Goal: Use online tool/utility: Use online tool/utility

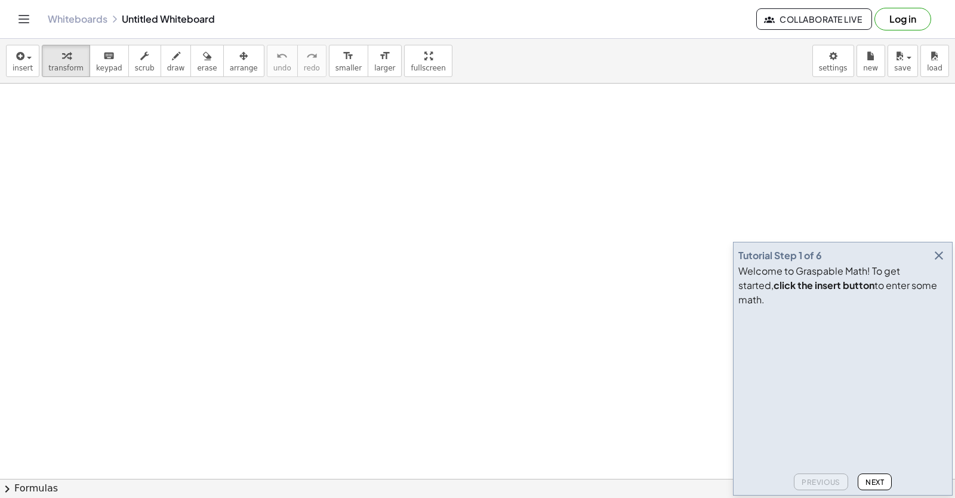
click at [939, 263] on icon "button" at bounding box center [939, 255] width 14 height 14
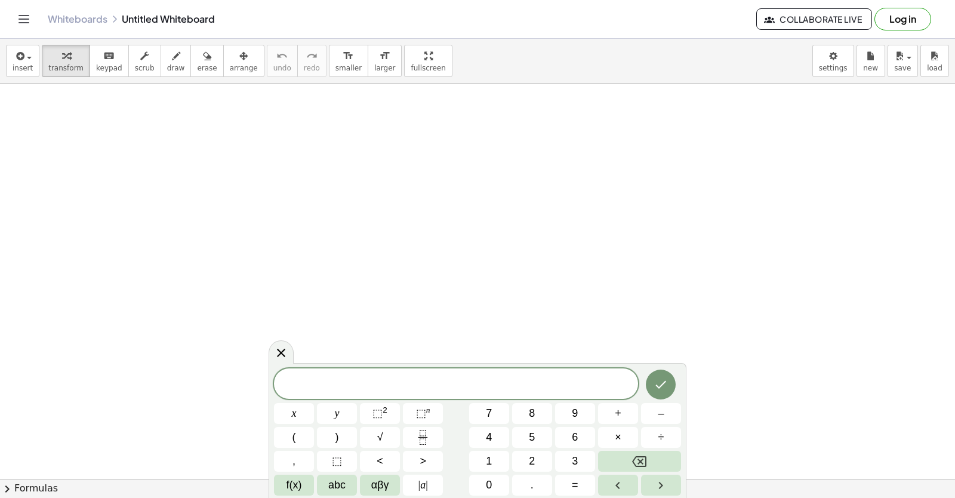
drag, startPoint x: 361, startPoint y: 143, endPoint x: 371, endPoint y: 131, distance: 16.5
drag, startPoint x: 371, startPoint y: 131, endPoint x: 360, endPoint y: 171, distance: 42.3
drag, startPoint x: 360, startPoint y: 171, endPoint x: 343, endPoint y: 171, distance: 16.7
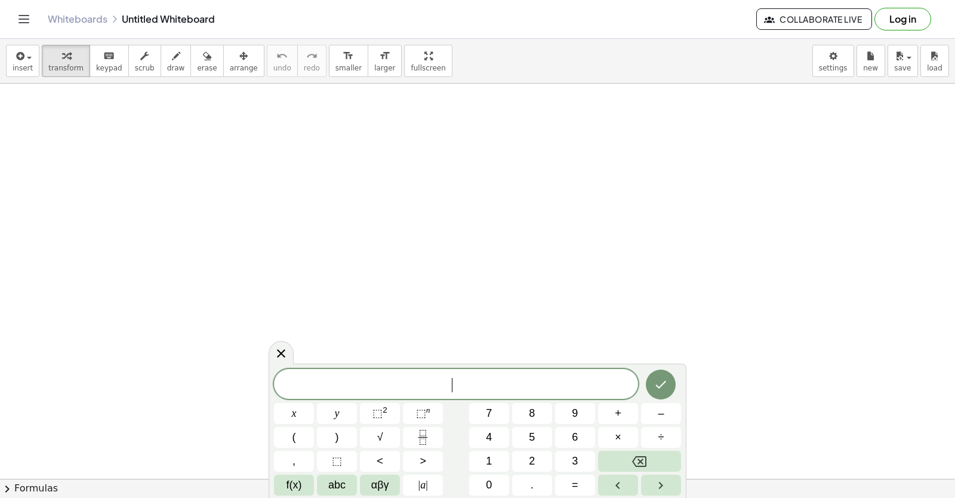
drag, startPoint x: 335, startPoint y: 174, endPoint x: 310, endPoint y: 203, distance: 38.5
drag, startPoint x: 310, startPoint y: 203, endPoint x: 276, endPoint y: 162, distance: 52.6
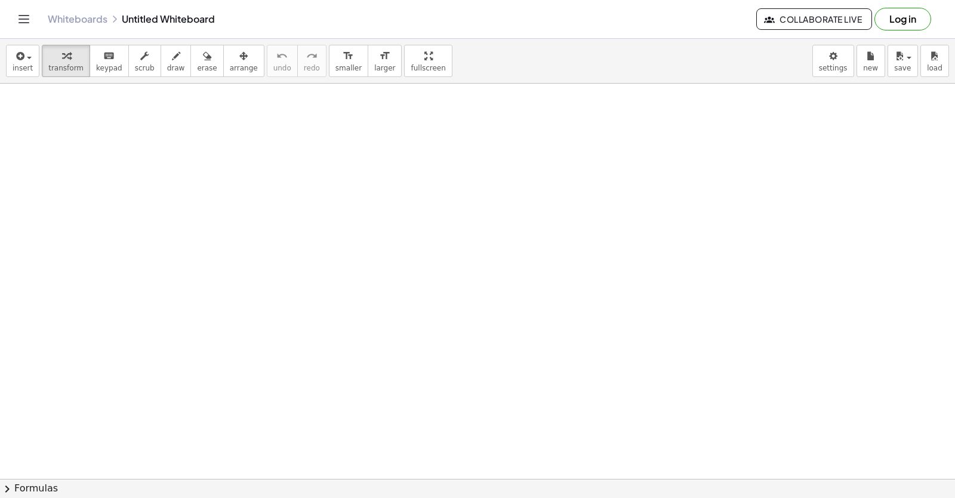
click at [293, 205] on div at bounding box center [477, 479] width 955 height 791
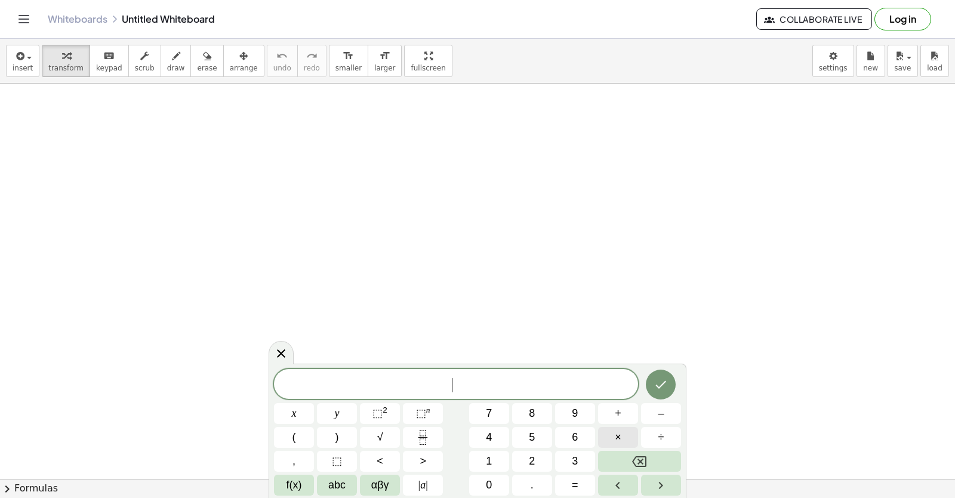
click at [608, 429] on button "×" at bounding box center [618, 437] width 40 height 21
click at [609, 429] on button "×" at bounding box center [618, 437] width 40 height 21
click at [621, 460] on button "Backspace" at bounding box center [639, 461] width 83 height 21
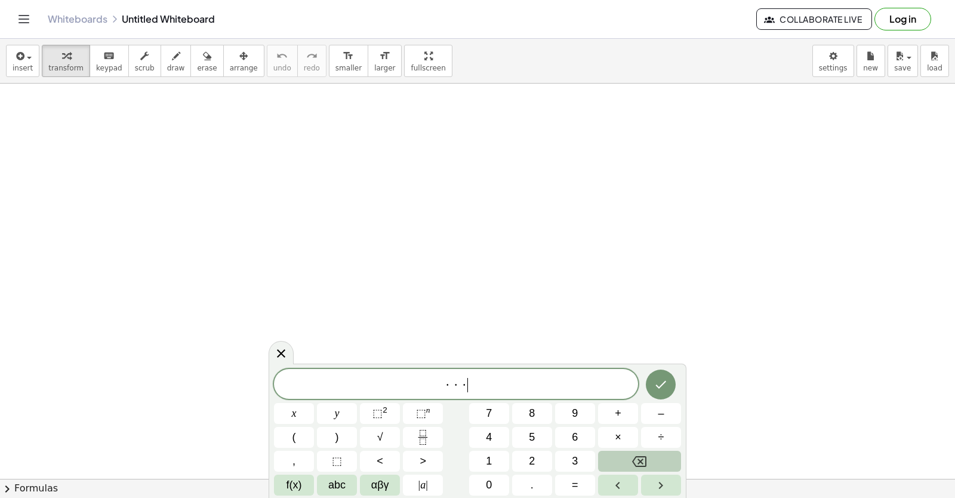
click at [621, 460] on button "Backspace" at bounding box center [639, 461] width 83 height 21
click at [839, 57] on body "Graspable Math Activities Get Started Activity Bank Assigned Work Classes White…" at bounding box center [477, 249] width 955 height 498
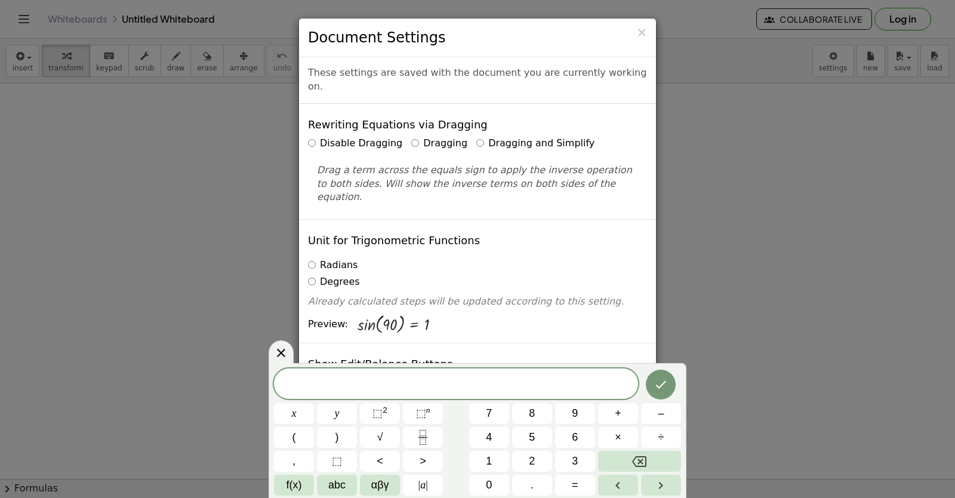
click at [477, 137] on label "Dragging and Simplify" at bounding box center [536, 144] width 118 height 14
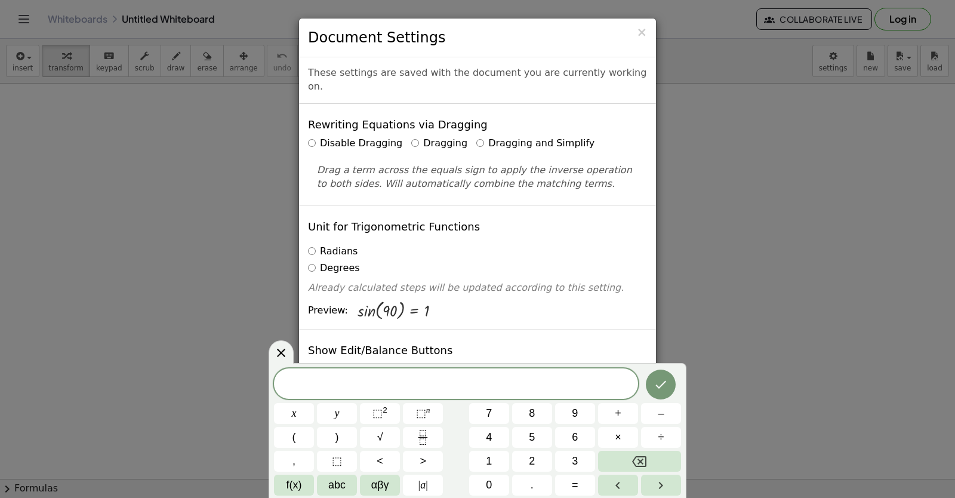
click at [840, 305] on div "× Document Settings These settings are saved with the document you are currentl…" at bounding box center [477, 249] width 955 height 498
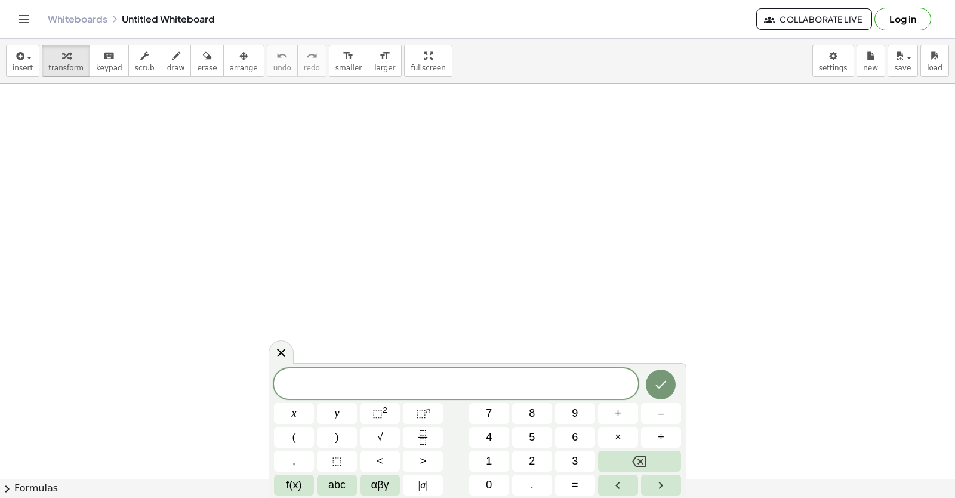
click at [784, 176] on div at bounding box center [477, 479] width 955 height 791
drag, startPoint x: 785, startPoint y: 152, endPoint x: 781, endPoint y: 161, distance: 10.4
click at [290, 358] on div at bounding box center [281, 351] width 25 height 23
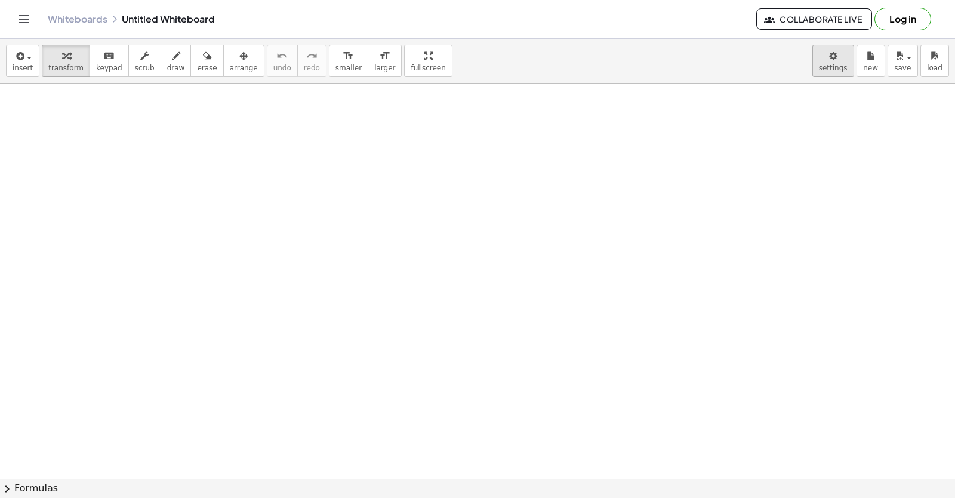
click at [826, 70] on body "Graspable Math Activities Get Started Activity Bank Assigned Work Classes White…" at bounding box center [477, 249] width 955 height 498
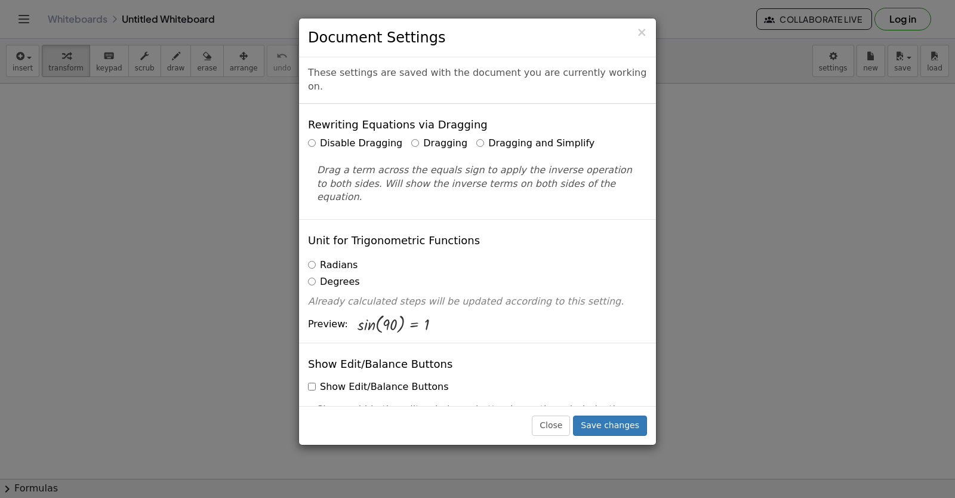
click at [829, 65] on div "× Document Settings These settings are saved with the document you are currentl…" at bounding box center [477, 249] width 955 height 498
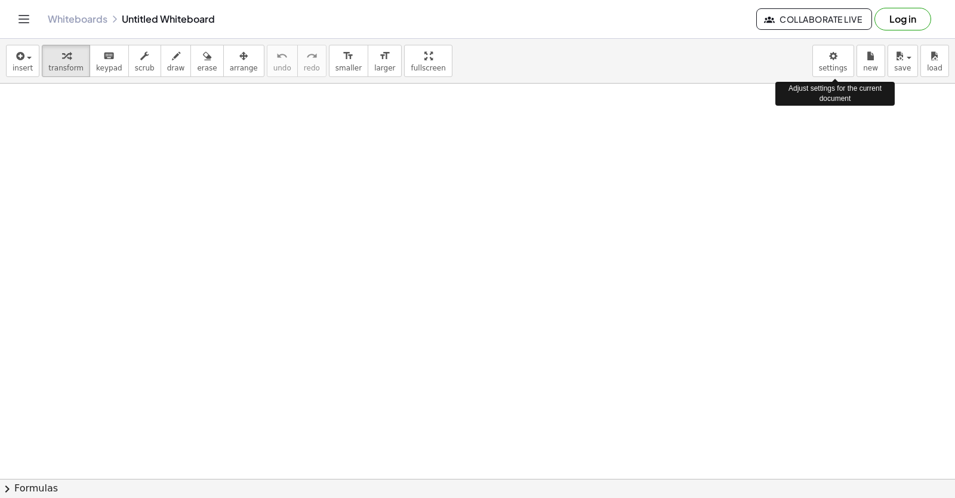
click at [829, 65] on body "Graspable Math Activities Get Started Activity Bank Assigned Work Classes White…" at bounding box center [477, 249] width 955 height 498
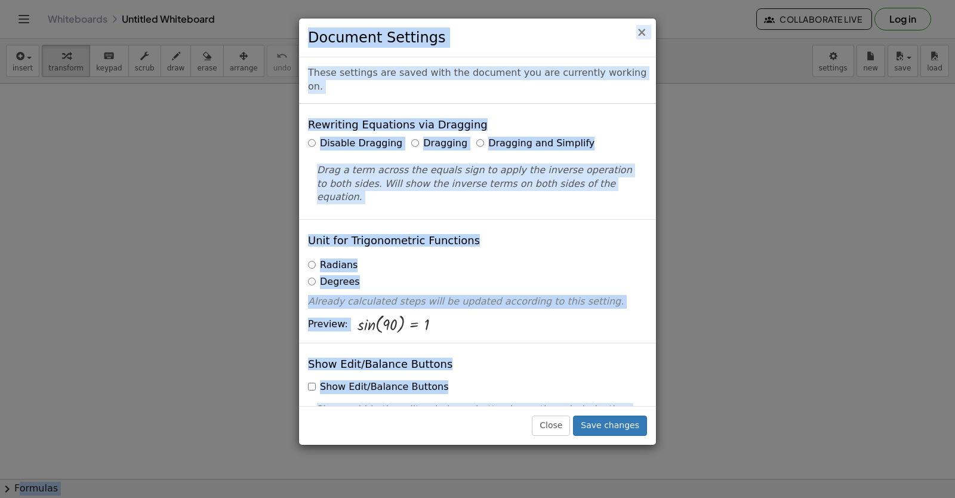
drag, startPoint x: 829, startPoint y: 65, endPoint x: 643, endPoint y: 33, distance: 189.6
drag, startPoint x: 643, startPoint y: 33, endPoint x: 800, endPoint y: 168, distance: 207.1
drag, startPoint x: 801, startPoint y: 167, endPoint x: 834, endPoint y: 152, distance: 36.6
drag, startPoint x: 834, startPoint y: 152, endPoint x: 645, endPoint y: 30, distance: 225.4
copy body "Formulas Drag one side of a formula onto a highlighted expression on the canvas…"
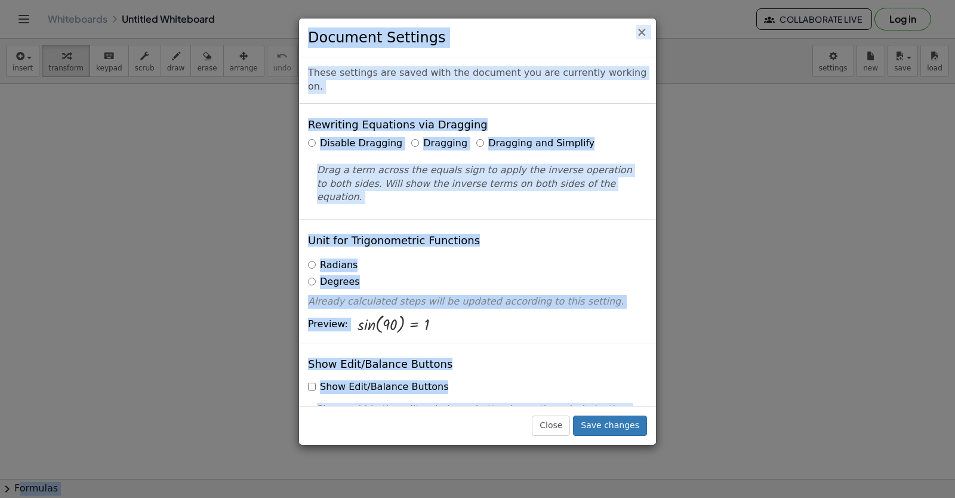
click at [641, 33] on span "×" at bounding box center [642, 32] width 11 height 14
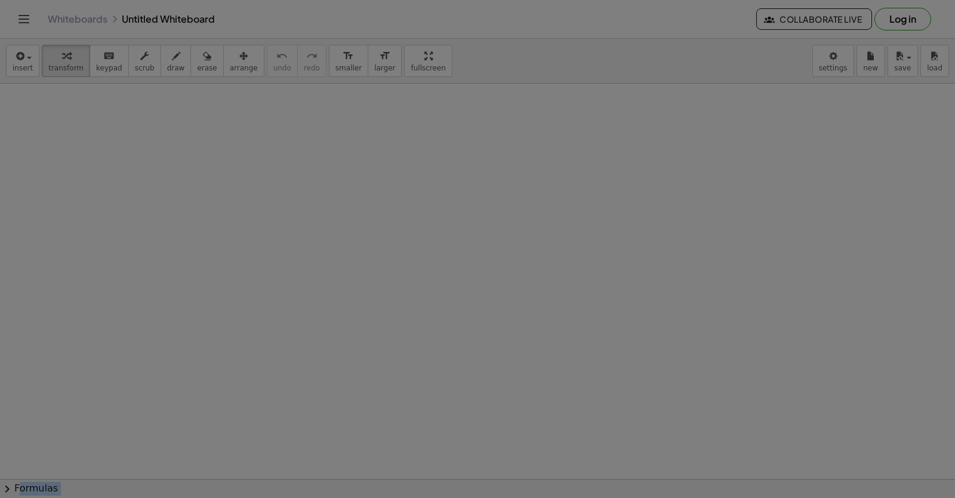
click at [641, 33] on body "Graspable Math Activities Get Started Activity Bank Assigned Work Classes White…" at bounding box center [477, 249] width 955 height 498
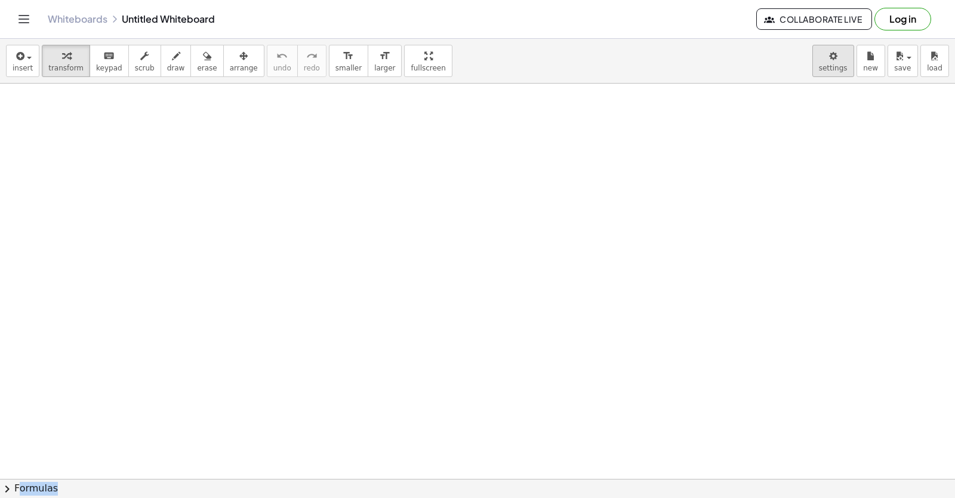
click at [837, 50] on body "Graspable Math Activities Get Started Activity Bank Assigned Work Classes White…" at bounding box center [477, 249] width 955 height 498
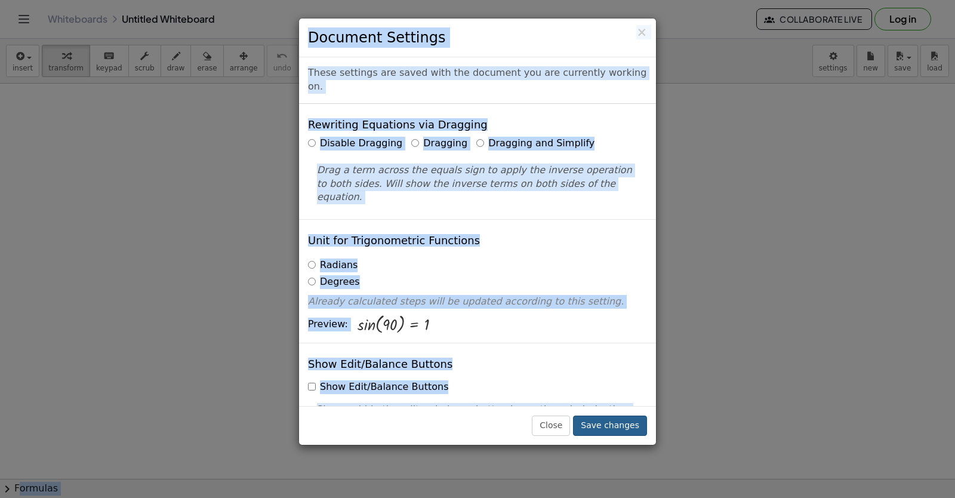
click at [613, 428] on button "Save changes" at bounding box center [610, 426] width 74 height 20
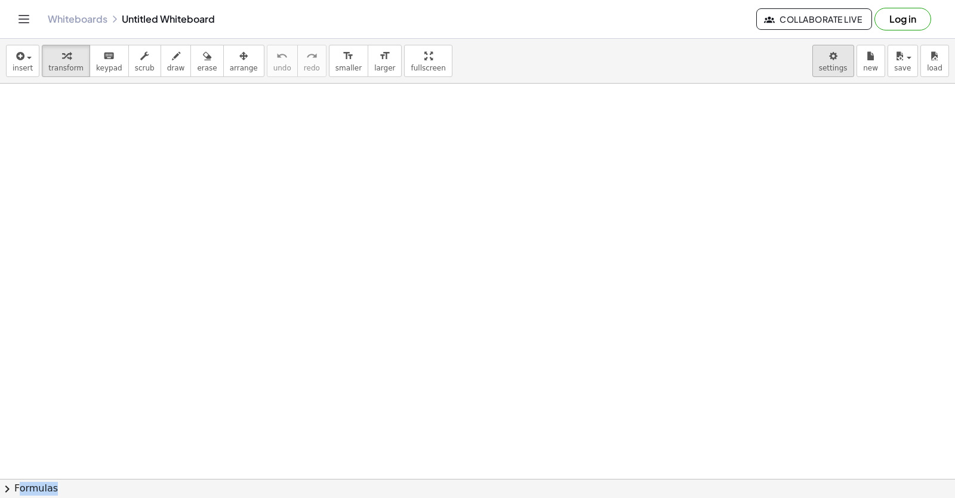
click at [843, 65] on body "Graspable Math Activities Get Started Activity Bank Assigned Work Classes White…" at bounding box center [477, 249] width 955 height 498
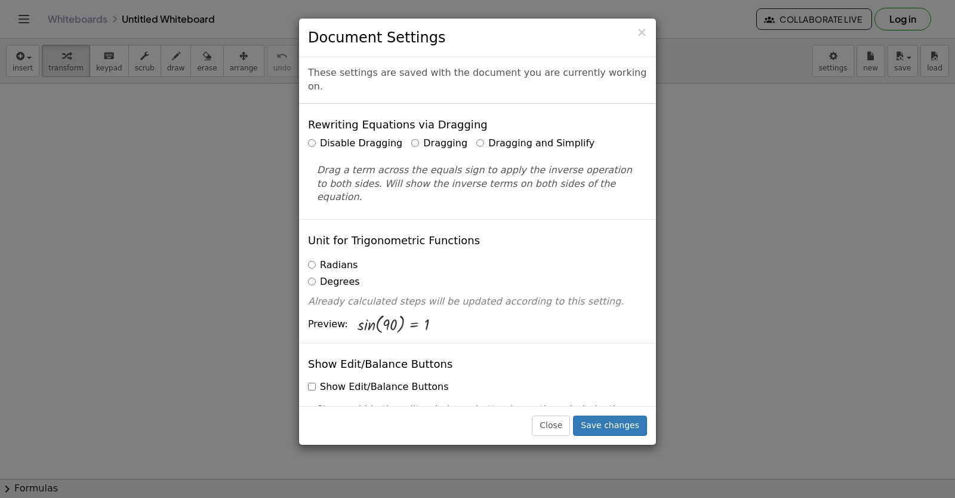
click at [477, 137] on label "Dragging and Simplify" at bounding box center [536, 144] width 118 height 14
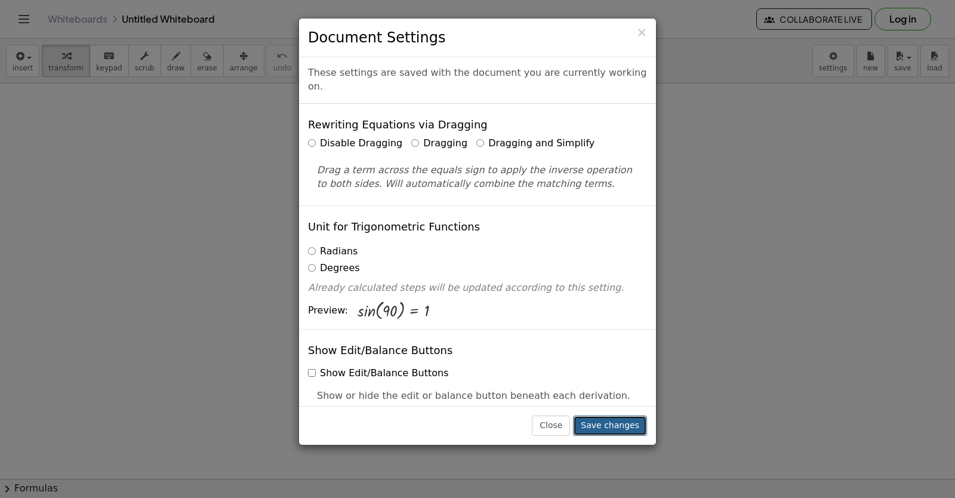
click at [627, 421] on button "Save changes" at bounding box center [610, 426] width 74 height 20
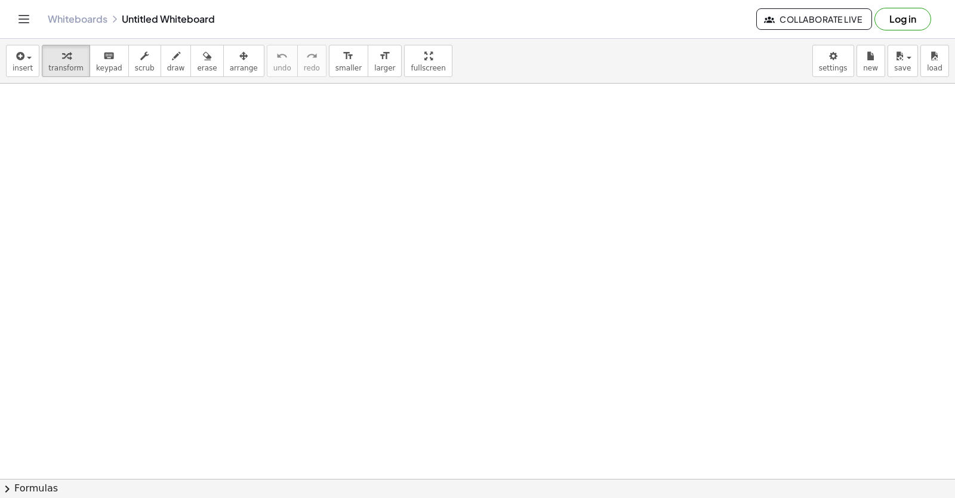
click at [584, 373] on div at bounding box center [477, 479] width 955 height 791
drag, startPoint x: 557, startPoint y: 367, endPoint x: 523, endPoint y: 367, distance: 33.4
click at [523, 367] on div at bounding box center [477, 479] width 955 height 791
click at [517, 365] on div at bounding box center [477, 479] width 955 height 791
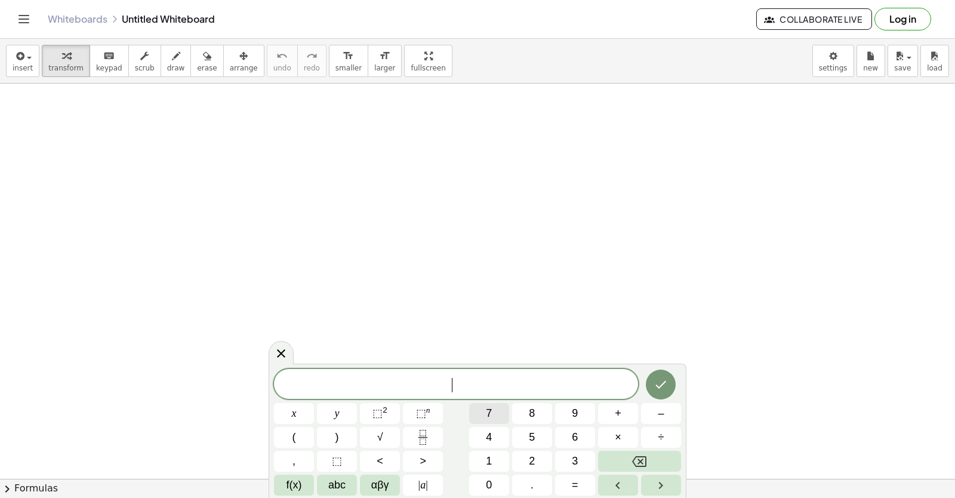
click at [486, 413] on span "7" at bounding box center [489, 413] width 6 height 16
click at [613, 439] on button "×" at bounding box center [618, 437] width 40 height 21
click at [619, 414] on span "+" at bounding box center [618, 413] width 7 height 16
click at [521, 438] on button "5" at bounding box center [532, 437] width 40 height 21
click at [572, 491] on button "=" at bounding box center [575, 485] width 40 height 21
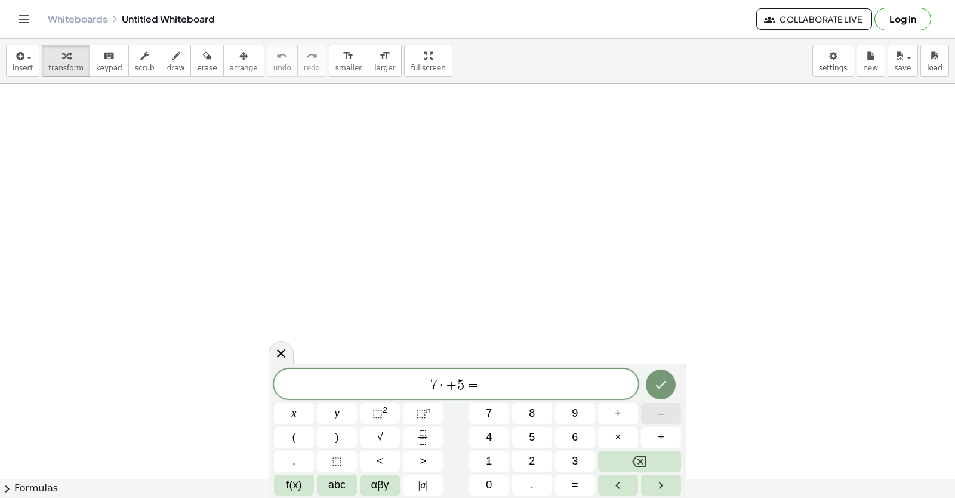
click at [664, 418] on span "–" at bounding box center [661, 413] width 6 height 16
click at [541, 458] on button "2" at bounding box center [532, 461] width 40 height 21
click at [569, 461] on button "3" at bounding box center [575, 461] width 40 height 21
click at [434, 387] on span "+" at bounding box center [438, 385] width 11 height 14
click at [637, 466] on icon "Backspace" at bounding box center [639, 461] width 14 height 11
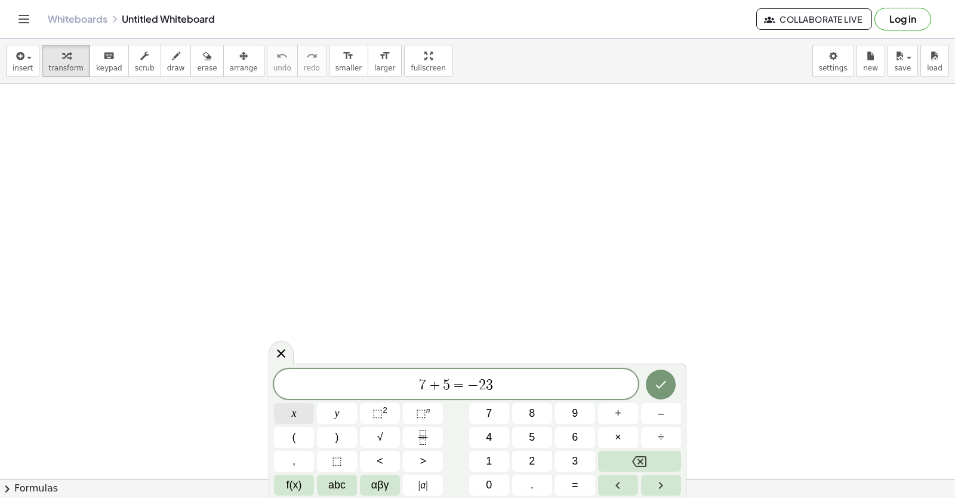
click at [293, 407] on span "x" at bounding box center [294, 413] width 5 height 16
click at [660, 388] on icon "Done" at bounding box center [661, 385] width 11 height 8
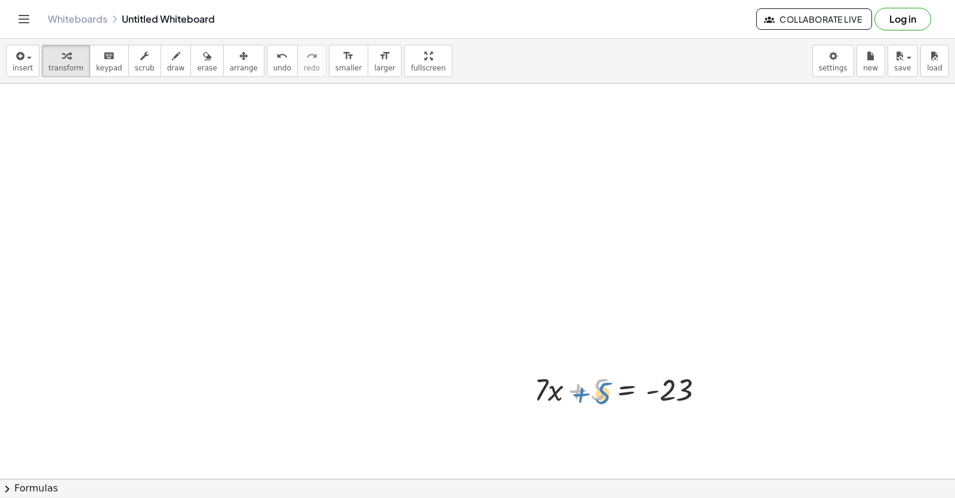
click at [610, 384] on div at bounding box center [625, 388] width 192 height 41
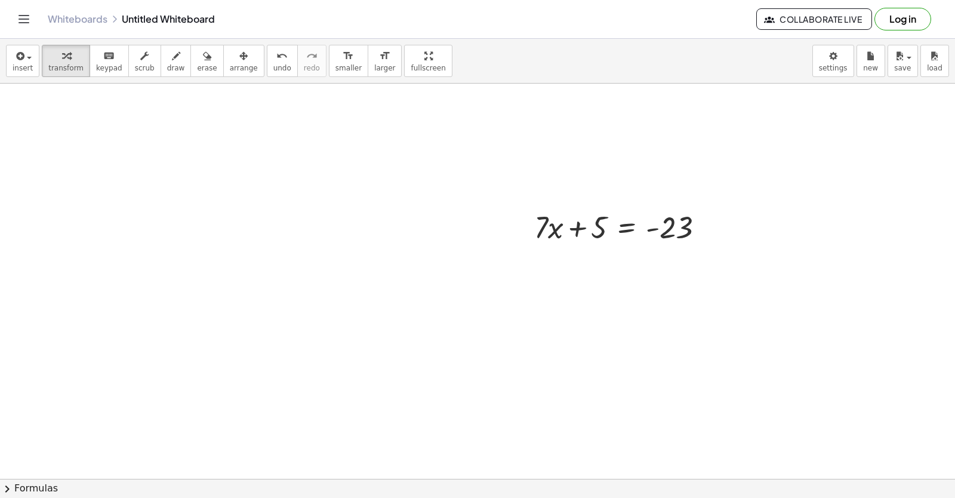
scroll to position [179, 0]
drag, startPoint x: 590, startPoint y: 208, endPoint x: 529, endPoint y: 211, distance: 61.0
click at [529, 211] on div "+ 5 + · 7 · x + 5 = - 23" at bounding box center [620, 209] width 207 height 47
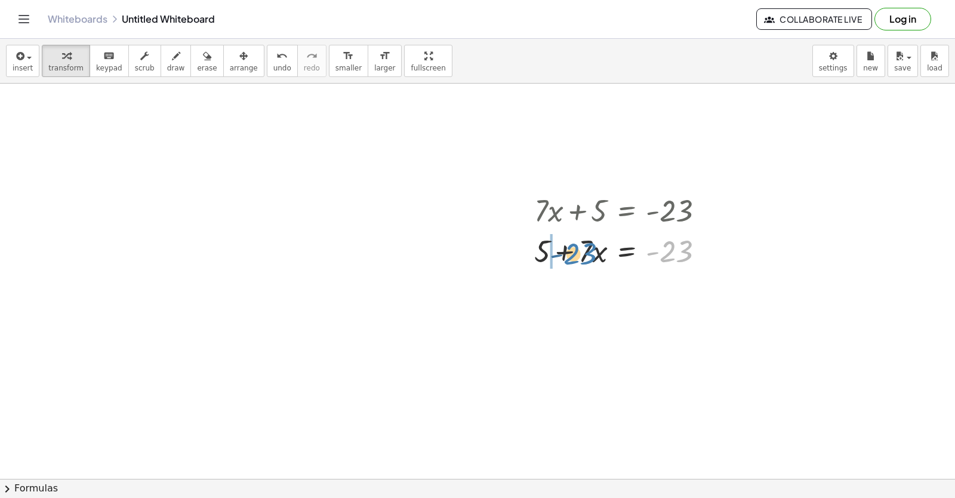
drag, startPoint x: 674, startPoint y: 257, endPoint x: 574, endPoint y: 260, distance: 99.8
click at [574, 260] on div at bounding box center [625, 250] width 192 height 41
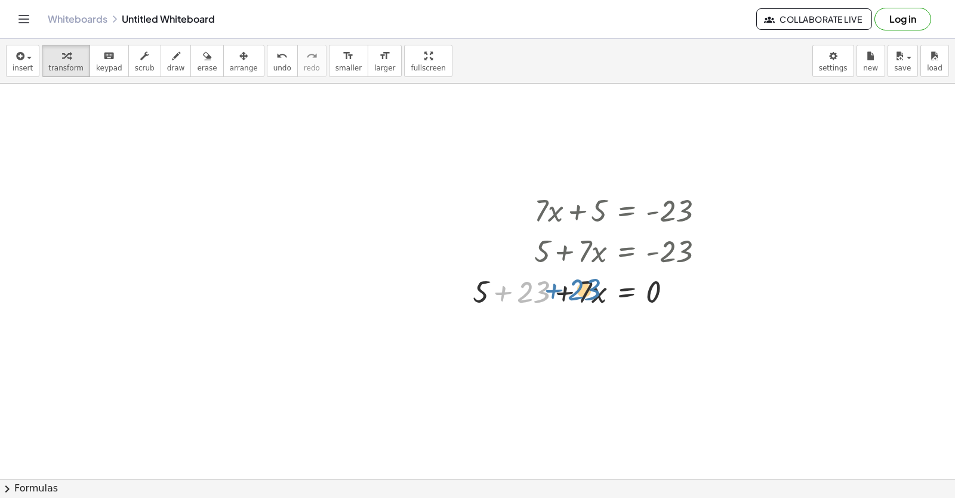
drag, startPoint x: 491, startPoint y: 291, endPoint x: 543, endPoint y: 288, distance: 51.4
click at [543, 288] on div at bounding box center [593, 291] width 253 height 41
drag, startPoint x: 598, startPoint y: 296, endPoint x: 534, endPoint y: 298, distance: 64.5
click at [534, 298] on div at bounding box center [593, 291] width 253 height 41
drag, startPoint x: 478, startPoint y: 280, endPoint x: 668, endPoint y: 275, distance: 190.6
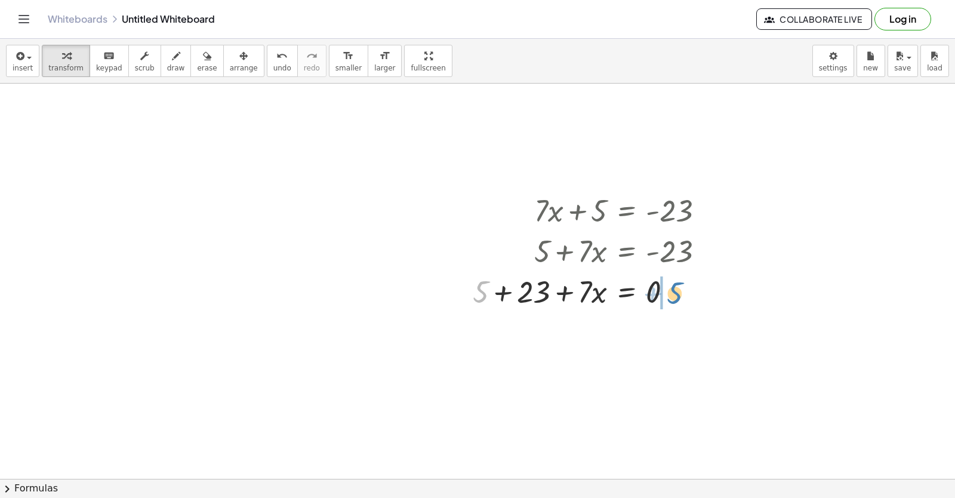
click at [668, 275] on div at bounding box center [593, 291] width 253 height 41
drag, startPoint x: 588, startPoint y: 290, endPoint x: 672, endPoint y: 294, distance: 83.7
click at [672, 294] on div at bounding box center [615, 291] width 209 height 41
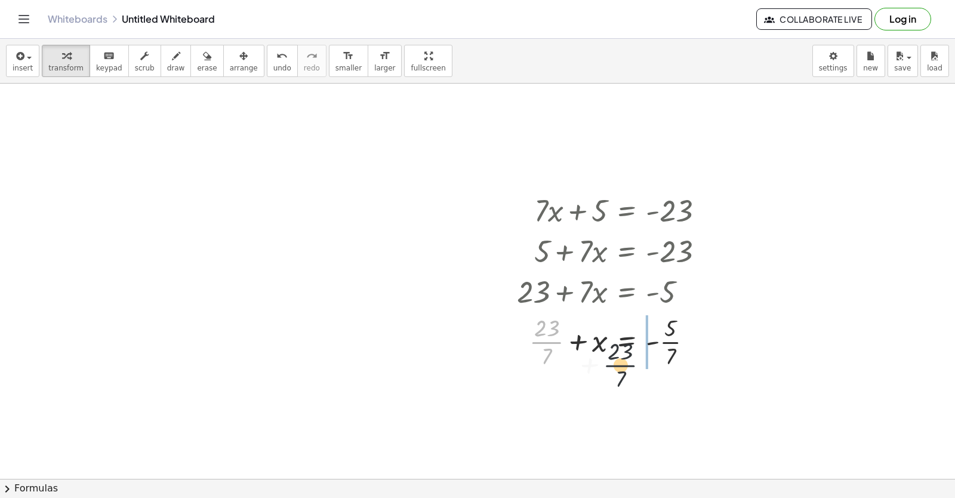
drag, startPoint x: 628, startPoint y: 364, endPoint x: 727, endPoint y: 422, distance: 114.0
click at [724, 278] on div "+ · 7 · x + 5 = - 23 + 5 + · 7 · x = - 23 + 5 + 23 + · 7 · x = 0 + 23 + · 7 · x…" at bounding box center [477, 299] width 955 height 791
click at [702, 342] on div at bounding box center [696, 342] width 13 height 13
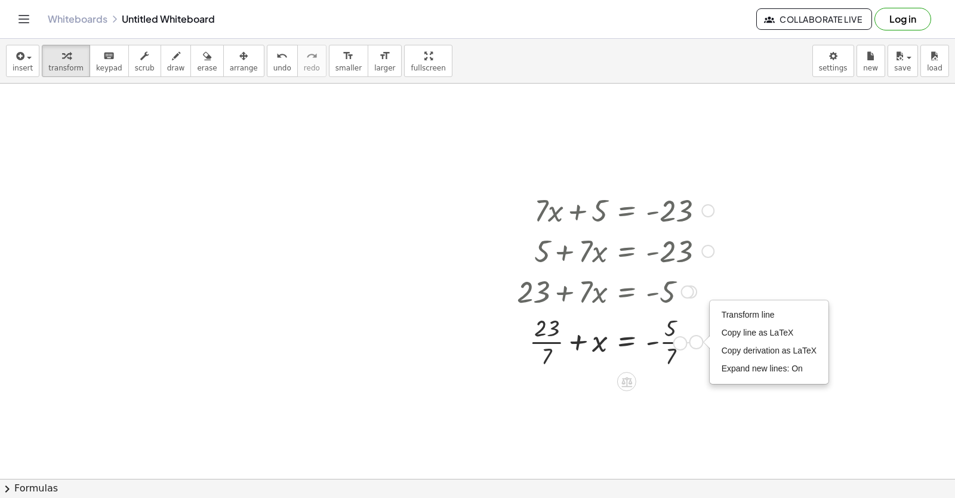
drag, startPoint x: 695, startPoint y: 342, endPoint x: 674, endPoint y: 343, distance: 21.5
click at [627, 342] on div "+ x 5 = 23 + - · · 7 · · 7 Transform line Copy line as LaTeX Copy derivation as…" at bounding box center [627, 342] width 0 height 0
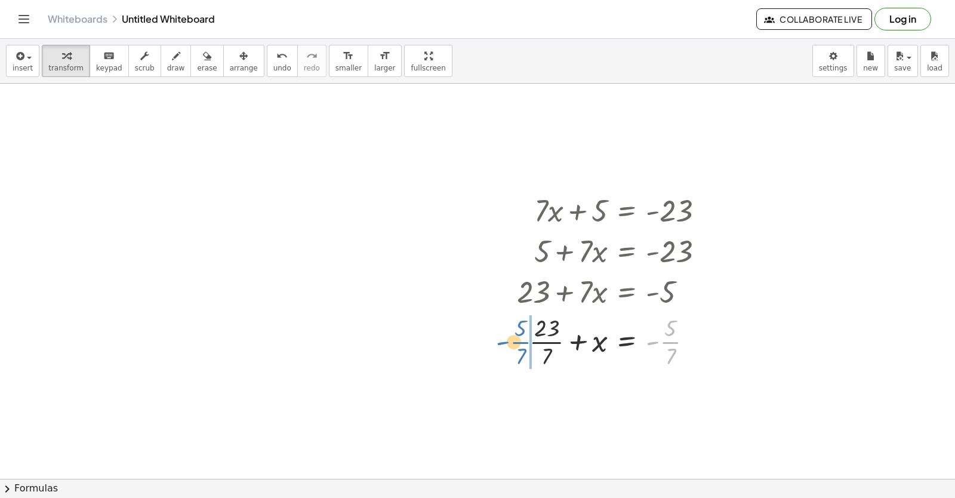
drag, startPoint x: 676, startPoint y: 342, endPoint x: 523, endPoint y: 342, distance: 153.5
click at [523, 342] on div at bounding box center [615, 341] width 209 height 60
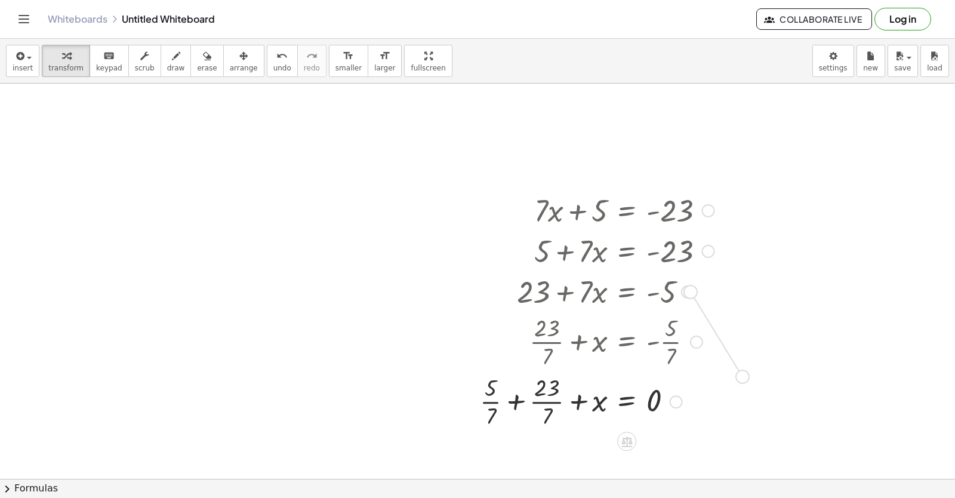
drag, startPoint x: 688, startPoint y: 286, endPoint x: 766, endPoint y: 383, distance: 124.0
click at [766, 383] on div "+ · 7 · x + 5 = - 23 + 5 + · 7 · x = - 23 + 5 + 23 + · 7 · x = 0 + 23 + · 7 · x…" at bounding box center [477, 299] width 955 height 791
click at [197, 64] on span "erase" at bounding box center [207, 68] width 20 height 8
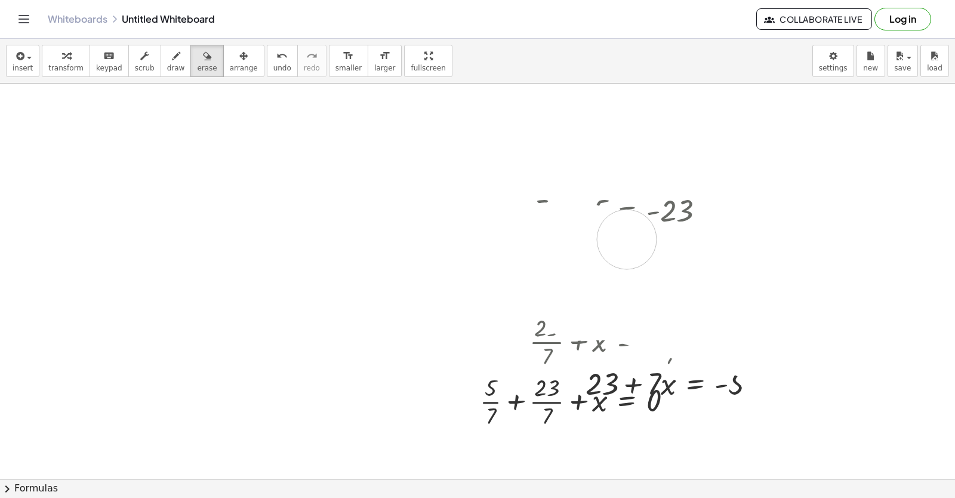
drag, startPoint x: 634, startPoint y: 297, endPoint x: 648, endPoint y: 243, distance: 56.1
click at [648, 243] on div at bounding box center [477, 299] width 955 height 791
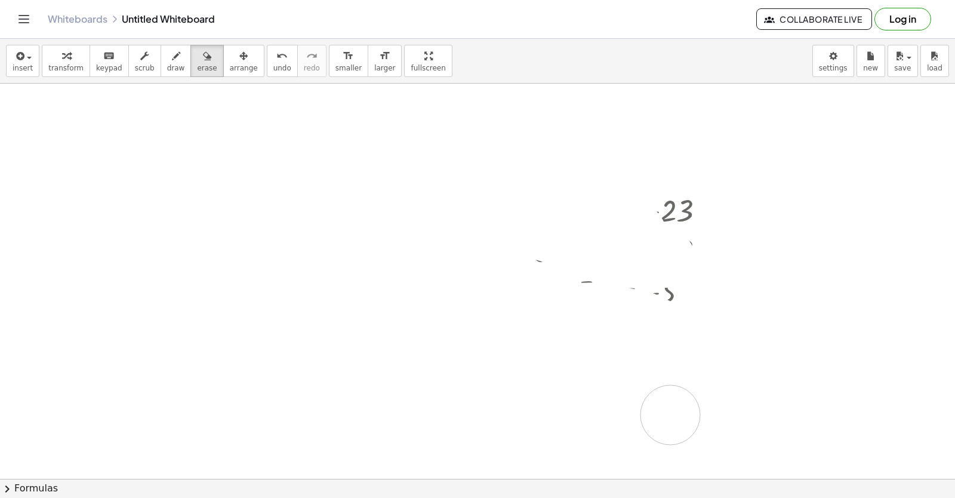
drag, startPoint x: 589, startPoint y: 214, endPoint x: 708, endPoint y: 398, distance: 218.7
click at [638, 404] on div at bounding box center [477, 299] width 955 height 791
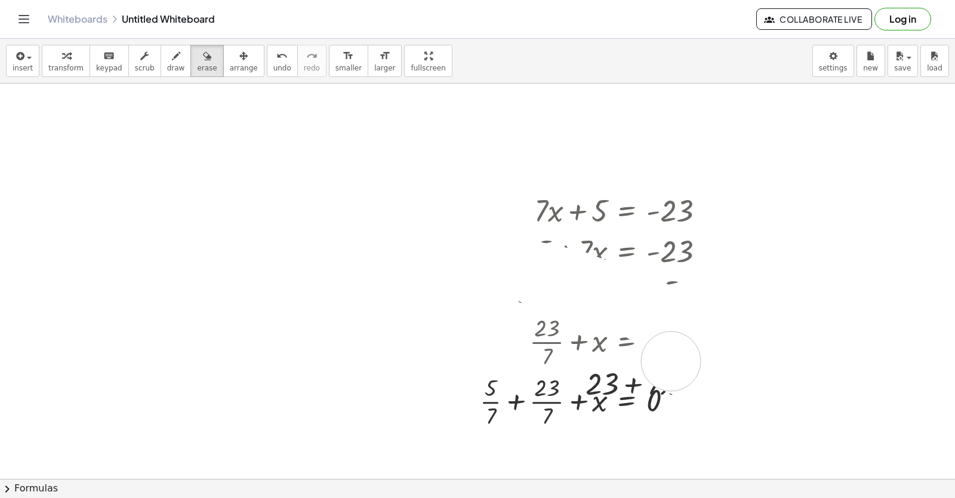
drag, startPoint x: 645, startPoint y: 312, endPoint x: 703, endPoint y: 346, distance: 67.4
click at [644, 322] on div at bounding box center [477, 299] width 955 height 791
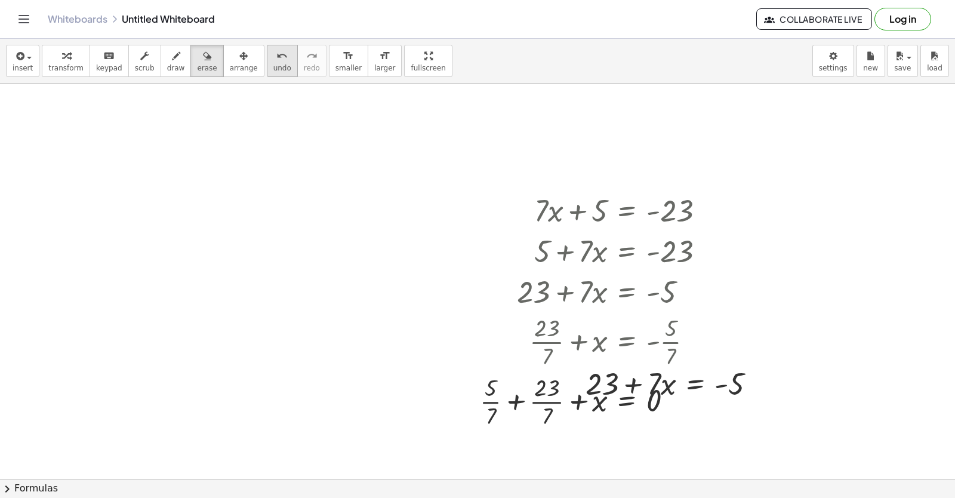
click at [276, 57] on icon "undo" at bounding box center [281, 56] width 11 height 14
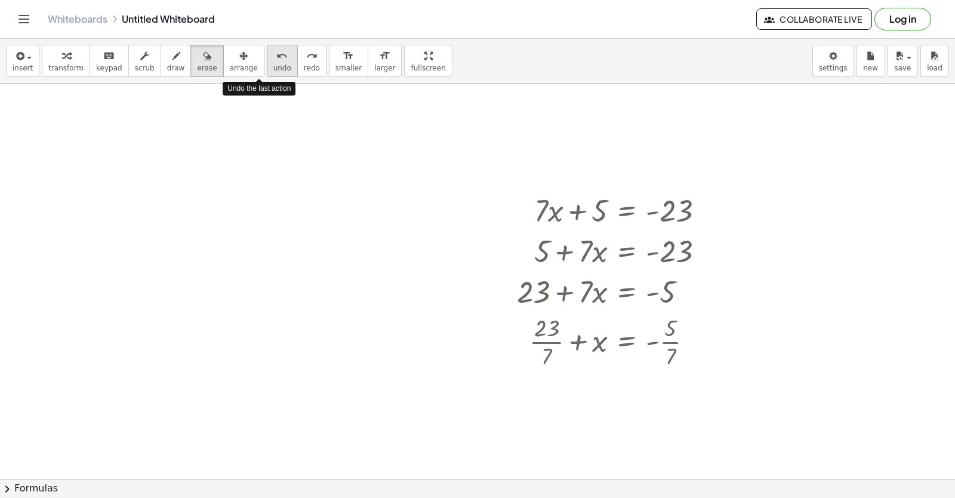
click at [276, 57] on icon "undo" at bounding box center [281, 56] width 11 height 14
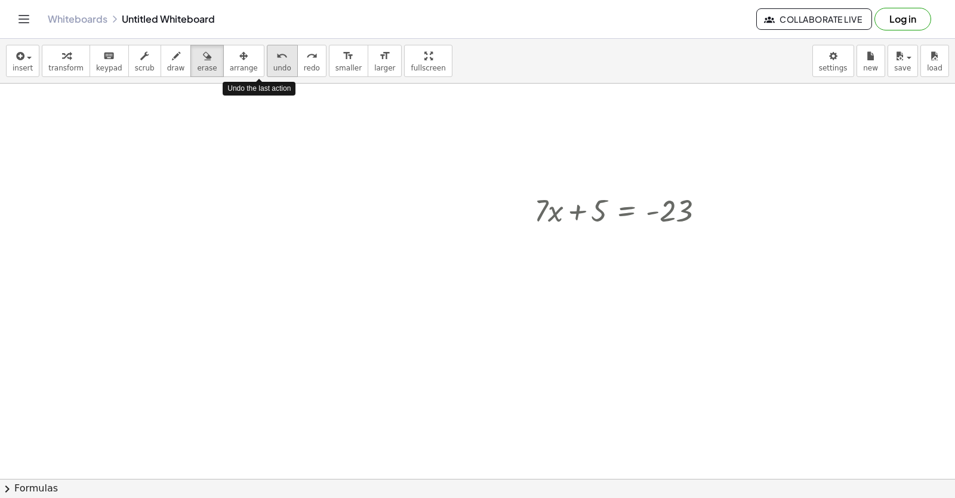
click at [276, 57] on icon "undo" at bounding box center [281, 56] width 11 height 14
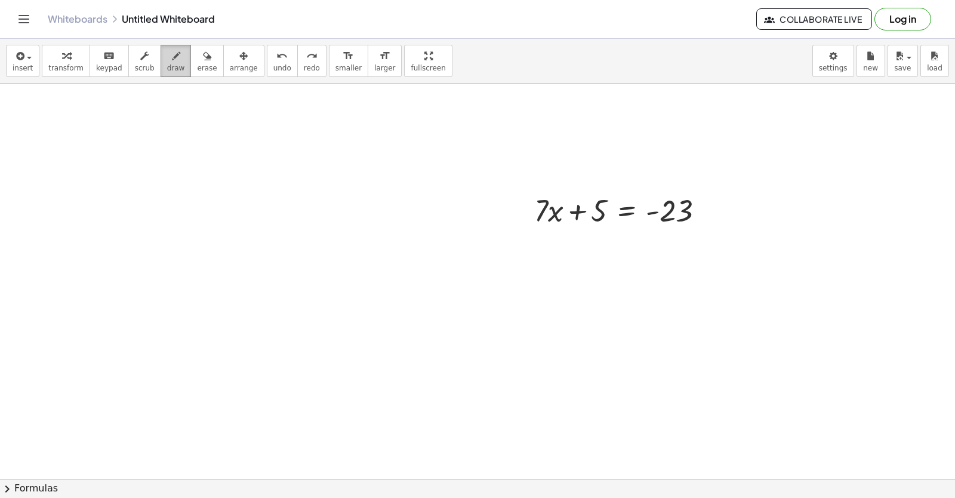
click at [167, 66] on span "draw" at bounding box center [176, 68] width 18 height 8
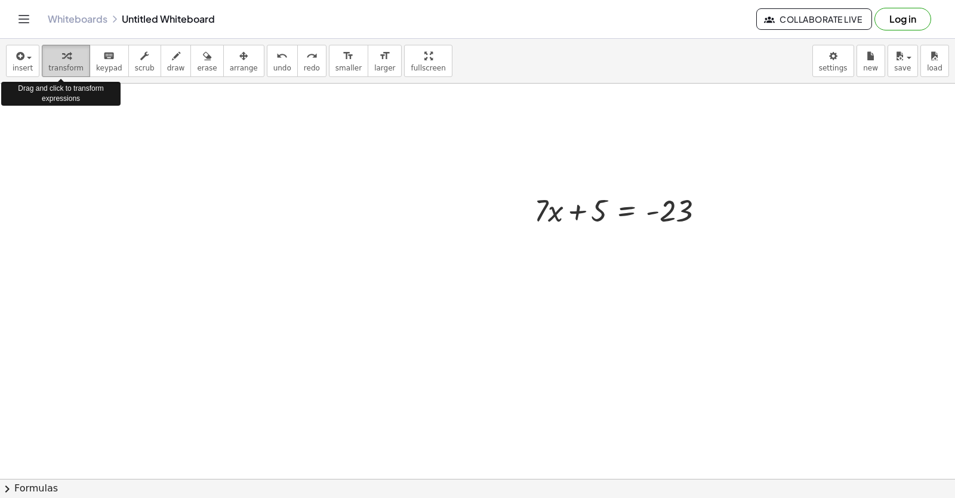
click at [69, 69] on span "transform" at bounding box center [65, 68] width 35 height 8
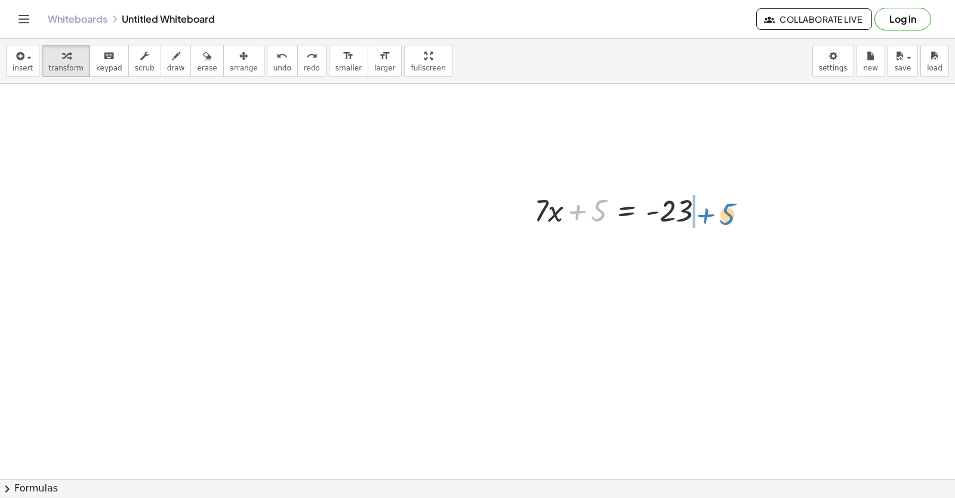
drag, startPoint x: 590, startPoint y: 208, endPoint x: 719, endPoint y: 208, distance: 129.0
click at [719, 208] on div at bounding box center [625, 209] width 192 height 41
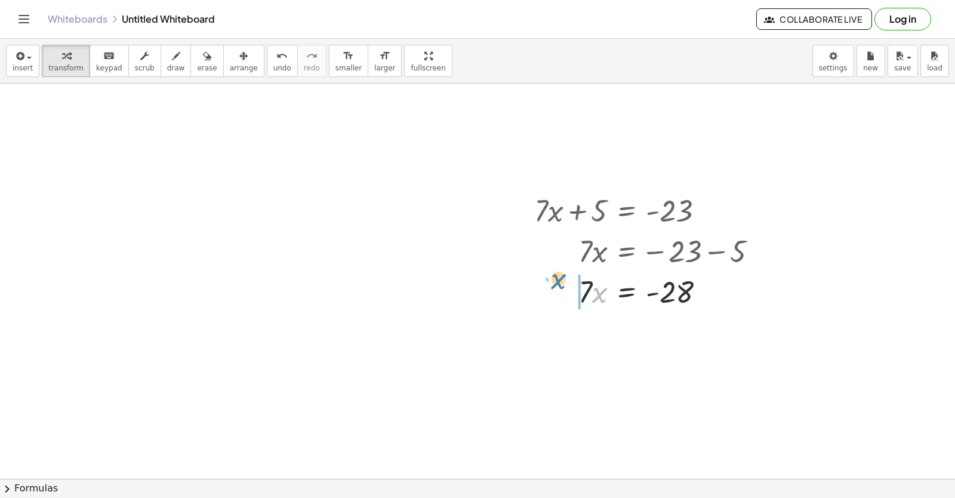
drag, startPoint x: 592, startPoint y: 289, endPoint x: 551, endPoint y: 276, distance: 43.1
click at [551, 276] on div at bounding box center [651, 291] width 245 height 41
click at [276, 61] on icon "undo" at bounding box center [281, 56] width 11 height 14
click at [71, 59] on div "button" at bounding box center [65, 55] width 35 height 14
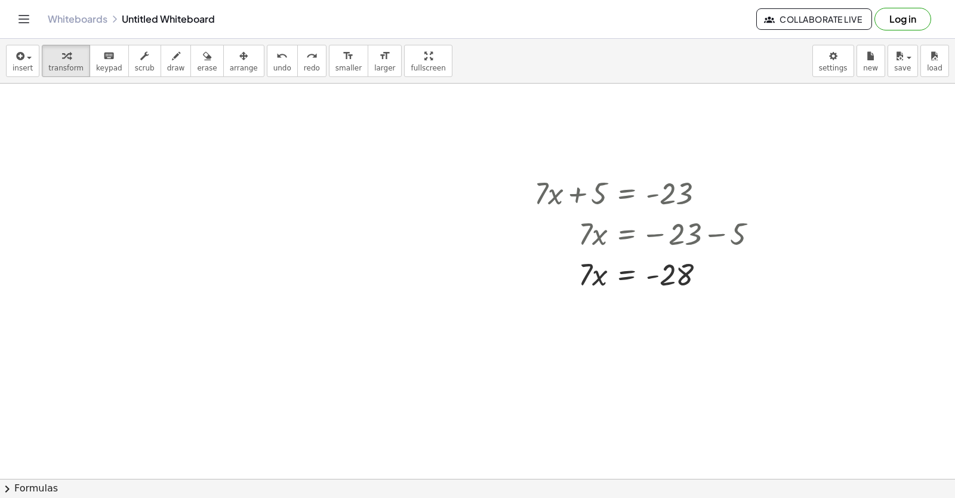
scroll to position [358, 0]
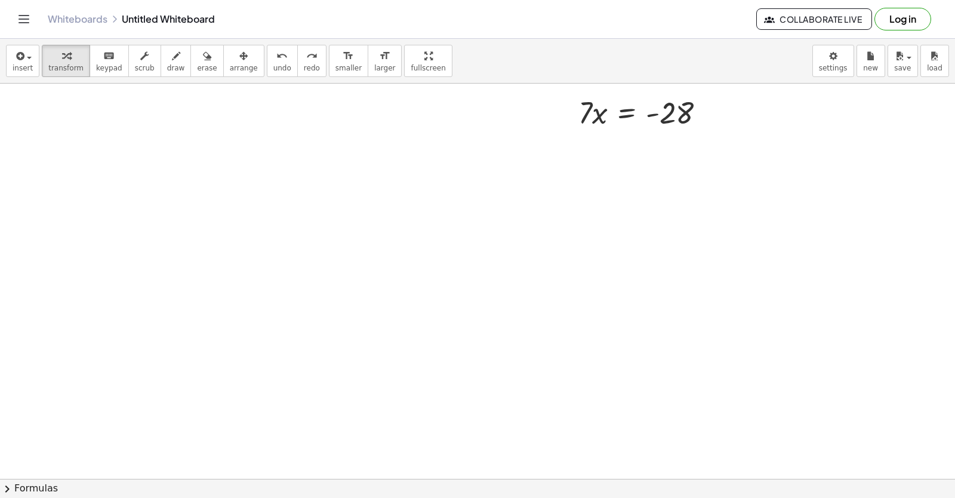
click at [448, 264] on div at bounding box center [477, 120] width 955 height 791
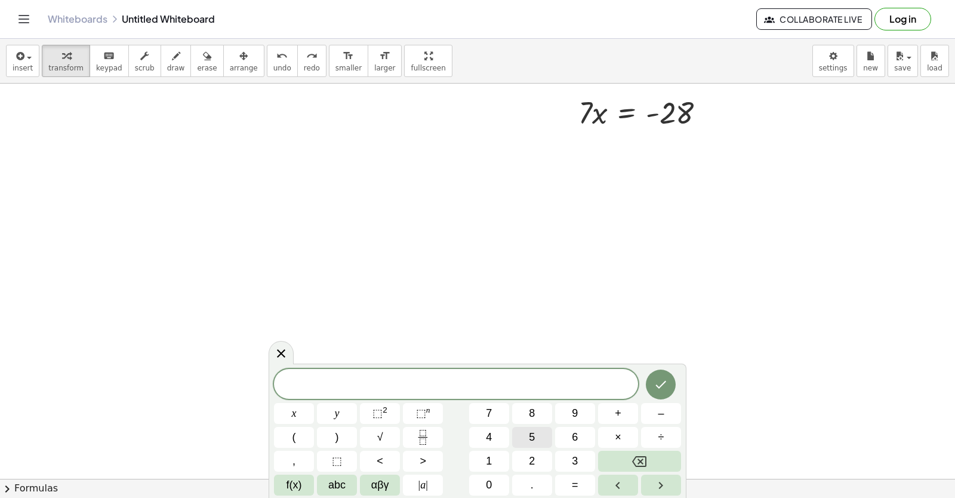
click at [540, 434] on button "5" at bounding box center [532, 437] width 40 height 21
click at [333, 418] on button "y" at bounding box center [337, 413] width 40 height 21
click at [654, 417] on button "–" at bounding box center [661, 413] width 40 height 21
click at [483, 463] on button "1" at bounding box center [489, 461] width 40 height 21
click at [487, 453] on div "5 y − 1 ​ x y ⬚ 2 ⬚ n 7 8 9 + – ( ) √ 4 5 6 × ÷ , ⬚ < > 1 2 3 f(x) abc αβγ | a …" at bounding box center [477, 432] width 407 height 127
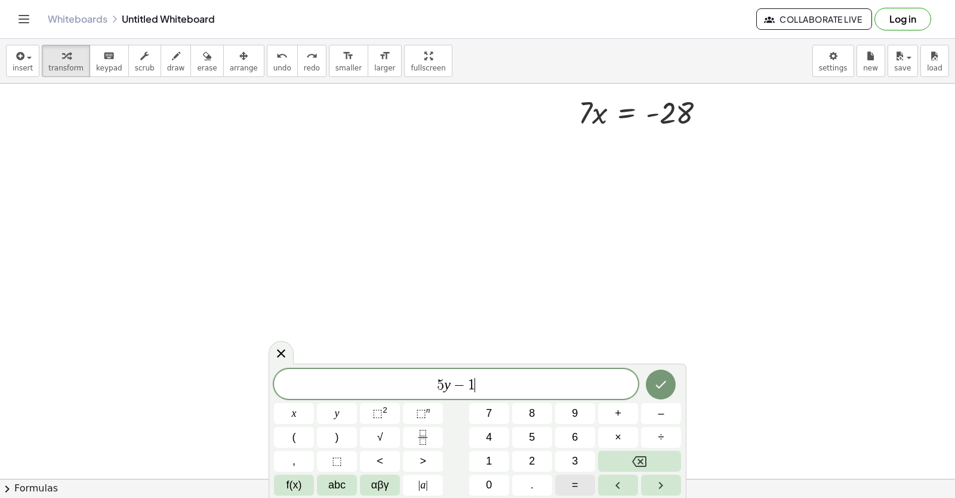
click at [588, 483] on button "=" at bounding box center [575, 485] width 40 height 21
click at [565, 439] on button "6" at bounding box center [575, 437] width 40 height 21
click at [646, 464] on icon "Backspace" at bounding box center [639, 461] width 14 height 14
click at [579, 429] on button "6" at bounding box center [575, 437] width 40 height 21
click at [670, 376] on button "Done" at bounding box center [661, 385] width 30 height 30
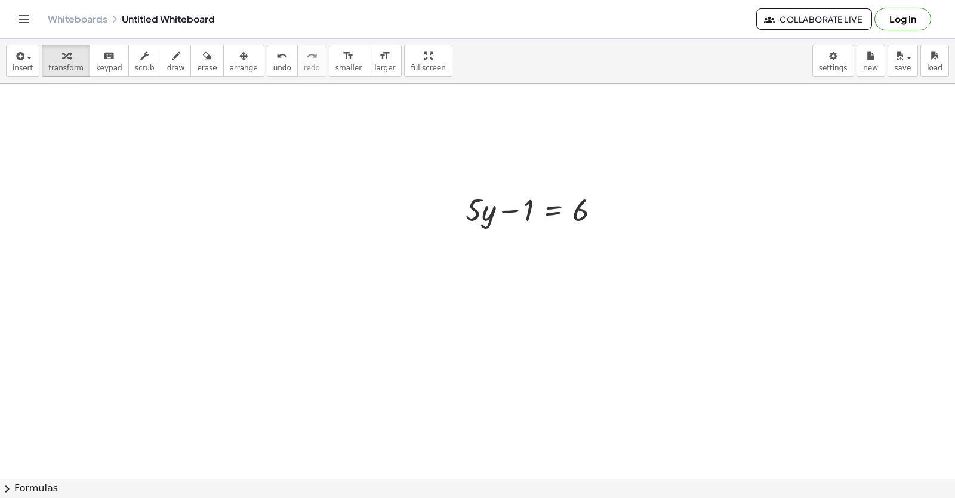
scroll to position [455, 0]
click at [537, 187] on div at bounding box center [538, 190] width 156 height 41
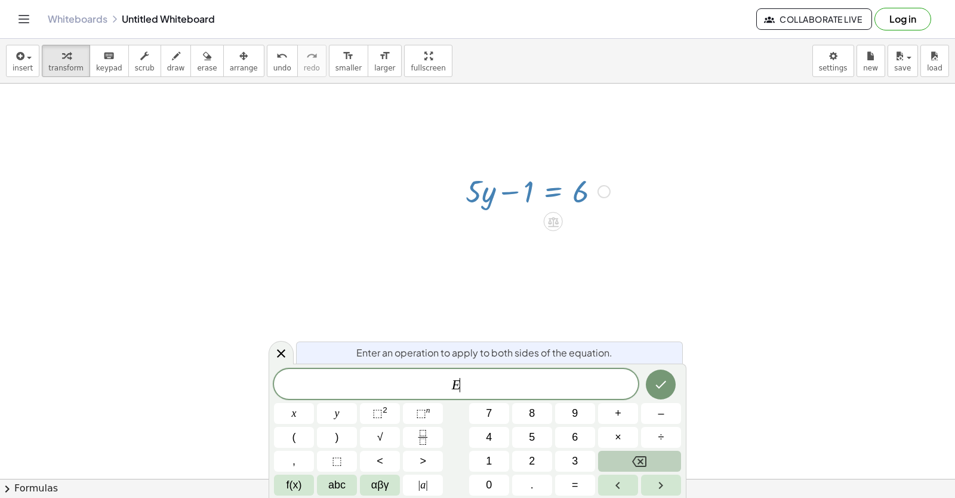
click at [635, 455] on icon "Backspace" at bounding box center [639, 461] width 14 height 14
click at [500, 438] on button "4" at bounding box center [489, 437] width 40 height 21
click at [665, 389] on icon "Done" at bounding box center [661, 384] width 14 height 14
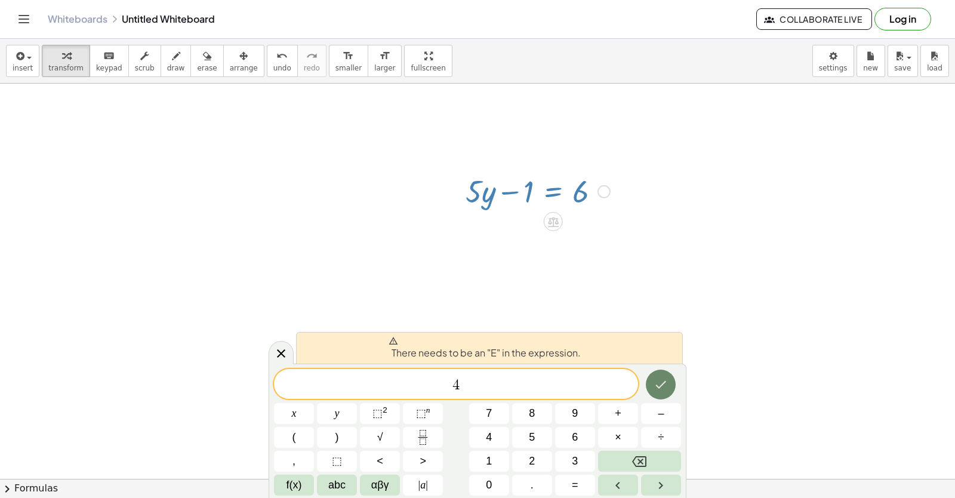
click at [665, 389] on icon "Done" at bounding box center [661, 384] width 14 height 14
click at [531, 192] on div at bounding box center [538, 190] width 156 height 41
click at [544, 198] on div at bounding box center [538, 190] width 156 height 41
click at [661, 466] on button "Backspace" at bounding box center [639, 461] width 83 height 21
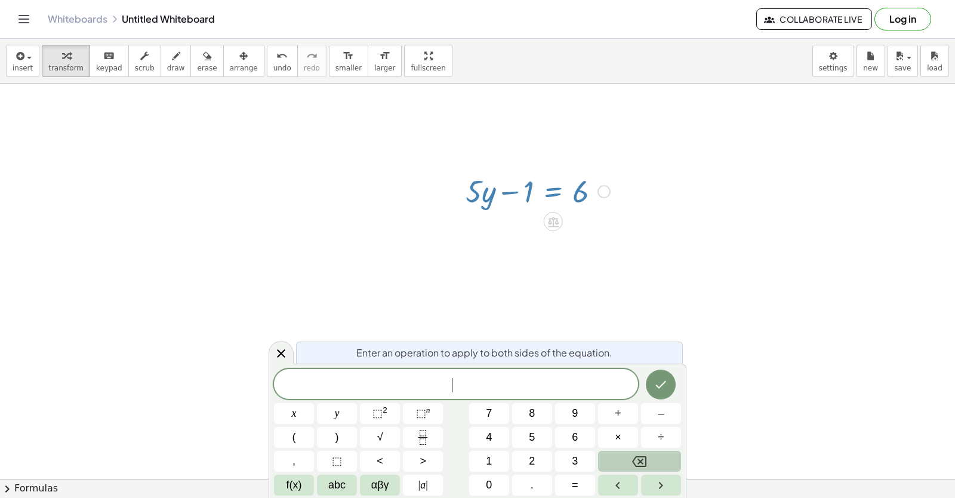
click at [661, 466] on button "Backspace" at bounding box center [639, 461] width 83 height 21
click at [279, 349] on icon at bounding box center [281, 353] width 14 height 14
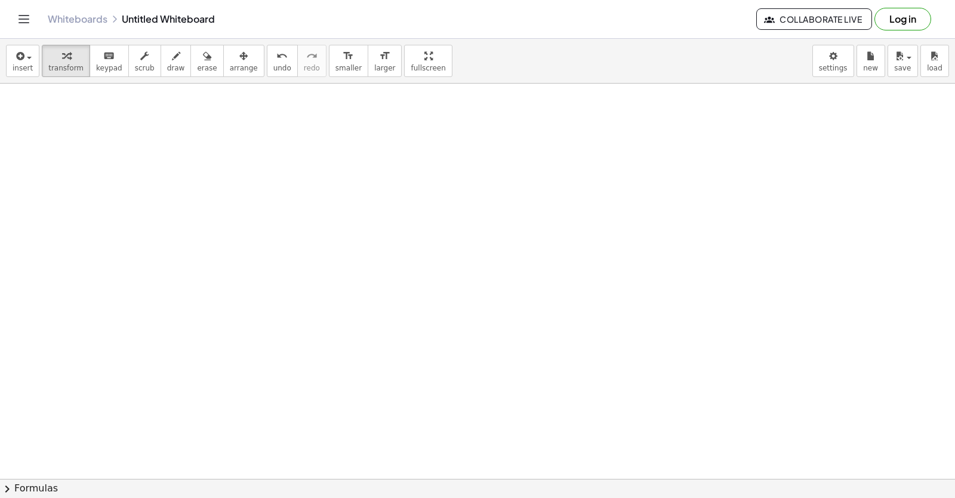
scroll to position [1007, 0]
drag, startPoint x: 939, startPoint y: 346, endPoint x: 941, endPoint y: 355, distance: 9.0
drag, startPoint x: 941, startPoint y: 357, endPoint x: 700, endPoint y: 461, distance: 261.6
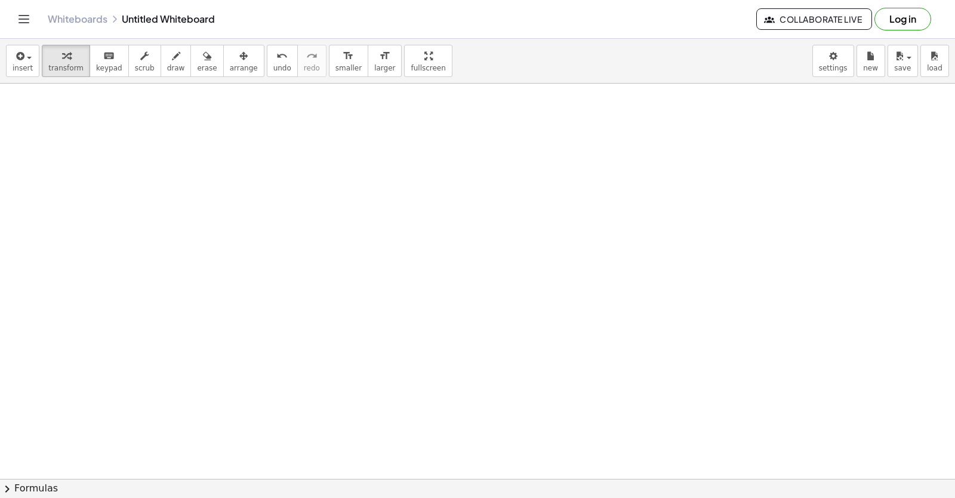
drag, startPoint x: 471, startPoint y: 470, endPoint x: 469, endPoint y: 454, distance: 15.6
click at [471, 461] on div at bounding box center [477, 88] width 955 height 1186
click at [456, 407] on div at bounding box center [477, 88] width 955 height 1186
drag, startPoint x: 456, startPoint y: 407, endPoint x: 447, endPoint y: 419, distance: 15.1
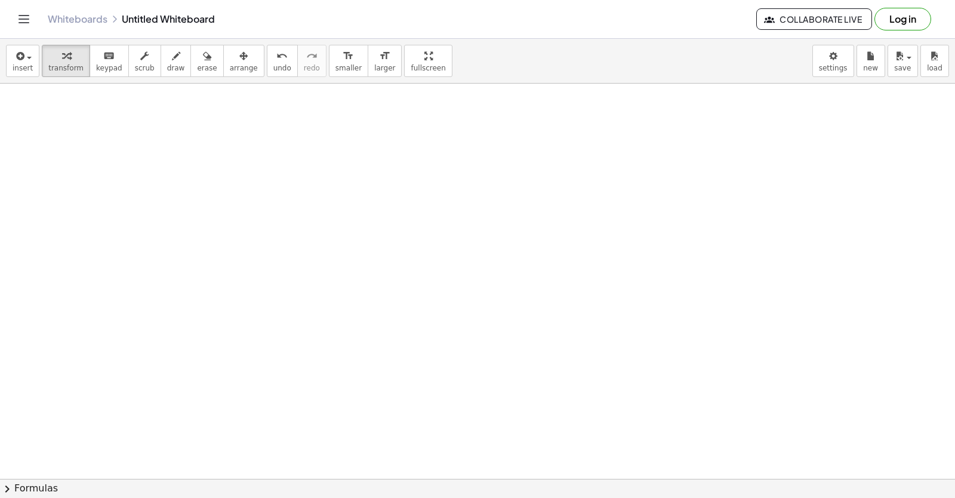
click at [447, 419] on div at bounding box center [477, 88] width 955 height 1186
click at [444, 404] on div at bounding box center [477, 88] width 955 height 1186
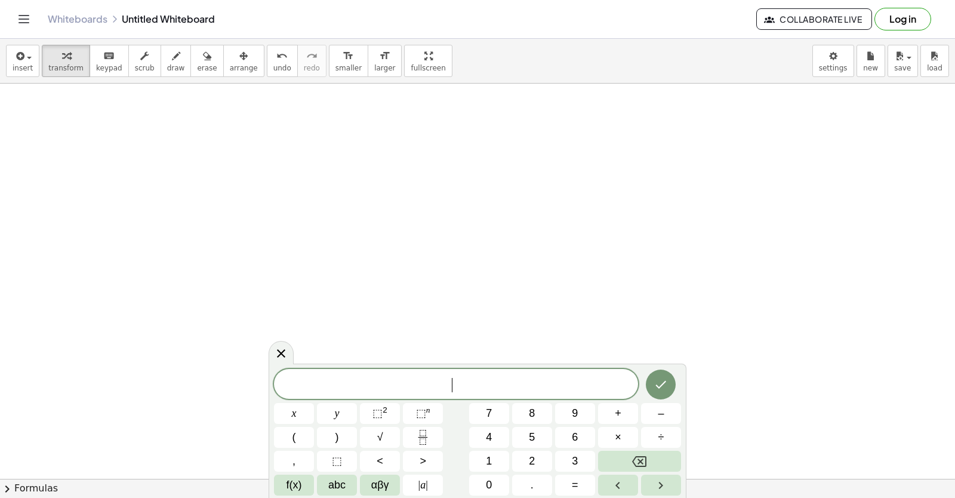
click at [444, 402] on div "​ x y ⬚ 2 ⬚ n 7 8 9 + – ( ) √ 4 5 6 × ÷ , ⬚ < > 1 2 3 f(x) abc αβγ | a | 0 . =" at bounding box center [477, 432] width 407 height 127
click at [572, 416] on button "9" at bounding box center [575, 413] width 40 height 21
click at [302, 412] on button "x" at bounding box center [294, 413] width 40 height 21
click at [661, 419] on span "–" at bounding box center [661, 413] width 6 height 16
click at [539, 466] on button "2" at bounding box center [532, 461] width 40 height 21
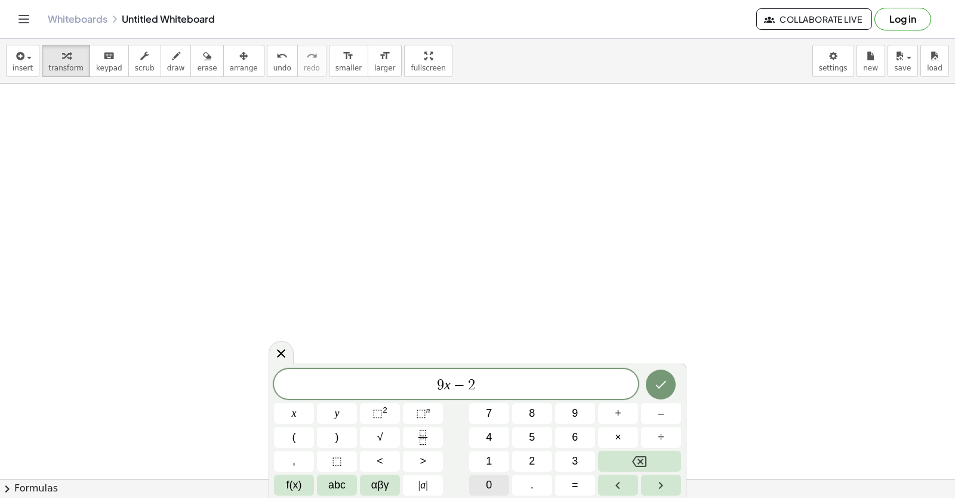
click at [491, 478] on span "0" at bounding box center [489, 485] width 6 height 16
click at [566, 477] on button "=" at bounding box center [575, 485] width 40 height 21
click at [491, 454] on span "1" at bounding box center [489, 461] width 6 height 16
click at [573, 441] on span "6" at bounding box center [575, 437] width 6 height 16
click at [658, 385] on icon "Done" at bounding box center [661, 384] width 14 height 14
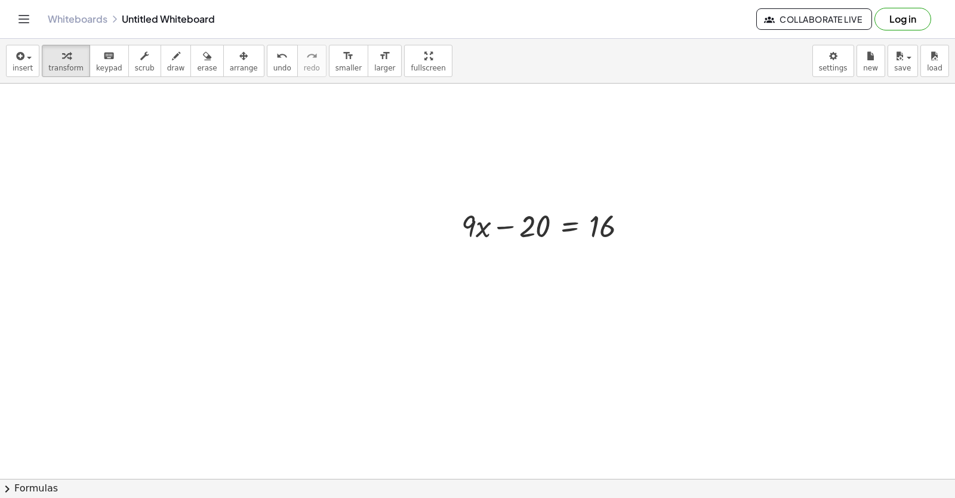
scroll to position [910, 0]
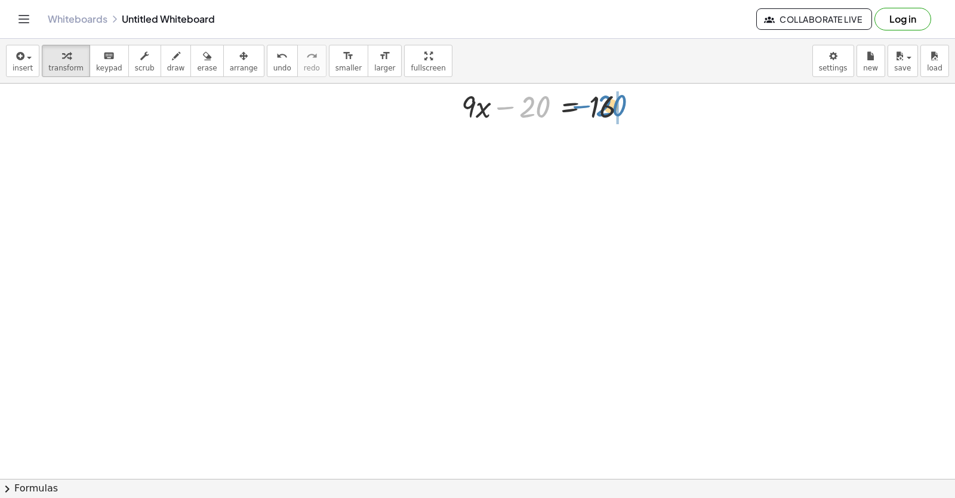
drag, startPoint x: 530, startPoint y: 102, endPoint x: 606, endPoint y: 100, distance: 76.4
click at [606, 100] on div at bounding box center [550, 105] width 188 height 41
drag, startPoint x: 606, startPoint y: 149, endPoint x: 619, endPoint y: 144, distance: 13.4
click at [619, 144] on div at bounding box center [579, 146] width 247 height 41
drag, startPoint x: 663, startPoint y: 156, endPoint x: 614, endPoint y: 157, distance: 49.6
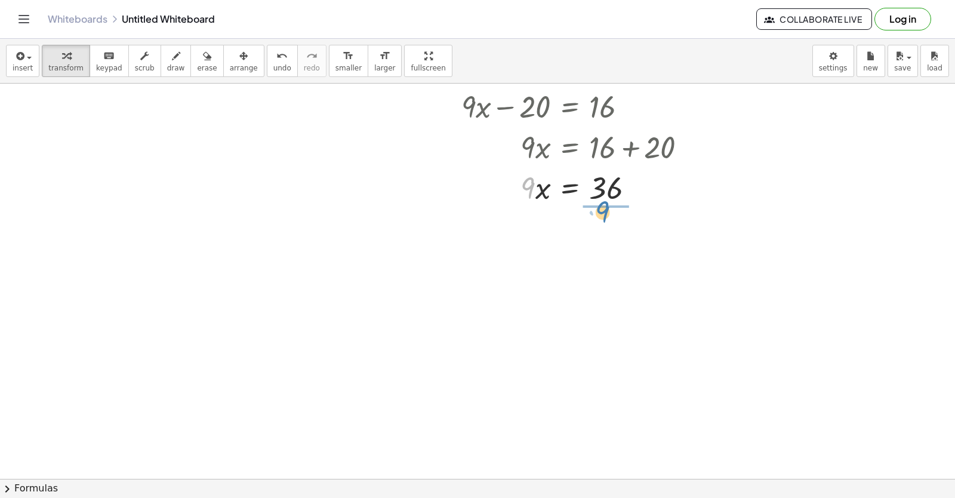
drag, startPoint x: 526, startPoint y: 186, endPoint x: 602, endPoint y: 210, distance: 79.3
click at [589, 231] on div at bounding box center [579, 237] width 247 height 60
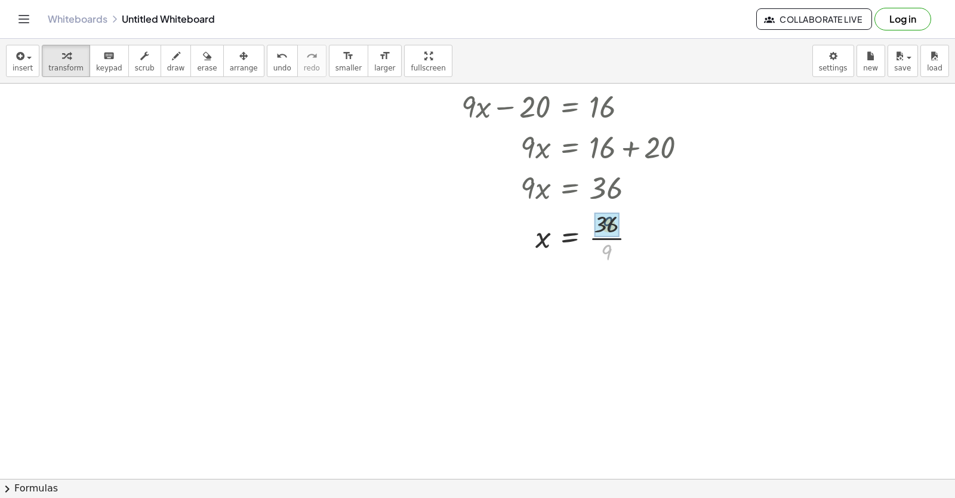
drag, startPoint x: 612, startPoint y: 251, endPoint x: 613, endPoint y: 222, distance: 28.7
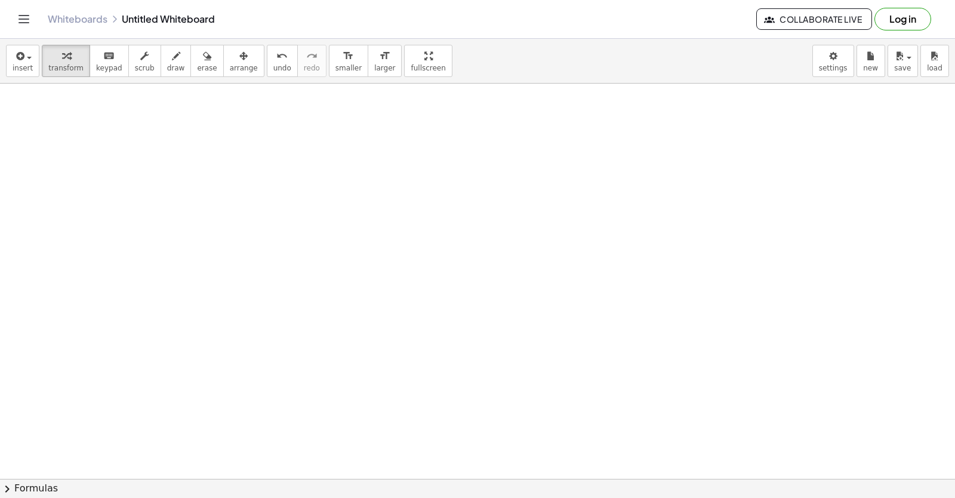
scroll to position [1126, 0]
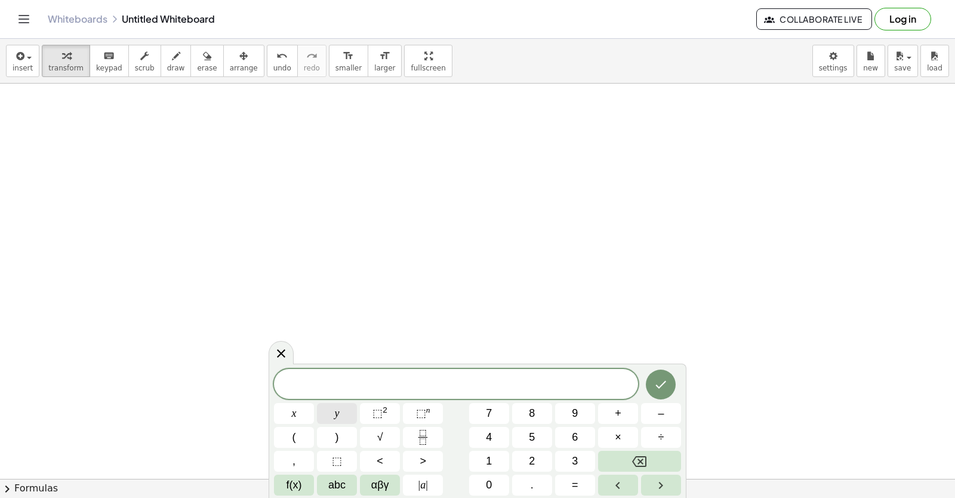
click at [339, 402] on div "​ x y ⬚ 2 ⬚ n 7 8 9 + – ( ) √ 4 5 6 × ÷ , ⬚ < > 1 2 3 f(x) abc αβγ | a | 0 . =" at bounding box center [477, 432] width 407 height 127
click at [340, 408] on button "y" at bounding box center [337, 413] width 40 height 21
click at [659, 411] on span "–" at bounding box center [661, 413] width 6 height 16
click at [526, 459] on button "2" at bounding box center [532, 461] width 40 height 21
click at [282, 418] on button "x" at bounding box center [294, 413] width 40 height 21
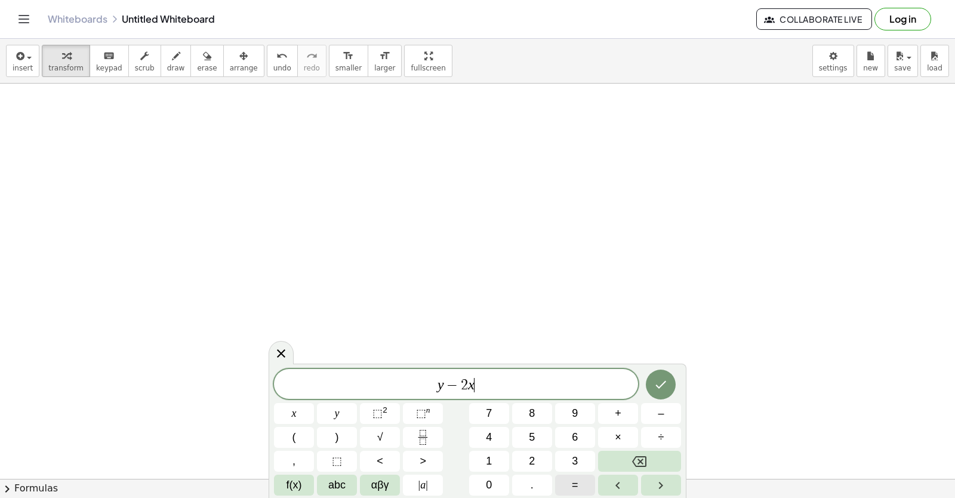
click at [573, 482] on span "=" at bounding box center [575, 485] width 7 height 16
click at [526, 434] on button "5" at bounding box center [532, 437] width 40 height 21
click at [663, 390] on icon "Done" at bounding box center [661, 384] width 14 height 14
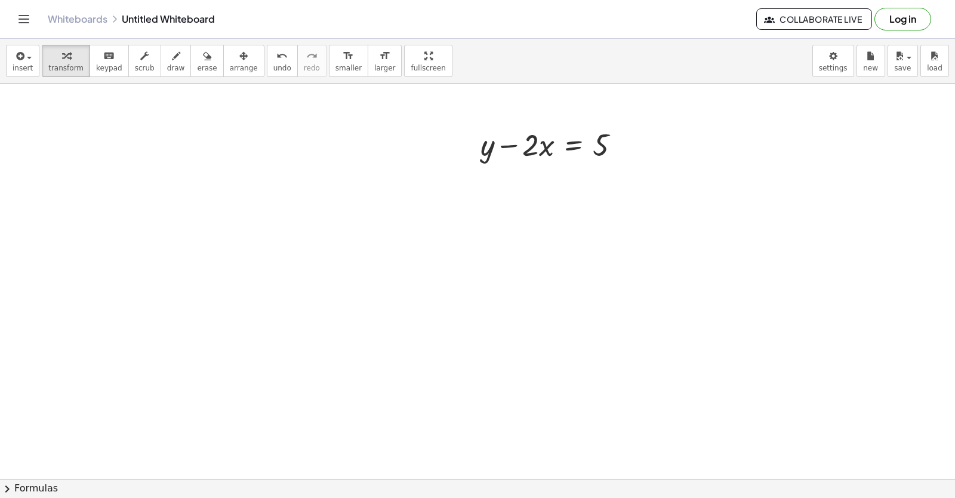
scroll to position [1365, 0]
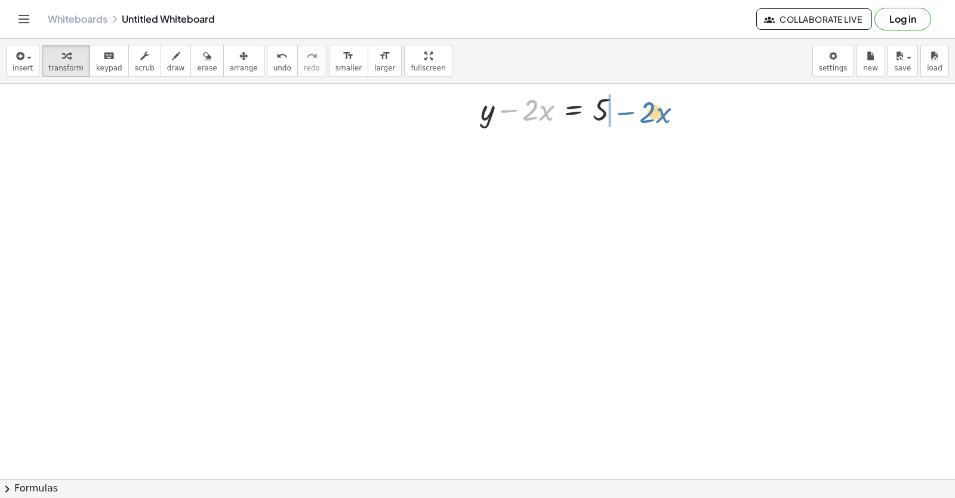
drag, startPoint x: 514, startPoint y: 110, endPoint x: 632, endPoint y: 112, distance: 117.7
click at [632, 112] on div at bounding box center [555, 108] width 161 height 41
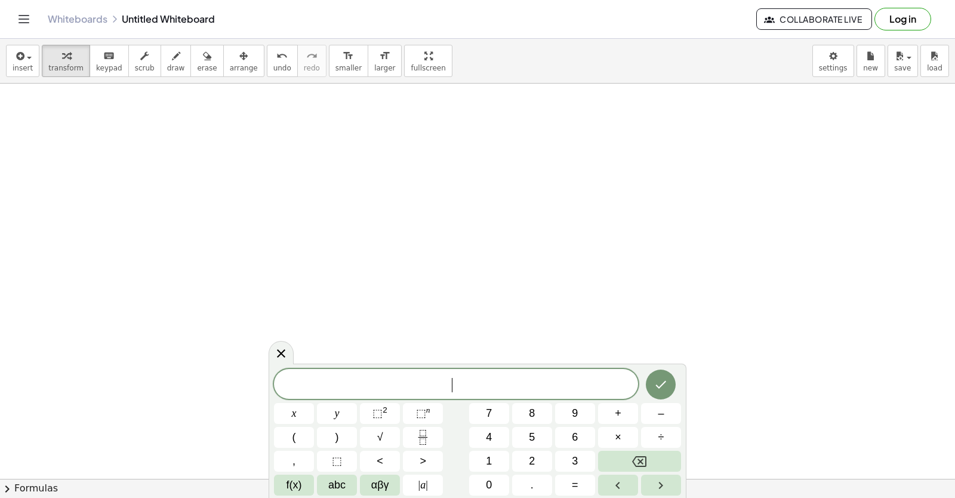
click at [391, 379] on span "​" at bounding box center [456, 385] width 364 height 17
click at [530, 417] on button "8" at bounding box center [532, 413] width 40 height 21
click at [644, 452] on button "Backspace" at bounding box center [639, 461] width 83 height 21
click at [335, 407] on span "y" at bounding box center [337, 413] width 5 height 16
click at [626, 455] on button "Backspace" at bounding box center [639, 461] width 83 height 21
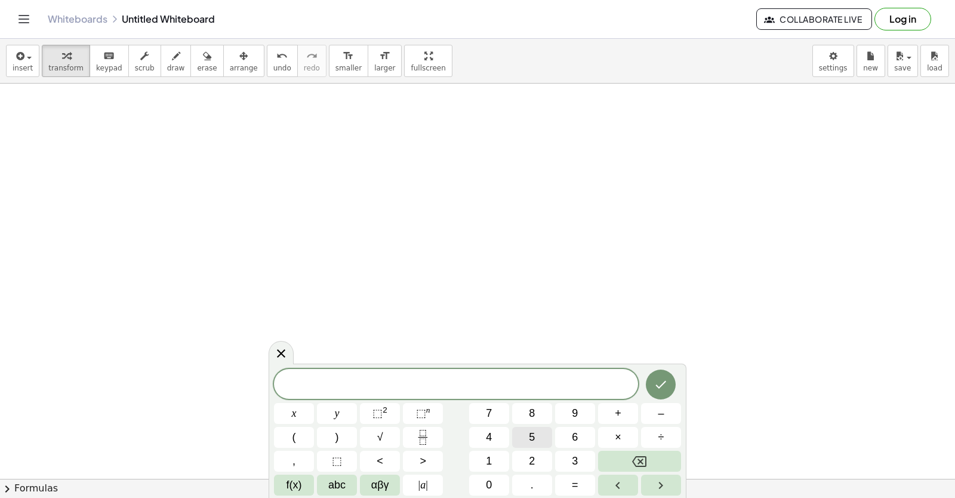
click at [534, 436] on span "5" at bounding box center [532, 437] width 6 height 16
click at [339, 416] on span "y" at bounding box center [337, 413] width 5 height 16
click at [605, 417] on button "+" at bounding box center [618, 413] width 40 height 21
click at [277, 413] on button "x" at bounding box center [294, 413] width 40 height 21
click at [587, 484] on button "=" at bounding box center [575, 485] width 40 height 21
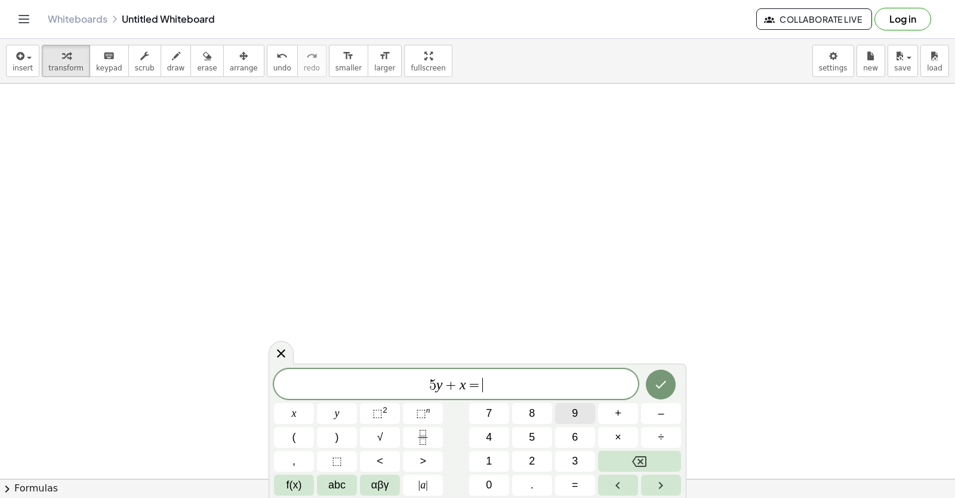
click at [579, 408] on button "9" at bounding box center [575, 413] width 40 height 21
click at [672, 382] on button "Done" at bounding box center [661, 385] width 30 height 30
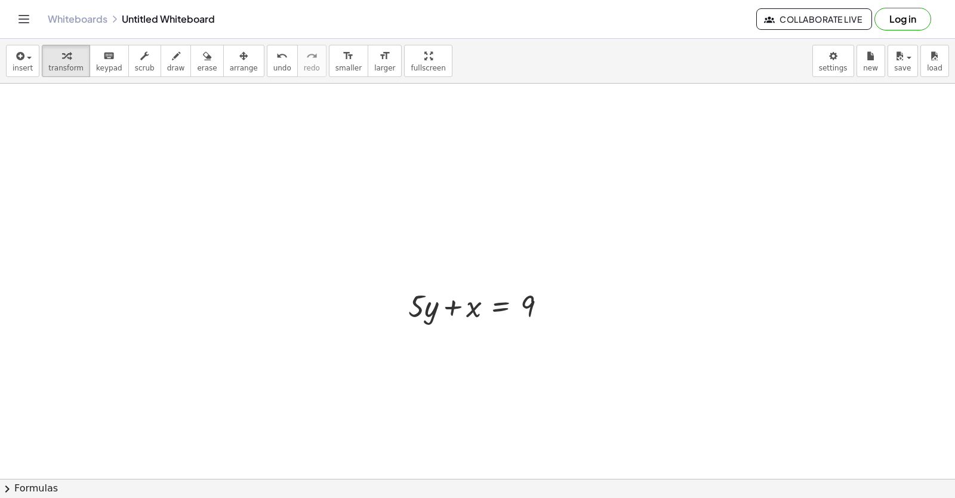
scroll to position [1760, 0]
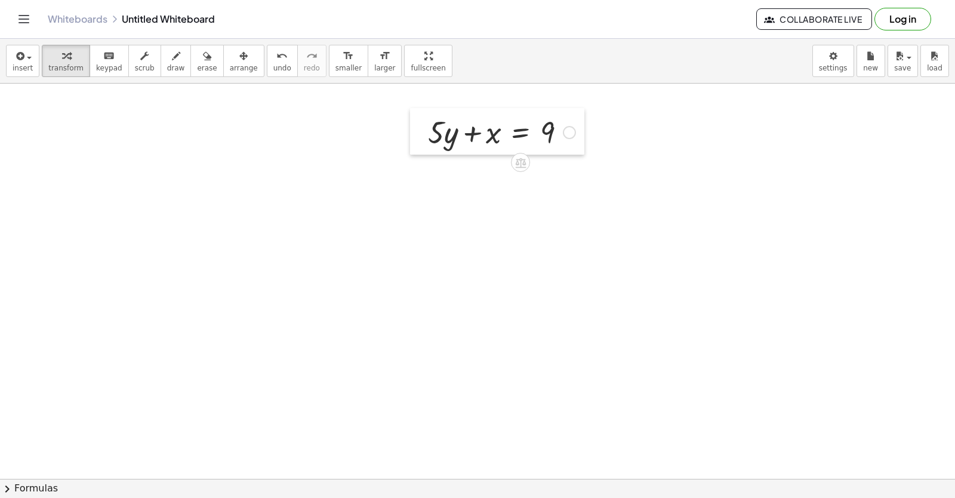
drag, startPoint x: 405, startPoint y: 134, endPoint x: 425, endPoint y: 140, distance: 20.4
click at [425, 140] on div at bounding box center [419, 131] width 18 height 47
drag, startPoint x: 431, startPoint y: 137, endPoint x: 565, endPoint y: 139, distance: 133.8
click at [565, 139] on div at bounding box center [501, 131] width 159 height 41
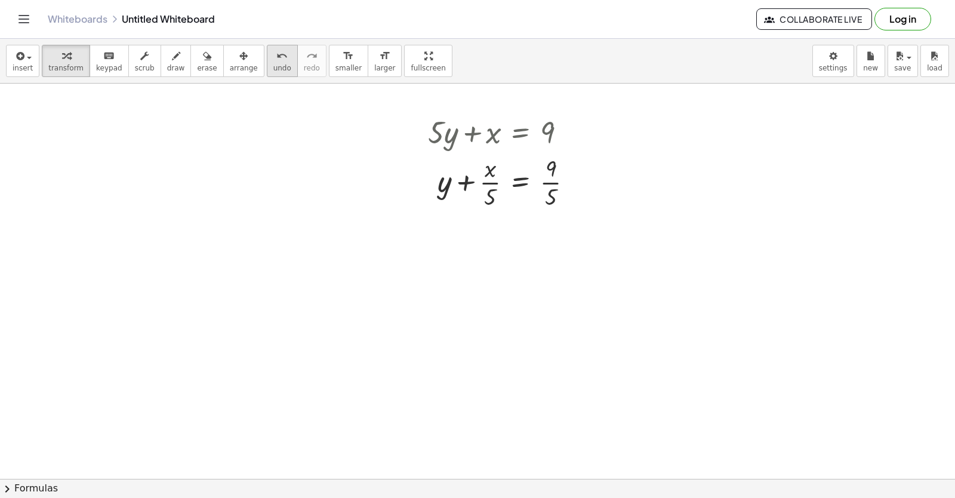
click at [276, 62] on icon "undo" at bounding box center [281, 56] width 11 height 14
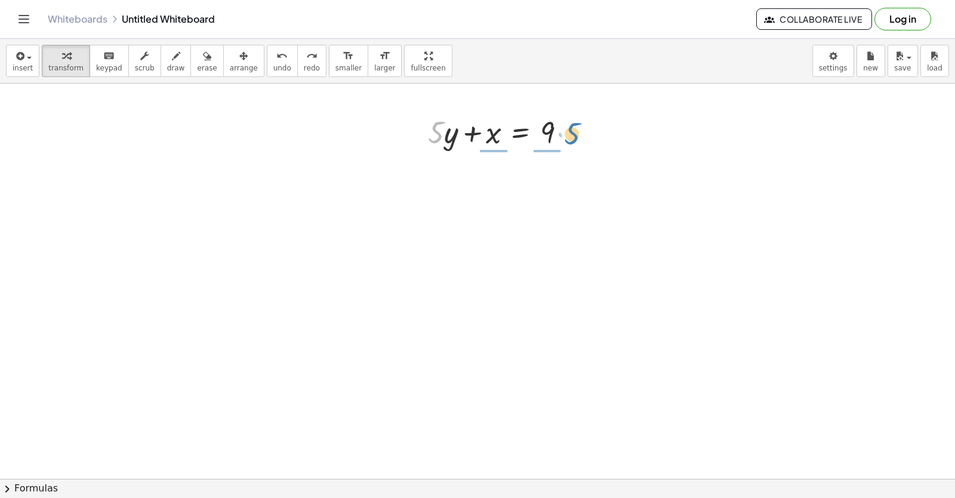
drag, startPoint x: 438, startPoint y: 138, endPoint x: 573, endPoint y: 127, distance: 134.8
click at [574, 132] on div at bounding box center [501, 131] width 159 height 41
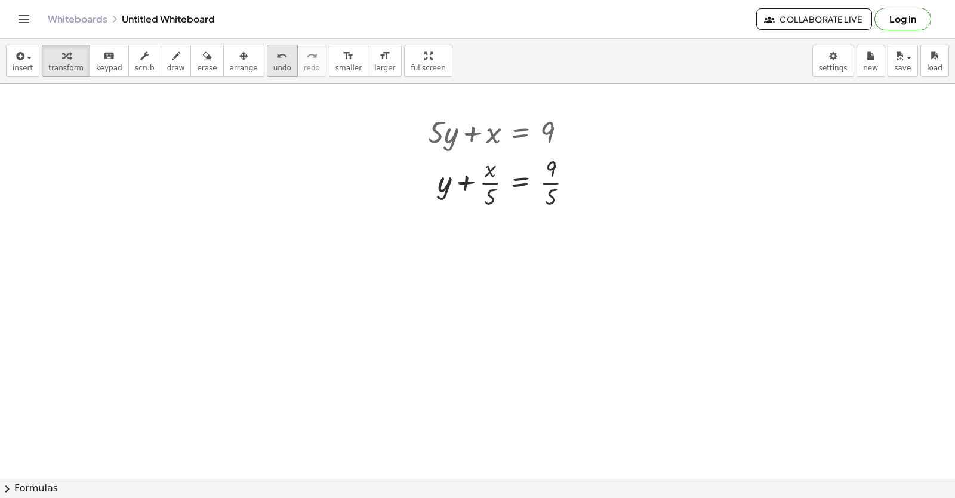
click at [270, 64] on button "undo undo" at bounding box center [282, 61] width 31 height 32
click at [429, 144] on div at bounding box center [501, 131] width 159 height 41
click at [430, 144] on div at bounding box center [501, 131] width 159 height 41
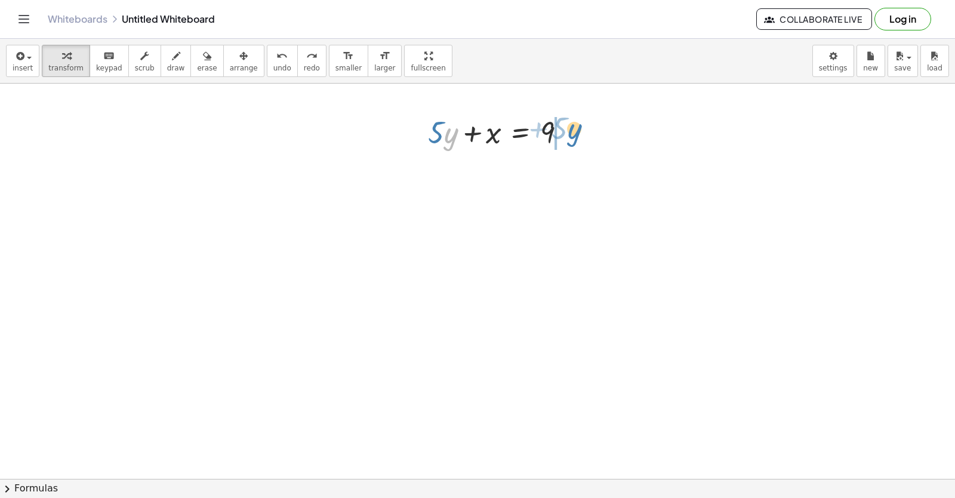
drag, startPoint x: 453, startPoint y: 137, endPoint x: 577, endPoint y: 133, distance: 123.7
click at [577, 133] on div at bounding box center [501, 131] width 159 height 41
drag, startPoint x: 416, startPoint y: 274, endPoint x: 409, endPoint y: 228, distance: 46.4
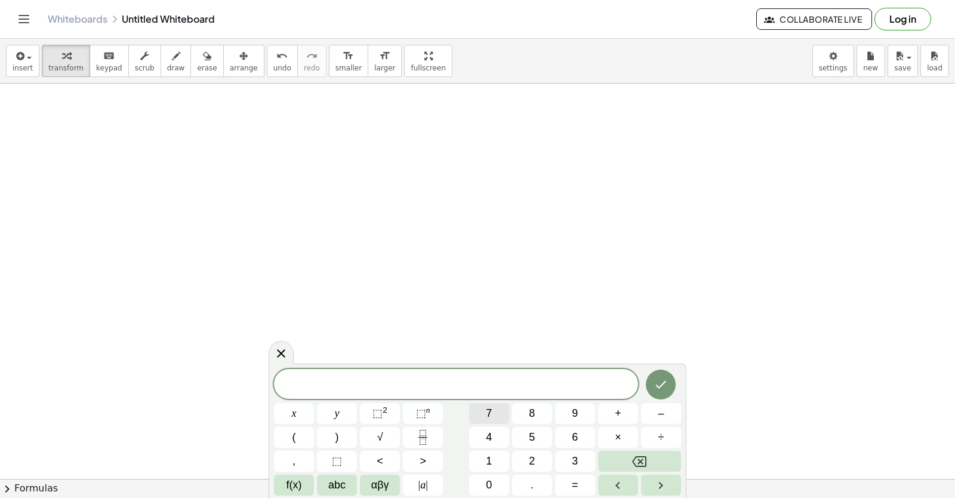
click at [488, 409] on span "7" at bounding box center [489, 413] width 6 height 16
click at [281, 411] on button "x" at bounding box center [294, 413] width 40 height 21
click at [608, 411] on button "+" at bounding box center [618, 413] width 40 height 21
click at [331, 417] on button "y" at bounding box center [337, 413] width 40 height 21
click at [572, 476] on button "=" at bounding box center [575, 485] width 40 height 21
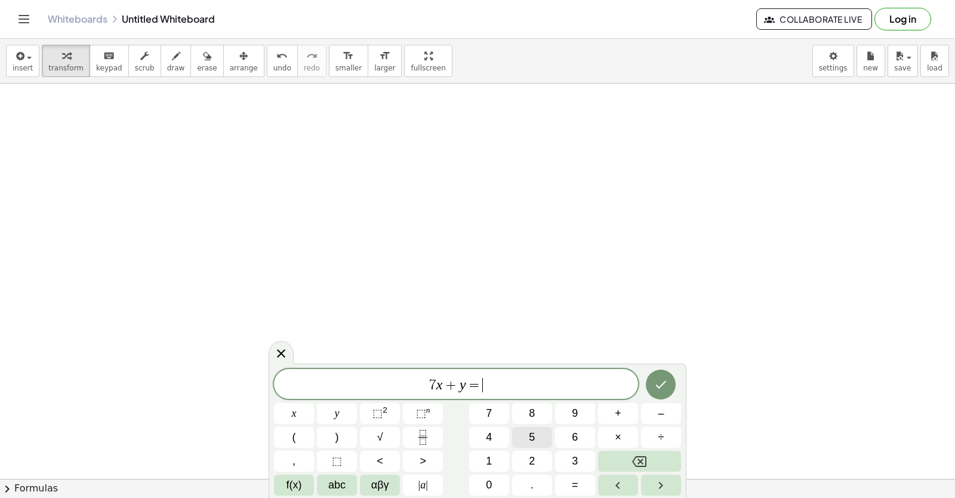
click at [533, 441] on span "5" at bounding box center [532, 437] width 6 height 16
click at [655, 375] on button "Done" at bounding box center [661, 385] width 30 height 30
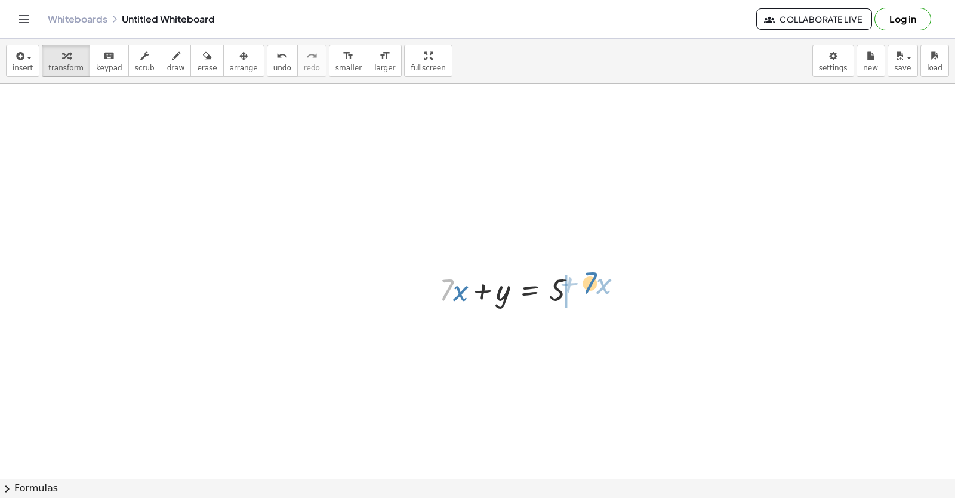
drag, startPoint x: 444, startPoint y: 293, endPoint x: 588, endPoint y: 285, distance: 143.5
click at [588, 285] on div at bounding box center [513, 289] width 159 height 41
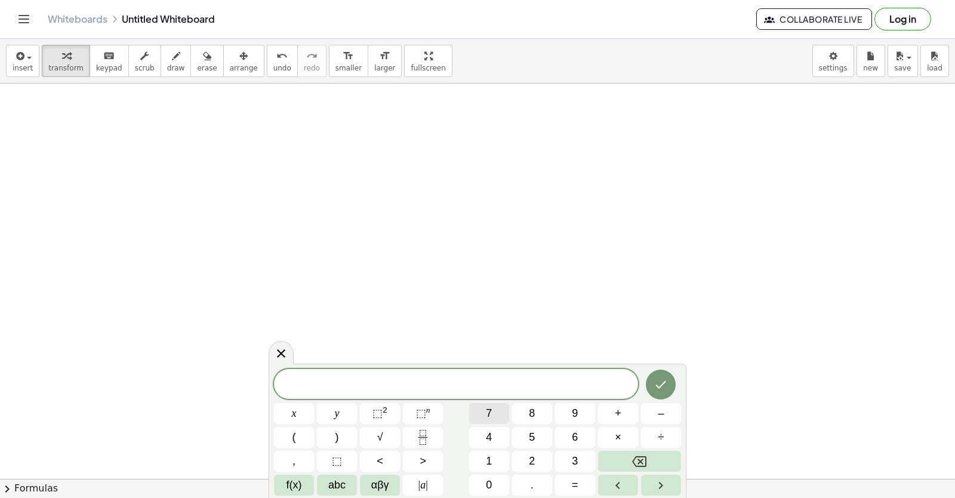
click at [484, 413] on button "7" at bounding box center [489, 413] width 40 height 21
click at [303, 411] on button "x" at bounding box center [294, 413] width 40 height 21
click at [616, 416] on span "+" at bounding box center [618, 413] width 7 height 16
click at [572, 455] on button "3" at bounding box center [575, 461] width 40 height 21
click at [324, 408] on button "y" at bounding box center [337, 413] width 40 height 21
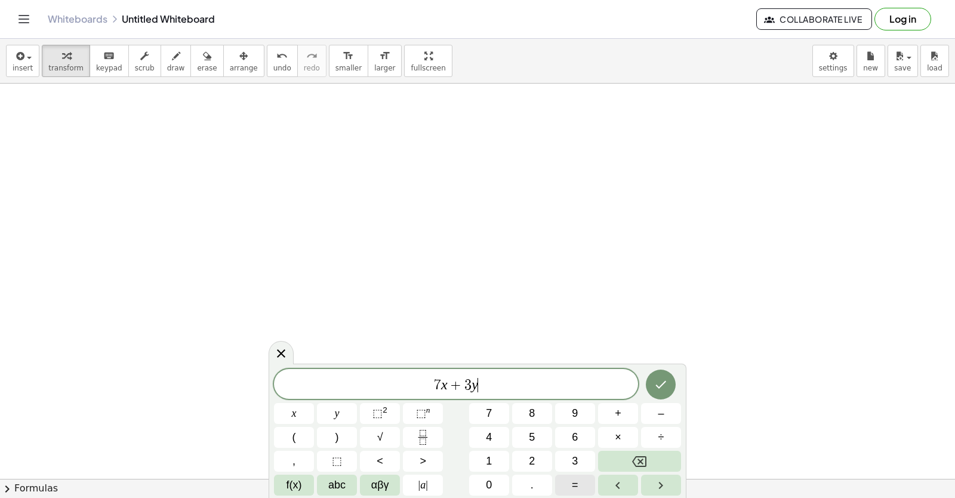
click at [581, 481] on button "=" at bounding box center [575, 485] width 40 height 21
click at [493, 466] on button "1" at bounding box center [489, 461] width 40 height 21
click at [493, 474] on div "7 x + 3 y = 1 x y ⬚ 2 ⬚ n 7 8 9 + – ( ) √ 4 5 6 × ÷ , ⬚ < > 1 2 3 f(x) abc αβγ …" at bounding box center [477, 432] width 407 height 127
click at [494, 475] on button "0" at bounding box center [489, 485] width 40 height 21
click at [663, 387] on icon "Done" at bounding box center [661, 384] width 14 height 14
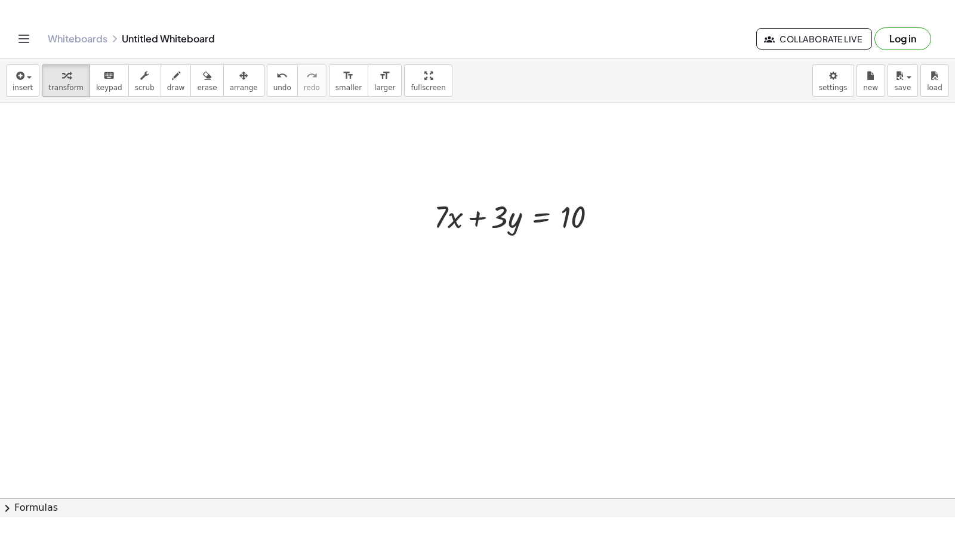
scroll to position [2551, 0]
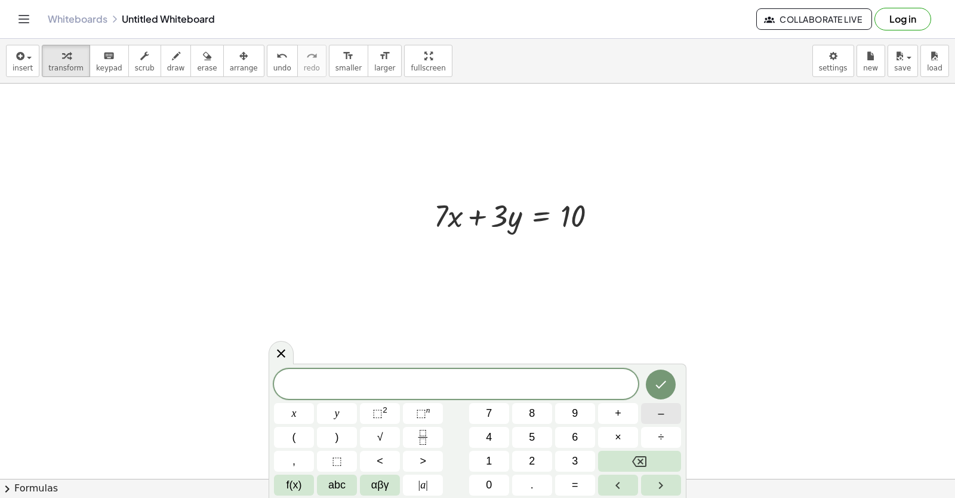
click at [665, 419] on button "–" at bounding box center [661, 413] width 40 height 21
click at [487, 418] on span "7" at bounding box center [489, 413] width 6 height 16
click at [305, 419] on button "x" at bounding box center [294, 413] width 40 height 21
click at [654, 416] on button "–" at bounding box center [661, 413] width 40 height 21
click at [531, 438] on span "5" at bounding box center [532, 437] width 6 height 16
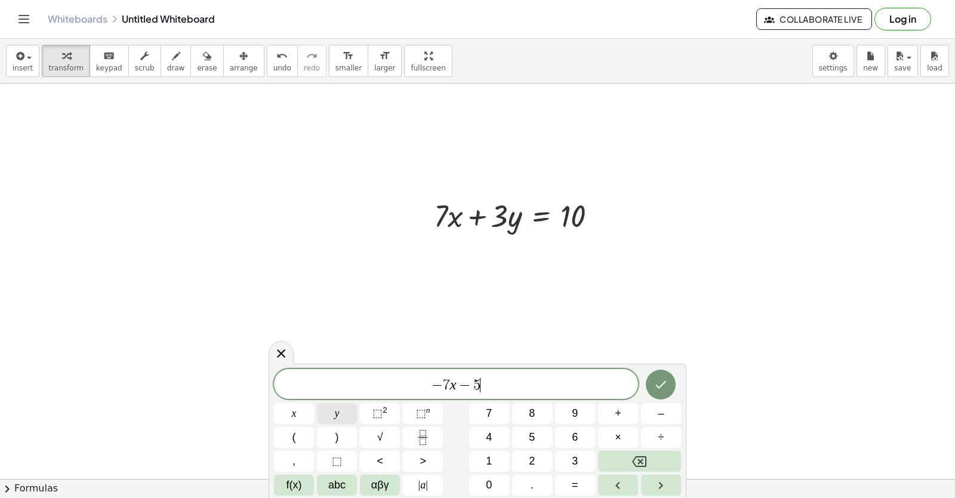
click at [342, 418] on button "y" at bounding box center [337, 413] width 40 height 21
click at [574, 484] on span "=" at bounding box center [575, 485] width 7 height 16
click at [653, 419] on button "–" at bounding box center [661, 413] width 40 height 21
click at [498, 457] on button "1" at bounding box center [489, 461] width 40 height 21
click at [527, 459] on button "2" at bounding box center [532, 461] width 40 height 21
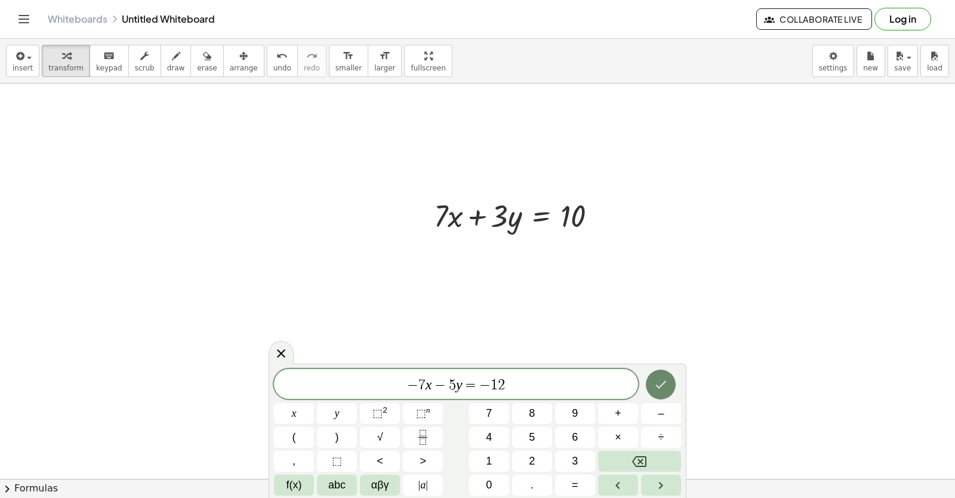
click at [653, 387] on button "Done" at bounding box center [661, 385] width 30 height 30
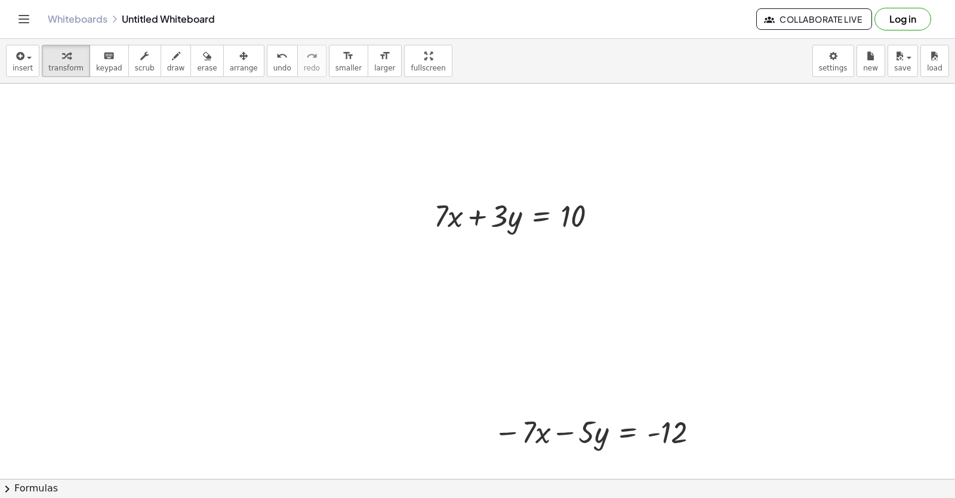
drag, startPoint x: 388, startPoint y: 63, endPoint x: 390, endPoint y: 79, distance: 15.7
click at [390, 79] on div "insert select one: Math Expression Function Text Youtube Video Graphing Geometr…" at bounding box center [477, 61] width 955 height 45
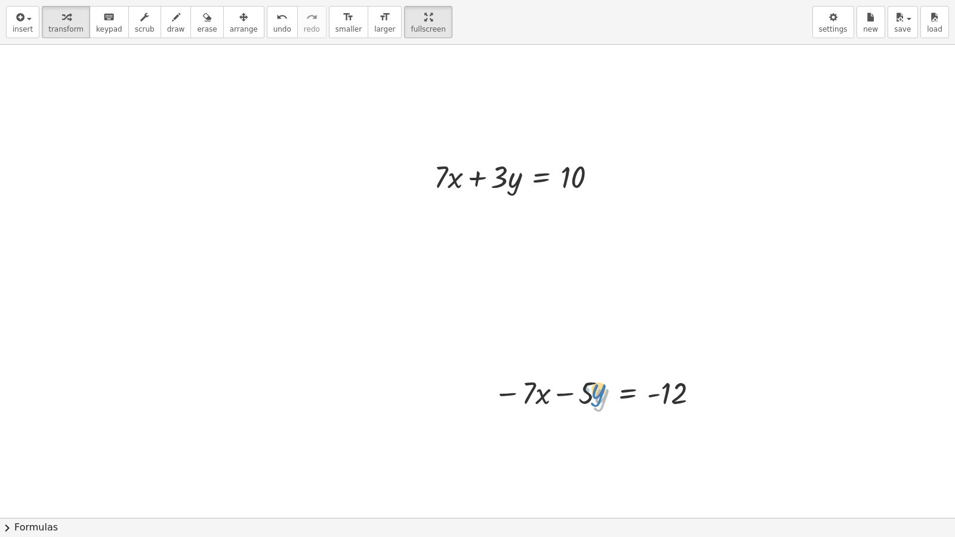
drag, startPoint x: 598, startPoint y: 380, endPoint x: 597, endPoint y: 399, distance: 18.6
click at [597, 399] on div at bounding box center [599, 392] width 222 height 41
click at [230, 31] on span "arrange" at bounding box center [244, 29] width 28 height 8
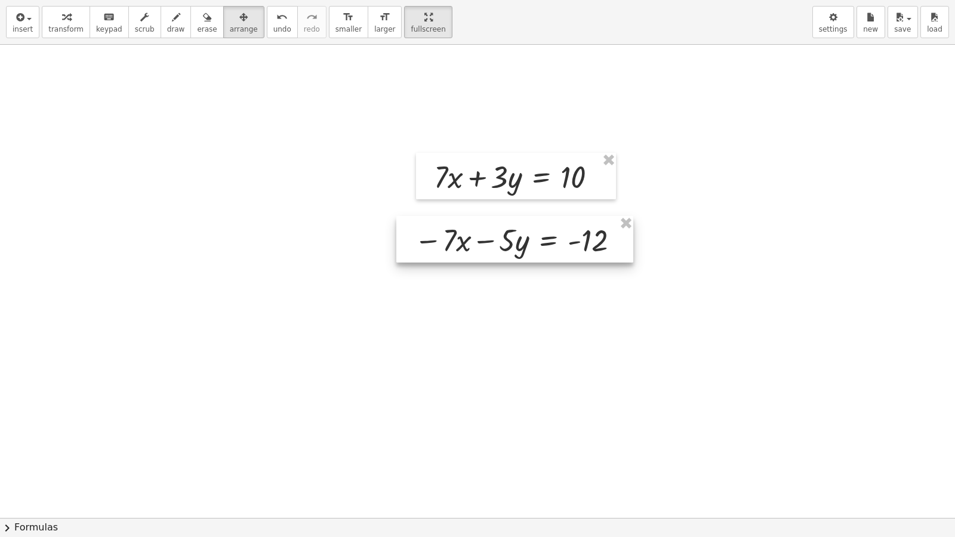
drag, startPoint x: 643, startPoint y: 385, endPoint x: 564, endPoint y: 232, distance: 172.3
click at [564, 232] on div at bounding box center [515, 239] width 237 height 47
click at [68, 21] on div "button" at bounding box center [65, 17] width 35 height 14
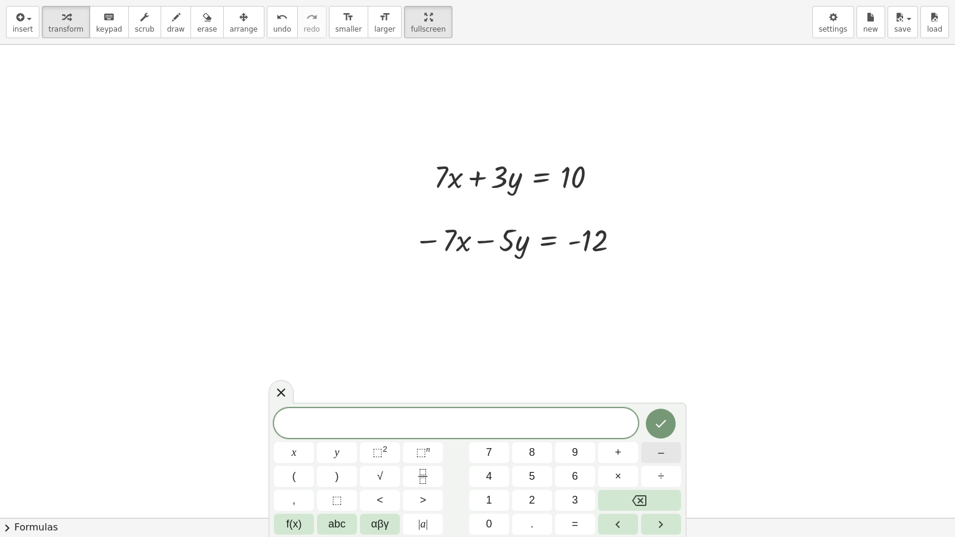
click at [674, 448] on button "–" at bounding box center [661, 453] width 40 height 21
click at [530, 497] on span "2" at bounding box center [532, 501] width 6 height 16
click at [345, 456] on button "y" at bounding box center [337, 453] width 40 height 21
click at [574, 497] on button "=" at bounding box center [575, 524] width 40 height 21
click at [655, 448] on button "–" at bounding box center [661, 453] width 40 height 21
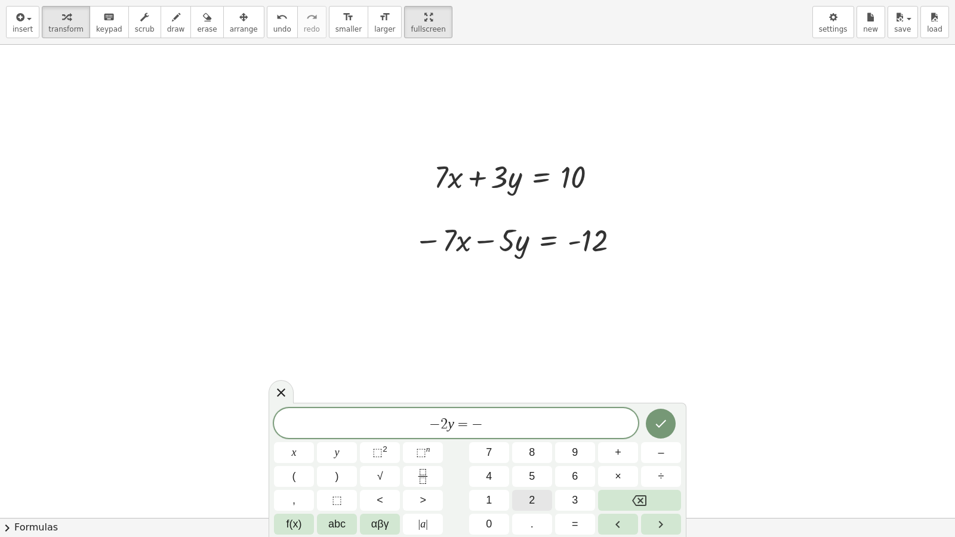
click at [531, 497] on span "2" at bounding box center [532, 501] width 6 height 16
click at [172, 24] on icon "button" at bounding box center [176, 17] width 8 height 14
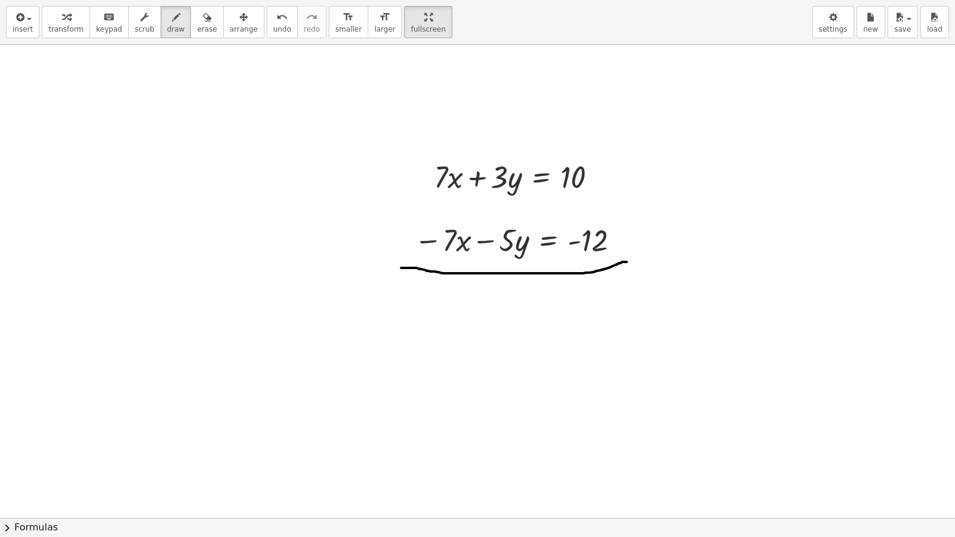
drag, startPoint x: 402, startPoint y: 268, endPoint x: 631, endPoint y: 263, distance: 228.8
drag, startPoint x: 62, startPoint y: 24, endPoint x: 112, endPoint y: 79, distance: 74.0
click at [66, 23] on button "transform" at bounding box center [66, 22] width 48 height 32
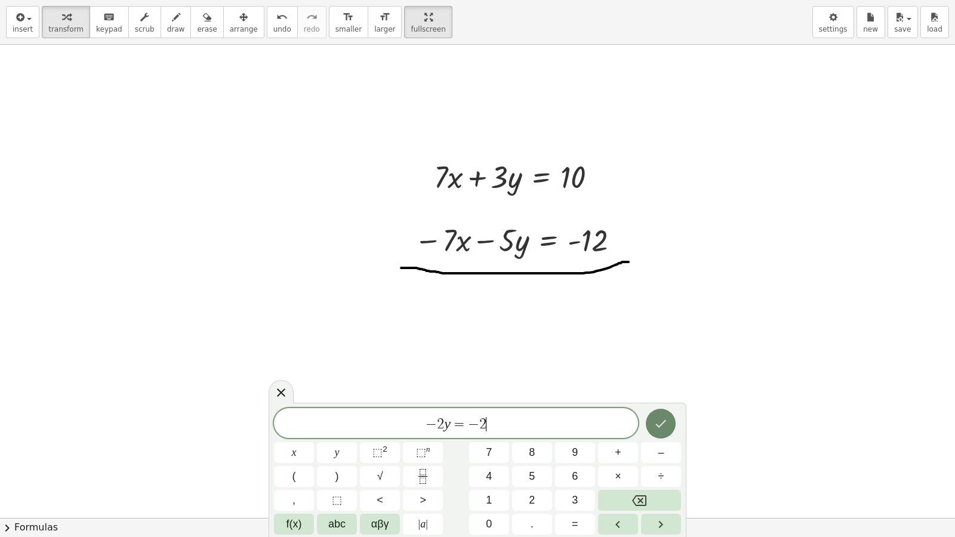
click at [660, 421] on icon "Done" at bounding box center [661, 424] width 14 height 14
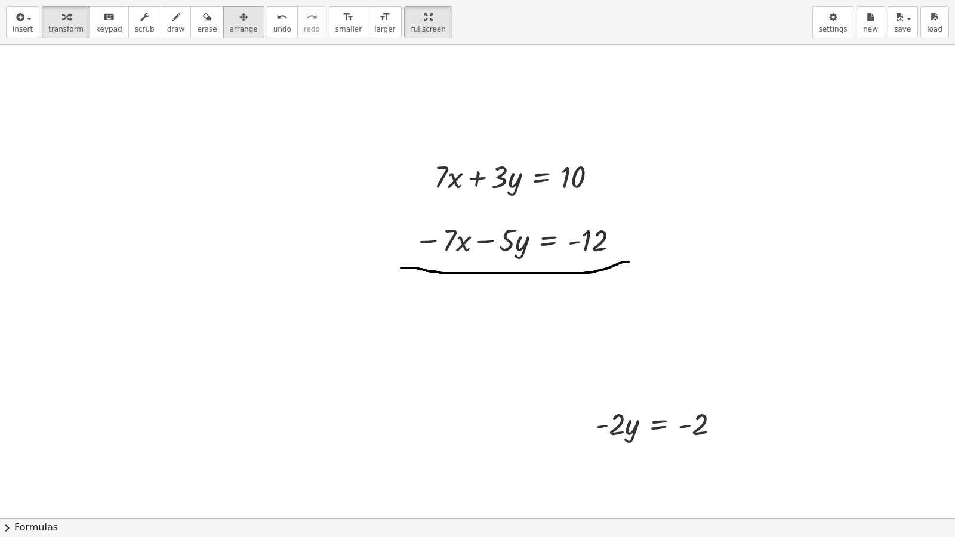
click at [239, 22] on icon "button" at bounding box center [243, 17] width 8 height 14
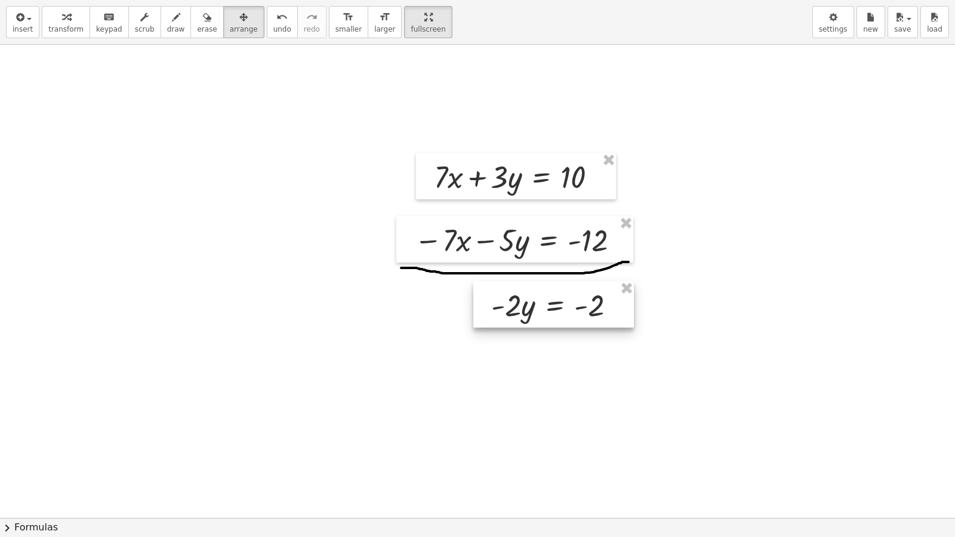
drag, startPoint x: 671, startPoint y: 426, endPoint x: 563, endPoint y: 306, distance: 161.5
click at [563, 306] on div at bounding box center [554, 304] width 161 height 47
click at [60, 35] on button "transform" at bounding box center [66, 22] width 48 height 32
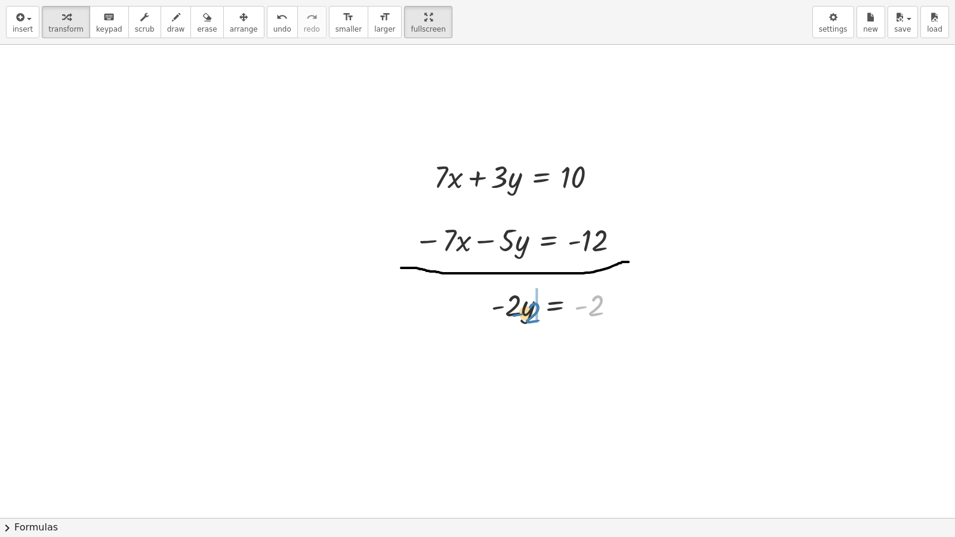
drag, startPoint x: 601, startPoint y: 297, endPoint x: 536, endPoint y: 312, distance: 66.1
click at [274, 26] on span "undo" at bounding box center [283, 29] width 18 height 8
drag, startPoint x: 535, startPoint y: 306, endPoint x: 612, endPoint y: 306, distance: 76.4
click at [612, 306] on div at bounding box center [559, 304] width 146 height 41
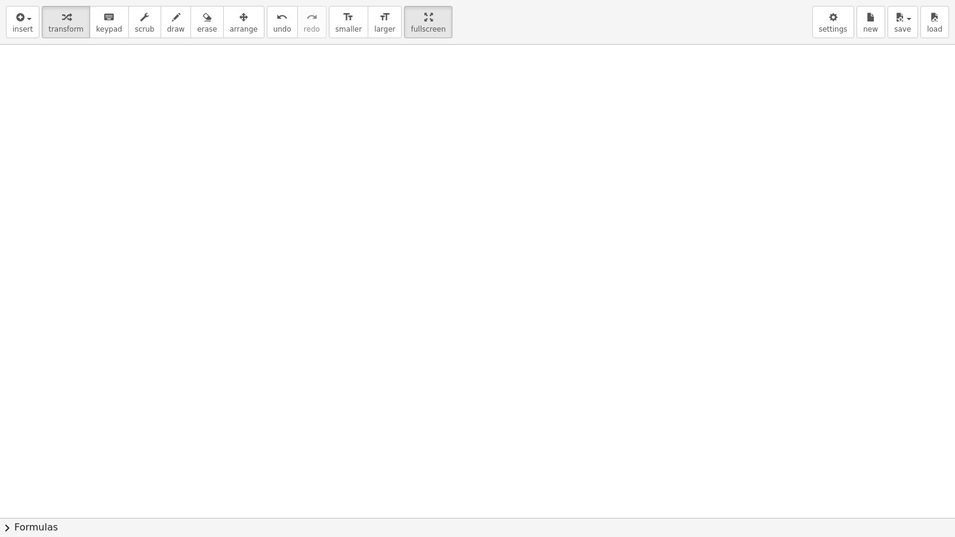
drag, startPoint x: 252, startPoint y: 93, endPoint x: 207, endPoint y: 0, distance: 103.4
drag, startPoint x: 47, startPoint y: 483, endPoint x: 39, endPoint y: 484, distance: 7.9
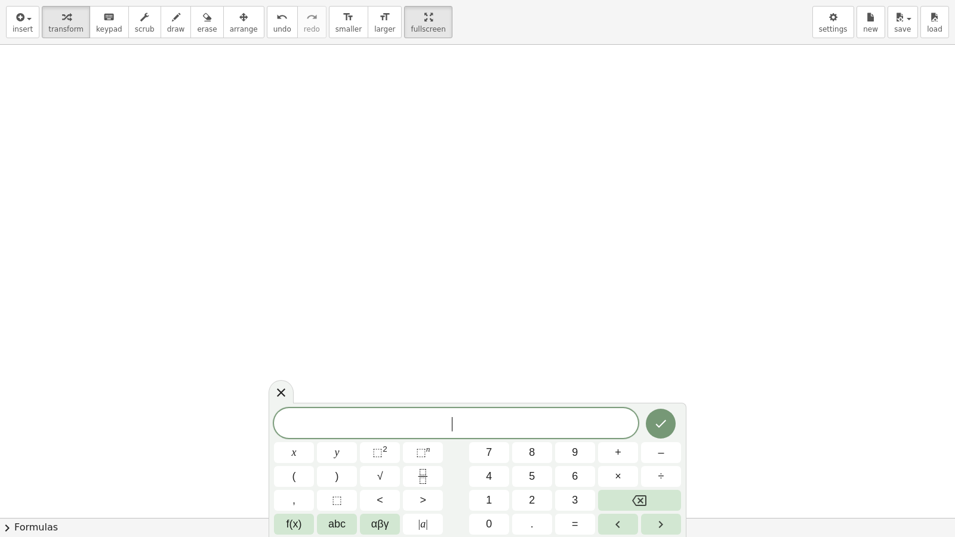
click at [544, 476] on button "5" at bounding box center [532, 476] width 40 height 21
click at [308, 456] on button "x" at bounding box center [294, 453] width 40 height 21
drag, startPoint x: 308, startPoint y: 456, endPoint x: 784, endPoint y: 188, distance: 546.5
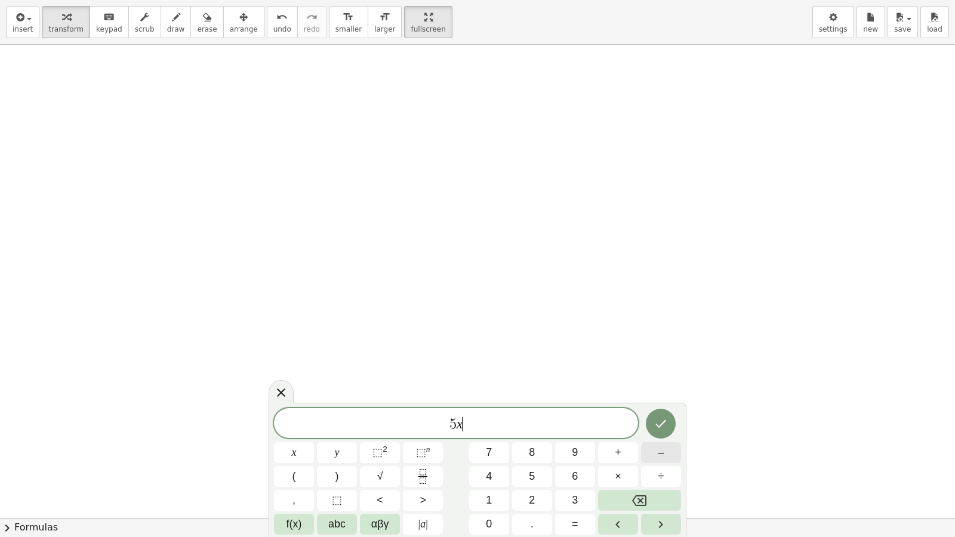
click at [665, 446] on button "–" at bounding box center [661, 453] width 40 height 21
click at [585, 497] on button "3" at bounding box center [575, 500] width 40 height 21
click at [568, 497] on button "3" at bounding box center [575, 500] width 40 height 21
click at [625, 497] on button "Backspace" at bounding box center [639, 500] width 83 height 21
click at [347, 451] on button "y" at bounding box center [337, 453] width 40 height 21
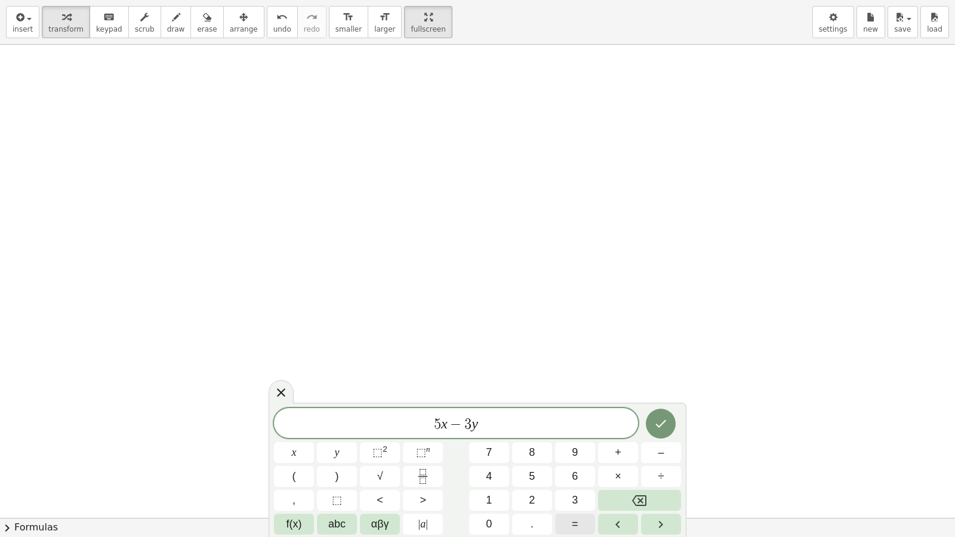
click at [566, 497] on button "=" at bounding box center [575, 524] width 40 height 21
click at [491, 438] on div "5 x − 3 y = x y ⬚ 2 ⬚ n 7 8 9 + – ( ) √ 4 5 6 × ÷ , ⬚ < > 1 2 3 f(x) abc αβγ | …" at bounding box center [477, 471] width 407 height 127
click at [495, 445] on button "7" at bounding box center [489, 453] width 40 height 21
click at [654, 429] on icon "Done" at bounding box center [661, 424] width 14 height 14
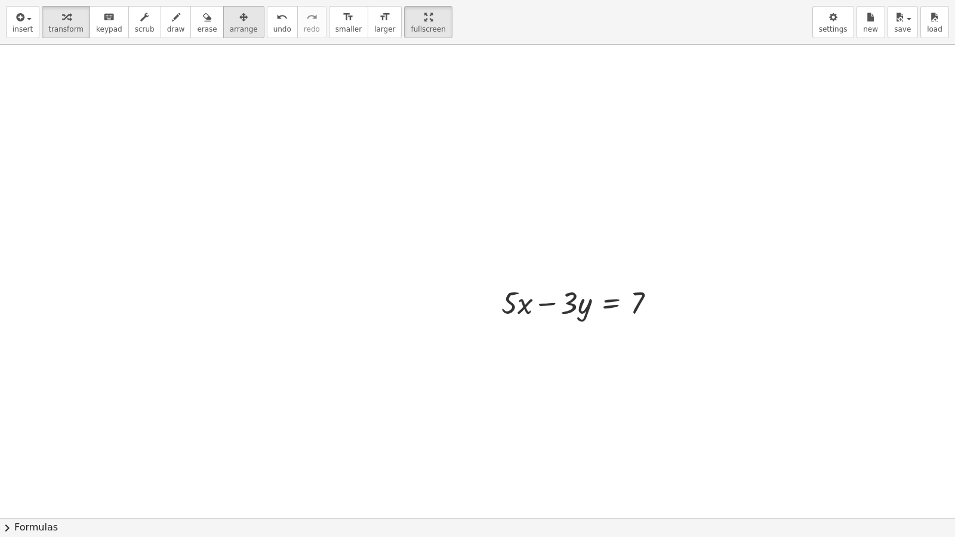
click at [230, 26] on span "arrange" at bounding box center [244, 29] width 28 height 8
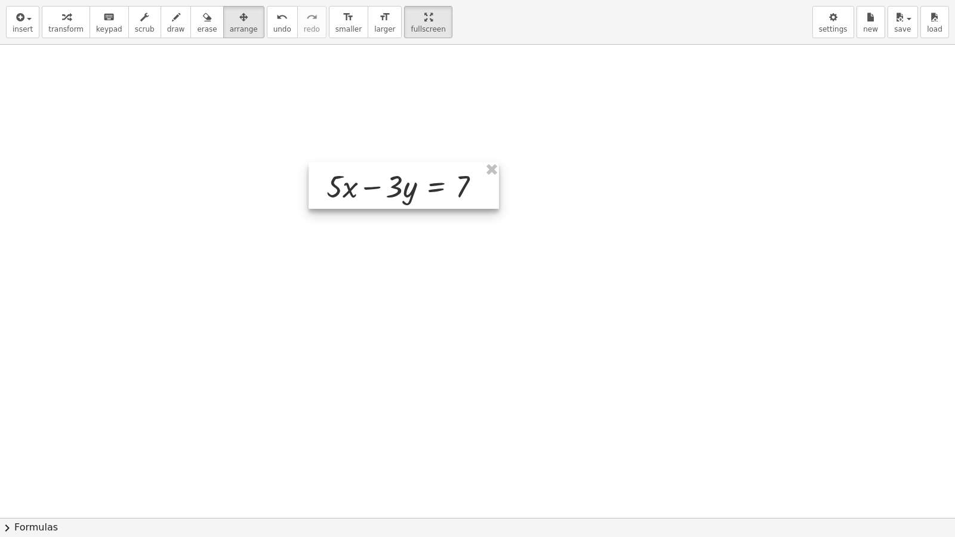
drag, startPoint x: 554, startPoint y: 314, endPoint x: 366, endPoint y: 193, distance: 223.1
click at [366, 193] on div at bounding box center [404, 185] width 191 height 47
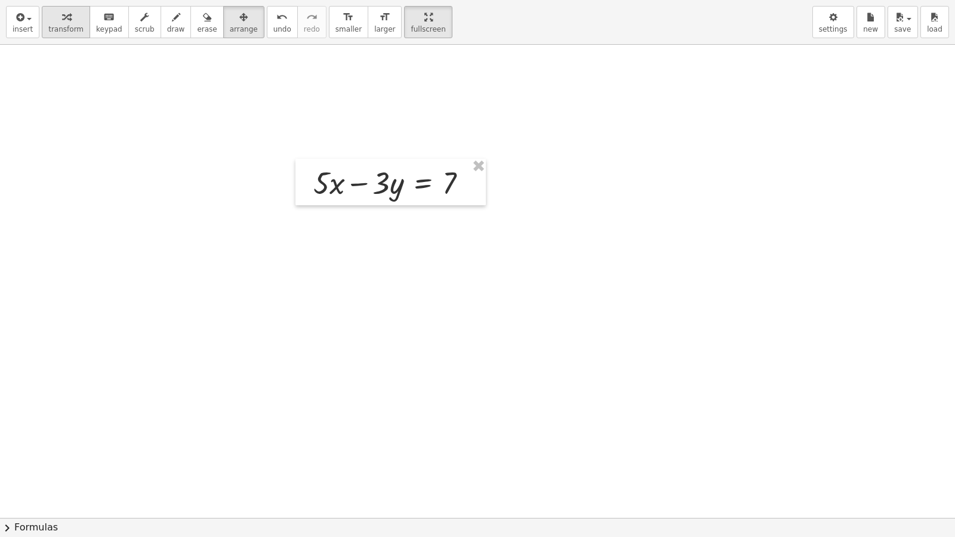
click at [62, 19] on icon "button" at bounding box center [66, 17] width 8 height 14
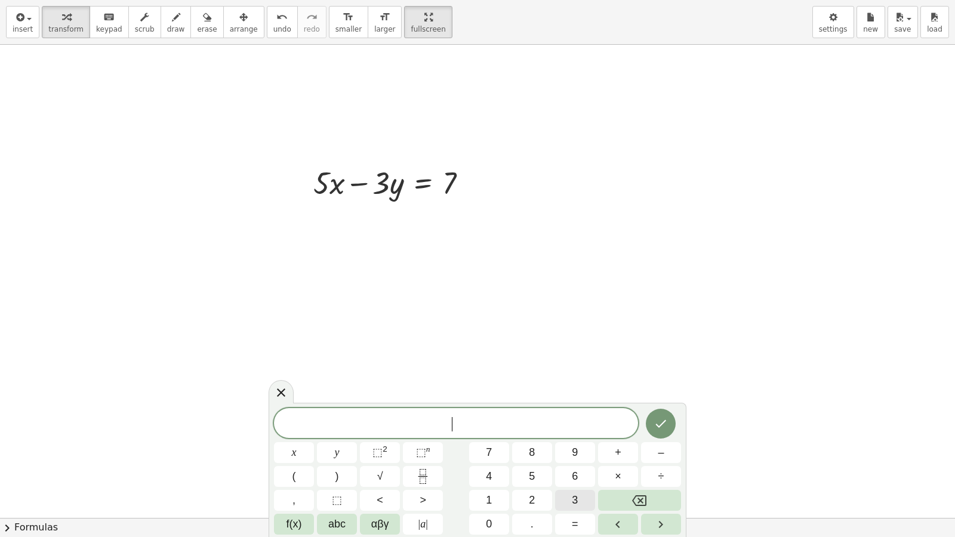
click at [570, 496] on button "3" at bounding box center [575, 500] width 40 height 21
click at [288, 456] on button "x" at bounding box center [294, 453] width 40 height 21
click at [610, 446] on button "+" at bounding box center [618, 453] width 40 height 21
click at [567, 497] on button "3" at bounding box center [575, 500] width 40 height 21
click at [327, 456] on button "y" at bounding box center [337, 453] width 40 height 21
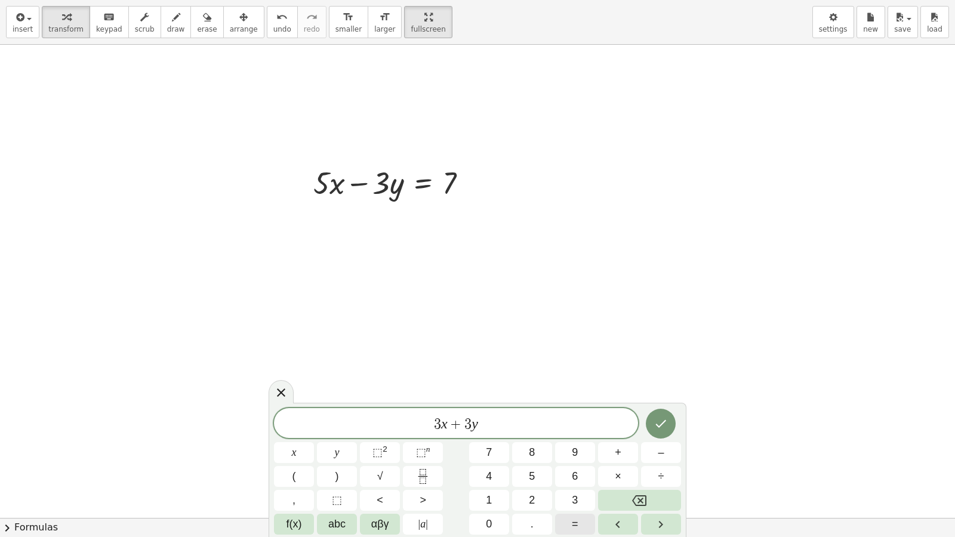
click at [559, 497] on button "=" at bounding box center [575, 524] width 40 height 21
click at [570, 458] on button "9" at bounding box center [575, 453] width 40 height 21
click at [672, 423] on button "Done" at bounding box center [661, 424] width 30 height 30
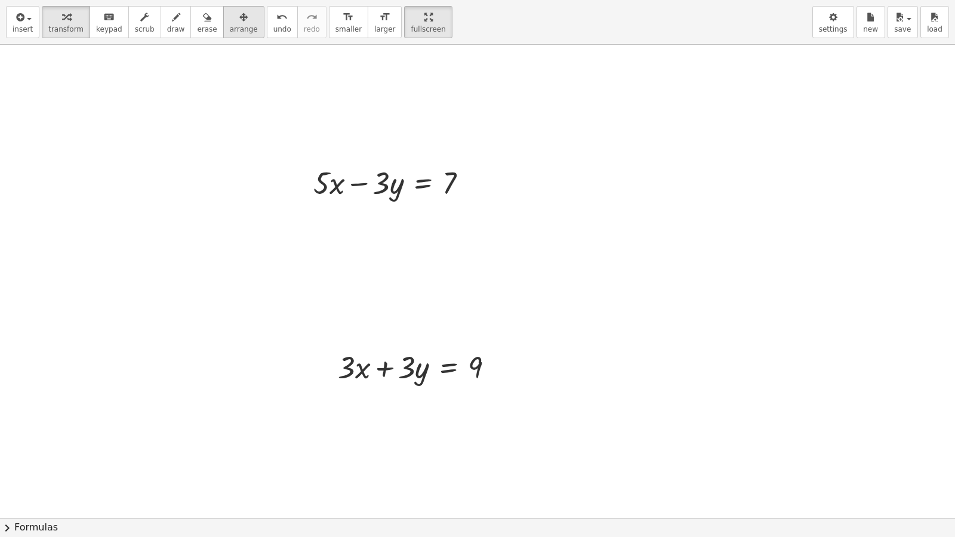
click at [239, 20] on icon "button" at bounding box center [243, 17] width 8 height 14
drag, startPoint x: 440, startPoint y: 314, endPoint x: 437, endPoint y: 319, distance: 6.1
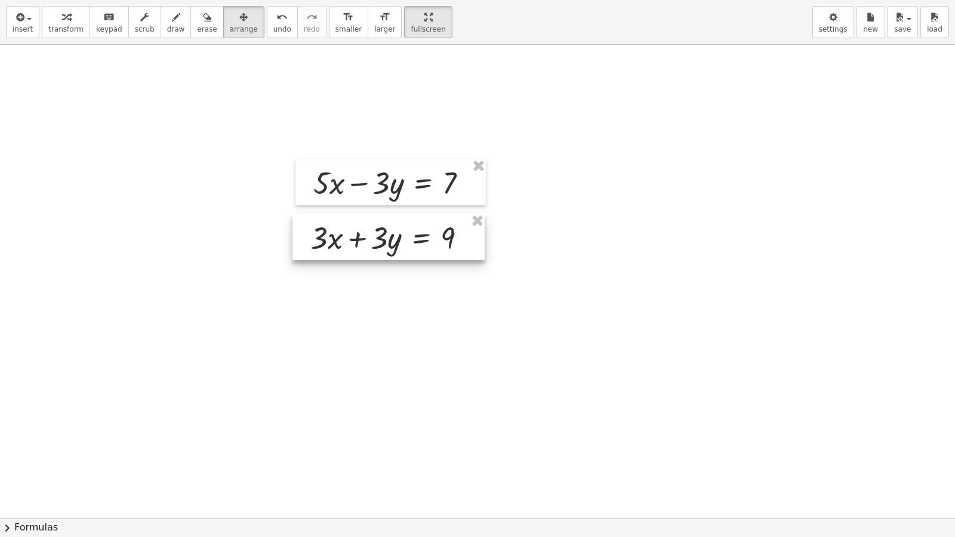
drag, startPoint x: 440, startPoint y: 354, endPoint x: 412, endPoint y: 225, distance: 132.5
click at [412, 225] on div at bounding box center [389, 237] width 192 height 47
click at [62, 14] on icon "button" at bounding box center [66, 17] width 8 height 14
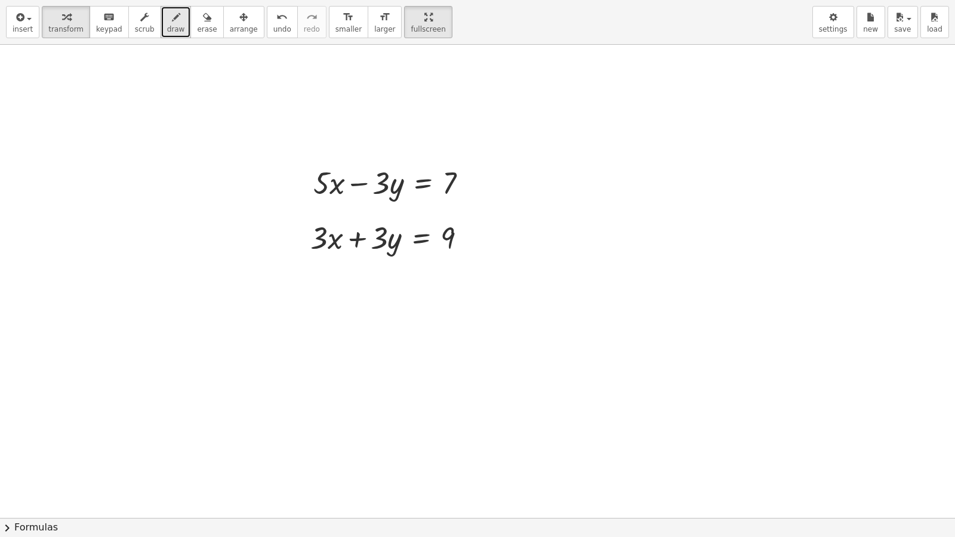
click at [161, 7] on button "draw" at bounding box center [176, 22] width 31 height 32
drag, startPoint x: 164, startPoint y: 7, endPoint x: 577, endPoint y: 27, distance: 413.2
click at [577, 27] on div "insert select one: Math Expression Function Text Youtube Video Graphing Geometr…" at bounding box center [477, 22] width 955 height 45
drag, startPoint x: 285, startPoint y: 261, endPoint x: 478, endPoint y: 270, distance: 193.1
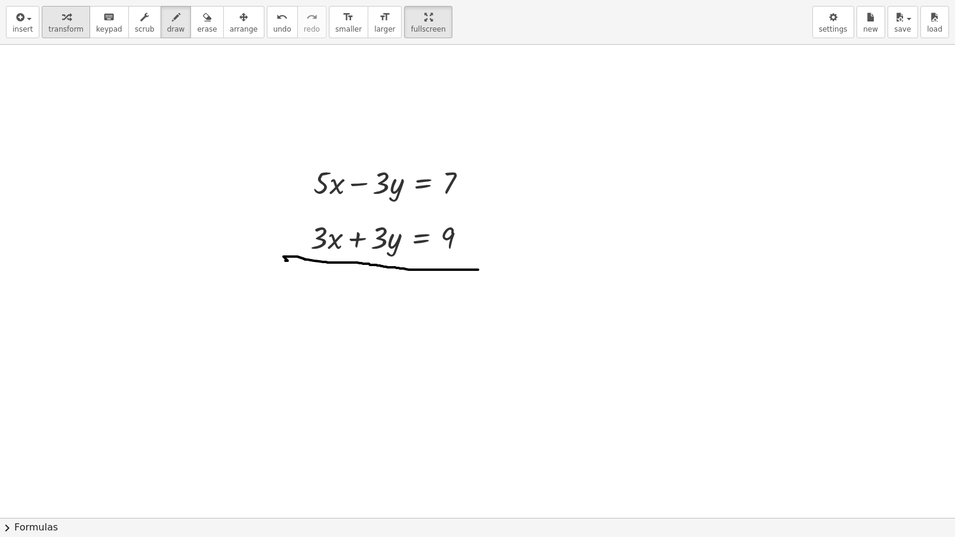
click at [76, 28] on button "transform" at bounding box center [66, 22] width 48 height 32
drag, startPoint x: 426, startPoint y: 420, endPoint x: 428, endPoint y: 403, distance: 17.4
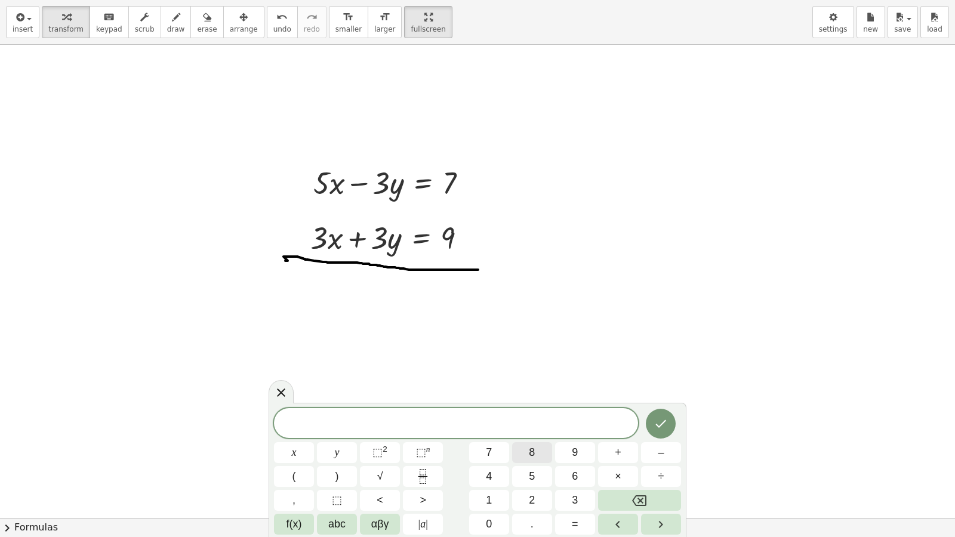
click at [528, 457] on button "8" at bounding box center [532, 453] width 40 height 21
click at [301, 466] on div "8 ​ x y ⬚ 2 ⬚ n 7 8 9 + – ( ) √ 4 5 6 × ÷ , ⬚ < > 1 2 3 f(x) abc αβγ | a | 0 . =" at bounding box center [477, 471] width 407 height 127
click at [297, 451] on button "x" at bounding box center [294, 453] width 40 height 21
click at [567, 497] on button "=" at bounding box center [575, 524] width 40 height 21
click at [493, 497] on button "1" at bounding box center [489, 500] width 40 height 21
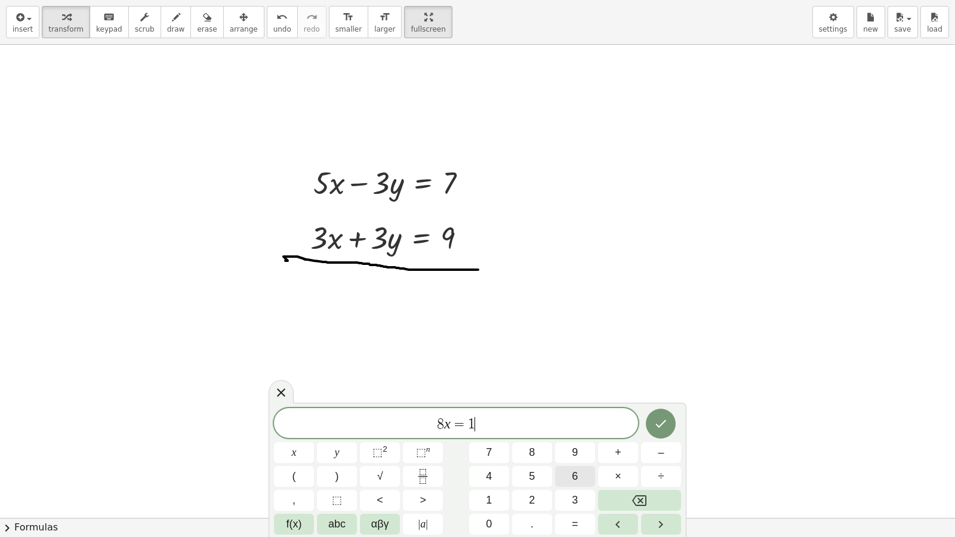
click at [577, 473] on span "6" at bounding box center [575, 477] width 6 height 16
click at [665, 410] on button "Done" at bounding box center [661, 424] width 30 height 30
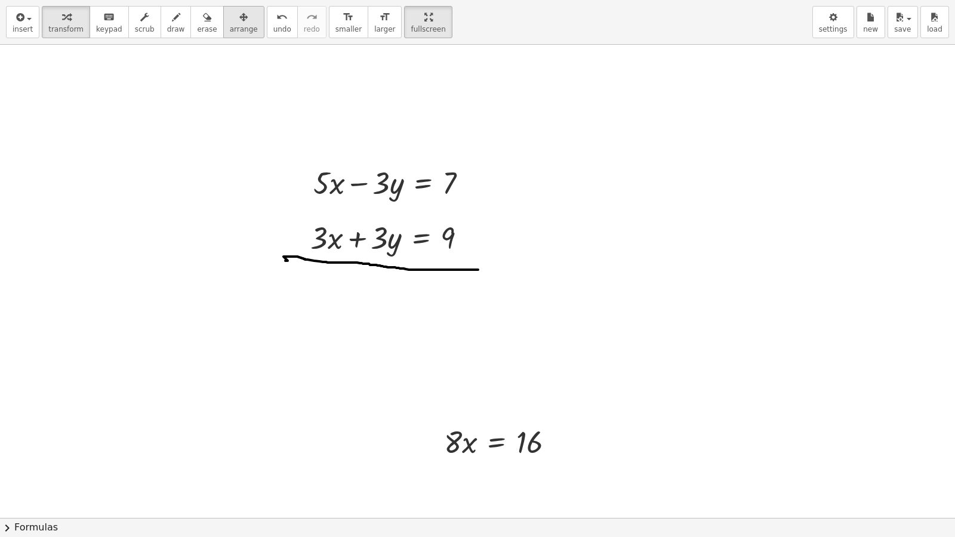
click at [239, 17] on icon "button" at bounding box center [243, 17] width 8 height 14
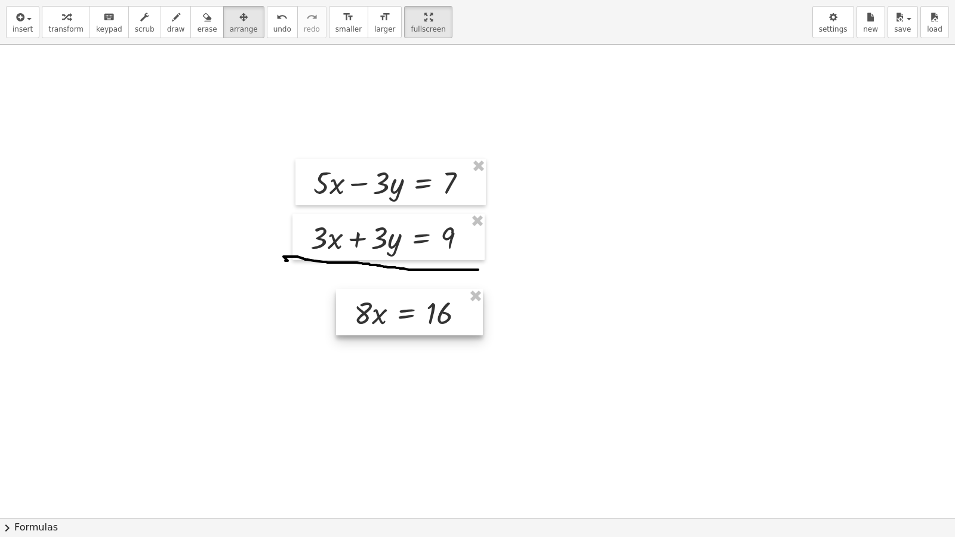
drag, startPoint x: 460, startPoint y: 447, endPoint x: 370, endPoint y: 318, distance: 157.4
click at [370, 318] on div at bounding box center [409, 312] width 147 height 47
click at [71, 9] on button "transform" at bounding box center [66, 22] width 48 height 32
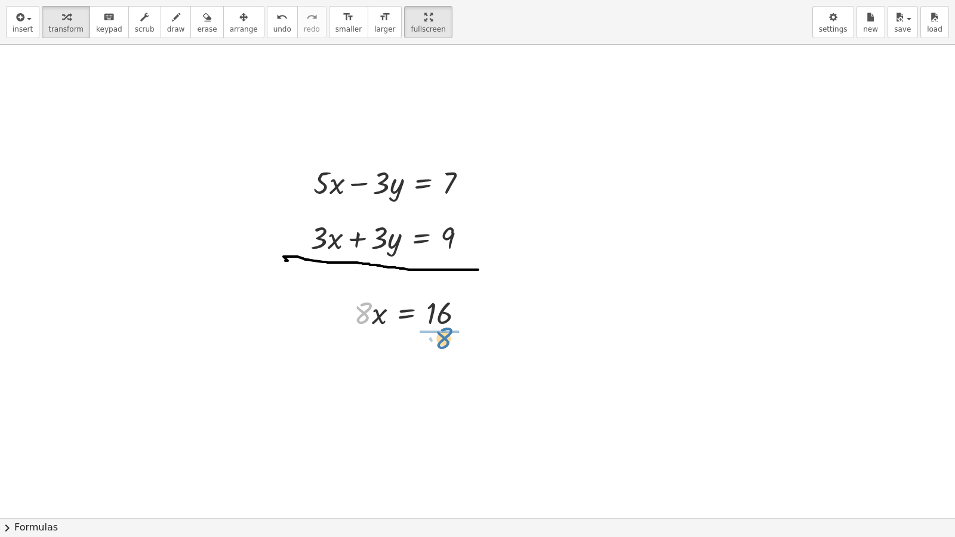
drag, startPoint x: 357, startPoint y: 324, endPoint x: 437, endPoint y: 349, distance: 84.4
drag, startPoint x: 446, startPoint y: 355, endPoint x: 450, endPoint y: 374, distance: 19.6
click at [450, 374] on div at bounding box center [415, 363] width 135 height 60
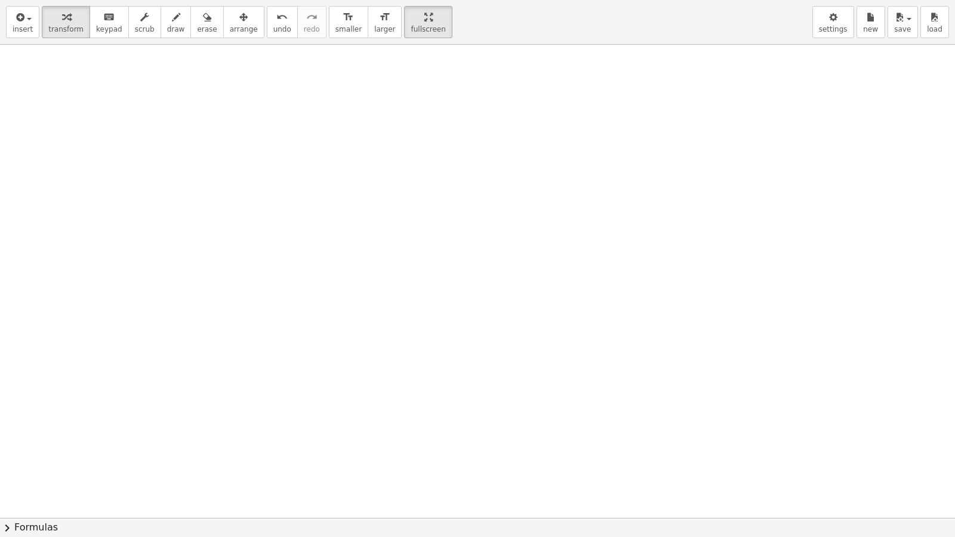
scroll to position [3434, 0]
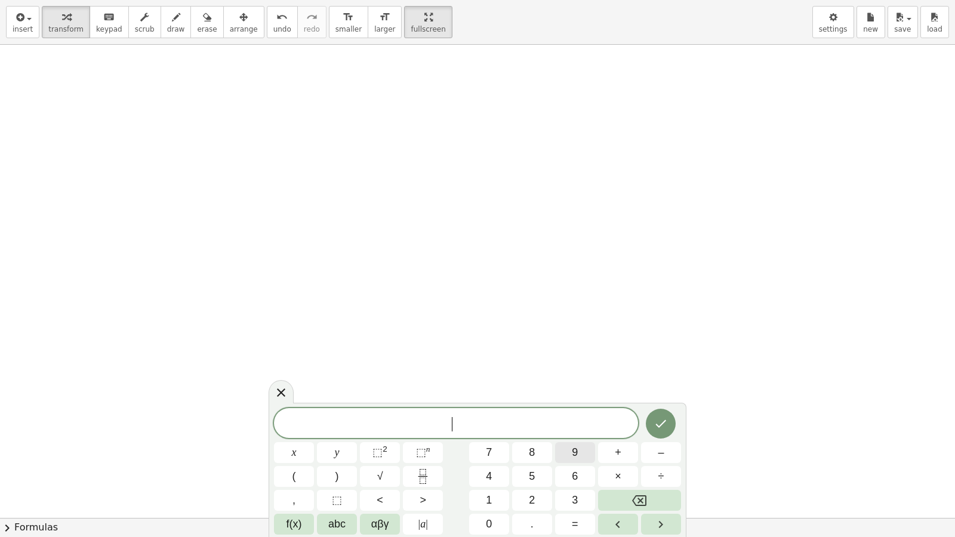
click at [577, 462] on button "9" at bounding box center [575, 453] width 40 height 21
click at [311, 454] on button "x" at bounding box center [294, 453] width 40 height 21
click at [650, 456] on button "–" at bounding box center [661, 453] width 40 height 21
click at [340, 446] on button "y" at bounding box center [337, 453] width 40 height 21
click at [582, 497] on div "9 x − y x y ⬚ 2 ⬚ n 7 8 9 + – ( ) √ 4 5 6 × ÷ , ⬚ < > 1 2 3 f(x) abc αβγ | a | …" at bounding box center [478, 470] width 418 height 134
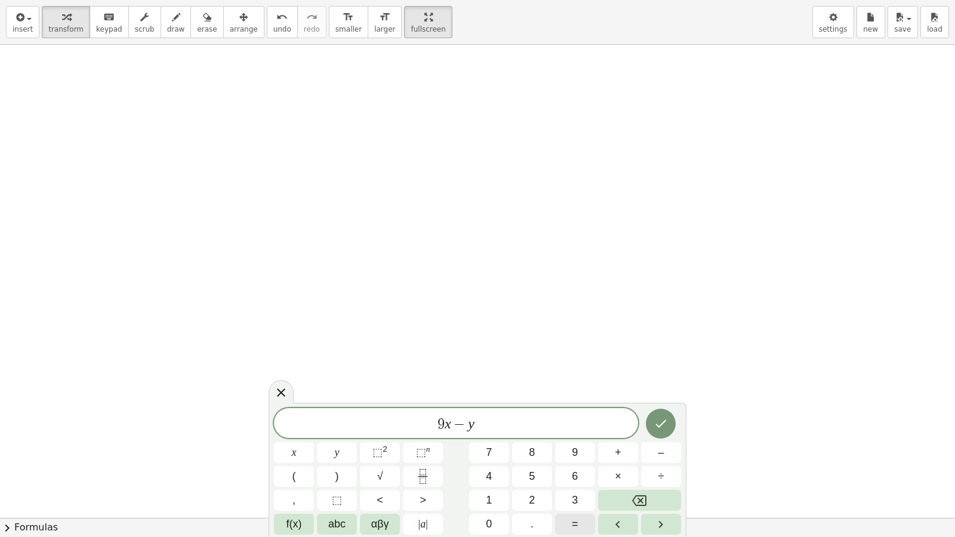
click at [579, 497] on button "=" at bounding box center [575, 524] width 40 height 21
click at [486, 491] on button "1" at bounding box center [489, 500] width 40 height 21
click at [481, 448] on button "7" at bounding box center [489, 453] width 40 height 21
click at [656, 417] on icon "Done" at bounding box center [661, 424] width 14 height 14
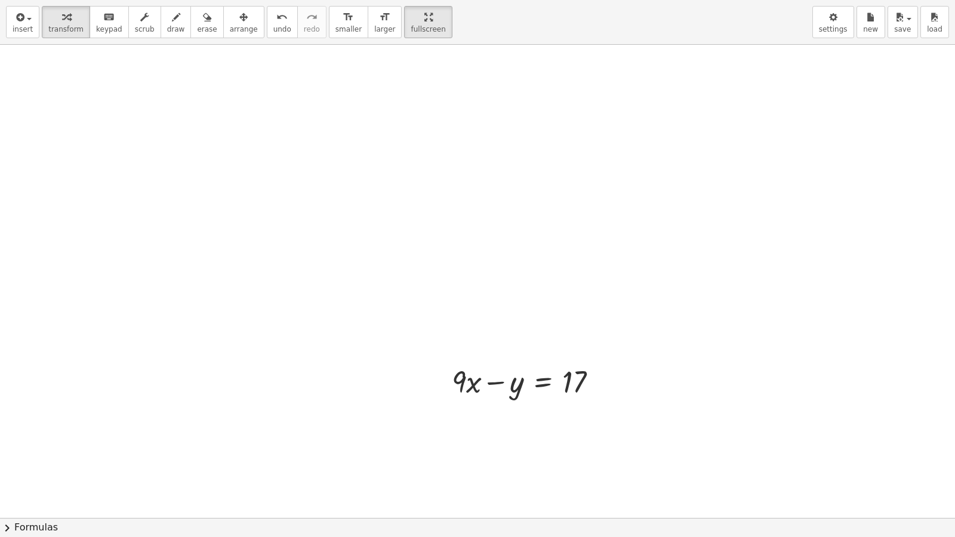
click at [230, 25] on span "arrange" at bounding box center [244, 29] width 28 height 8
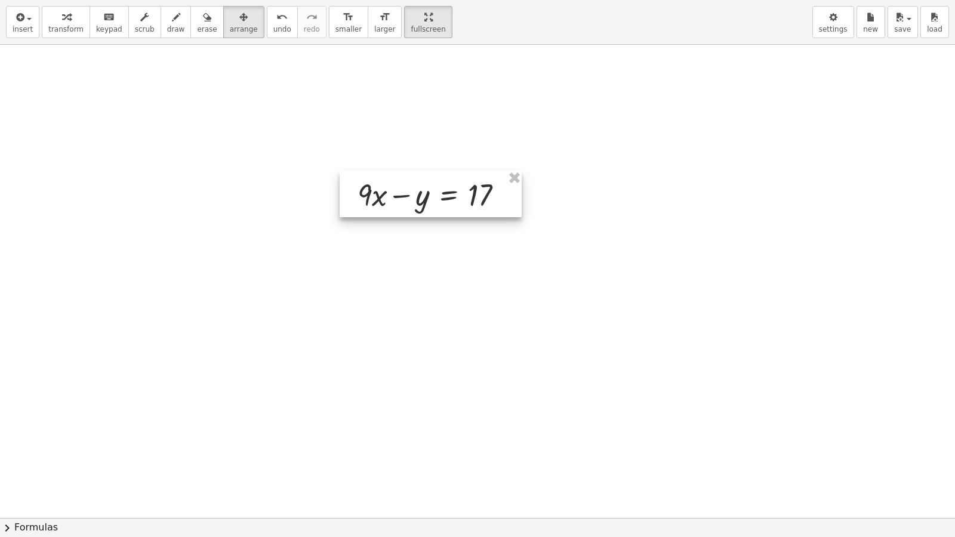
drag, startPoint x: 413, startPoint y: 207, endPoint x: 257, endPoint y: 295, distance: 179.2
drag, startPoint x: 514, startPoint y: 441, endPoint x: 512, endPoint y: 429, distance: 12.8
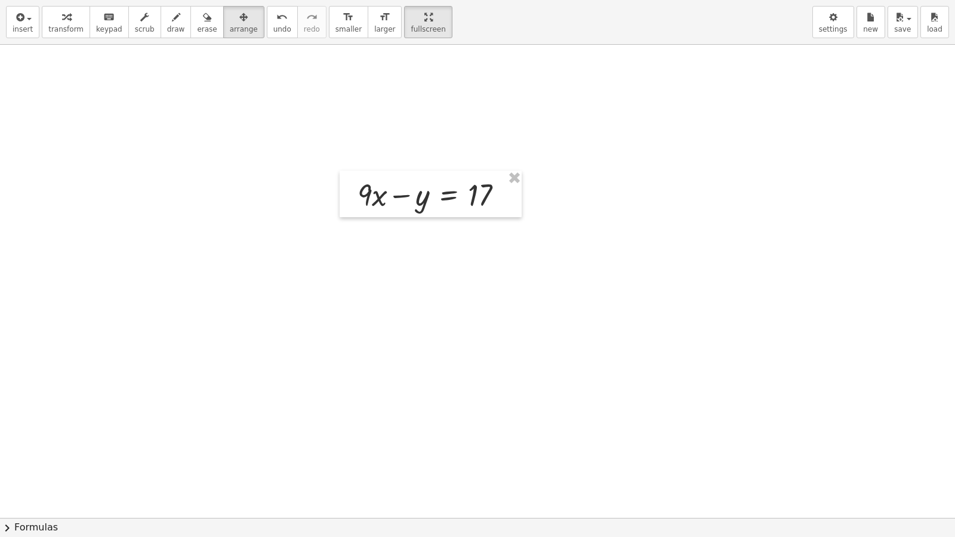
drag, startPoint x: 512, startPoint y: 429, endPoint x: 506, endPoint y: 422, distance: 9.3
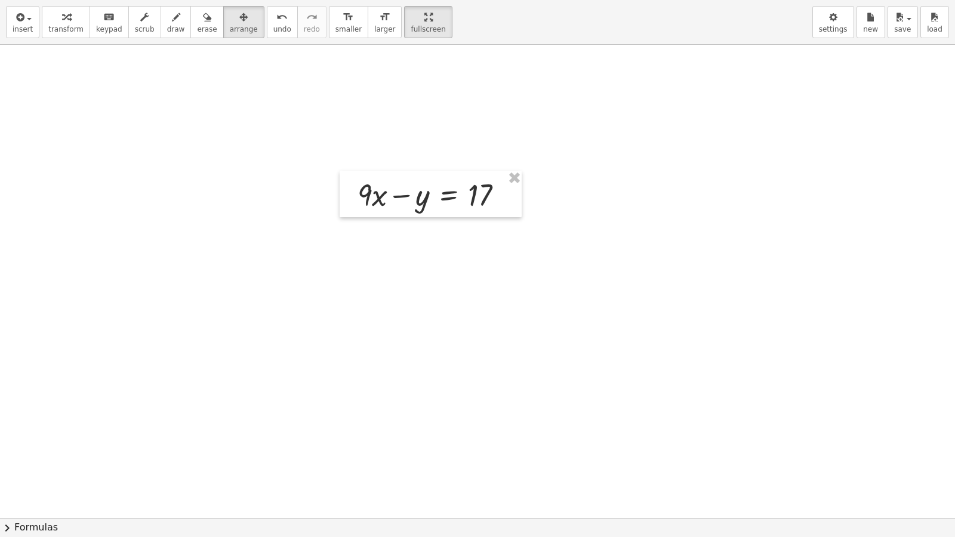
drag, startPoint x: 461, startPoint y: 392, endPoint x: 456, endPoint y: 372, distance: 20.9
drag, startPoint x: 452, startPoint y: 365, endPoint x: 451, endPoint y: 358, distance: 7.2
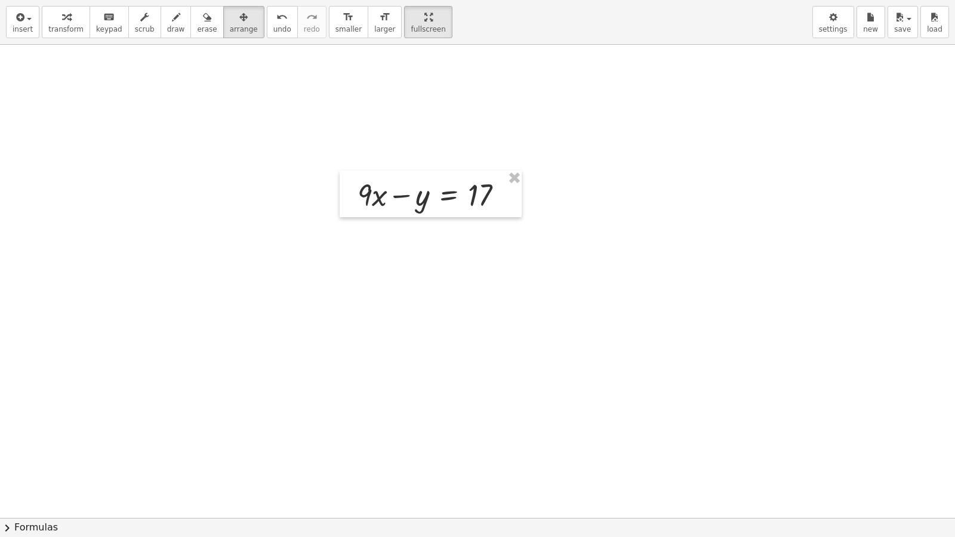
drag, startPoint x: 451, startPoint y: 349, endPoint x: 447, endPoint y: 320, distance: 29.6
drag, startPoint x: 447, startPoint y: 320, endPoint x: 454, endPoint y: 296, distance: 25.7
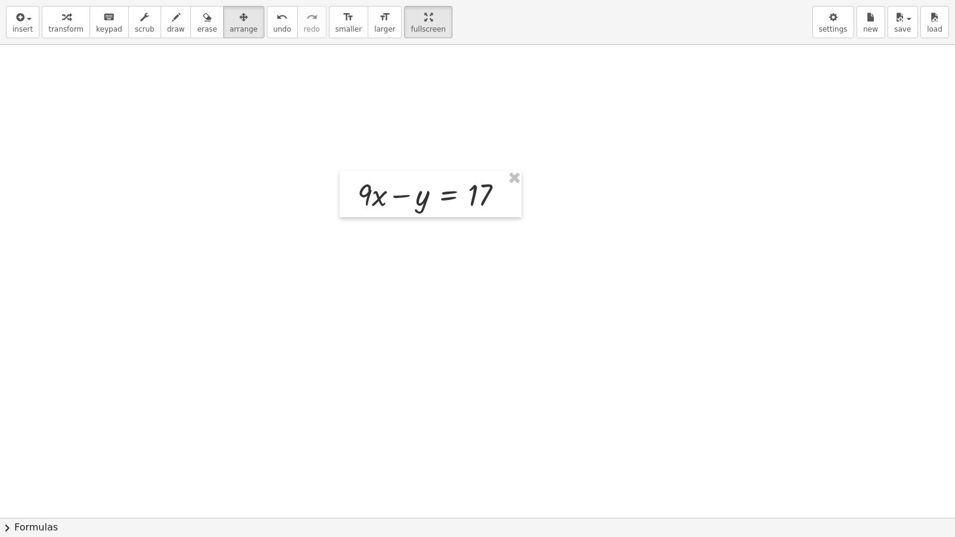
drag, startPoint x: 451, startPoint y: 401, endPoint x: 451, endPoint y: 394, distance: 7.2
click at [71, 29] on span "transform" at bounding box center [65, 29] width 35 height 8
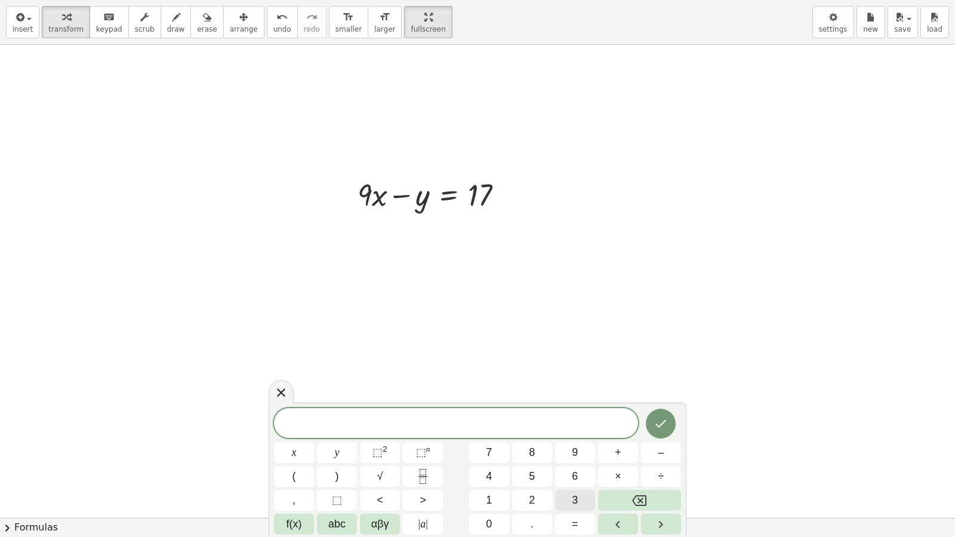
click at [576, 497] on span "3" at bounding box center [575, 501] width 6 height 16
click at [311, 448] on button "x" at bounding box center [294, 453] width 40 height 21
click at [626, 445] on button "+" at bounding box center [618, 453] width 40 height 21
click at [346, 448] on button "y" at bounding box center [337, 453] width 40 height 21
click at [565, 497] on button "=" at bounding box center [575, 524] width 40 height 21
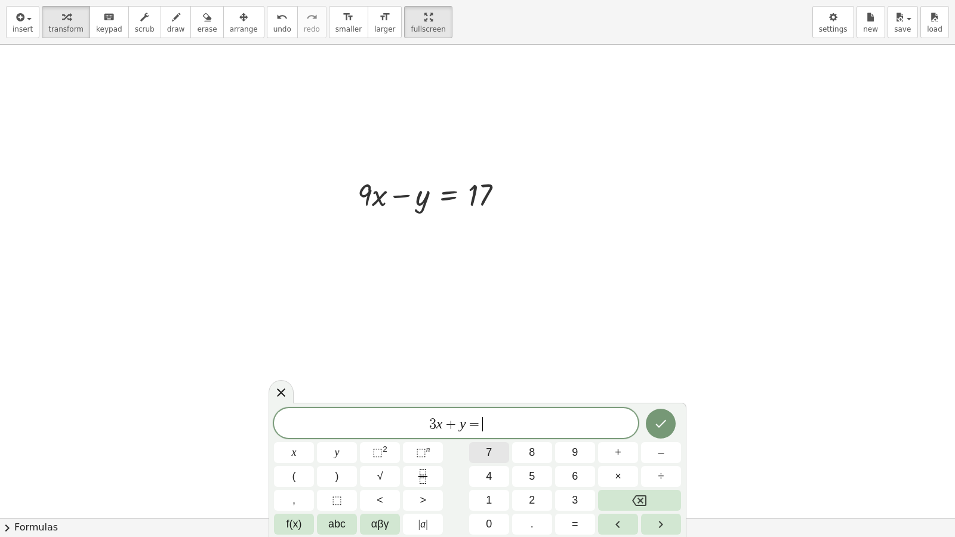
click at [493, 454] on button "7" at bounding box center [489, 453] width 40 height 21
click at [655, 428] on icon "Done" at bounding box center [661, 424] width 14 height 14
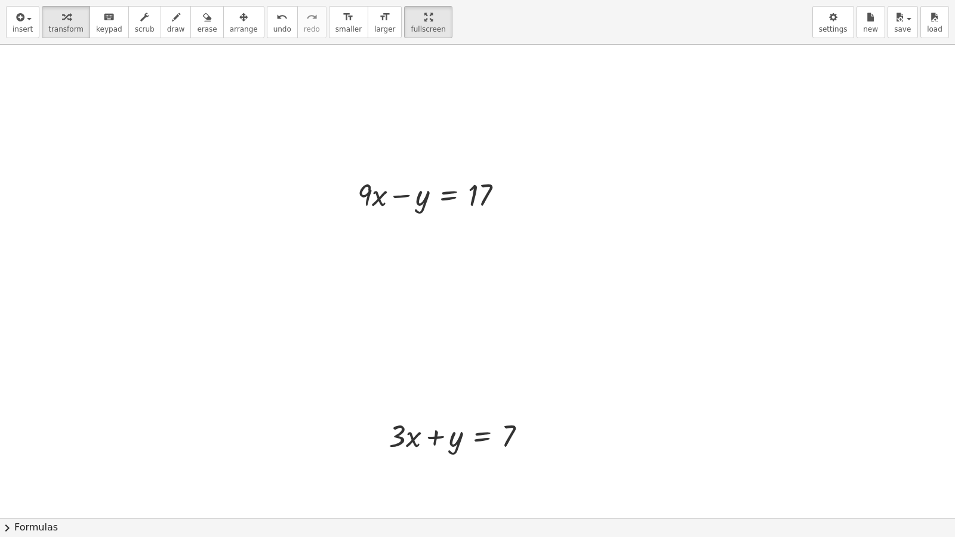
click at [230, 14] on div "button" at bounding box center [244, 17] width 28 height 14
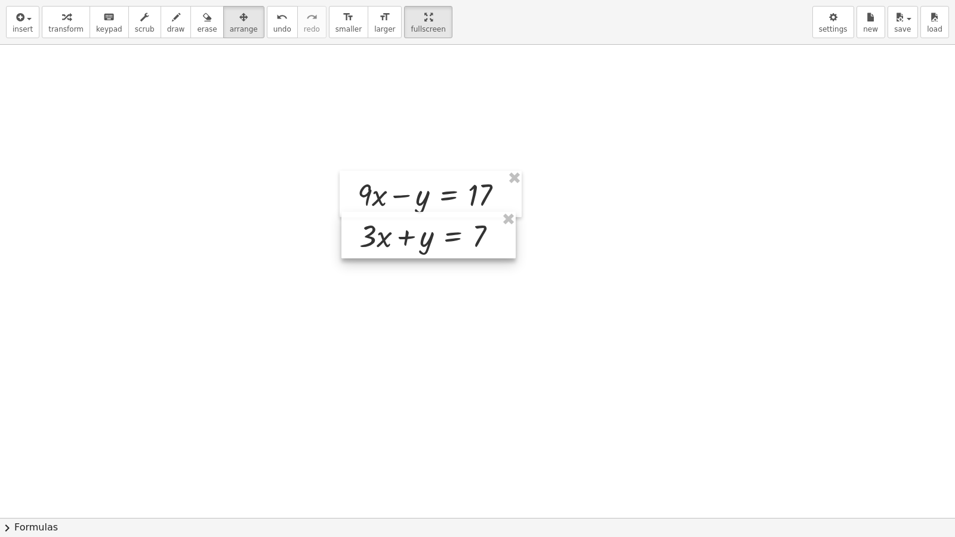
drag, startPoint x: 452, startPoint y: 416, endPoint x: 423, endPoint y: 216, distance: 202.2
click at [423, 216] on div at bounding box center [429, 235] width 174 height 47
click at [55, 14] on div "button" at bounding box center [65, 17] width 35 height 14
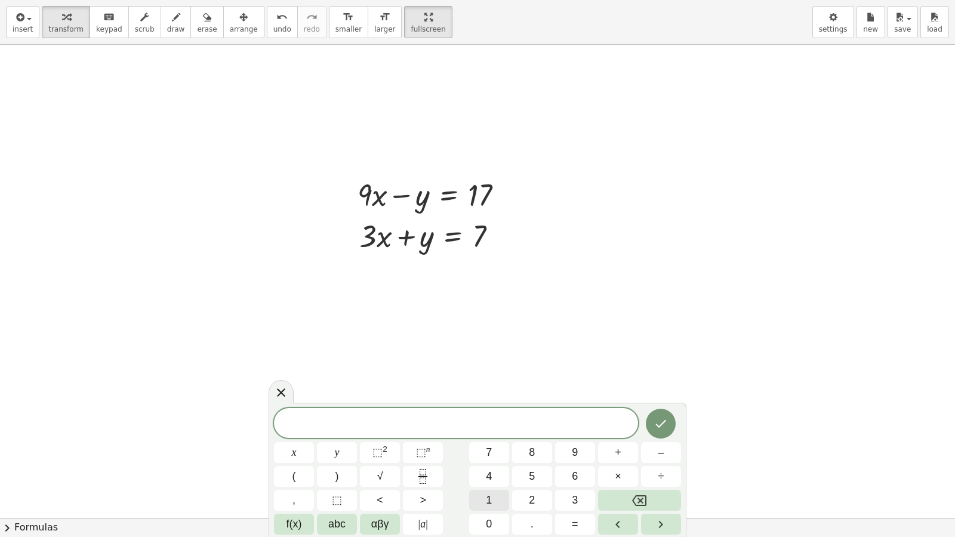
click at [494, 497] on button "1" at bounding box center [489, 500] width 40 height 21
click at [527, 495] on button "2" at bounding box center [532, 500] width 40 height 21
click at [577, 497] on span "=" at bounding box center [575, 525] width 7 height 16
click at [642, 497] on icon "Backspace" at bounding box center [639, 501] width 14 height 14
click at [306, 448] on button "x" at bounding box center [294, 453] width 40 height 21
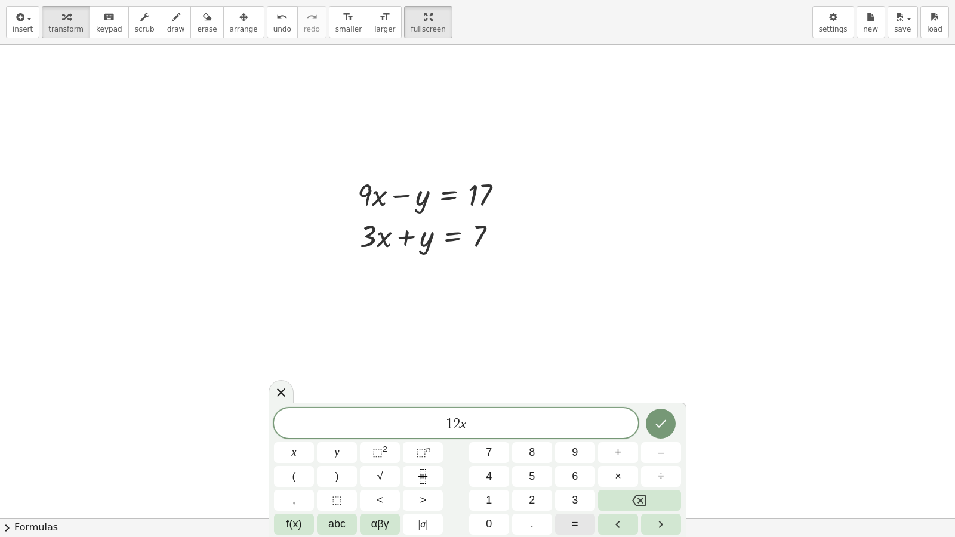
click at [577, 497] on span "=" at bounding box center [575, 525] width 7 height 16
click at [521, 493] on button "2" at bounding box center [532, 500] width 40 height 21
click at [494, 478] on button "4" at bounding box center [489, 476] width 40 height 21
click at [660, 421] on icon "Done" at bounding box center [661, 424] width 14 height 14
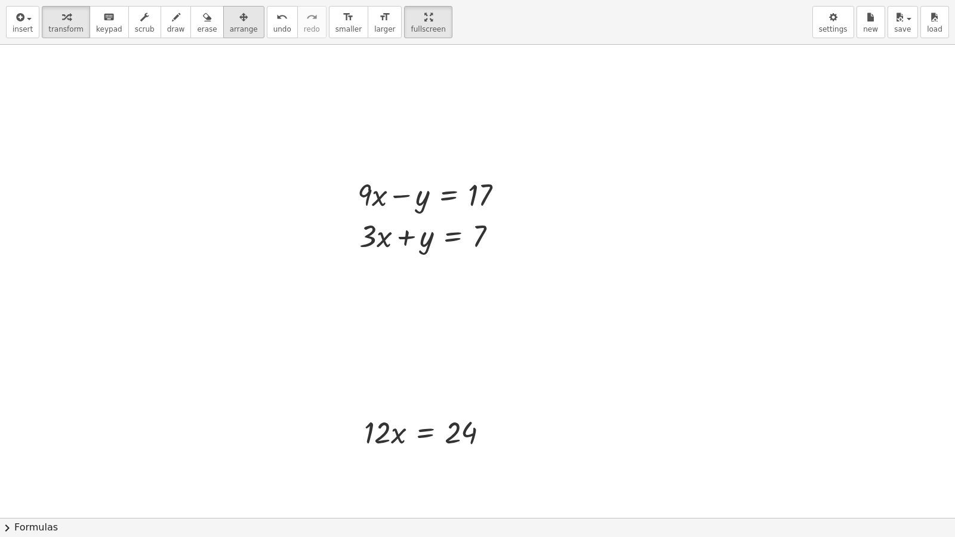
click at [232, 32] on span "arrange" at bounding box center [244, 29] width 28 height 8
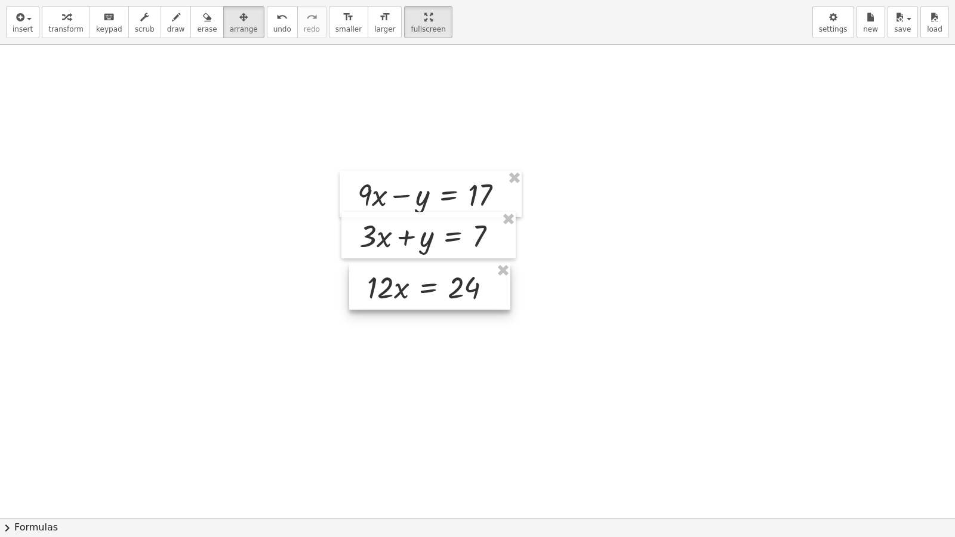
drag, startPoint x: 421, startPoint y: 410, endPoint x: 422, endPoint y: 264, distance: 145.7
click at [422, 264] on div at bounding box center [429, 286] width 161 height 47
click at [147, 27] on button "scrub" at bounding box center [144, 22] width 33 height 32
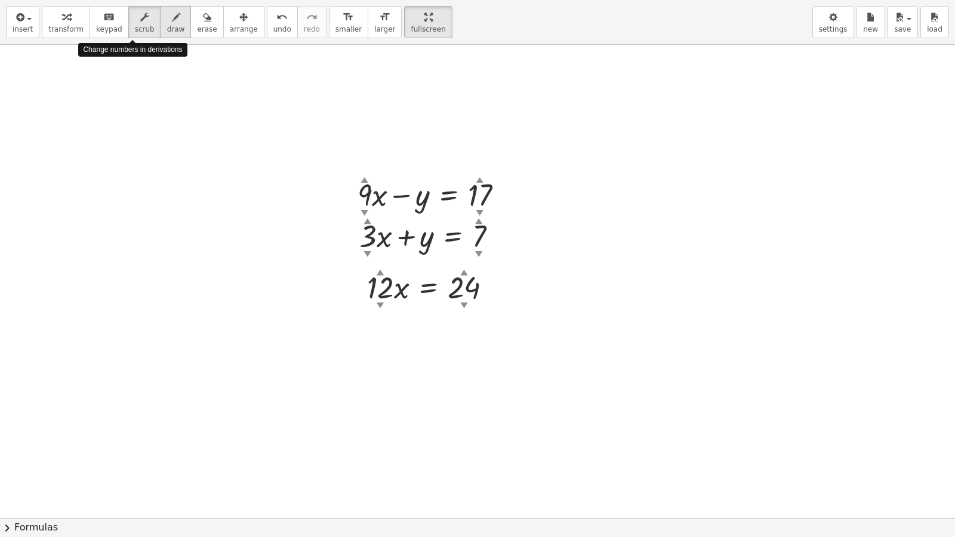
click at [167, 26] on span "draw" at bounding box center [176, 29] width 18 height 8
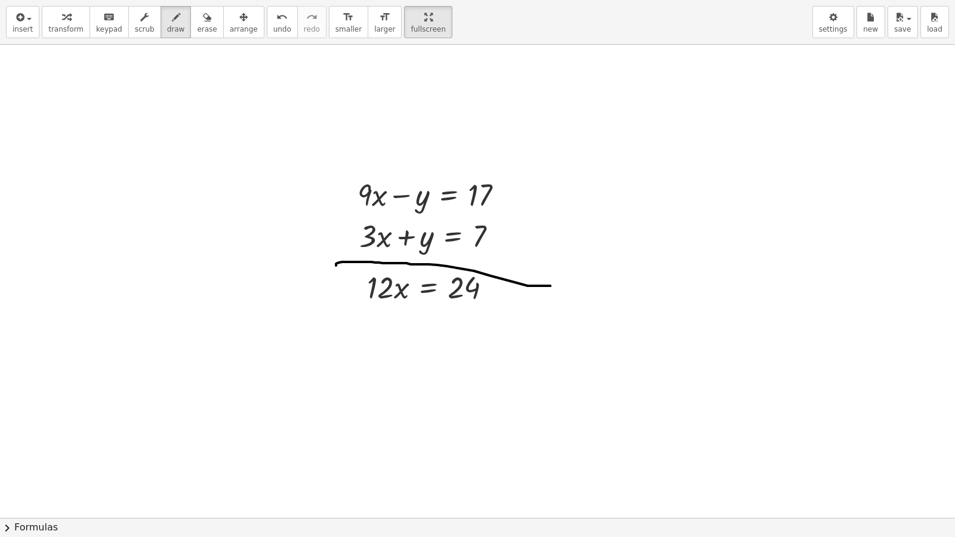
drag, startPoint x: 336, startPoint y: 266, endPoint x: 579, endPoint y: 285, distance: 243.8
drag, startPoint x: 389, startPoint y: 294, endPoint x: 459, endPoint y: 375, distance: 107.1
drag, startPoint x: 63, startPoint y: 21, endPoint x: 125, endPoint y: 32, distance: 63.0
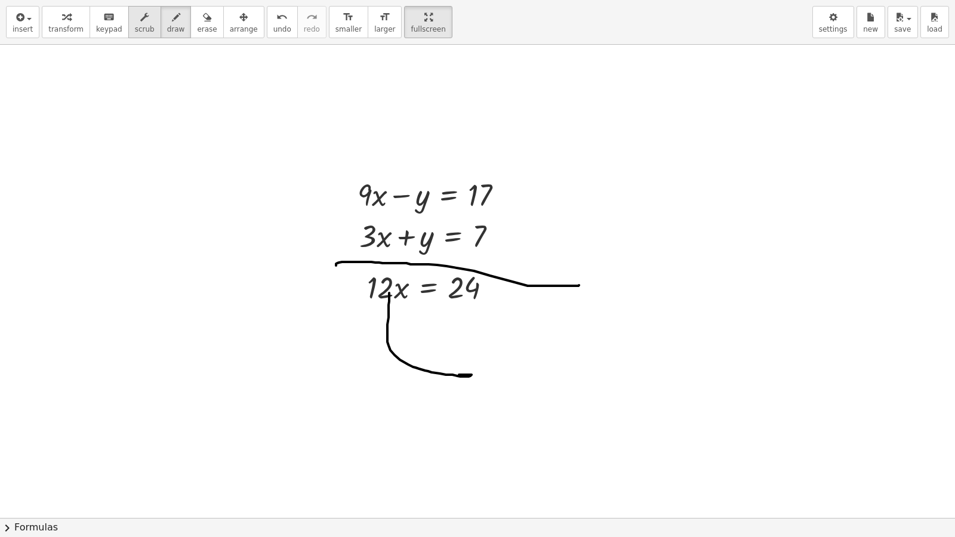
click at [64, 21] on icon "button" at bounding box center [66, 17] width 8 height 14
drag, startPoint x: 385, startPoint y: 281, endPoint x: 487, endPoint y: 264, distance: 103.5
click at [483, 291] on div at bounding box center [434, 286] width 146 height 41
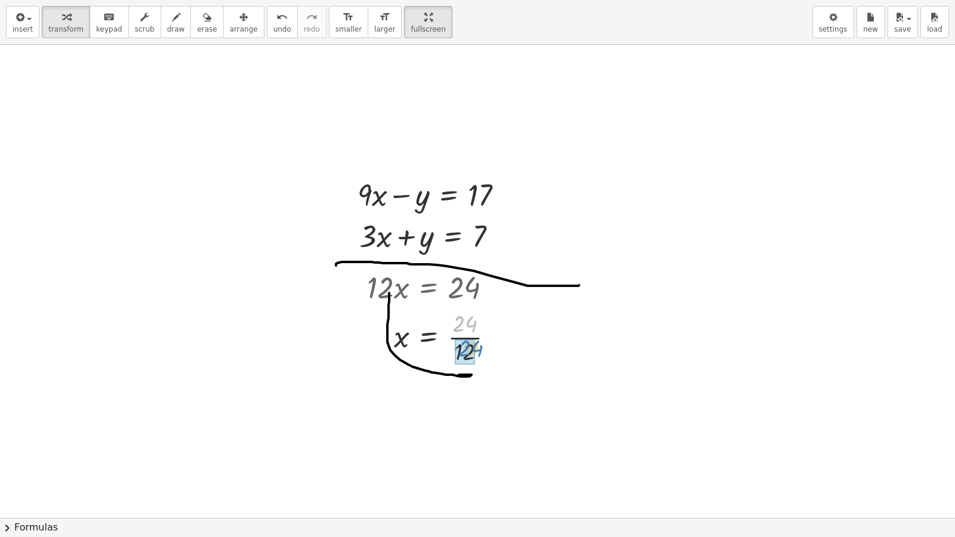
drag, startPoint x: 474, startPoint y: 325, endPoint x: 481, endPoint y: 351, distance: 26.7
click at [481, 351] on div at bounding box center [435, 337] width 148 height 60
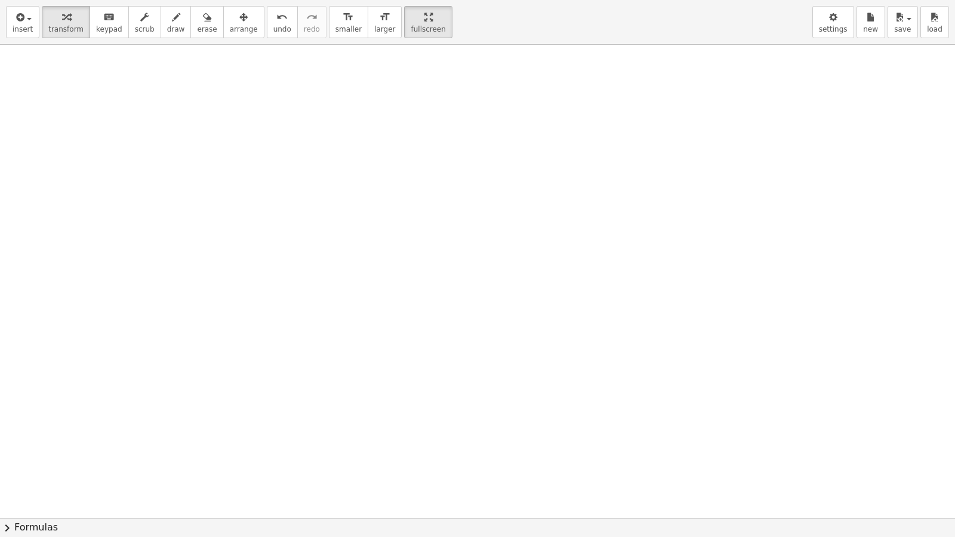
scroll to position [3848, 0]
click at [167, 31] on span "draw" at bounding box center [176, 29] width 18 height 8
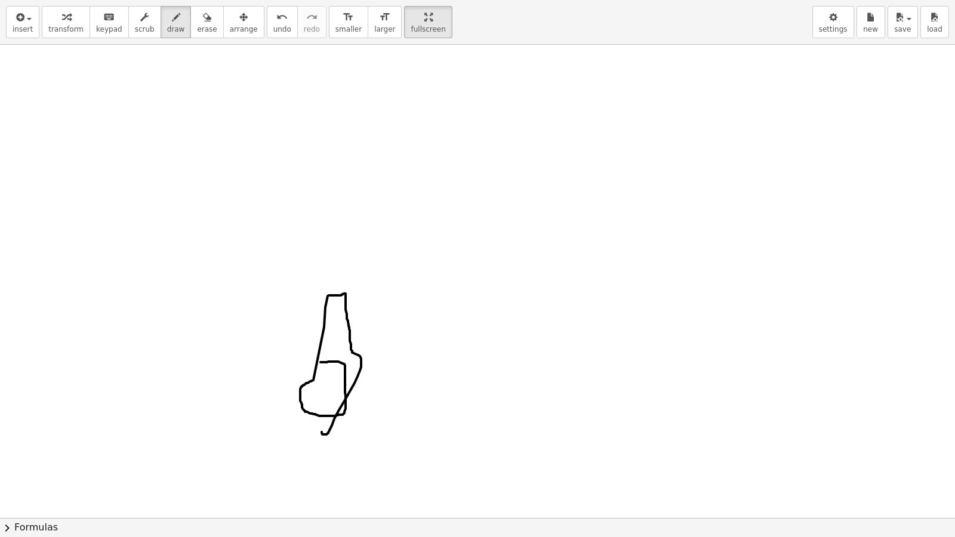
drag, startPoint x: 321, startPoint y: 362, endPoint x: 322, endPoint y: 414, distance: 52.0
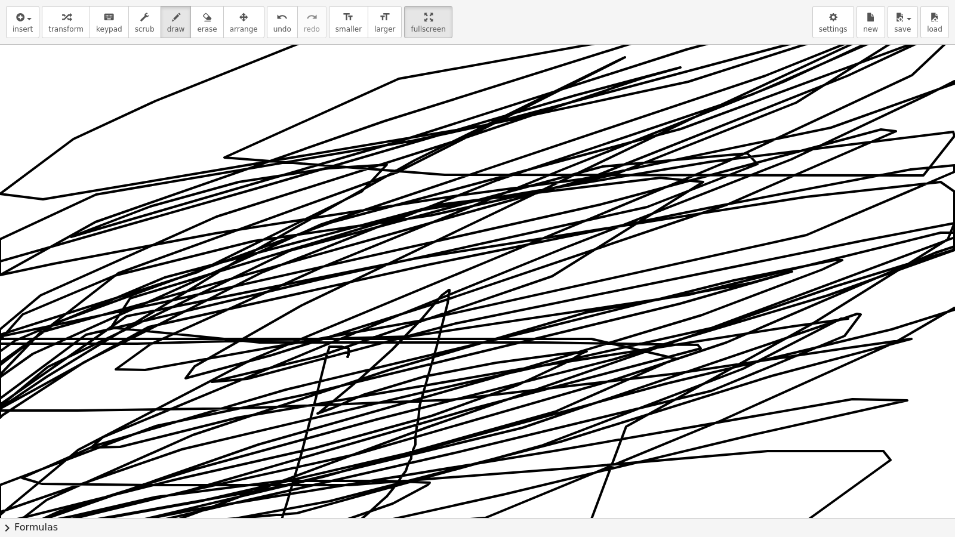
drag, startPoint x: 357, startPoint y: 524, endPoint x: 497, endPoint y: 420, distance: 174.6
drag, startPoint x: 497, startPoint y: 420, endPoint x: 574, endPoint y: 207, distance: 226.3
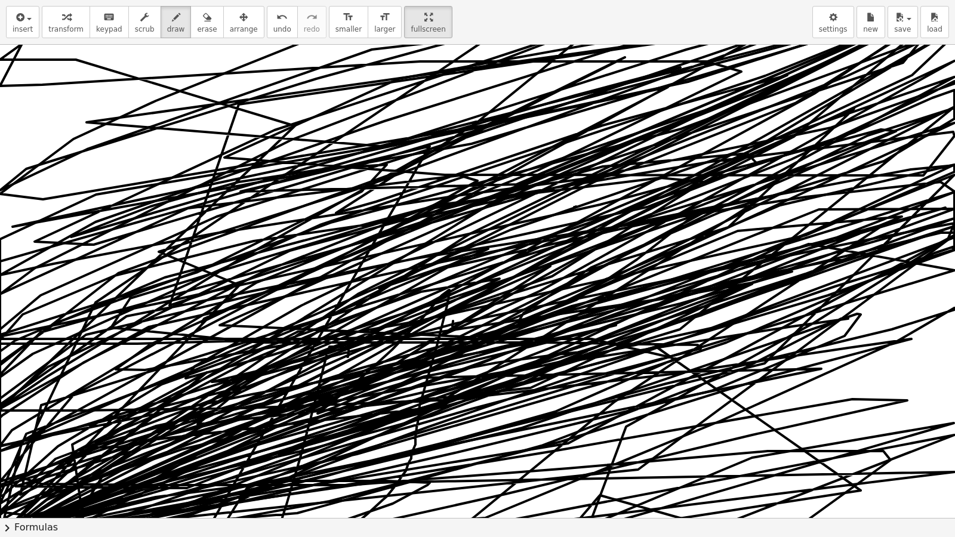
drag, startPoint x: 454, startPoint y: 328, endPoint x: 0, endPoint y: 0, distance: 560.4
click at [0, 0] on div "insert select one: Math Expression Function Text Youtube Video Graphing Geometr…" at bounding box center [477, 268] width 955 height 537
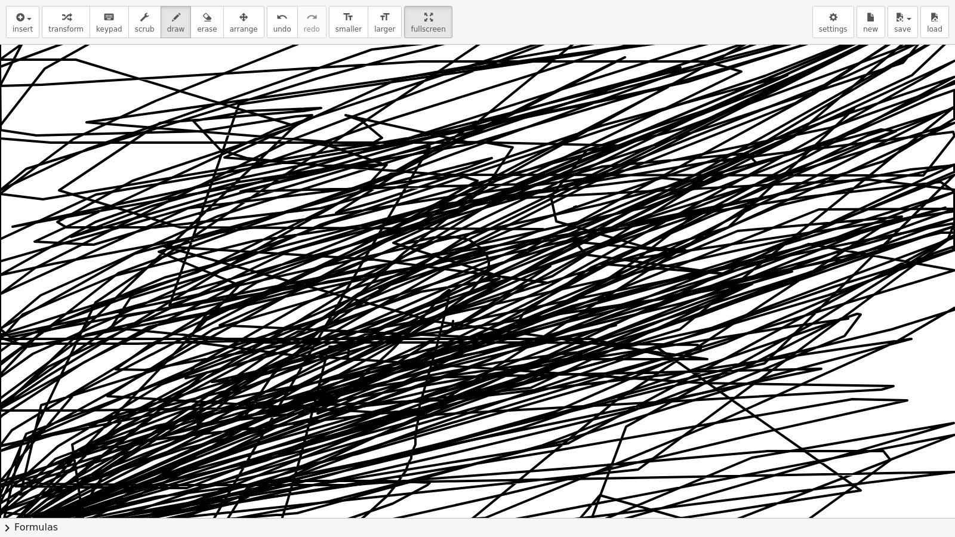
drag, startPoint x: 208, startPoint y: 313, endPoint x: 758, endPoint y: 525, distance: 590.0
drag, startPoint x: 393, startPoint y: 537, endPoint x: 518, endPoint y: 152, distance: 404.9
click at [518, 152] on div "insert select one: Math Expression Function Text Youtube Video Graphing Geometr…" at bounding box center [477, 268] width 955 height 537
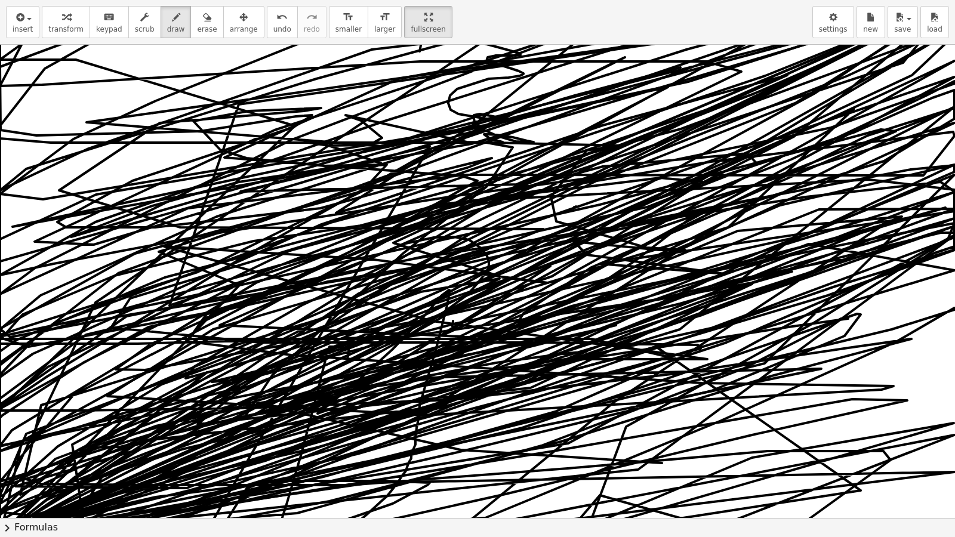
drag, startPoint x: 422, startPoint y: 41, endPoint x: 478, endPoint y: 90, distance: 74.9
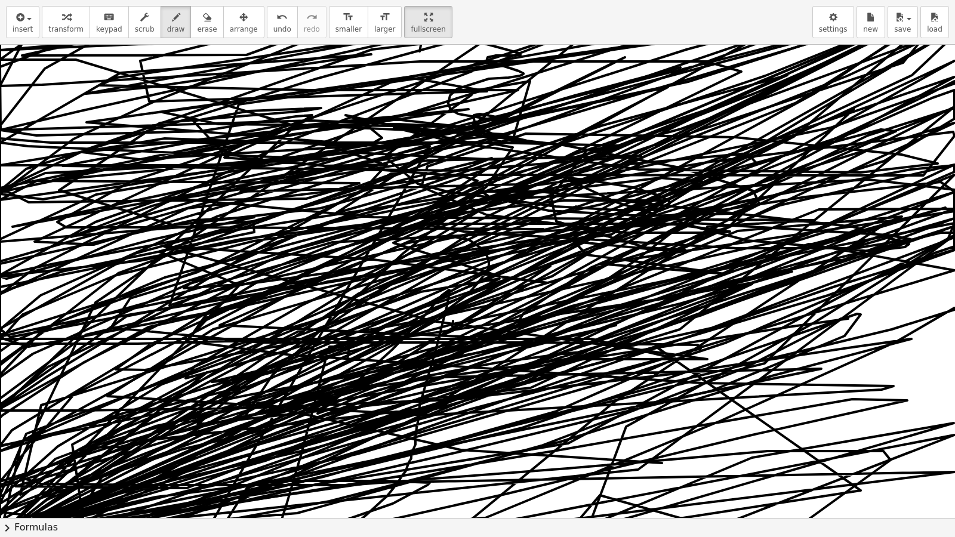
drag, startPoint x: 695, startPoint y: 223, endPoint x: 408, endPoint y: 241, distance: 286.6
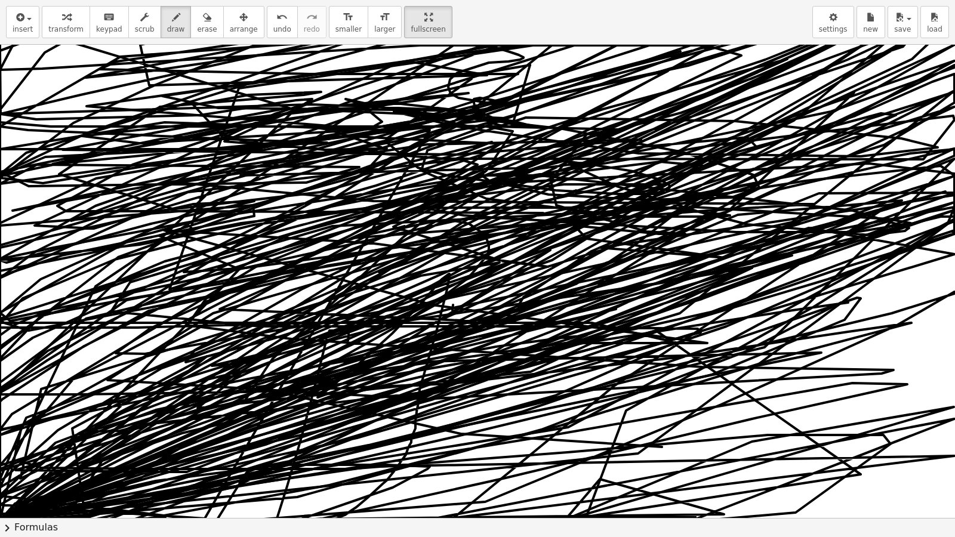
scroll to position [4465, 0]
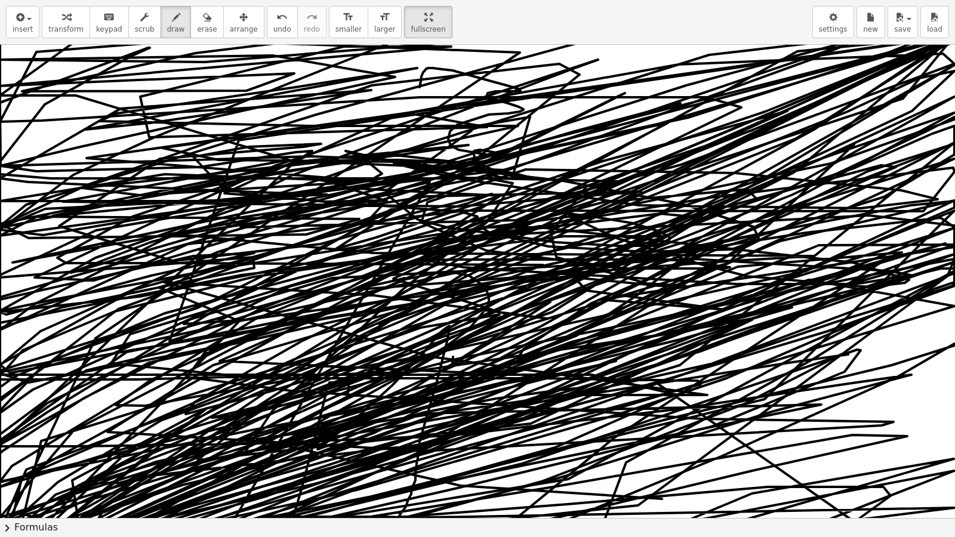
drag, startPoint x: 543, startPoint y: 29, endPoint x: 359, endPoint y: 0, distance: 186.2
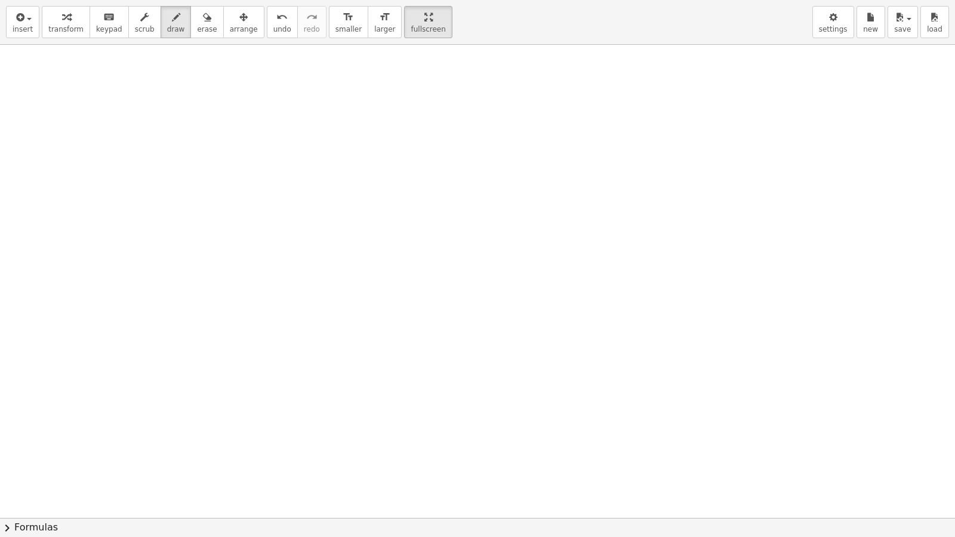
scroll to position [5163, 0]
drag, startPoint x: 462, startPoint y: 281, endPoint x: 422, endPoint y: 259, distance: 45.7
click at [63, 29] on span "transform" at bounding box center [65, 29] width 35 height 8
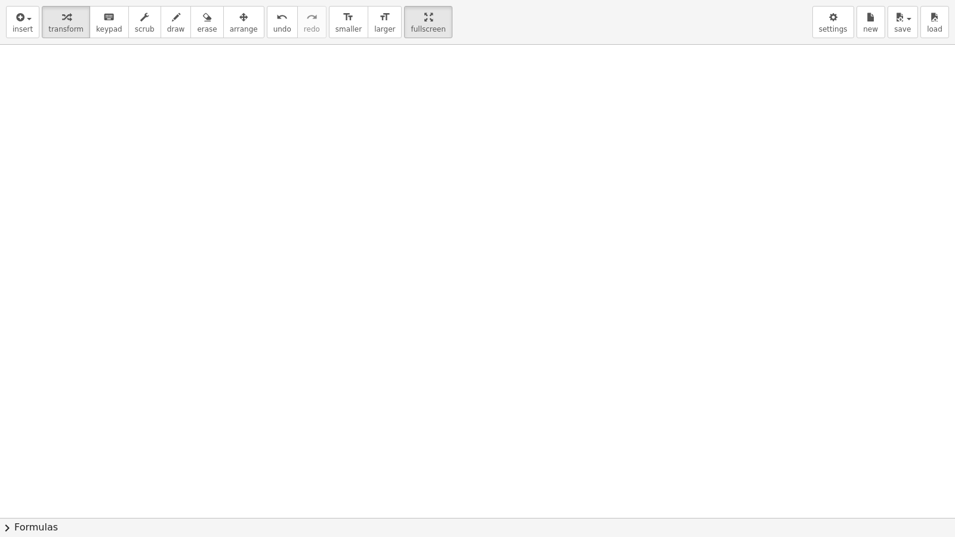
scroll to position [5576, 0]
drag, startPoint x: 405, startPoint y: 322, endPoint x: 445, endPoint y: 329, distance: 40.0
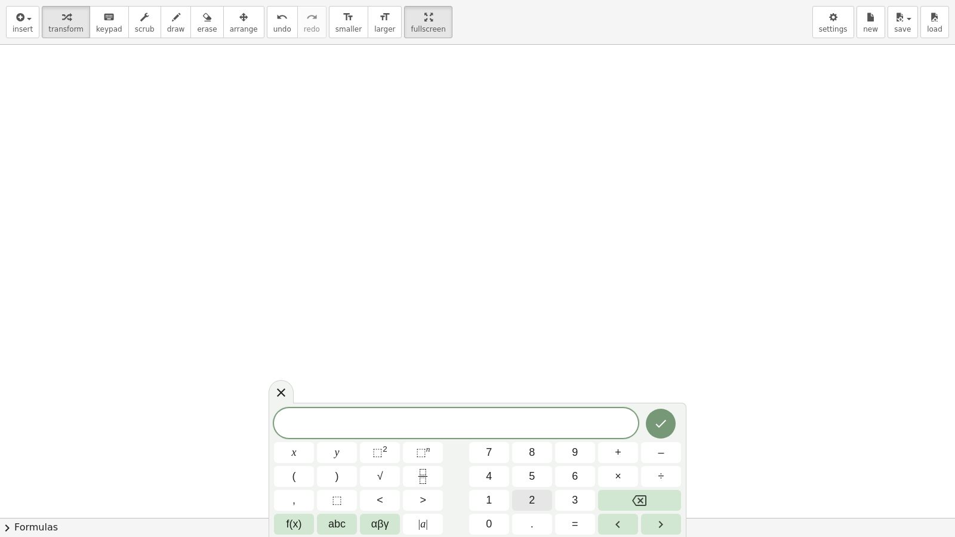
click at [535, 497] on span "2" at bounding box center [532, 501] width 6 height 16
click at [303, 448] on button "x" at bounding box center [294, 453] width 40 height 21
click at [664, 457] on span "–" at bounding box center [661, 453] width 6 height 16
click at [494, 497] on button "1" at bounding box center [489, 500] width 40 height 21
click at [490, 497] on span "0" at bounding box center [489, 525] width 6 height 16
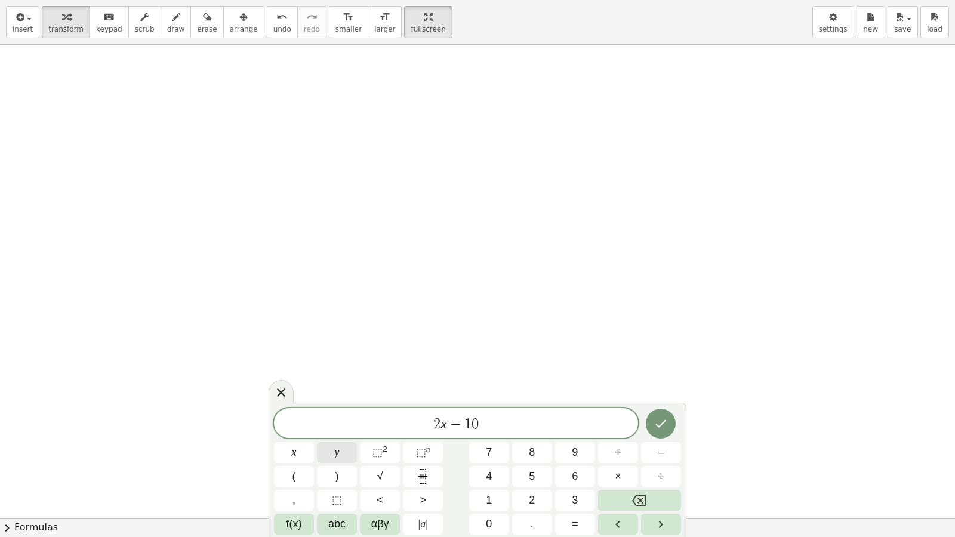
click at [370, 471] on div "2 x − 1 0 ​ x y ⬚ 2 ⬚ n 7 8 9 + – ( ) √ 4 5 6 × ÷ , ⬚ < > 1 2 3 f(x) abc αβγ | …" at bounding box center [477, 471] width 407 height 127
click at [354, 445] on button "y" at bounding box center [337, 453] width 40 height 21
click at [577, 497] on span "=" at bounding box center [575, 525] width 7 height 16
click at [583, 480] on button "6" at bounding box center [575, 476] width 40 height 21
click at [664, 424] on icon "Done" at bounding box center [661, 424] width 14 height 14
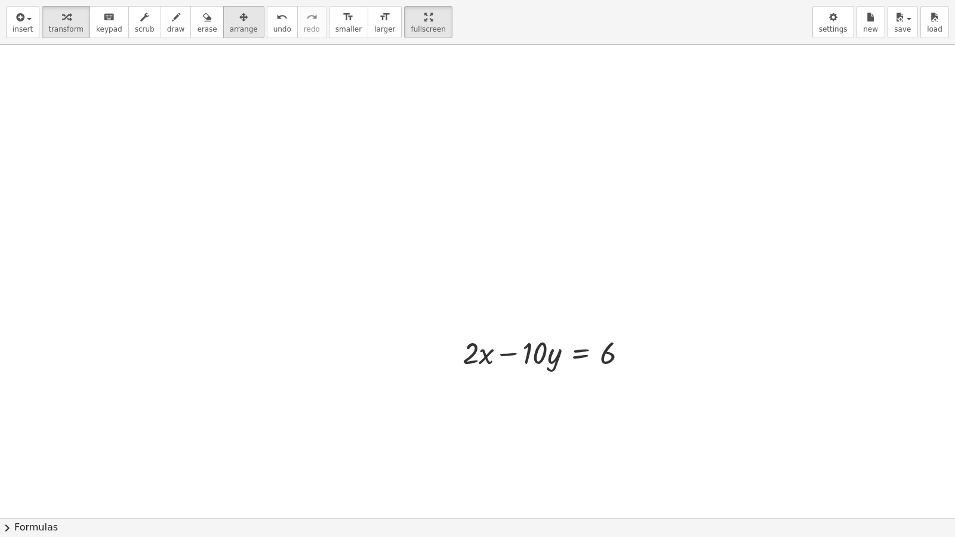
click at [230, 26] on span "arrange" at bounding box center [244, 29] width 28 height 8
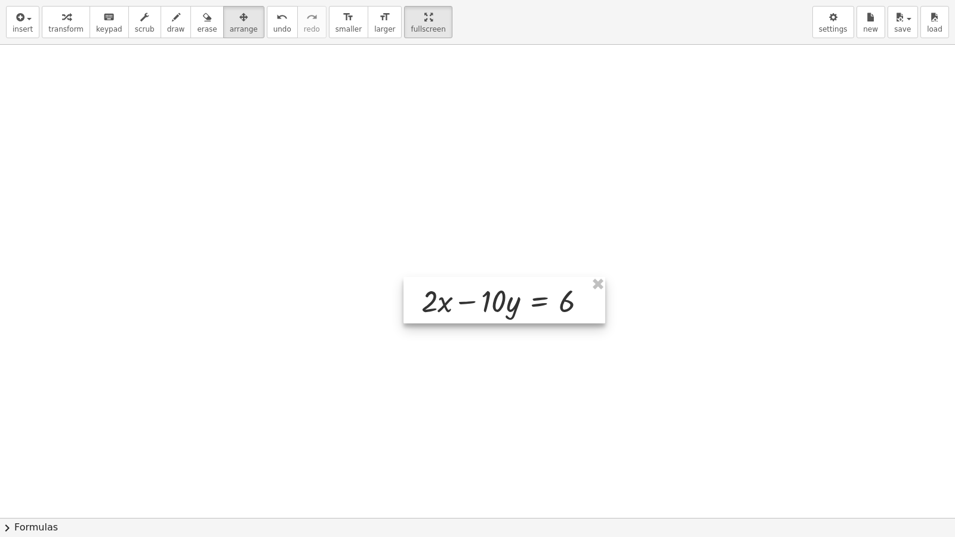
drag, startPoint x: 540, startPoint y: 354, endPoint x: 436, endPoint y: 210, distance: 178.0
click at [456, 277] on div at bounding box center [505, 300] width 202 height 47
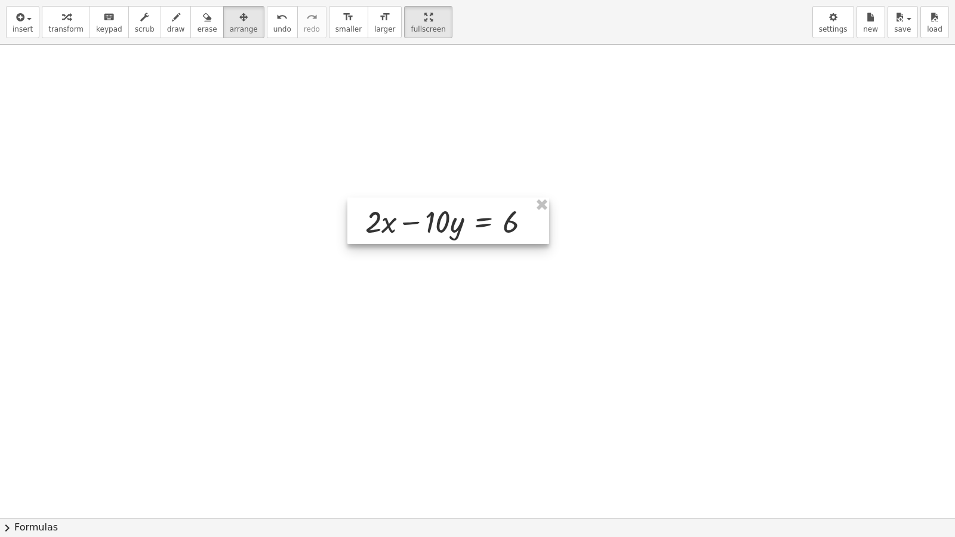
drag, startPoint x: 444, startPoint y: 245, endPoint x: 416, endPoint y: 212, distance: 43.3
click at [416, 212] on div at bounding box center [449, 221] width 202 height 47
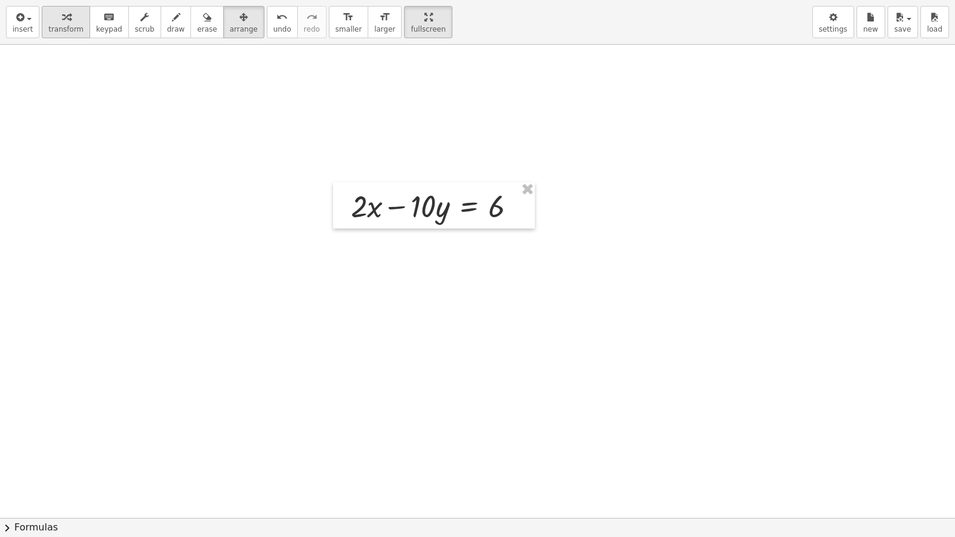
click at [64, 30] on span "transform" at bounding box center [65, 29] width 35 height 8
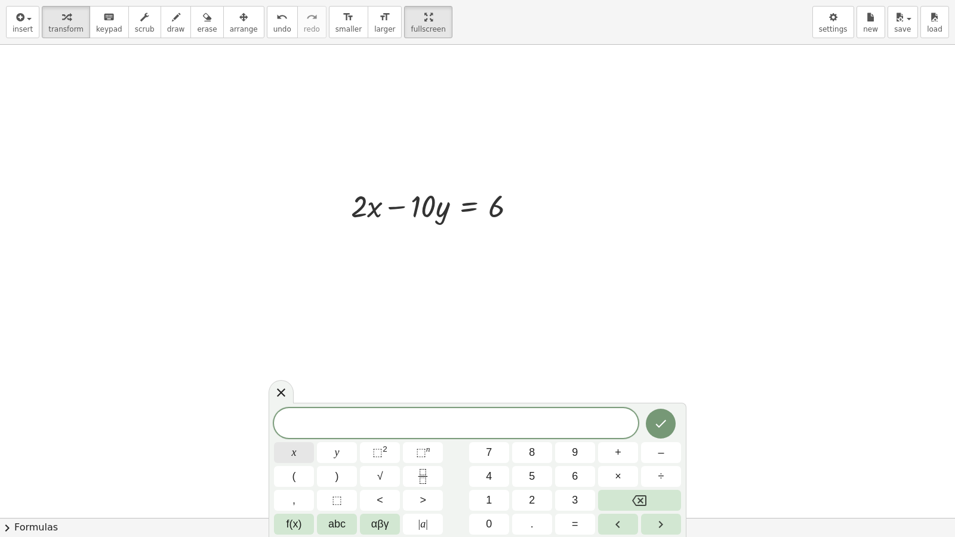
click at [302, 445] on button "x" at bounding box center [294, 453] width 40 height 21
click at [575, 497] on span "=" at bounding box center [575, 525] width 7 height 16
click at [579, 497] on button "3" at bounding box center [575, 500] width 40 height 21
click at [657, 426] on icon "Done" at bounding box center [661, 424] width 11 height 8
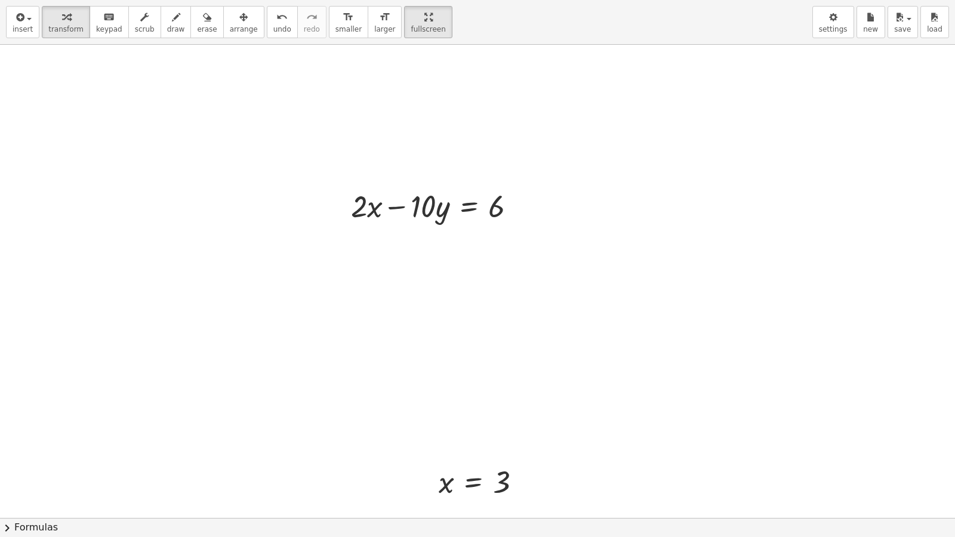
click at [233, 42] on div "insert select one: Math Expression Function Text Youtube Video Graphing Geometr…" at bounding box center [477, 22] width 955 height 45
drag, startPoint x: 506, startPoint y: 422, endPoint x: 804, endPoint y: 112, distance: 430.0
drag, startPoint x: 626, startPoint y: 400, endPoint x: 548, endPoint y: 460, distance: 98.8
drag, startPoint x: 480, startPoint y: 480, endPoint x: 752, endPoint y: 200, distance: 391.1
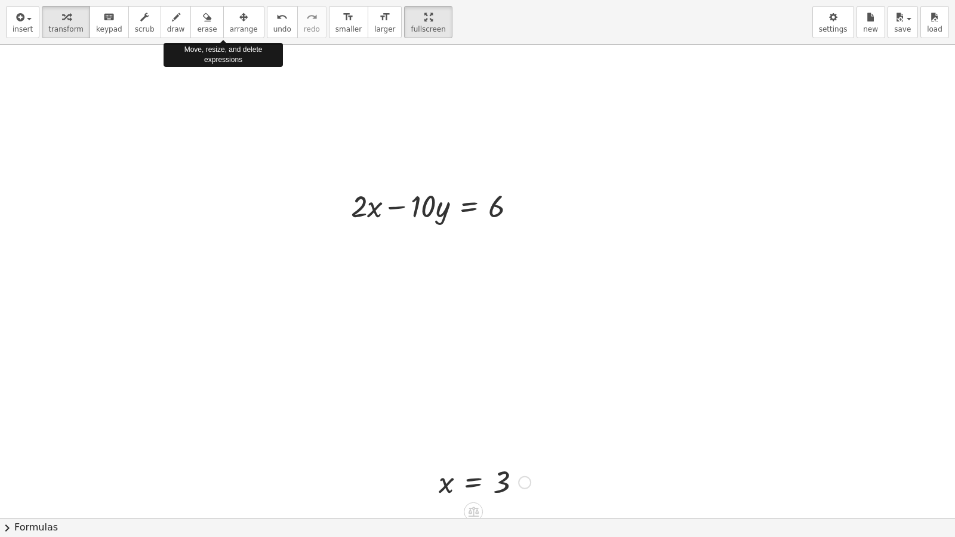
drag, startPoint x: 219, startPoint y: 36, endPoint x: 342, endPoint y: 254, distance: 249.8
click at [223, 36] on button "arrange" at bounding box center [243, 22] width 41 height 32
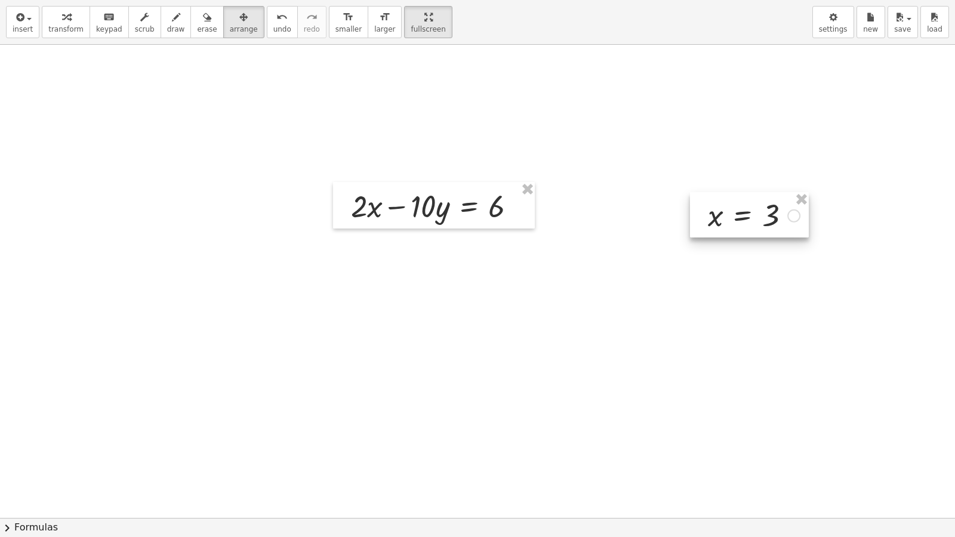
drag, startPoint x: 523, startPoint y: 447, endPoint x: 771, endPoint y: 197, distance: 352.2
click at [771, 197] on div at bounding box center [749, 214] width 119 height 45
click at [72, 29] on span "transform" at bounding box center [65, 29] width 35 height 8
drag, startPoint x: 396, startPoint y: 180, endPoint x: 400, endPoint y: 213, distance: 33.1
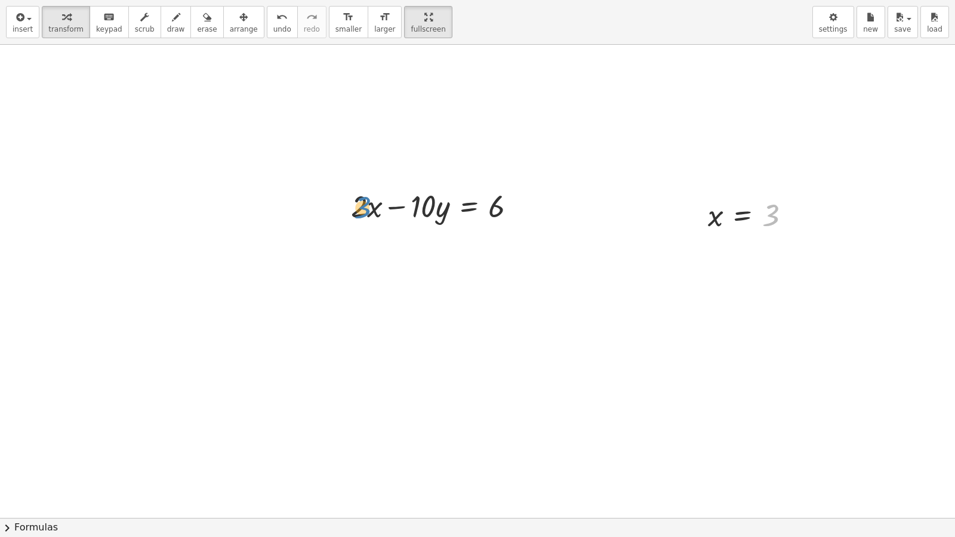
drag, startPoint x: 770, startPoint y: 224, endPoint x: 362, endPoint y: 216, distance: 408.5
drag, startPoint x: 773, startPoint y: 225, endPoint x: 382, endPoint y: 222, distance: 390.6
drag, startPoint x: 365, startPoint y: 257, endPoint x: 343, endPoint y: 260, distance: 22.3
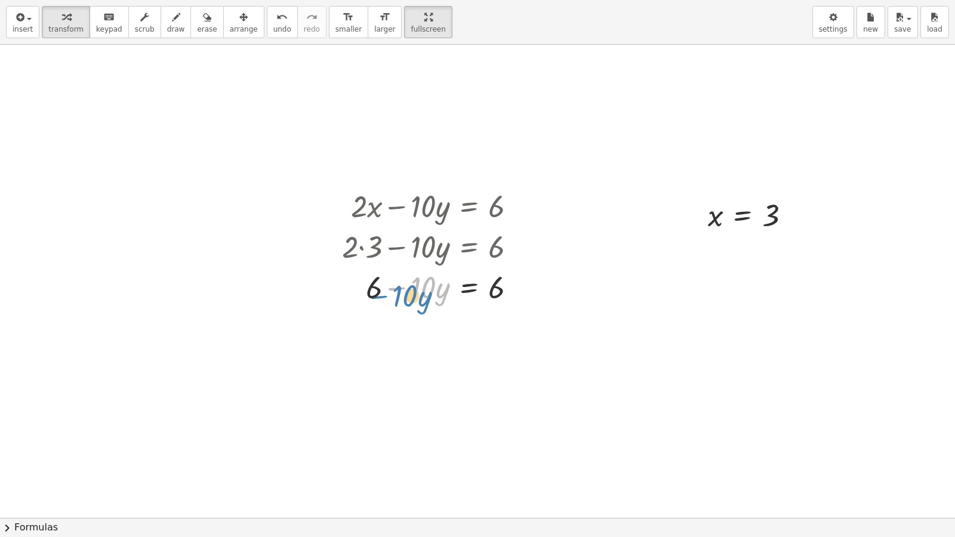
drag, startPoint x: 389, startPoint y: 282, endPoint x: 373, endPoint y: 284, distance: 15.6
click at [373, 290] on div at bounding box center [434, 286] width 196 height 41
drag, startPoint x: 370, startPoint y: 291, endPoint x: 530, endPoint y: 294, distance: 159.5
click at [530, 294] on div at bounding box center [434, 286] width 196 height 41
drag, startPoint x: 512, startPoint y: 327, endPoint x: 484, endPoint y: 333, distance: 28.2
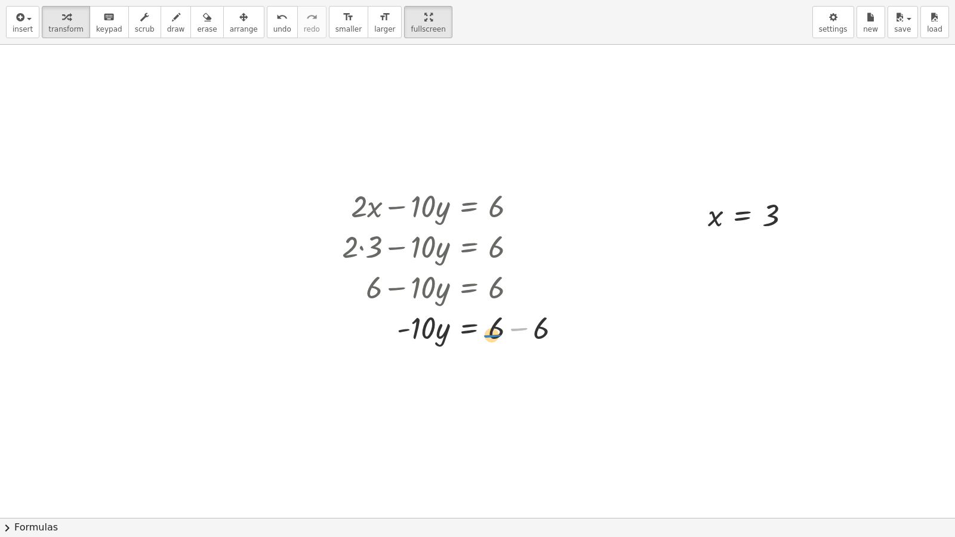
click at [484, 333] on div at bounding box center [456, 327] width 240 height 41
drag, startPoint x: 536, startPoint y: 323, endPoint x: 490, endPoint y: 325, distance: 46.0
drag, startPoint x: 431, startPoint y: 364, endPoint x: 530, endPoint y: 374, distance: 99.6
click at [530, 374] on div at bounding box center [456, 368] width 240 height 41
drag, startPoint x: 530, startPoint y: 374, endPoint x: 509, endPoint y: 407, distance: 38.9
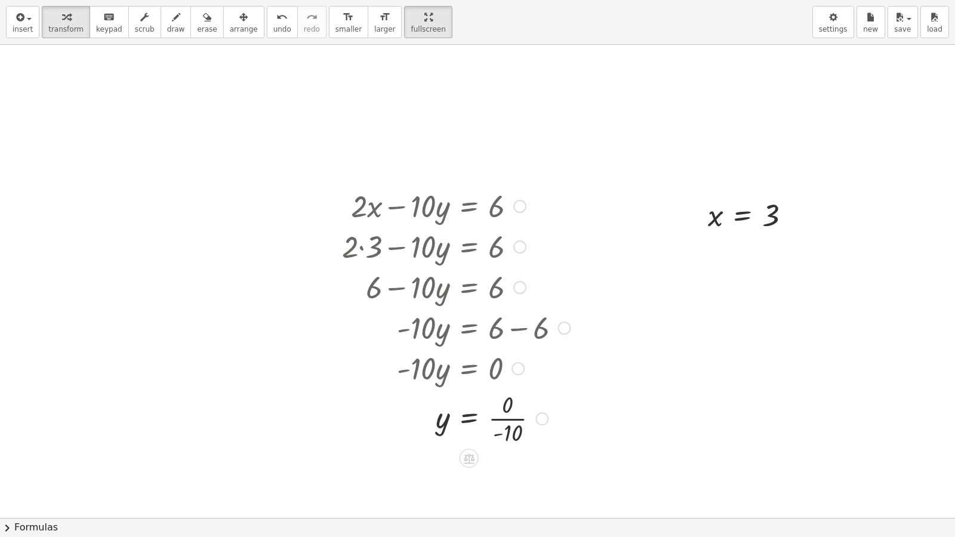
click at [509, 407] on div at bounding box center [456, 418] width 240 height 60
drag, startPoint x: 497, startPoint y: 294, endPoint x: 672, endPoint y: 285, distance: 174.6
click at [466, 297] on div at bounding box center [456, 286] width 240 height 41
drag, startPoint x: 772, startPoint y: 222, endPoint x: 764, endPoint y: 235, distance: 15.8
drag, startPoint x: 764, startPoint y: 235, endPoint x: 757, endPoint y: 268, distance: 33.6
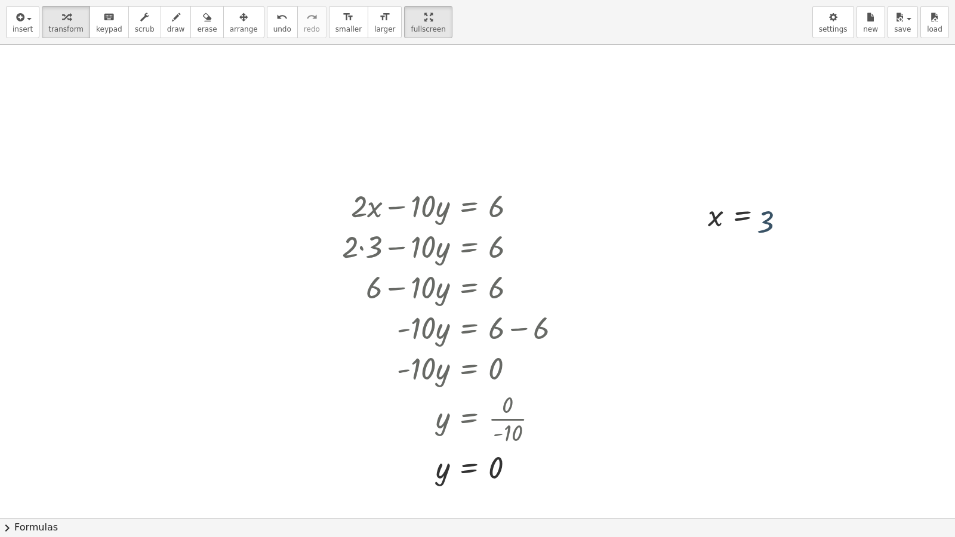
drag, startPoint x: 769, startPoint y: 219, endPoint x: 494, endPoint y: 466, distance: 369.1
drag, startPoint x: 766, startPoint y: 217, endPoint x: 414, endPoint y: 295, distance: 360.2
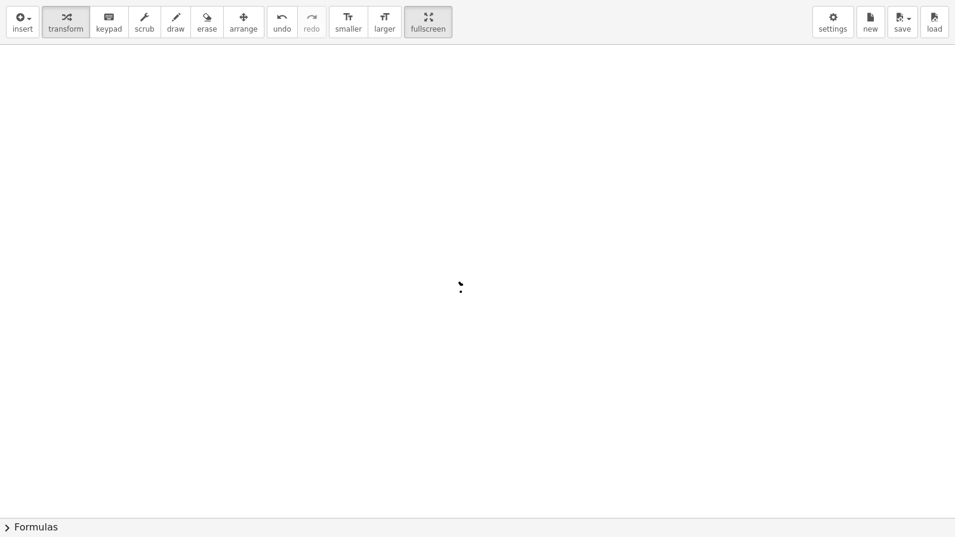
drag, startPoint x: 727, startPoint y: 253, endPoint x: 703, endPoint y: 311, distance: 62.7
drag, startPoint x: 486, startPoint y: 279, endPoint x: 484, endPoint y: 271, distance: 8.6
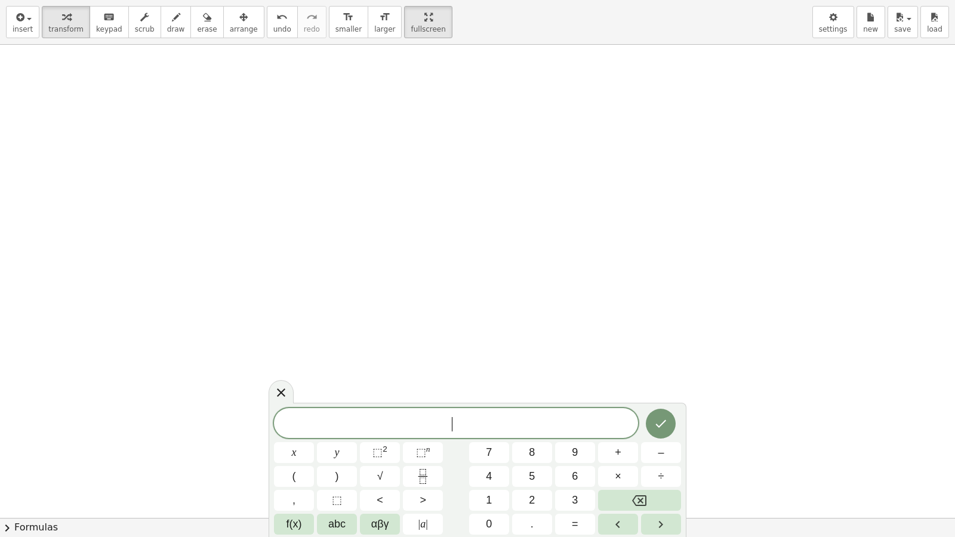
click at [304, 434] on div "​" at bounding box center [456, 423] width 364 height 30
click at [294, 452] on span "x" at bounding box center [294, 453] width 5 height 16
click at [531, 472] on span "5" at bounding box center [532, 477] width 6 height 16
click at [603, 462] on button "+" at bounding box center [618, 453] width 40 height 21
click at [533, 497] on span "2" at bounding box center [532, 501] width 6 height 16
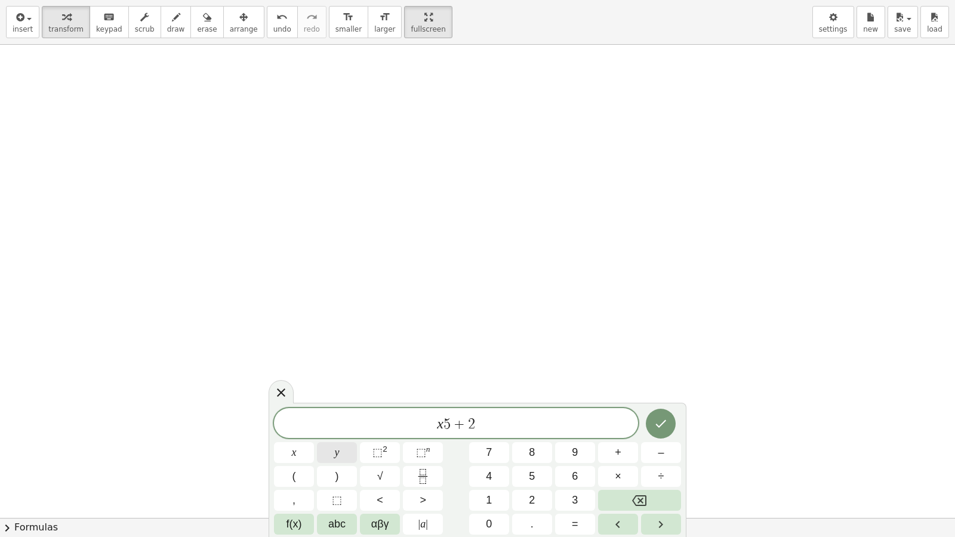
click at [332, 457] on button "y" at bounding box center [337, 453] width 40 height 21
click at [571, 497] on button "=" at bounding box center [575, 524] width 40 height 21
click at [490, 497] on span "1" at bounding box center [489, 501] width 6 height 16
click at [536, 497] on button "2" at bounding box center [532, 500] width 40 height 21
click at [647, 421] on button "Done" at bounding box center [661, 424] width 30 height 30
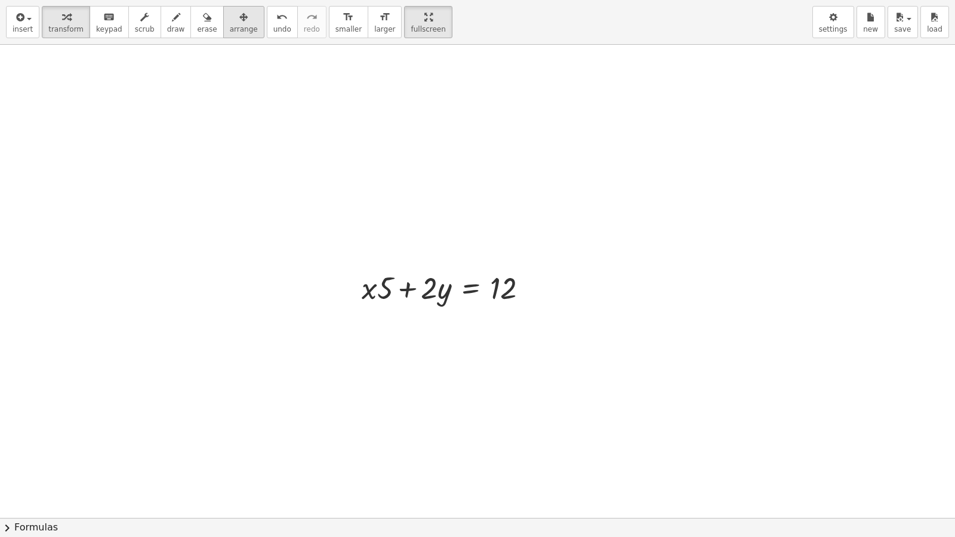
click at [230, 25] on span "arrange" at bounding box center [244, 29] width 28 height 8
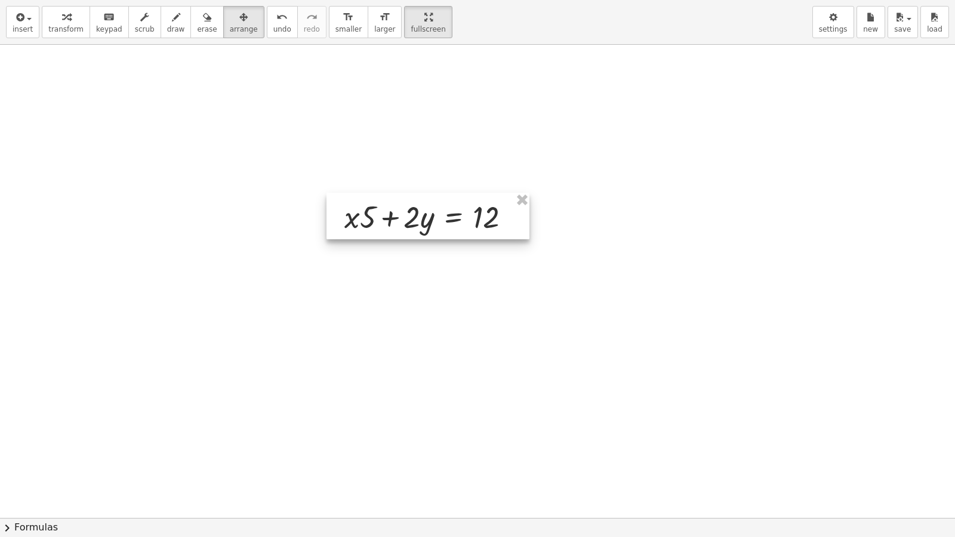
drag, startPoint x: 450, startPoint y: 303, endPoint x: 432, endPoint y: 224, distance: 81.6
click at [432, 224] on div at bounding box center [428, 216] width 203 height 47
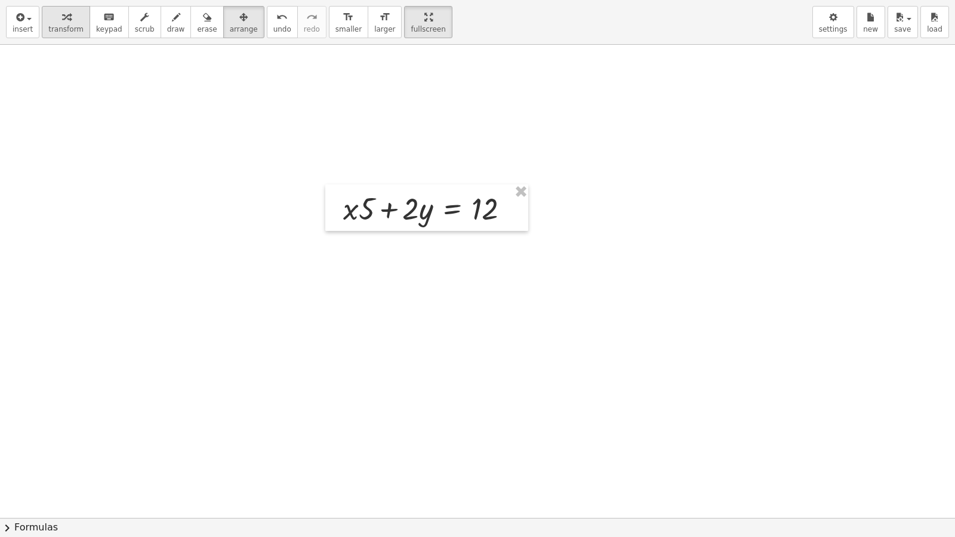
click at [57, 29] on span "transform" at bounding box center [65, 29] width 35 height 8
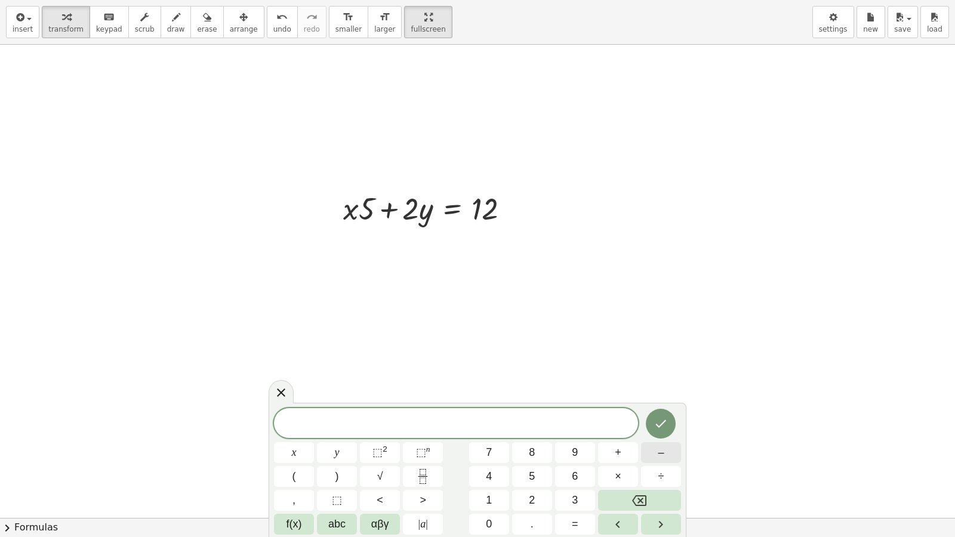
click at [656, 457] on button "–" at bounding box center [661, 453] width 40 height 21
click at [530, 479] on span "5" at bounding box center [532, 477] width 6 height 16
click at [294, 445] on span "x" at bounding box center [294, 453] width 5 height 16
click at [624, 455] on button "+" at bounding box center [618, 453] width 40 height 21
click at [491, 476] on span "4" at bounding box center [489, 477] width 6 height 16
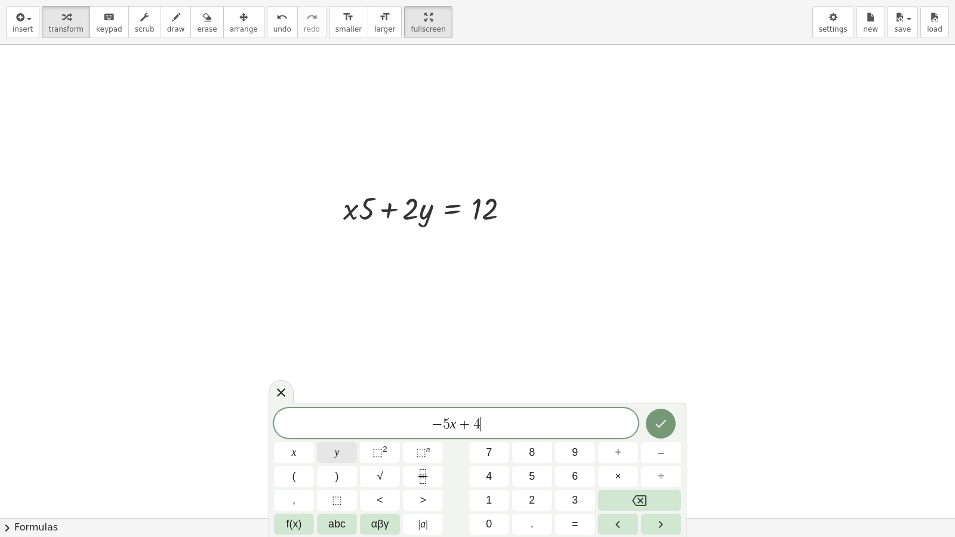
click at [349, 453] on button "y" at bounding box center [337, 453] width 40 height 21
click at [563, 497] on button "=" at bounding box center [575, 524] width 40 height 21
click at [651, 497] on button "Backspace" at bounding box center [639, 500] width 83 height 21
click at [656, 456] on button "–" at bounding box center [661, 453] width 40 height 21
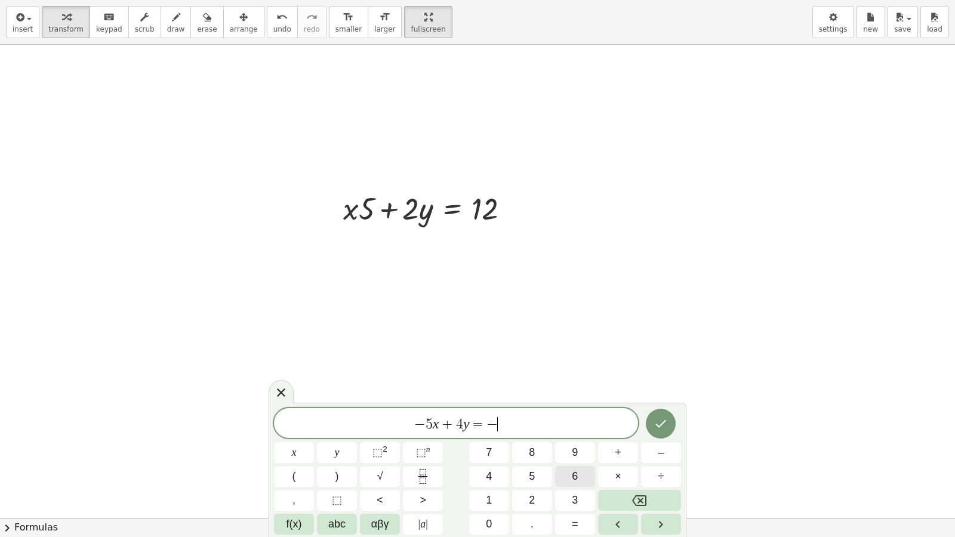
click at [577, 471] on span "6" at bounding box center [575, 477] width 6 height 16
click at [662, 420] on icon "Done" at bounding box center [661, 424] width 14 height 14
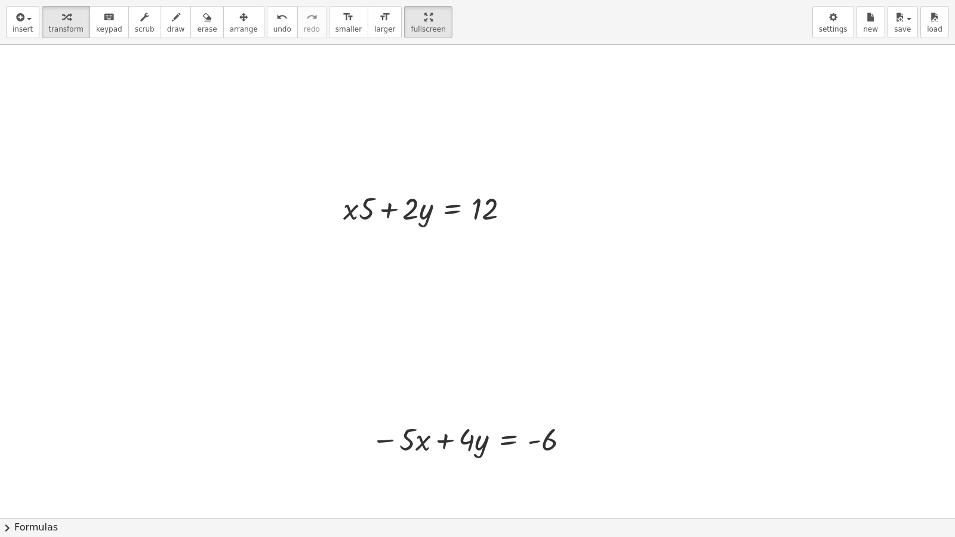
click at [239, 17] on icon "button" at bounding box center [243, 17] width 8 height 14
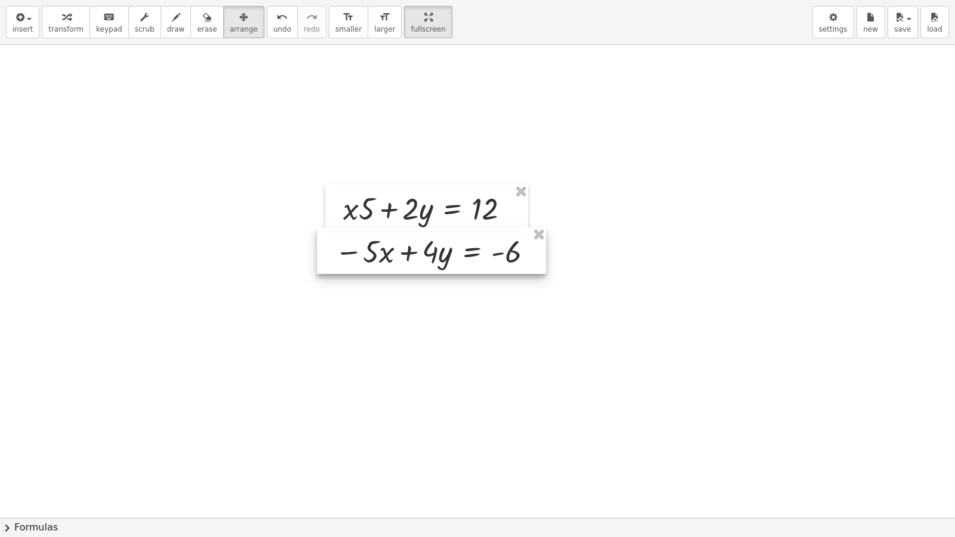
drag, startPoint x: 453, startPoint y: 450, endPoint x: 416, endPoint y: 262, distance: 191.6
click at [416, 262] on div at bounding box center [431, 251] width 229 height 47
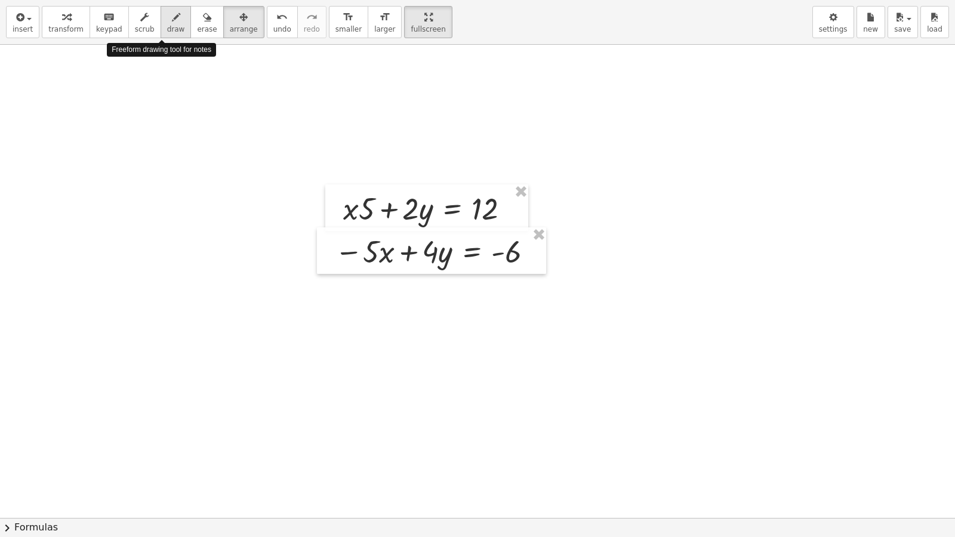
click at [172, 28] on button "draw" at bounding box center [176, 22] width 31 height 32
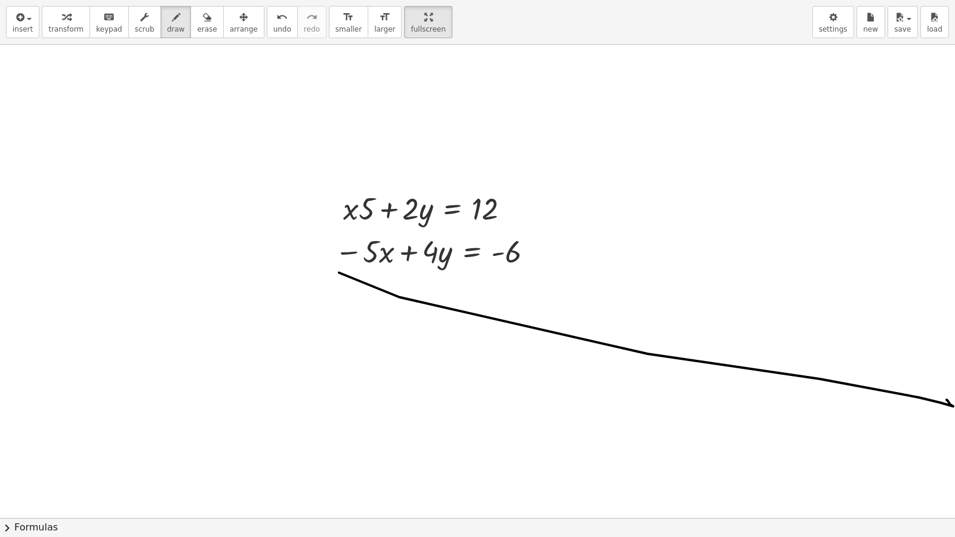
drag, startPoint x: 339, startPoint y: 273, endPoint x: 947, endPoint y: 400, distance: 621.1
click at [947, 400] on div "+ · 7 · x + 5 = - 23 · 7 · x = − 23 − 5 · 7 · x = - 28 + · 5 · y − 1 = 6 + · 9 …" at bounding box center [477, 282] width 955 height 474
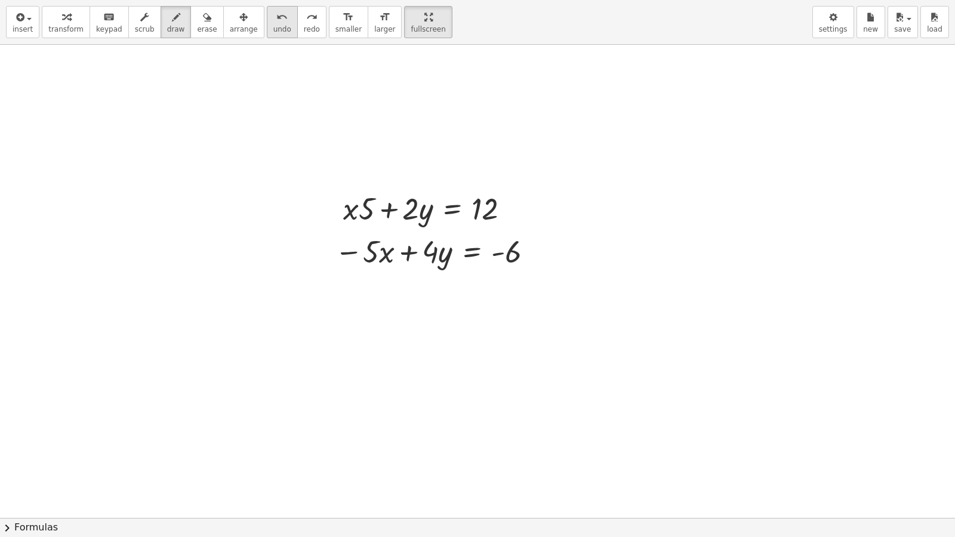
click at [274, 16] on div "undo" at bounding box center [283, 17] width 18 height 14
click at [167, 26] on span "draw" at bounding box center [176, 29] width 18 height 8
drag, startPoint x: 352, startPoint y: 266, endPoint x: 539, endPoint y: 270, distance: 187.5
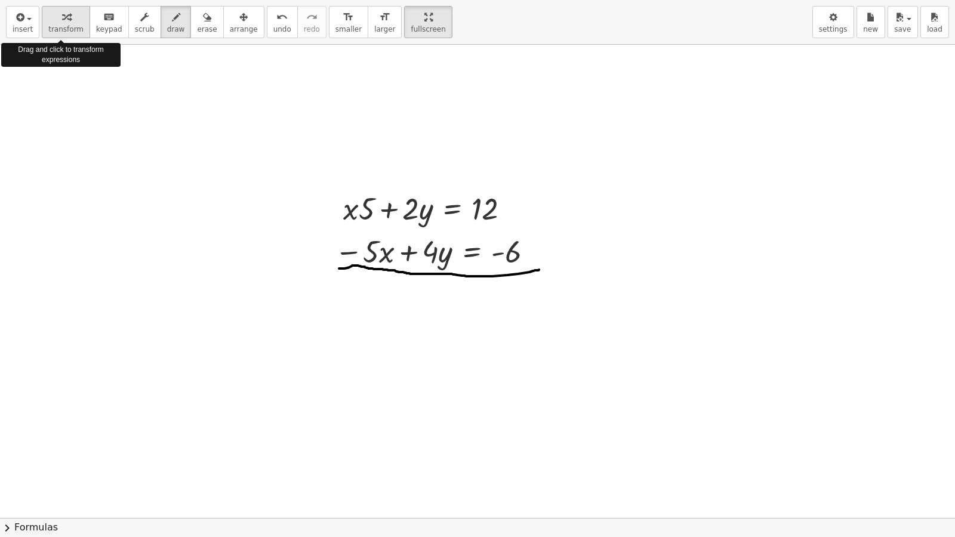
click at [71, 25] on span "transform" at bounding box center [65, 29] width 35 height 8
drag, startPoint x: 414, startPoint y: 199, endPoint x: 437, endPoint y: 245, distance: 51.0
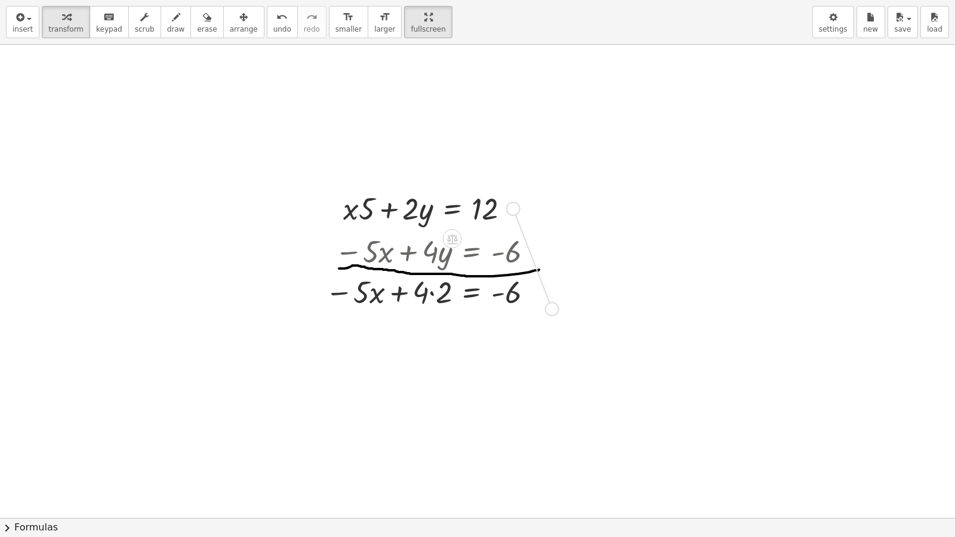
drag, startPoint x: 510, startPoint y: 210, endPoint x: 531, endPoint y: 287, distance: 79.8
drag, startPoint x: 480, startPoint y: 206, endPoint x: 514, endPoint y: 239, distance: 47.3
drag, startPoint x: 414, startPoint y: 203, endPoint x: 369, endPoint y: 243, distance: 60.1
drag, startPoint x: 369, startPoint y: 243, endPoint x: 354, endPoint y: 213, distance: 33.7
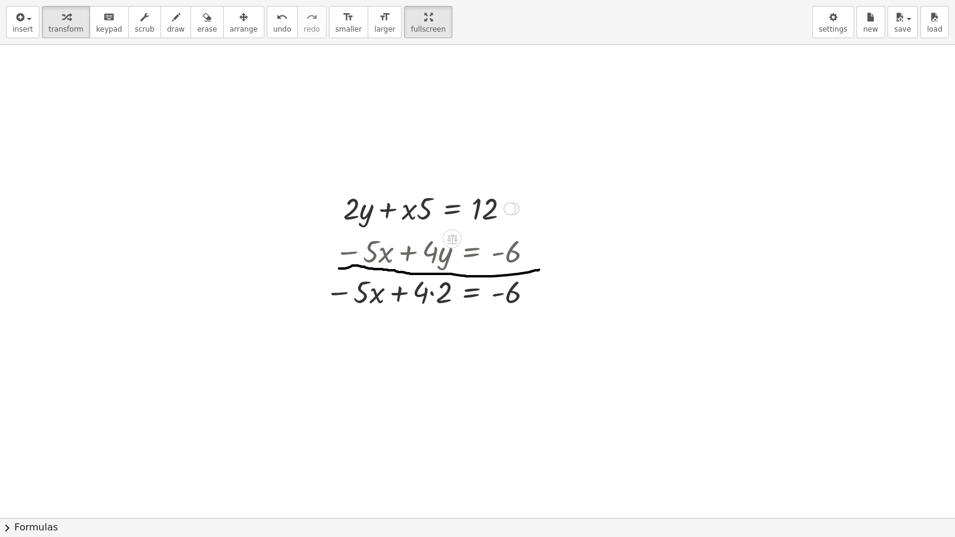
drag, startPoint x: 355, startPoint y: 202, endPoint x: 388, endPoint y: 278, distance: 82.9
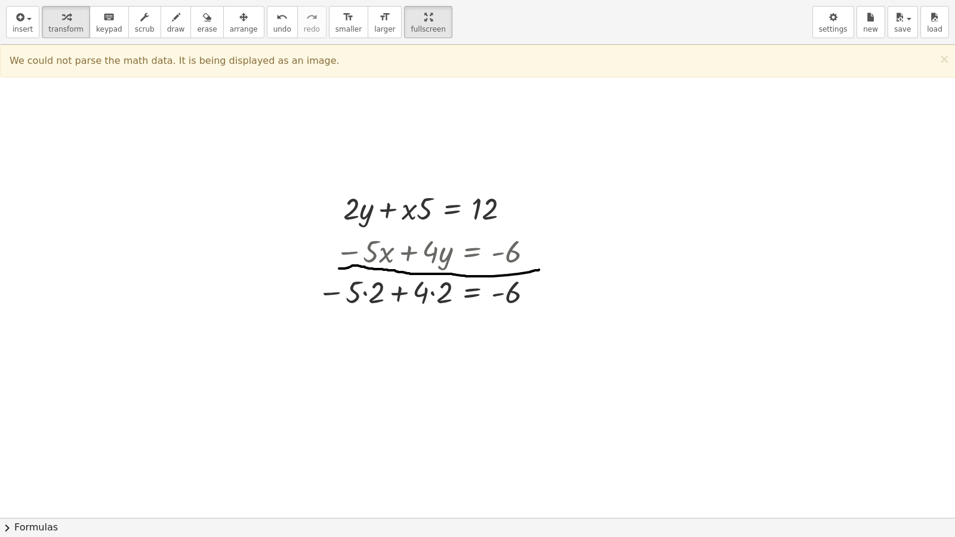
drag, startPoint x: 756, startPoint y: 118, endPoint x: 748, endPoint y: 115, distance: 8.1
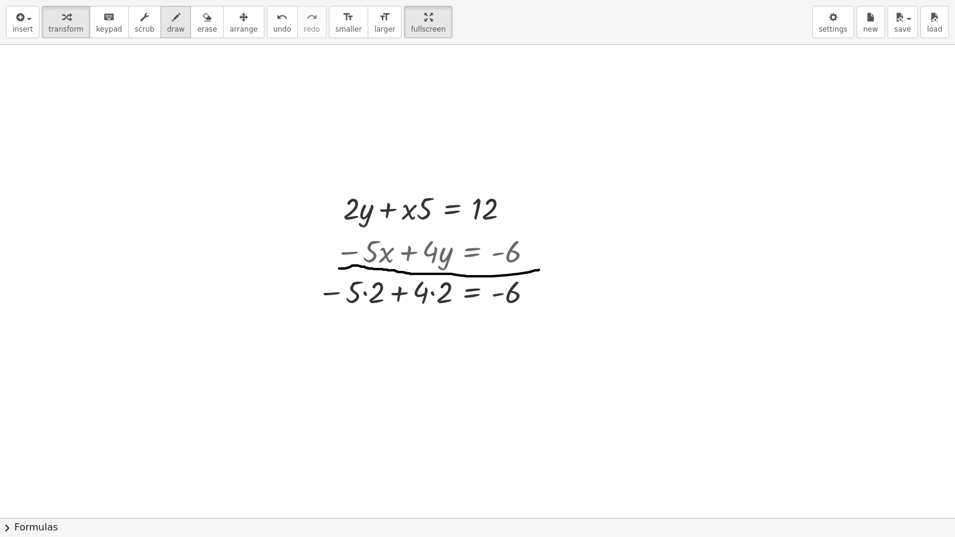
click at [167, 30] on span "draw" at bounding box center [176, 29] width 18 height 8
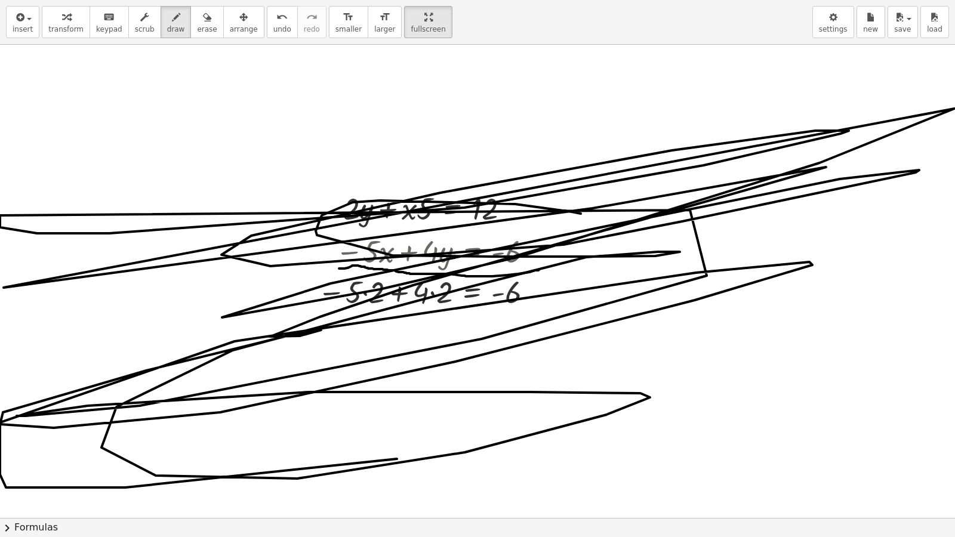
scroll to position [6165, 1]
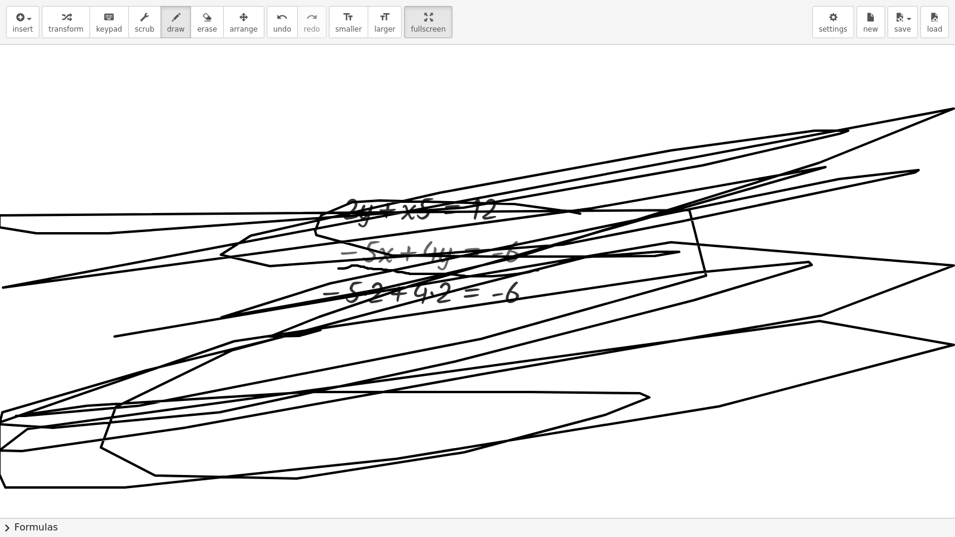
drag, startPoint x: 331, startPoint y: 284, endPoint x: 955, endPoint y: 0, distance: 685.5
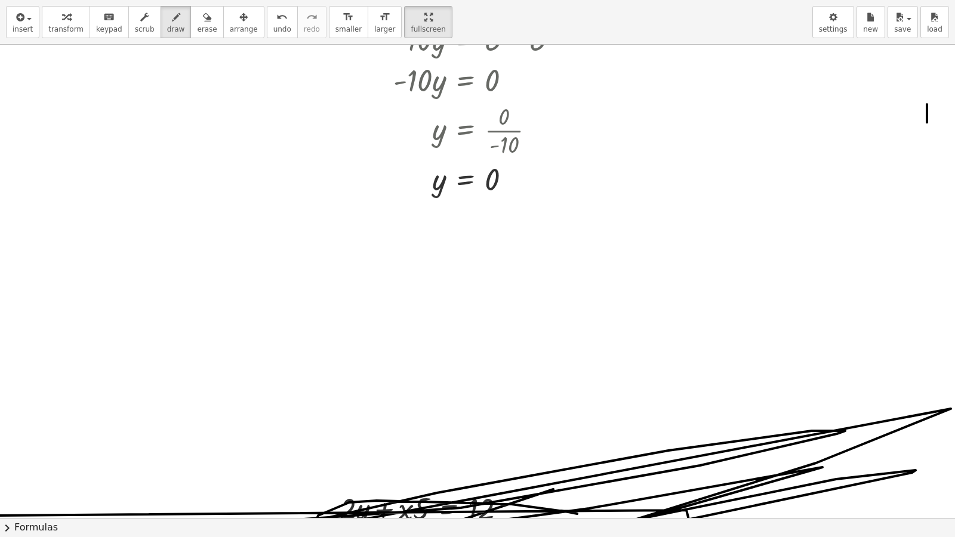
drag, startPoint x: 918, startPoint y: 109, endPoint x: 918, endPoint y: 122, distance: 13.1
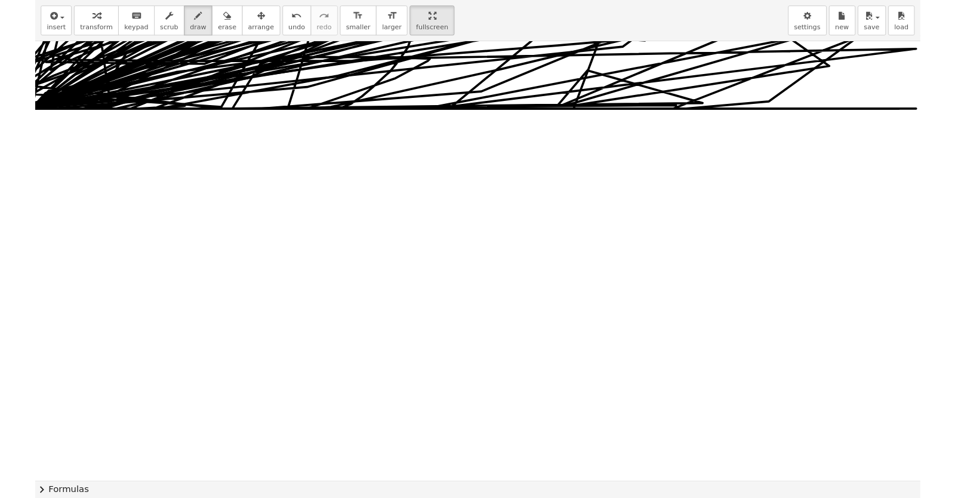
scroll to position [4909, 13]
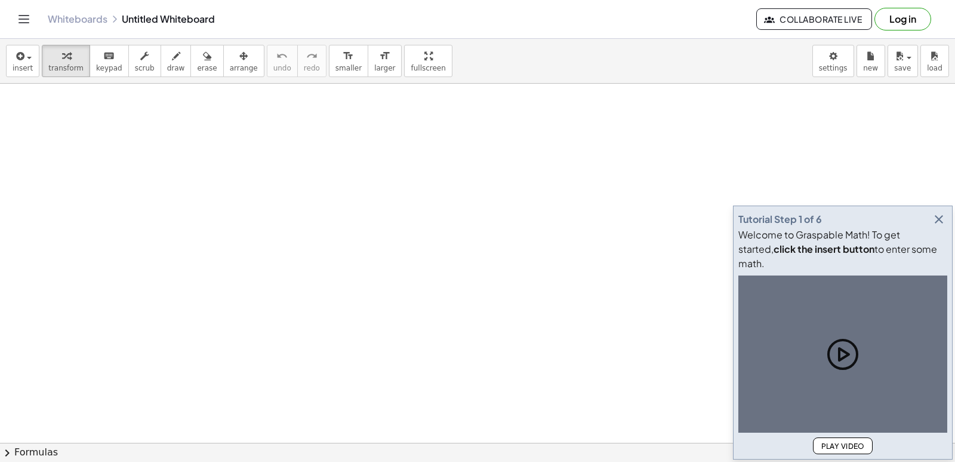
click at [942, 226] on icon "button" at bounding box center [939, 219] width 14 height 14
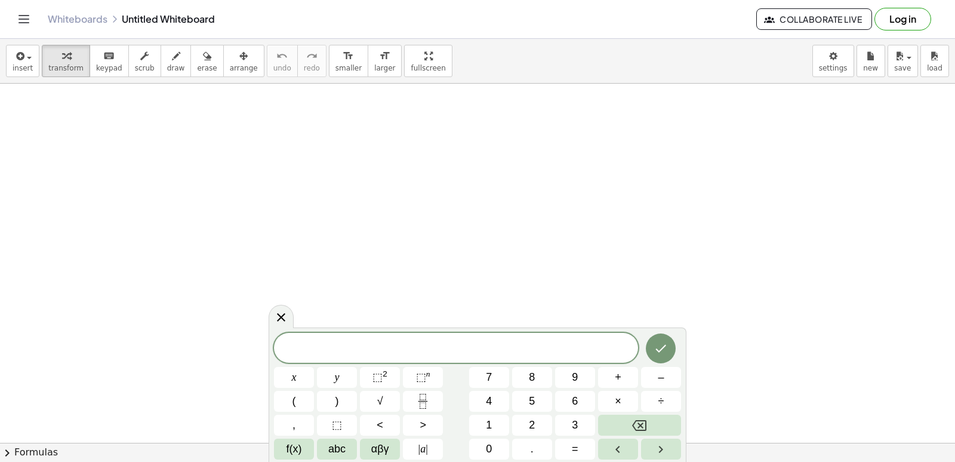
drag, startPoint x: 660, startPoint y: 146, endPoint x: 662, endPoint y: 172, distance: 26.3
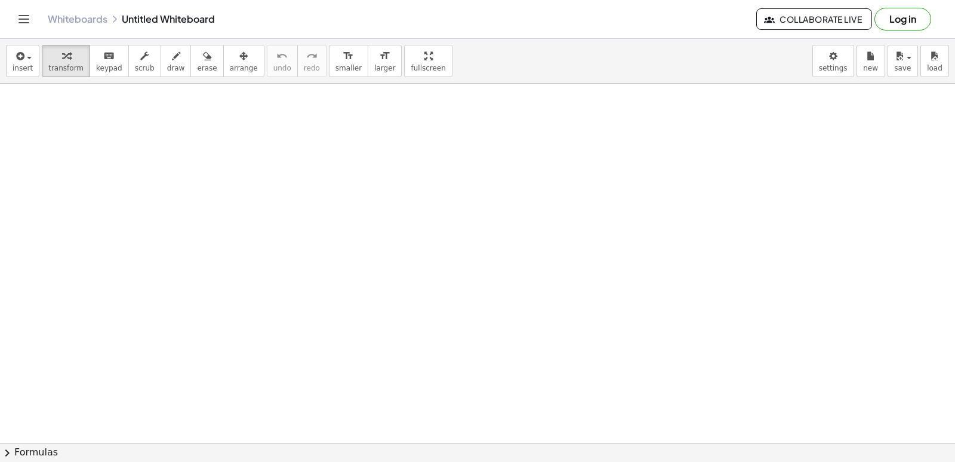
drag, startPoint x: 633, startPoint y: 275, endPoint x: 282, endPoint y: 300, distance: 352.0
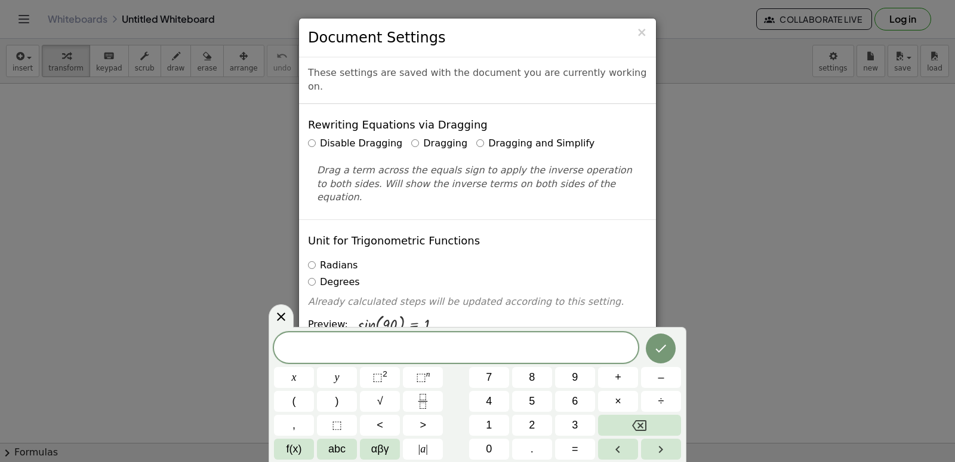
drag, startPoint x: 829, startPoint y: 63, endPoint x: 801, endPoint y: 357, distance: 295.2
click at [801, 357] on div "× Document Settings These settings are saved with the document you are currentl…" at bounding box center [477, 231] width 955 height 462
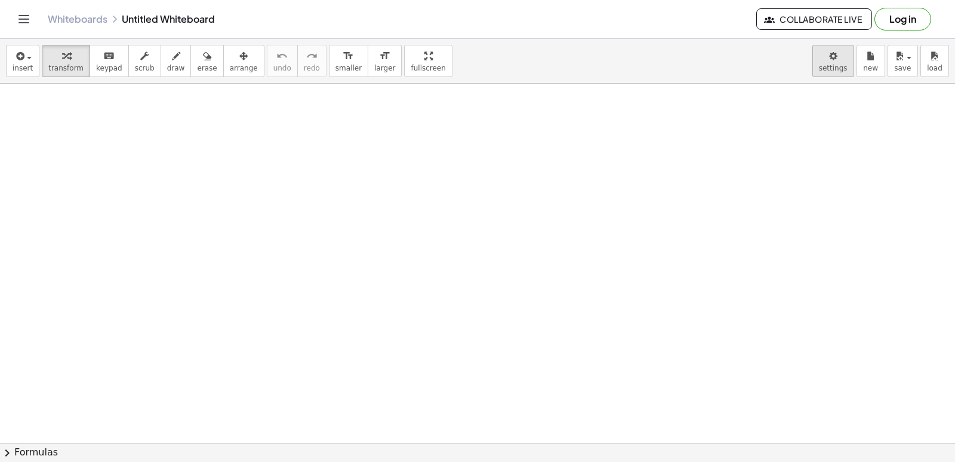
click at [839, 68] on body "Graspable Math Activities Get Started Activity Bank Assigned Work Classes White…" at bounding box center [477, 231] width 955 height 462
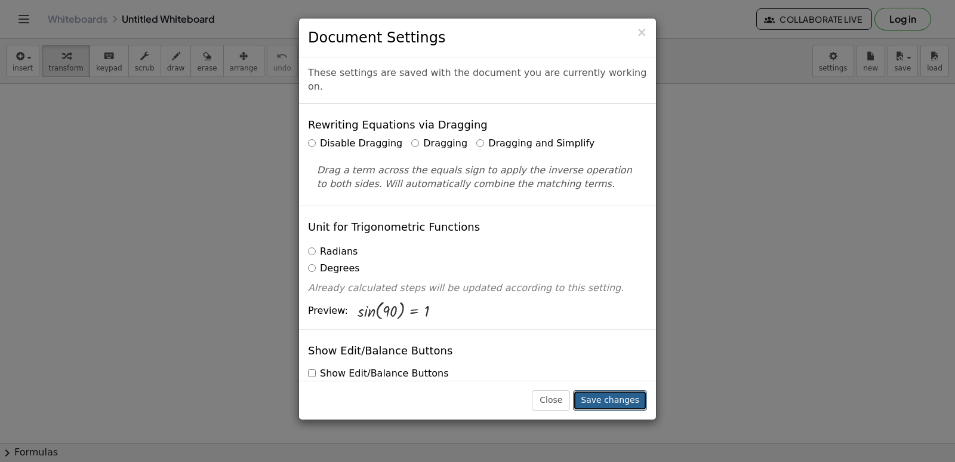
click at [620, 400] on button "Save changes" at bounding box center [610, 400] width 74 height 20
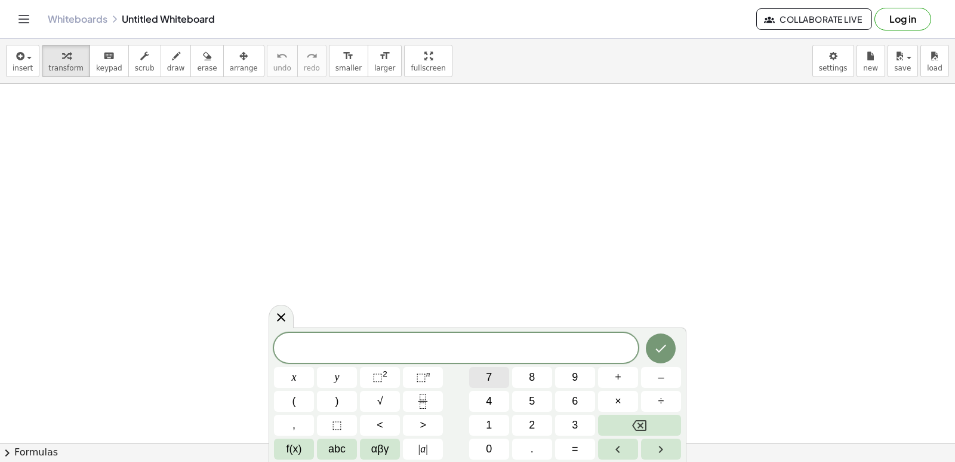
click at [496, 376] on button "7" at bounding box center [489, 377] width 40 height 21
click at [300, 377] on button "x" at bounding box center [294, 377] width 40 height 21
click at [652, 378] on button "–" at bounding box center [661, 377] width 40 height 21
click at [492, 417] on button "1" at bounding box center [489, 424] width 40 height 21
click at [491, 450] on span "0" at bounding box center [489, 449] width 6 height 16
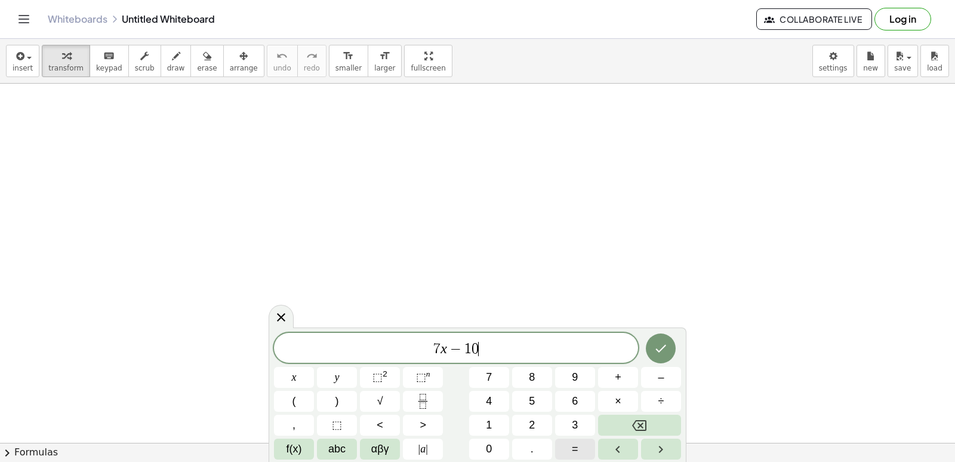
click at [586, 447] on button "=" at bounding box center [575, 448] width 40 height 21
click at [490, 422] on span "1" at bounding box center [489, 425] width 6 height 16
click at [665, 353] on icon "Done" at bounding box center [661, 348] width 14 height 14
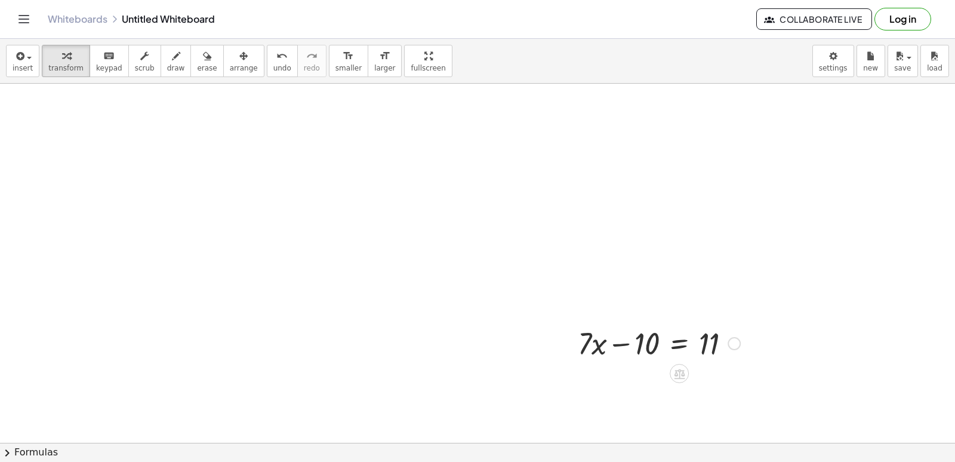
drag, startPoint x: 662, startPoint y: 366, endPoint x: 656, endPoint y: 334, distance: 32.8
drag, startPoint x: 656, startPoint y: 334, endPoint x: 764, endPoint y: 293, distance: 115.5
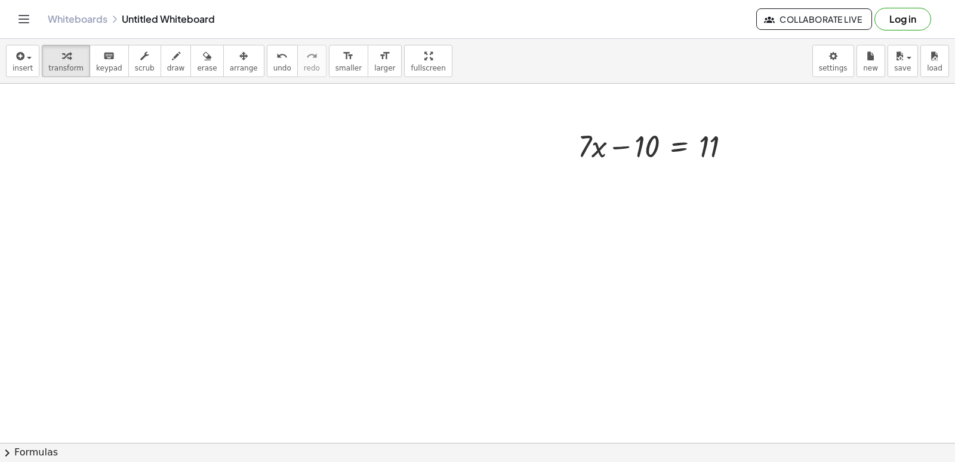
scroll to position [179, 0]
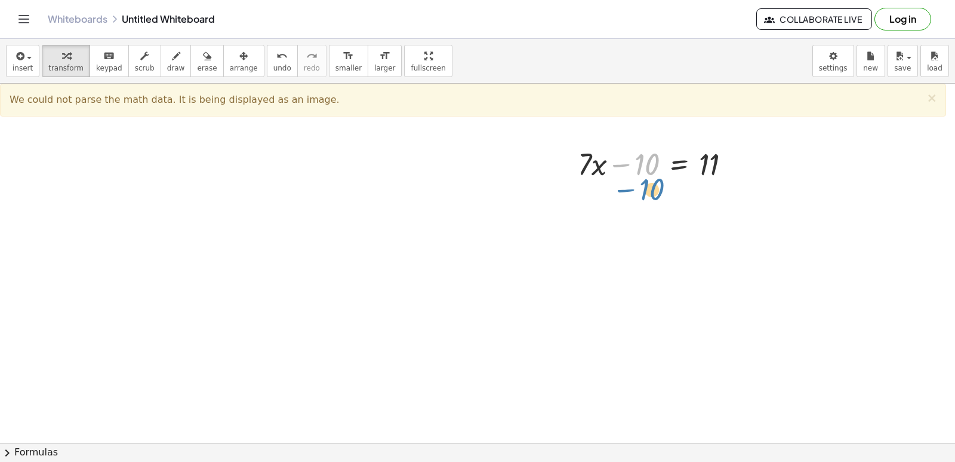
drag, startPoint x: 647, startPoint y: 192, endPoint x: 710, endPoint y: 107, distance: 105.5
drag, startPoint x: 641, startPoint y: 159, endPoint x: 637, endPoint y: 146, distance: 13.6
click at [639, 153] on div at bounding box center [659, 163] width 174 height 41
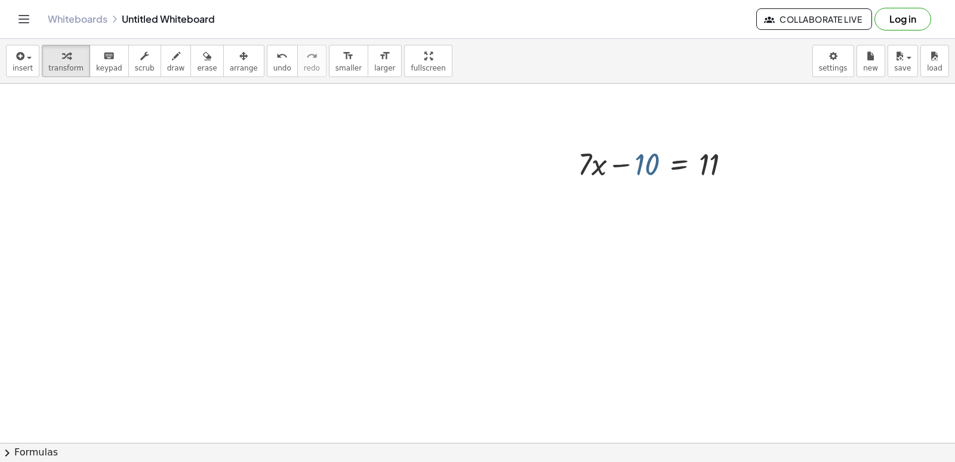
drag, startPoint x: 636, startPoint y: 155, endPoint x: 645, endPoint y: 147, distance: 12.3
click at [643, 159] on div at bounding box center [659, 163] width 174 height 41
drag, startPoint x: 646, startPoint y: 155, endPoint x: 655, endPoint y: 183, distance: 29.3
click at [655, 183] on div "+ · 7 · x − 10 = 11" at bounding box center [654, 163] width 189 height 47
click at [653, 167] on div at bounding box center [659, 163] width 174 height 41
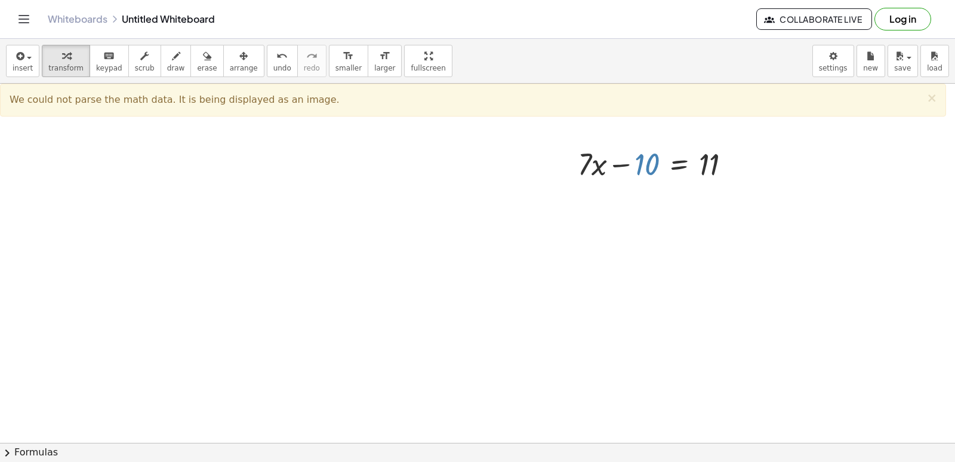
click at [648, 165] on div at bounding box center [659, 163] width 174 height 41
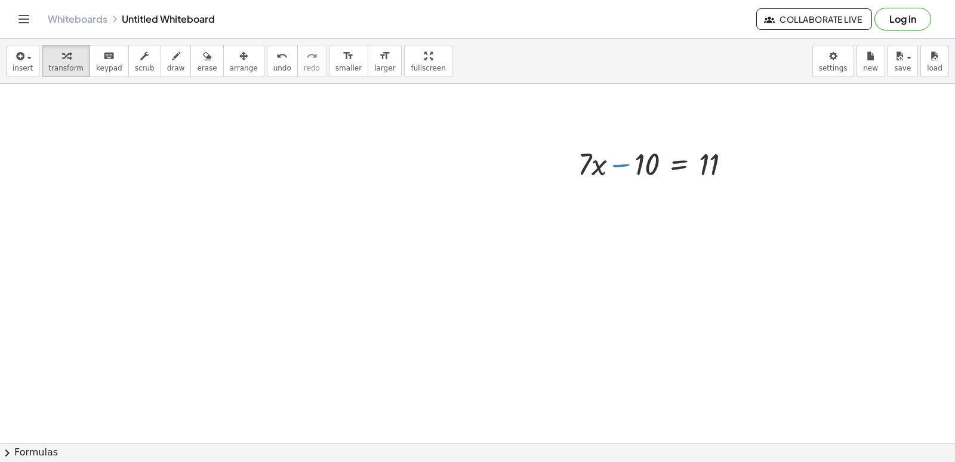
drag, startPoint x: 620, startPoint y: 167, endPoint x: 623, endPoint y: 174, distance: 7.5
click at [713, 158] on div at bounding box center [659, 163] width 174 height 41
drag, startPoint x: 617, startPoint y: 166, endPoint x: 637, endPoint y: 159, distance: 21.3
click at [637, 159] on div at bounding box center [659, 163] width 174 height 41
drag, startPoint x: 637, startPoint y: 159, endPoint x: 619, endPoint y: 159, distance: 17.9
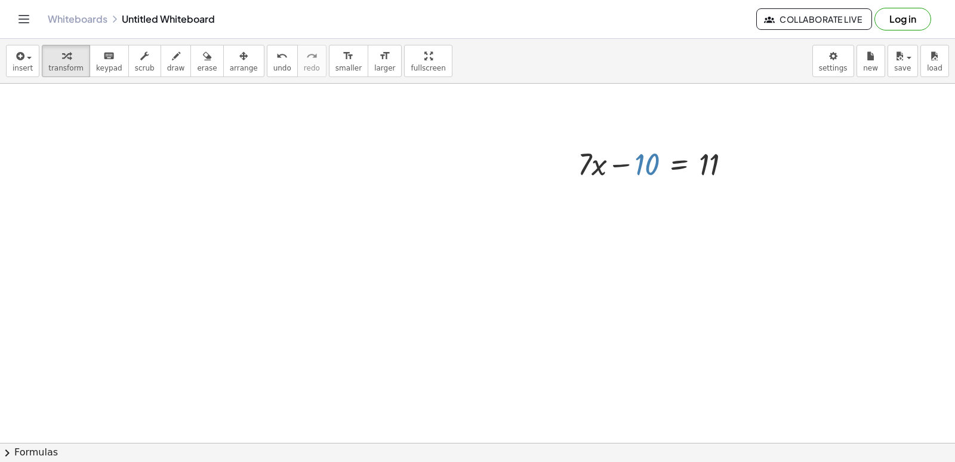
click at [619, 159] on div at bounding box center [659, 163] width 174 height 41
drag, startPoint x: 619, startPoint y: 159, endPoint x: 633, endPoint y: 170, distance: 17.6
drag, startPoint x: 633, startPoint y: 170, endPoint x: 772, endPoint y: 156, distance: 139.8
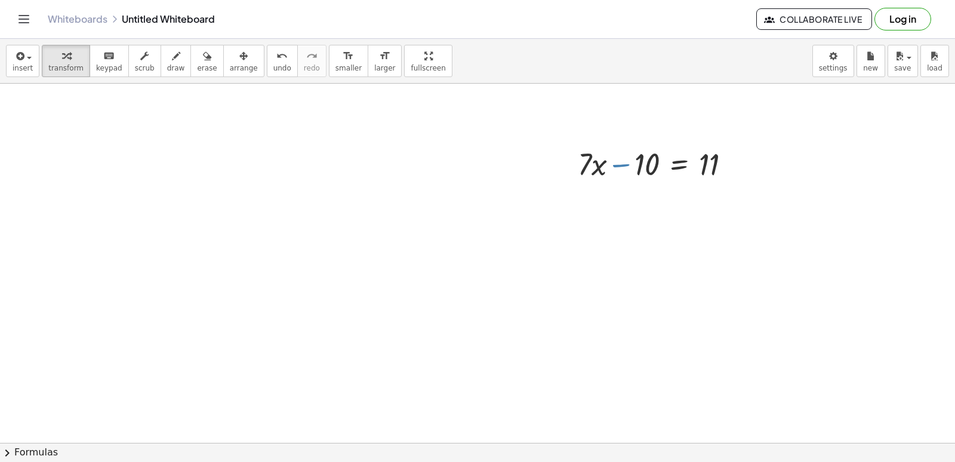
click at [776, 155] on div "+ · 7 · x − 10 = 11" at bounding box center [477, 301] width 955 height 795
drag, startPoint x: 616, startPoint y: 164, endPoint x: 740, endPoint y: 149, distance: 124.4
click at [740, 151] on div at bounding box center [659, 163] width 174 height 41
click at [623, 165] on div at bounding box center [659, 163] width 174 height 41
drag, startPoint x: 623, startPoint y: 165, endPoint x: 656, endPoint y: 142, distance: 40.1
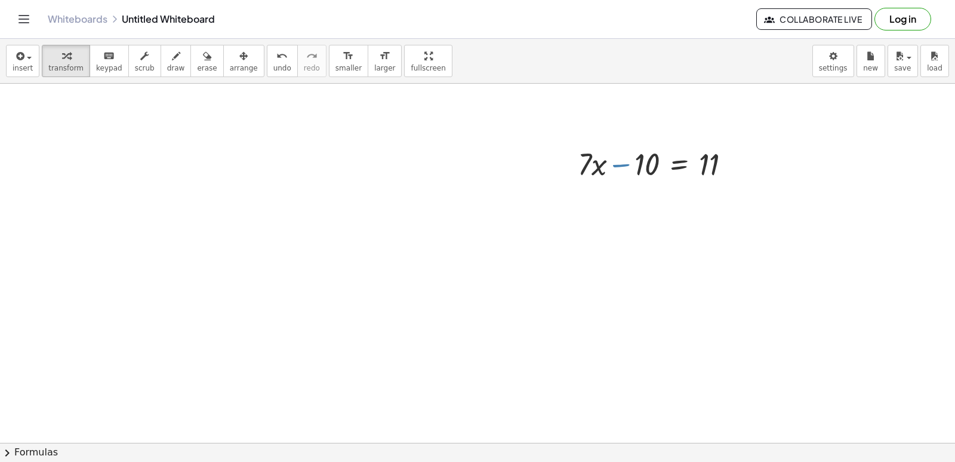
click at [660, 144] on div at bounding box center [659, 163] width 174 height 41
drag, startPoint x: 613, startPoint y: 159, endPoint x: 808, endPoint y: 141, distance: 196.1
click at [813, 142] on div "+ · 7 · x − 10 = 11" at bounding box center [477, 301] width 955 height 795
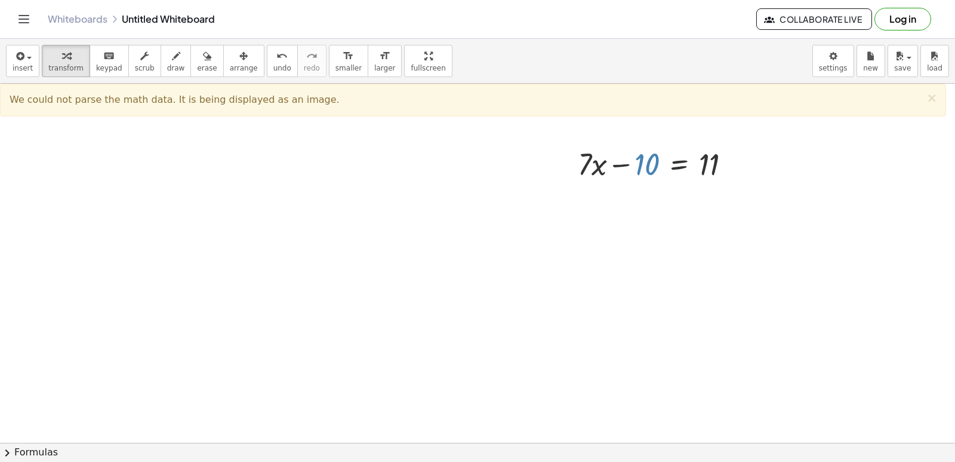
click at [644, 170] on div at bounding box center [659, 163] width 174 height 41
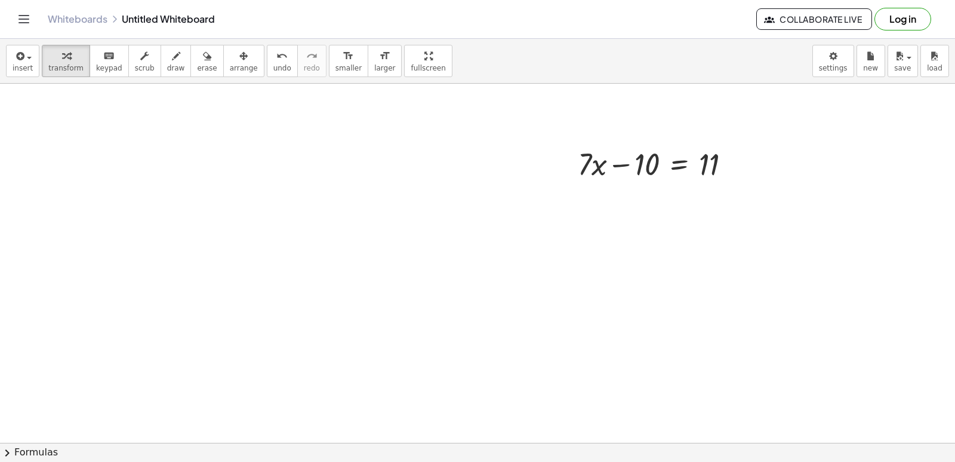
click at [647, 175] on div at bounding box center [659, 163] width 174 height 41
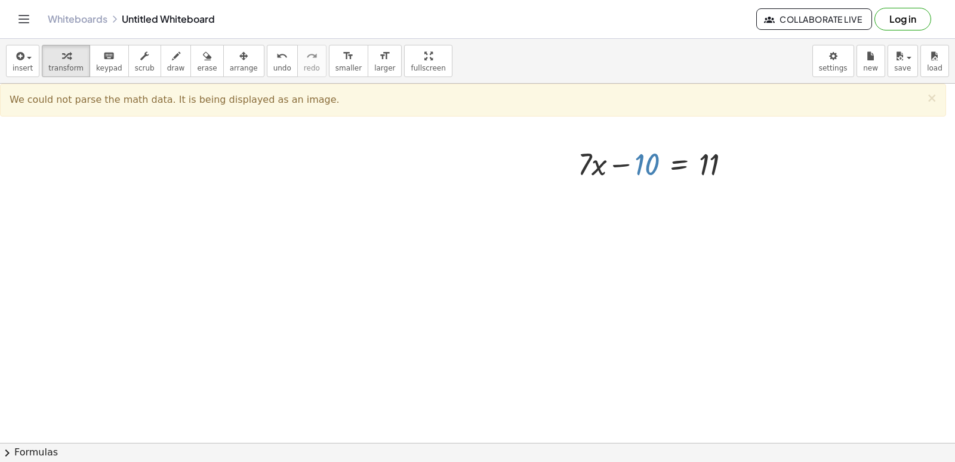
drag, startPoint x: 647, startPoint y: 158, endPoint x: 649, endPoint y: 166, distance: 8.0
click at [651, 167] on div at bounding box center [659, 163] width 174 height 41
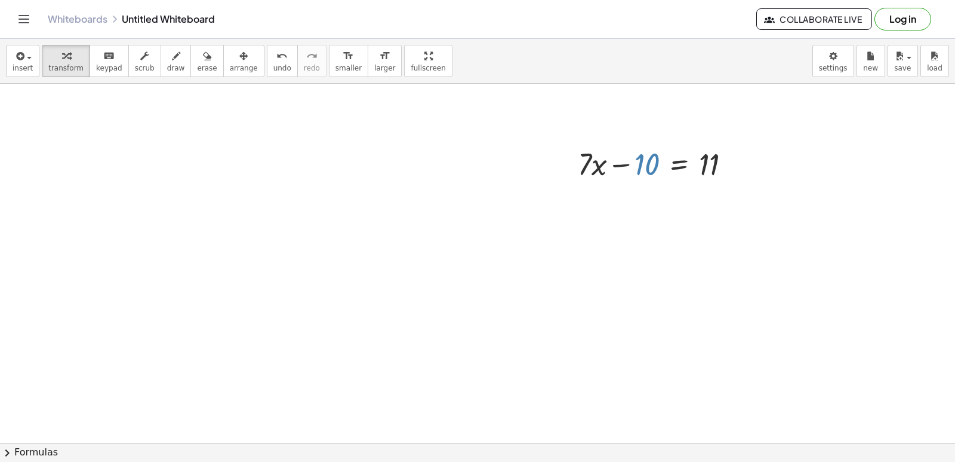
click at [650, 168] on div at bounding box center [659, 163] width 174 height 41
click at [649, 166] on div at bounding box center [659, 163] width 174 height 41
drag, startPoint x: 638, startPoint y: 159, endPoint x: 823, endPoint y: 159, distance: 185.1
click at [836, 146] on div "+ · 7 · x − 10 = 11" at bounding box center [477, 301] width 955 height 795
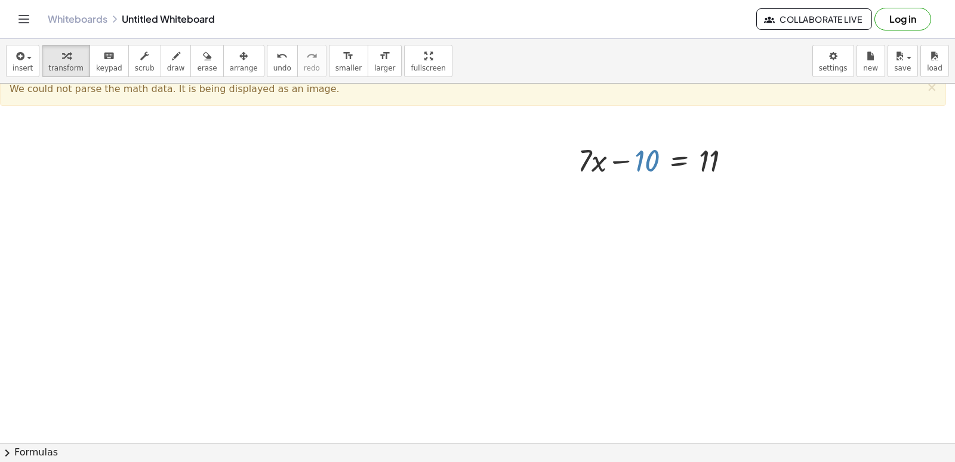
scroll to position [119, 0]
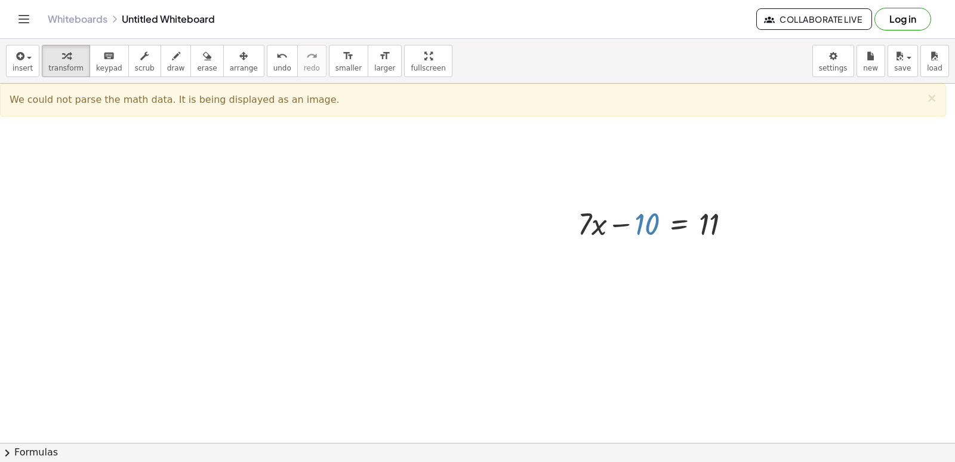
click at [618, 226] on div at bounding box center [659, 222] width 174 height 41
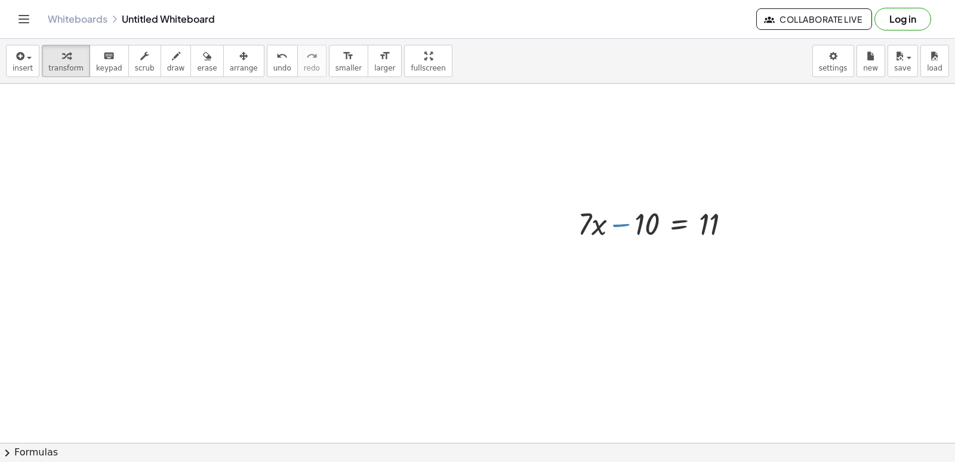
drag, startPoint x: 618, startPoint y: 226, endPoint x: 625, endPoint y: 223, distance: 7.8
click at [625, 223] on div at bounding box center [659, 222] width 174 height 41
drag, startPoint x: 631, startPoint y: 220, endPoint x: 677, endPoint y: 222, distance: 46.0
click at [683, 220] on div at bounding box center [659, 222] width 174 height 41
drag, startPoint x: 644, startPoint y: 226, endPoint x: 719, endPoint y: 238, distance: 75.5
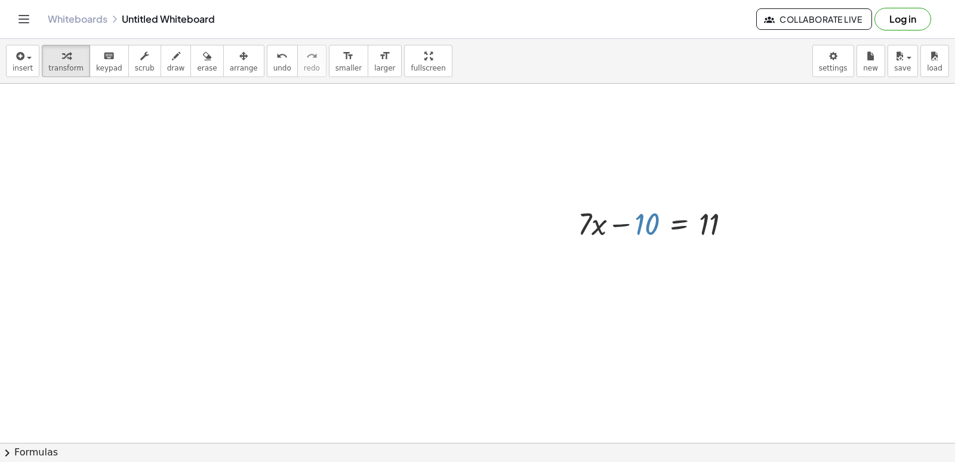
click at [745, 237] on div at bounding box center [659, 222] width 174 height 41
drag, startPoint x: 622, startPoint y: 222, endPoint x: 711, endPoint y: 223, distance: 89.6
click at [724, 226] on div at bounding box center [659, 222] width 174 height 41
drag, startPoint x: 614, startPoint y: 231, endPoint x: 671, endPoint y: 241, distance: 57.5
click at [672, 239] on div at bounding box center [659, 222] width 174 height 41
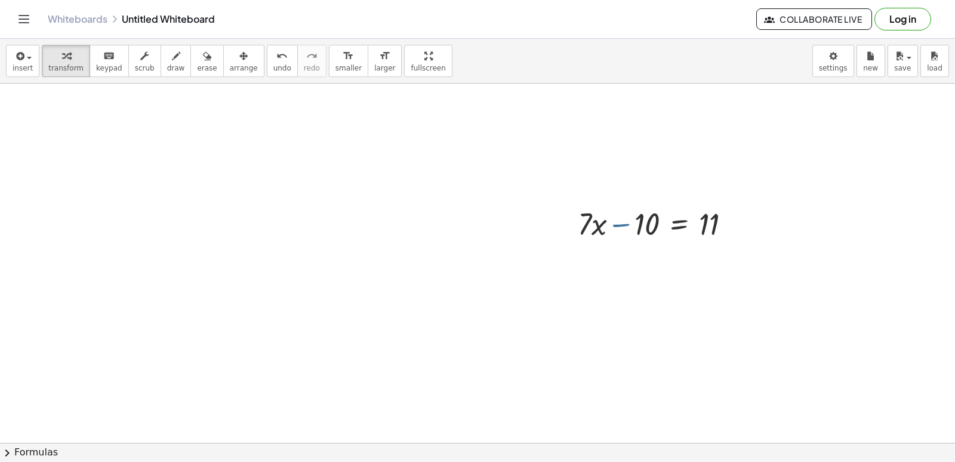
drag, startPoint x: 400, startPoint y: 329, endPoint x: 390, endPoint y: 334, distance: 11.0
click at [391, 334] on div at bounding box center [477, 361] width 955 height 795
click at [387, 331] on div at bounding box center [477, 361] width 955 height 795
drag, startPoint x: 624, startPoint y: 227, endPoint x: 740, endPoint y: 208, distance: 117.3
click at [767, 205] on div "+ · 7 · x − 10 = 11" at bounding box center [477, 361] width 955 height 795
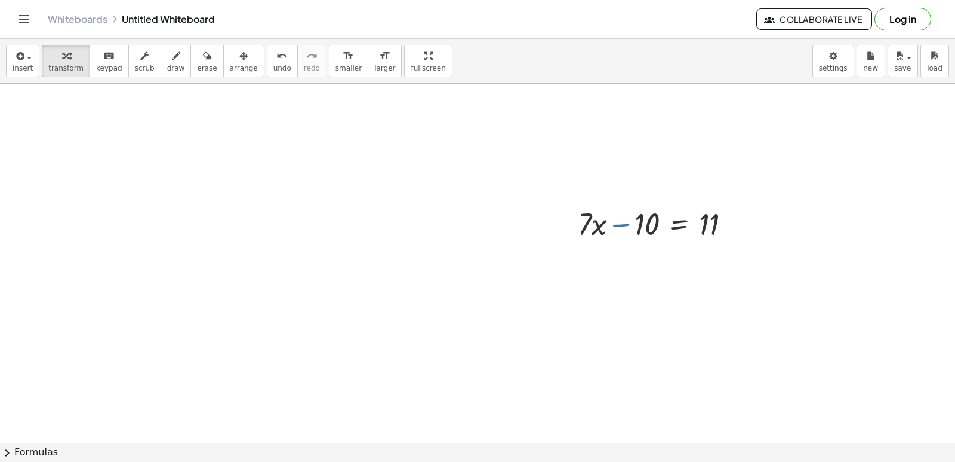
drag, startPoint x: 629, startPoint y: 223, endPoint x: 503, endPoint y: 225, distance: 126.0
click at [703, 226] on div at bounding box center [659, 222] width 174 height 41
drag, startPoint x: 502, startPoint y: 225, endPoint x: 668, endPoint y: 207, distance: 167.5
click at [674, 211] on div "+ · 7 · x − 10 = 11" at bounding box center [477, 361] width 955 height 795
drag, startPoint x: 668, startPoint y: 207, endPoint x: 736, endPoint y: 228, distance: 71.0
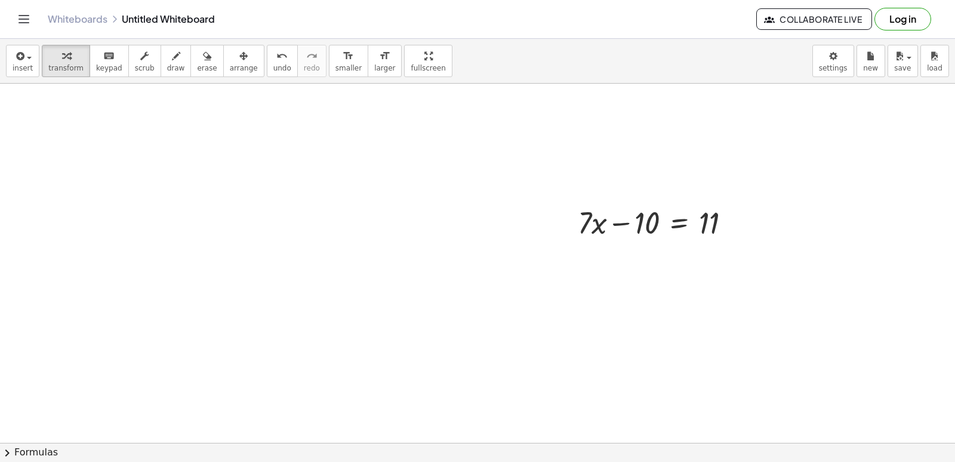
scroll to position [179, 0]
click at [718, 155] on div at bounding box center [659, 163] width 174 height 41
drag, startPoint x: 872, startPoint y: 127, endPoint x: 892, endPoint y: 124, distance: 19.4
click at [895, 121] on div "+ · 7 · x − 10 = 11" at bounding box center [477, 301] width 955 height 795
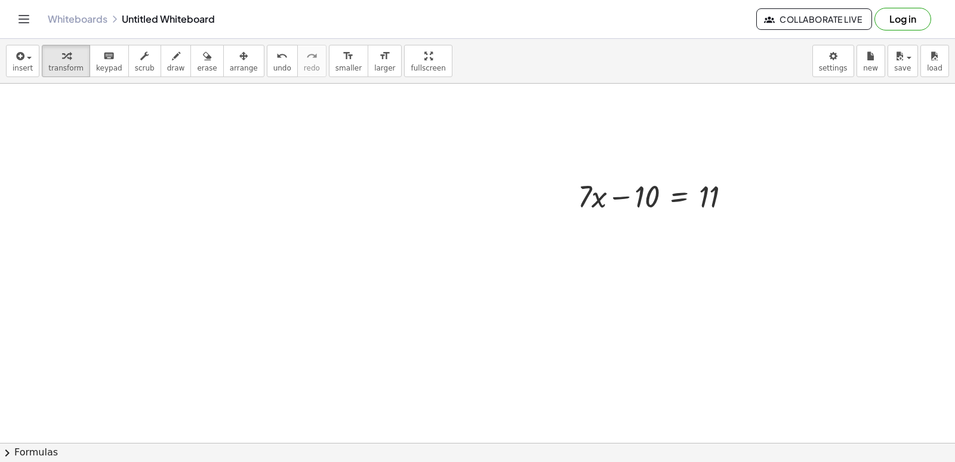
scroll to position [119, 0]
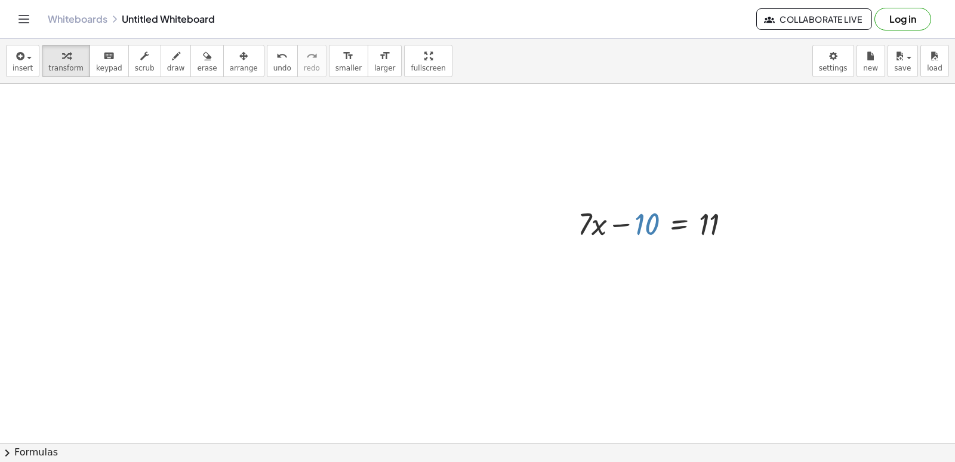
drag, startPoint x: 650, startPoint y: 220, endPoint x: 732, endPoint y: 226, distance: 81.4
click at [737, 226] on div at bounding box center [659, 222] width 174 height 41
drag, startPoint x: 702, startPoint y: 219, endPoint x: 599, endPoint y: 198, distance: 105.3
click at [612, 205] on div at bounding box center [659, 222] width 174 height 41
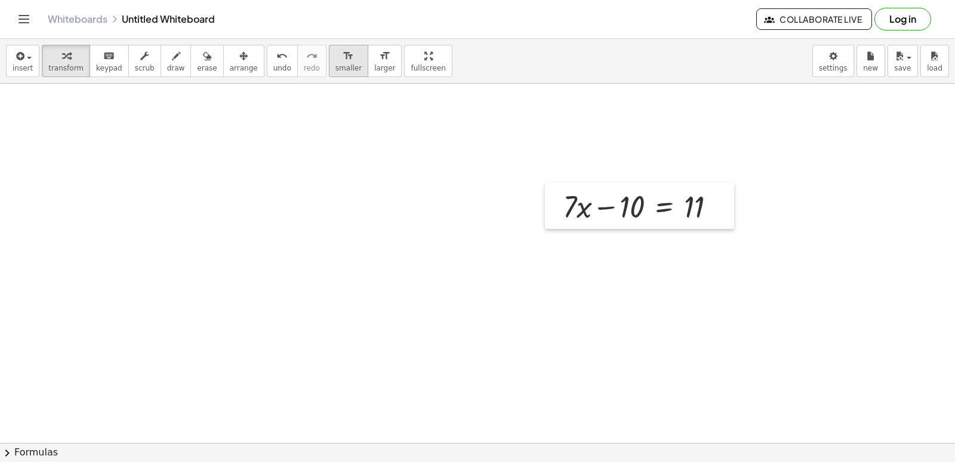
scroll to position [0, 0]
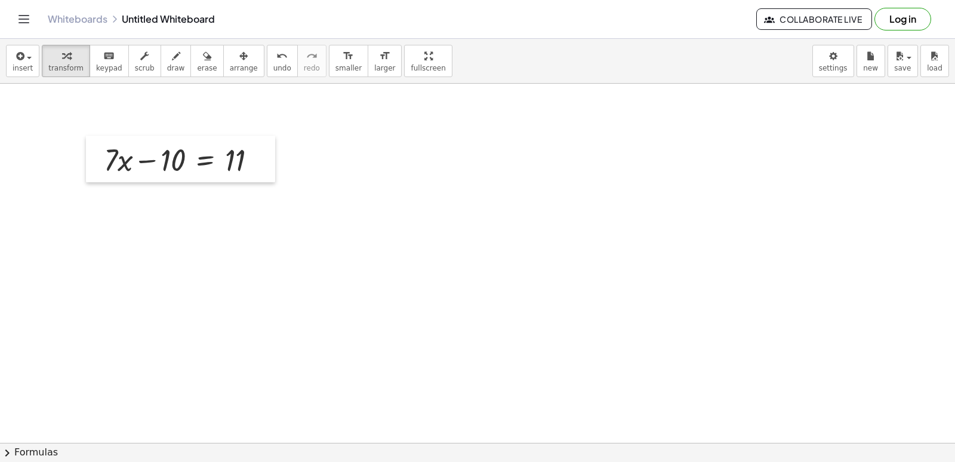
drag, startPoint x: 595, startPoint y: 232, endPoint x: 90, endPoint y: 36, distance: 541.9
click at [90, 36] on div "Graspable Math Activities Get Started Activity Bank Assigned Work Classes White…" at bounding box center [477, 231] width 955 height 462
drag, startPoint x: 90, startPoint y: 36, endPoint x: 357, endPoint y: 225, distance: 327.3
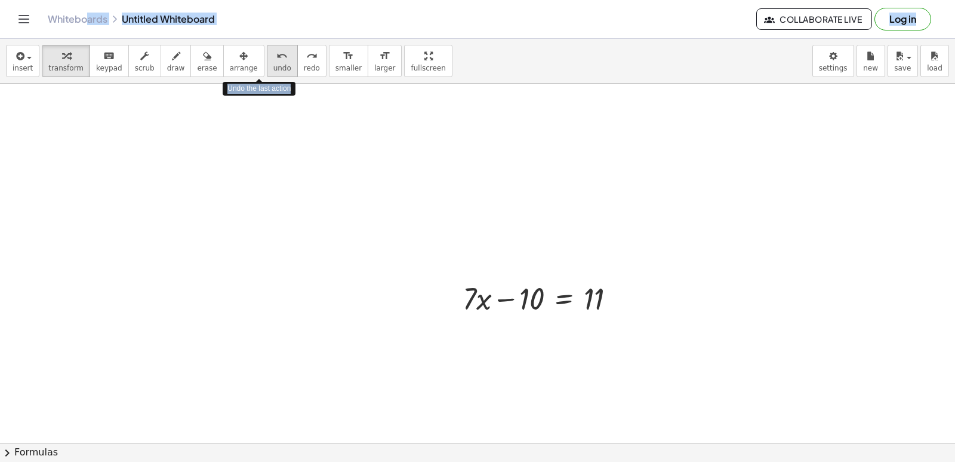
click at [267, 75] on button "undo undo" at bounding box center [282, 61] width 31 height 32
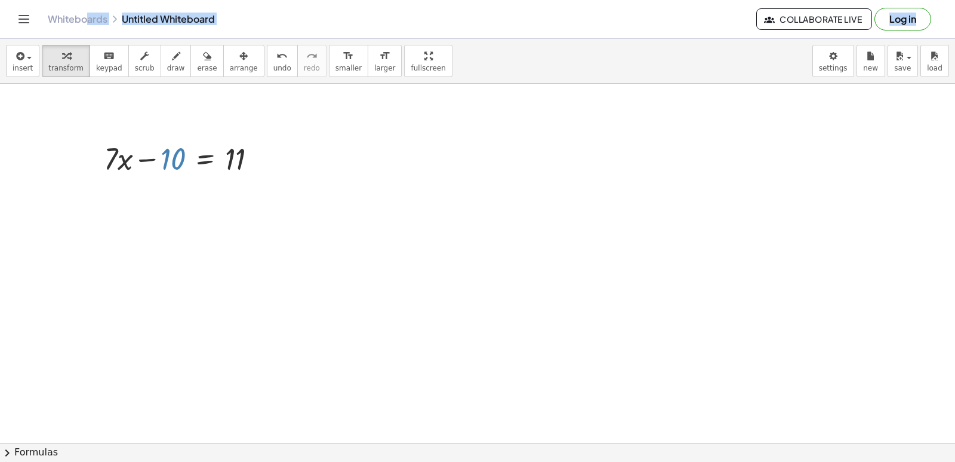
drag, startPoint x: 175, startPoint y: 155, endPoint x: 259, endPoint y: 127, distance: 88.9
click at [258, 140] on div at bounding box center [185, 157] width 174 height 41
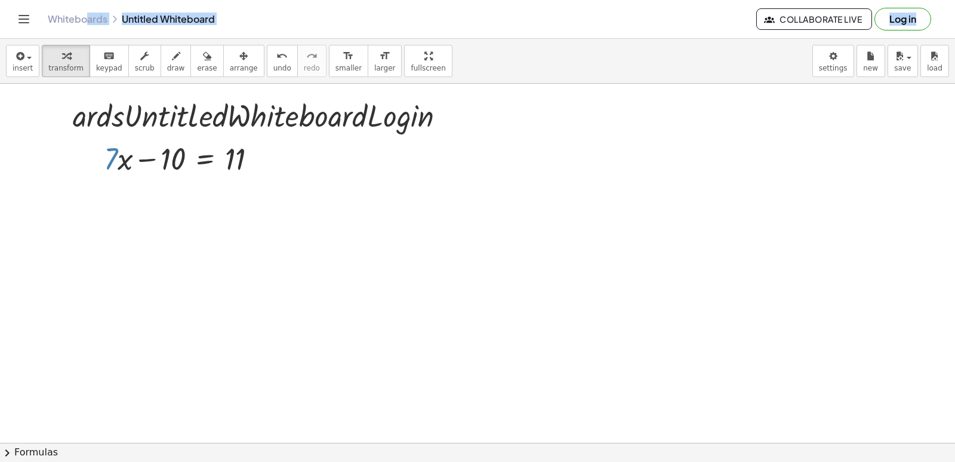
drag, startPoint x: 112, startPoint y: 142, endPoint x: 112, endPoint y: 126, distance: 15.5
drag, startPoint x: 112, startPoint y: 126, endPoint x: 231, endPoint y: 146, distance: 120.6
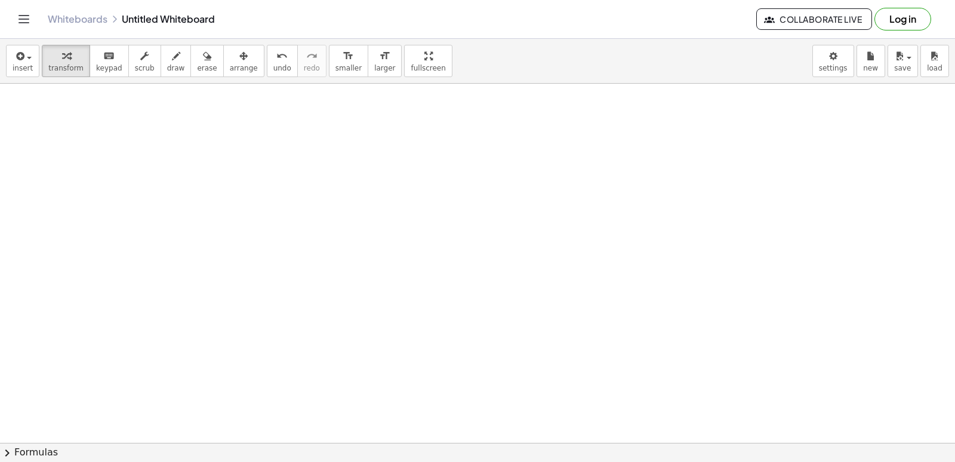
scroll to position [299, 0]
click at [454, 151] on div at bounding box center [477, 182] width 955 height 795
drag, startPoint x: 438, startPoint y: 299, endPoint x: 448, endPoint y: 280, distance: 21.6
click at [443, 288] on div at bounding box center [477, 182] width 955 height 795
click at [473, 260] on div at bounding box center [477, 182] width 955 height 795
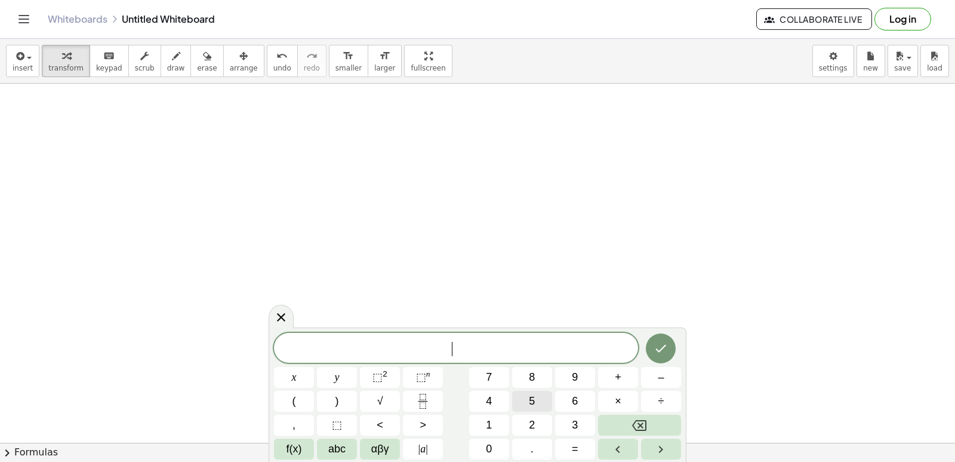
click at [530, 404] on span "5" at bounding box center [532, 401] width 6 height 16
click at [282, 372] on button "x" at bounding box center [294, 377] width 40 height 21
click at [612, 373] on button "+" at bounding box center [618, 377] width 40 height 21
click at [526, 380] on button "8" at bounding box center [532, 377] width 40 height 21
click at [560, 452] on button "=" at bounding box center [575, 448] width 40 height 21
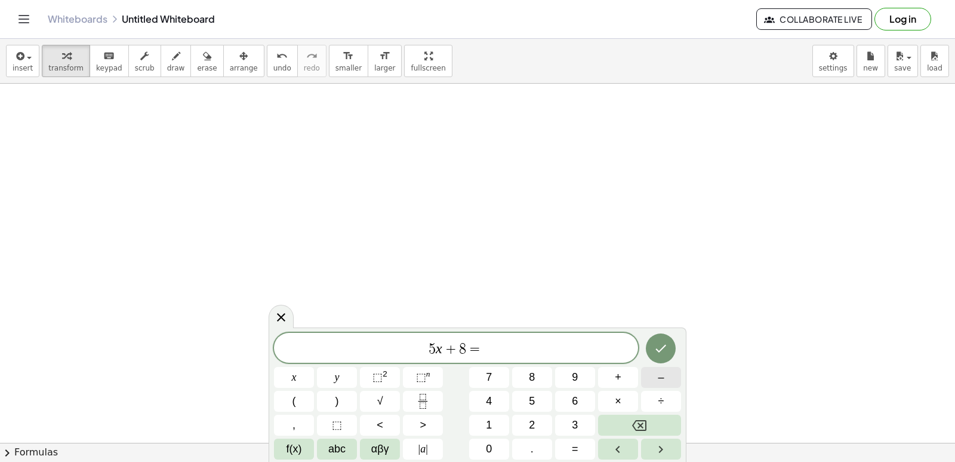
click at [656, 376] on button "–" at bounding box center [661, 377] width 40 height 21
click at [493, 419] on button "1" at bounding box center [489, 424] width 40 height 21
click at [536, 419] on button "2" at bounding box center [532, 424] width 40 height 21
click at [668, 348] on icon "Done" at bounding box center [661, 348] width 14 height 14
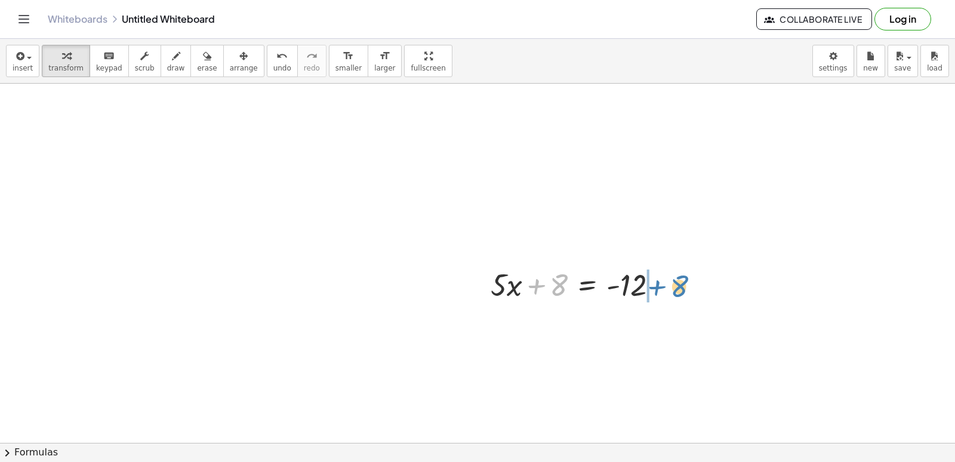
drag, startPoint x: 536, startPoint y: 269, endPoint x: 657, endPoint y: 269, distance: 120.6
click at [657, 269] on div at bounding box center [579, 283] width 189 height 41
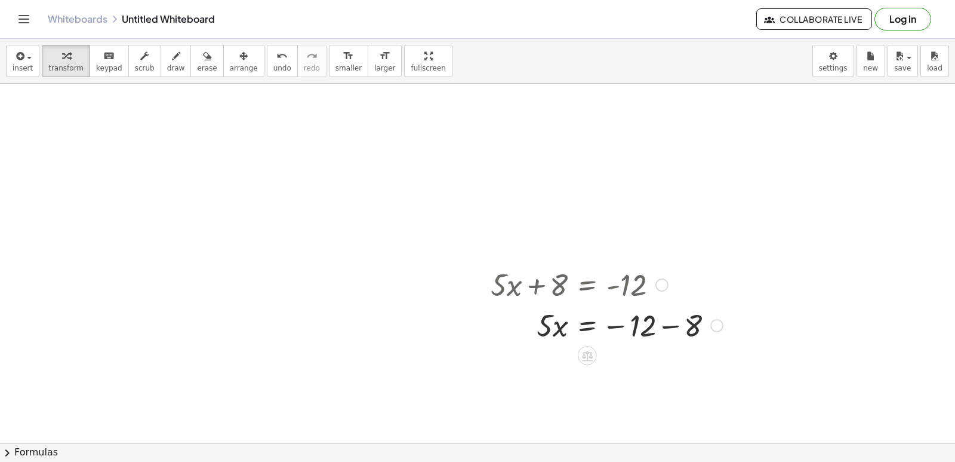
click at [662, 324] on div at bounding box center [607, 324] width 244 height 41
drag, startPoint x: 537, startPoint y: 385, endPoint x: 629, endPoint y: 395, distance: 92.6
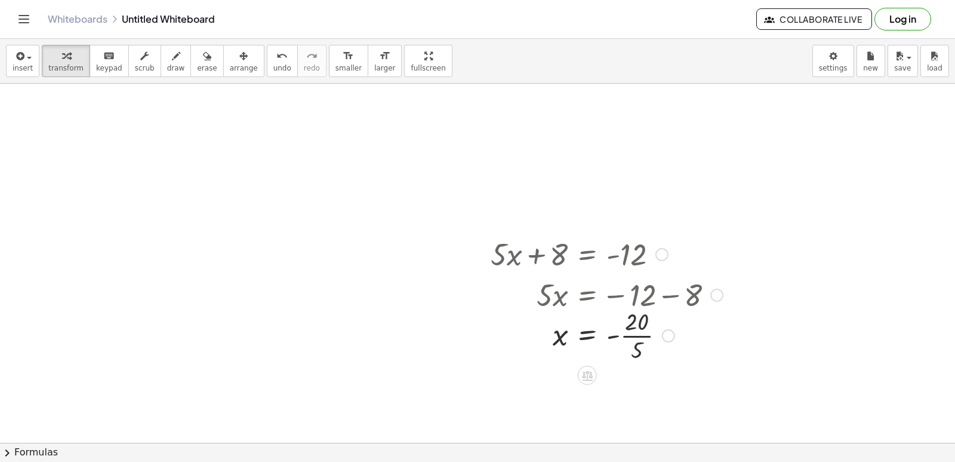
scroll to position [358, 0]
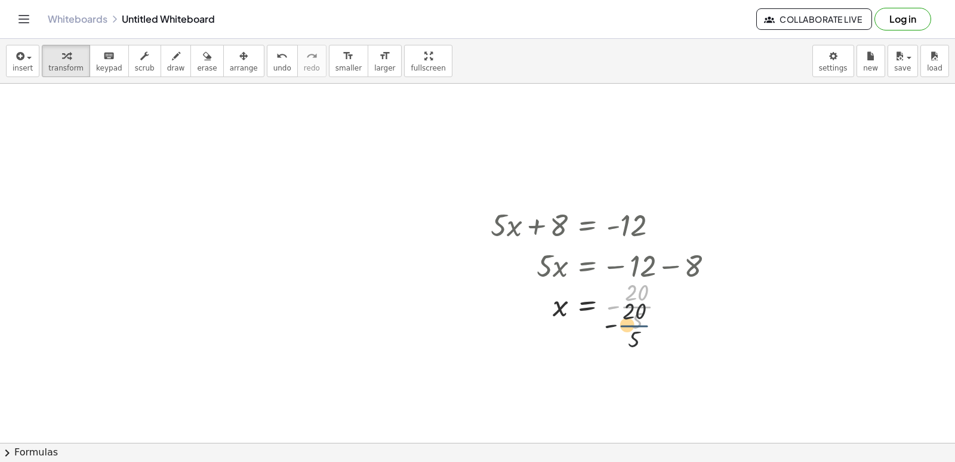
drag, startPoint x: 677, startPoint y: 306, endPoint x: 671, endPoint y: 323, distance: 17.6
click at [671, 328] on div at bounding box center [607, 305] width 244 height 60
drag, startPoint x: 671, startPoint y: 324, endPoint x: 683, endPoint y: 329, distance: 12.9
click at [679, 340] on div "+ · 7 · x − 10 = 11 · a · r · d · s · U · n · t · i · t · l · e · d · W · h · i…" at bounding box center [477, 122] width 955 height 795
drag, startPoint x: 672, startPoint y: 302, endPoint x: 671, endPoint y: 423, distance: 120.6
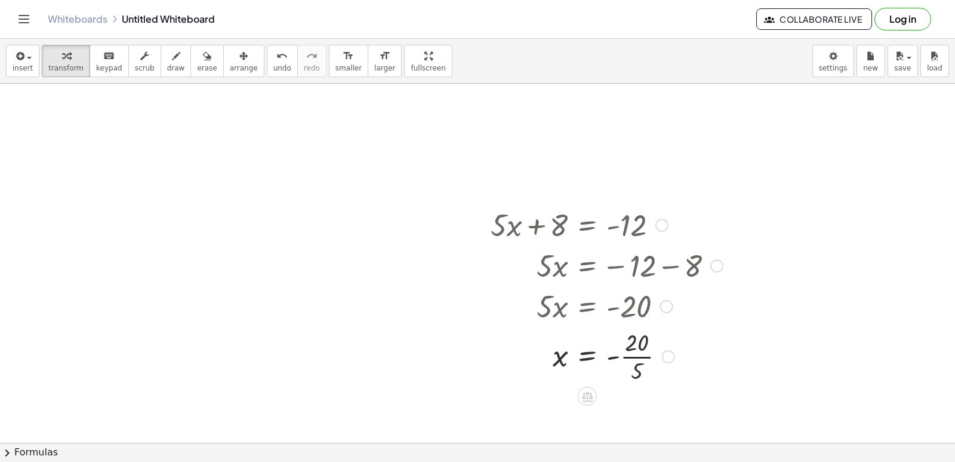
click at [671, 423] on div "+ · 7 · x − 10 = 11 · a · r · d · s · U · n · t · i · t · l · e · d · W · h · i…" at bounding box center [477, 122] width 955 height 795
click at [638, 353] on div at bounding box center [607, 355] width 244 height 60
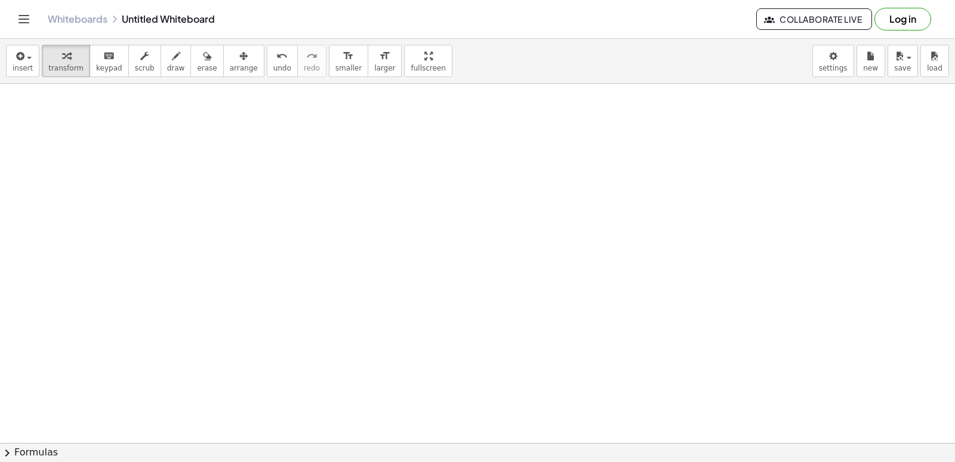
scroll to position [837, 0]
drag, startPoint x: 436, startPoint y: 263, endPoint x: 438, endPoint y: 251, distance: 12.2
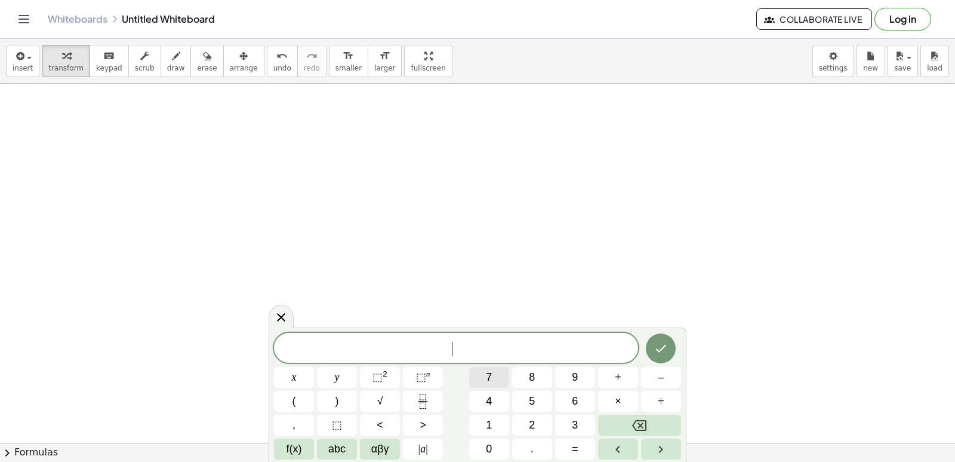
click at [483, 373] on button "7" at bounding box center [489, 377] width 40 height 21
click at [332, 375] on button "y" at bounding box center [337, 377] width 40 height 21
click at [666, 384] on button "–" at bounding box center [661, 377] width 40 height 21
click at [514, 428] on div "7 y − ​ x y ⬚ 2 ⬚ n 7 8 9 + – ( ) √ 4 5 6 × ÷ , ⬚ < > 1 2 3 f(x) abc αβγ | a | …" at bounding box center [477, 396] width 407 height 127
click at [572, 449] on span "=" at bounding box center [575, 449] width 7 height 16
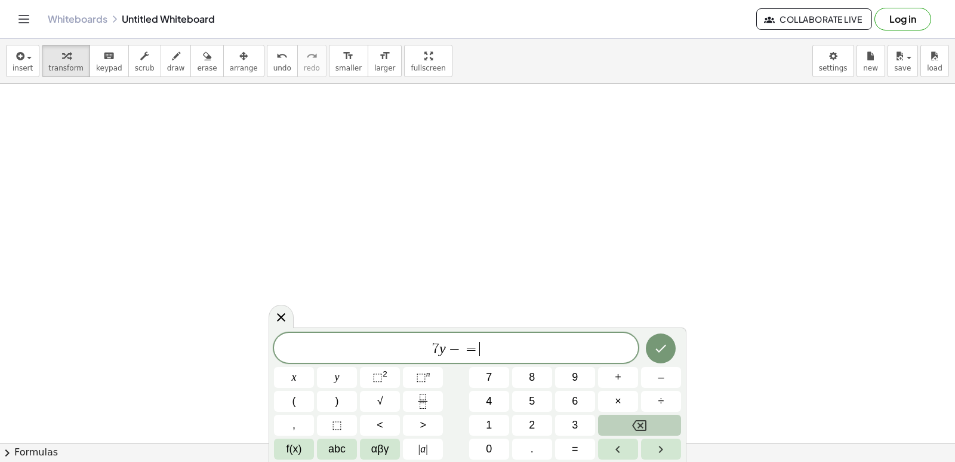
click at [637, 425] on icon "Backspace" at bounding box center [639, 425] width 14 height 14
click at [498, 419] on button "1" at bounding box center [489, 424] width 40 height 21
click at [567, 449] on button "=" at bounding box center [575, 448] width 40 height 21
click at [484, 423] on button "1" at bounding box center [489, 424] width 40 height 21
click at [522, 403] on button "5" at bounding box center [532, 401] width 40 height 21
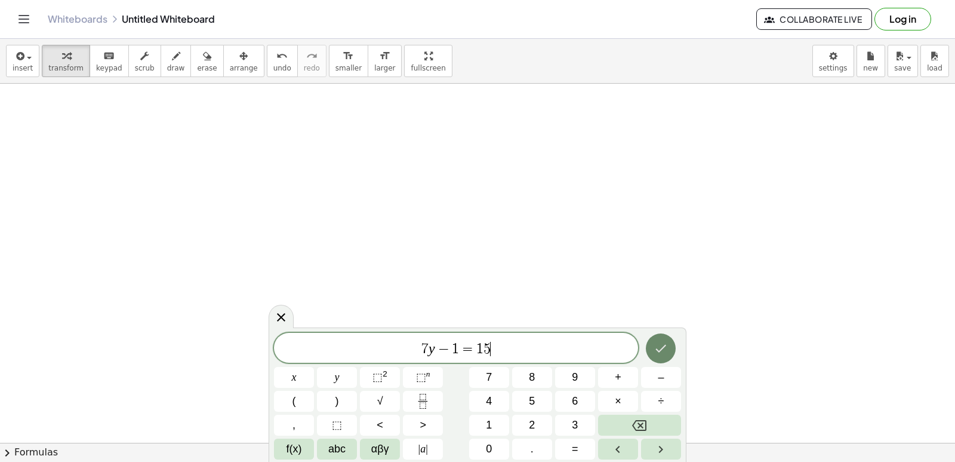
click at [660, 341] on icon "Done" at bounding box center [661, 348] width 14 height 14
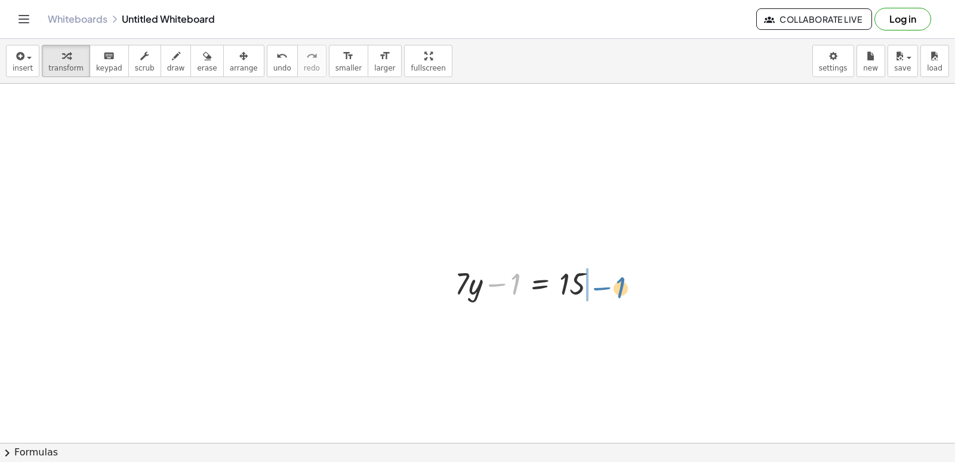
drag, startPoint x: 509, startPoint y: 279, endPoint x: 614, endPoint y: 281, distance: 105.1
click at [600, 319] on div at bounding box center [550, 323] width 202 height 41
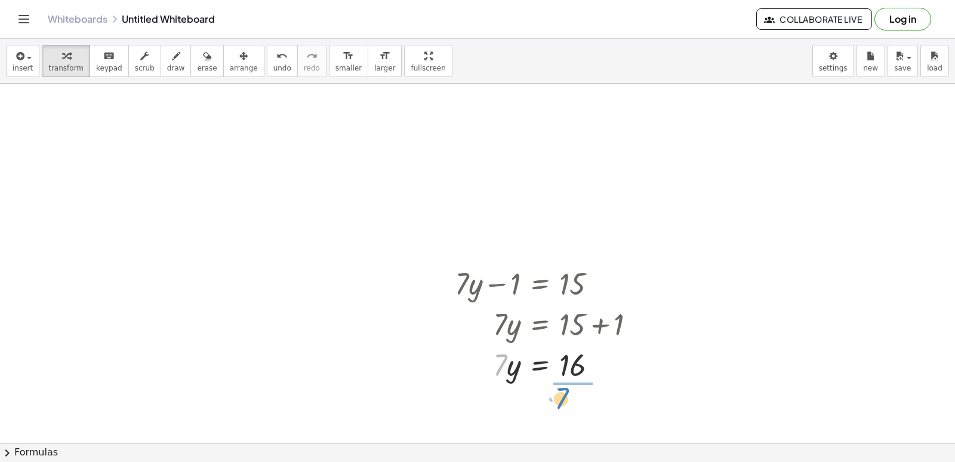
drag, startPoint x: 501, startPoint y: 361, endPoint x: 563, endPoint y: 394, distance: 70.0
drag, startPoint x: 603, startPoint y: 367, endPoint x: 604, endPoint y: 383, distance: 16.2
click at [540, 376] on div "· 7 y = 16 ·" at bounding box center [540, 376] width 0 height 0
drag, startPoint x: 599, startPoint y: 358, endPoint x: 608, endPoint y: 353, distance: 10.2
click at [608, 353] on div at bounding box center [550, 364] width 202 height 60
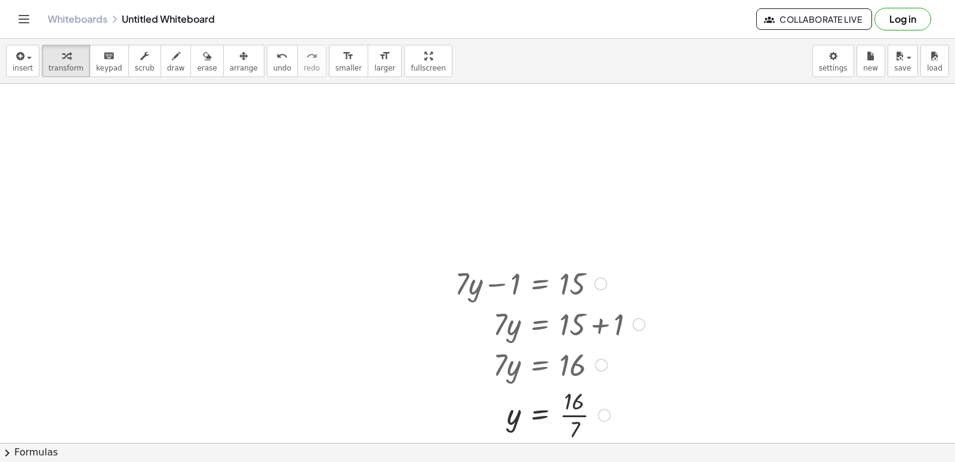
drag, startPoint x: 601, startPoint y: 363, endPoint x: 606, endPoint y: 459, distance: 95.6
click at [607, 461] on html "Graspable Math Activities Get Started Activity Bank Assigned Work Classes White…" at bounding box center [477, 231] width 955 height 462
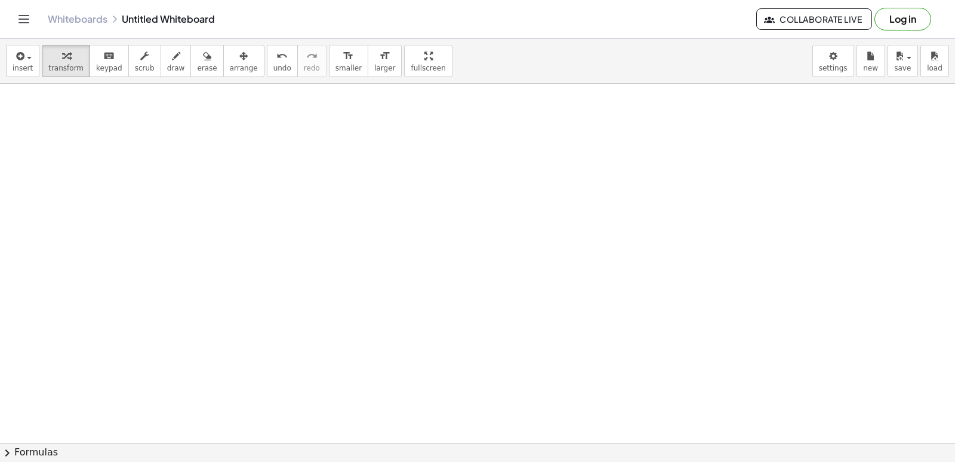
scroll to position [1614, 0]
drag, startPoint x: 515, startPoint y: 290, endPoint x: 478, endPoint y: 251, distance: 54.1
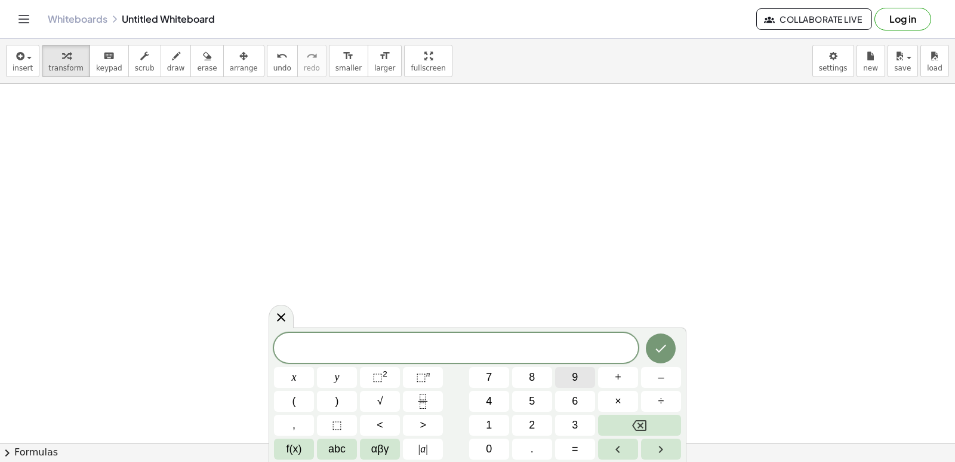
click at [583, 377] on button "9" at bounding box center [575, 377] width 40 height 21
click at [332, 376] on button "y" at bounding box center [337, 377] width 40 height 21
click at [629, 381] on button "+" at bounding box center [618, 377] width 40 height 21
click at [491, 423] on span "1" at bounding box center [489, 425] width 6 height 16
click at [536, 398] on button "5" at bounding box center [532, 401] width 40 height 21
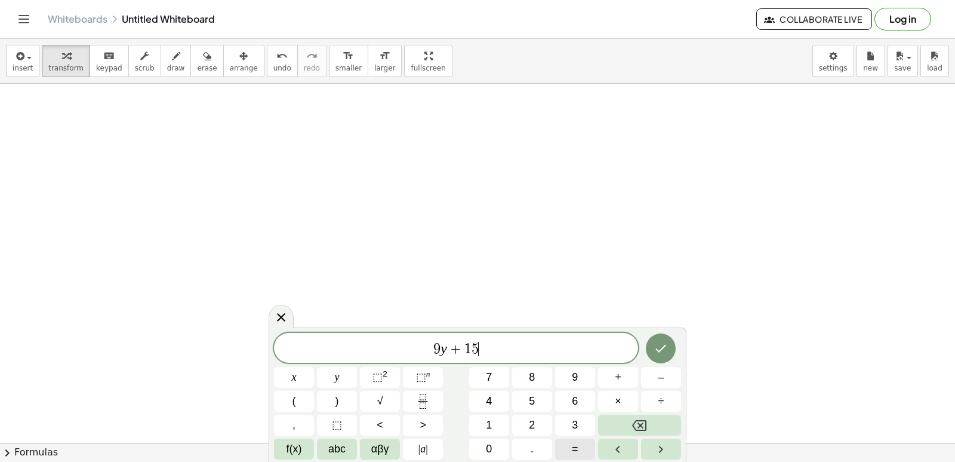
click at [572, 445] on span "=" at bounding box center [575, 449] width 7 height 16
click at [656, 382] on button "–" at bounding box center [661, 377] width 40 height 21
click at [539, 417] on button "2" at bounding box center [532, 424] width 40 height 21
click at [477, 410] on button "4" at bounding box center [489, 401] width 40 height 21
click at [631, 424] on button "Backspace" at bounding box center [639, 424] width 83 height 21
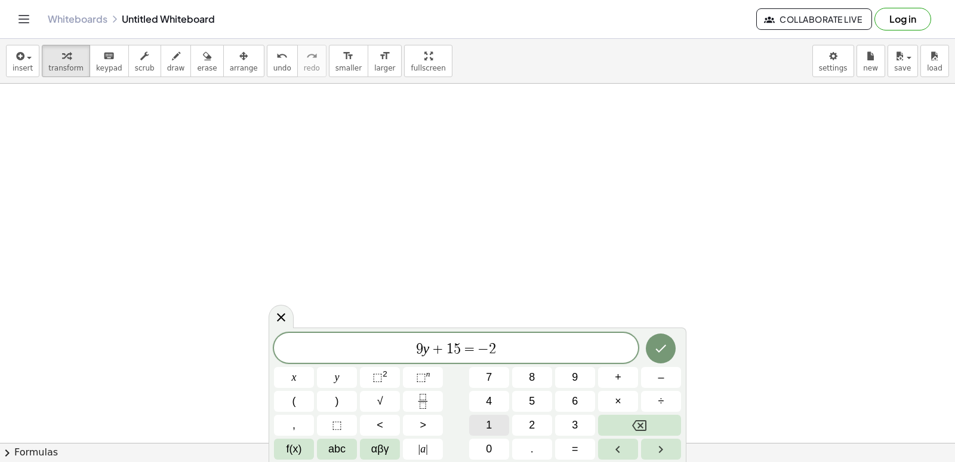
click at [493, 419] on button "1" at bounding box center [489, 424] width 40 height 21
click at [653, 346] on button "Done" at bounding box center [661, 348] width 30 height 30
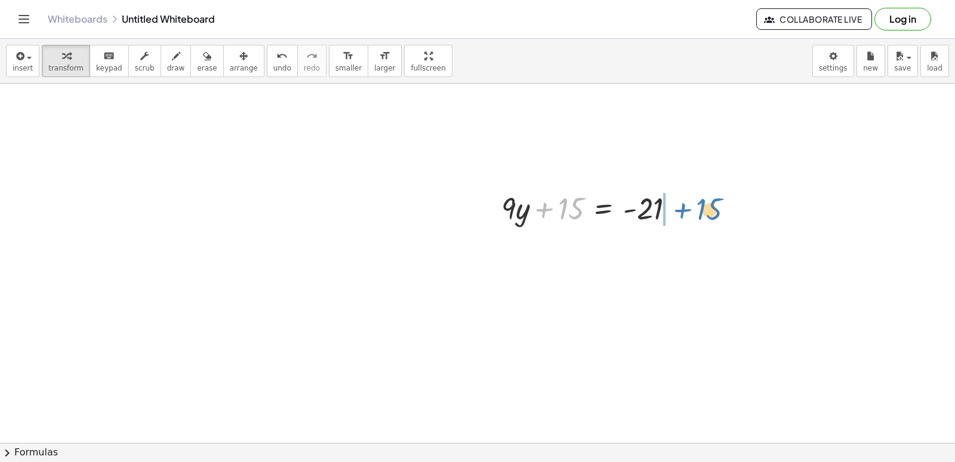
drag, startPoint x: 561, startPoint y: 205, endPoint x: 699, endPoint y: 206, distance: 138.5
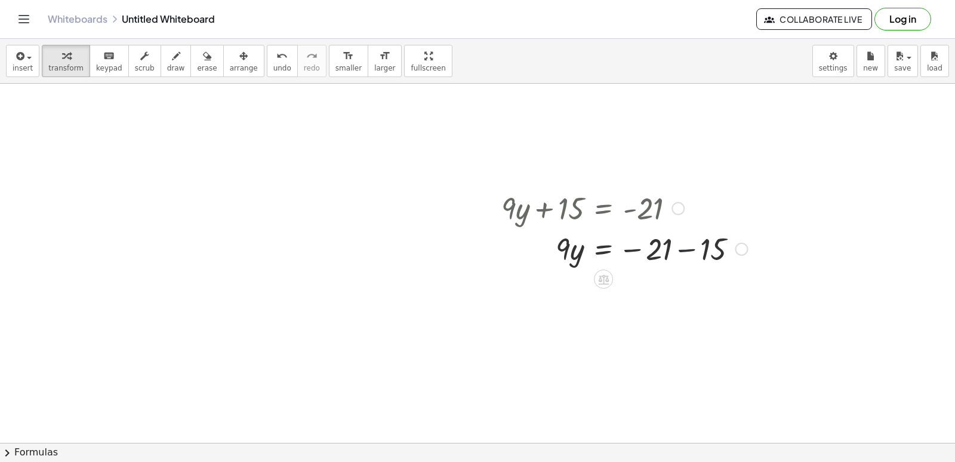
click at [682, 248] on div at bounding box center [625, 248] width 258 height 41
drag, startPoint x: 563, startPoint y: 283, endPoint x: 629, endPoint y: 317, distance: 74.2
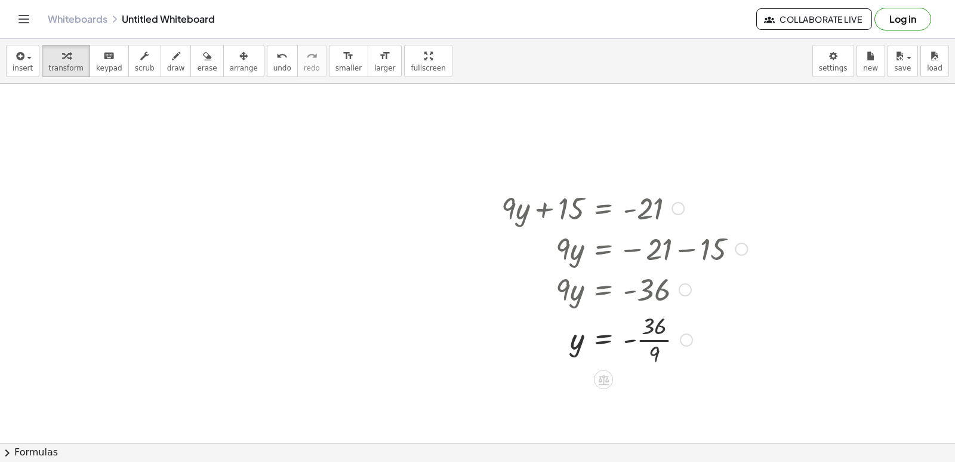
click at [649, 338] on div at bounding box center [625, 339] width 258 height 60
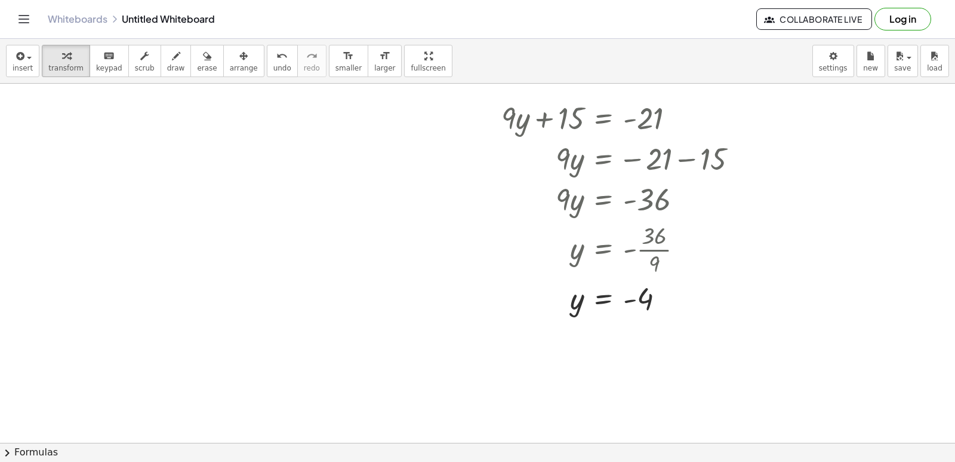
drag, startPoint x: 616, startPoint y: 291, endPoint x: 529, endPoint y: 284, distance: 87.4
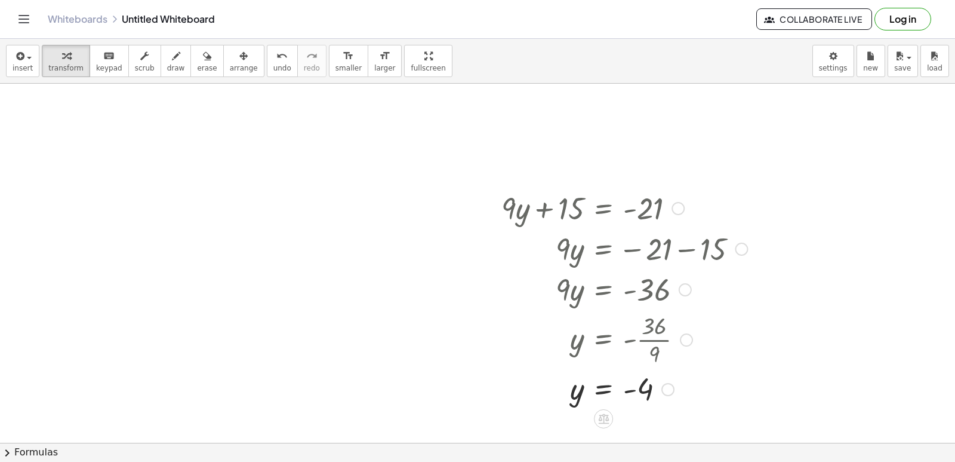
drag, startPoint x: 529, startPoint y: 284, endPoint x: 268, endPoint y: 91, distance: 324.5
drag, startPoint x: 202, startPoint y: 57, endPoint x: 396, endPoint y: 186, distance: 233.0
click at [225, 88] on div "insert select one: Math Expression Function Text Youtube Video Graphing Geometr…" at bounding box center [477, 250] width 955 height 423
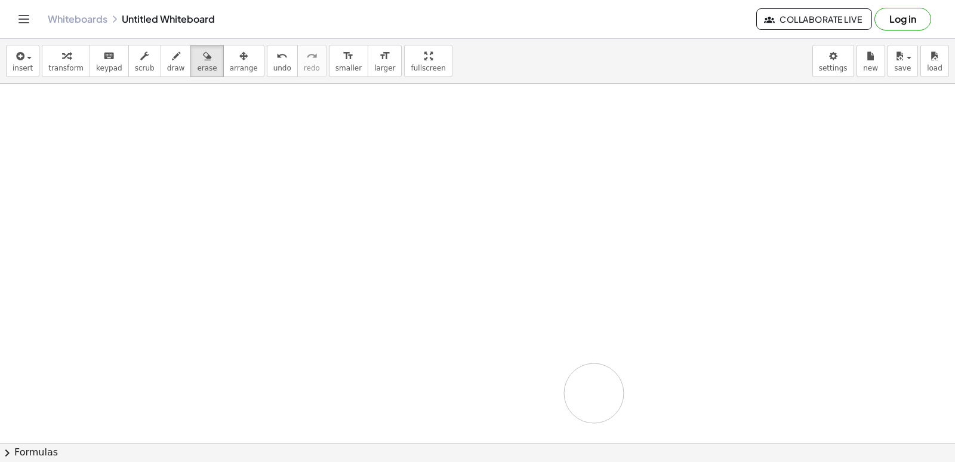
drag, startPoint x: 643, startPoint y: 244, endPoint x: 330, endPoint y: 217, distance: 314.1
drag, startPoint x: 607, startPoint y: 275, endPoint x: 451, endPoint y: 274, distance: 155.3
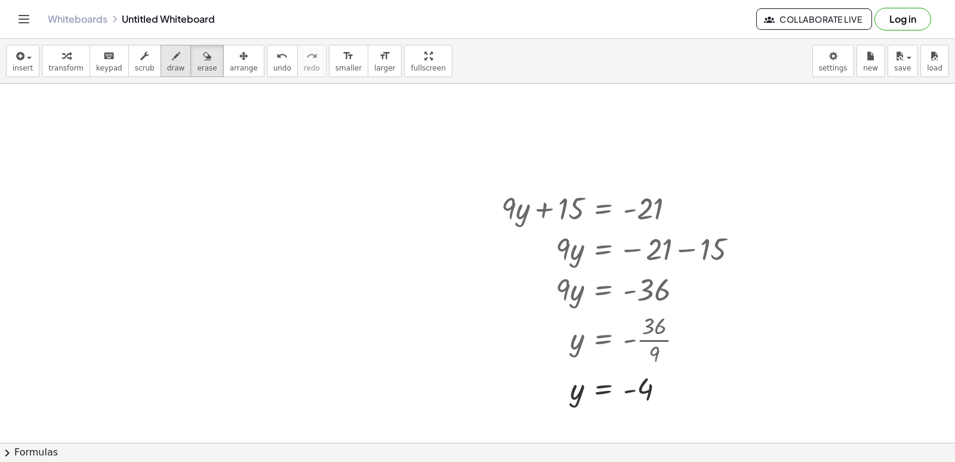
click at [170, 58] on button "draw" at bounding box center [176, 61] width 31 height 32
click at [69, 72] on span "transform" at bounding box center [65, 68] width 35 height 8
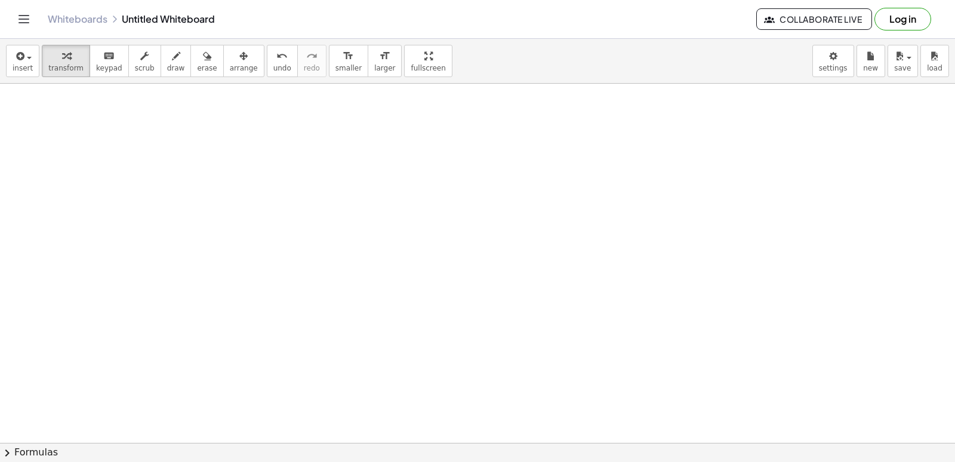
scroll to position [1974, 0]
drag, startPoint x: 526, startPoint y: 320, endPoint x: 526, endPoint y: 311, distance: 9.0
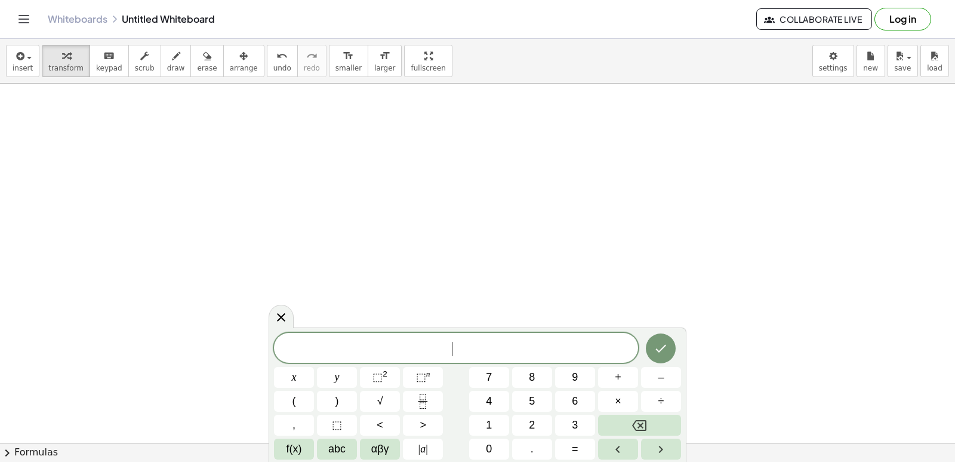
click at [339, 379] on span "y" at bounding box center [337, 377] width 5 height 16
click at [620, 380] on span "+" at bounding box center [618, 377] width 7 height 16
click at [531, 429] on span "2" at bounding box center [532, 425] width 6 height 16
click at [613, 397] on button "×" at bounding box center [618, 401] width 40 height 21
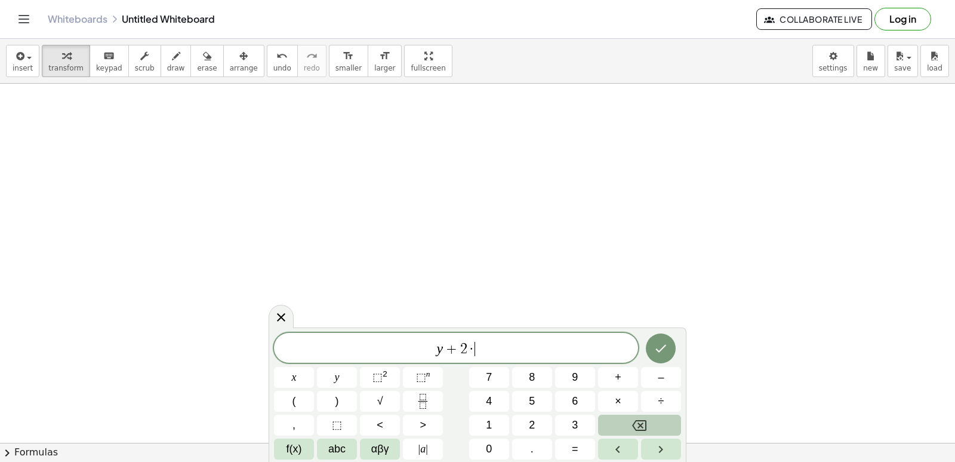
click at [611, 425] on button "Backspace" at bounding box center [639, 424] width 83 height 21
click at [294, 376] on span "x" at bounding box center [294, 377] width 5 height 16
click at [577, 451] on span "=" at bounding box center [575, 449] width 7 height 16
click at [490, 425] on span "1" at bounding box center [489, 425] width 6 height 16
click at [482, 444] on button "0" at bounding box center [489, 448] width 40 height 21
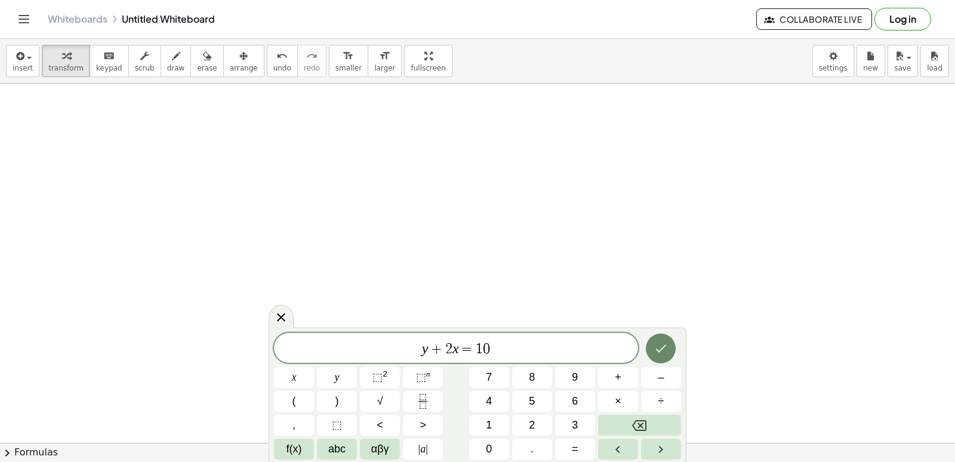
click at [671, 348] on button "Done" at bounding box center [661, 348] width 30 height 30
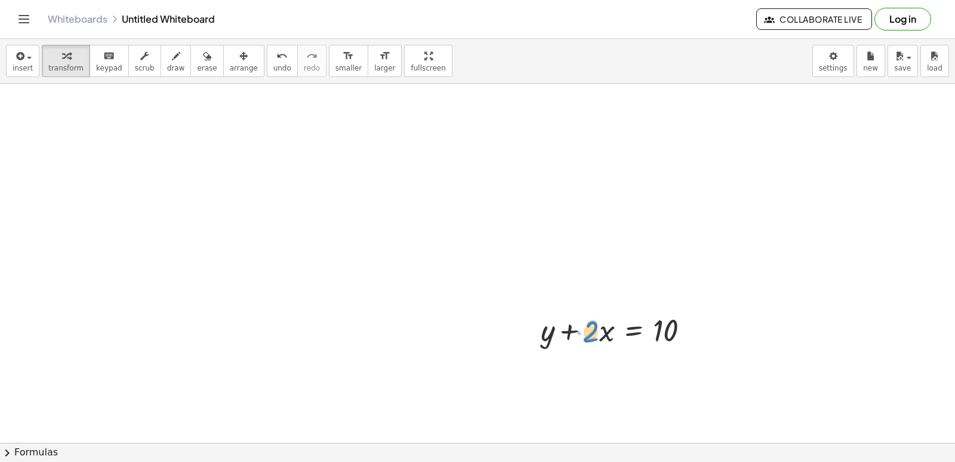
drag, startPoint x: 592, startPoint y: 330, endPoint x: 586, endPoint y: 331, distance: 6.2
click at [586, 331] on div at bounding box center [620, 329] width 170 height 41
drag, startPoint x: 669, startPoint y: 308, endPoint x: 707, endPoint y: 336, distance: 47.4
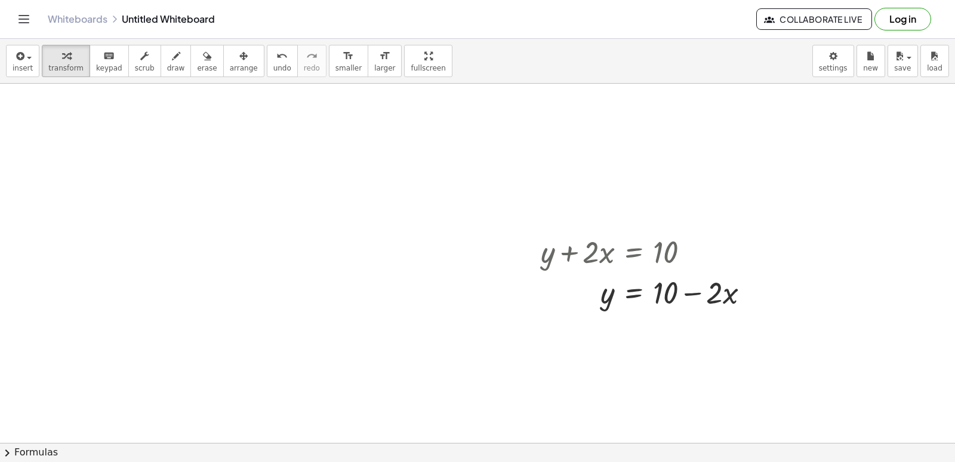
scroll to position [2093, 0]
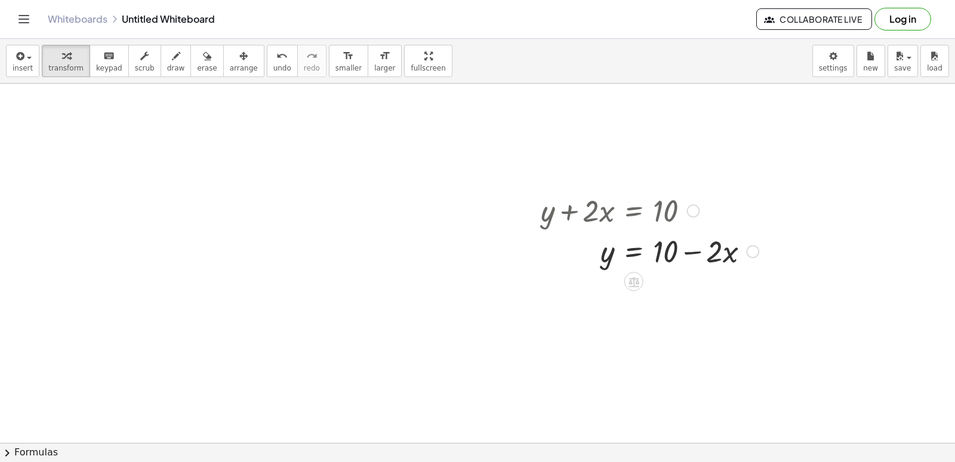
click at [690, 246] on div at bounding box center [650, 250] width 230 height 41
click at [690, 248] on div at bounding box center [650, 250] width 230 height 41
click at [688, 252] on div at bounding box center [650, 250] width 230 height 41
drag, startPoint x: 738, startPoint y: 249, endPoint x: 726, endPoint y: 252, distance: 11.7
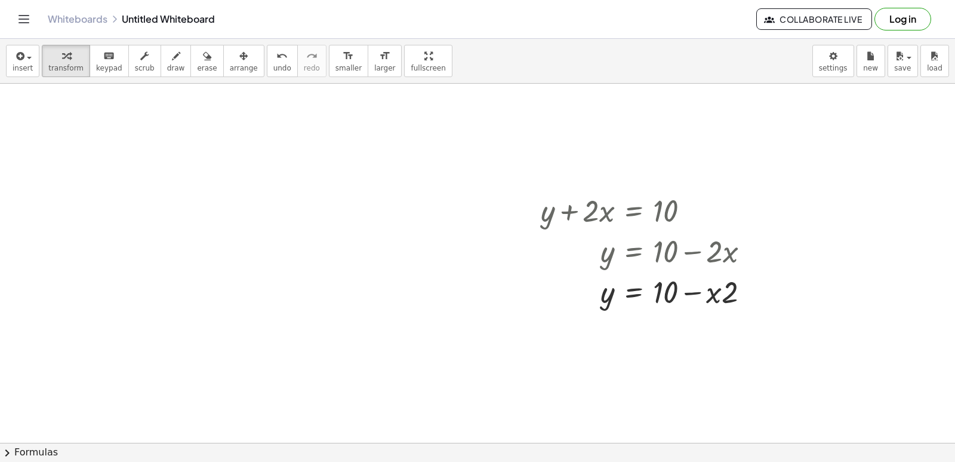
drag, startPoint x: 726, startPoint y: 252, endPoint x: 588, endPoint y: 389, distance: 194.2
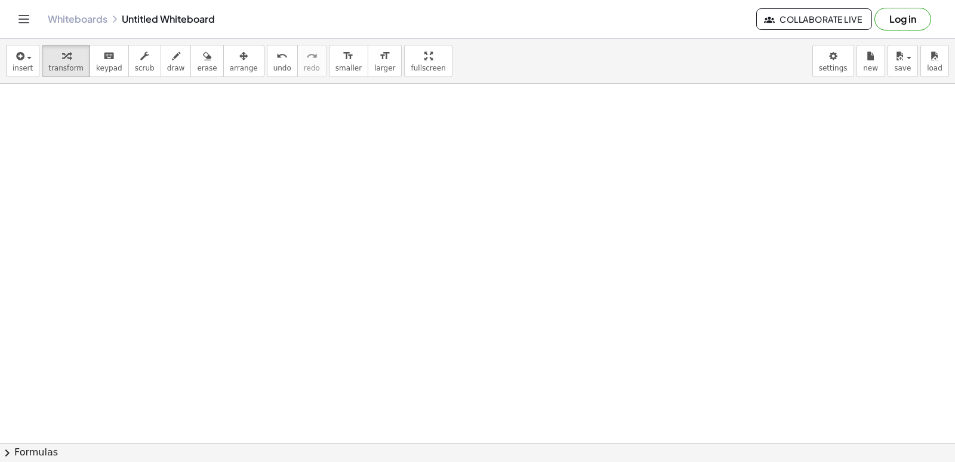
scroll to position [2392, 0]
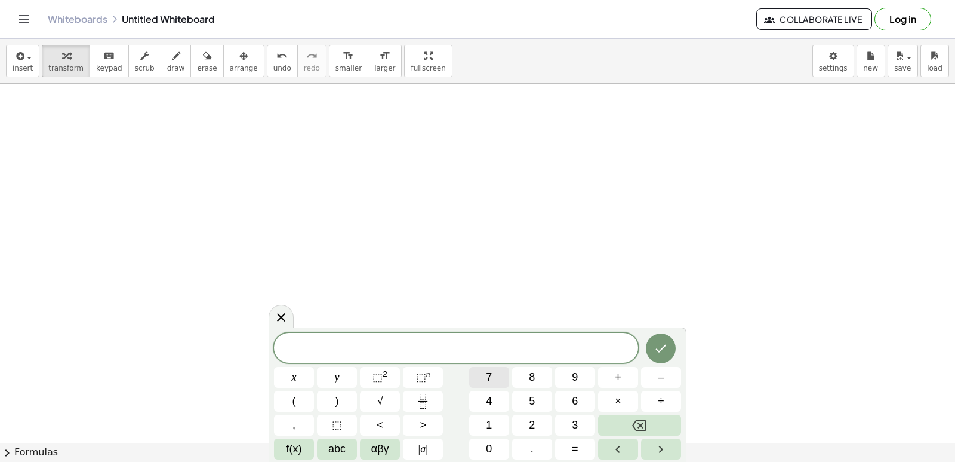
click at [486, 371] on span "7" at bounding box center [489, 377] width 6 height 16
click at [339, 379] on span "y" at bounding box center [337, 377] width 5 height 16
click at [620, 377] on span "+" at bounding box center [618, 377] width 7 height 16
click at [295, 369] on span "x" at bounding box center [294, 377] width 5 height 16
click at [588, 446] on button "=" at bounding box center [575, 448] width 40 height 21
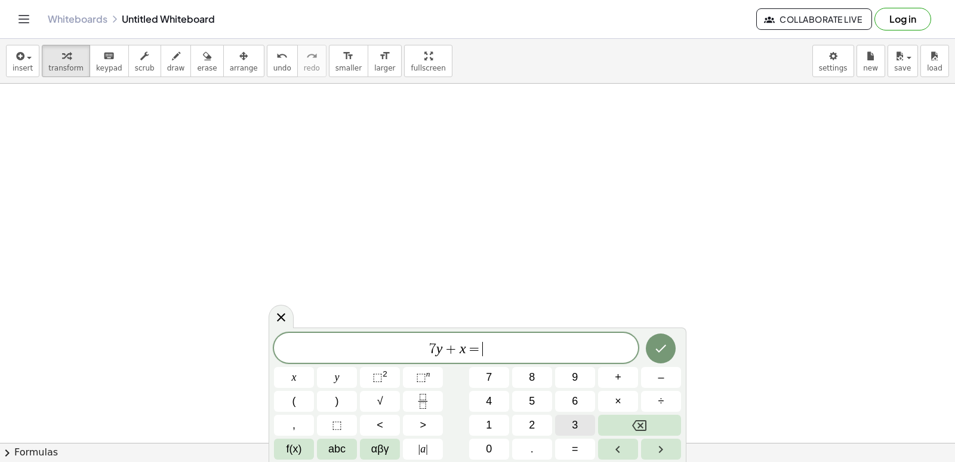
click at [568, 424] on button "3" at bounding box center [575, 424] width 40 height 21
click at [660, 349] on icon "Done" at bounding box center [661, 348] width 14 height 14
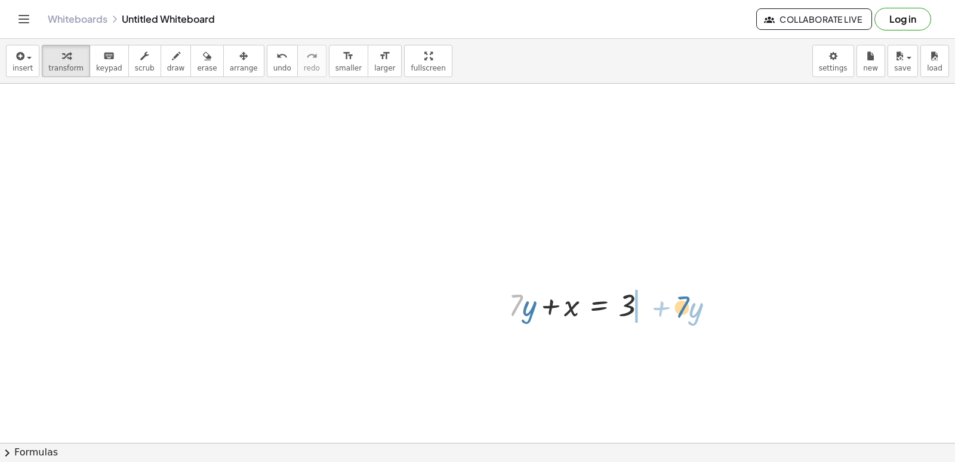
drag, startPoint x: 521, startPoint y: 303, endPoint x: 688, endPoint y: 305, distance: 166.6
drag, startPoint x: 679, startPoint y: 344, endPoint x: 681, endPoint y: 333, distance: 11.0
click at [682, 333] on div at bounding box center [610, 344] width 215 height 41
click at [648, 344] on div at bounding box center [610, 344] width 215 height 41
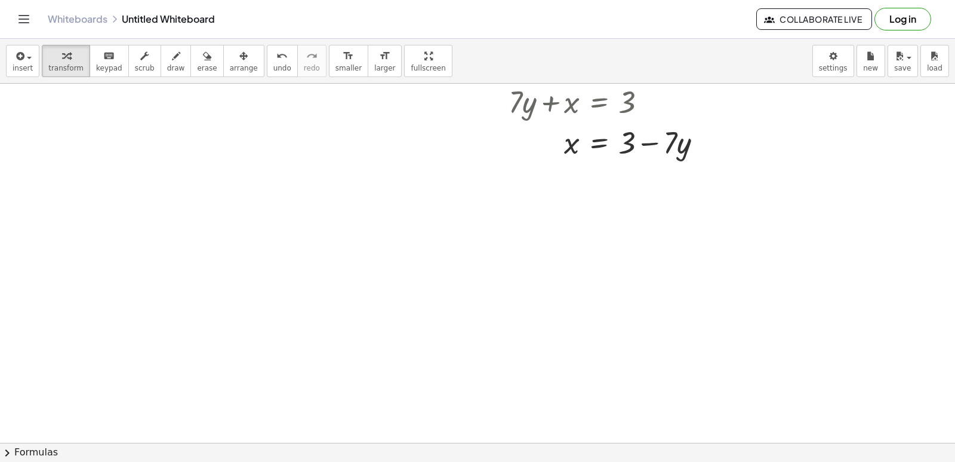
scroll to position [2691, 0]
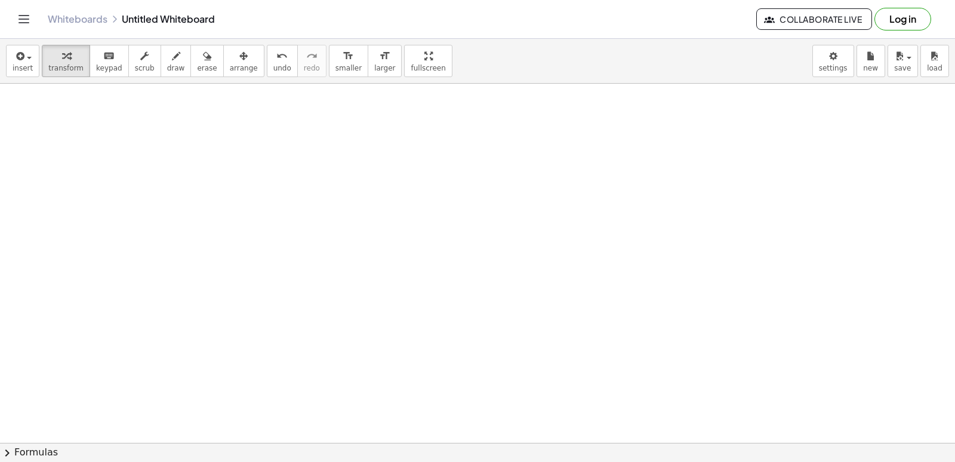
scroll to position [3170, 0]
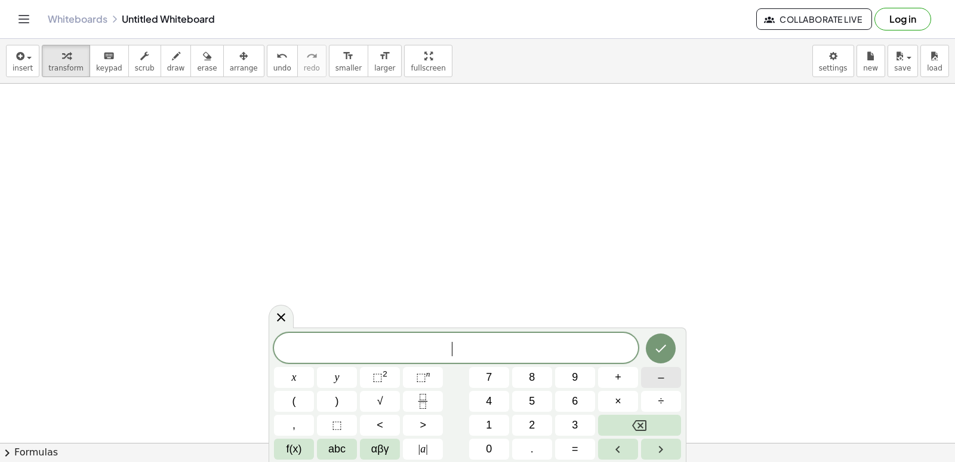
click at [663, 380] on span "–" at bounding box center [661, 377] width 6 height 16
click at [486, 379] on button "7" at bounding box center [489, 377] width 40 height 21
click at [294, 377] on span "x" at bounding box center [294, 377] width 5 height 16
click at [635, 380] on button "+" at bounding box center [618, 377] width 40 height 21
click at [527, 407] on button "5" at bounding box center [532, 401] width 40 height 21
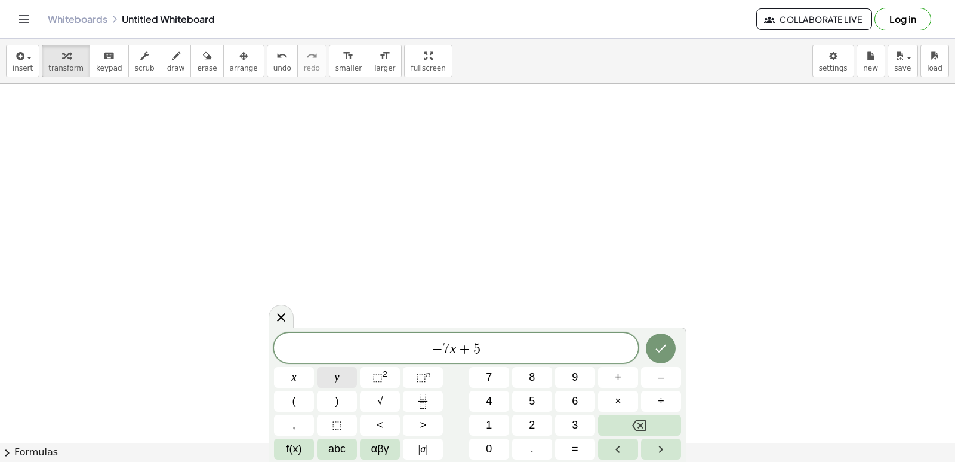
click at [349, 371] on button "y" at bounding box center [337, 377] width 40 height 21
click at [589, 446] on button "=" at bounding box center [575, 448] width 40 height 21
click at [662, 384] on button "–" at bounding box center [661, 377] width 40 height 21
click at [539, 420] on button "2" at bounding box center [532, 424] width 40 height 21
click at [659, 345] on icon "Done" at bounding box center [661, 348] width 14 height 14
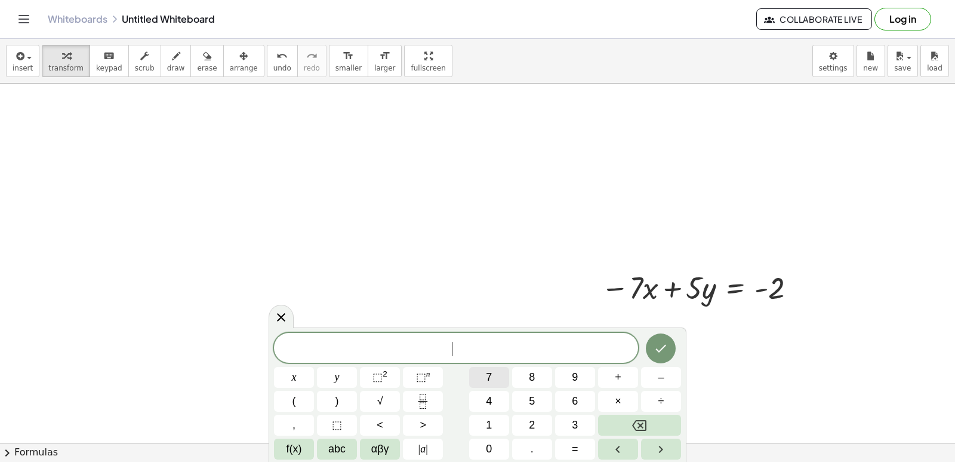
click at [482, 369] on button "7" at bounding box center [489, 377] width 40 height 21
click at [301, 373] on button "x" at bounding box center [294, 377] width 40 height 21
click at [612, 377] on button "+" at bounding box center [618, 377] width 40 height 21
click at [493, 402] on button "4" at bounding box center [489, 401] width 40 height 21
click at [343, 380] on button "y" at bounding box center [337, 377] width 40 height 21
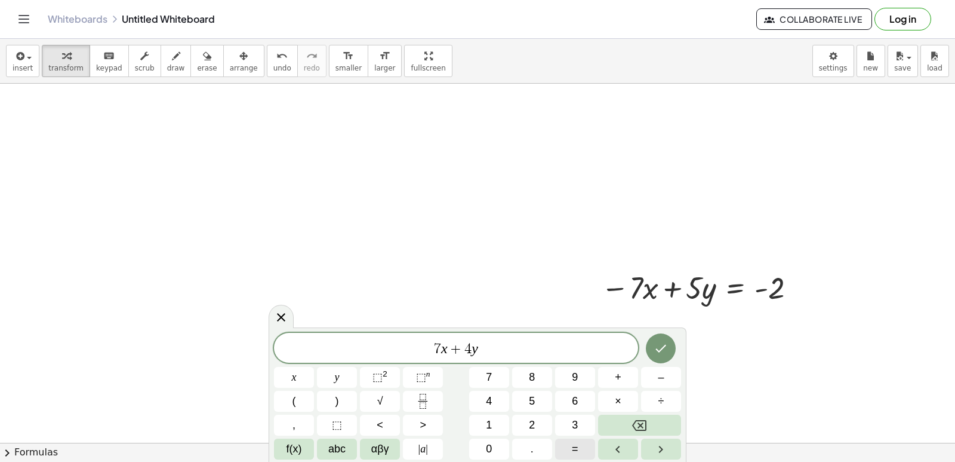
click at [567, 445] on button "=" at bounding box center [575, 448] width 40 height 21
click at [476, 421] on button "1" at bounding box center [489, 424] width 40 height 21
click at [658, 357] on button "Done" at bounding box center [661, 348] width 30 height 30
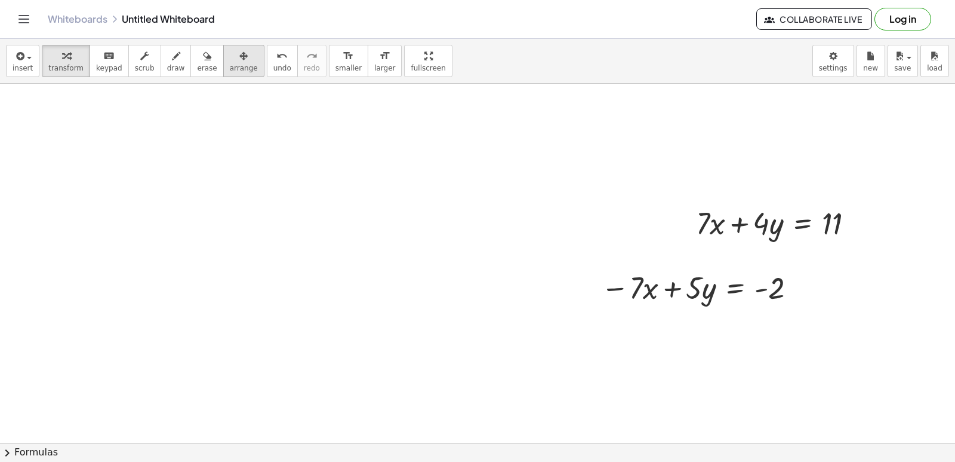
click at [238, 66] on button "arrange" at bounding box center [243, 61] width 41 height 32
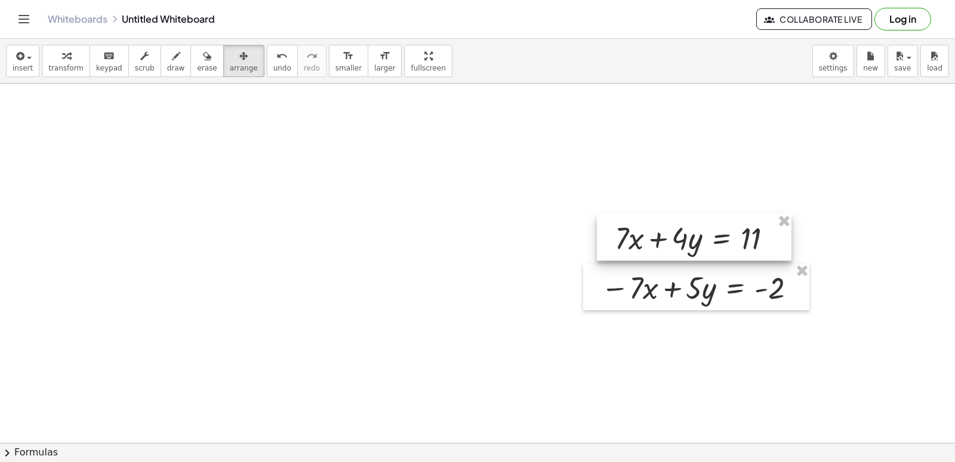
drag, startPoint x: 742, startPoint y: 219, endPoint x: 660, endPoint y: 234, distance: 82.6
click at [660, 234] on div at bounding box center [694, 237] width 195 height 47
click at [51, 54] on div "button" at bounding box center [65, 55] width 35 height 14
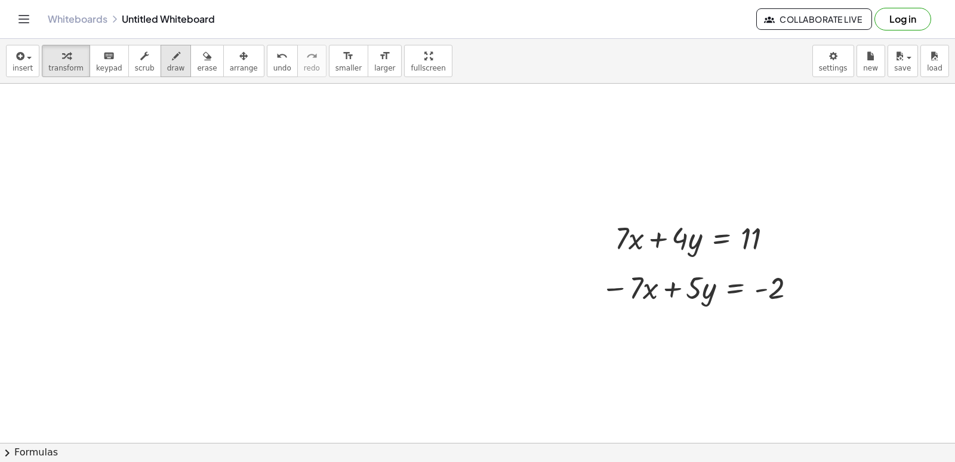
click at [167, 67] on span "draw" at bounding box center [176, 68] width 18 height 8
drag, startPoint x: 798, startPoint y: 325, endPoint x: 600, endPoint y: 303, distance: 200.0
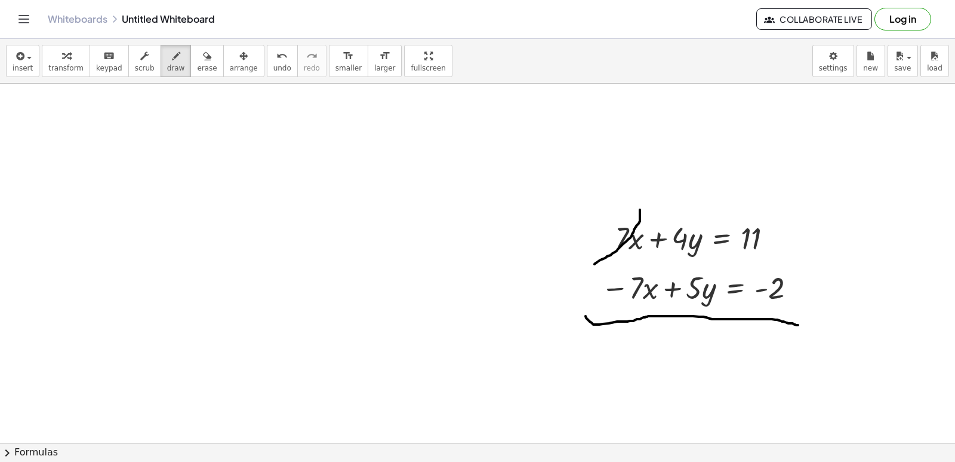
drag, startPoint x: 640, startPoint y: 210, endPoint x: 634, endPoint y: 250, distance: 41.1
drag, startPoint x: 654, startPoint y: 263, endPoint x: 607, endPoint y: 300, distance: 60.0
drag, startPoint x: 63, startPoint y: 63, endPoint x: 84, endPoint y: 119, distance: 59.9
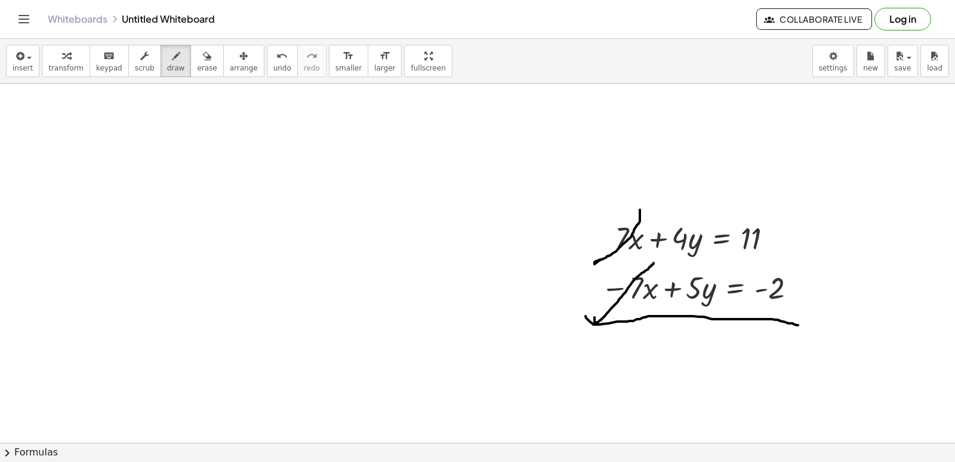
click at [68, 70] on button "transform" at bounding box center [66, 61] width 48 height 32
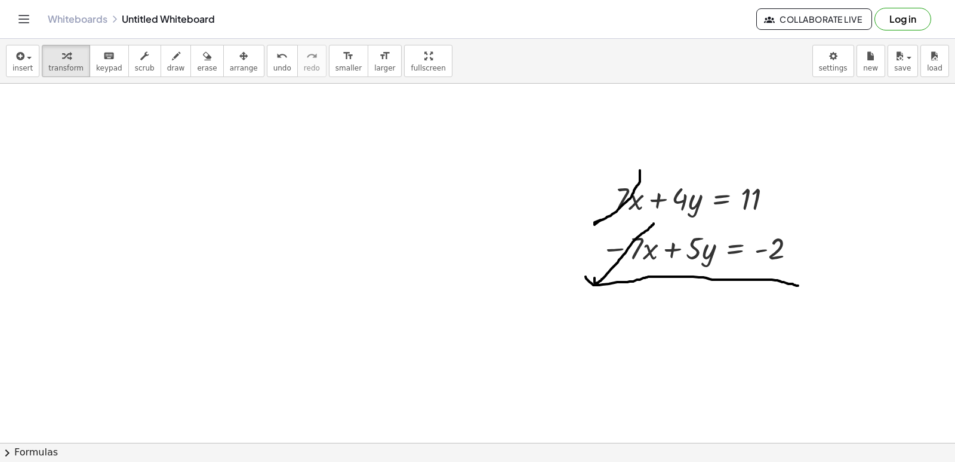
scroll to position [3230, 0]
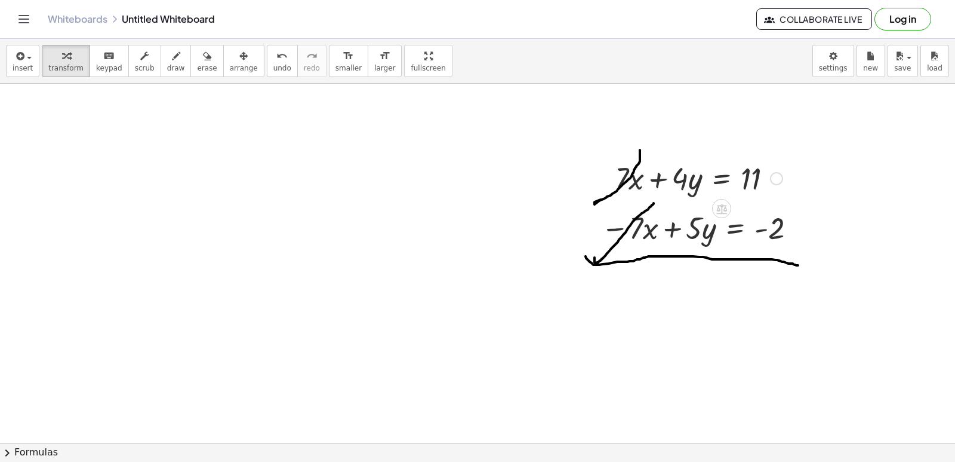
click at [660, 182] on div at bounding box center [699, 177] width 180 height 41
click at [677, 225] on div at bounding box center [700, 227] width 211 height 41
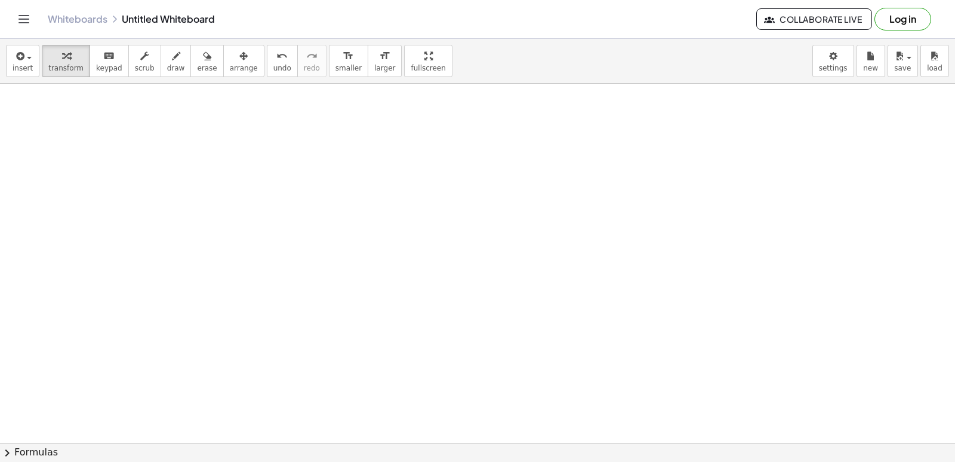
scroll to position [3588, 0]
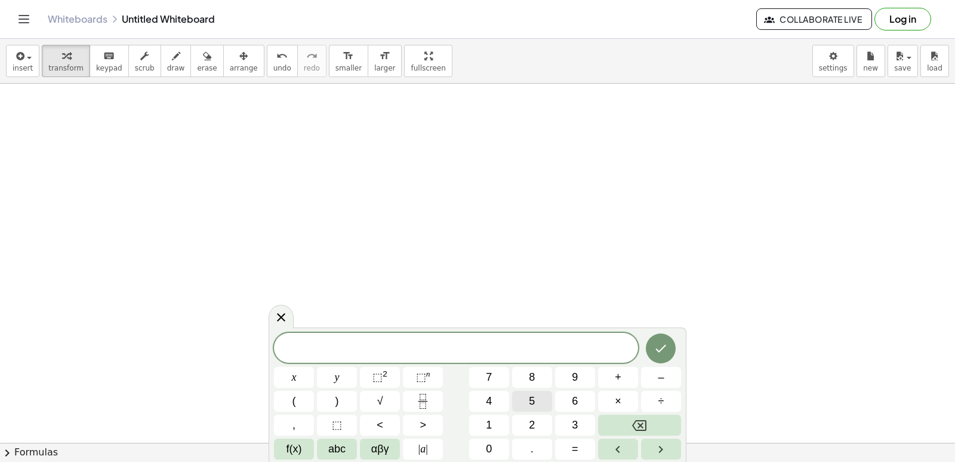
click at [539, 395] on button "5" at bounding box center [532, 401] width 40 height 21
click at [294, 371] on span "x" at bounding box center [294, 377] width 5 height 16
click at [625, 374] on button "+" at bounding box center [618, 377] width 40 height 21
click at [561, 426] on button "3" at bounding box center [575, 424] width 40 height 21
click at [333, 384] on button "y" at bounding box center [337, 377] width 40 height 21
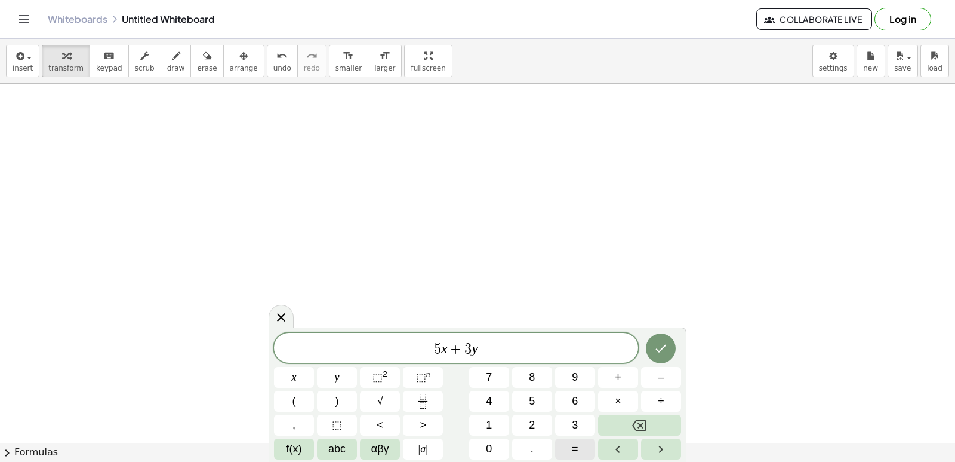
click at [564, 448] on button "=" at bounding box center [575, 448] width 40 height 21
click at [485, 423] on button "1" at bounding box center [489, 424] width 40 height 21
click at [561, 420] on button "3" at bounding box center [575, 424] width 40 height 21
click at [673, 352] on button "Done" at bounding box center [661, 348] width 30 height 30
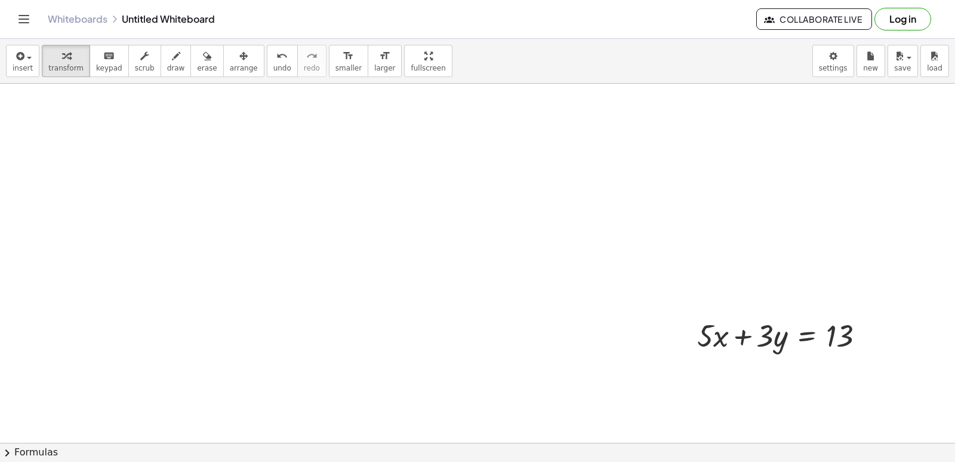
drag, startPoint x: 632, startPoint y: 382, endPoint x: 367, endPoint y: 351, distance: 266.4
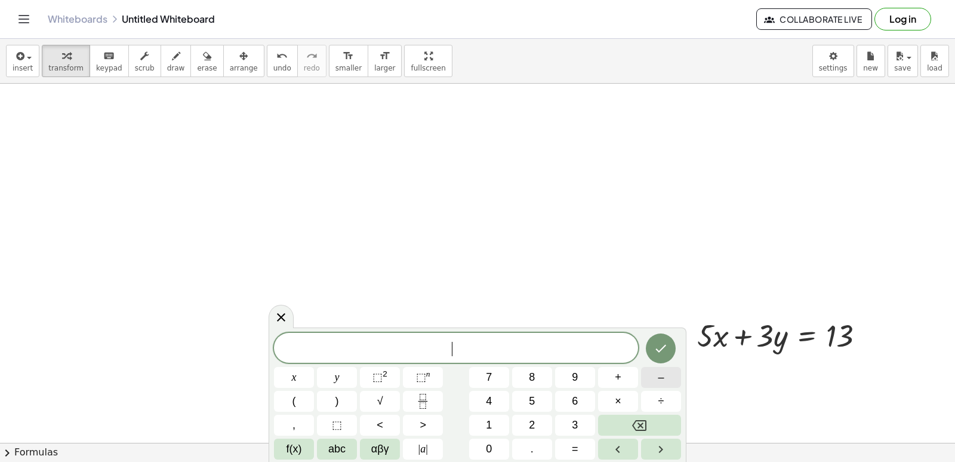
click at [660, 385] on button "–" at bounding box center [661, 377] width 40 height 21
click at [533, 397] on span "5" at bounding box center [532, 401] width 6 height 16
click at [293, 375] on span "x" at bounding box center [294, 377] width 5 height 16
click at [629, 373] on button "+" at bounding box center [618, 377] width 40 height 21
click at [573, 395] on button "6" at bounding box center [575, 401] width 40 height 21
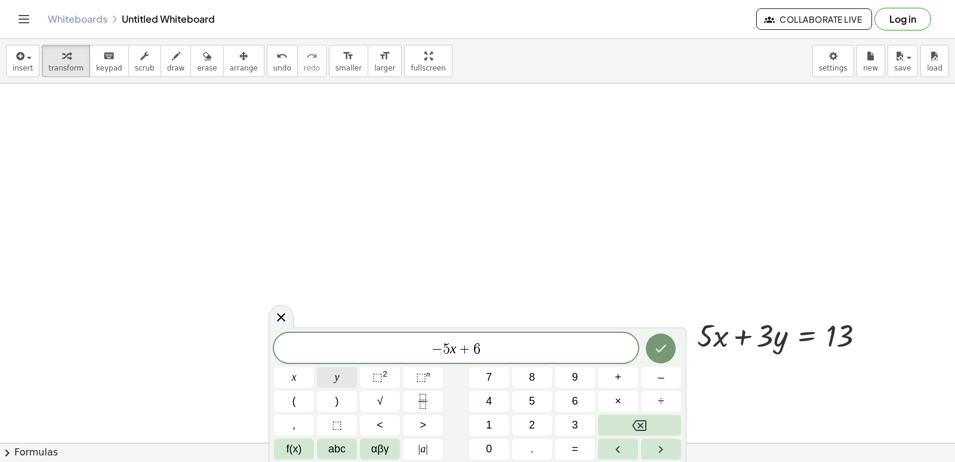
click at [348, 376] on button "y" at bounding box center [337, 377] width 40 height 21
click at [572, 451] on span "=" at bounding box center [575, 449] width 7 height 16
click at [663, 380] on span "–" at bounding box center [661, 377] width 6 height 16
click at [483, 401] on button "4" at bounding box center [489, 401] width 40 height 21
click at [664, 347] on icon "Done" at bounding box center [661, 348] width 14 height 14
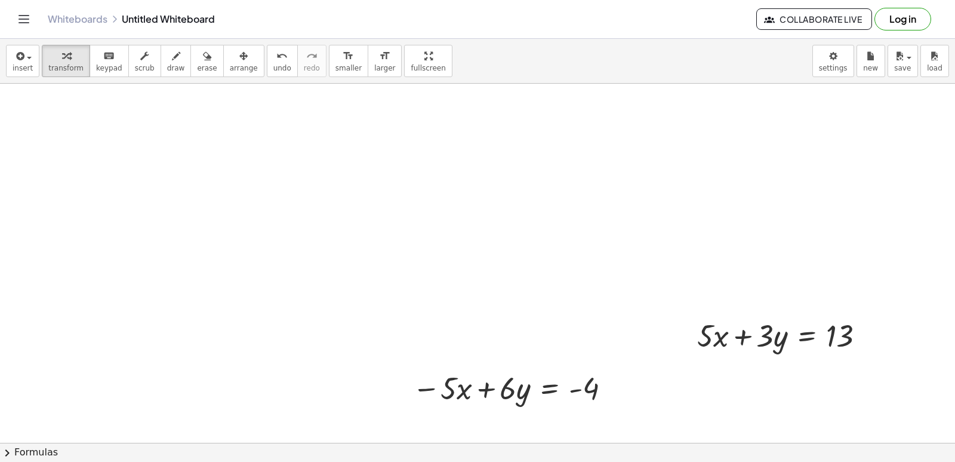
click at [232, 70] on button "arrange" at bounding box center [243, 61] width 41 height 32
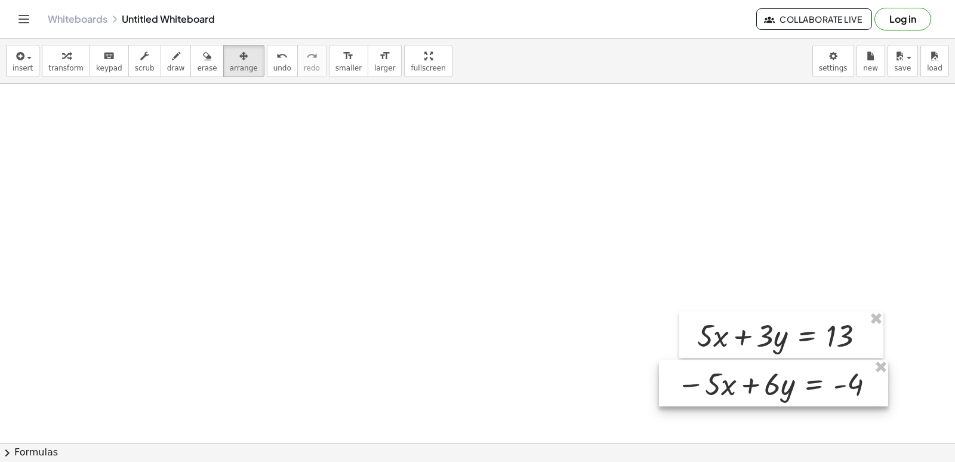
drag, startPoint x: 546, startPoint y: 400, endPoint x: 811, endPoint y: 395, distance: 264.6
click at [811, 395] on div at bounding box center [773, 383] width 229 height 47
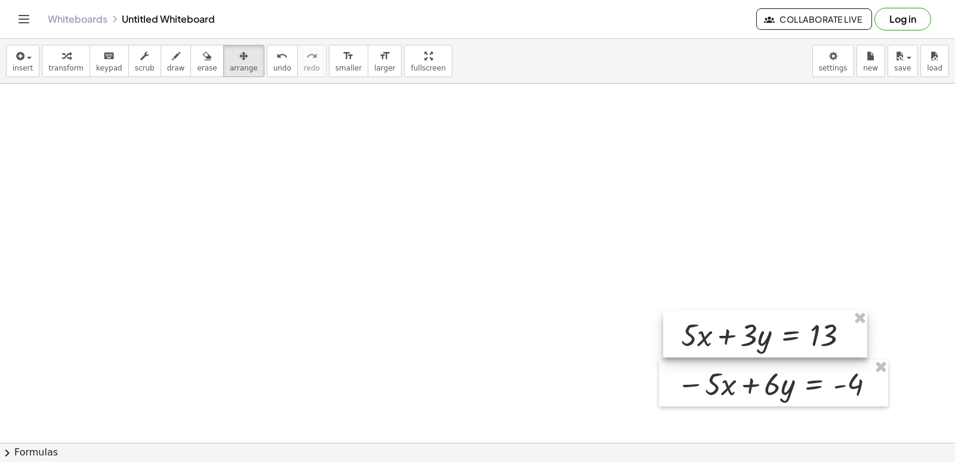
drag, startPoint x: 800, startPoint y: 350, endPoint x: 785, endPoint y: 350, distance: 15.5
click at [785, 350] on div at bounding box center [765, 334] width 204 height 47
drag, startPoint x: 79, startPoint y: 66, endPoint x: 110, endPoint y: 162, distance: 101.0
click at [76, 107] on div "insert select one: Math Expression Function Text Youtube Video Graphing Geometr…" at bounding box center [477, 250] width 955 height 423
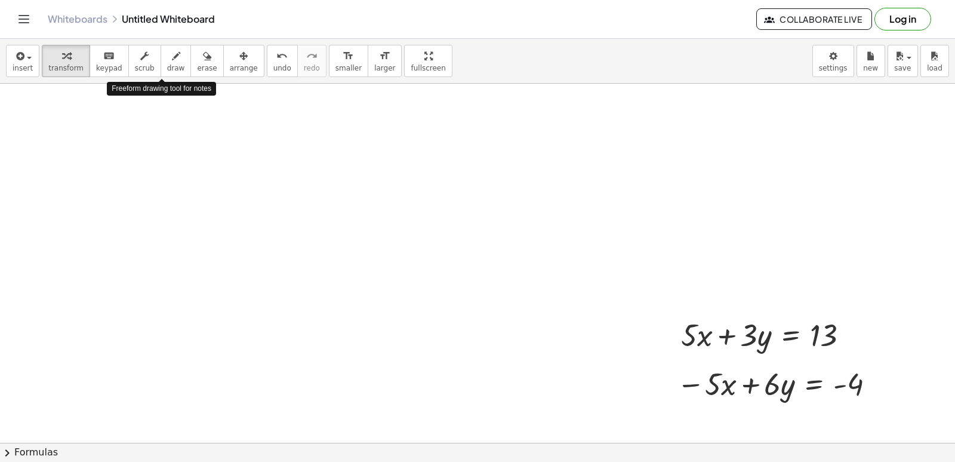
drag, startPoint x: 171, startPoint y: 57, endPoint x: 595, endPoint y: 279, distance: 478.1
click at [174, 62] on button "draw" at bounding box center [176, 61] width 31 height 32
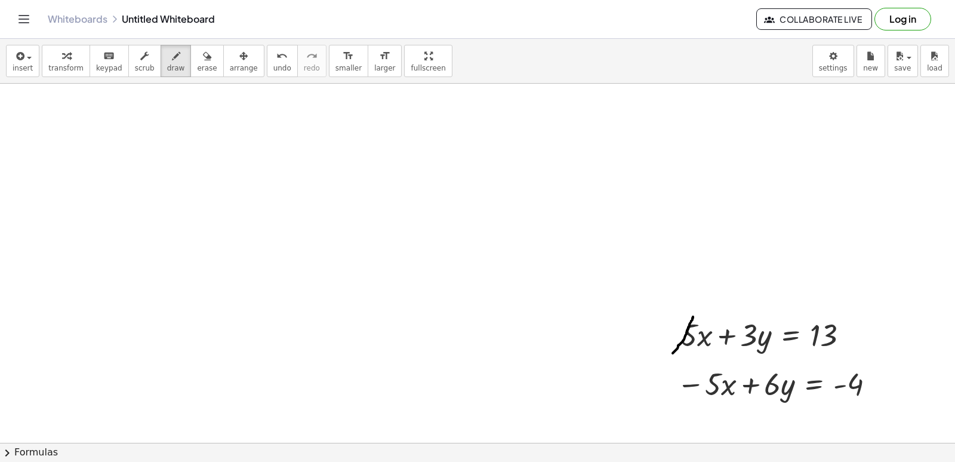
drag, startPoint x: 693, startPoint y: 317, endPoint x: 715, endPoint y: 322, distance: 22.2
drag, startPoint x: 733, startPoint y: 367, endPoint x: 709, endPoint y: 394, distance: 35.5
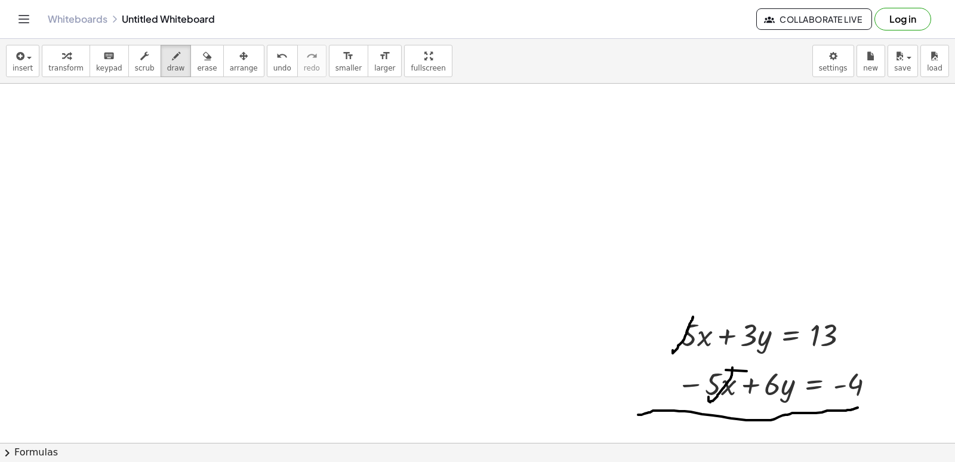
drag, startPoint x: 680, startPoint y: 411, endPoint x: 807, endPoint y: 402, distance: 127.5
drag, startPoint x: 807, startPoint y: 402, endPoint x: 394, endPoint y: 308, distance: 423.8
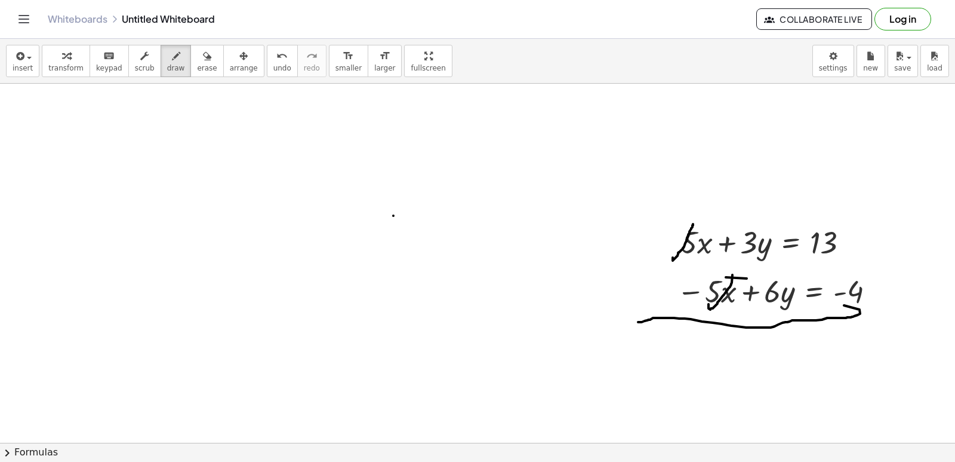
scroll to position [3707, 0]
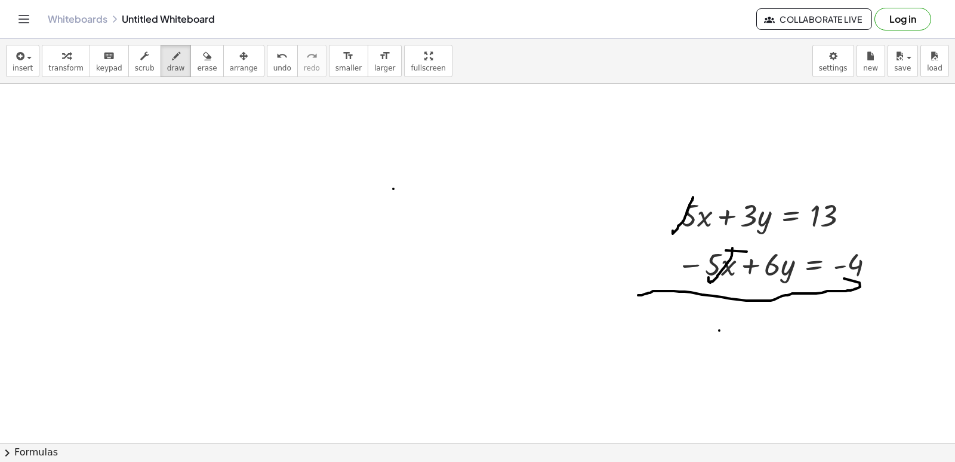
drag, startPoint x: 66, startPoint y: 52, endPoint x: 127, endPoint y: 171, distance: 133.8
click at [66, 55] on div "button" at bounding box center [65, 55] width 35 height 14
drag, startPoint x: 387, startPoint y: 314, endPoint x: 396, endPoint y: 318, distance: 10.2
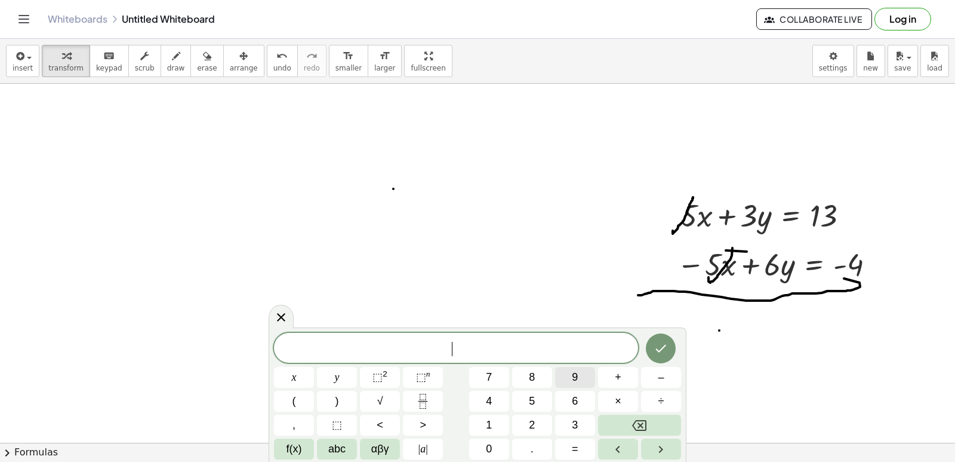
click at [572, 377] on span "9" at bounding box center [575, 377] width 6 height 16
drag, startPoint x: 317, startPoint y: 364, endPoint x: 323, endPoint y: 368, distance: 7.8
click at [319, 366] on div "9 x y ⬚ 2 ⬚ n 7 8 9 + – ( ) √ 4 5 6 × ÷ , ⬚ < > 1 2 3 f(x) abc αβγ | a | 0 . =" at bounding box center [477, 396] width 407 height 127
click at [327, 368] on button "y" at bounding box center [337, 377] width 40 height 21
click at [583, 455] on button "=" at bounding box center [575, 448] width 40 height 21
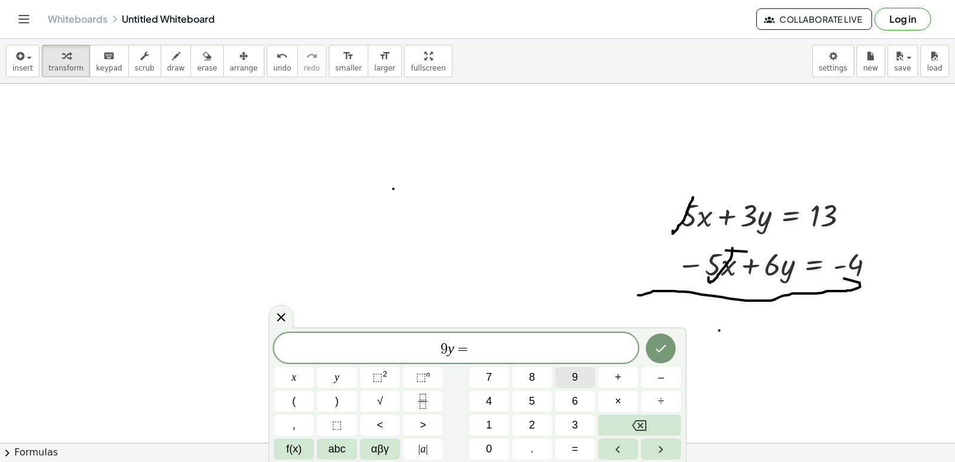
click at [576, 380] on span "9" at bounding box center [575, 377] width 6 height 16
click at [663, 349] on icon "Done" at bounding box center [661, 349] width 11 height 8
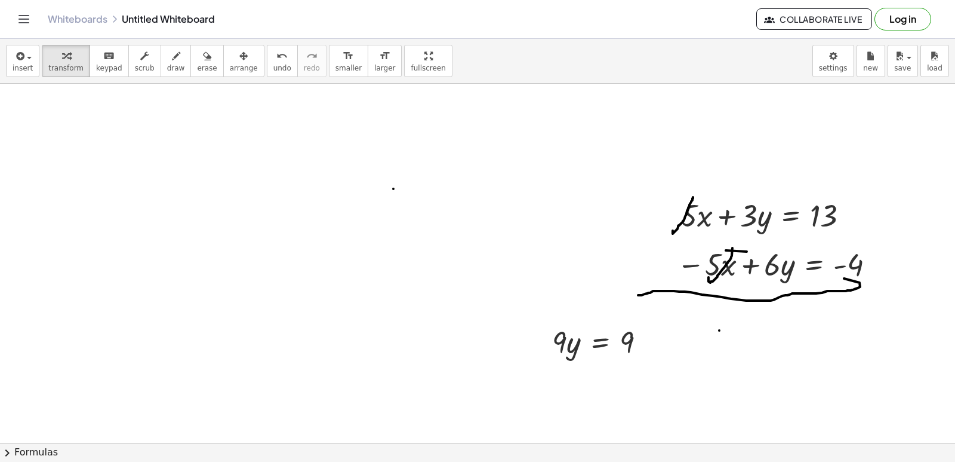
drag, startPoint x: 217, startPoint y: 63, endPoint x: 261, endPoint y: 140, distance: 88.0
click at [261, 140] on div "insert select one: Math Expression Function Text Youtube Video Graphing Geometr…" at bounding box center [477, 250] width 955 height 423
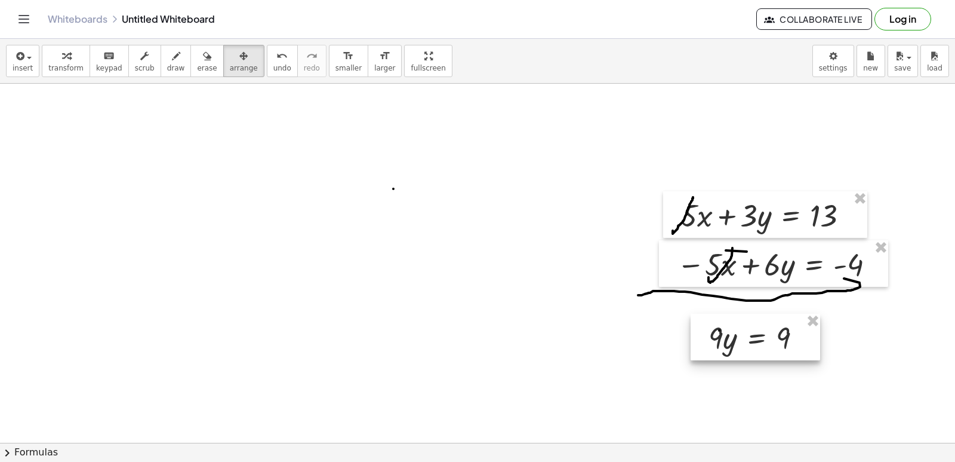
drag, startPoint x: 570, startPoint y: 341, endPoint x: 727, endPoint y: 337, distance: 156.5
click at [727, 337] on div at bounding box center [756, 337] width 130 height 47
drag, startPoint x: 71, startPoint y: 59, endPoint x: 208, endPoint y: 161, distance: 171.5
click at [72, 58] on div "button" at bounding box center [65, 55] width 35 height 14
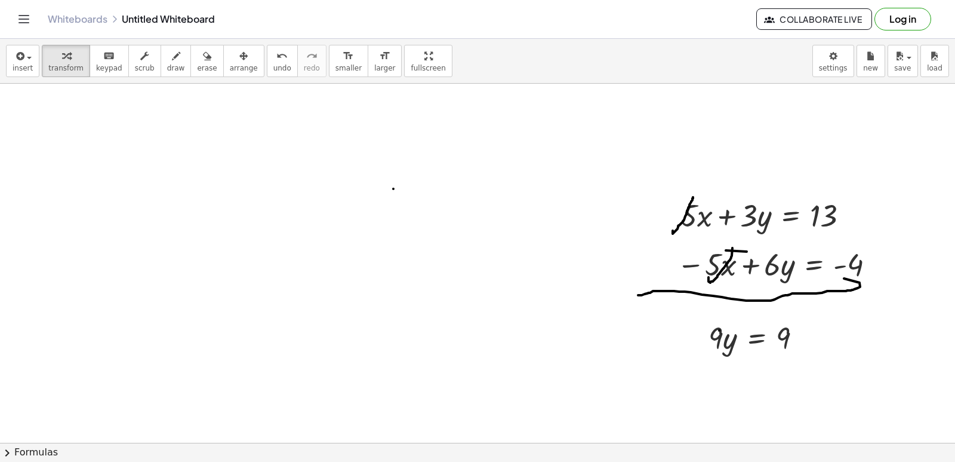
drag, startPoint x: 330, startPoint y: 333, endPoint x: 332, endPoint y: 319, distance: 14.4
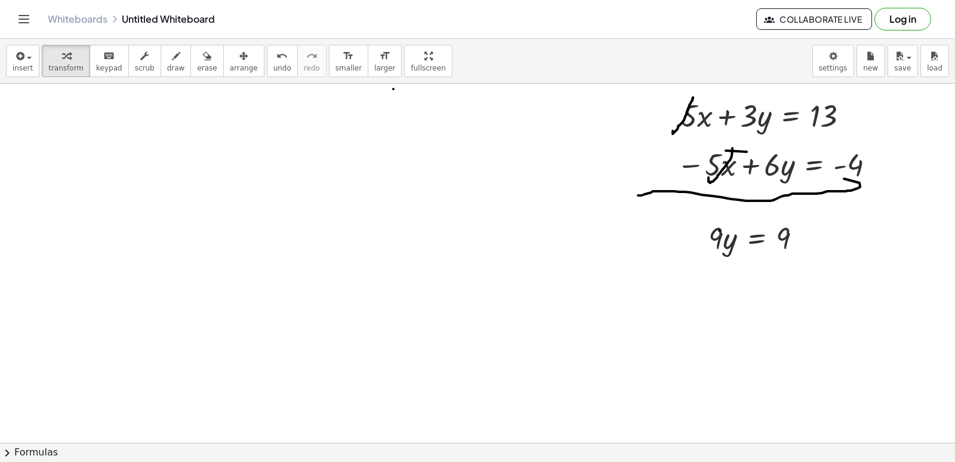
scroll to position [3827, 0]
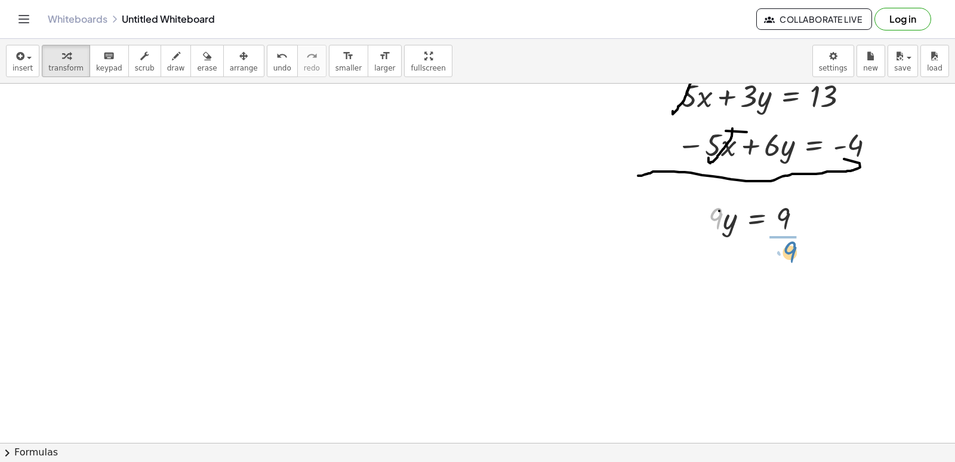
drag, startPoint x: 712, startPoint y: 217, endPoint x: 786, endPoint y: 250, distance: 81.3
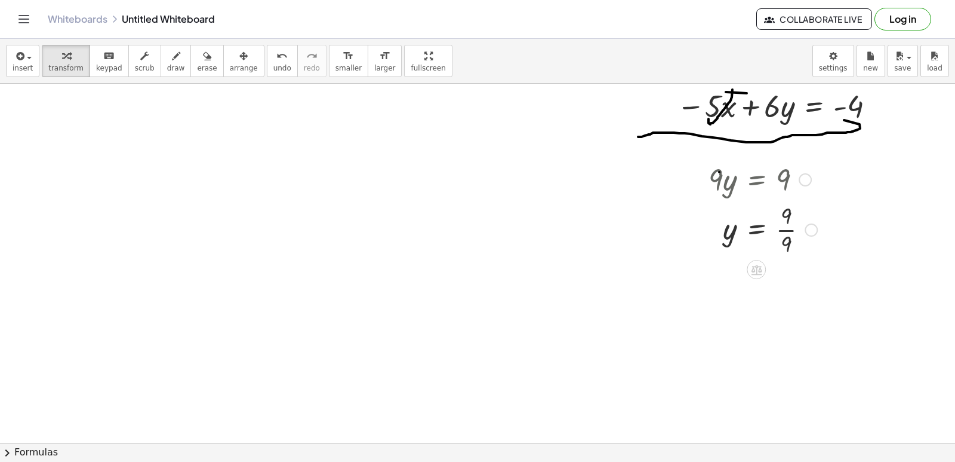
scroll to position [3886, 0]
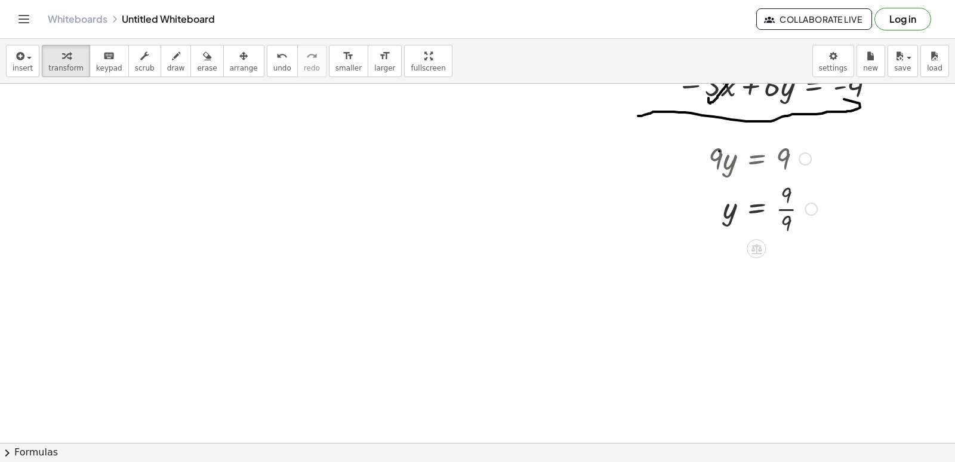
click at [786, 211] on div at bounding box center [763, 208] width 121 height 60
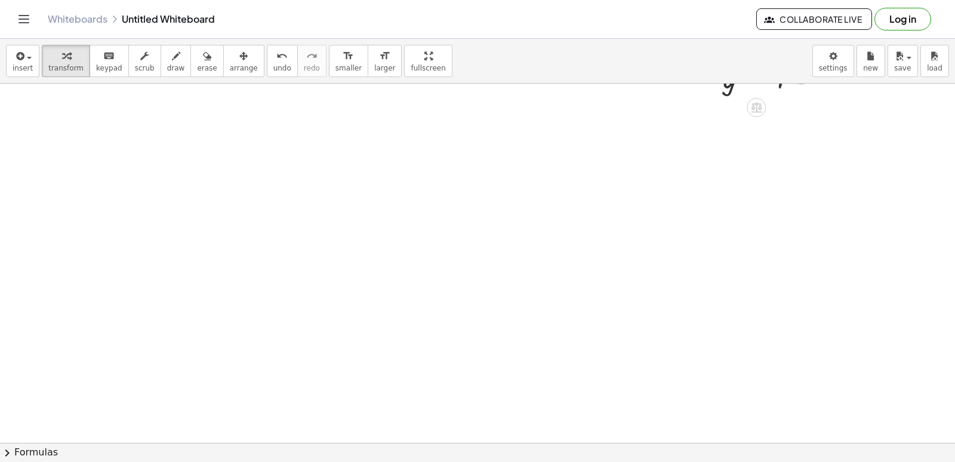
scroll to position [4067, 0]
click at [136, 121] on div "insert select one: Math Expression Function Text Youtube Video Graphing Geometr…" at bounding box center [477, 250] width 955 height 423
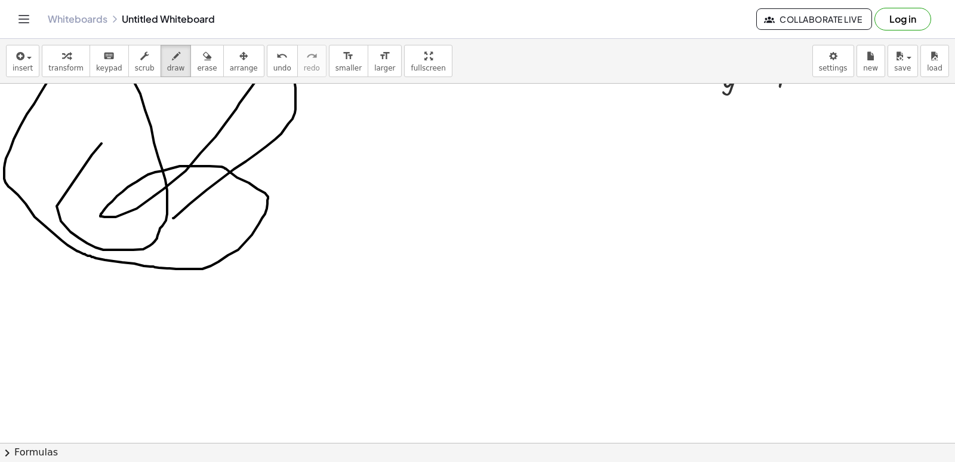
drag, startPoint x: 92, startPoint y: 155, endPoint x: 193, endPoint y: 216, distance: 117.9
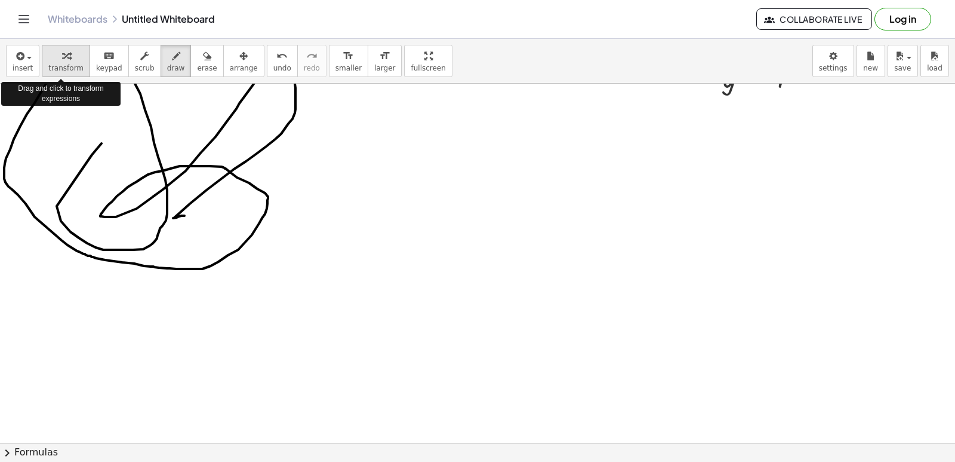
click at [46, 63] on button "transform" at bounding box center [66, 61] width 48 height 32
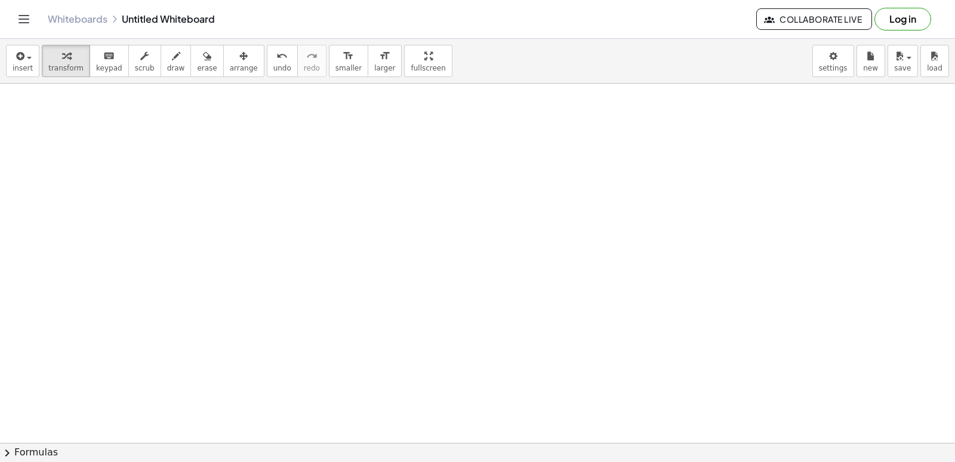
scroll to position [4486, 0]
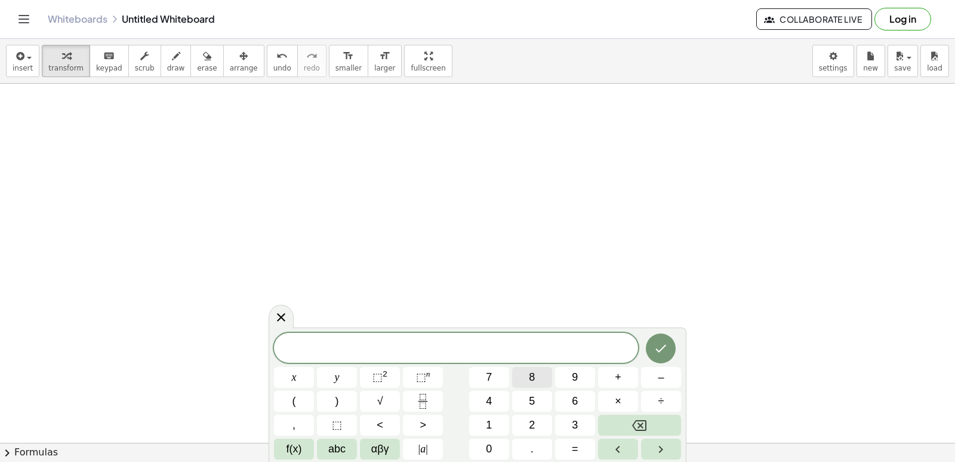
click at [529, 378] on span "8" at bounding box center [532, 377] width 6 height 16
click at [328, 376] on button "y" at bounding box center [337, 377] width 40 height 21
click at [631, 379] on button "+" at bounding box center [618, 377] width 40 height 21
click at [528, 394] on button "5" at bounding box center [532, 401] width 40 height 21
click at [290, 379] on button "x" at bounding box center [294, 377] width 40 height 21
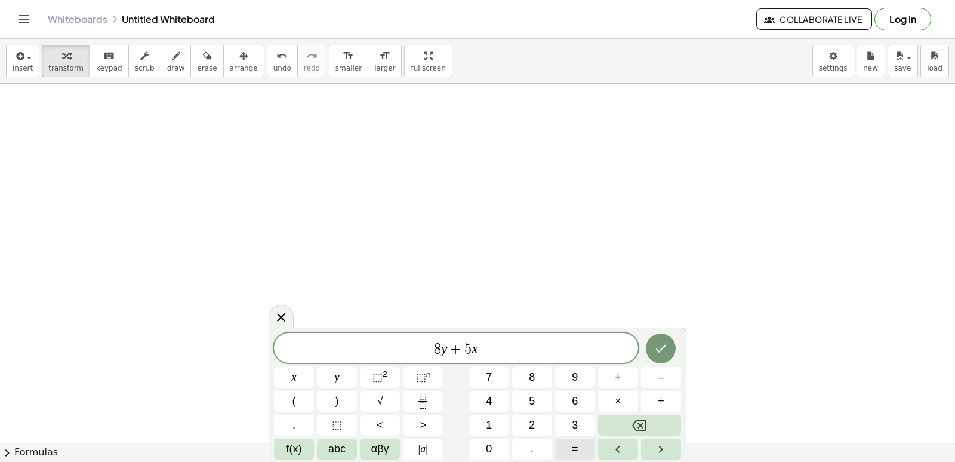
click at [570, 441] on button "=" at bounding box center [575, 448] width 40 height 21
click at [493, 414] on button "1" at bounding box center [489, 424] width 40 height 21
click at [511, 377] on div "8 y + 5 x = 1 ​ x y ⬚ 2 ⬚ n 7 8 9 + – ( ) √ 4 5 6 × ÷ , ⬚ < > 1 2 3 f(x) abc αβ…" at bounding box center [477, 396] width 407 height 127
click at [536, 368] on button "8" at bounding box center [532, 377] width 40 height 21
click at [659, 355] on icon "Done" at bounding box center [661, 348] width 14 height 14
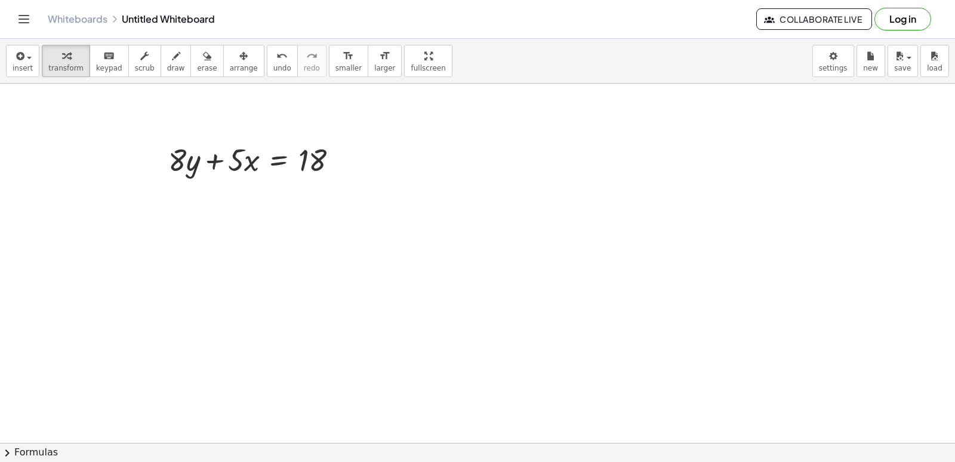
scroll to position [4666, 0]
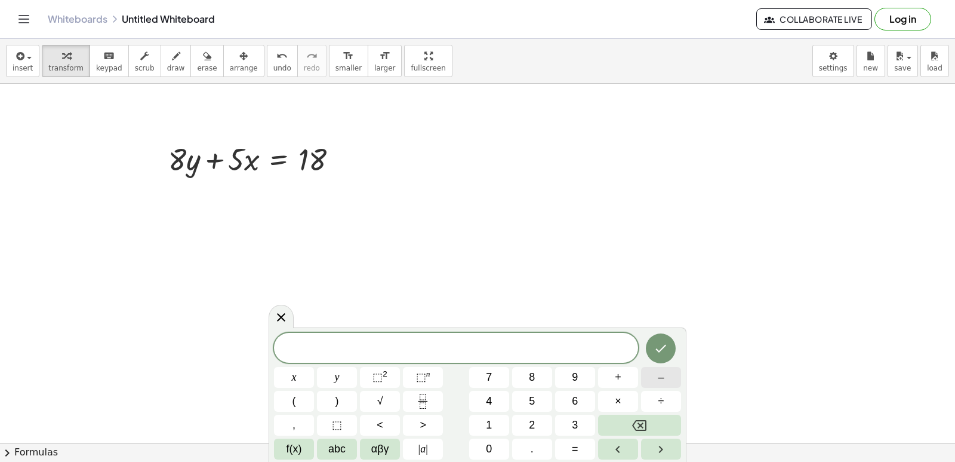
click at [678, 377] on button "–" at bounding box center [661, 377] width 40 height 21
click at [528, 374] on button "8" at bounding box center [532, 377] width 40 height 21
click at [343, 377] on button "y" at bounding box center [337, 377] width 40 height 21
click at [668, 380] on button "–" at bounding box center [661, 377] width 40 height 21
click at [484, 370] on button "7" at bounding box center [489, 377] width 40 height 21
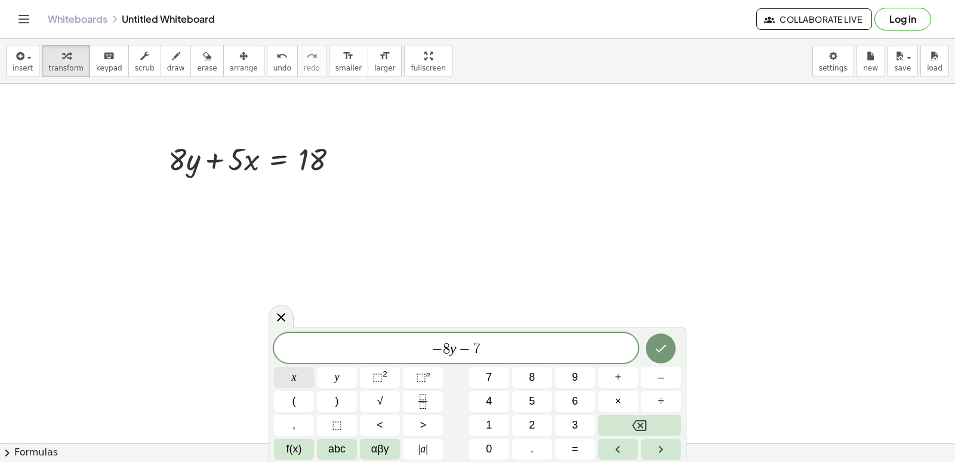
click at [302, 376] on button "x" at bounding box center [294, 377] width 40 height 21
click at [572, 444] on button "=" at bounding box center [575, 448] width 40 height 21
click at [637, 425] on icon "Backspace" at bounding box center [639, 425] width 14 height 14
click at [662, 382] on span "–" at bounding box center [661, 377] width 6 height 16
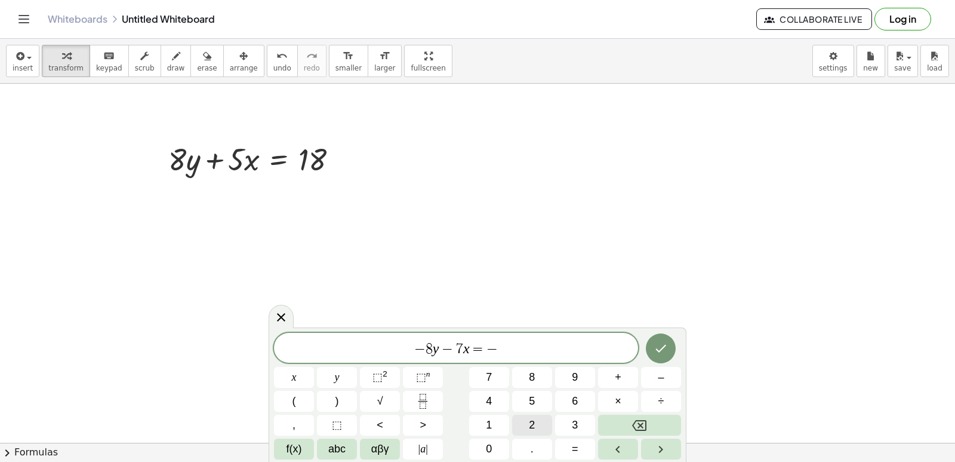
click at [534, 428] on span "2" at bounding box center [532, 425] width 6 height 16
click at [659, 349] on icon "Done" at bounding box center [661, 348] width 14 height 14
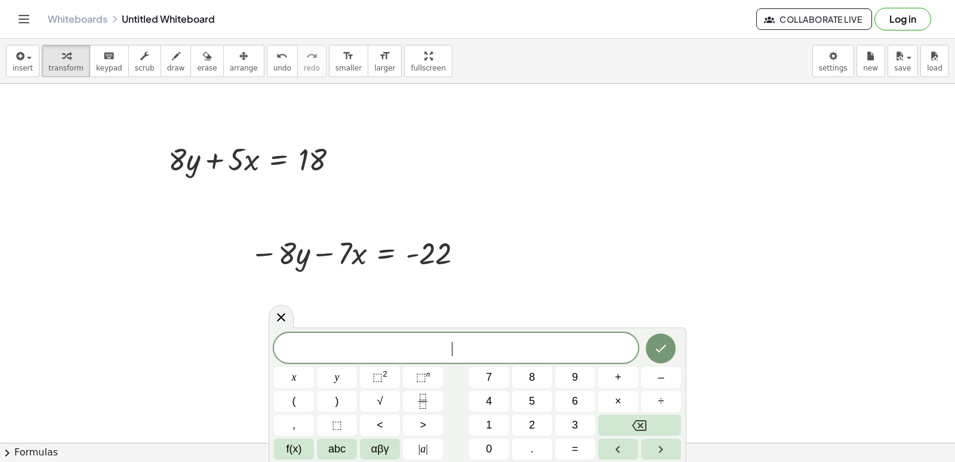
click at [230, 62] on div "button" at bounding box center [244, 55] width 28 height 14
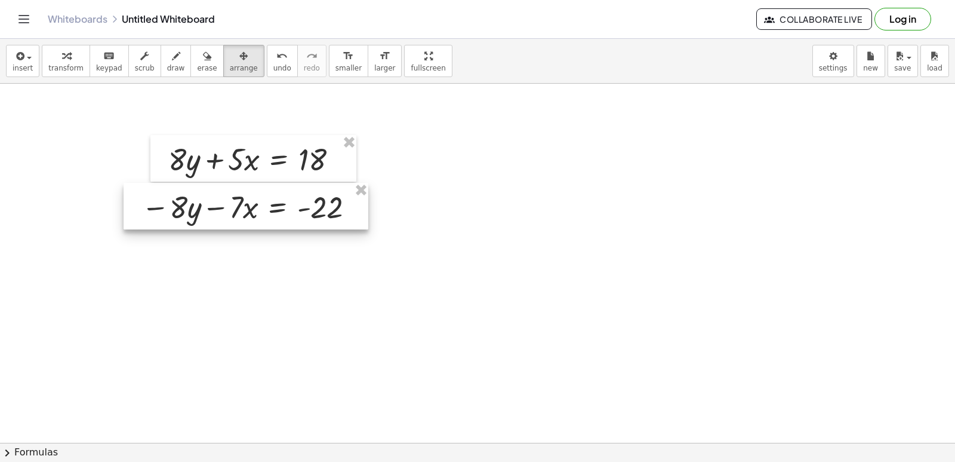
drag, startPoint x: 370, startPoint y: 250, endPoint x: 262, endPoint y: 204, distance: 118.0
click at [262, 204] on div at bounding box center [246, 206] width 245 height 47
click at [73, 64] on span "transform" at bounding box center [65, 68] width 35 height 8
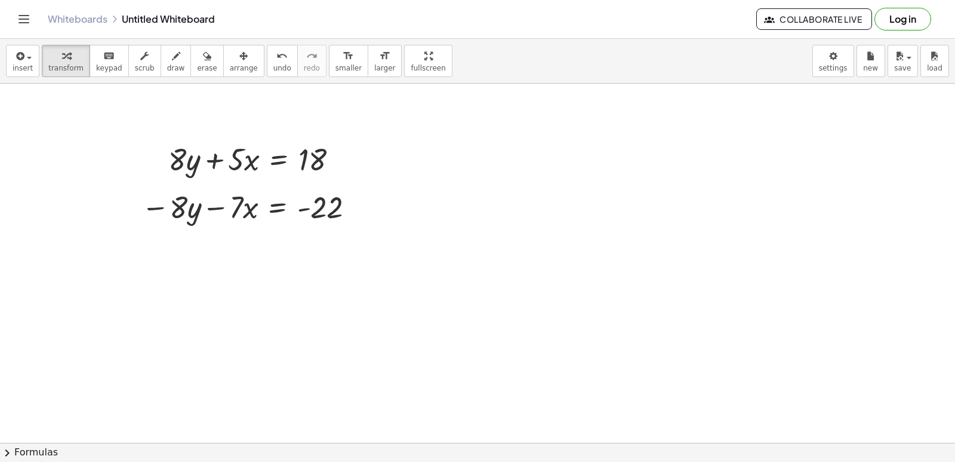
drag, startPoint x: 165, startPoint y: 64, endPoint x: 294, endPoint y: 327, distance: 292.5
click at [166, 75] on button "draw" at bounding box center [176, 61] width 31 height 32
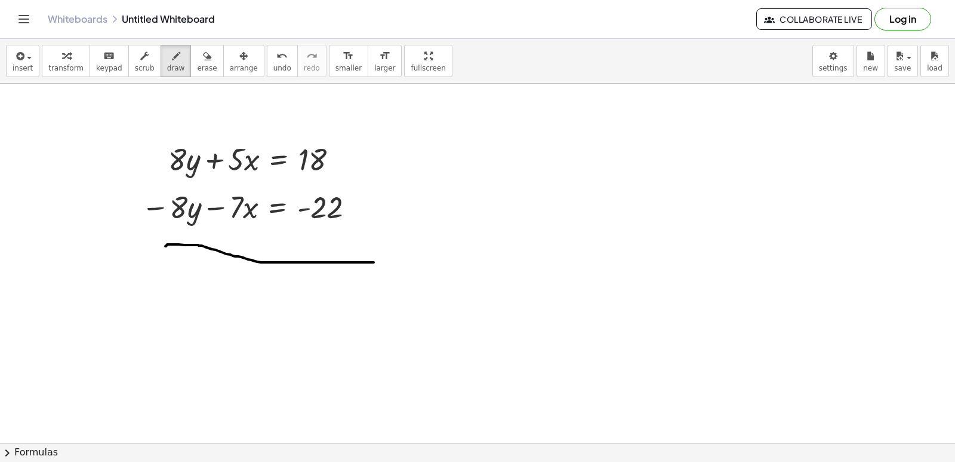
drag, startPoint x: 165, startPoint y: 246, endPoint x: 314, endPoint y: 262, distance: 149.5
drag, startPoint x: 167, startPoint y: 146, endPoint x: 180, endPoint y: 166, distance: 24.5
drag, startPoint x: 185, startPoint y: 211, endPoint x: 240, endPoint y: 241, distance: 63.1
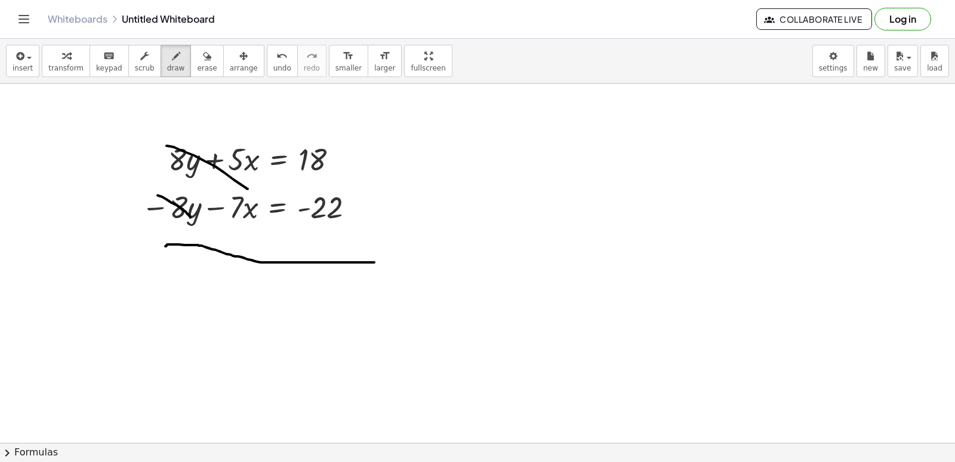
click at [70, 66] on button "transform" at bounding box center [66, 61] width 48 height 32
drag, startPoint x: 227, startPoint y: 322, endPoint x: 228, endPoint y: 312, distance: 10.2
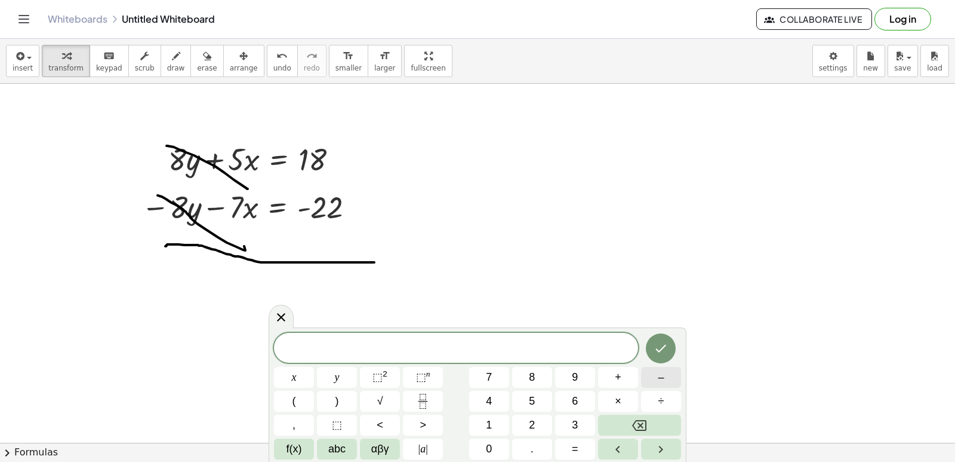
click at [645, 377] on button "–" at bounding box center [661, 377] width 40 height 21
click at [532, 423] on span "2" at bounding box center [532, 425] width 6 height 16
click at [300, 383] on button "x" at bounding box center [294, 377] width 40 height 21
click at [574, 444] on span "=" at bounding box center [575, 449] width 7 height 16
click at [660, 380] on span "–" at bounding box center [661, 377] width 6 height 16
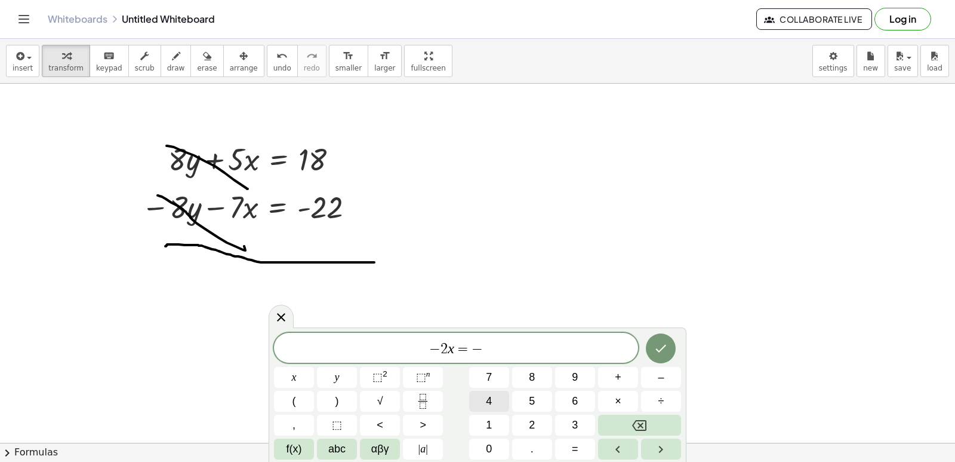
click at [493, 404] on button "4" at bounding box center [489, 401] width 40 height 21
click at [657, 348] on icon "Done" at bounding box center [661, 348] width 14 height 14
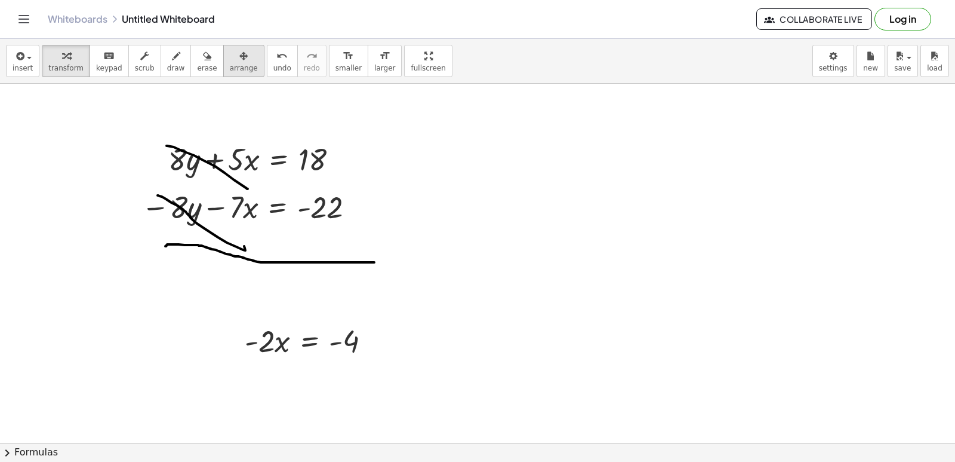
click at [230, 72] on span "arrange" at bounding box center [244, 68] width 28 height 8
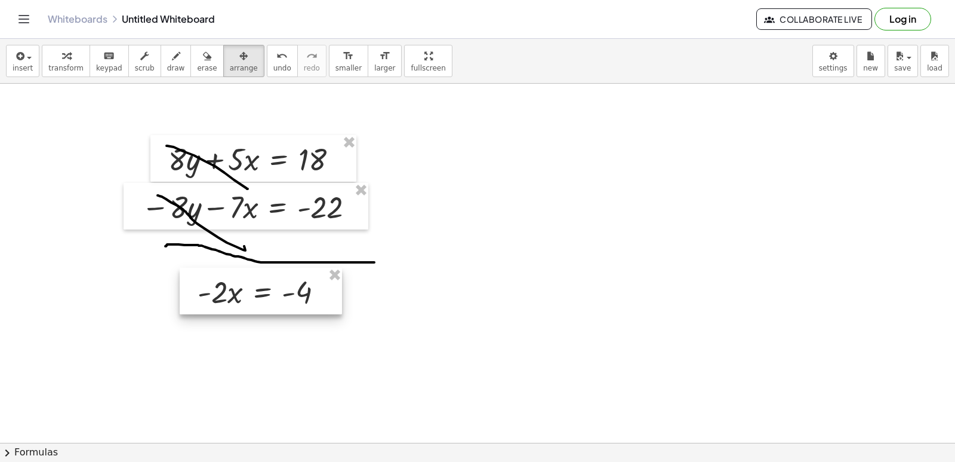
drag, startPoint x: 330, startPoint y: 351, endPoint x: 282, endPoint y: 302, distance: 68.0
click at [282, 302] on div at bounding box center [261, 291] width 162 height 47
click at [76, 53] on div "button" at bounding box center [65, 55] width 35 height 14
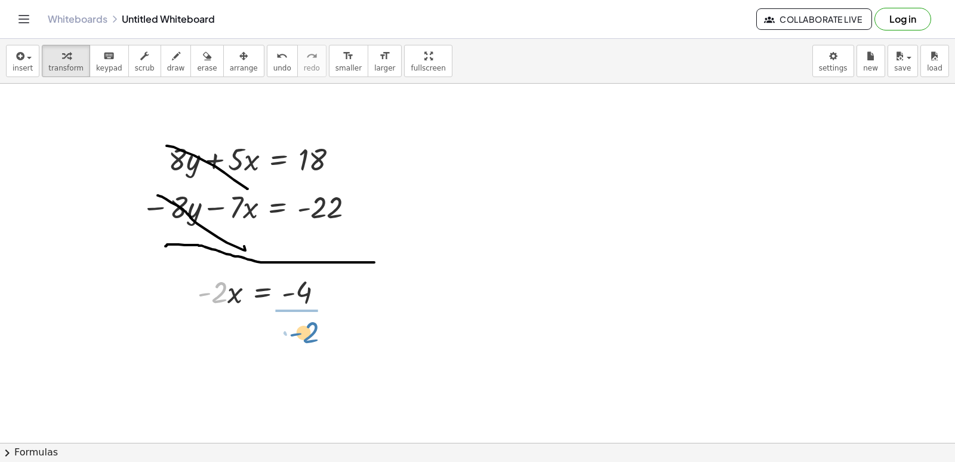
drag, startPoint x: 223, startPoint y: 287, endPoint x: 321, endPoint y: 324, distance: 103.9
click at [302, 339] on div at bounding box center [273, 341] width 163 height 60
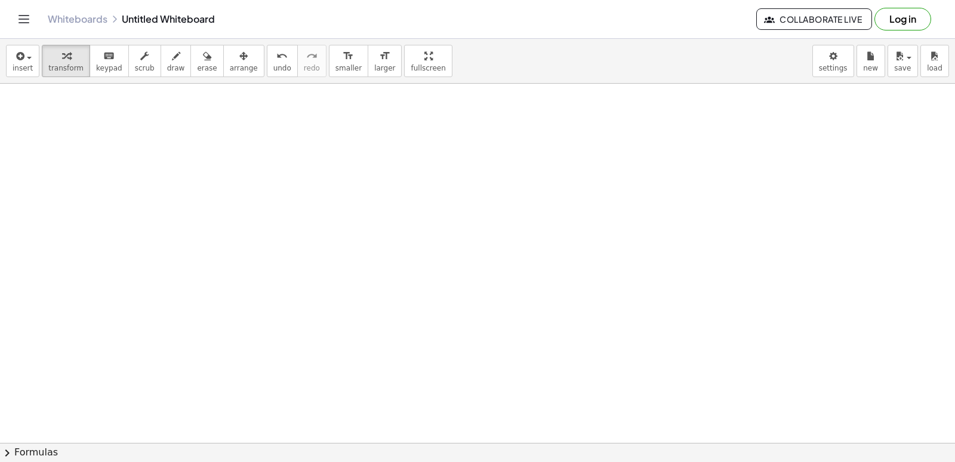
scroll to position [5144, 0]
click at [271, 62] on button "undo undo" at bounding box center [282, 61] width 31 height 32
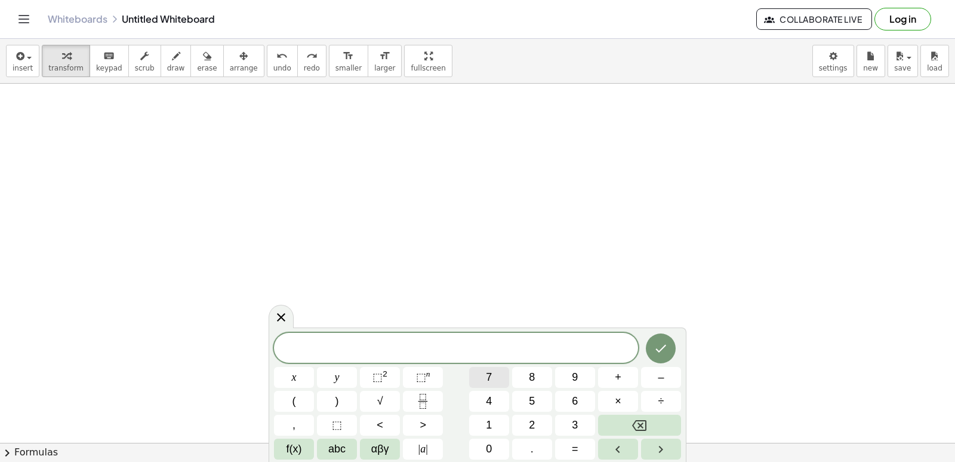
click at [478, 373] on button "7" at bounding box center [489, 377] width 40 height 21
drag, startPoint x: 272, startPoint y: 378, endPoint x: 281, endPoint y: 378, distance: 9.0
click at [274, 378] on div "7 ​ x y ⬚ 2 ⬚ n 7 8 9 + – ( ) √ 4 5 6 × ÷ , ⬚ < > 1 2 3 f(x) abc αβγ | a | 0 . =" at bounding box center [478, 394] width 418 height 134
click at [285, 370] on button "x" at bounding box center [294, 377] width 40 height 21
click at [628, 383] on button "+" at bounding box center [618, 377] width 40 height 21
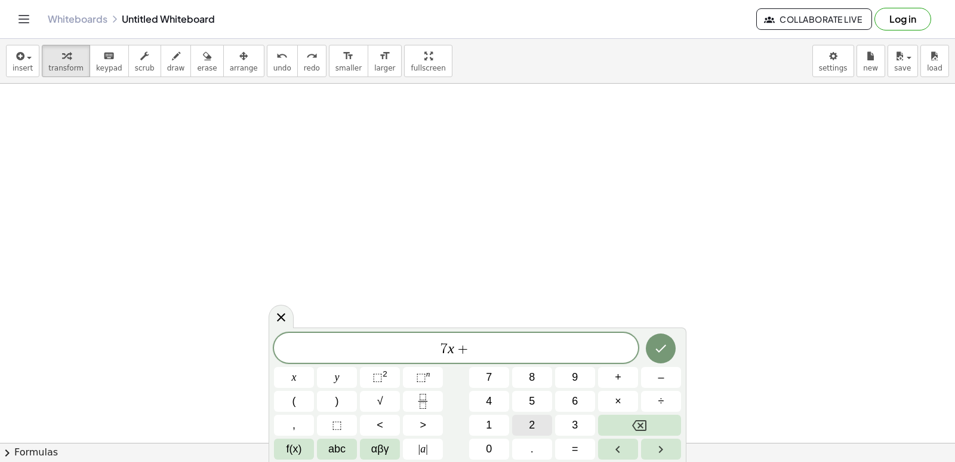
click at [532, 422] on span "2" at bounding box center [532, 425] width 6 height 16
click at [296, 381] on span "x" at bounding box center [294, 377] width 5 height 16
click at [657, 379] on button "–" at bounding box center [661, 377] width 40 height 21
click at [643, 422] on icon "Backspace" at bounding box center [639, 425] width 14 height 11
click at [585, 455] on button "=" at bounding box center [575, 448] width 40 height 21
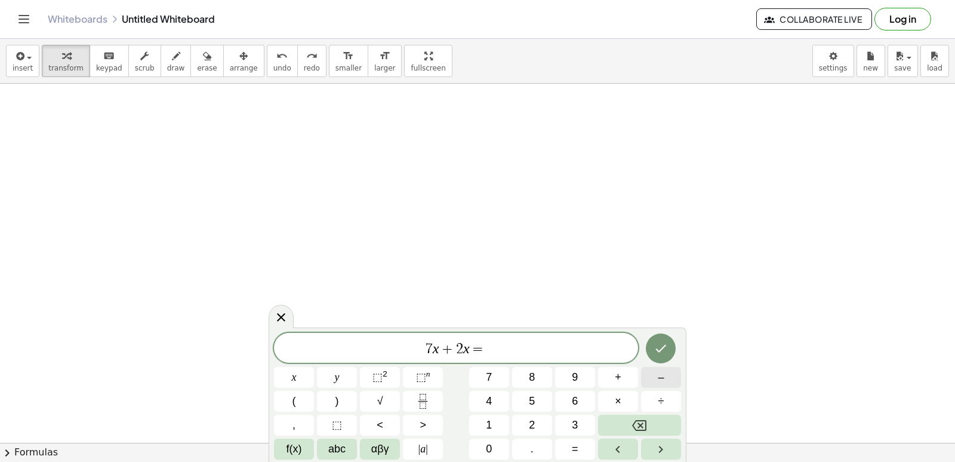
click at [658, 377] on span "–" at bounding box center [661, 377] width 6 height 16
click at [483, 423] on button "1" at bounding box center [489, 424] width 40 height 21
drag, startPoint x: 499, startPoint y: 461, endPoint x: 644, endPoint y: 427, distance: 149.6
click at [498, 459] on div "7 x + 2 x = − 1 x y ⬚ 2 ⬚ n 7 8 9 + – ( ) √ 4 5 6 × ÷ , ⬚ < > 1 2 3 f(x) abc αβ…" at bounding box center [478, 394] width 418 height 134
click at [480, 450] on button "0" at bounding box center [489, 448] width 40 height 21
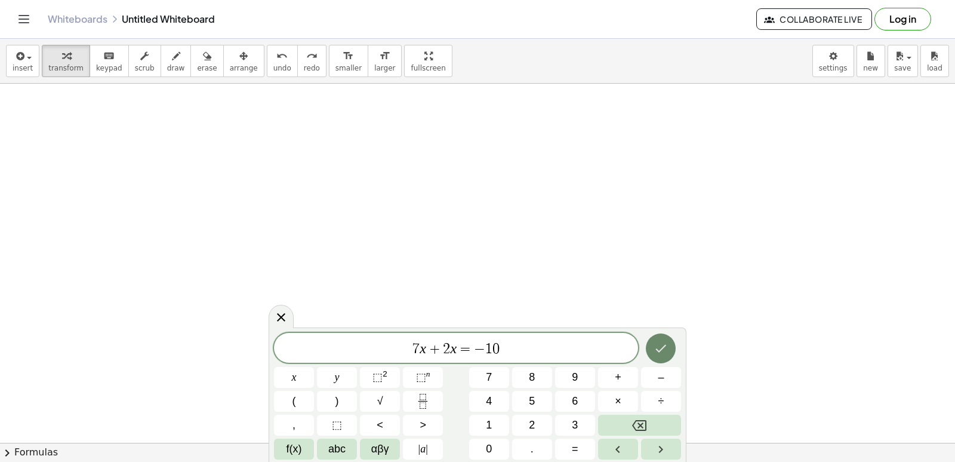
click at [660, 346] on icon "Done" at bounding box center [661, 348] width 14 height 14
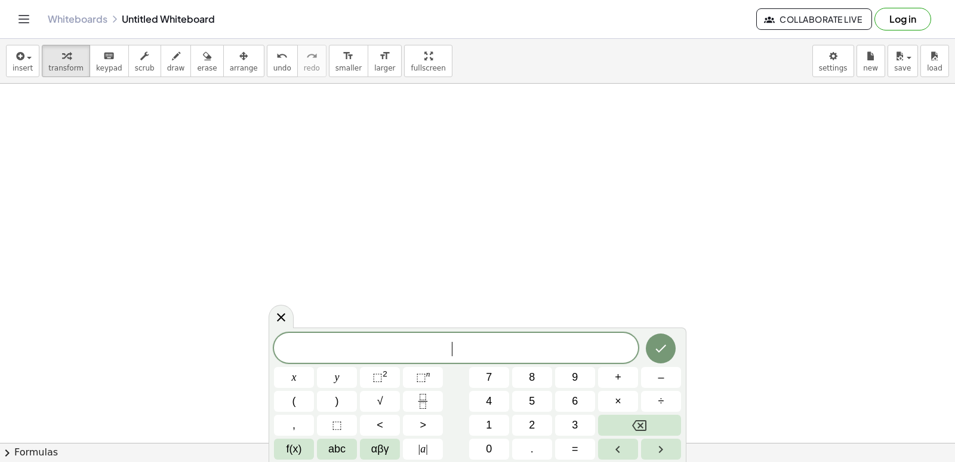
scroll to position [5443, 0]
click at [486, 370] on button "7" at bounding box center [489, 377] width 40 height 21
click at [305, 381] on button "x" at bounding box center [294, 377] width 40 height 21
click at [663, 401] on span "÷" at bounding box center [662, 401] width 6 height 16
click at [657, 428] on button "Backspace" at bounding box center [639, 424] width 83 height 21
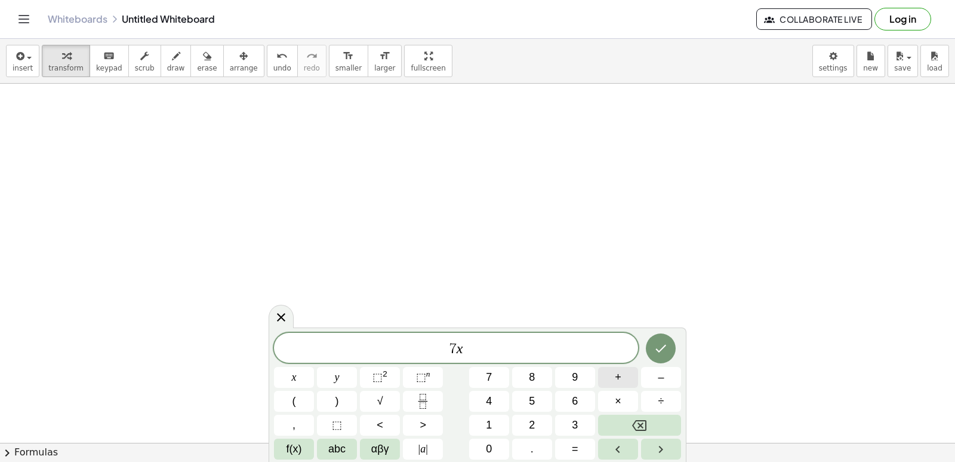
click at [620, 371] on span "+" at bounding box center [618, 377] width 7 height 16
click at [527, 423] on button "2" at bounding box center [532, 424] width 40 height 21
click at [336, 374] on button "y" at bounding box center [337, 377] width 40 height 21
click at [589, 446] on button "=" at bounding box center [575, 448] width 40 height 21
drag, startPoint x: 498, startPoint y: 421, endPoint x: 463, endPoint y: 417, distance: 35.4
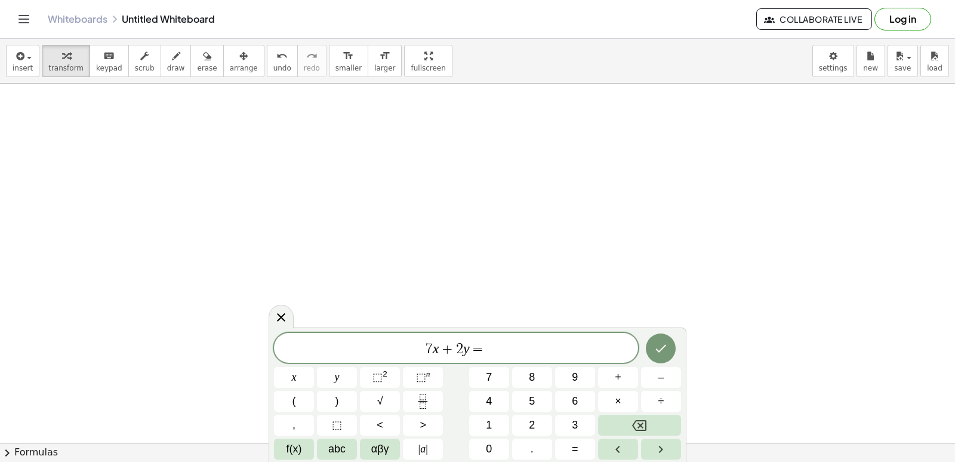
click at [463, 417] on div "7 x + 2 y = x y ⬚ 2 ⬚ n 7 8 9 + – ( ) √ 4 5 6 × ÷ , ⬚ < > 1 2 3 f(x) abc αβγ | …" at bounding box center [477, 396] width 407 height 127
click at [481, 417] on button "1" at bounding box center [489, 424] width 40 height 21
click at [551, 380] on button "8" at bounding box center [532, 377] width 40 height 21
click at [667, 348] on icon "Done" at bounding box center [661, 348] width 14 height 14
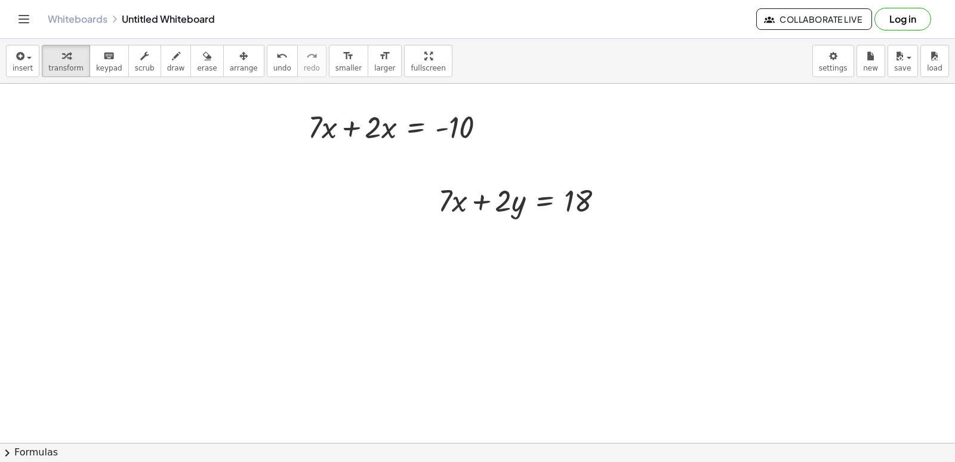
scroll to position [5204, 0]
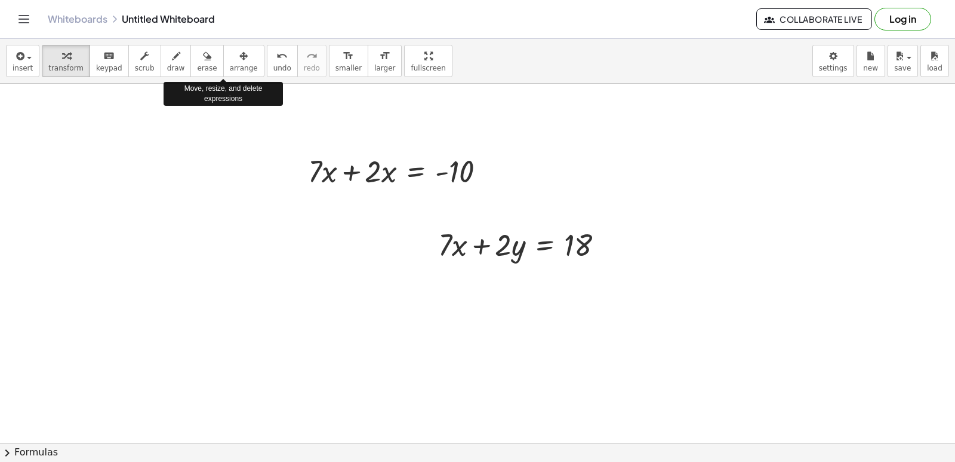
click at [223, 60] on button "arrange" at bounding box center [243, 61] width 41 height 32
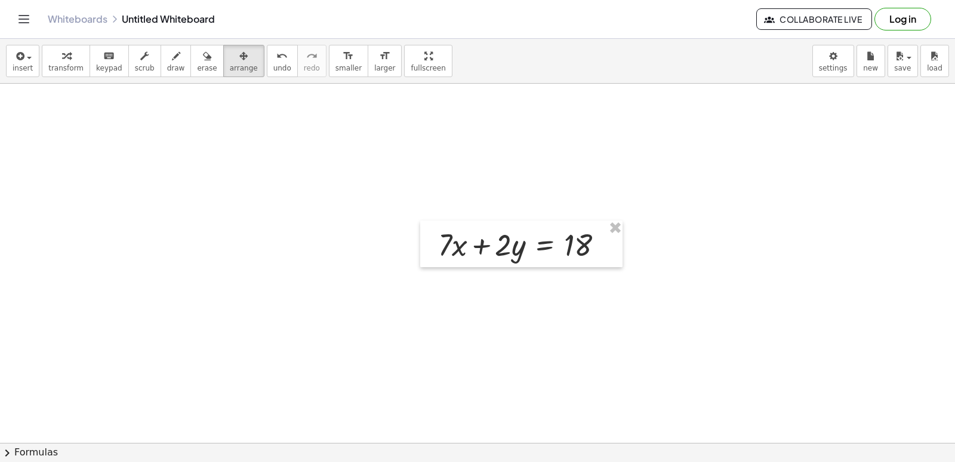
drag, startPoint x: 354, startPoint y: 177, endPoint x: 326, endPoint y: 21, distance: 158.4
click at [326, 21] on div "Graspable Math Activities Get Started Activity Bank Assigned Work Classes White…" at bounding box center [477, 231] width 955 height 462
click at [67, 62] on div "button" at bounding box center [65, 55] width 35 height 14
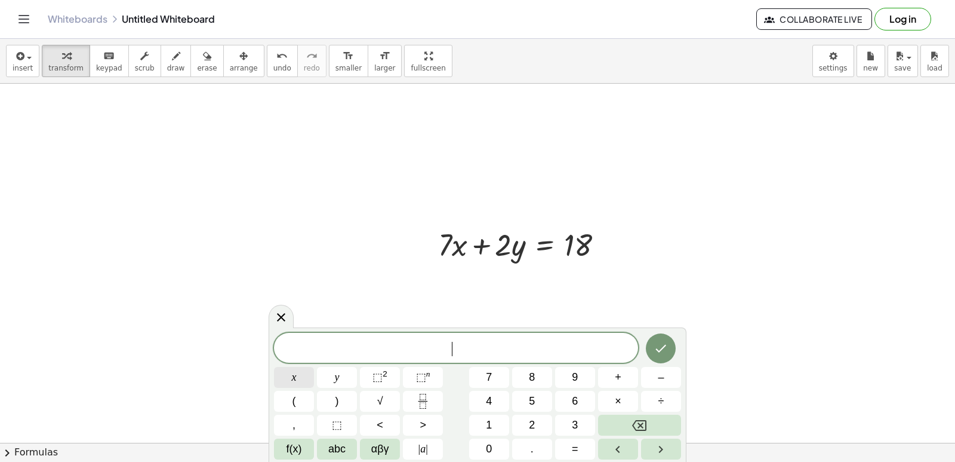
click at [290, 371] on button "x" at bounding box center [294, 377] width 40 height 21
click at [572, 453] on span "=" at bounding box center [575, 449] width 7 height 16
click at [531, 419] on span "2" at bounding box center [532, 425] width 6 height 16
click at [661, 346] on icon "Done" at bounding box center [661, 348] width 14 height 14
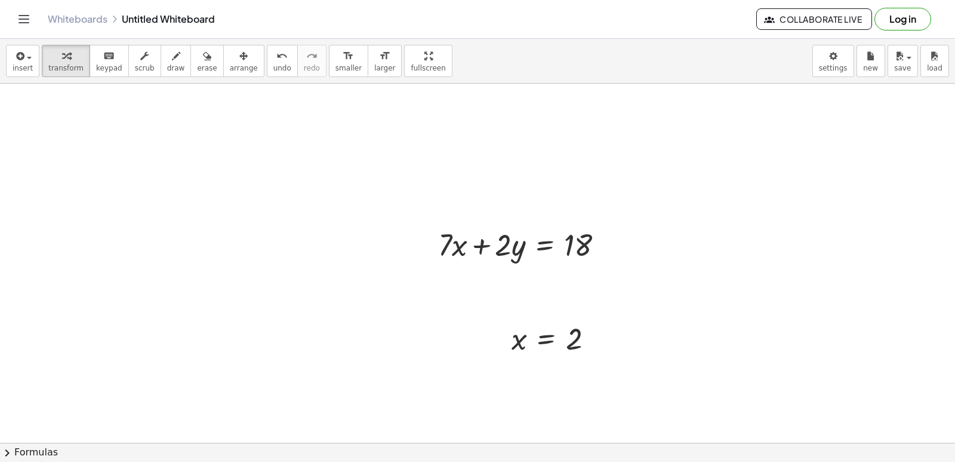
click at [239, 66] on button "arrange" at bounding box center [243, 61] width 41 height 32
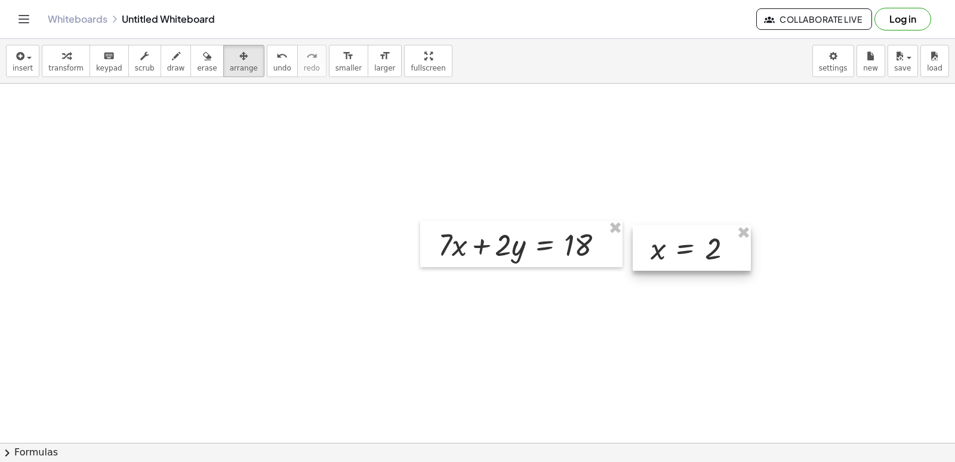
drag, startPoint x: 539, startPoint y: 339, endPoint x: 680, endPoint y: 249, distance: 167.3
click at [680, 249] on div at bounding box center [692, 247] width 118 height 45
click at [62, 61] on icon "button" at bounding box center [66, 56] width 8 height 14
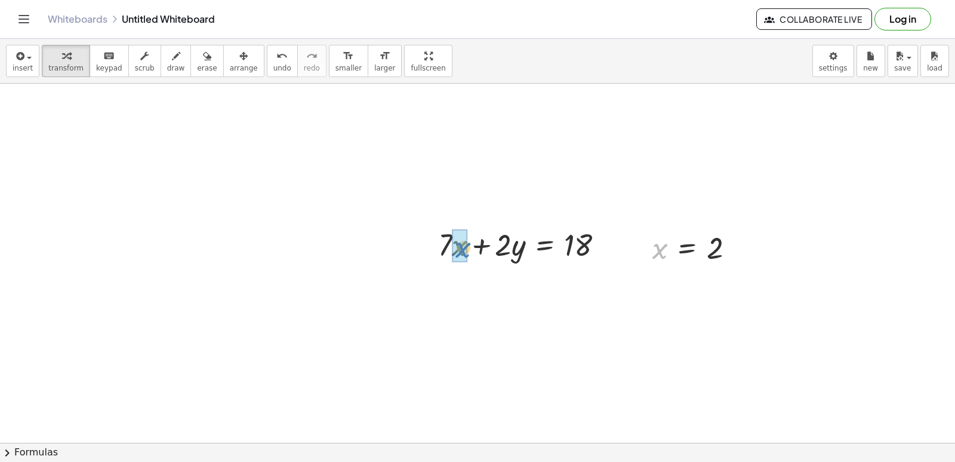
drag, startPoint x: 614, startPoint y: 243, endPoint x: 468, endPoint y: 250, distance: 145.9
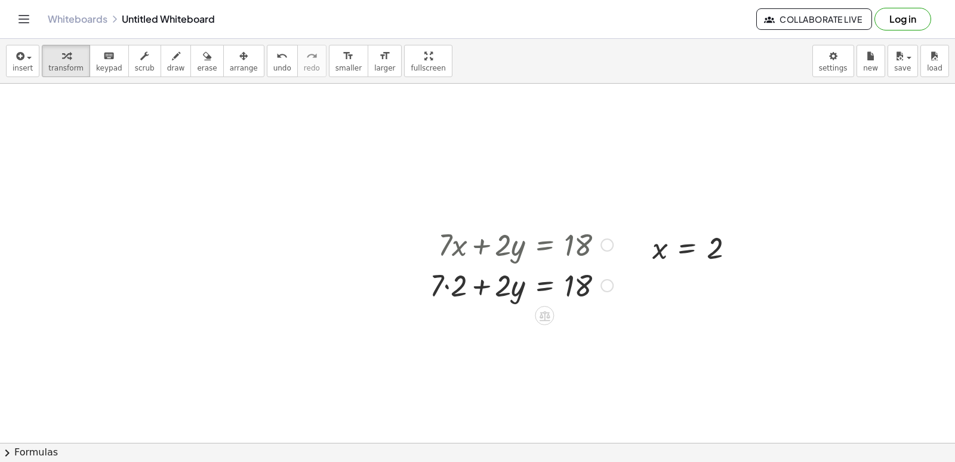
drag, startPoint x: 486, startPoint y: 254, endPoint x: 686, endPoint y: 184, distance: 211.3
click at [443, 289] on div at bounding box center [521, 284] width 195 height 41
click at [447, 284] on div at bounding box center [521, 284] width 195 height 41
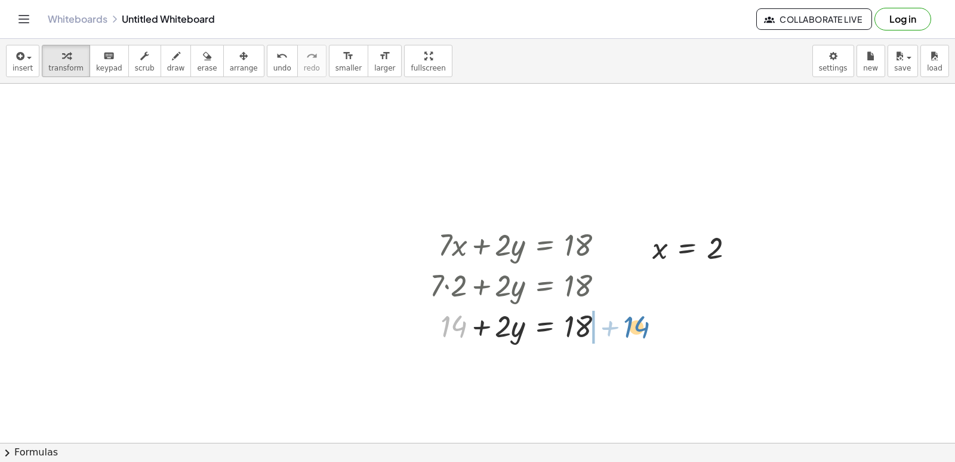
drag, startPoint x: 475, startPoint y: 364, endPoint x: 626, endPoint y: 333, distance: 153.7
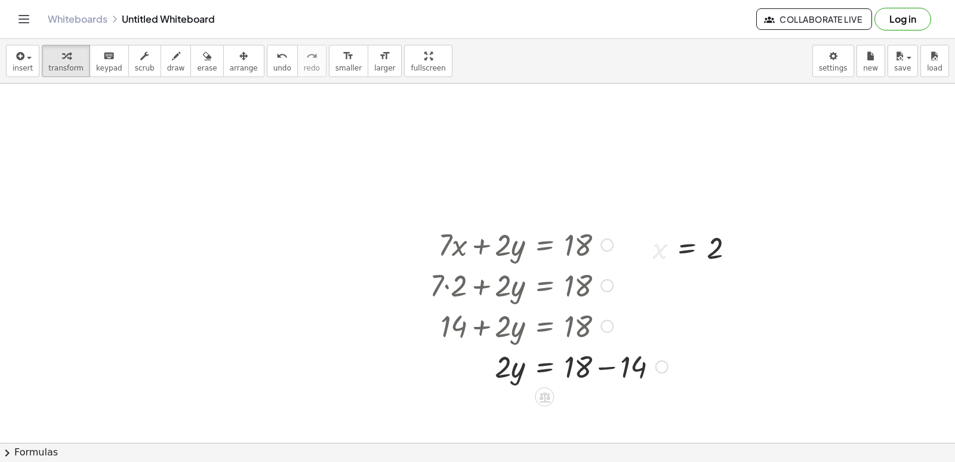
drag, startPoint x: 626, startPoint y: 333, endPoint x: 365, endPoint y: 334, distance: 261.0
click at [603, 365] on div at bounding box center [549, 365] width 250 height 41
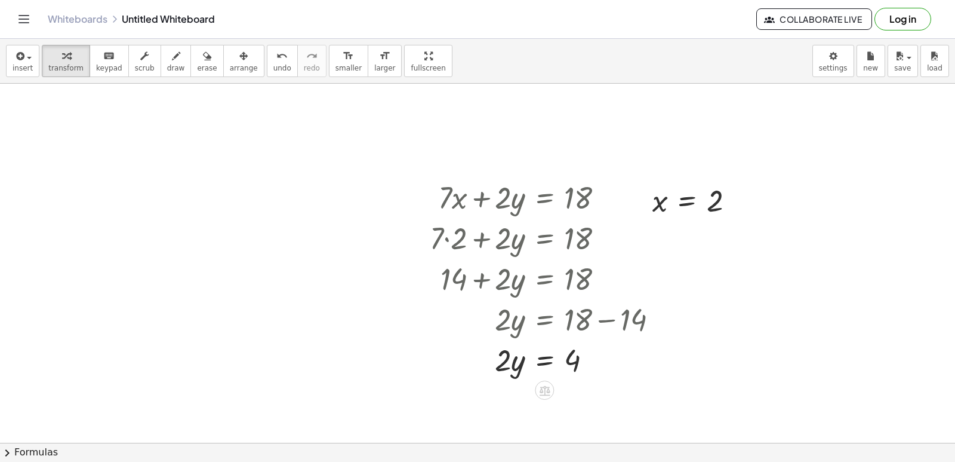
scroll to position [5324, 0]
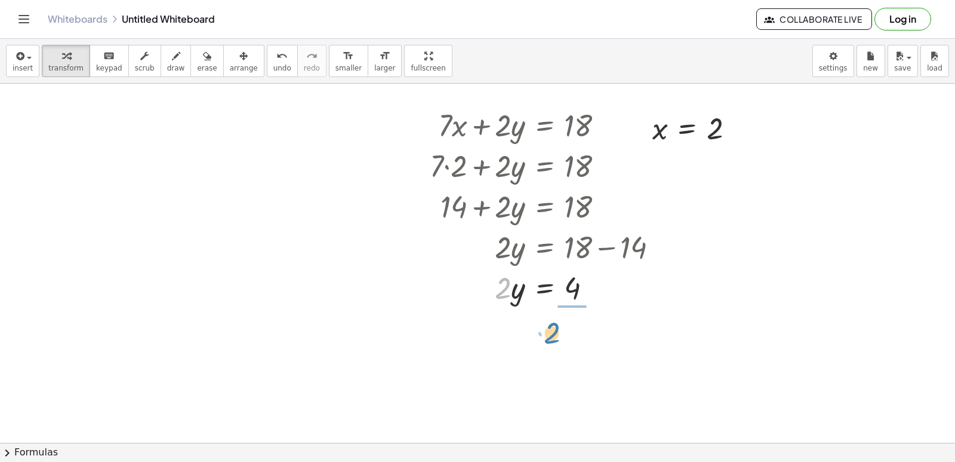
drag, startPoint x: 508, startPoint y: 339, endPoint x: 570, endPoint y: 333, distance: 62.5
click at [579, 340] on div at bounding box center [549, 337] width 250 height 60
click at [573, 334] on div at bounding box center [549, 337] width 250 height 60
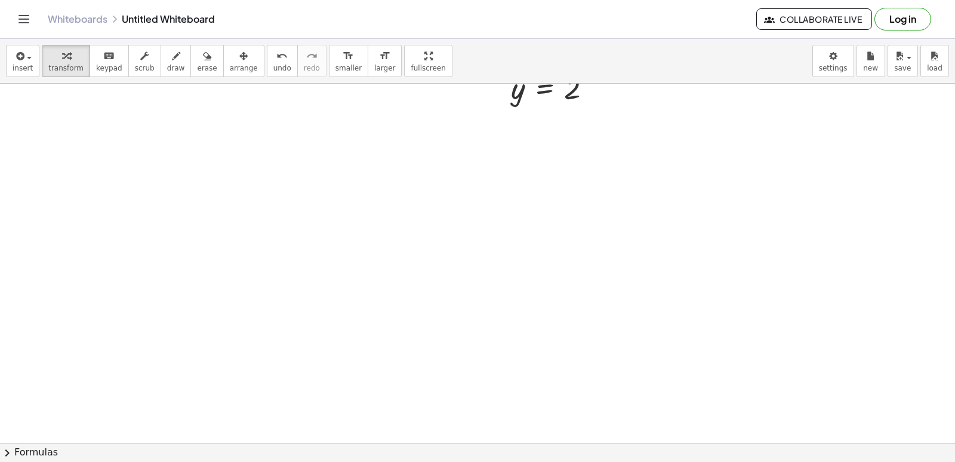
scroll to position [5682, 0]
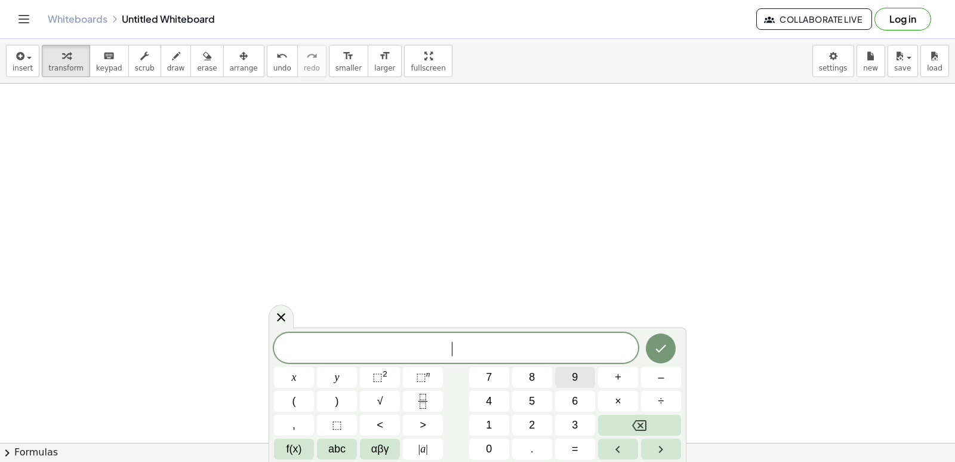
click at [576, 371] on span "9" at bounding box center [575, 377] width 6 height 16
click at [628, 398] on button "×" at bounding box center [618, 401] width 40 height 21
click at [612, 383] on button "+" at bounding box center [618, 377] width 40 height 21
click at [641, 429] on icon "Backspace" at bounding box center [639, 425] width 14 height 14
click at [641, 428] on icon "Backspace" at bounding box center [639, 425] width 14 height 14
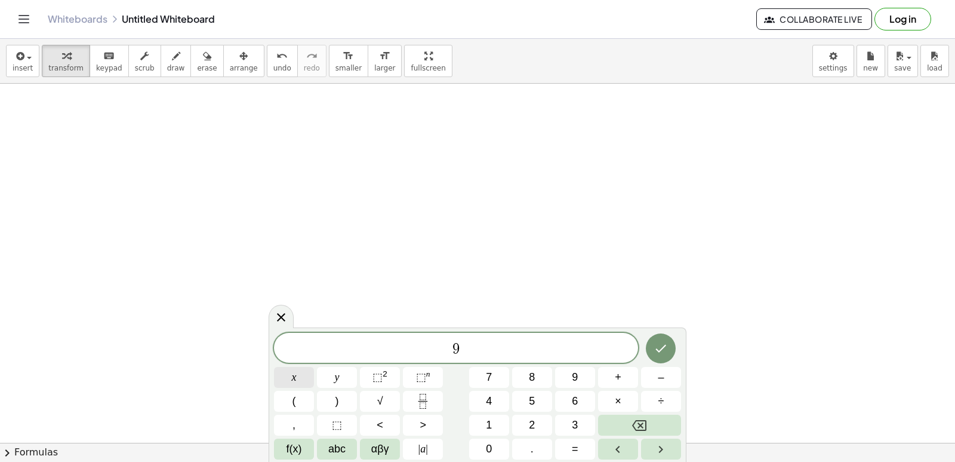
click at [299, 380] on button "x" at bounding box center [294, 377] width 40 height 21
click at [611, 382] on button "+" at bounding box center [618, 377] width 40 height 21
click at [333, 380] on button "y" at bounding box center [337, 377] width 40 height 21
click at [579, 451] on button "=" at bounding box center [575, 448] width 40 height 21
click at [504, 402] on button "4" at bounding box center [489, 401] width 40 height 21
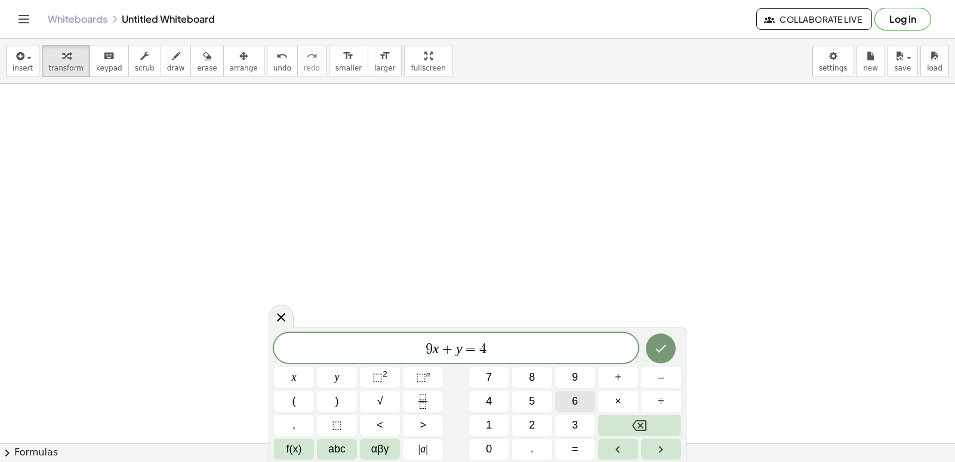
click at [583, 394] on button "6" at bounding box center [575, 401] width 40 height 21
click at [657, 350] on icon "Done" at bounding box center [661, 348] width 14 height 14
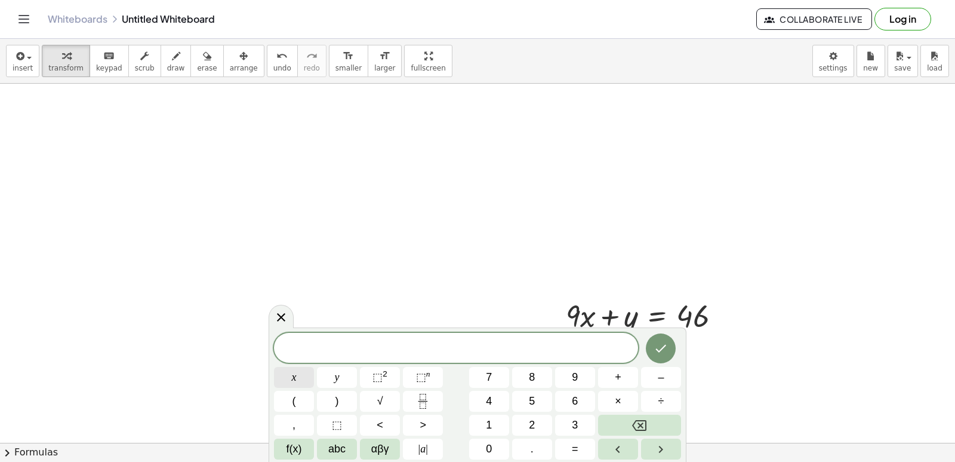
click at [288, 373] on button "x" at bounding box center [294, 377] width 40 height 21
click at [557, 445] on button "=" at bounding box center [575, 448] width 40 height 21
click at [534, 398] on button "5" at bounding box center [532, 401] width 40 height 21
click at [659, 346] on icon "Done" at bounding box center [661, 348] width 14 height 14
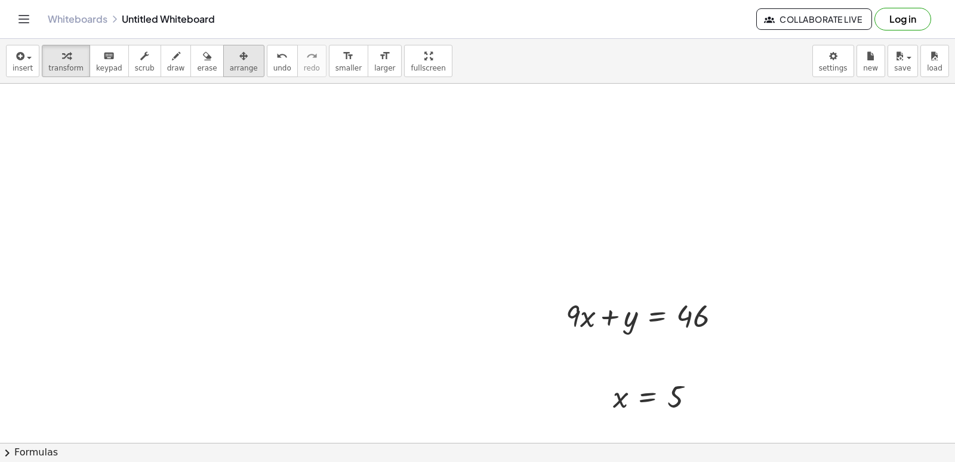
click at [239, 57] on icon "button" at bounding box center [243, 56] width 8 height 14
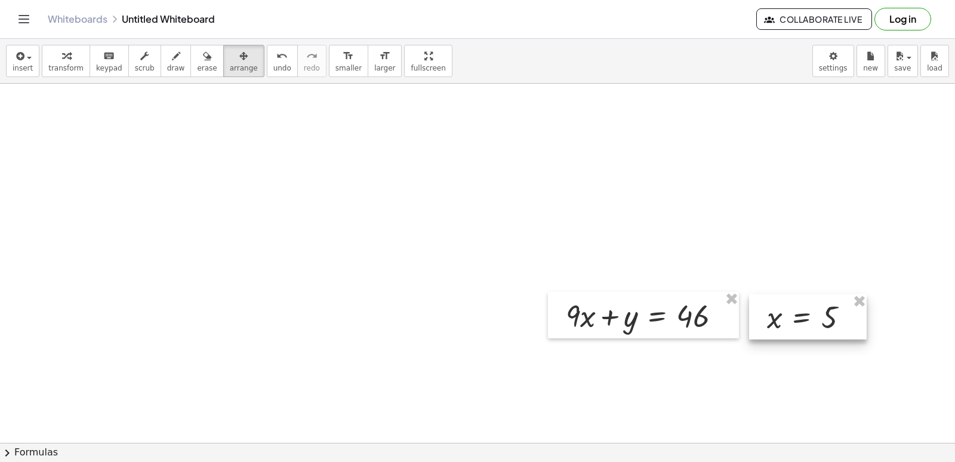
drag, startPoint x: 664, startPoint y: 396, endPoint x: 814, endPoint y: 317, distance: 169.6
drag, startPoint x: 814, startPoint y: 317, endPoint x: 87, endPoint y: 76, distance: 766.0
click at [128, 63] on button "scrub" at bounding box center [144, 61] width 33 height 32
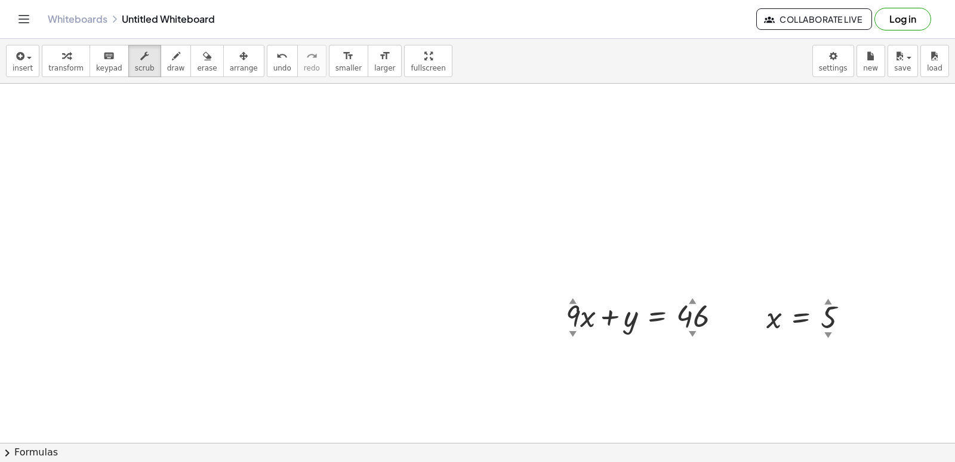
click at [67, 66] on span "transform" at bounding box center [65, 68] width 35 height 8
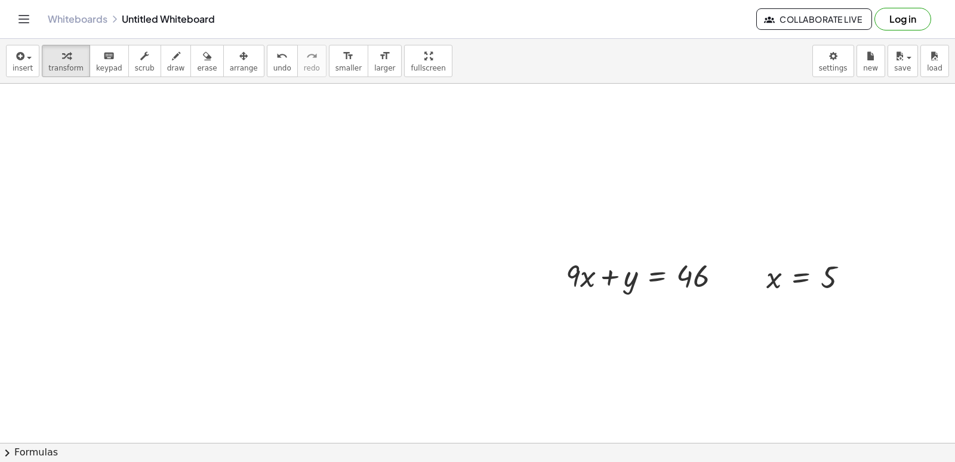
scroll to position [5742, 0]
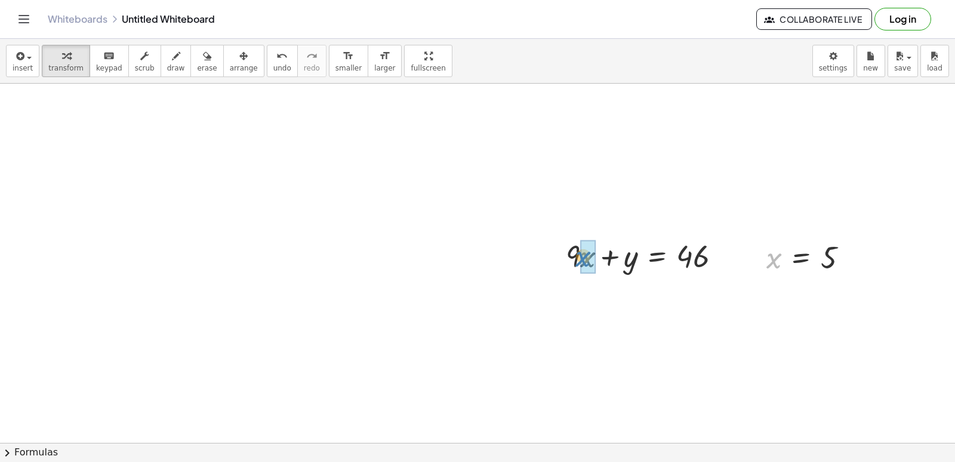
drag, startPoint x: 771, startPoint y: 259, endPoint x: 580, endPoint y: 261, distance: 190.5
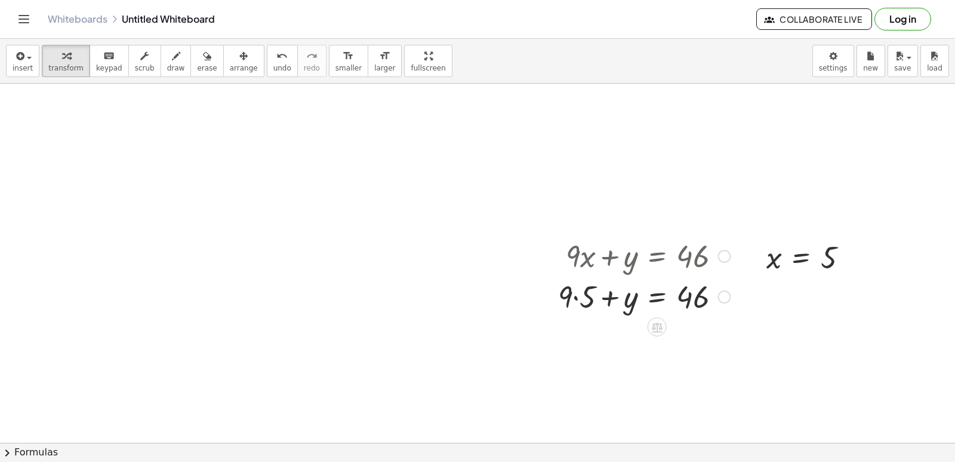
click at [574, 293] on div at bounding box center [644, 295] width 184 height 41
drag, startPoint x: 581, startPoint y: 339, endPoint x: 750, endPoint y: 348, distance: 169.2
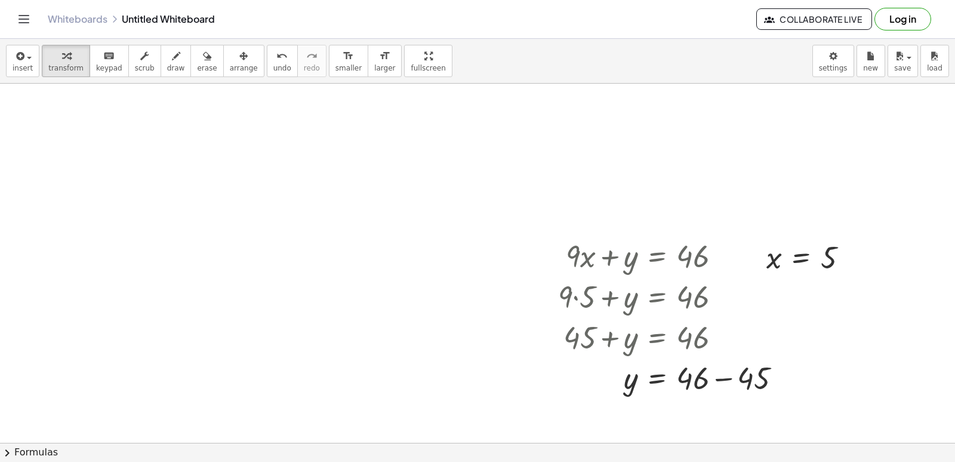
drag, startPoint x: 797, startPoint y: 340, endPoint x: 852, endPoint y: 404, distance: 84.7
click at [731, 376] on div at bounding box center [674, 377] width 245 height 41
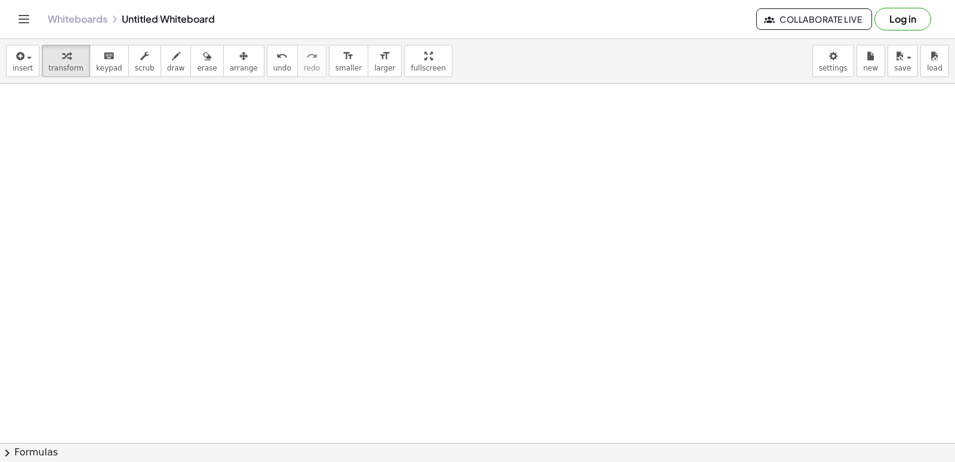
scroll to position [6101, 0]
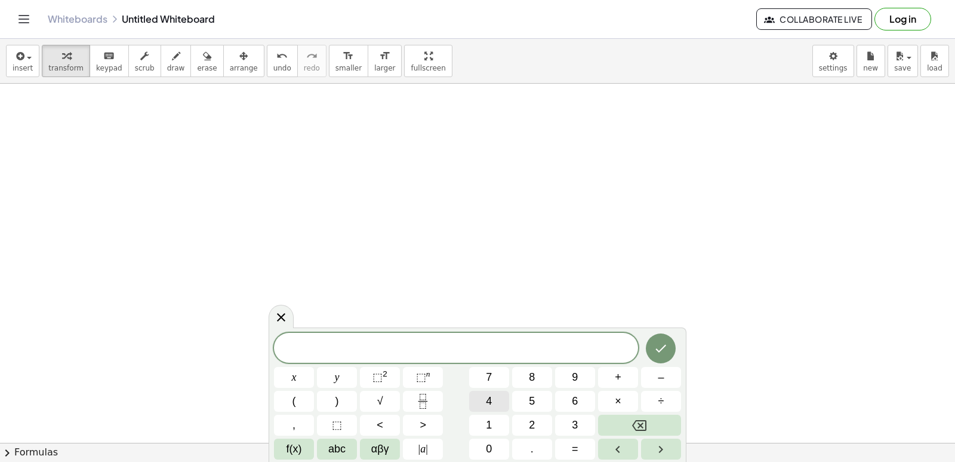
click at [486, 394] on button "4" at bounding box center [489, 401] width 40 height 21
click at [279, 373] on button "x" at bounding box center [294, 377] width 40 height 21
click at [646, 370] on button "–" at bounding box center [661, 377] width 40 height 21
click at [474, 379] on button "7" at bounding box center [489, 377] width 40 height 21
click at [348, 383] on button "y" at bounding box center [337, 377] width 40 height 21
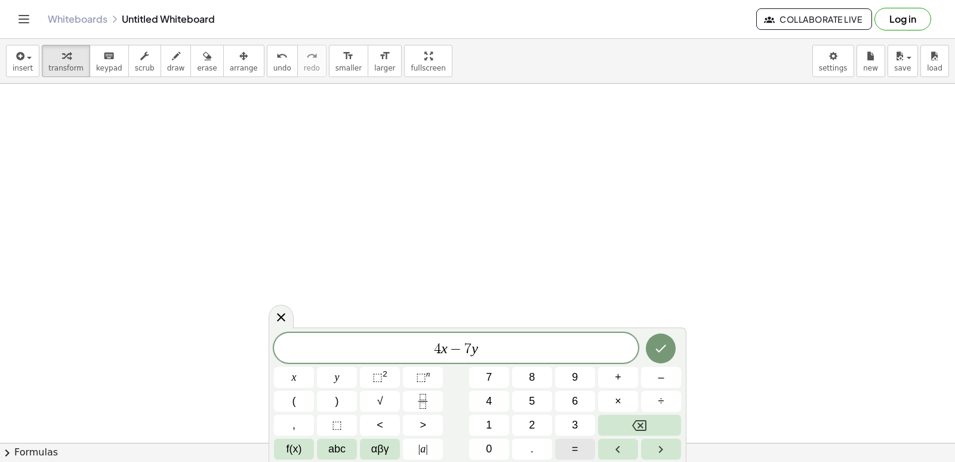
click at [581, 448] on button "=" at bounding box center [575, 448] width 40 height 21
click at [492, 424] on span "1" at bounding box center [489, 425] width 6 height 16
click at [662, 330] on div "4 x − 7 y = 1 ​ x y ⬚ 2 ⬚ n 7 8 9 + – ( ) √ 4 5 6 × ÷ , ⬚ < > 1 2 3 f(x) abc αβ…" at bounding box center [478, 394] width 418 height 134
click at [662, 339] on button "Done" at bounding box center [661, 348] width 30 height 30
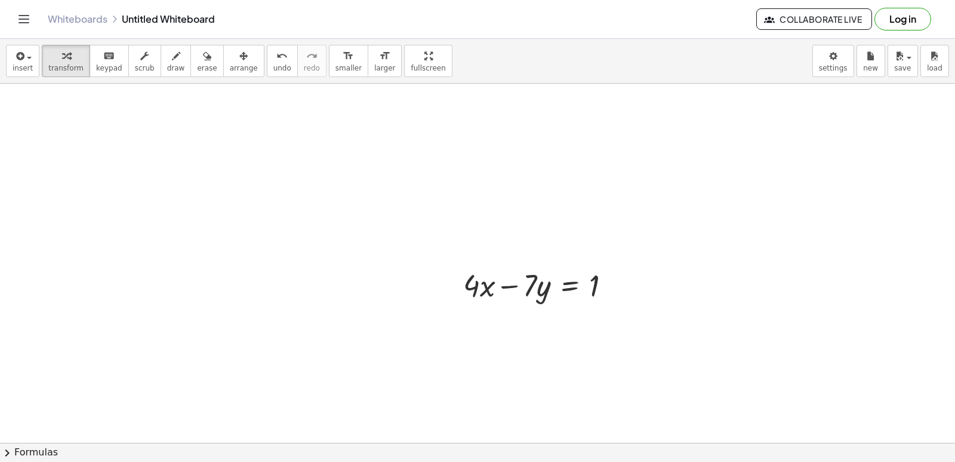
click at [223, 66] on button "arrange" at bounding box center [243, 61] width 41 height 32
click at [69, 66] on span "transform" at bounding box center [65, 68] width 35 height 8
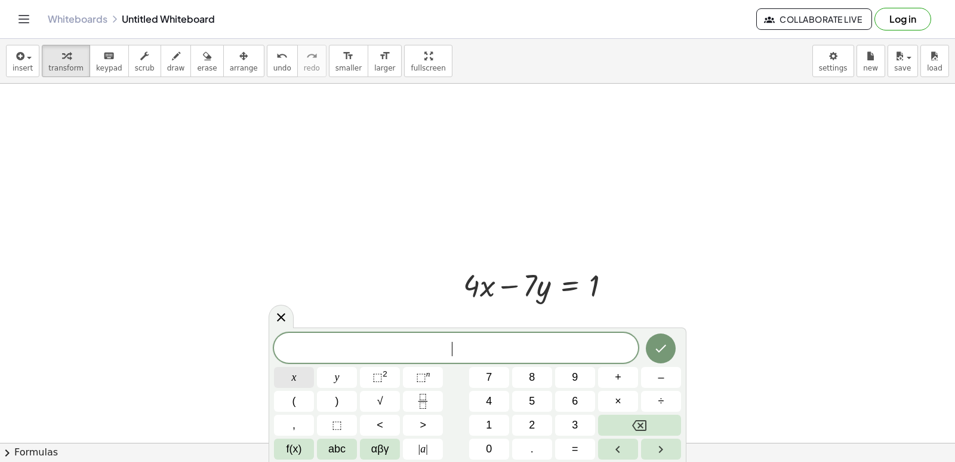
click at [289, 376] on button "x" at bounding box center [294, 377] width 40 height 21
click at [579, 451] on button "=" at bounding box center [575, 448] width 40 height 21
click at [532, 419] on button "2" at bounding box center [532, 424] width 40 height 21
click at [663, 346] on icon "Done" at bounding box center [661, 348] width 14 height 14
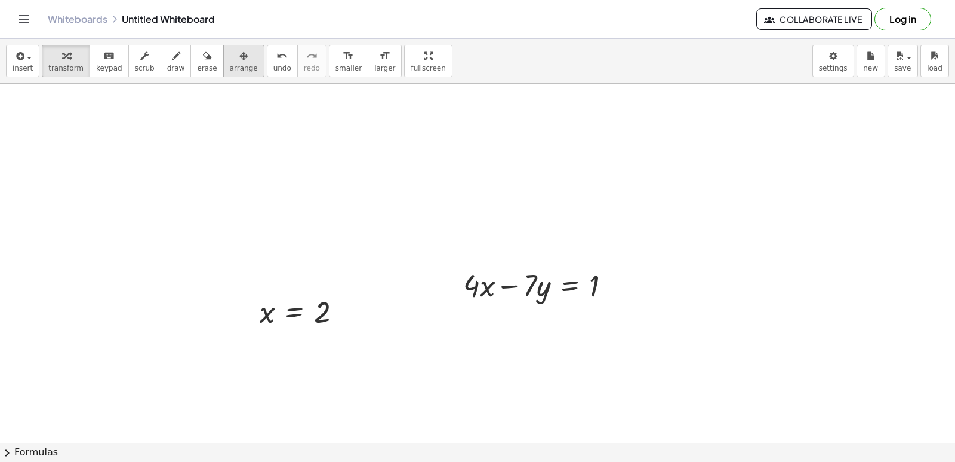
click at [230, 68] on span "arrange" at bounding box center [244, 68] width 28 height 8
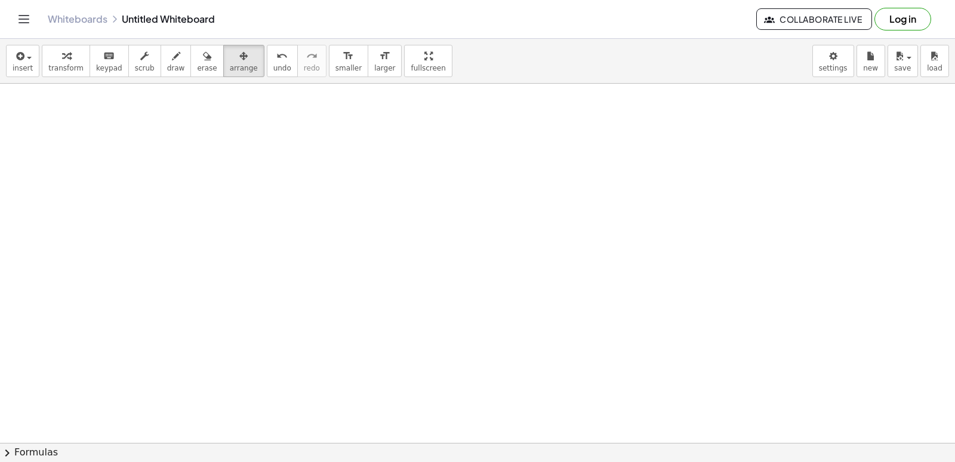
scroll to position [7077, 0]
drag, startPoint x: 668, startPoint y: 239, endPoint x: 712, endPoint y: 177, distance: 76.2
drag, startPoint x: 712, startPoint y: 177, endPoint x: 643, endPoint y: 198, distance: 73.1
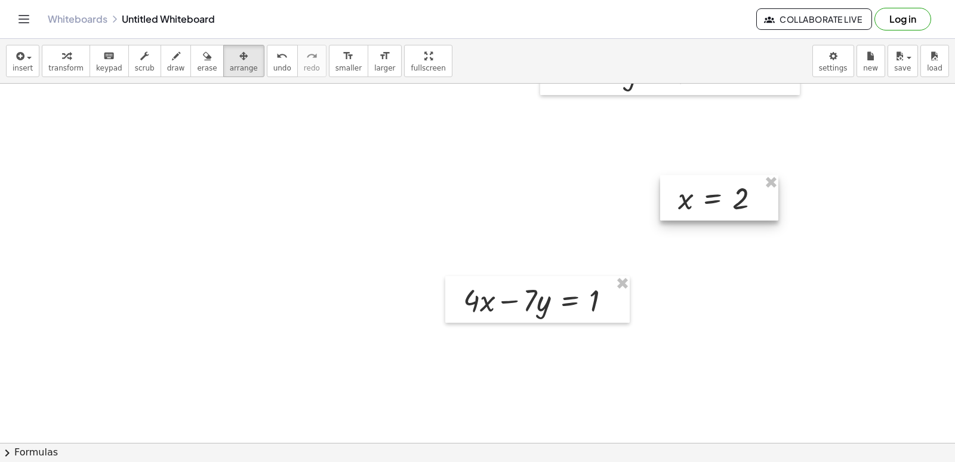
scroll to position [6062, 0]
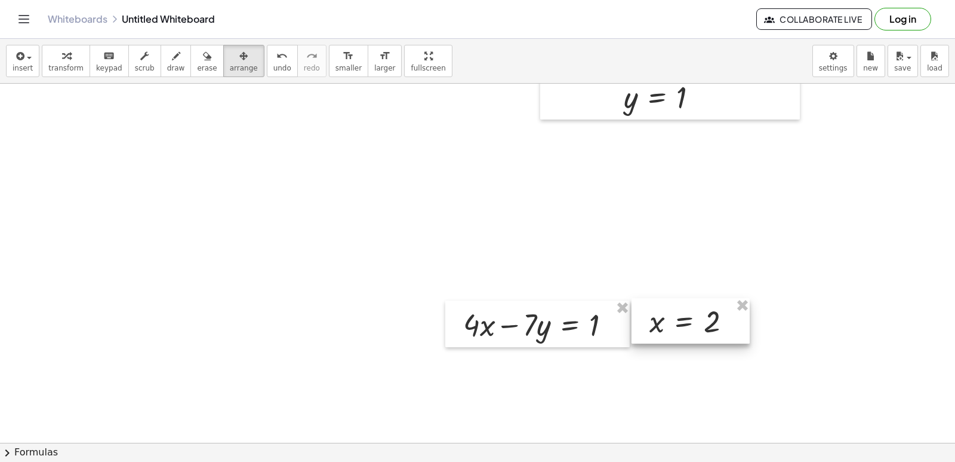
drag, startPoint x: 729, startPoint y: 235, endPoint x: 700, endPoint y: 333, distance: 102.6
click at [700, 333] on div at bounding box center [691, 320] width 118 height 45
drag, startPoint x: 47, startPoint y: 49, endPoint x: 499, endPoint y: 134, distance: 460.0
click at [48, 48] on button "transform" at bounding box center [66, 61] width 48 height 32
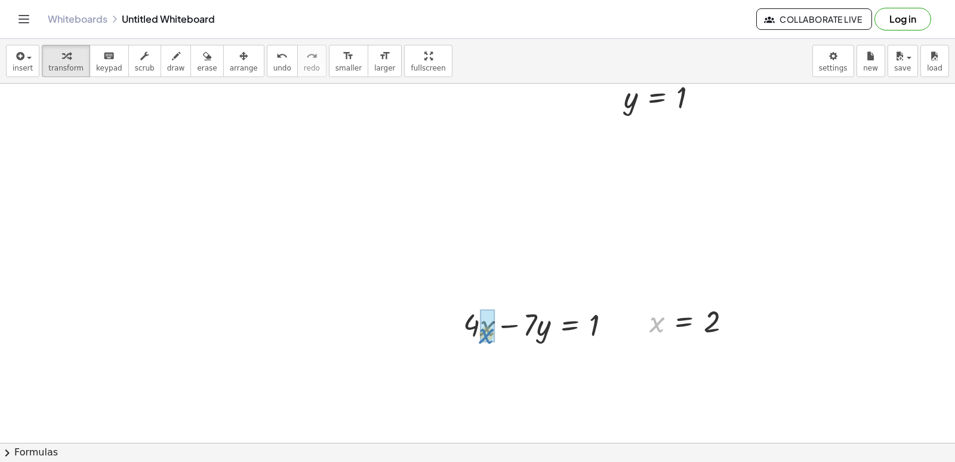
drag, startPoint x: 654, startPoint y: 324, endPoint x: 483, endPoint y: 336, distance: 171.2
click at [472, 367] on div at bounding box center [537, 364] width 177 height 41
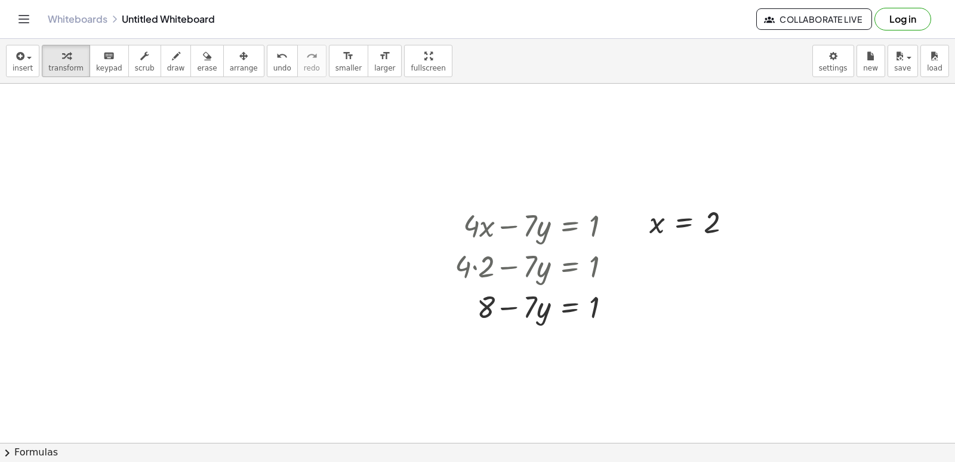
scroll to position [6181, 0]
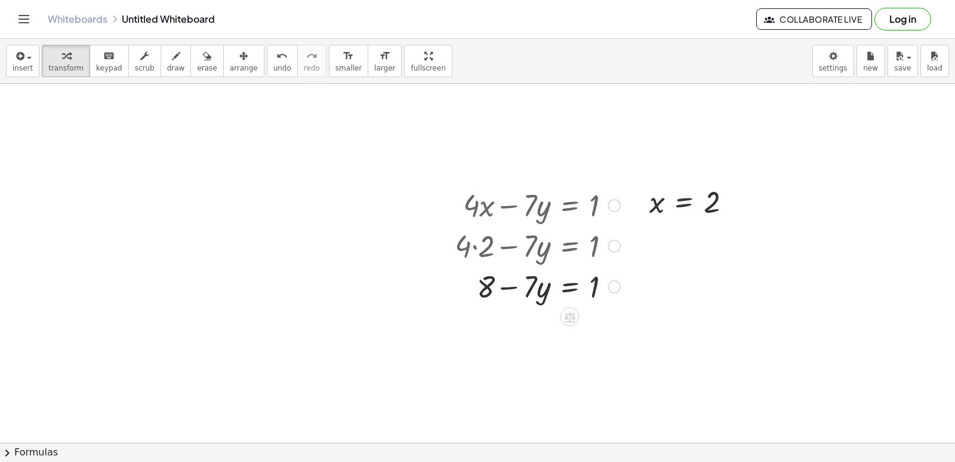
click at [514, 283] on div at bounding box center [537, 285] width 177 height 41
drag, startPoint x: 487, startPoint y: 284, endPoint x: 634, endPoint y: 289, distance: 147.0
click at [614, 326] on div at bounding box center [560, 326] width 223 height 41
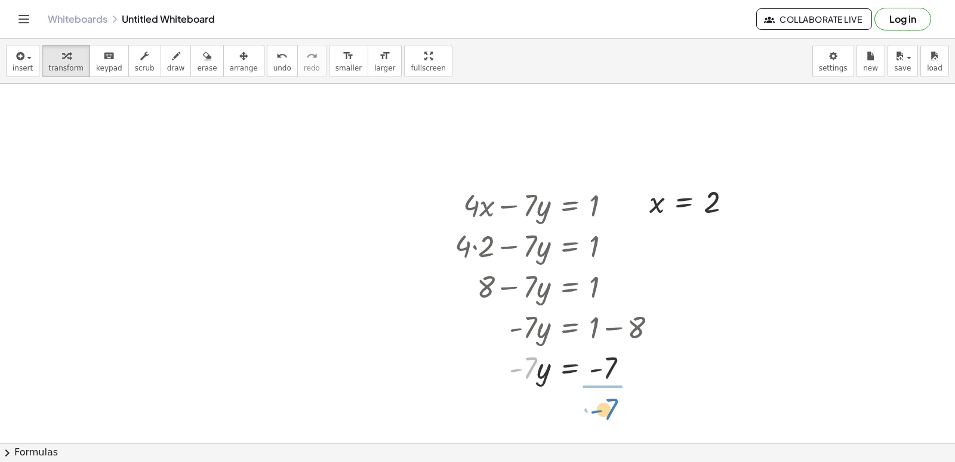
drag, startPoint x: 527, startPoint y: 366, endPoint x: 611, endPoint y: 403, distance: 91.4
click at [615, 370] on div at bounding box center [560, 367] width 223 height 60
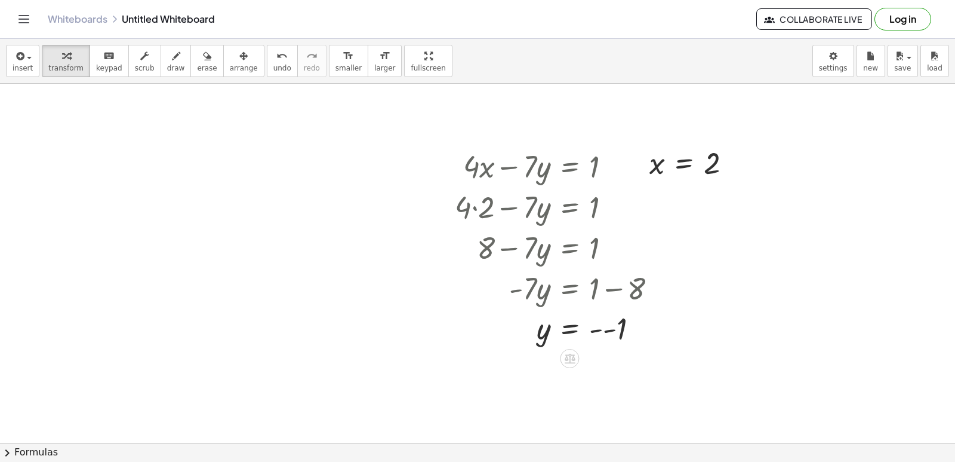
scroll to position [6241, 0]
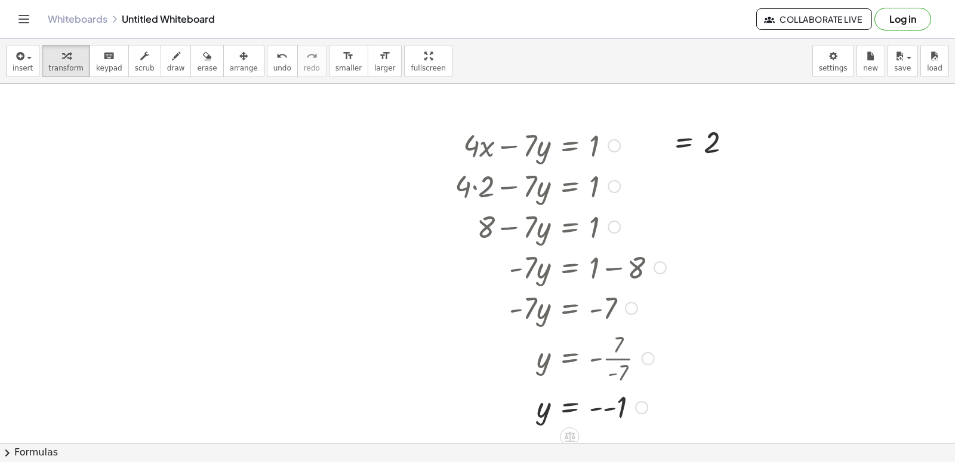
drag, startPoint x: 633, startPoint y: 306, endPoint x: 620, endPoint y: 415, distance: 109.5
drag, startPoint x: 187, startPoint y: 266, endPoint x: 216, endPoint y: 278, distance: 31.1
drag, startPoint x: 295, startPoint y: 298, endPoint x: 306, endPoint y: 300, distance: 11.5
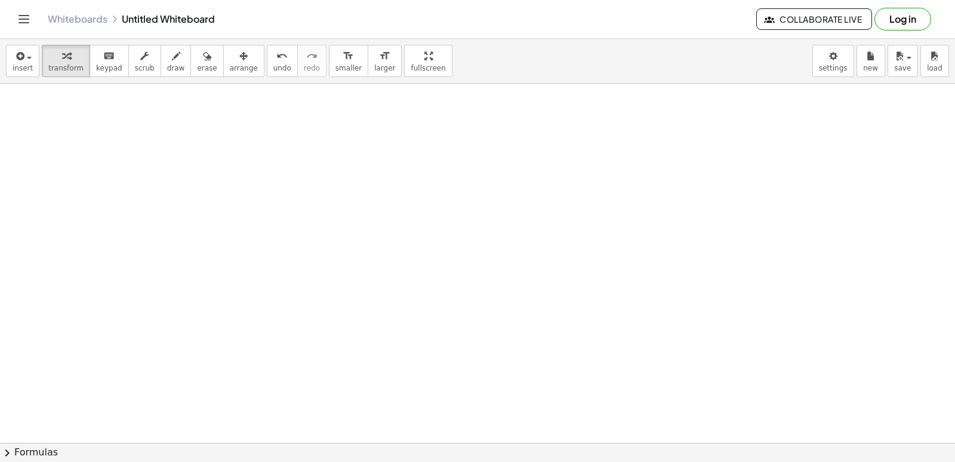
scroll to position [6759, 0]
drag, startPoint x: 451, startPoint y: 302, endPoint x: 500, endPoint y: 294, distance: 49.6
drag, startPoint x: 572, startPoint y: 306, endPoint x: 569, endPoint y: 312, distance: 6.7
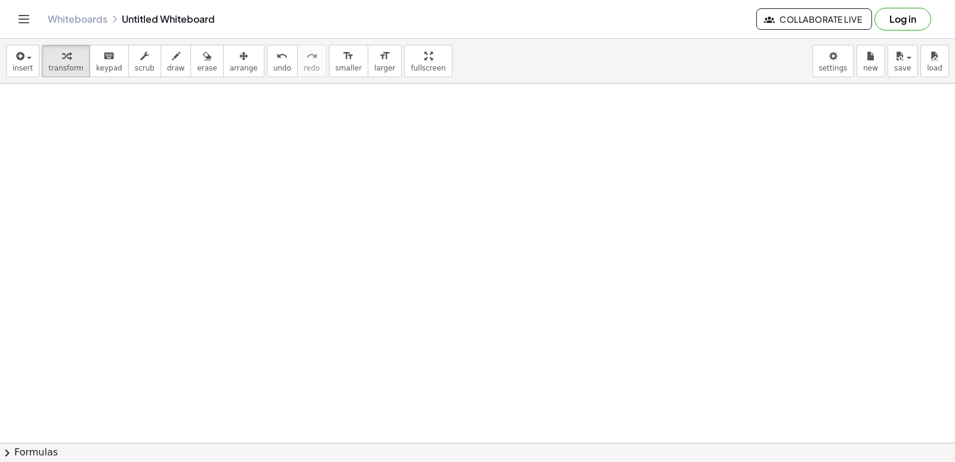
drag, startPoint x: 588, startPoint y: 321, endPoint x: 454, endPoint y: 298, distance: 136.4
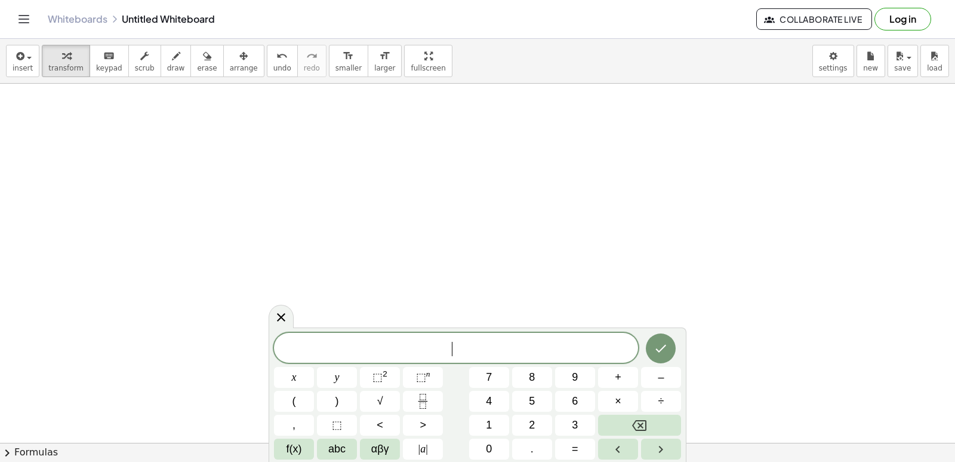
click at [289, 373] on button "x" at bounding box center [294, 377] width 40 height 21
click at [284, 373] on button "x" at bounding box center [294, 377] width 40 height 21
click at [297, 375] on button "x" at bounding box center [294, 377] width 40 height 21
click at [616, 400] on span "×" at bounding box center [618, 401] width 7 height 16
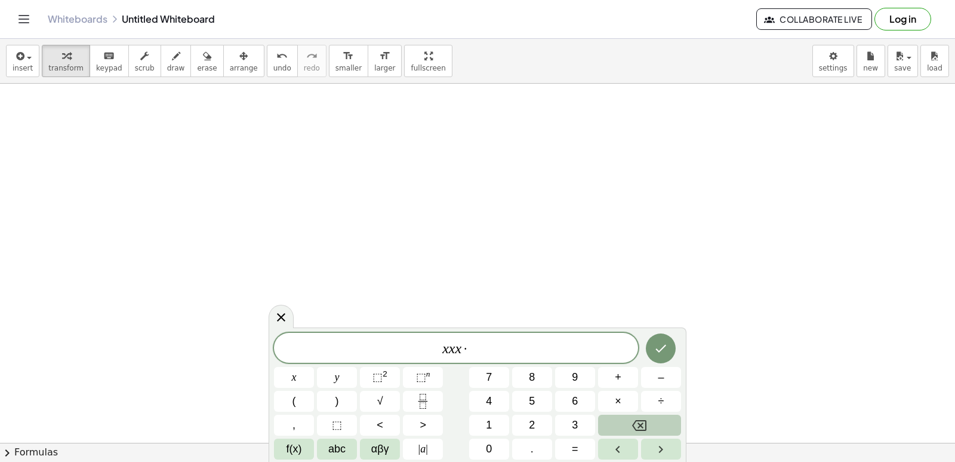
click at [663, 423] on button "Backspace" at bounding box center [639, 424] width 83 height 21
click at [663, 342] on icon "Done" at bounding box center [661, 348] width 14 height 14
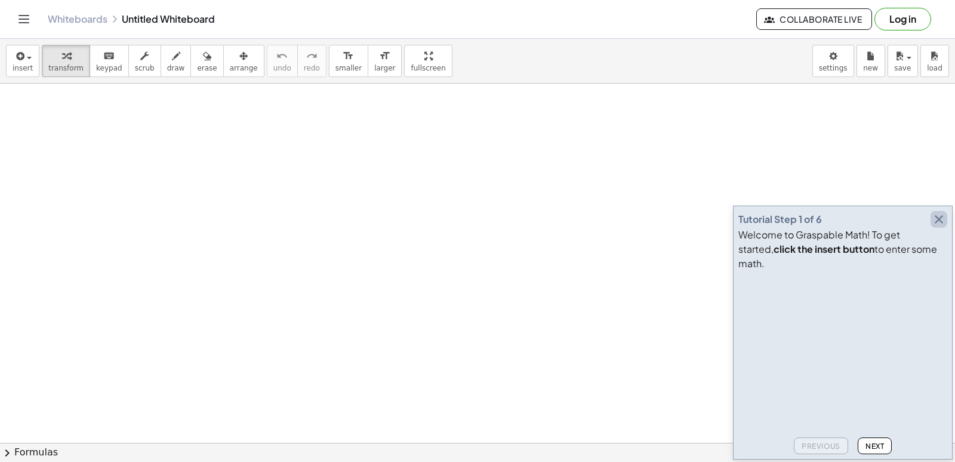
click at [943, 226] on icon "button" at bounding box center [939, 219] width 14 height 14
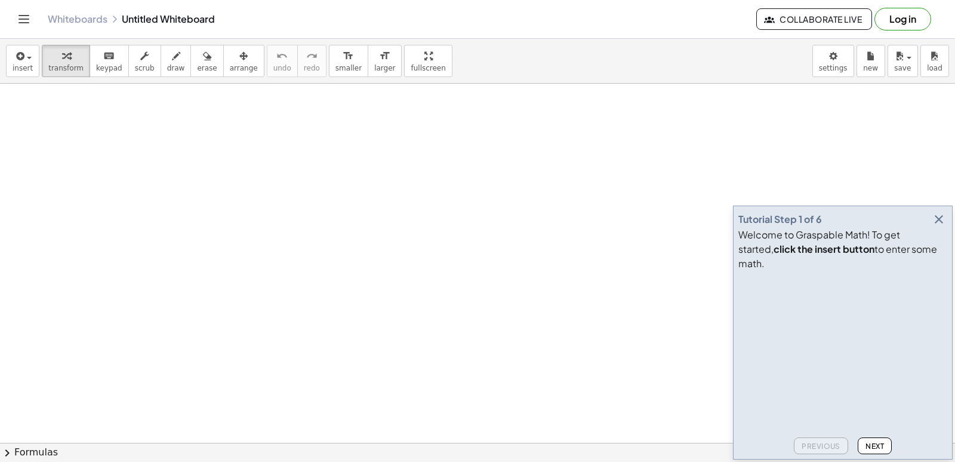
click at [939, 226] on icon "button" at bounding box center [939, 219] width 14 height 14
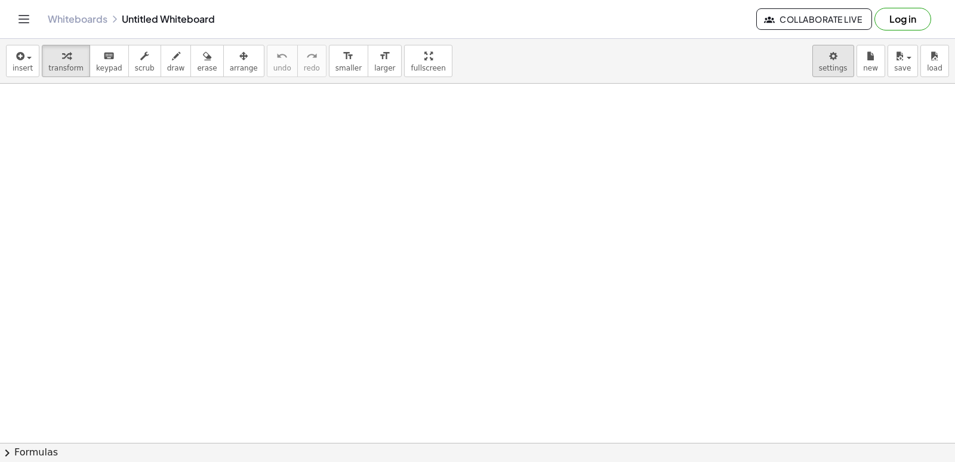
click at [833, 57] on body "Graspable Math Activities Get Started Activity Bank Assigned Work Classes White…" at bounding box center [477, 231] width 955 height 462
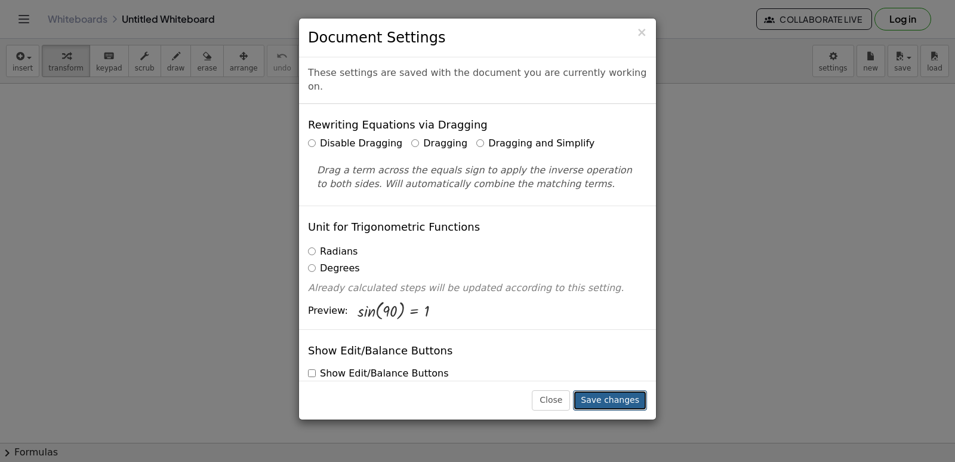
click at [616, 395] on button "Save changes" at bounding box center [610, 400] width 74 height 20
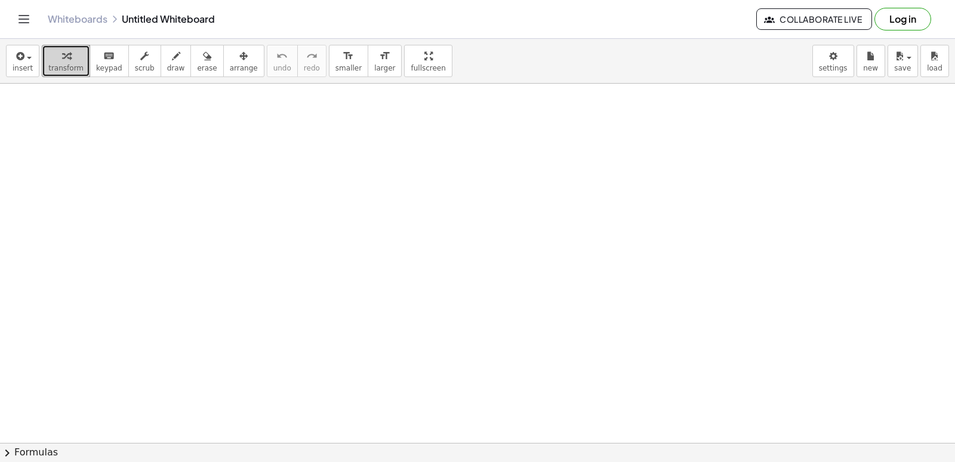
click at [65, 59] on icon "button" at bounding box center [66, 56] width 8 height 14
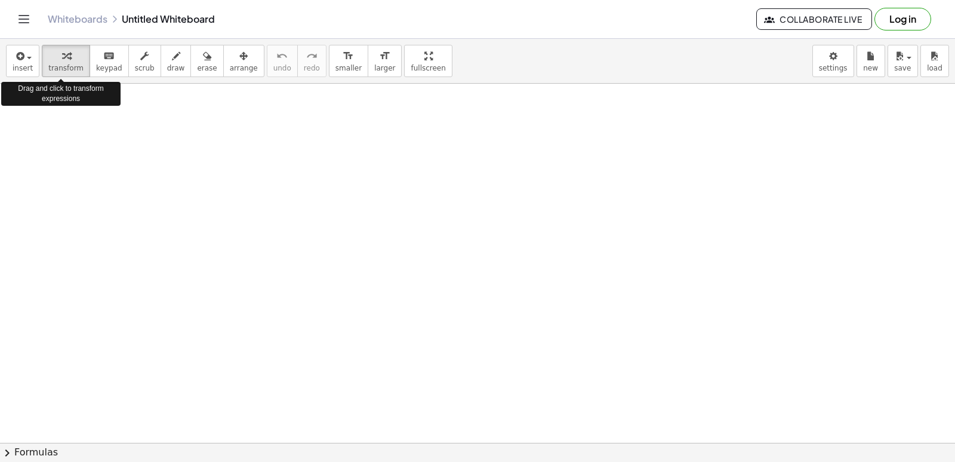
drag, startPoint x: 65, startPoint y: 59, endPoint x: 385, endPoint y: 214, distance: 355.0
drag, startPoint x: 385, startPoint y: 214, endPoint x: 60, endPoint y: 60, distance: 359.3
click at [62, 60] on icon "button" at bounding box center [66, 56] width 8 height 14
click at [62, 58] on icon "button" at bounding box center [66, 56] width 8 height 14
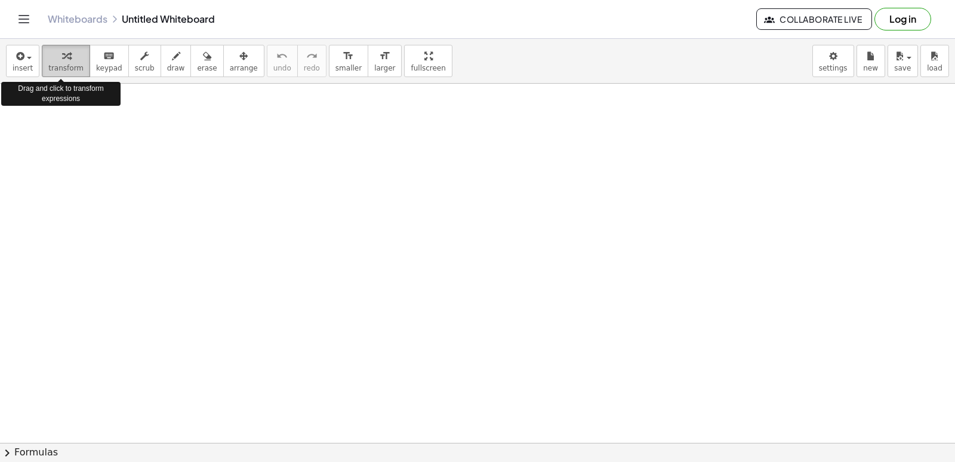
click at [59, 70] on button "transform" at bounding box center [66, 61] width 48 height 32
click at [62, 66] on span "transform" at bounding box center [65, 68] width 35 height 8
drag, startPoint x: 59, startPoint y: 64, endPoint x: 596, endPoint y: 268, distance: 574.5
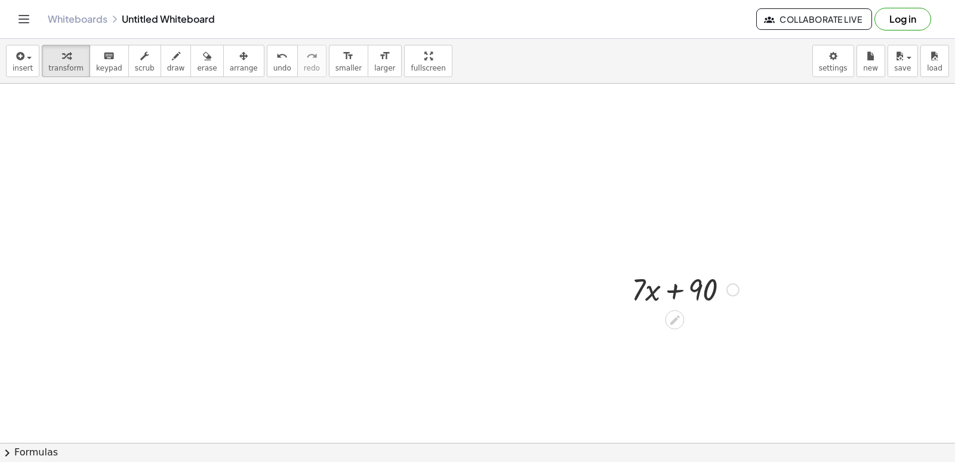
click at [717, 284] on div at bounding box center [685, 288] width 119 height 41
click at [707, 293] on div at bounding box center [685, 288] width 119 height 41
click at [679, 323] on icon at bounding box center [675, 320] width 13 height 13
click at [670, 290] on div at bounding box center [685, 288] width 119 height 41
click at [673, 318] on icon at bounding box center [675, 320] width 13 height 13
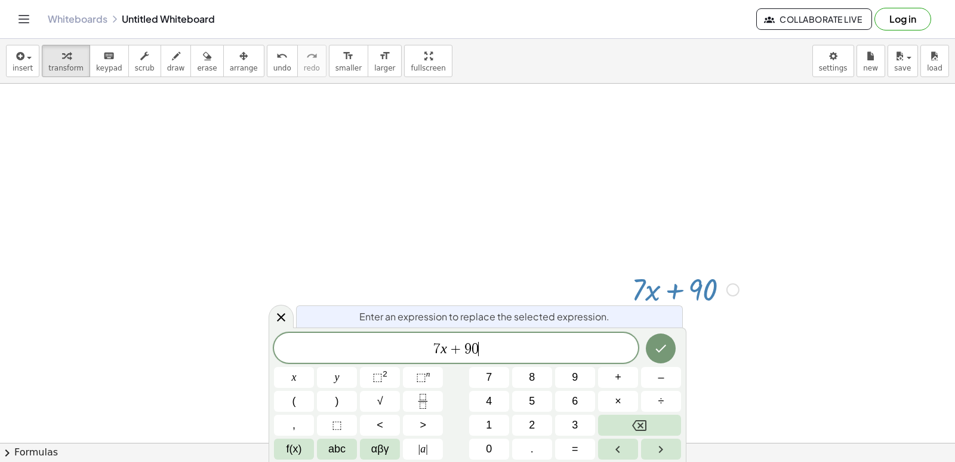
drag, startPoint x: 546, startPoint y: 349, endPoint x: 533, endPoint y: 345, distance: 13.8
click at [545, 350] on span "7 x + 9 0 ​" at bounding box center [456, 348] width 364 height 17
click at [667, 350] on icon "Done" at bounding box center [661, 348] width 14 height 14
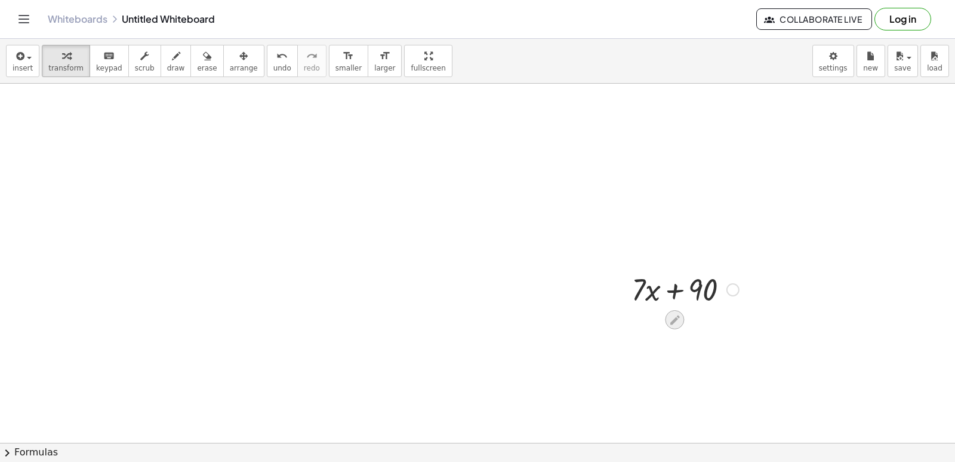
click at [669, 320] on icon at bounding box center [675, 320] width 13 height 13
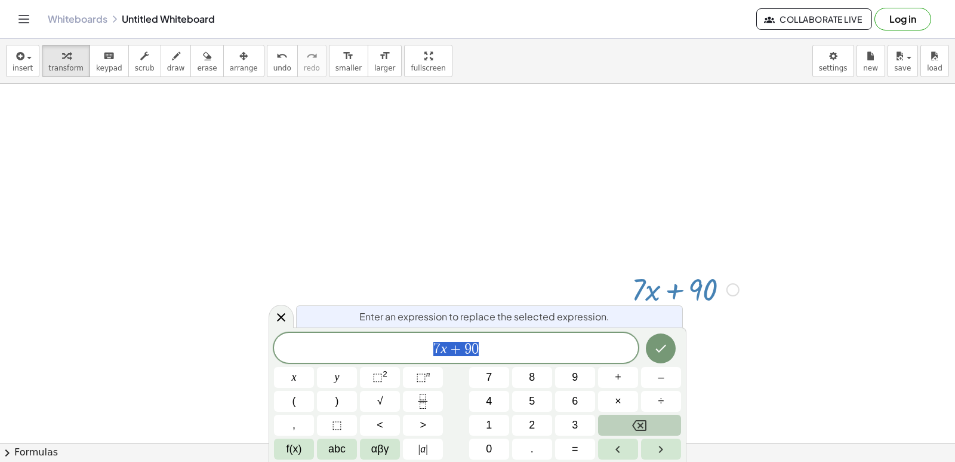
click at [635, 416] on button "Backspace" at bounding box center [639, 424] width 83 height 21
click at [579, 448] on button "=" at bounding box center [575, 448] width 40 height 21
click at [647, 423] on icon "Backspace" at bounding box center [639, 425] width 14 height 11
click at [582, 453] on button "=" at bounding box center [575, 448] width 40 height 21
click at [493, 427] on button "1" at bounding box center [489, 424] width 40 height 21
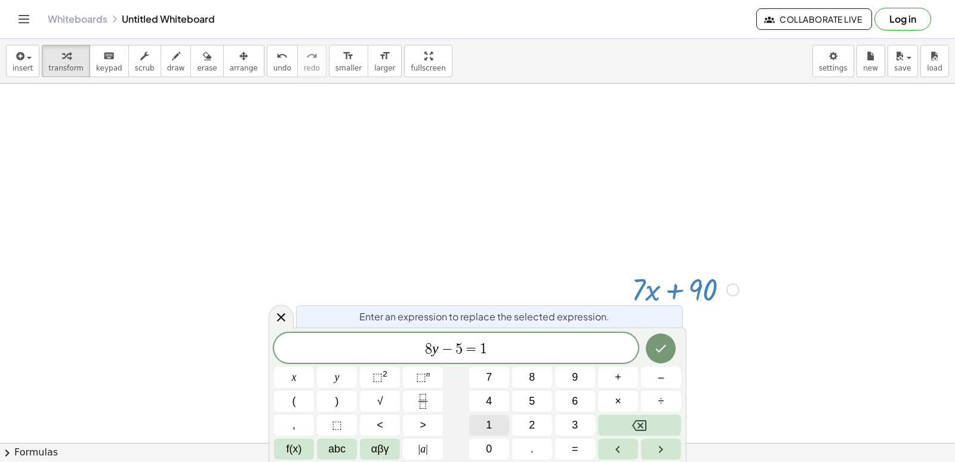
click at [494, 426] on button "1" at bounding box center [489, 424] width 40 height 21
drag, startPoint x: 494, startPoint y: 426, endPoint x: 431, endPoint y: 280, distance: 159.4
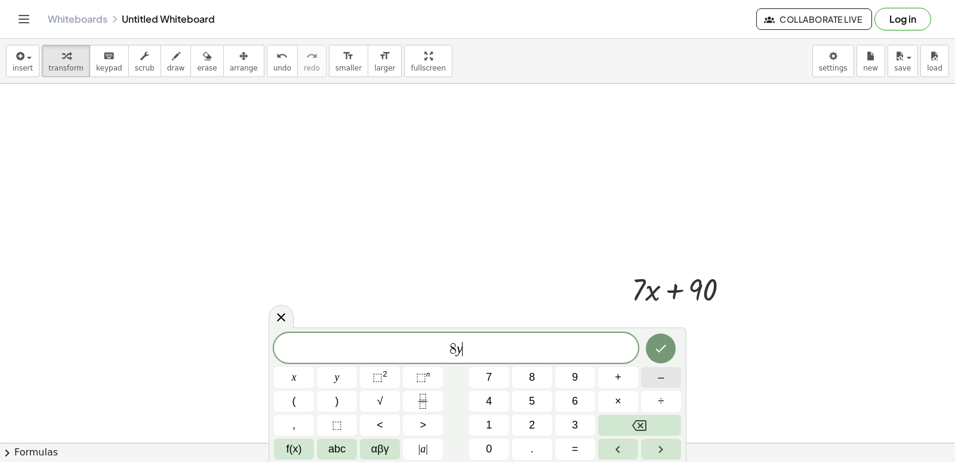
click at [648, 370] on button "–" at bounding box center [661, 377] width 40 height 21
click at [656, 418] on button "Backspace" at bounding box center [639, 424] width 83 height 21
click at [582, 441] on button "=" at bounding box center [575, 448] width 40 height 21
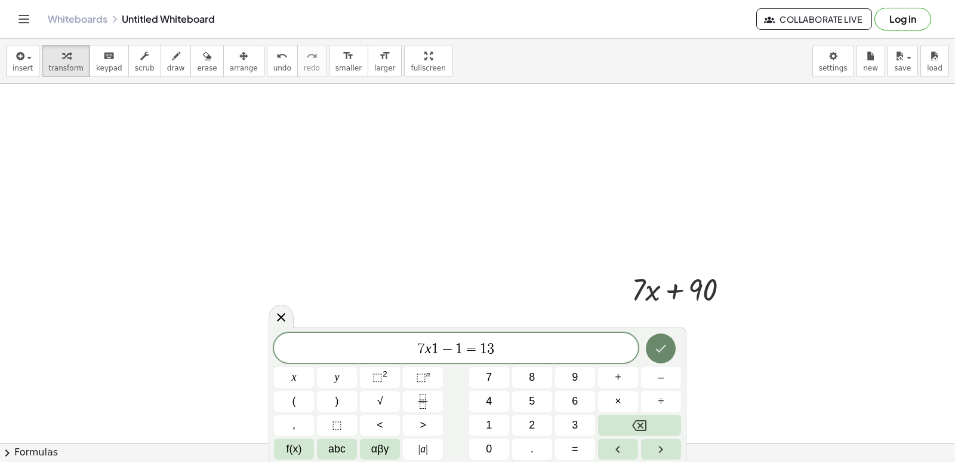
click at [314, 367] on div at bounding box center [294, 377] width 40 height 21
click at [663, 344] on icon "Done" at bounding box center [661, 348] width 14 height 14
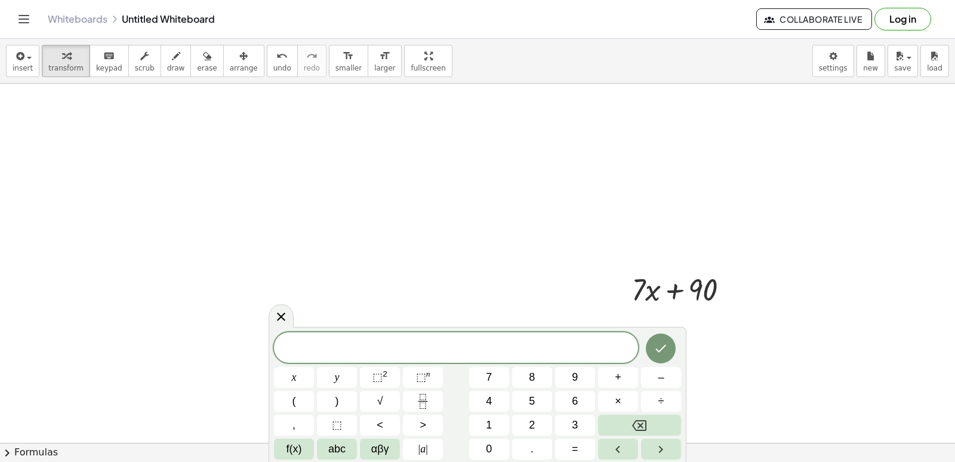
click at [638, 411] on div "x y ⬚ 2 ⬚ n 7 8 9 + – ( ) √ 4 5 6 × ÷ , ⬚ < > 1 2 3 f(x) abc αβγ | a | 0 . =" at bounding box center [477, 395] width 407 height 127
click at [469, 353] on span "​" at bounding box center [456, 348] width 364 height 17
click at [590, 438] on button "=" at bounding box center [575, 448] width 40 height 21
click at [642, 433] on button "Backspace" at bounding box center [639, 424] width 83 height 21
click at [568, 440] on button "=" at bounding box center [575, 448] width 40 height 21
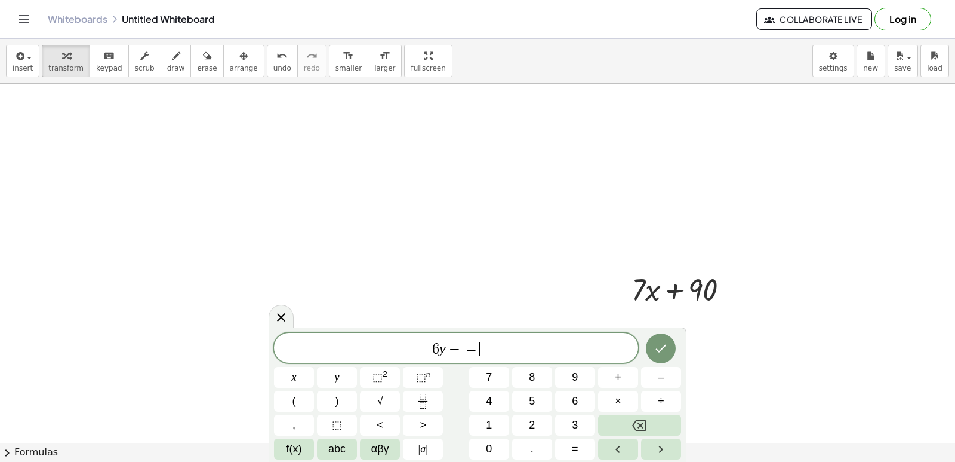
drag, startPoint x: 568, startPoint y: 440, endPoint x: 497, endPoint y: 337, distance: 124.6
click at [497, 337] on div "6 y − = ​" at bounding box center [456, 348] width 364 height 30
drag, startPoint x: 660, startPoint y: 352, endPoint x: 600, endPoint y: 299, distance: 80.4
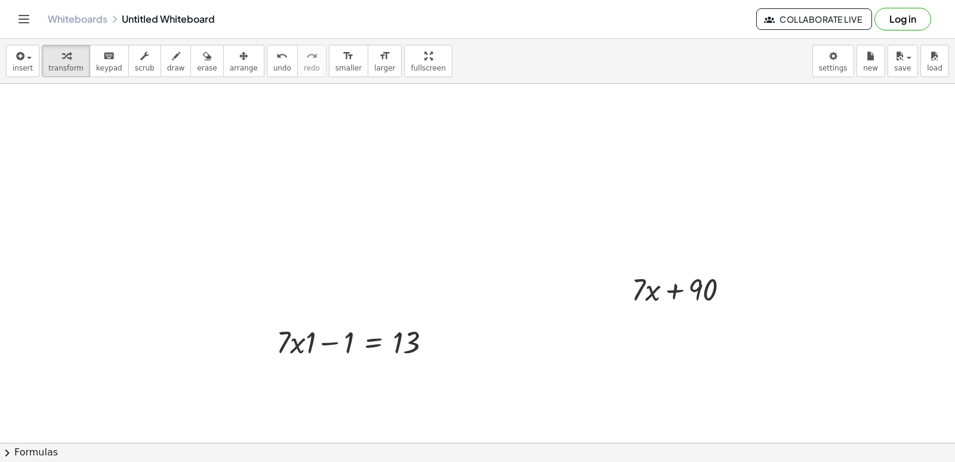
drag, startPoint x: 423, startPoint y: 394, endPoint x: 427, endPoint y: 399, distance: 6.5
click at [369, 291] on div at bounding box center [477, 63] width 955 height 795
click at [349, 231] on div at bounding box center [477, 63] width 955 height 795
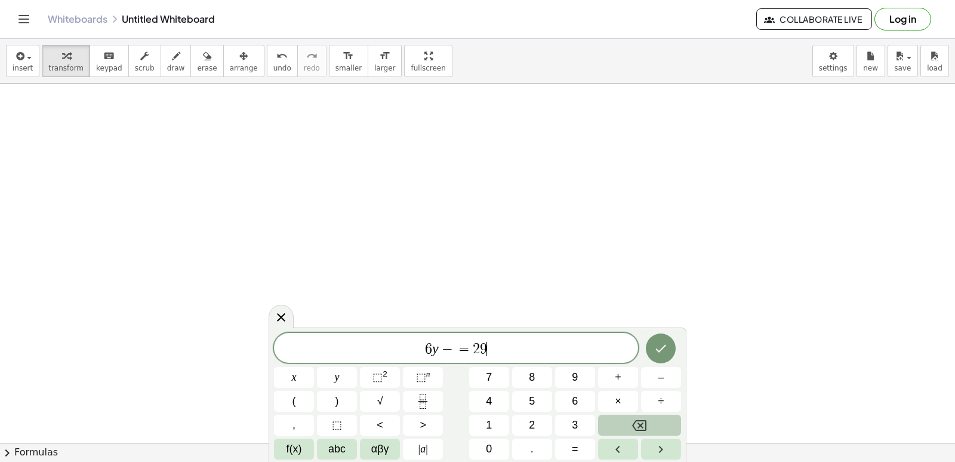
click at [656, 419] on button "Backspace" at bounding box center [639, 424] width 83 height 21
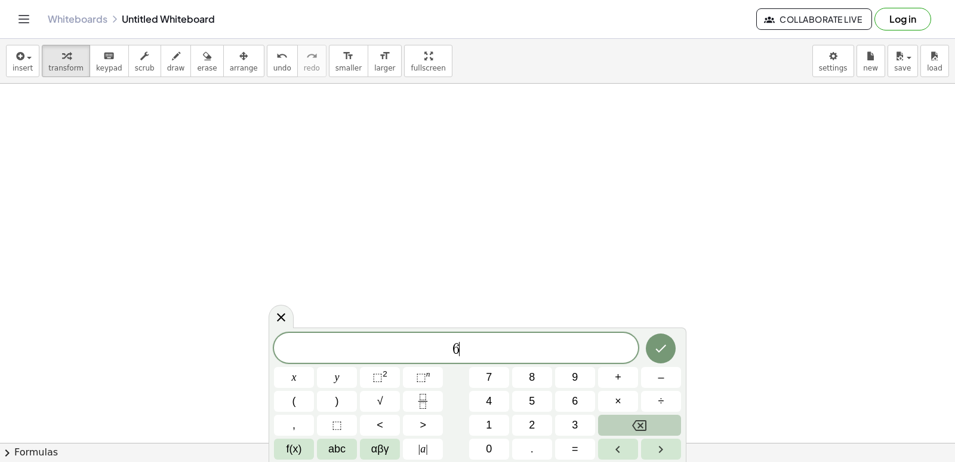
click at [656, 419] on button "Backspace" at bounding box center [639, 424] width 83 height 21
click at [585, 451] on button "=" at bounding box center [575, 448] width 40 height 21
click at [656, 357] on button "Done" at bounding box center [661, 348] width 30 height 30
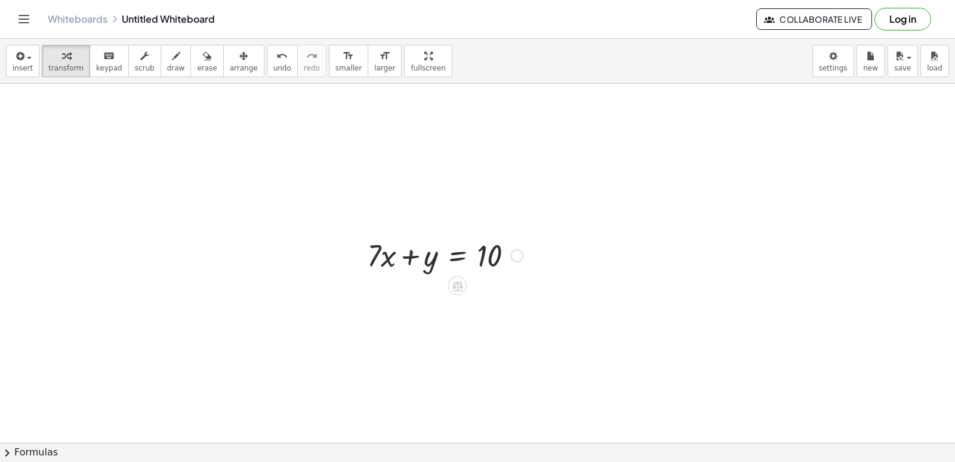
click at [368, 263] on div at bounding box center [445, 254] width 168 height 41
click at [376, 251] on div at bounding box center [445, 254] width 168 height 41
drag, startPoint x: 373, startPoint y: 250, endPoint x: 379, endPoint y: 235, distance: 16.1
drag, startPoint x: 379, startPoint y: 235, endPoint x: 375, endPoint y: 340, distance: 104.6
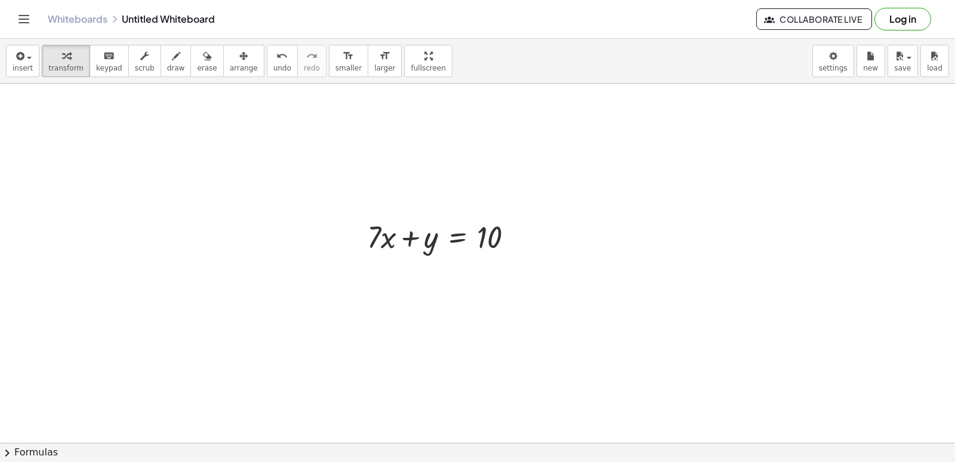
click at [375, 340] on div at bounding box center [477, 185] width 955 height 1077
click at [376, 242] on div at bounding box center [445, 236] width 168 height 41
click at [374, 231] on div at bounding box center [445, 236] width 168 height 41
click at [374, 232] on div at bounding box center [445, 236] width 168 height 41
drag, startPoint x: 454, startPoint y: 254, endPoint x: 454, endPoint y: 272, distance: 17.3
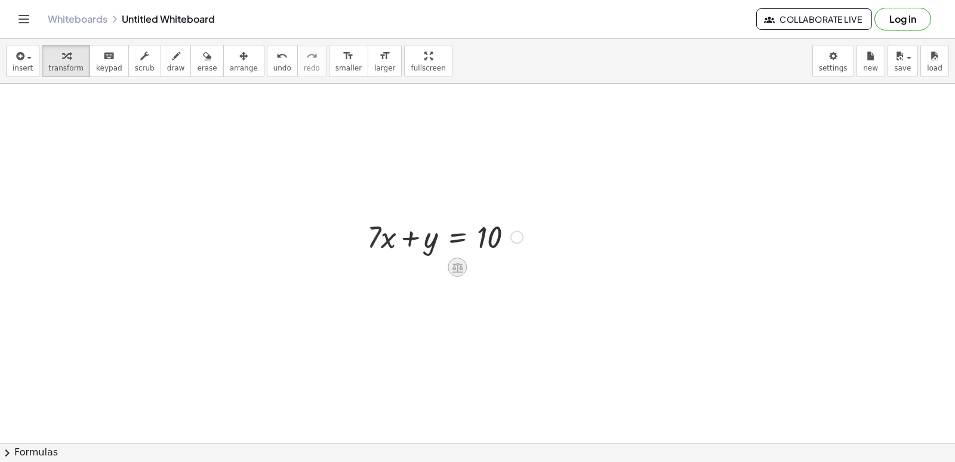
click at [457, 237] on div "+ · 7 · x + y = 10" at bounding box center [457, 237] width 0 height 0
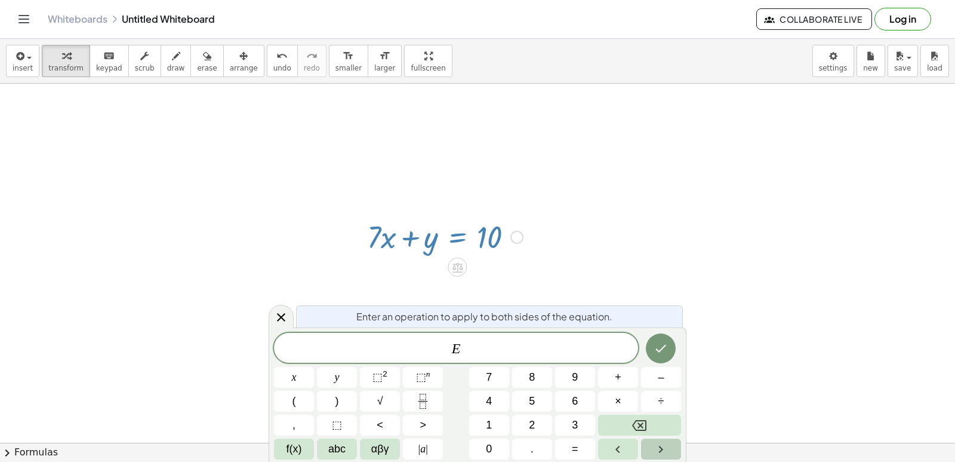
click at [644, 438] on button "Right arrow" at bounding box center [661, 448] width 40 height 21
click at [644, 432] on button "Backspace" at bounding box center [639, 424] width 83 height 21
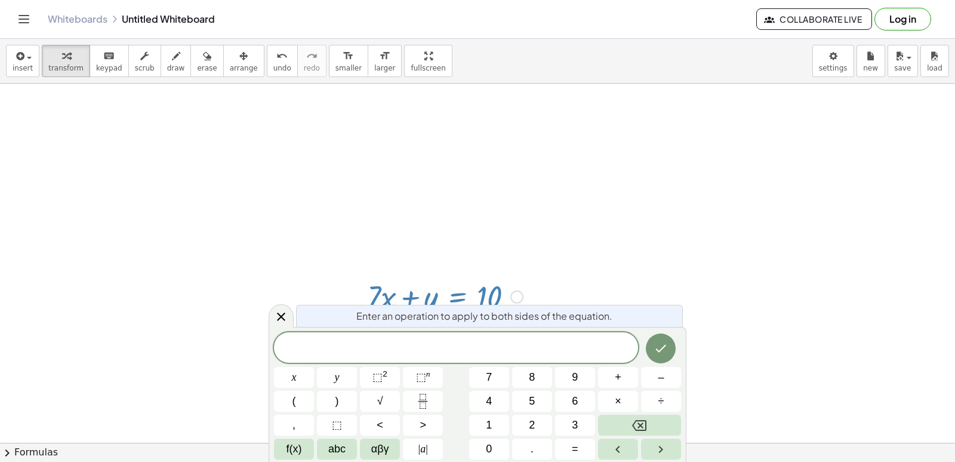
drag, startPoint x: 498, startPoint y: 300, endPoint x: 335, endPoint y: 339, distance: 167.6
click at [259, 238] on div at bounding box center [477, 245] width 955 height 1077
drag, startPoint x: 377, startPoint y: 42, endPoint x: 389, endPoint y: 40, distance: 12.2
drag, startPoint x: 389, startPoint y: 40, endPoint x: 308, endPoint y: 115, distance: 110.3
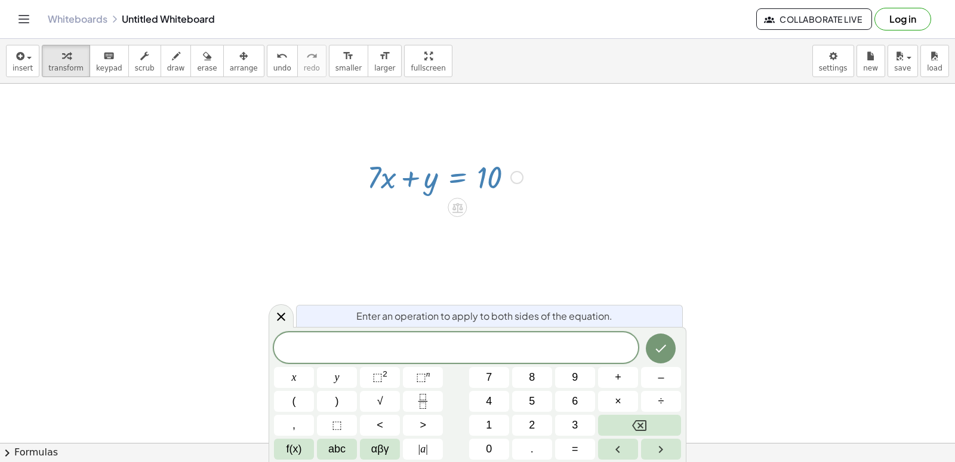
click at [305, 107] on div at bounding box center [477, 125] width 955 height 1077
click at [487, 354] on span "​" at bounding box center [456, 348] width 364 height 17
drag, startPoint x: 487, startPoint y: 354, endPoint x: 357, endPoint y: 296, distance: 142.5
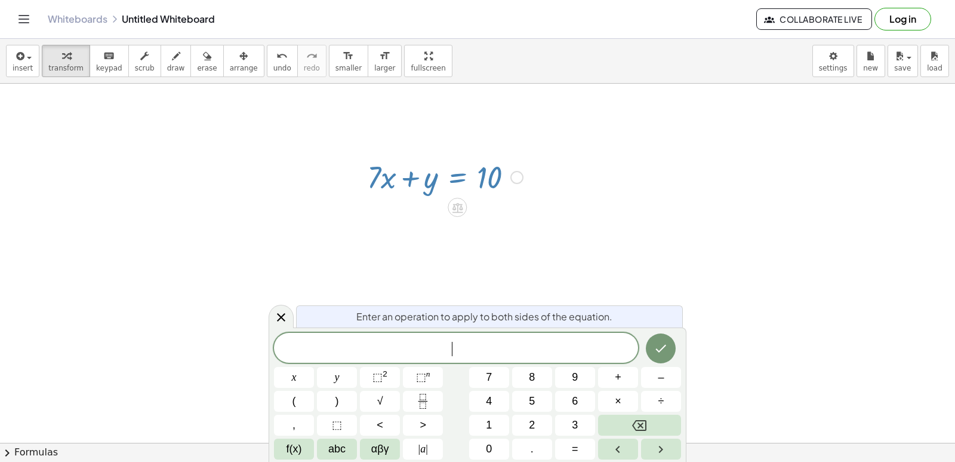
click at [357, 296] on div at bounding box center [477, 125] width 955 height 1077
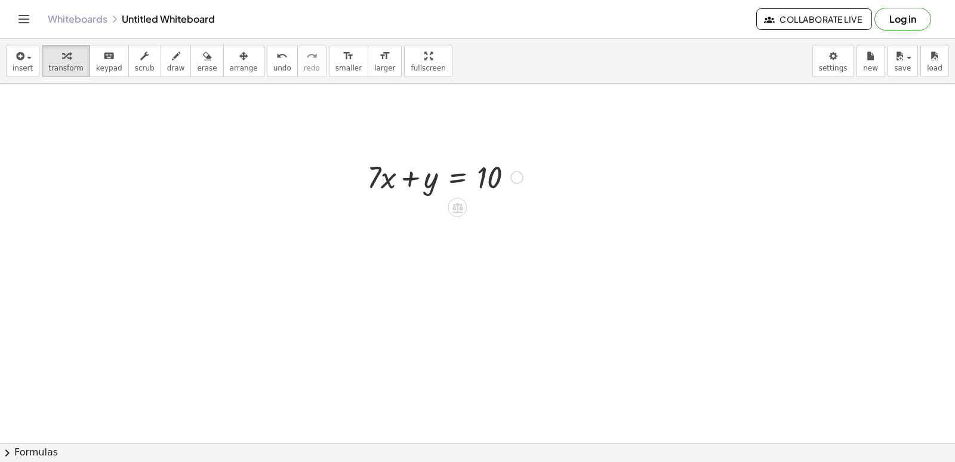
scroll to position [437, 0]
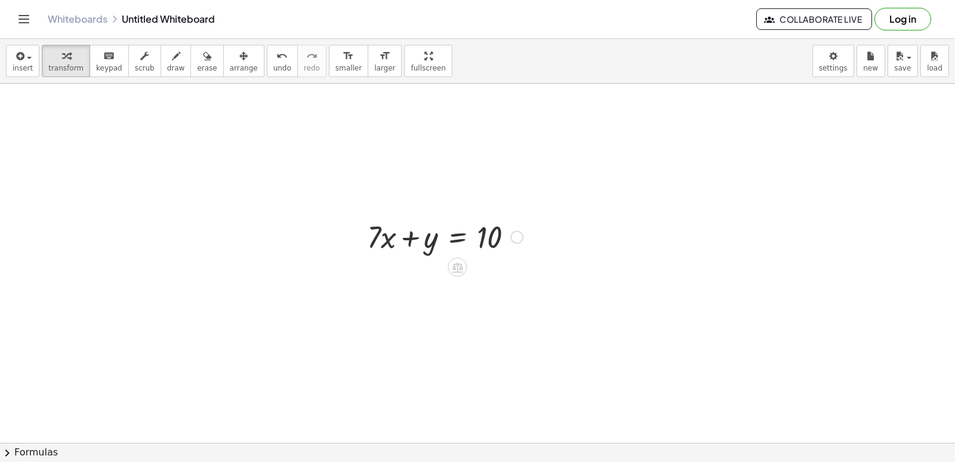
click at [380, 269] on div at bounding box center [477, 185] width 955 height 1077
drag, startPoint x: 380, startPoint y: 269, endPoint x: 469, endPoint y: 350, distance: 120.5
click at [469, 350] on div at bounding box center [477, 185] width 955 height 1077
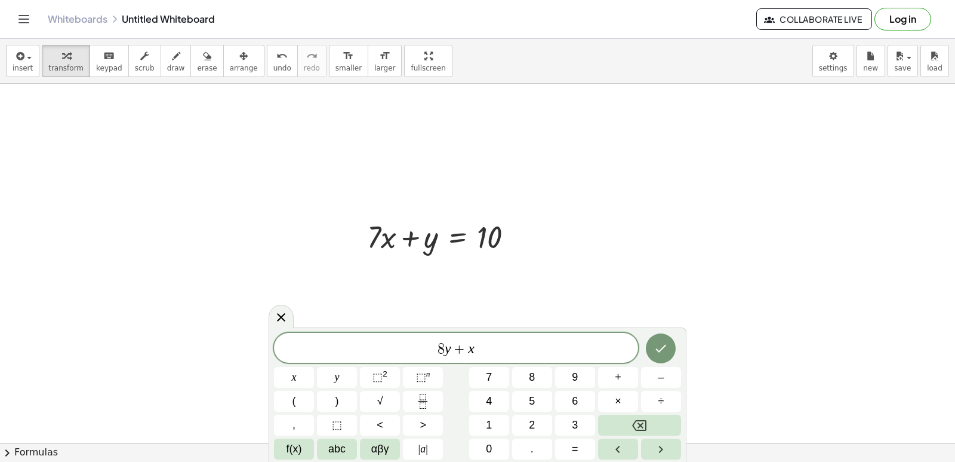
click at [574, 438] on div "8 y + x x y ⬚ 2 ⬚ n 7 8 9 + – ( ) √ 4 5 6 × ÷ , ⬚ < > 1 2 3 f(x) abc αβγ | a | …" at bounding box center [477, 396] width 407 height 127
click at [569, 444] on button "=" at bounding box center [575, 448] width 40 height 21
click at [501, 428] on button "1" at bounding box center [489, 424] width 40 height 21
click at [549, 398] on button "5" at bounding box center [532, 401] width 40 height 21
click at [674, 402] on div "8 y + x = 1 5 ​ x y ⬚ 2 ⬚ n 7 8 9 + – ( ) √ 4 5 6 × ÷ , ⬚ < > 1 2 3 f(x) abc αβ…" at bounding box center [477, 396] width 407 height 127
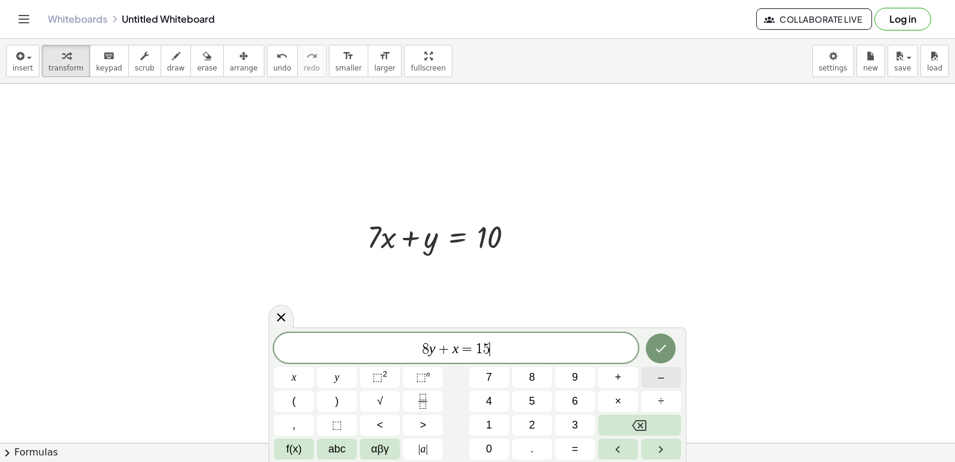
click at [666, 376] on button "–" at bounding box center [661, 377] width 40 height 21
click at [543, 377] on button "8" at bounding box center [532, 377] width 40 height 21
click at [332, 443] on button "abc" at bounding box center [337, 448] width 40 height 21
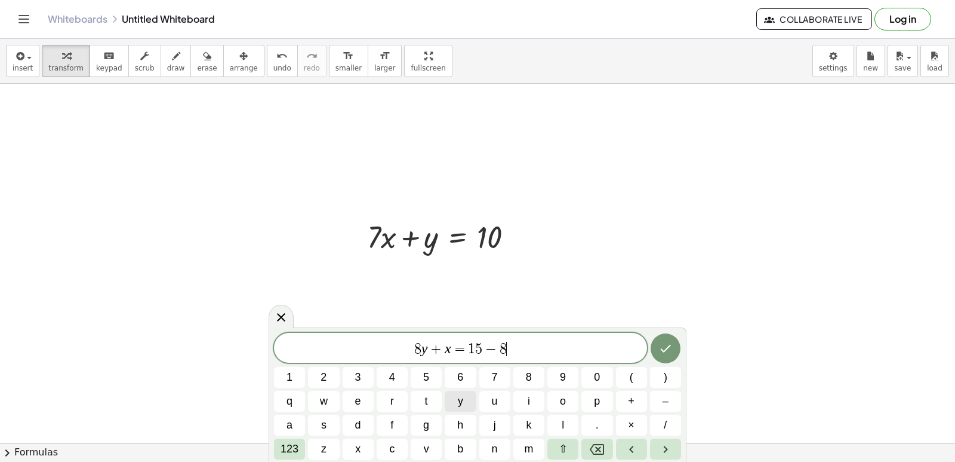
click at [459, 398] on span "y" at bounding box center [460, 401] width 5 height 16
click at [287, 438] on button "123" at bounding box center [289, 448] width 31 height 21
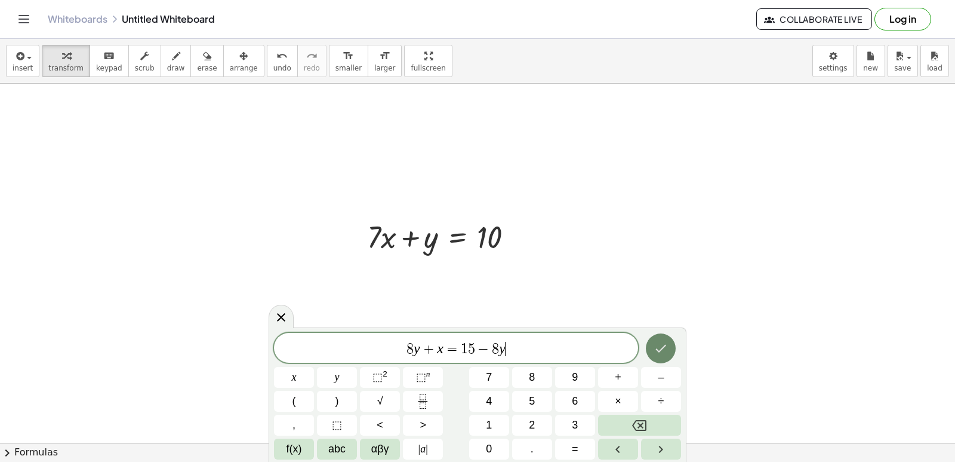
click at [662, 352] on button "Done" at bounding box center [661, 348] width 30 height 30
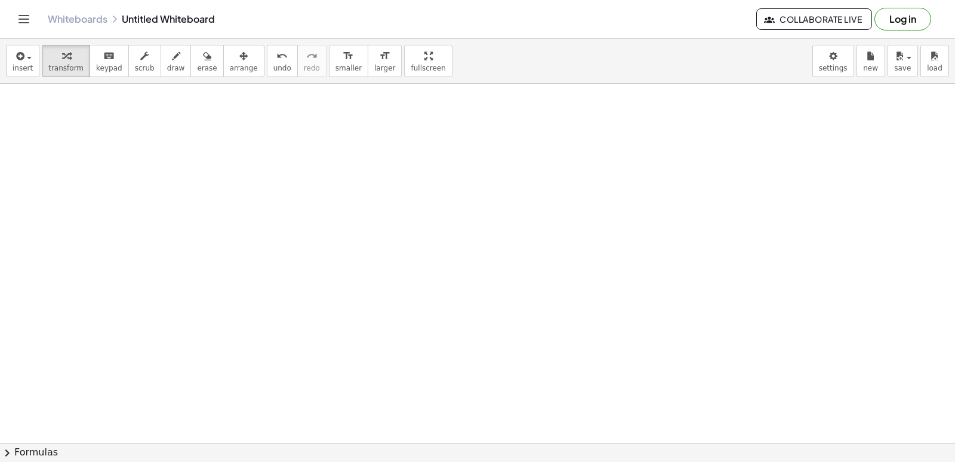
scroll to position [837, 0]
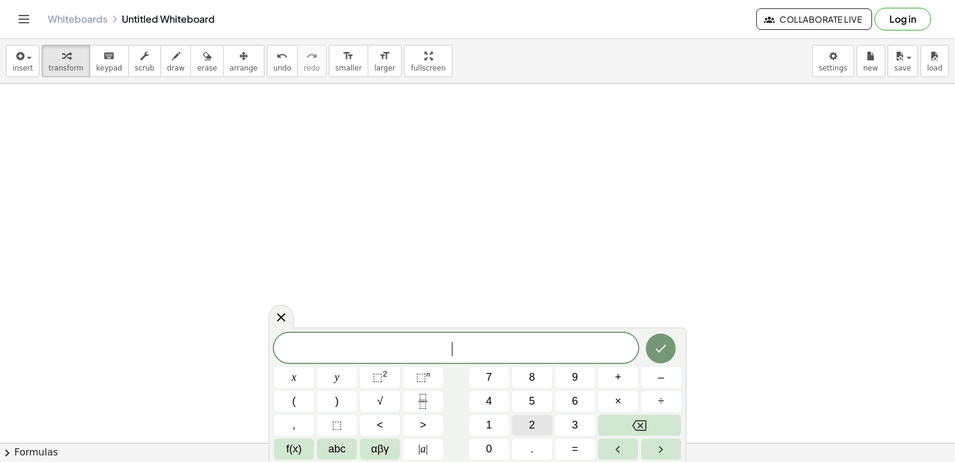
click at [521, 426] on button "2" at bounding box center [532, 424] width 40 height 21
click at [299, 454] on span "f(x)" at bounding box center [295, 449] width 16 height 16
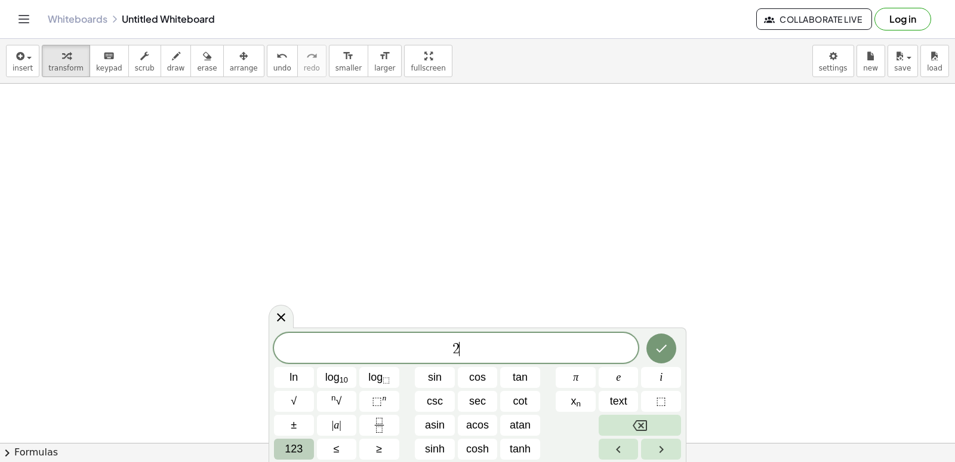
click at [296, 443] on span "123" at bounding box center [294, 449] width 18 height 16
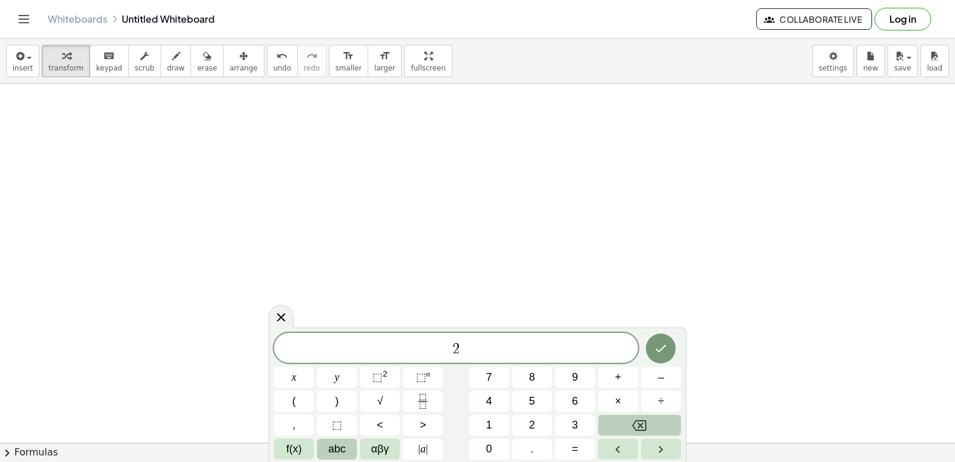
click at [346, 441] on div "2 x y ⬚ 2 ⬚ n 7 8 9 + – ( ) √ 4 5 6 × ÷ , ⬚ < > 1 2 3 f(x) abc αβγ | a | 0 . =" at bounding box center [477, 396] width 407 height 127
click at [359, 447] on div "2 x y ⬚ 2 ⬚ n 7 8 9 + – ( ) √ 4 5 6 × ÷ , ⬚ < > 1 2 3 f(x) abc αβγ | a | 0 . =" at bounding box center [477, 396] width 407 height 127
click at [352, 450] on button "abc" at bounding box center [337, 448] width 40 height 21
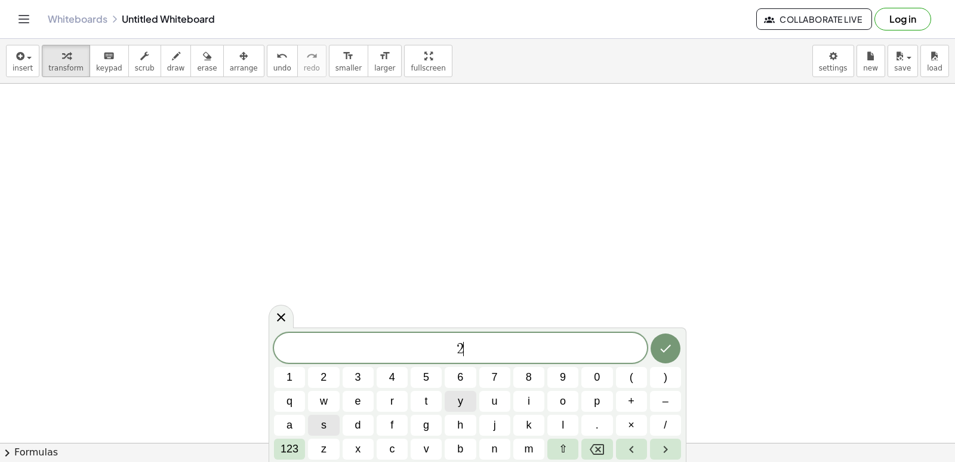
click at [468, 397] on button "y" at bounding box center [460, 401] width 31 height 21
click at [282, 440] on button "123" at bounding box center [289, 448] width 31 height 21
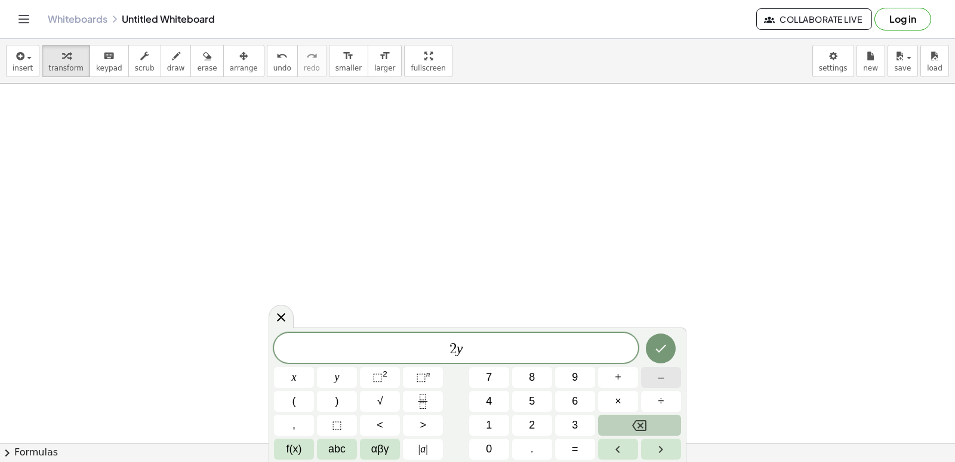
click at [664, 380] on div "2 y x y ⬚ 2 ⬚ n 7 8 9 + – ( ) √ 4 5 6 × ÷ , ⬚ < > 1 2 3 f(x) abc αβγ | a | 0 . =" at bounding box center [477, 396] width 407 height 127
click at [665, 383] on button "–" at bounding box center [661, 377] width 40 height 21
click at [496, 428] on button "1" at bounding box center [489, 424] width 40 height 21
click at [491, 445] on span "0" at bounding box center [489, 449] width 6 height 16
click at [339, 443] on span "abc" at bounding box center [336, 449] width 17 height 16
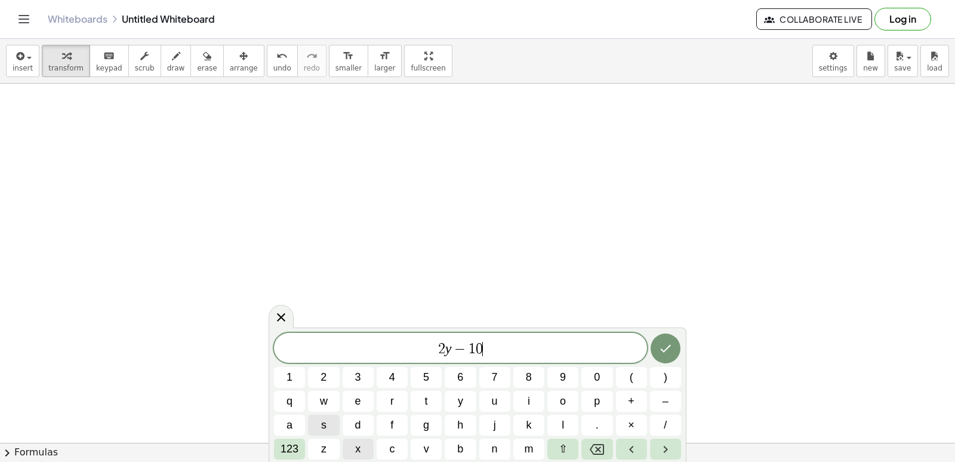
click at [362, 453] on button "x" at bounding box center [358, 448] width 31 height 21
click at [295, 454] on span "123" at bounding box center [290, 449] width 18 height 16
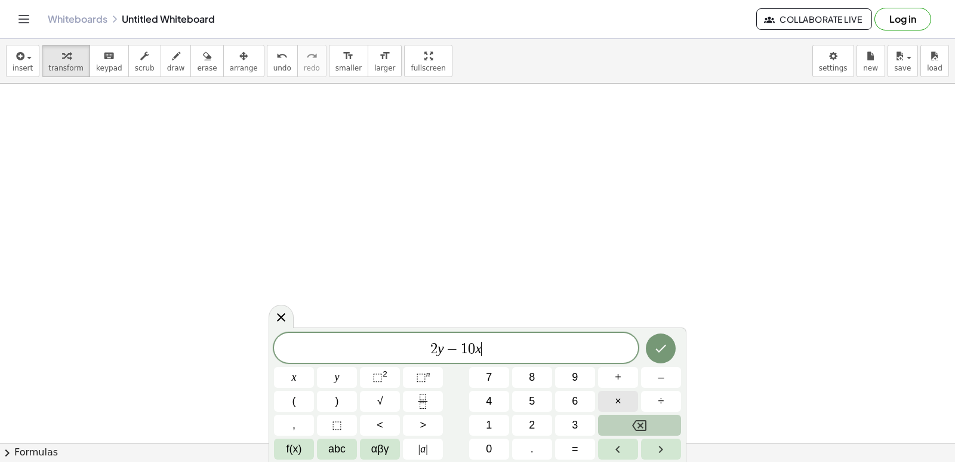
click at [608, 393] on button "×" at bounding box center [618, 401] width 40 height 21
click at [647, 425] on button "Backspace" at bounding box center [639, 424] width 83 height 21
click at [656, 351] on icon "Done" at bounding box center [661, 348] width 14 height 14
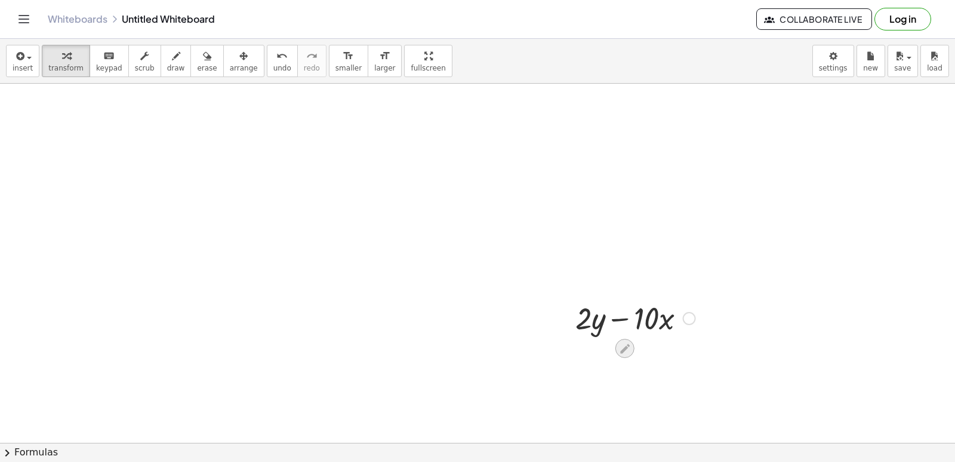
click at [633, 345] on div at bounding box center [625, 348] width 19 height 19
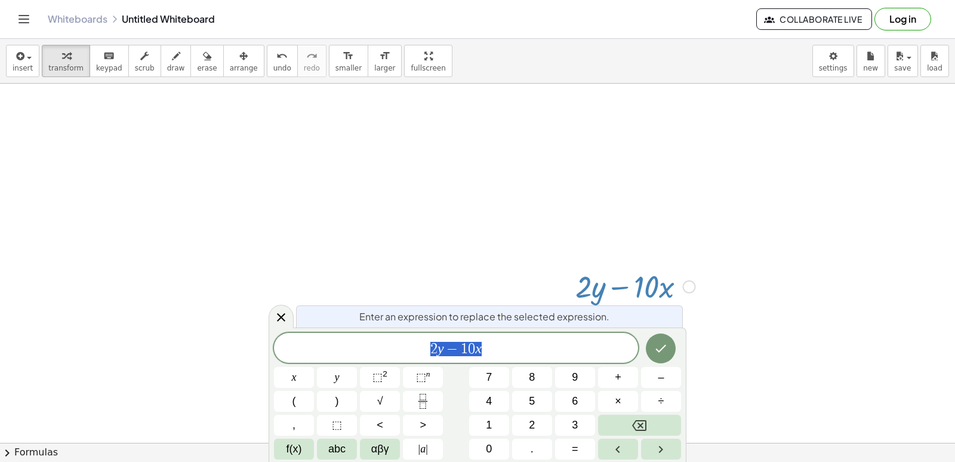
scroll to position [880, 0]
click at [659, 409] on button "÷" at bounding box center [661, 401] width 40 height 21
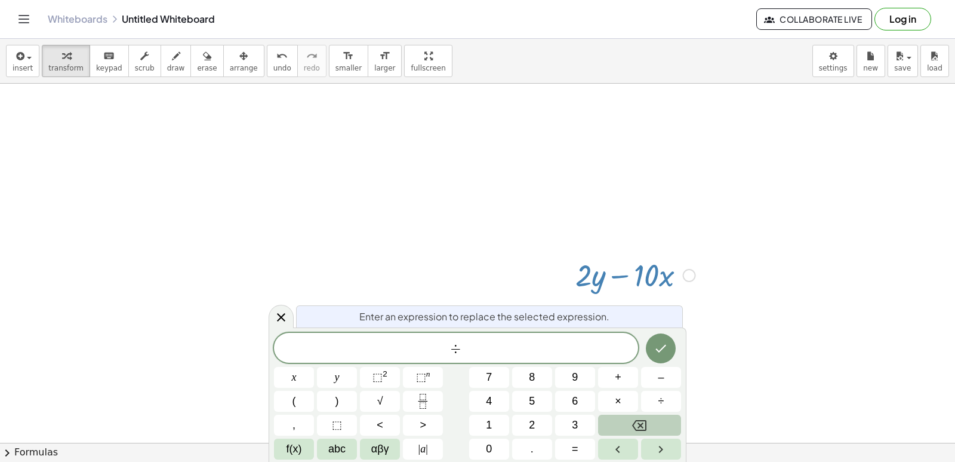
click at [655, 415] on div "÷ x y ⬚ 2 ⬚ n 7 8 9 + – ( ) √ 4 5 6 × ÷ , ⬚ < > 1 2 3 f(x) abc αβγ | a | 0 . =" at bounding box center [477, 396] width 407 height 127
click at [655, 415] on button "Backspace" at bounding box center [639, 424] width 83 height 21
click at [649, 419] on button "Backspace" at bounding box center [639, 424] width 83 height 21
click at [341, 438] on div "x y ⬚ 2 ⬚ n 7 8 9 + – ( ) √ 4 5 6 × ÷ , ⬚ < > 1 2 3 f(x) abc αβγ | a | 0 . =" at bounding box center [477, 395] width 407 height 127
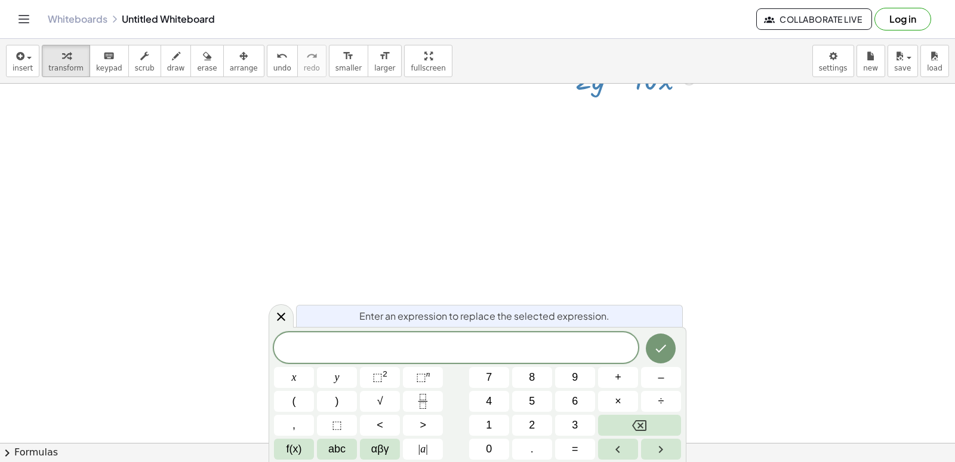
scroll to position [1375, 0]
click at [805, 17] on span "Collaborate Live" at bounding box center [815, 19] width 96 height 11
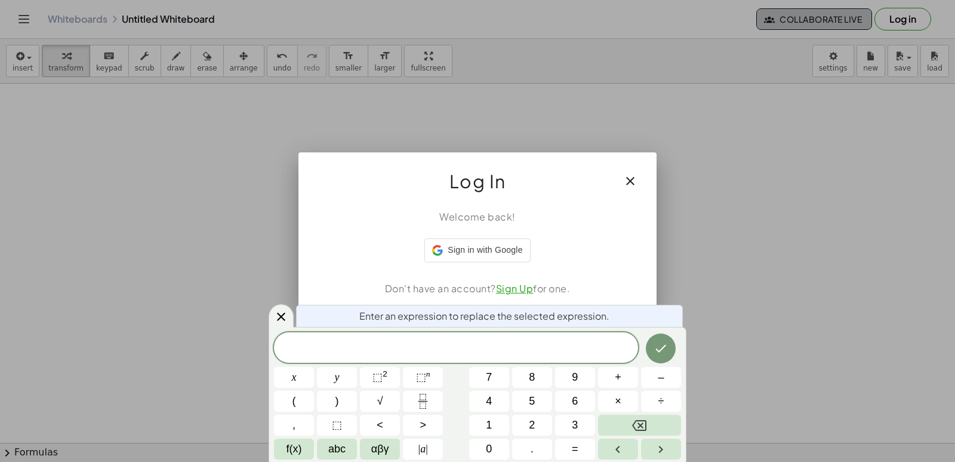
drag, startPoint x: 805, startPoint y: 17, endPoint x: 862, endPoint y: 168, distance: 161.6
click at [882, 152] on div at bounding box center [477, 231] width 955 height 462
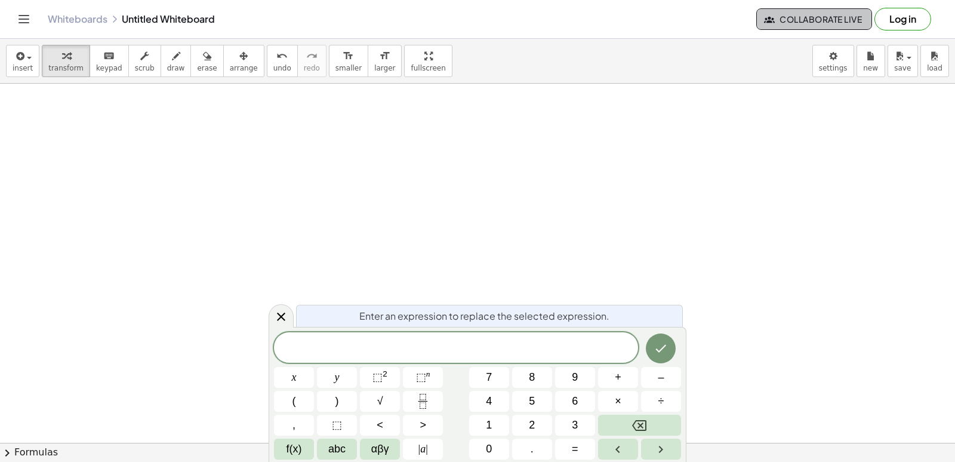
drag, startPoint x: 835, startPoint y: 210, endPoint x: 827, endPoint y: 214, distance: 8.8
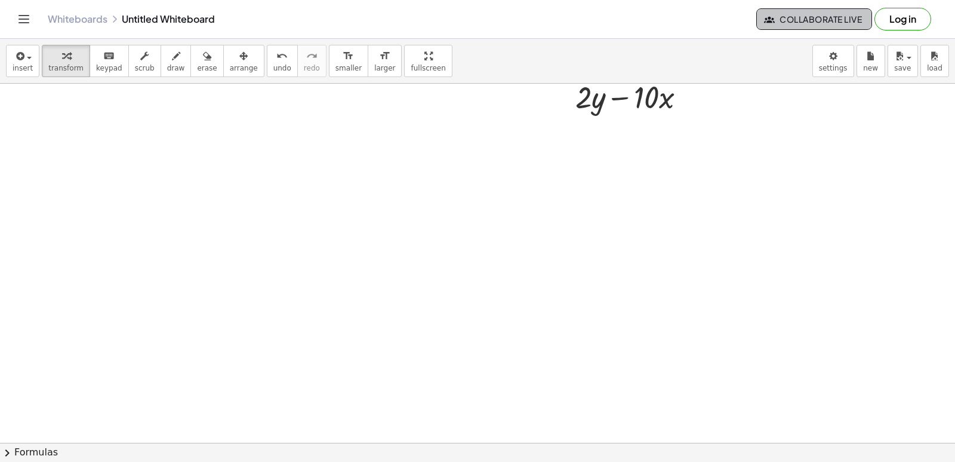
scroll to position [1018, 0]
drag, startPoint x: 618, startPoint y: 370, endPoint x: 500, endPoint y: 267, distance: 156.6
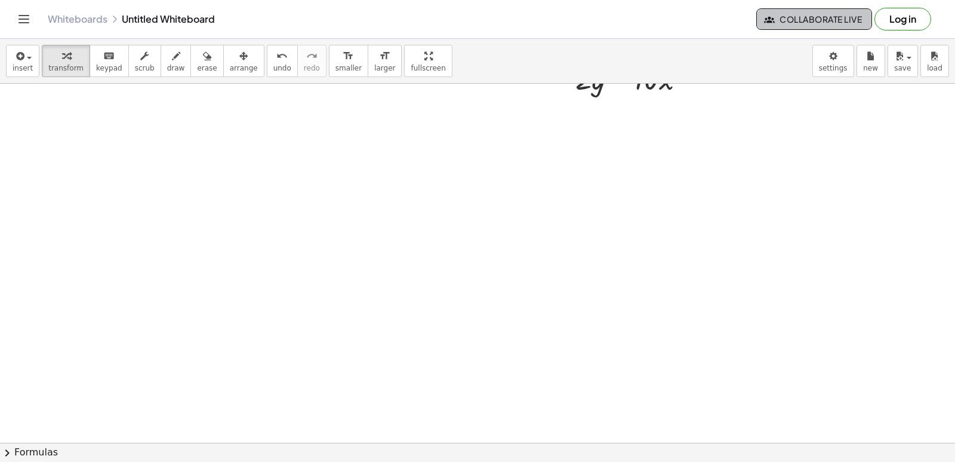
drag, startPoint x: 505, startPoint y: 275, endPoint x: 500, endPoint y: 268, distance: 9.4
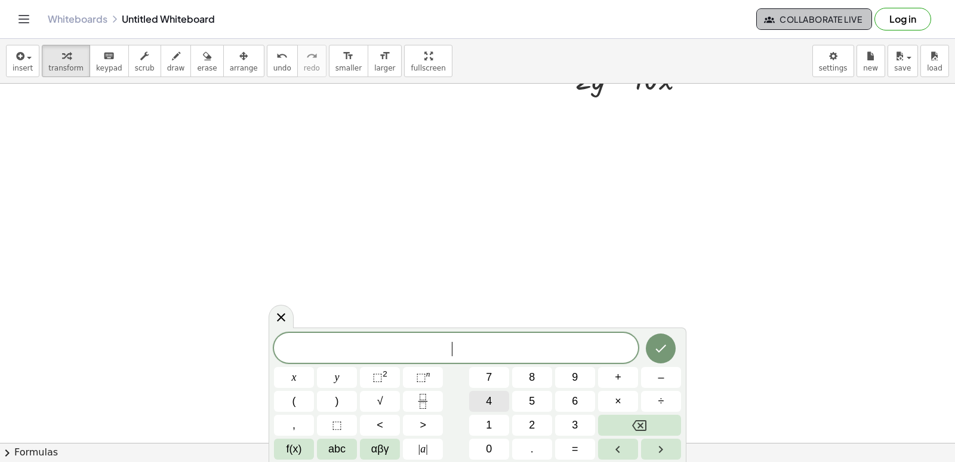
click at [499, 391] on button "4" at bounding box center [489, 401] width 40 height 21
click at [613, 395] on button "×" at bounding box center [618, 401] width 40 height 21
click at [612, 383] on button "+" at bounding box center [618, 377] width 40 height 21
click at [542, 419] on button "2" at bounding box center [532, 424] width 40 height 21
click at [481, 450] on button "0" at bounding box center [489, 448] width 40 height 21
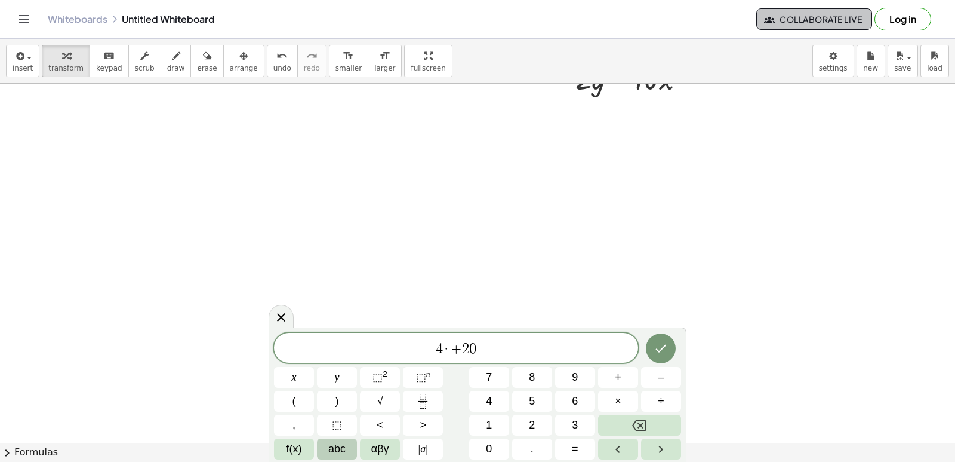
click at [333, 439] on button "abc" at bounding box center [337, 448] width 40 height 21
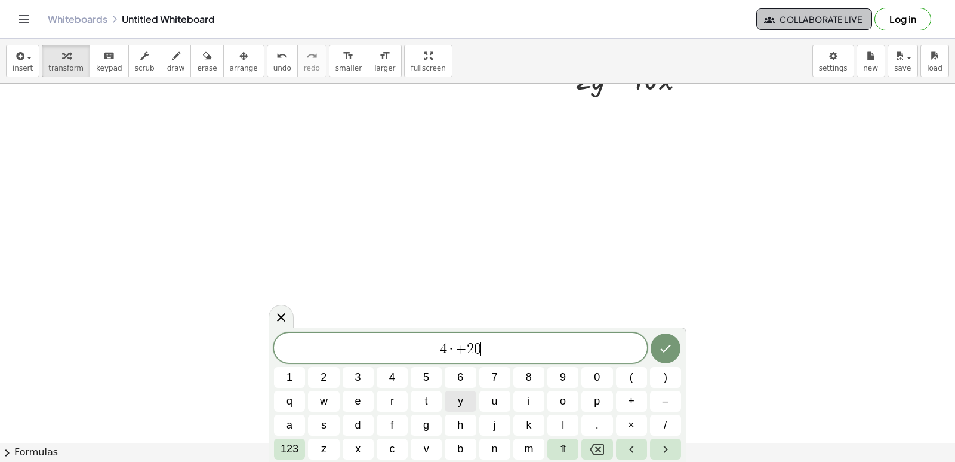
click at [460, 402] on span "y" at bounding box center [460, 401] width 5 height 16
click at [280, 438] on button "123" at bounding box center [289, 448] width 31 height 21
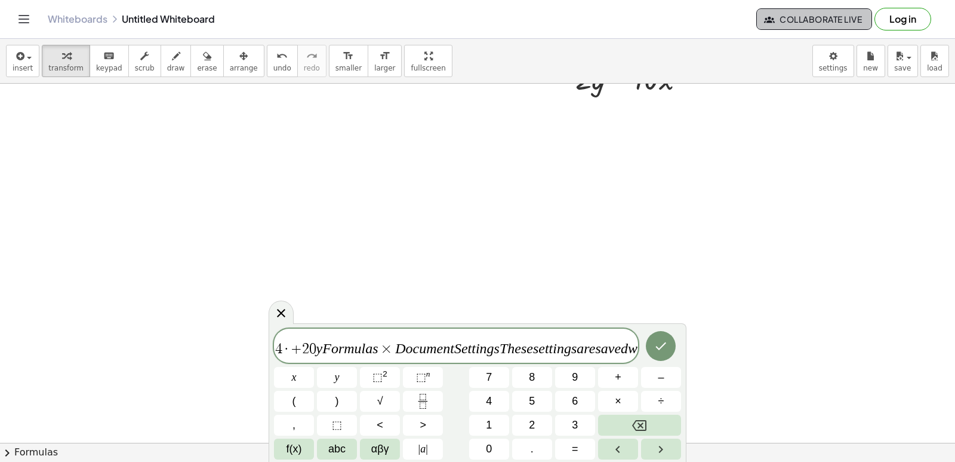
click at [300, 431] on button "," at bounding box center [294, 424] width 40 height 21
click at [647, 409] on div "4 · + 2 0 y F o r m u l a s × D o c u m e n t S e t t i n g s T h e s e s e t t…" at bounding box center [477, 393] width 407 height 131
click at [644, 416] on div "4 · + 2 0 y F o r m u l a s × D o c u m e n t S e t t i n g s T h e s e s e t t…" at bounding box center [477, 393] width 407 height 131
click at [644, 426] on icon "Backspace" at bounding box center [639, 425] width 14 height 14
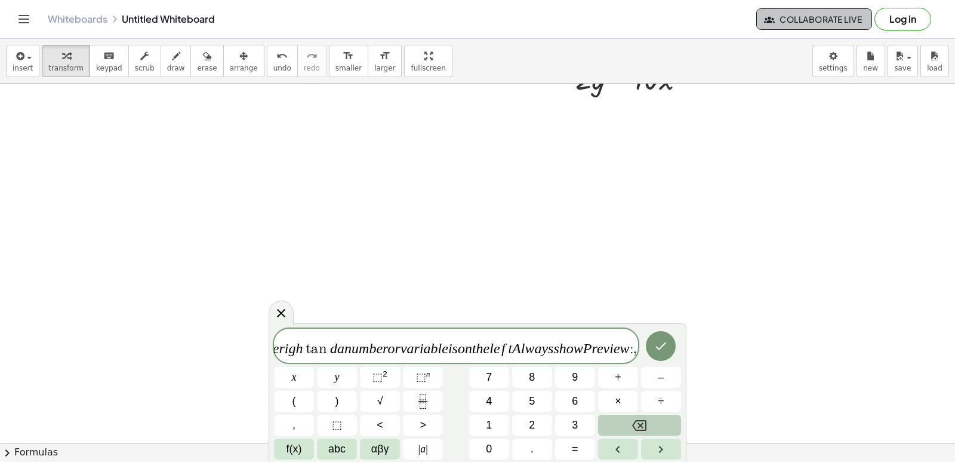
click at [644, 413] on div "4 · + 2 0 y F o r m u l a s × D o c u m e n t S e t t i n g s T h e s e s e t t…" at bounding box center [477, 393] width 407 height 131
click at [632, 360] on div "4 · + 2 0 y F o r m u l a s × D o c u m e n t S e t t i n g s T h e s e s e t t…" at bounding box center [477, 393] width 407 height 131
click at [625, 347] on var "w" at bounding box center [629, 348] width 10 height 16
click at [643, 378] on button "–" at bounding box center [661, 377] width 40 height 21
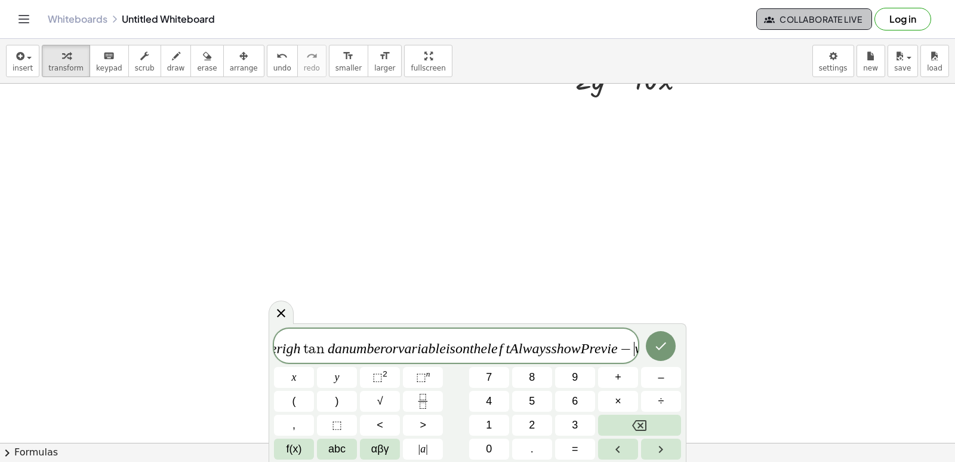
scroll to position [0, 19562]
click at [639, 415] on button "Backspace" at bounding box center [639, 424] width 83 height 21
click at [638, 420] on icon "Backspace" at bounding box center [639, 425] width 14 height 14
click at [638, 420] on icon "Backspace" at bounding box center [639, 425] width 14 height 11
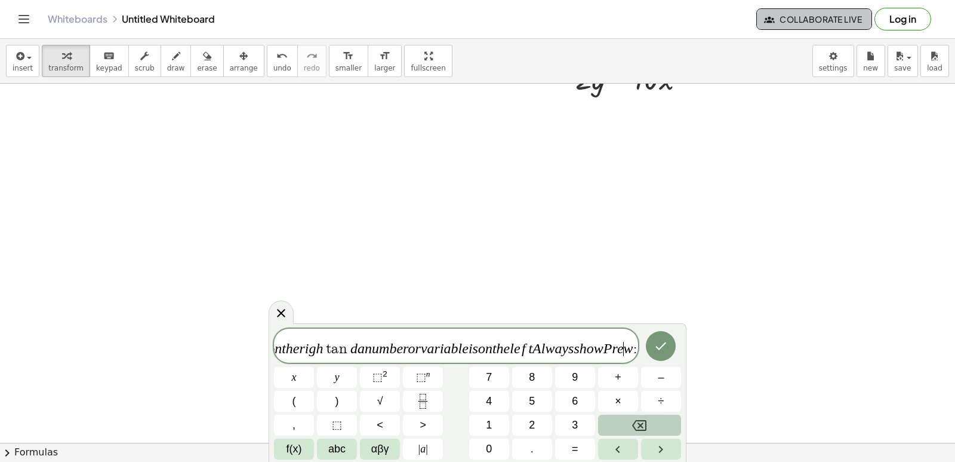
click at [638, 420] on icon "Backspace" at bounding box center [639, 425] width 14 height 11
click at [637, 418] on icon "Backspace" at bounding box center [639, 425] width 14 height 14
click at [637, 414] on button "Backspace" at bounding box center [639, 424] width 83 height 21
click at [634, 413] on div "4 · + 2 0 y F o r m u l a s × D o c u m e n t S e t t i n g s T h e s e s e t t…" at bounding box center [477, 393] width 407 height 131
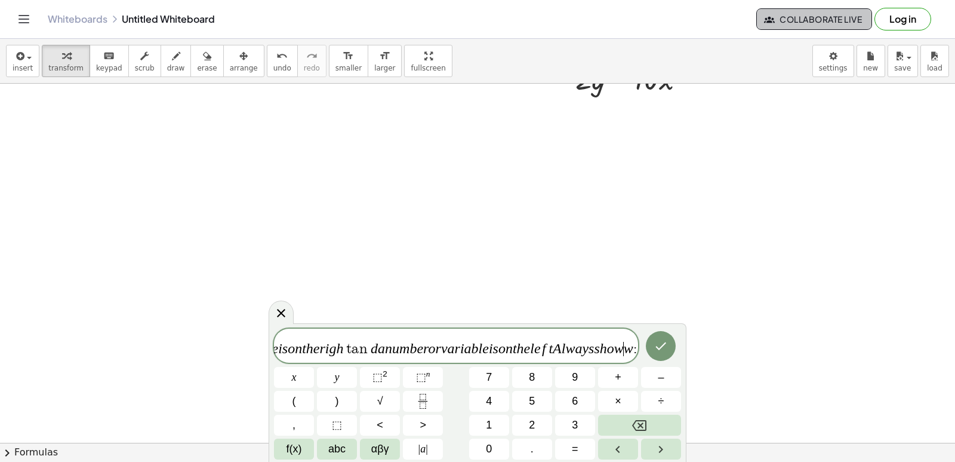
click at [634, 413] on div "4 · + 2 0 y F o r m u l a s × D o c u m e n t S e t t i n g s T h e s e s e t t…" at bounding box center [477, 393] width 407 height 131
click at [632, 419] on button "Backspace" at bounding box center [639, 424] width 83 height 21
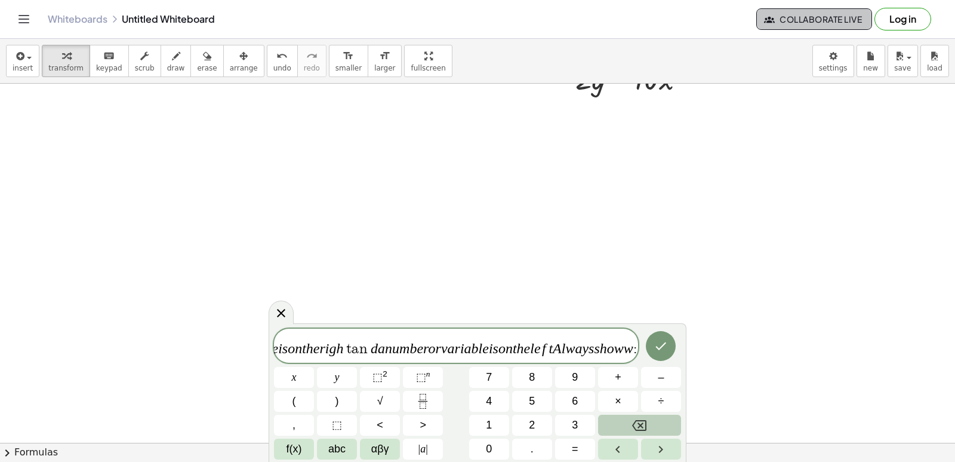
click at [632, 419] on button "Backspace" at bounding box center [639, 424] width 83 height 21
click at [632, 418] on button "Backspace" at bounding box center [639, 424] width 83 height 21
click at [632, 416] on button "Backspace" at bounding box center [639, 424] width 83 height 21
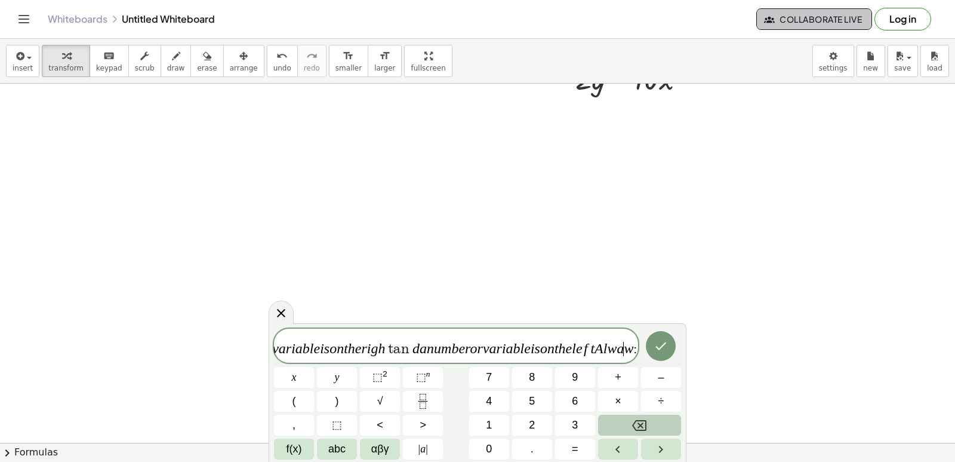
click at [632, 415] on button "Backspace" at bounding box center [639, 424] width 83 height 21
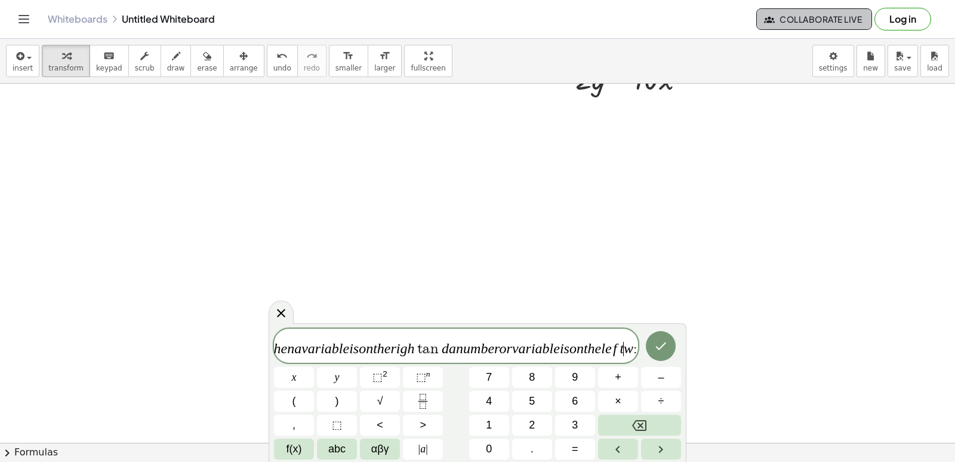
click at [633, 414] on div "4 · + 2 0 y F o r m u l a s × D o c u m e n t S e t t i n g s T h e s e s e t t…" at bounding box center [477, 393] width 407 height 131
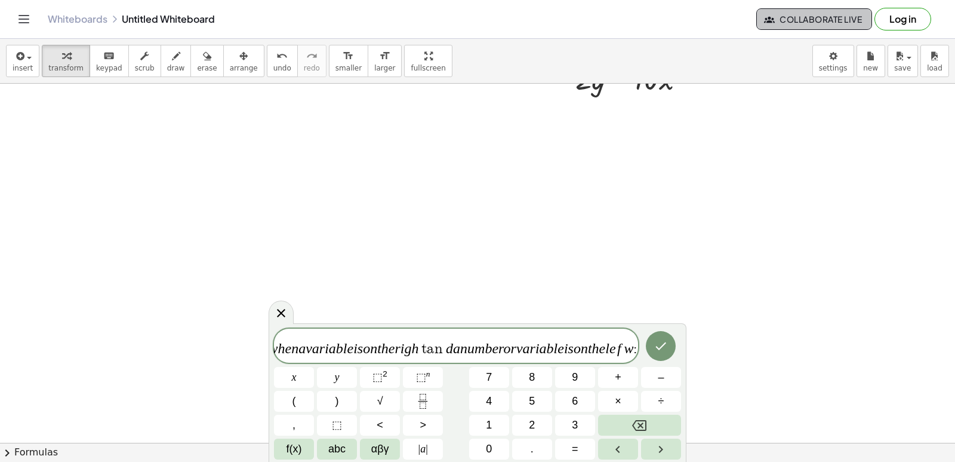
click at [633, 414] on div "4 · + 2 0 y F o r m u l a s × D o c u m e n t S e t t i n g s T h e s e s e t t…" at bounding box center [477, 393] width 407 height 131
click at [634, 410] on div "4 · + 2 0 y F o r m u l a s × D o c u m e n t S e t t i n g s T h e s e s e t t…" at bounding box center [477, 393] width 407 height 131
click at [634, 410] on button "×" at bounding box center [618, 401] width 40 height 21
click at [666, 416] on button "Backspace" at bounding box center [639, 424] width 83 height 21
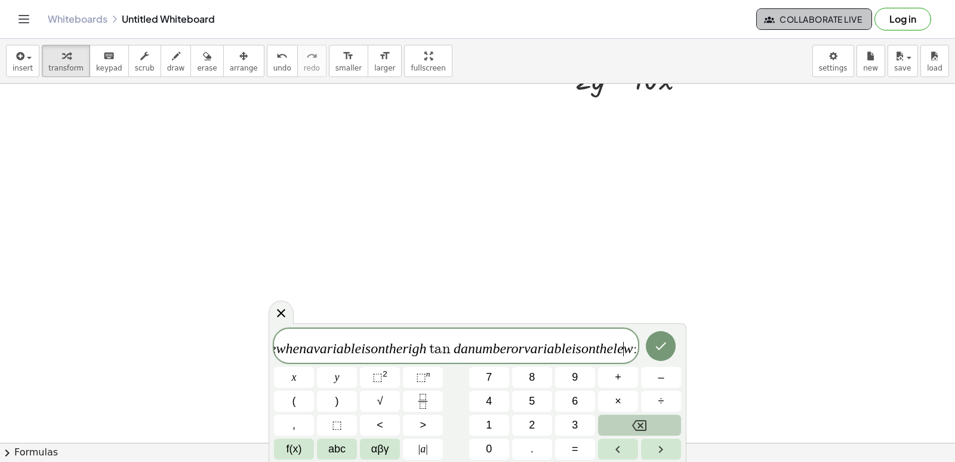
click at [666, 416] on button "Backspace" at bounding box center [639, 424] width 83 height 21
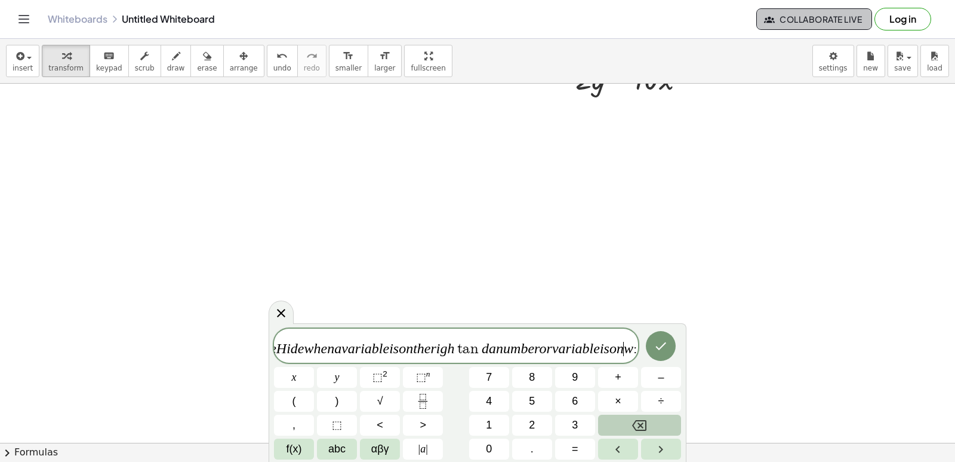
click at [666, 416] on button "Backspace" at bounding box center [639, 424] width 83 height 21
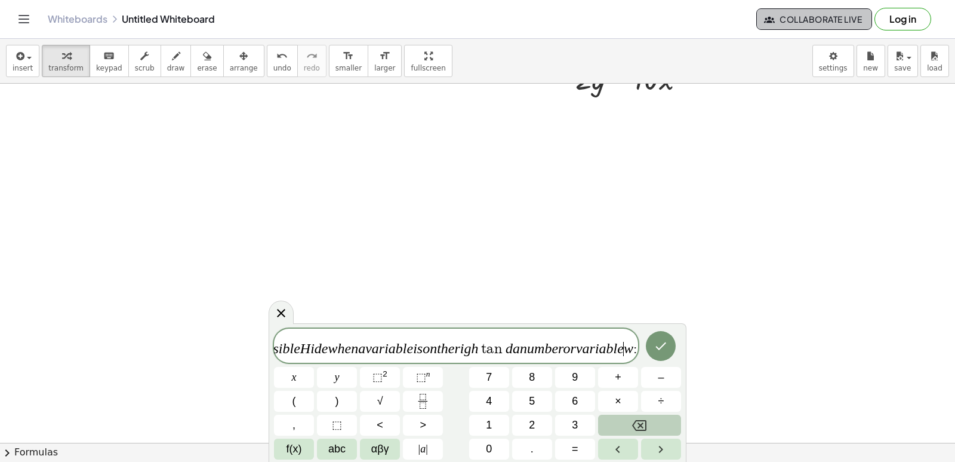
click at [665, 416] on button "Backspace" at bounding box center [639, 424] width 83 height 21
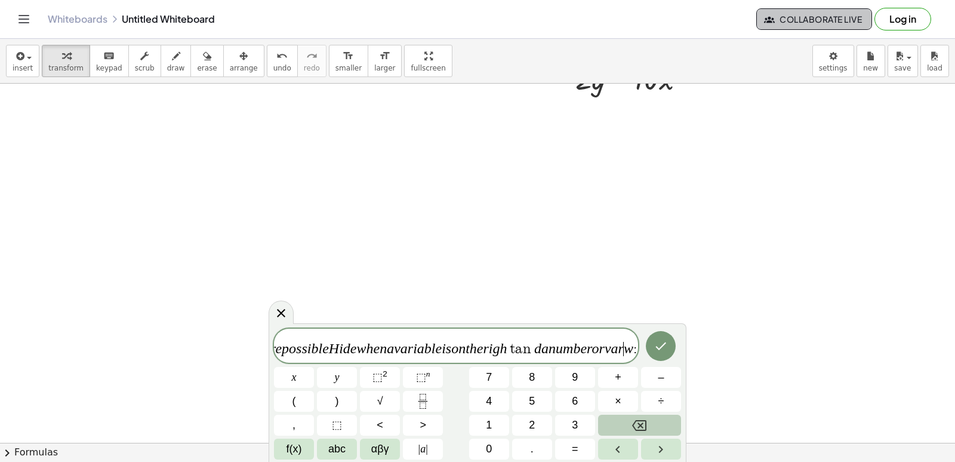
click at [665, 416] on button "Backspace" at bounding box center [639, 424] width 83 height 21
click at [664, 415] on button "Backspace" at bounding box center [639, 424] width 83 height 21
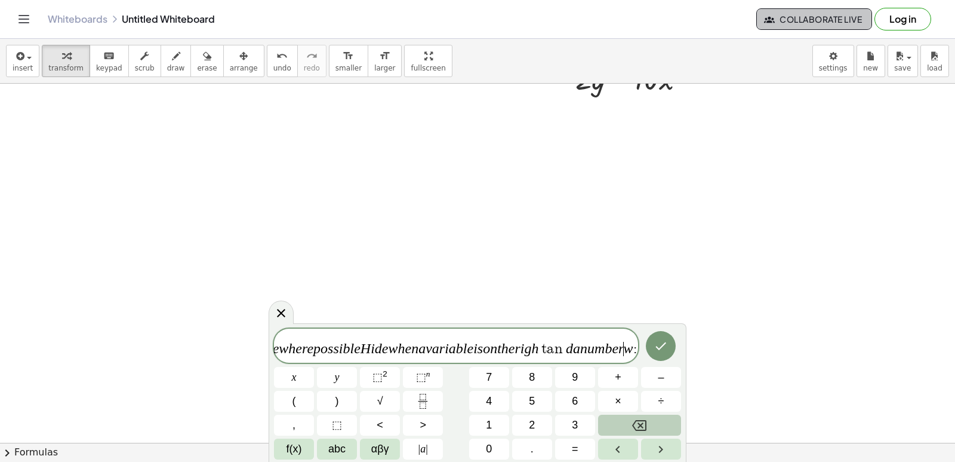
click at [664, 414] on button "Backspace" at bounding box center [639, 424] width 83 height 21
click at [643, 432] on icon "Backspace" at bounding box center [639, 425] width 14 height 14
click at [641, 432] on icon "Backspace" at bounding box center [639, 425] width 14 height 14
click at [641, 431] on icon "Backspace" at bounding box center [639, 425] width 14 height 14
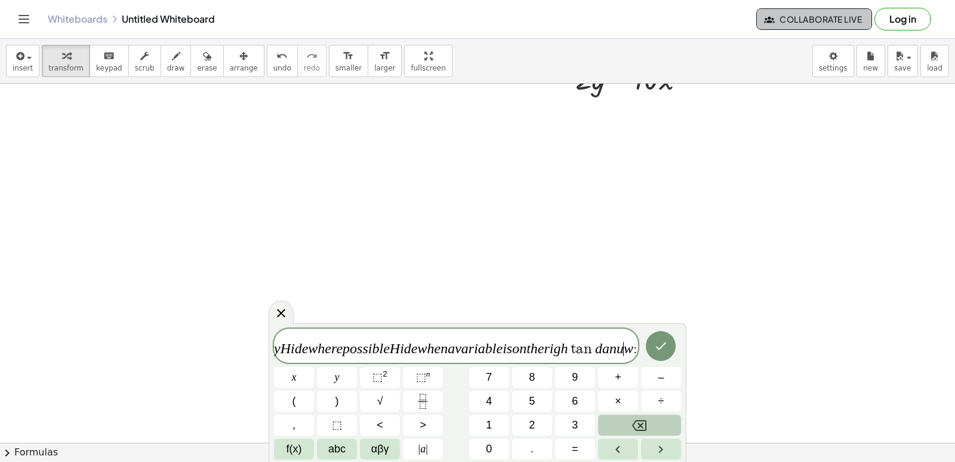
click at [641, 429] on icon "Backspace" at bounding box center [639, 425] width 14 height 14
click at [640, 428] on icon "Backspace" at bounding box center [639, 425] width 14 height 14
click at [640, 427] on icon "Backspace" at bounding box center [639, 425] width 14 height 14
click at [640, 426] on icon "Backspace" at bounding box center [639, 425] width 14 height 11
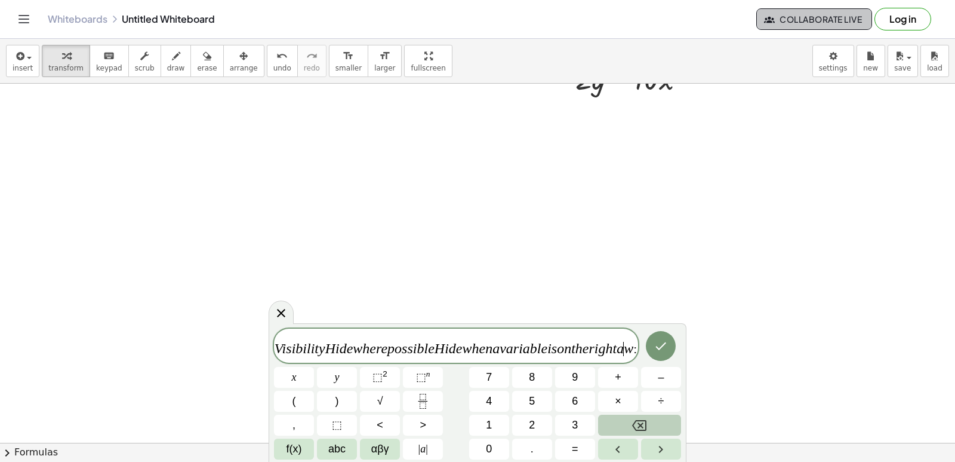
click at [640, 425] on icon "Backspace" at bounding box center [639, 425] width 14 height 14
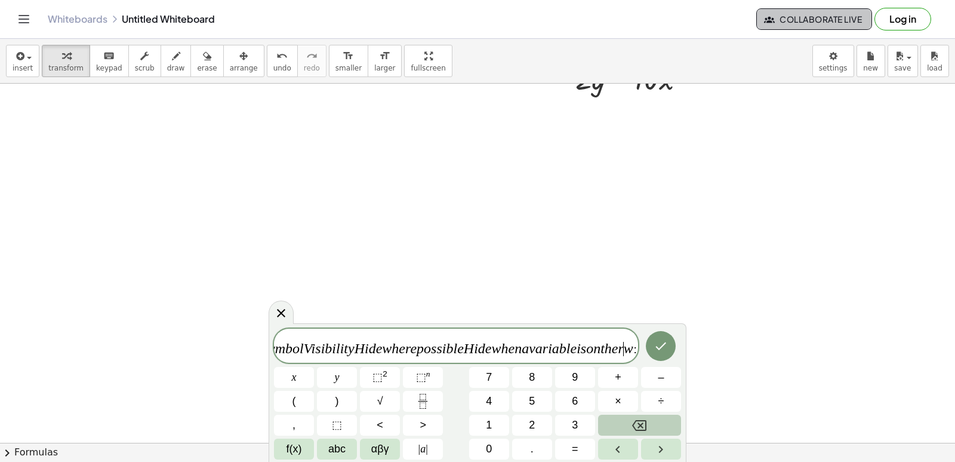
click at [640, 425] on icon "Backspace" at bounding box center [639, 425] width 14 height 14
click at [638, 424] on icon "Backspace" at bounding box center [639, 425] width 14 height 14
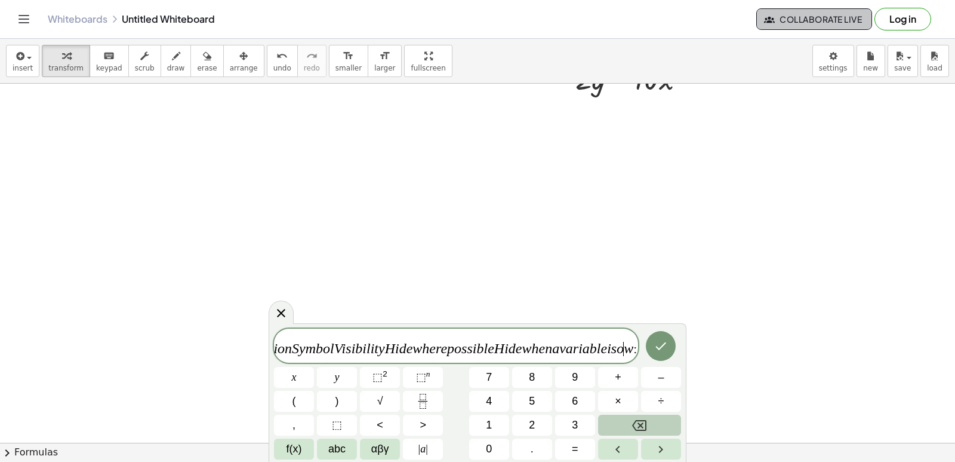
click at [638, 424] on icon "Backspace" at bounding box center [639, 425] width 14 height 14
click at [637, 423] on icon "Backspace" at bounding box center [639, 425] width 14 height 14
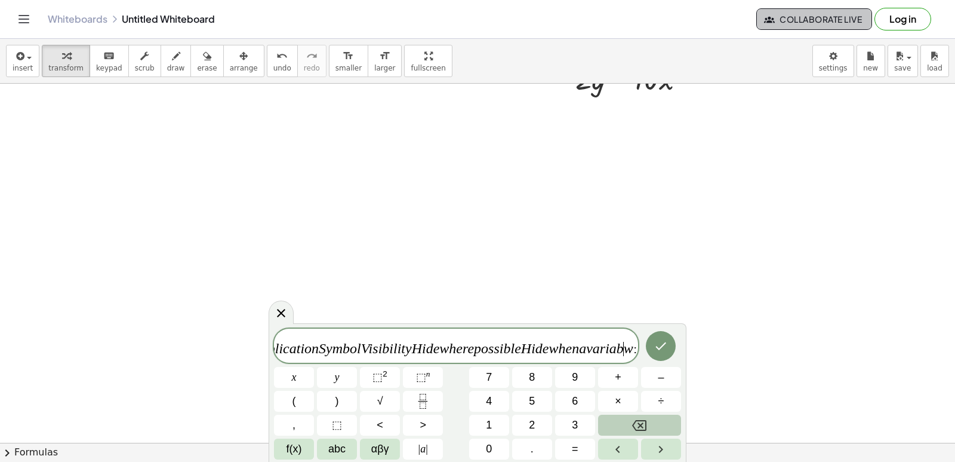
click at [637, 423] on icon "Backspace" at bounding box center [639, 425] width 14 height 14
click at [636, 423] on icon "Backspace" at bounding box center [639, 425] width 14 height 14
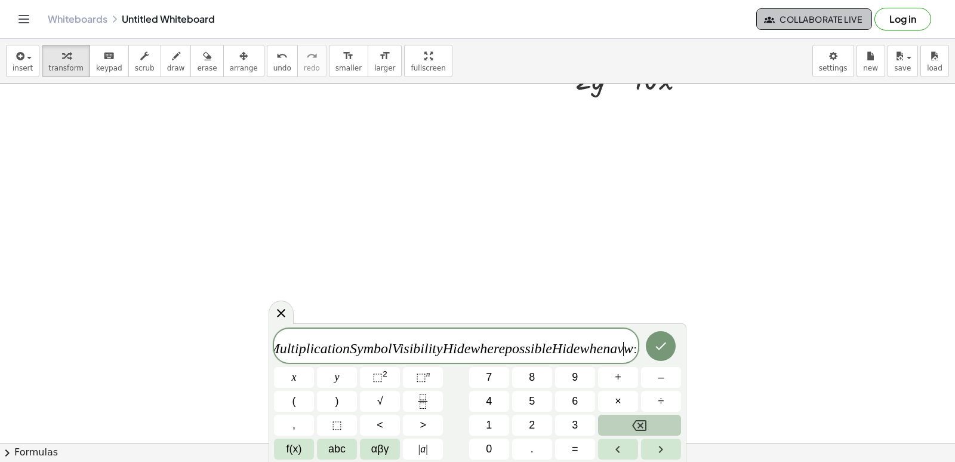
scroll to position [0, 19125]
click at [636, 423] on icon "Backspace" at bounding box center [639, 425] width 14 height 14
click at [636, 422] on icon "Backspace" at bounding box center [639, 425] width 14 height 14
click at [636, 397] on div "4 · + 2 0 y F o r m u l a s × D o c u m e n t S e t t i n g s T h e s e s e t t…" at bounding box center [477, 393] width 407 height 131
click at [635, 391] on button "×" at bounding box center [618, 401] width 40 height 21
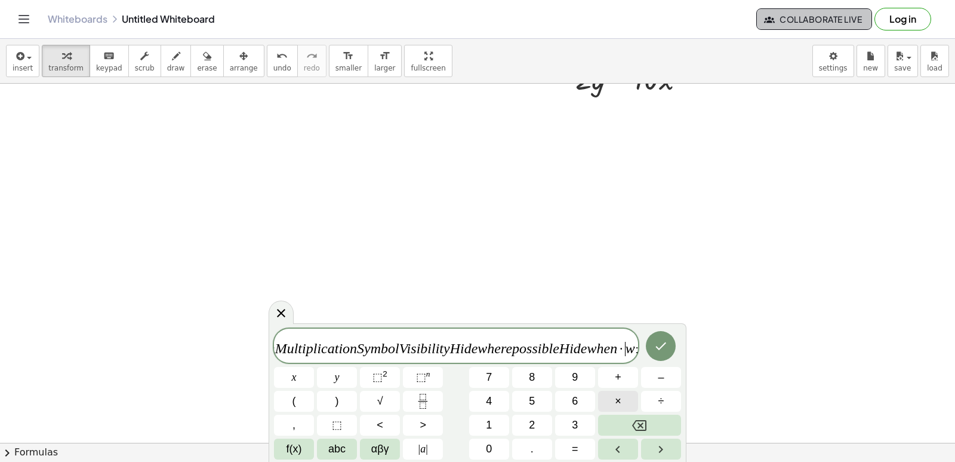
click at [635, 391] on button "×" at bounding box center [618, 401] width 40 height 21
click at [649, 411] on div "4 · + 2 0 y F o r m u l a s × D o c u m e n t S e t t i n g s T h e s e s e t t…" at bounding box center [477, 393] width 407 height 131
click at [649, 417] on button "Backspace" at bounding box center [639, 424] width 83 height 21
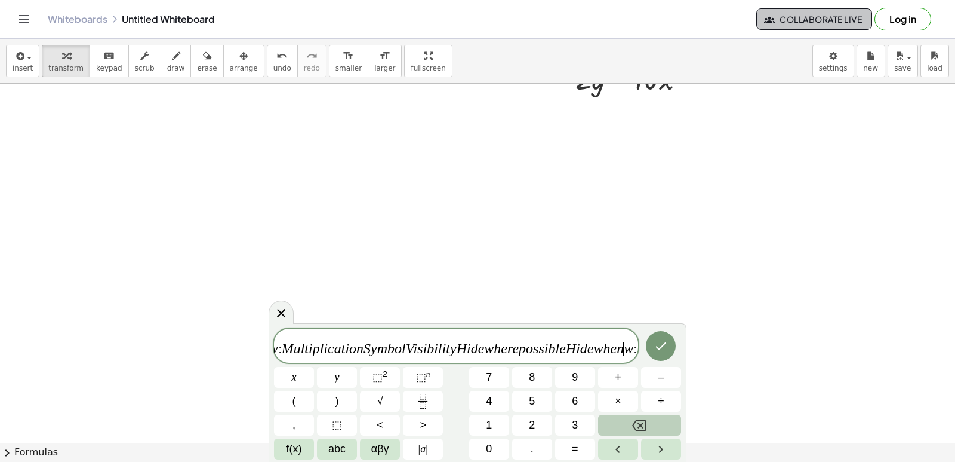
click at [649, 417] on button "Backspace" at bounding box center [639, 424] width 83 height 21
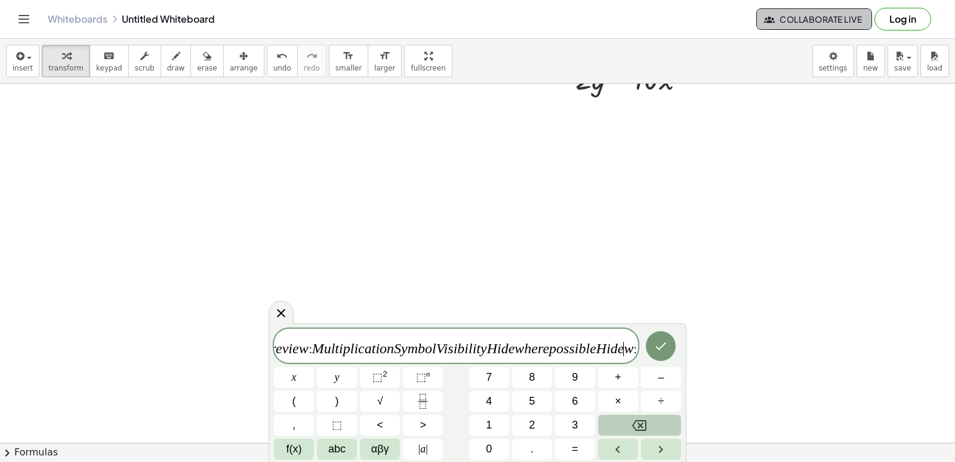
click at [646, 419] on icon "Backspace" at bounding box center [639, 425] width 14 height 14
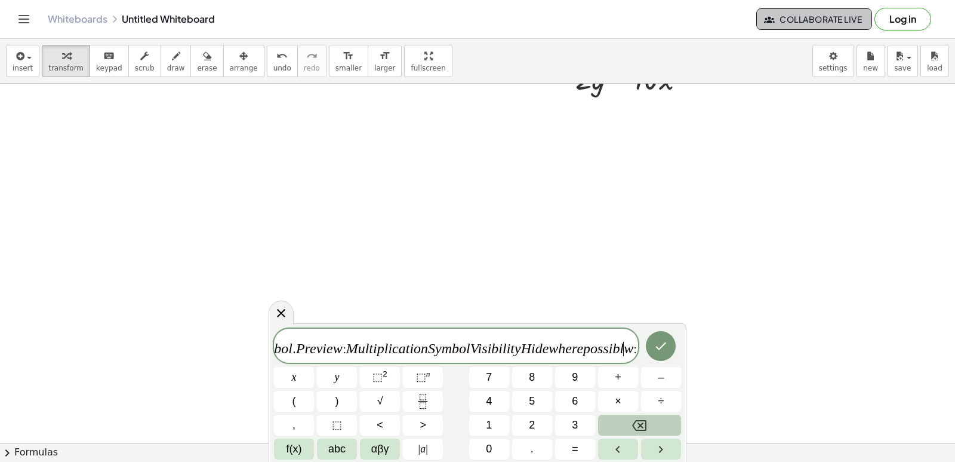
click at [646, 419] on icon "Backspace" at bounding box center [639, 425] width 14 height 14
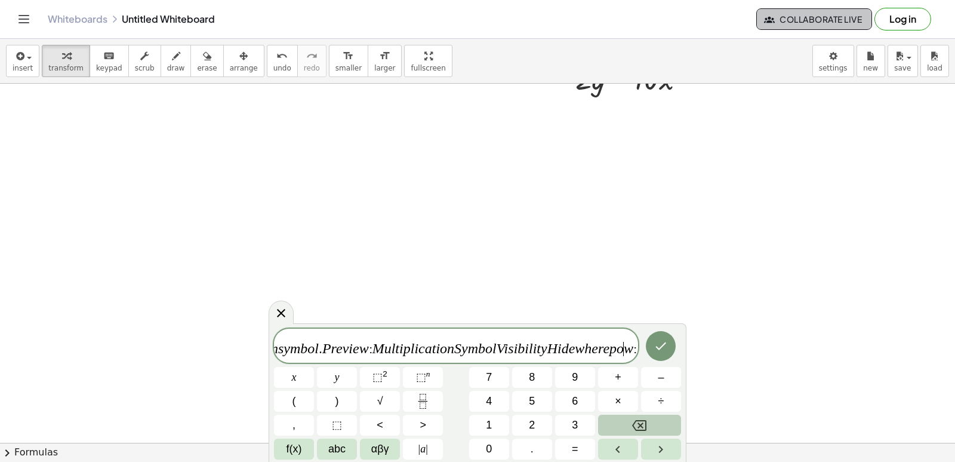
click at [646, 419] on icon "Backspace" at bounding box center [639, 425] width 14 height 14
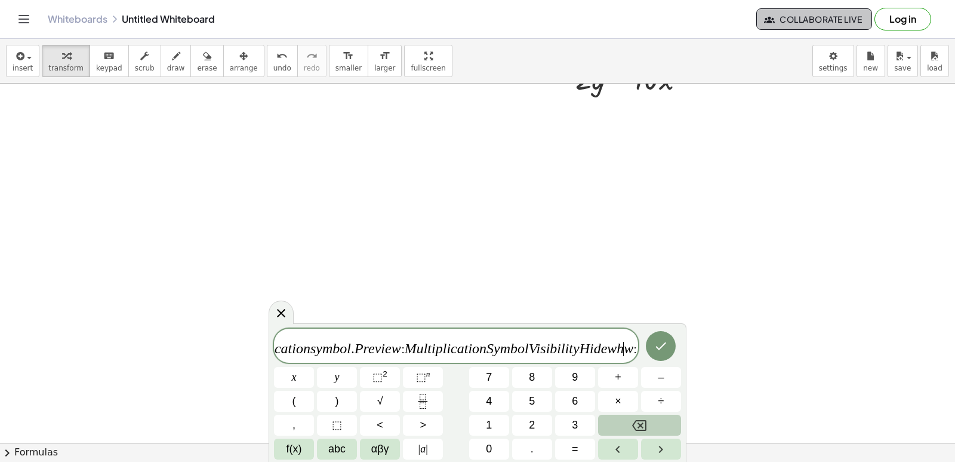
click at [646, 419] on icon "Backspace" at bounding box center [639, 425] width 14 height 14
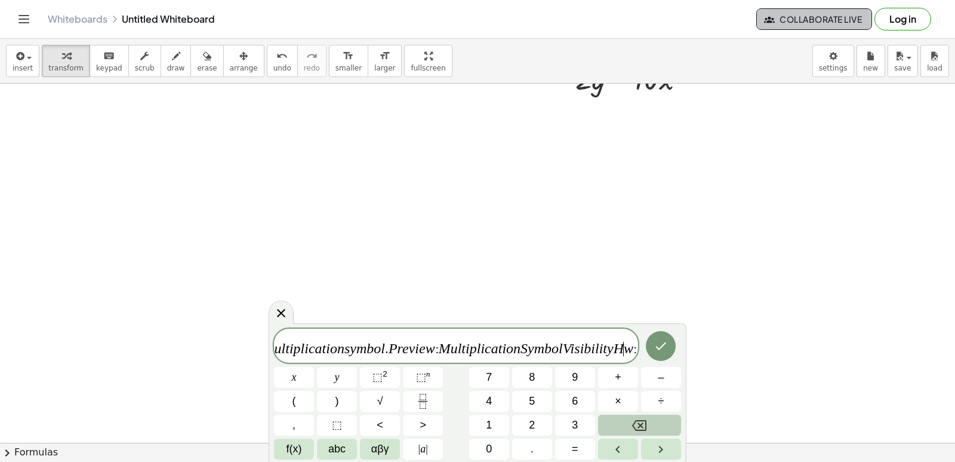
click at [646, 419] on icon "Backspace" at bounding box center [639, 425] width 14 height 14
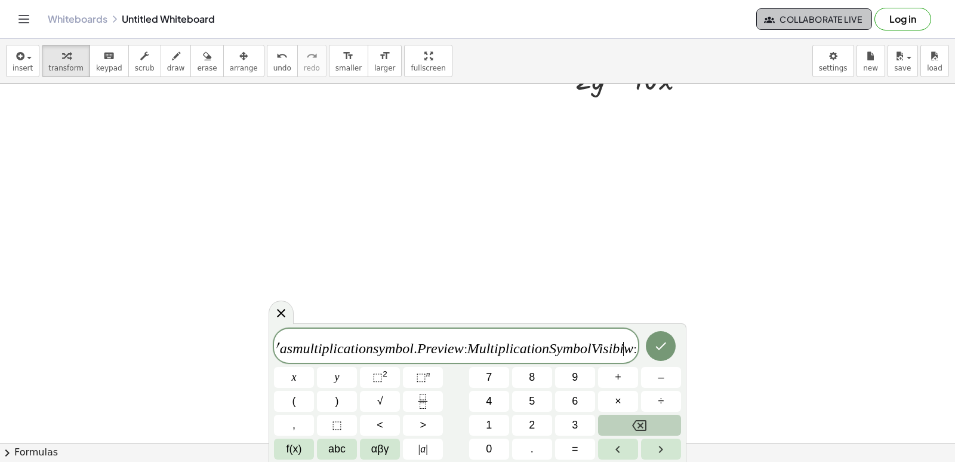
click at [646, 419] on icon "Backspace" at bounding box center [639, 425] width 14 height 14
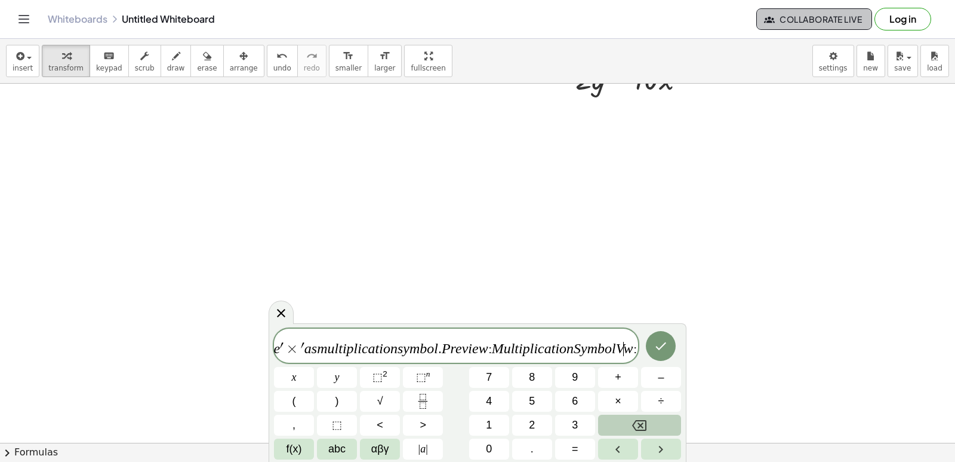
click at [646, 419] on icon "Backspace" at bounding box center [639, 425] width 14 height 14
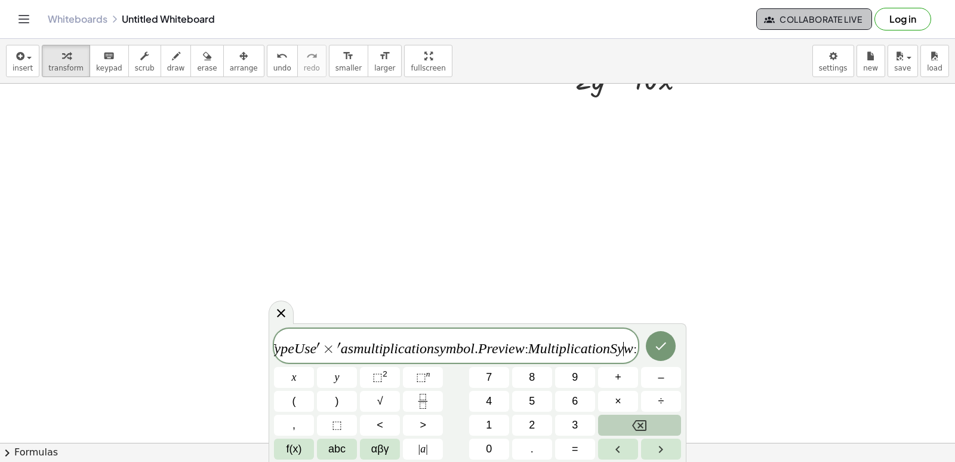
click at [646, 419] on icon "Backspace" at bounding box center [639, 425] width 14 height 14
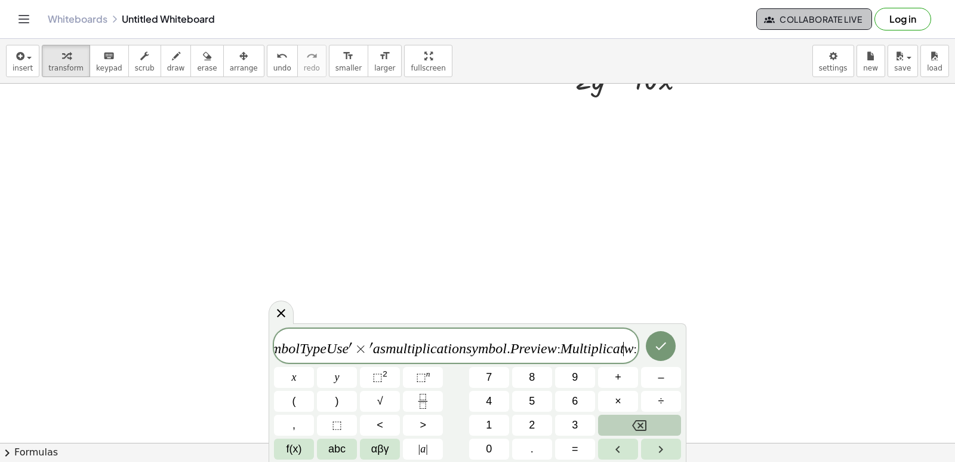
click at [646, 419] on icon "Backspace" at bounding box center [639, 425] width 14 height 14
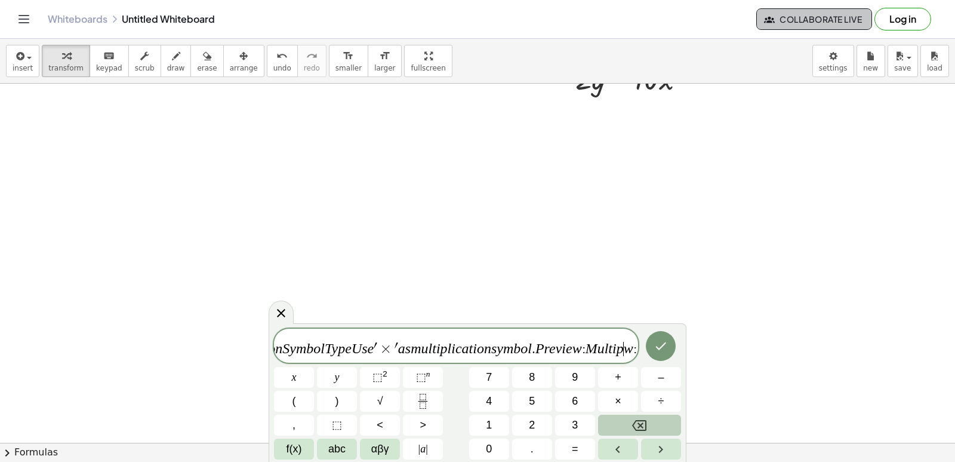
click at [646, 419] on icon "Backspace" at bounding box center [639, 425] width 14 height 14
click at [597, 410] on div "4 · + 2 0 y F o r m u l a s × D o c u m e n t S e t t i n g s T h e s e s e t t…" at bounding box center [477, 393] width 407 height 131
click at [575, 407] on span "6" at bounding box center [575, 401] width 6 height 16
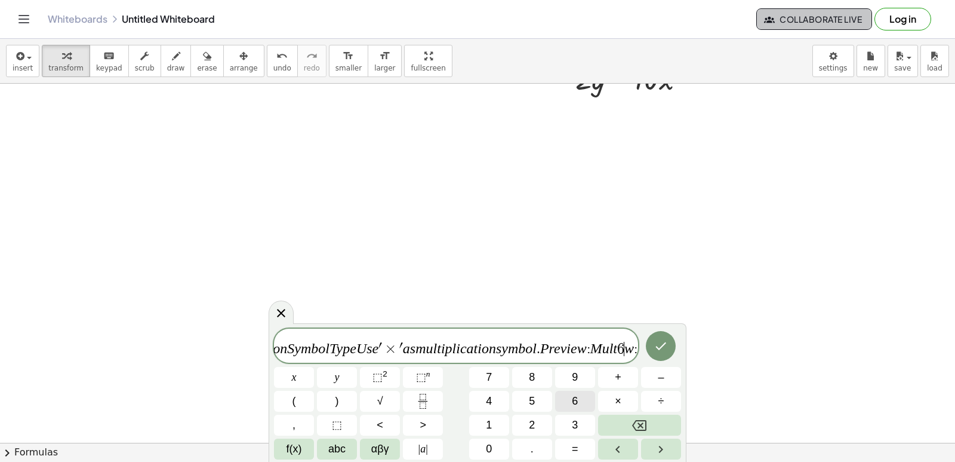
scroll to position [0, 18800]
click at [633, 422] on icon "Backspace" at bounding box center [639, 425] width 14 height 14
click at [633, 421] on icon "Backspace" at bounding box center [639, 425] width 14 height 14
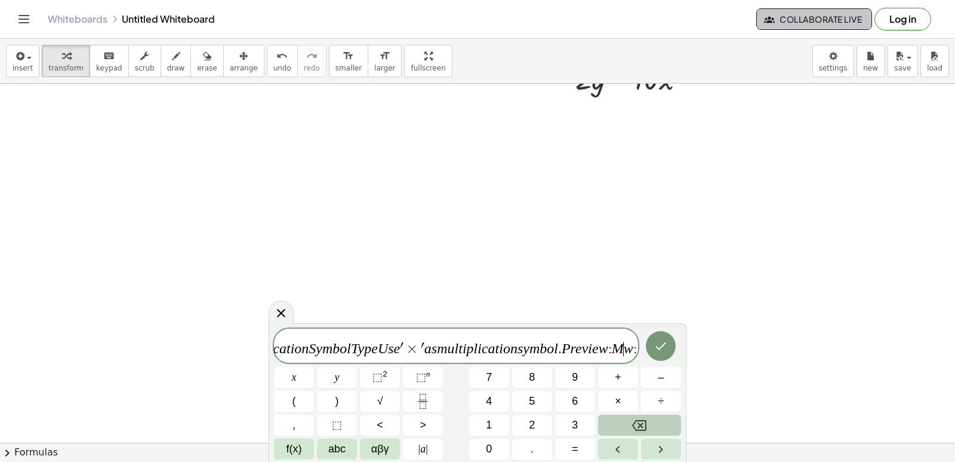
click at [633, 421] on icon "Backspace" at bounding box center [639, 425] width 14 height 14
click at [317, 349] on span "4 · + 2 0 y F o r m u l a s × D o c u m e n t S e t t i n g s T h e s e s e t t…" at bounding box center [456, 346] width 364 height 21
click at [284, 313] on icon at bounding box center [281, 313] width 14 height 14
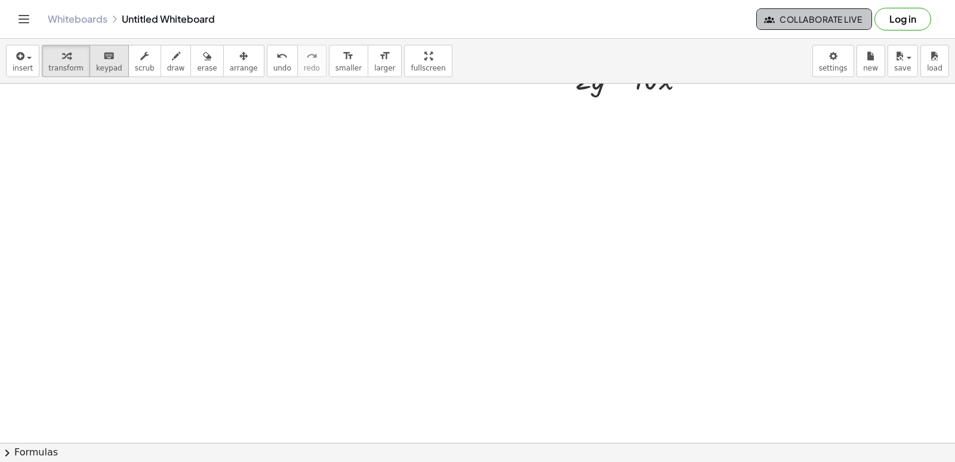
click at [0, 0] on div "x y ⬚ 2 ⬚ n 7 8 9 + – ( ) √ 4 5 6 × ÷ , ⬚ < > 1 2 3 f(x) abc αβγ | a | 0 . =" at bounding box center [0, 0] width 0 height 0
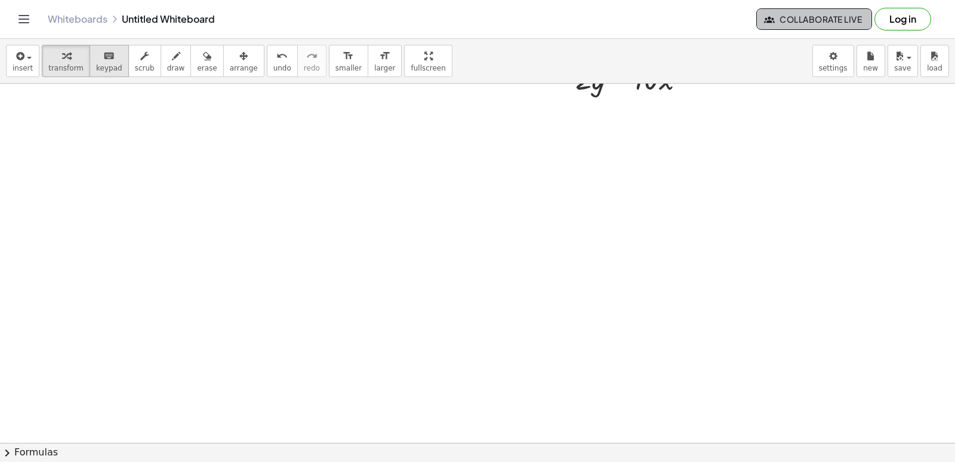
click at [0, 0] on div at bounding box center [0, 0] width 0 height 0
click at [106, 63] on button "keyboard keypad" at bounding box center [109, 61] width 39 height 32
click at [103, 50] on icon "keyboard" at bounding box center [108, 56] width 11 height 14
drag, startPoint x: 99, startPoint y: 50, endPoint x: 549, endPoint y: 368, distance: 551.4
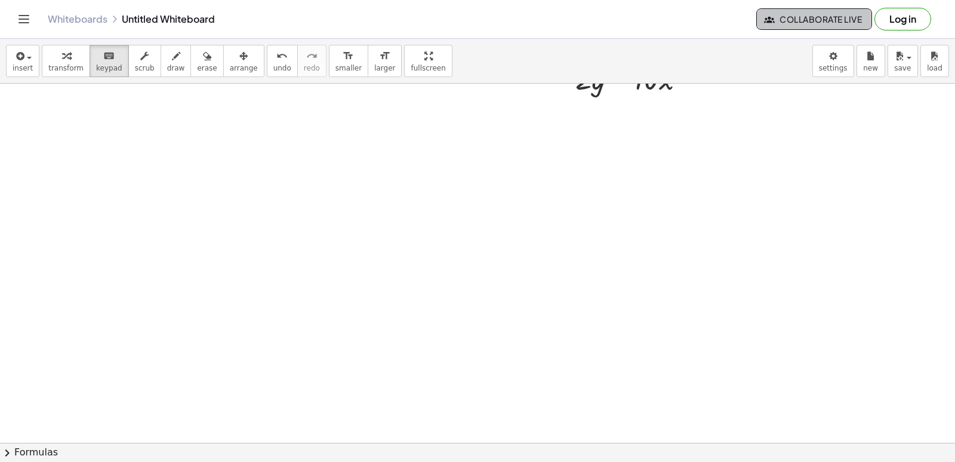
drag, startPoint x: 562, startPoint y: 357, endPoint x: 97, endPoint y: 62, distance: 550.7
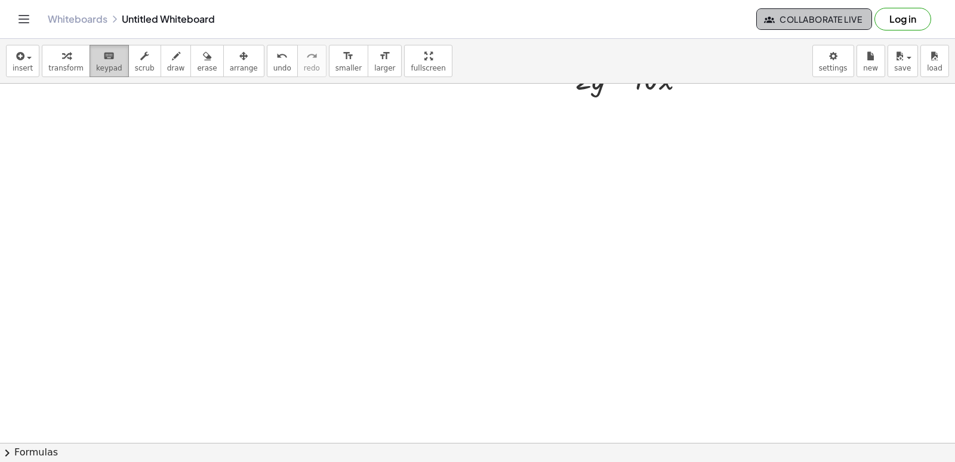
click at [103, 62] on icon "keyboard" at bounding box center [108, 56] width 11 height 14
drag, startPoint x: 727, startPoint y: 410, endPoint x: 720, endPoint y: 396, distance: 15.8
drag, startPoint x: 550, startPoint y: 315, endPoint x: 537, endPoint y: 324, distance: 15.9
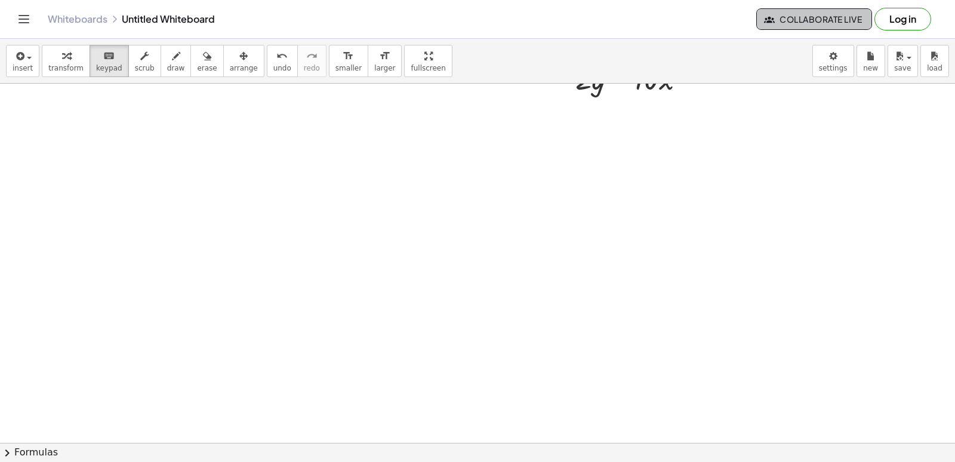
drag, startPoint x: 536, startPoint y: 318, endPoint x: 532, endPoint y: 293, distance: 25.9
drag, startPoint x: 528, startPoint y: 296, endPoint x: 529, endPoint y: 282, distance: 13.2
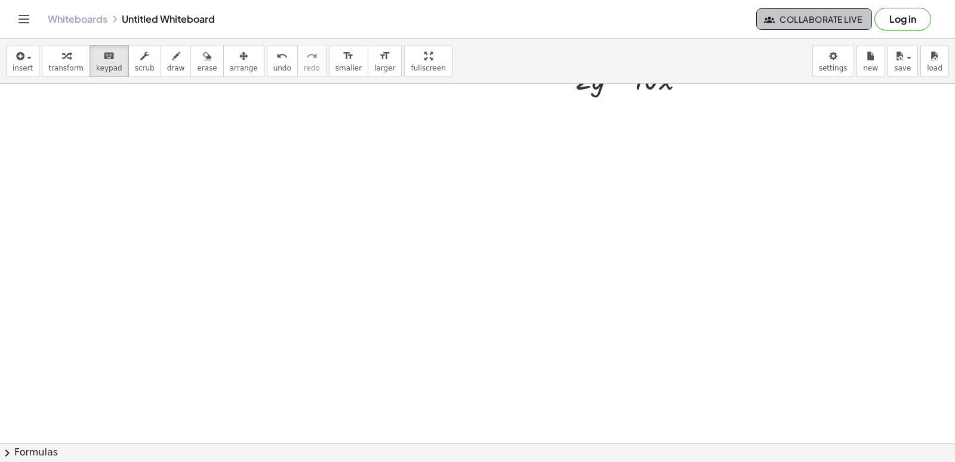
click at [231, 57] on div "button" at bounding box center [244, 55] width 28 height 14
drag, startPoint x: 287, startPoint y: 170, endPoint x: 277, endPoint y: 138, distance: 33.6
drag, startPoint x: 287, startPoint y: 167, endPoint x: 278, endPoint y: 174, distance: 11.5
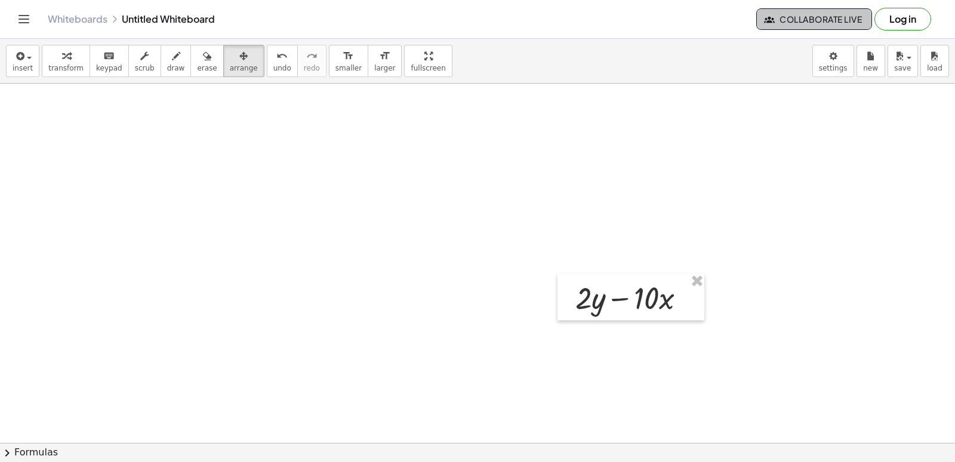
scroll to position [838, 0]
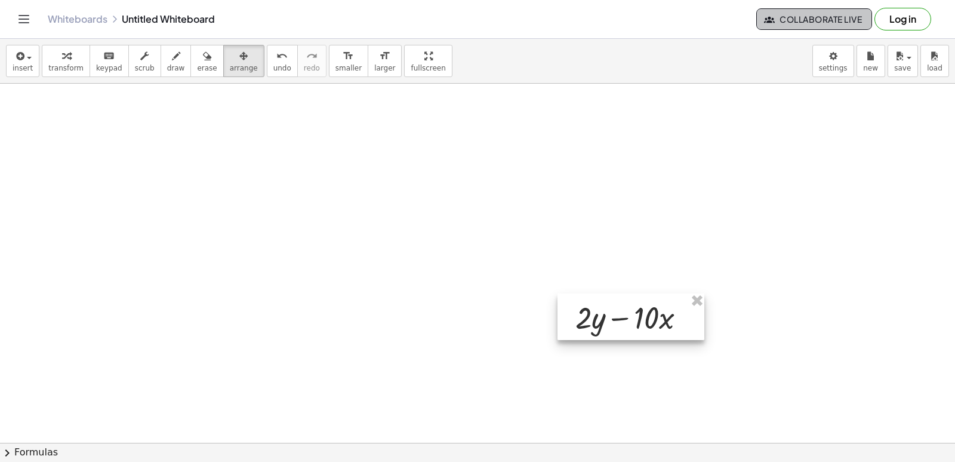
click at [638, 321] on div at bounding box center [631, 316] width 147 height 47
drag, startPoint x: 638, startPoint y: 321, endPoint x: 631, endPoint y: 324, distance: 7.8
click at [631, 324] on div at bounding box center [631, 316] width 147 height 47
click at [628, 323] on div at bounding box center [624, 319] width 147 height 47
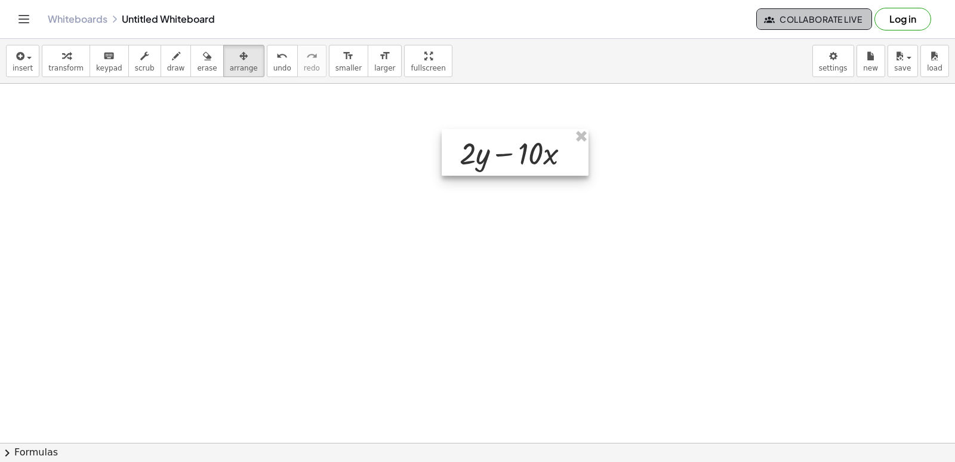
drag, startPoint x: 517, startPoint y: 145, endPoint x: 934, endPoint y: 319, distance: 451.8
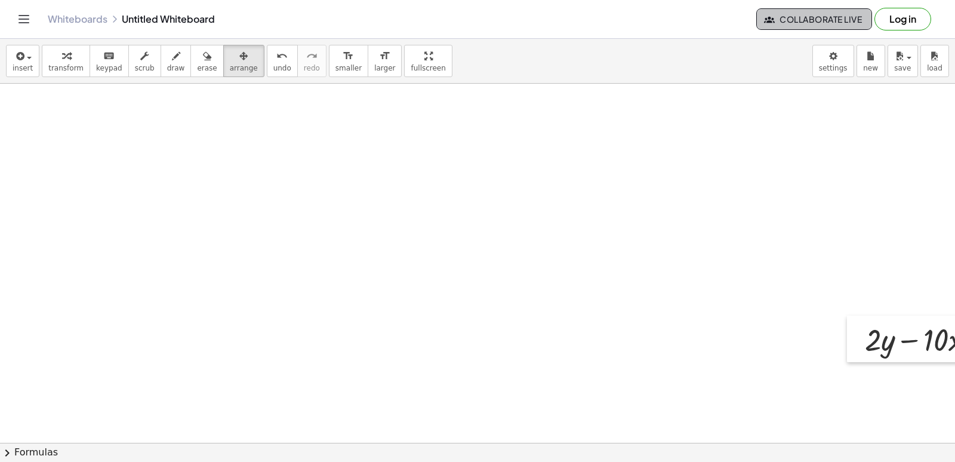
drag, startPoint x: 934, startPoint y: 319, endPoint x: 894, endPoint y: 373, distance: 67.0
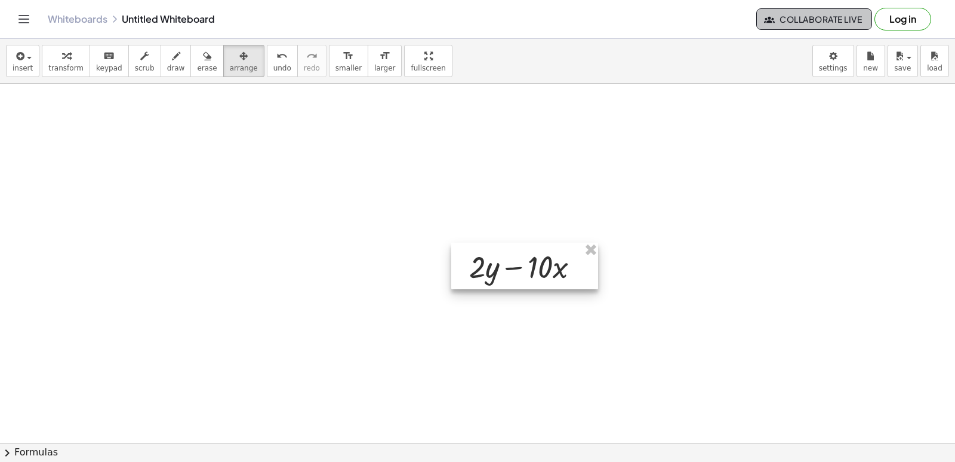
drag, startPoint x: 894, startPoint y: 340, endPoint x: 498, endPoint y: 255, distance: 405.0
click at [498, 262] on div at bounding box center [524, 265] width 147 height 47
drag, startPoint x: 59, startPoint y: 21, endPoint x: 572, endPoint y: 75, distance: 516.3
click at [58, 22] on link "Whiteboards" at bounding box center [78, 19] width 60 height 12
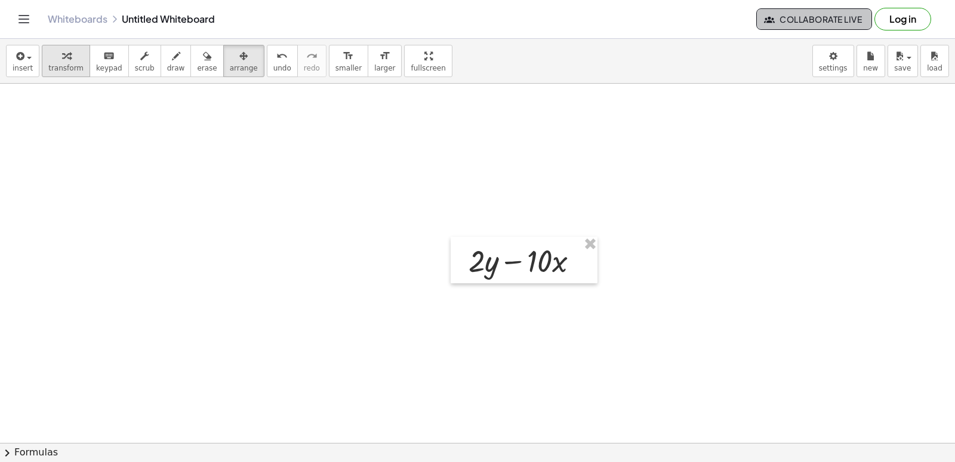
click at [60, 64] on span "transform" at bounding box center [65, 68] width 35 height 8
drag, startPoint x: 426, startPoint y: 328, endPoint x: 462, endPoint y: 300, distance: 44.7
click at [0, 0] on div "4 · + 2 0 y F o r m u l a s × D o c u m e n t S e t t i n g s T h e s e s e t t…" at bounding box center [0, 0] width 0 height 0
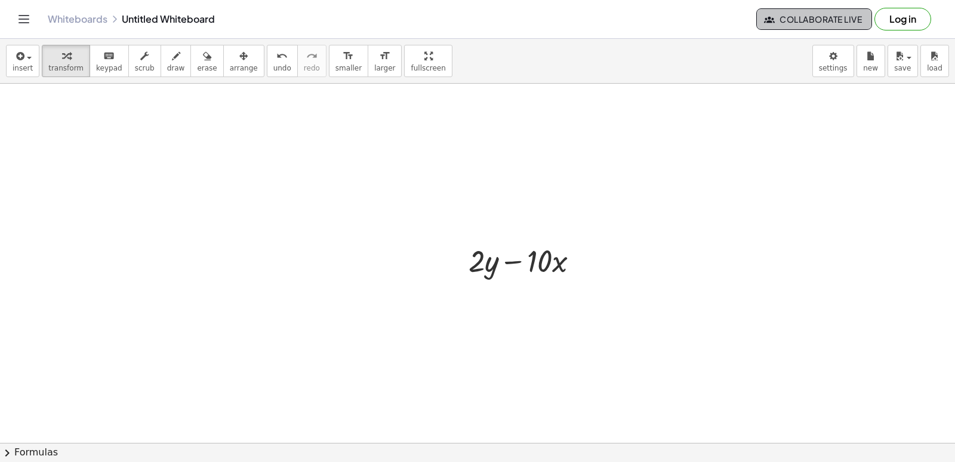
click at [0, 0] on div "4 · + 2 0 y F o r m u l a s × D o c u m e n t S e t t i n g s T h e s e s e t t…" at bounding box center [0, 0] width 0 height 0
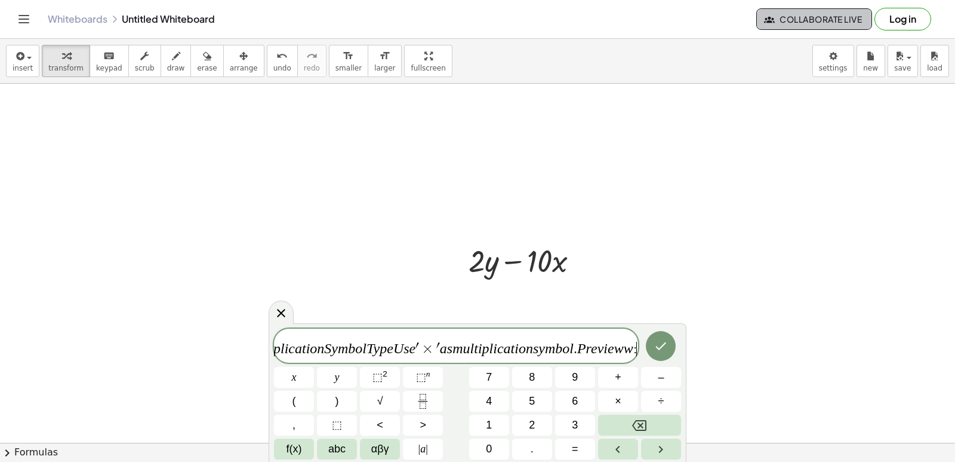
scroll to position [668, 0]
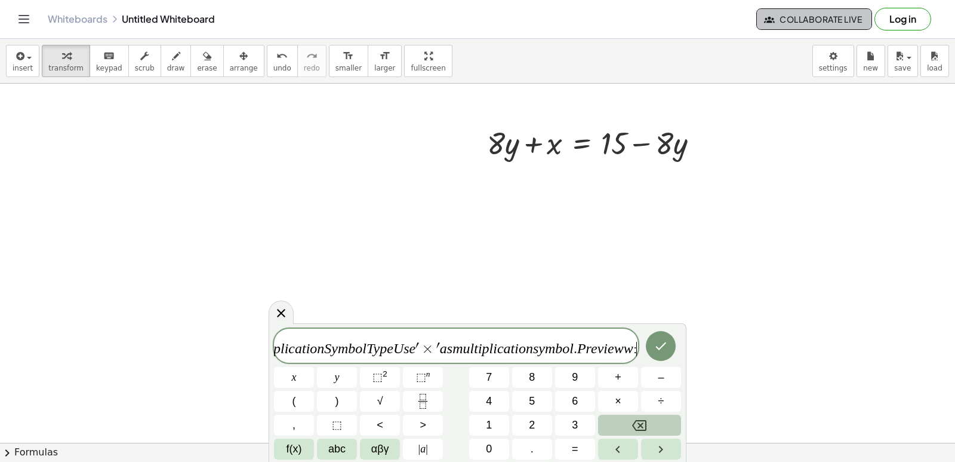
click at [621, 422] on button "Backspace" at bounding box center [639, 424] width 83 height 21
click at [618, 420] on button "Backspace" at bounding box center [639, 424] width 83 height 21
click at [591, 414] on div "4 · + 2 0 y F o r m u l a s × D o c u m e n t S e t t i n g s T h e s e s e t t…" at bounding box center [477, 393] width 407 height 131
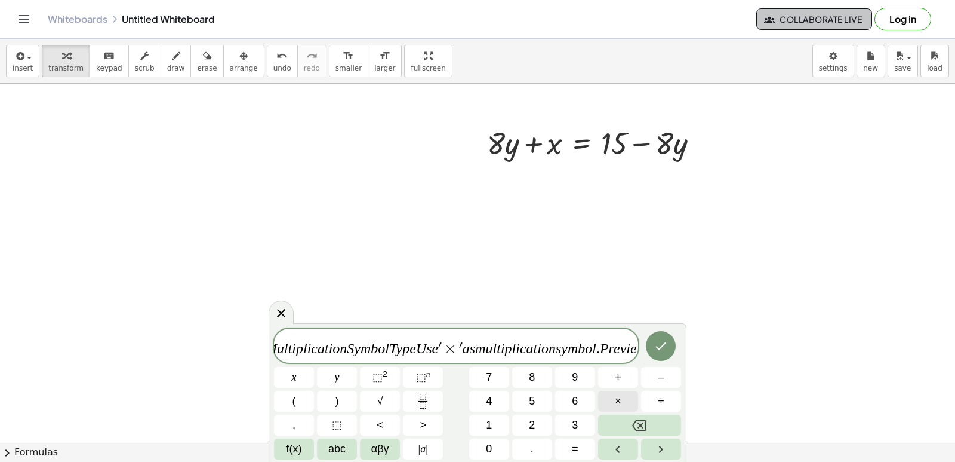
click at [603, 408] on button "×" at bounding box center [618, 401] width 40 height 21
click at [629, 421] on button "Backspace" at bounding box center [639, 424] width 83 height 21
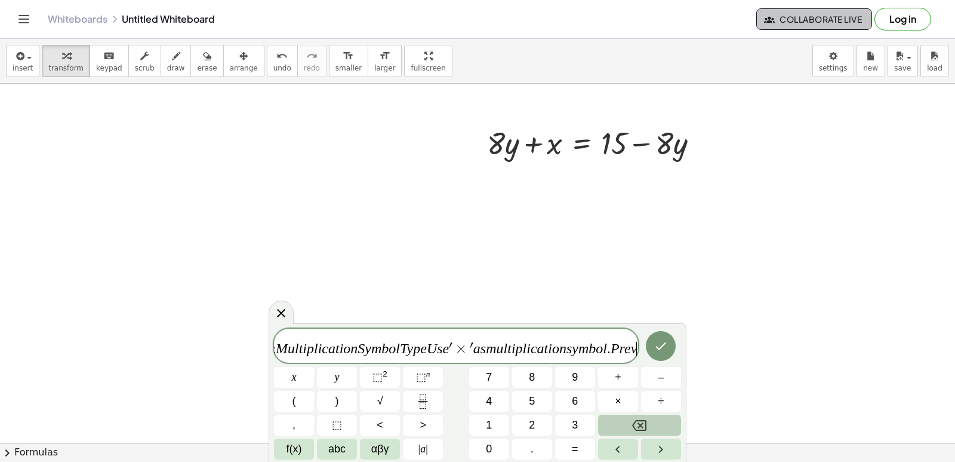
click at [629, 421] on button "Backspace" at bounding box center [639, 424] width 83 height 21
click at [629, 422] on button "Backspace" at bounding box center [639, 424] width 83 height 21
click at [630, 422] on button "Backspace" at bounding box center [639, 424] width 83 height 21
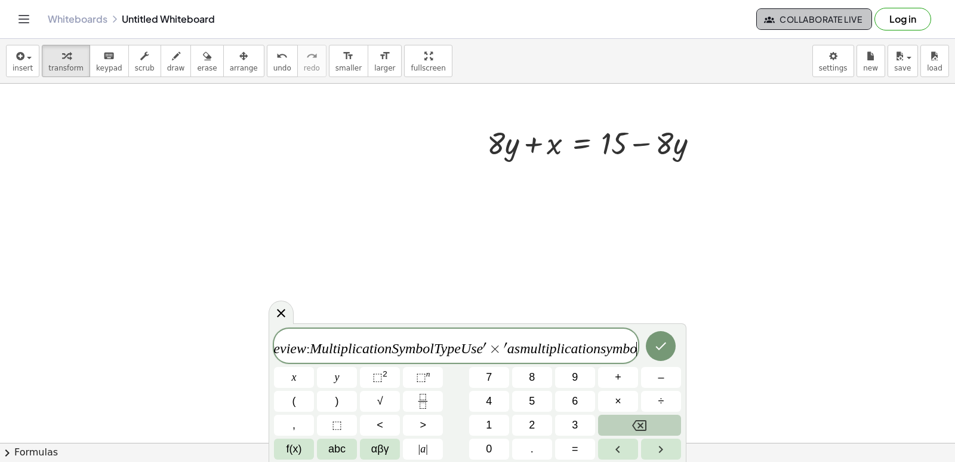
click at [631, 422] on button "Backspace" at bounding box center [639, 424] width 83 height 21
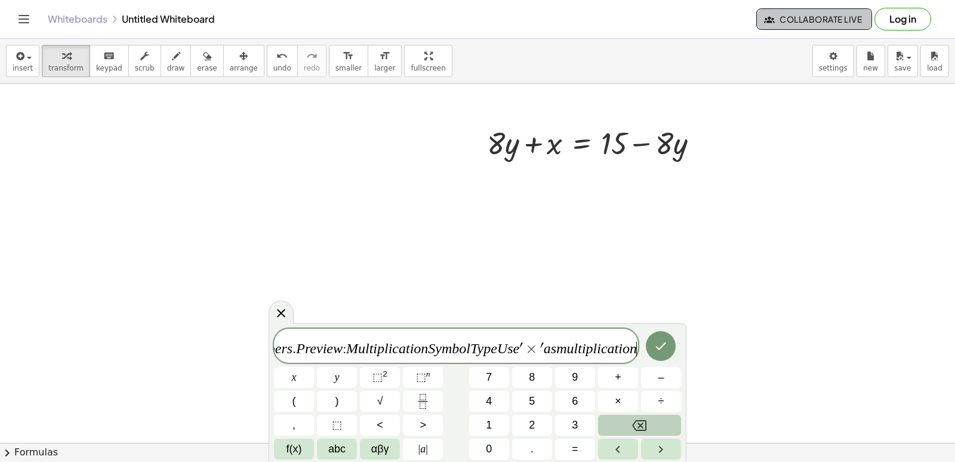
click at [631, 422] on button "Backspace" at bounding box center [639, 424] width 83 height 21
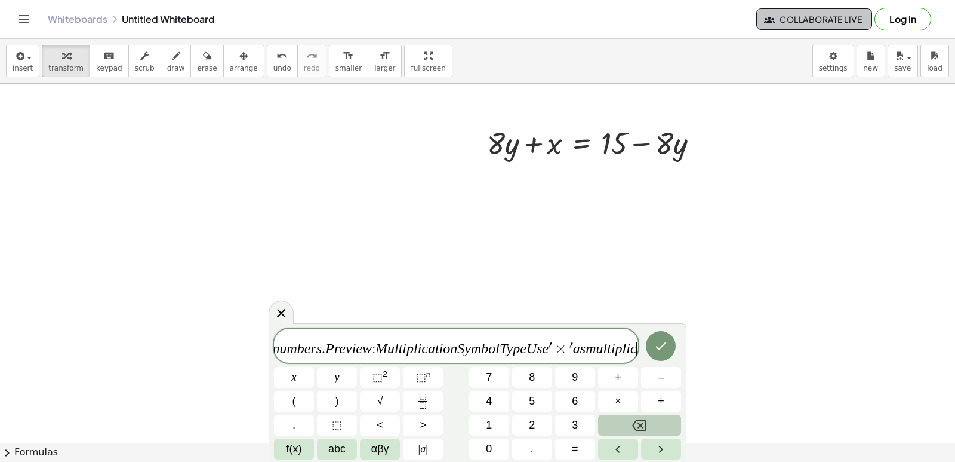
click at [631, 422] on button "Backspace" at bounding box center [639, 424] width 83 height 21
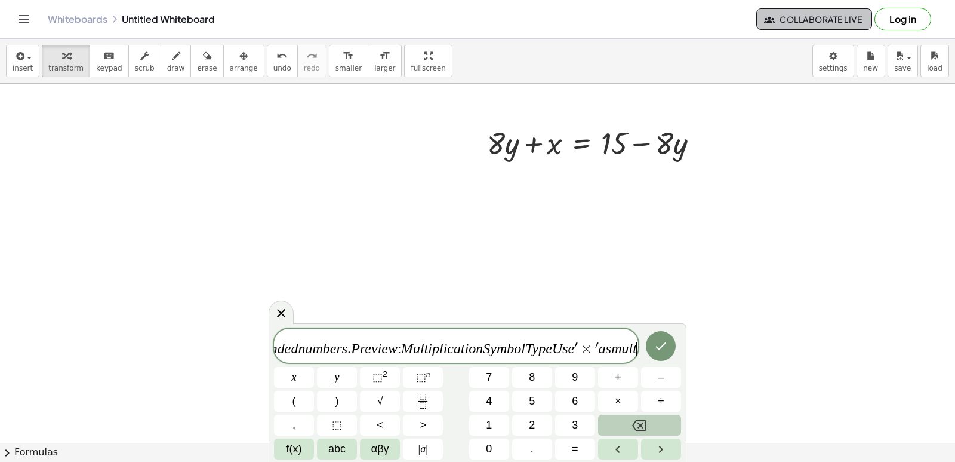
click at [631, 422] on button "Backspace" at bounding box center [639, 424] width 83 height 21
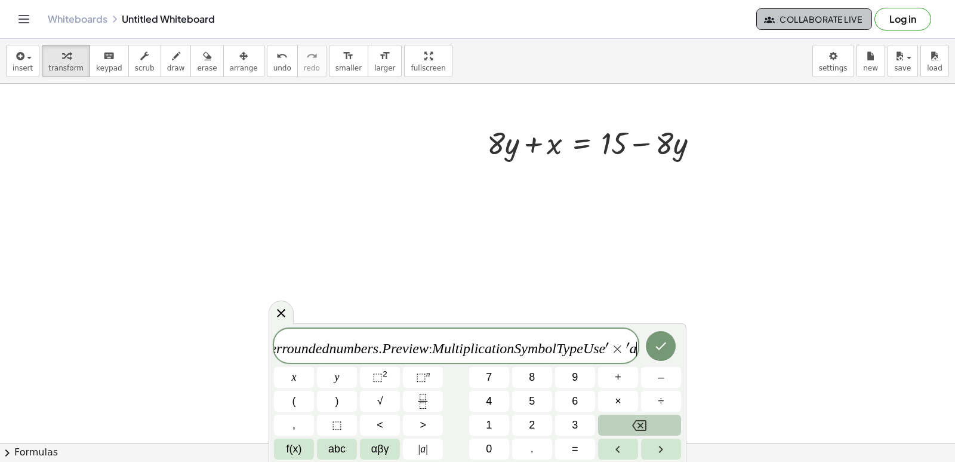
click at [631, 422] on button "Backspace" at bounding box center [639, 424] width 83 height 21
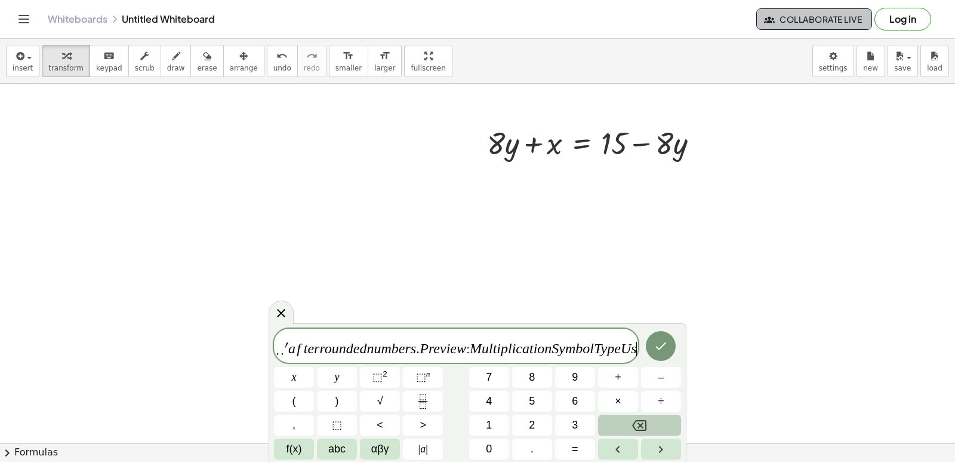
click at [631, 422] on button "Backspace" at bounding box center [639, 424] width 83 height 21
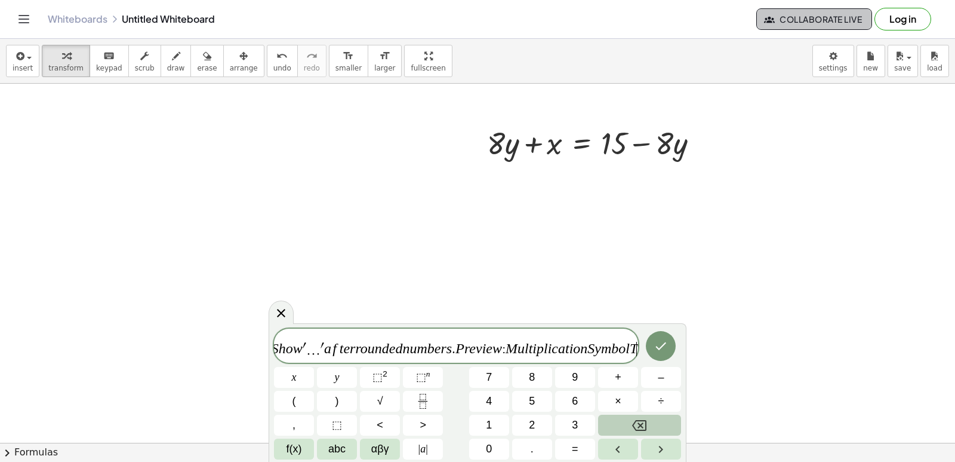
click at [631, 422] on button "Backspace" at bounding box center [639, 424] width 83 height 21
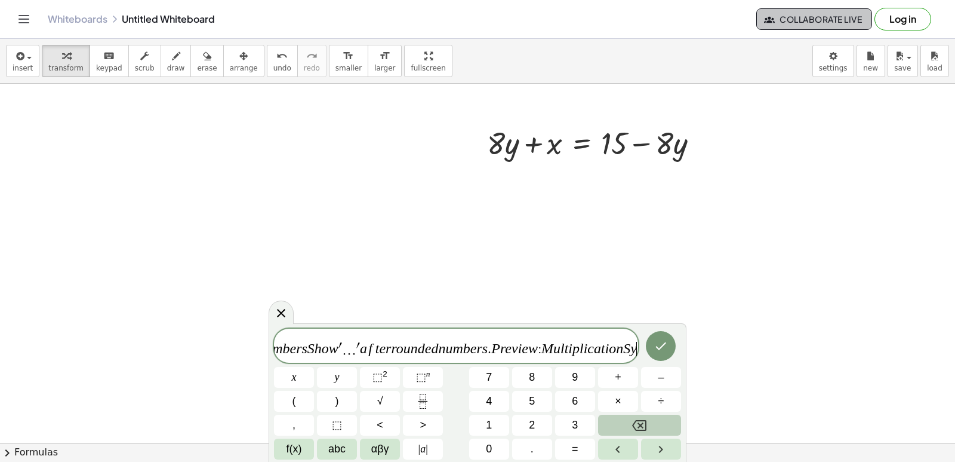
click at [630, 422] on button "Backspace" at bounding box center [639, 424] width 83 height 21
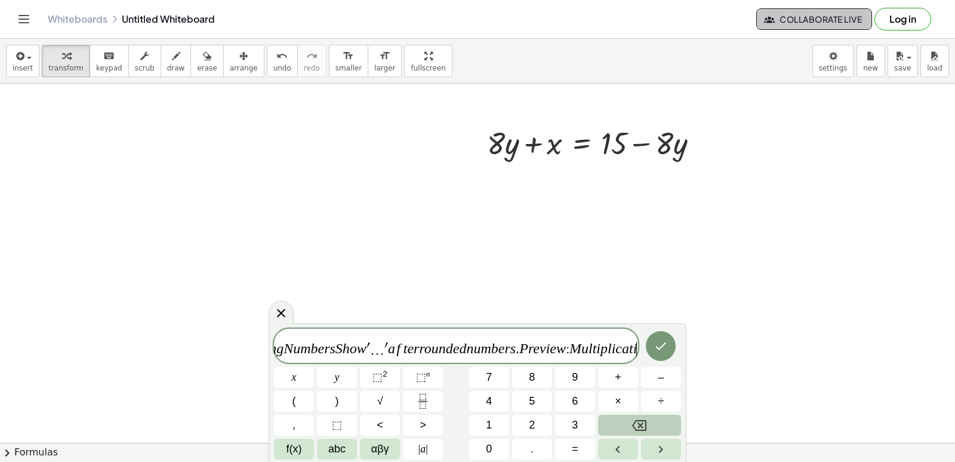
click at [630, 422] on button "Backspace" at bounding box center [639, 424] width 83 height 21
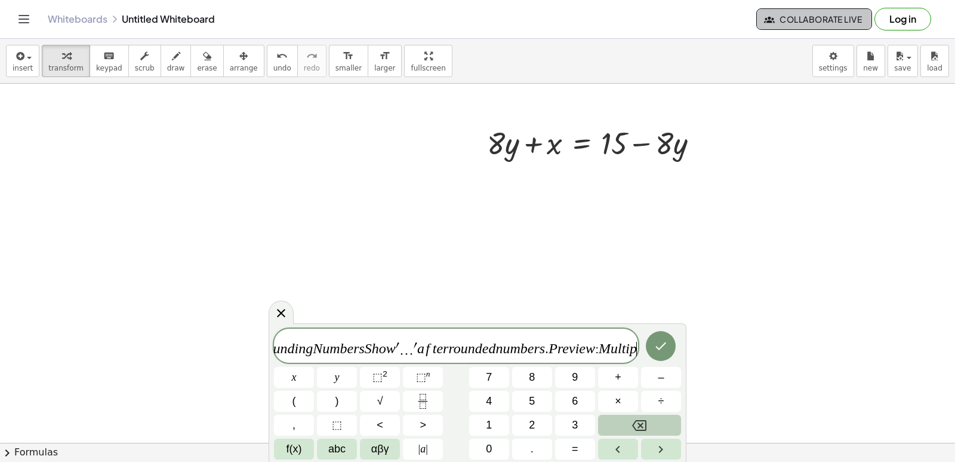
click at [630, 422] on button "Backspace" at bounding box center [639, 424] width 83 height 21
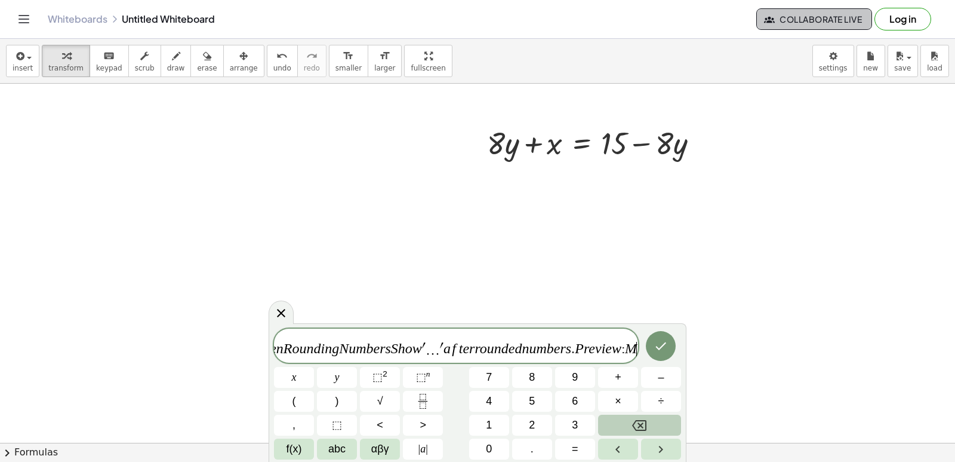
click at [630, 422] on button "Backspace" at bounding box center [639, 424] width 83 height 21
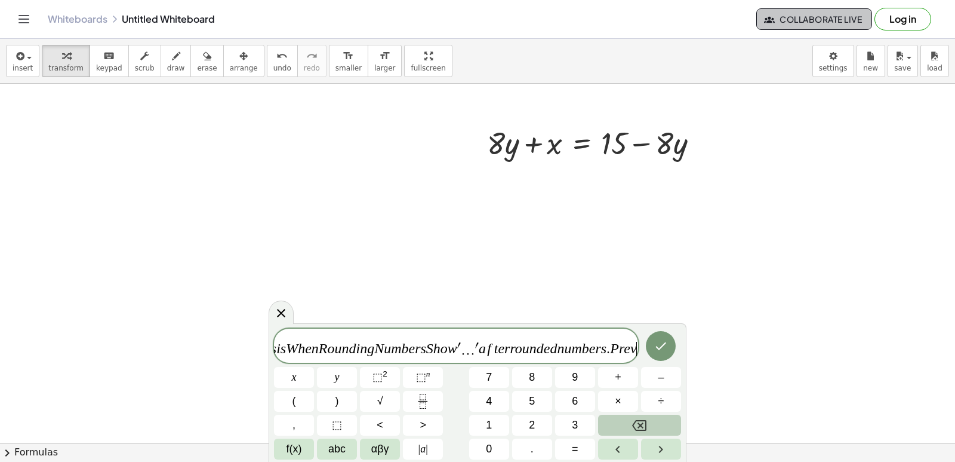
click at [630, 422] on button "Backspace" at bounding box center [639, 424] width 83 height 21
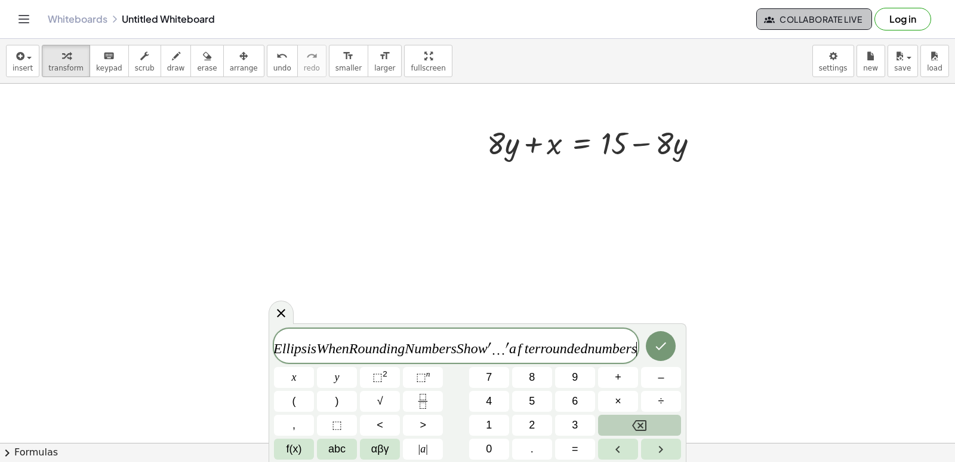
click at [630, 422] on button "Backspace" at bounding box center [639, 424] width 83 height 21
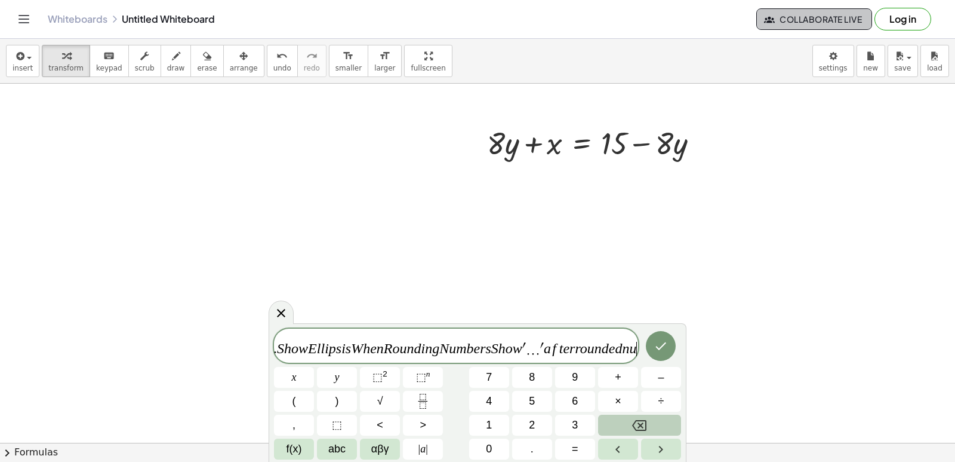
click at [630, 422] on button "Backspace" at bounding box center [639, 424] width 83 height 21
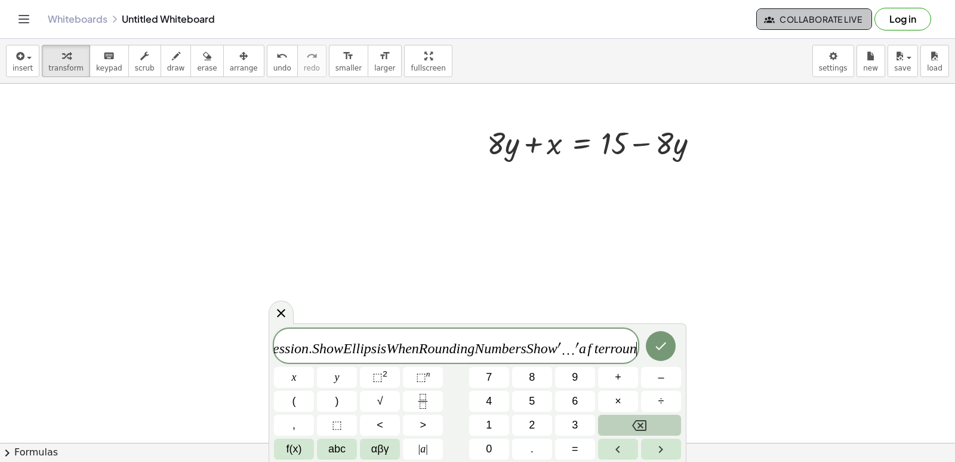
click at [630, 422] on button "Backspace" at bounding box center [639, 424] width 83 height 21
click at [632, 459] on button "Left arrow" at bounding box center [618, 448] width 40 height 21
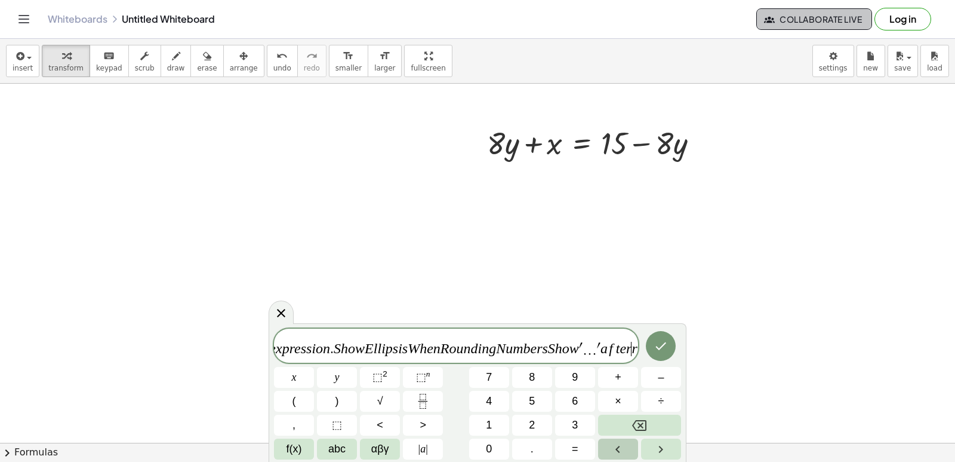
click at [632, 459] on button "Left arrow" at bounding box center [618, 448] width 40 height 21
click at [652, 355] on button "Done" at bounding box center [661, 346] width 30 height 30
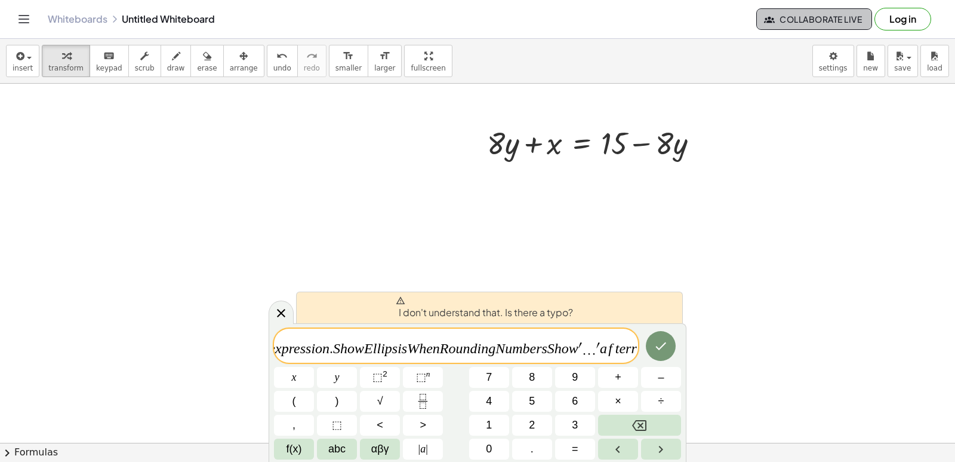
click at [356, 327] on div "I don't understand that. Is there a typo? 4 · + 2 0 y F o r m u l a s × D o c u…" at bounding box center [478, 392] width 418 height 139
click at [586, 378] on div "4 · + 2 0 y F o r m u l a s × D o c u m e n t S e t t i n g s T h e s e s e t t…" at bounding box center [477, 393] width 407 height 131
click at [565, 407] on button "6" at bounding box center [575, 401] width 40 height 21
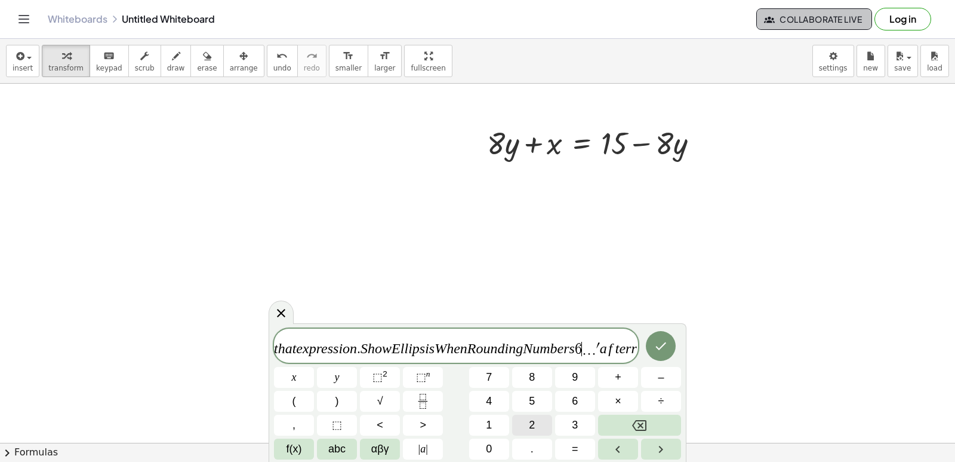
scroll to position [0, 18198]
click at [530, 423] on span "2" at bounding box center [532, 425] width 6 height 16
click at [551, 405] on button "5" at bounding box center [532, 401] width 40 height 21
click at [576, 416] on div "4 · + 2 0 y F o r m u l a s × D o c u m e n t S e t t i n g s T h e s e s e t t…" at bounding box center [477, 393] width 407 height 131
click at [601, 414] on div "4 · + 2 0 y F o r m u l a s × D o c u m e n t S e t t i n g s T h e s e s e t t…" at bounding box center [477, 393] width 407 height 131
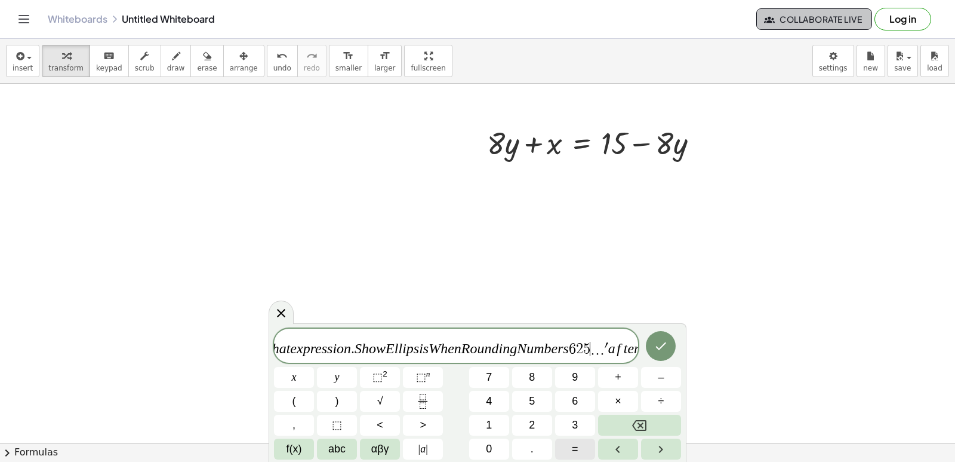
click at [563, 440] on button "=" at bounding box center [575, 448] width 40 height 21
click at [647, 340] on button "Done" at bounding box center [661, 346] width 30 height 30
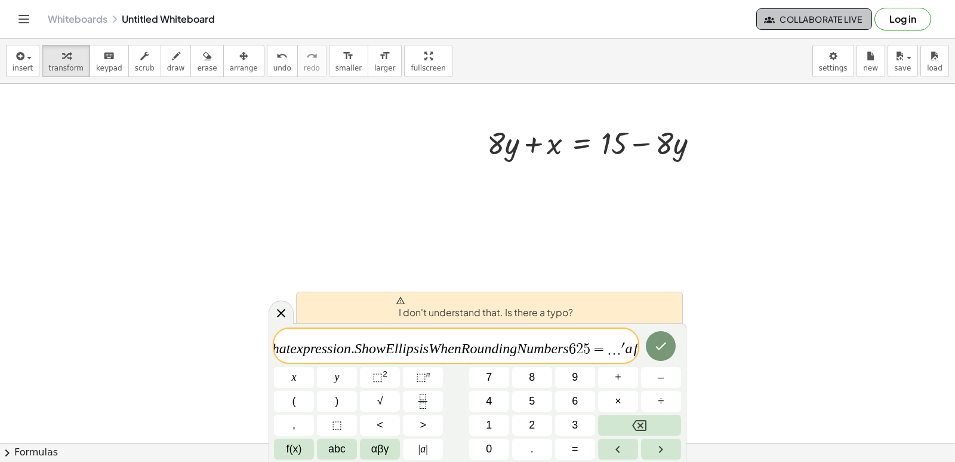
click at [557, 303] on span at bounding box center [484, 301] width 177 height 10
drag, startPoint x: 315, startPoint y: 441, endPoint x: 328, endPoint y: 435, distance: 14.4
click at [320, 437] on div "4 · + 2 0 y F o r m u l a s × D o c u m e n t S e t t i n g s T h e s e s e t t…" at bounding box center [477, 393] width 407 height 131
click at [280, 300] on div at bounding box center [281, 311] width 25 height 23
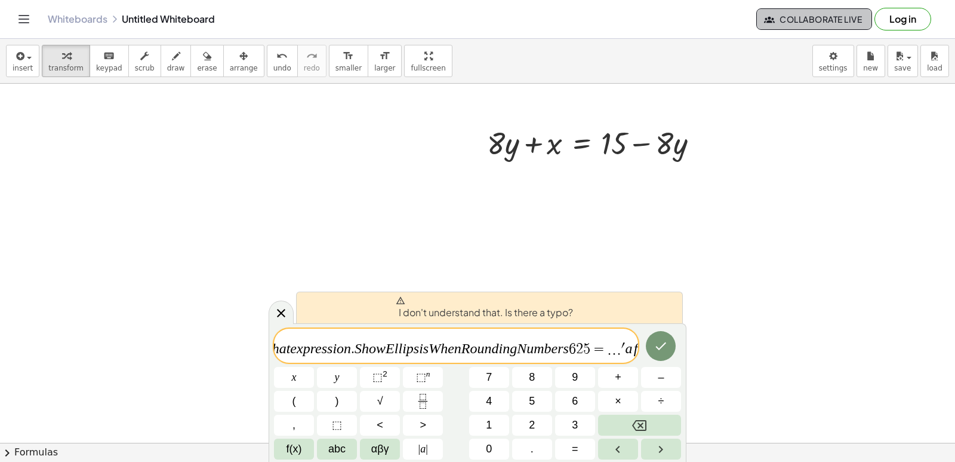
click at [346, 295] on div at bounding box center [498, 134] width 997 height 1436
click at [368, 271] on div at bounding box center [498, 134] width 997 height 1436
click at [369, 272] on div at bounding box center [498, 134] width 997 height 1436
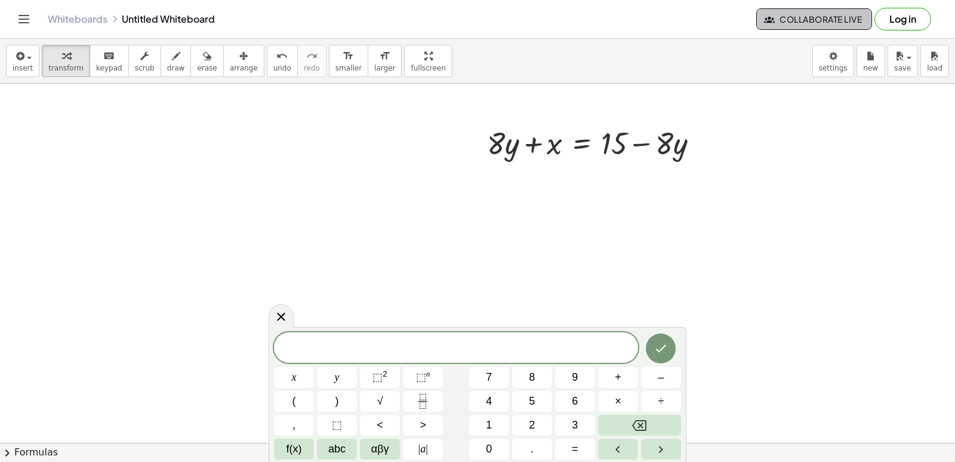
click at [373, 371] on span "⬚" at bounding box center [378, 377] width 10 height 12
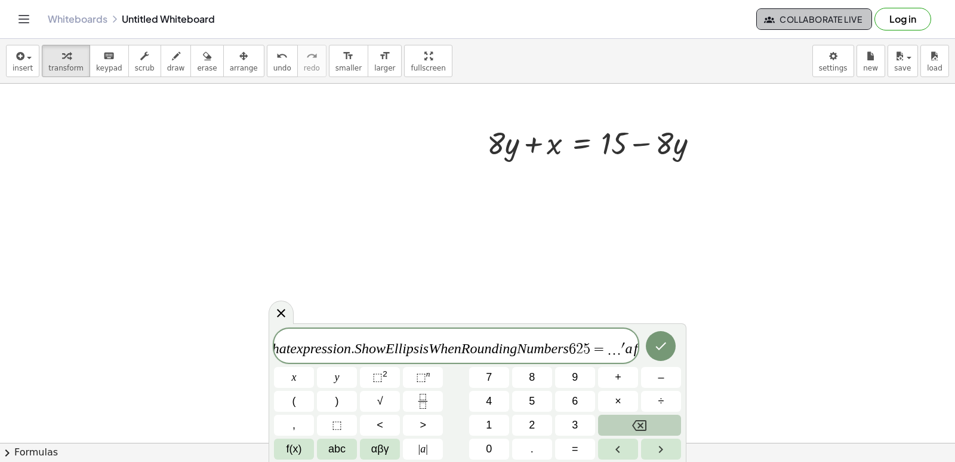
click at [383, 365] on div "4 · + 2 0 y F o r m u l a s × D o c u m e n t S e t t i n g s T h e s e s e t t…" at bounding box center [477, 393] width 407 height 131
click at [302, 333] on div "4 · + 2 0 y F o r m u l a s × D o c u m e n t S e t t i n g s T h e s e s e t t…" at bounding box center [456, 345] width 364 height 34
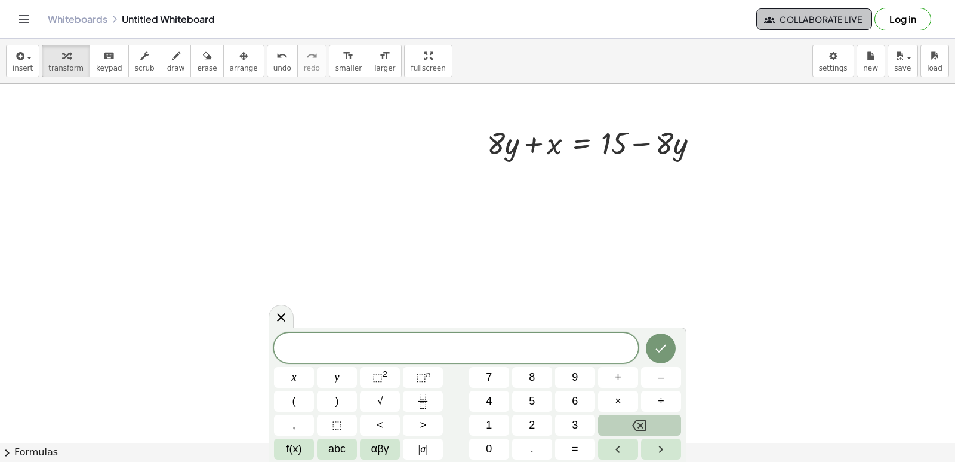
click at [656, 432] on button "Backspace" at bounding box center [639, 424] width 83 height 21
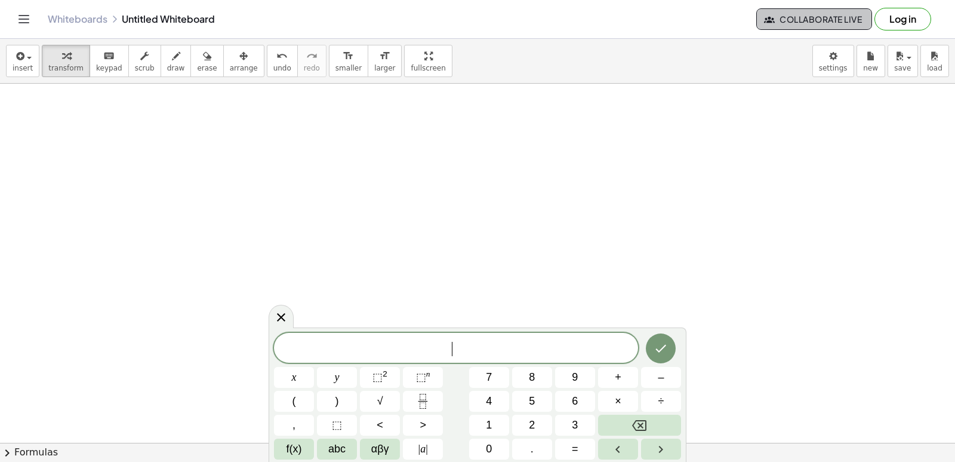
click at [545, 395] on button "5" at bounding box center [532, 401] width 40 height 21
click at [533, 402] on button "5" at bounding box center [532, 401] width 40 height 21
click at [653, 420] on button "Backspace" at bounding box center [639, 424] width 83 height 21
click at [337, 451] on span "abc" at bounding box center [336, 449] width 17 height 16
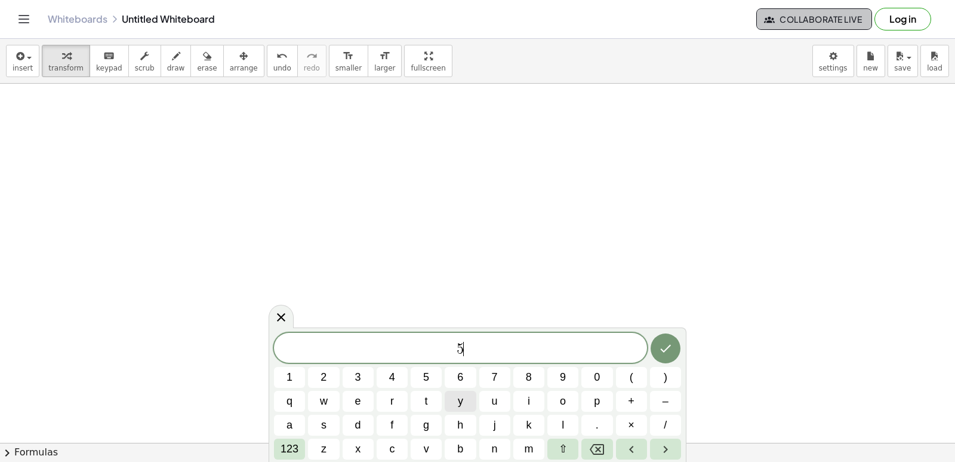
click at [459, 400] on span "y" at bounding box center [460, 401] width 5 height 16
click at [625, 398] on button "+" at bounding box center [631, 401] width 31 height 21
click at [362, 375] on button "3" at bounding box center [358, 377] width 31 height 21
click at [637, 431] on button "×" at bounding box center [631, 424] width 31 height 21
click at [584, 440] on button "Backspace" at bounding box center [597, 448] width 31 height 21
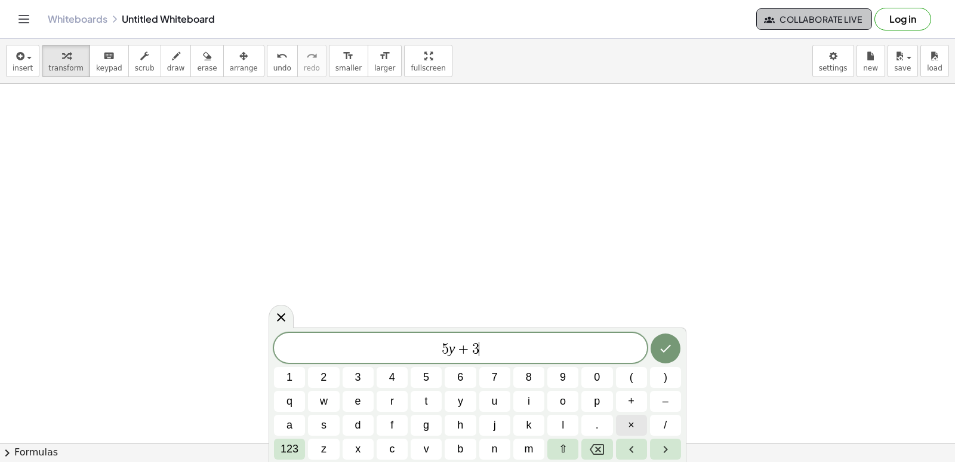
click at [624, 421] on button "×" at bounding box center [631, 424] width 31 height 21
click at [600, 439] on button "Backspace" at bounding box center [597, 448] width 31 height 21
click at [355, 440] on button "x" at bounding box center [358, 448] width 31 height 21
click at [282, 455] on span "123" at bounding box center [290, 449] width 18 height 16
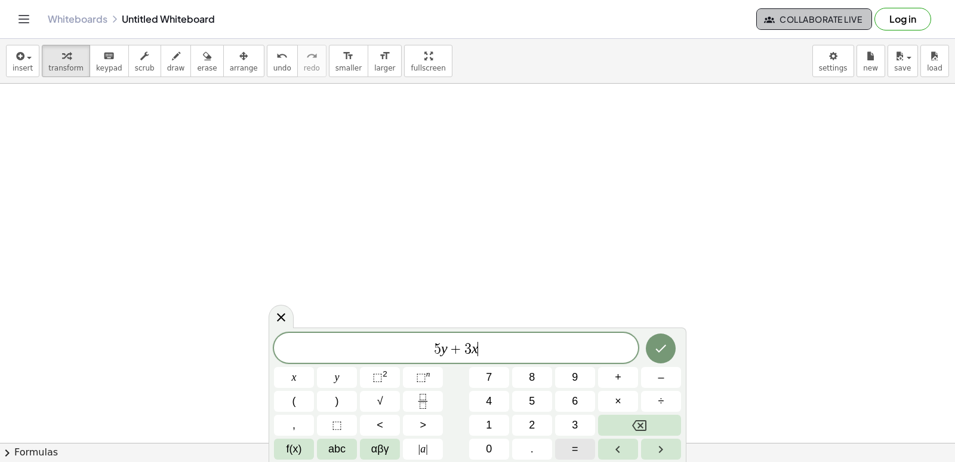
click at [581, 450] on button "=" at bounding box center [575, 448] width 40 height 21
click at [498, 419] on button "1" at bounding box center [489, 424] width 40 height 21
click at [499, 419] on button "1" at bounding box center [489, 424] width 40 height 21
click at [653, 331] on div "5 y + 3 x = 1 1 ​ x y ⬚ 2 ⬚ n 7 8 9 + – ( ) √ 4 5 6 × ÷ , ⬚ < > 1 2 3 f(x) abc …" at bounding box center [478, 394] width 418 height 134
drag, startPoint x: 653, startPoint y: 331, endPoint x: 655, endPoint y: 338, distance: 7.4
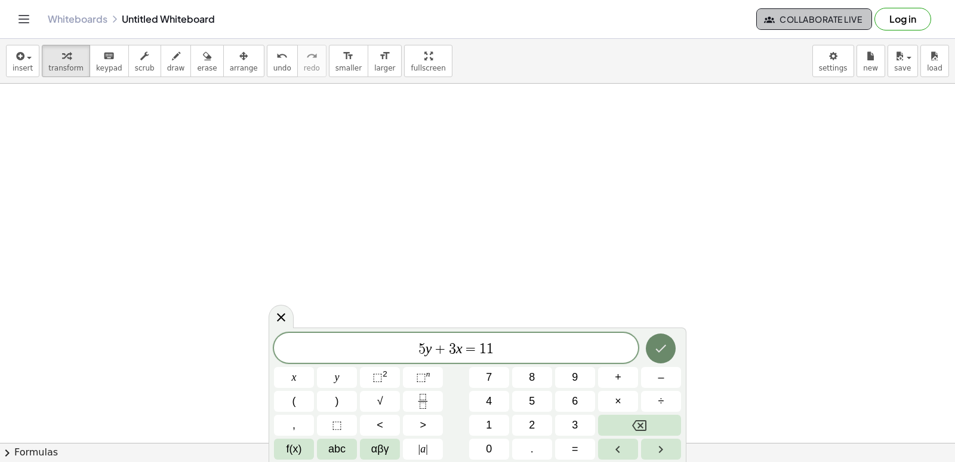
click at [655, 338] on div "5 y + 3 x = 1 1 x y ⬚ 2 ⬚ n 7 8 9 + – ( ) √ 4 5 6 × ÷ , ⬚ < > 1 2 3 f(x) abc αβ…" at bounding box center [478, 394] width 418 height 134
click at [656, 341] on button "Done" at bounding box center [661, 348] width 30 height 30
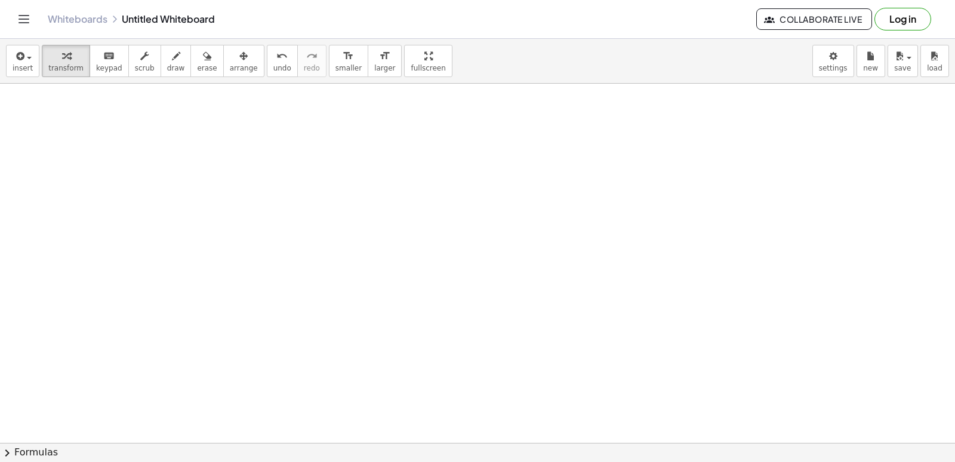
drag, startPoint x: 778, startPoint y: 7, endPoint x: 682, endPoint y: 265, distance: 275.3
drag, startPoint x: 594, startPoint y: 317, endPoint x: 587, endPoint y: 325, distance: 10.6
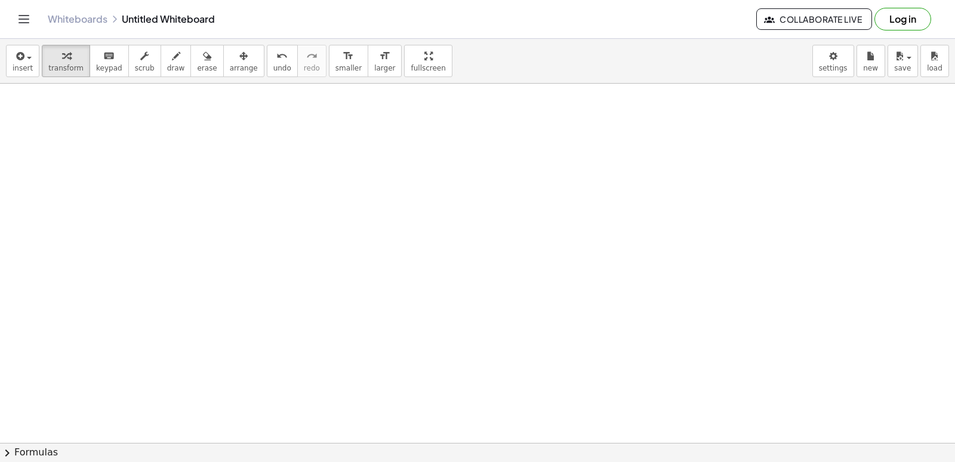
drag, startPoint x: 271, startPoint y: 265, endPoint x: 280, endPoint y: 263, distance: 9.3
click at [108, 67] on span "keypad" at bounding box center [109, 68] width 26 height 8
drag, startPoint x: 421, startPoint y: 330, endPoint x: 423, endPoint y: 337, distance: 7.4
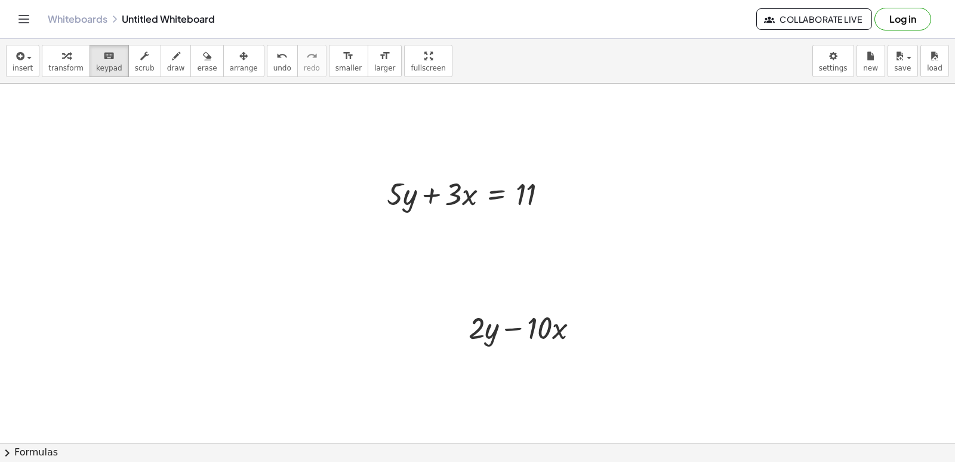
scroll to position [727, 0]
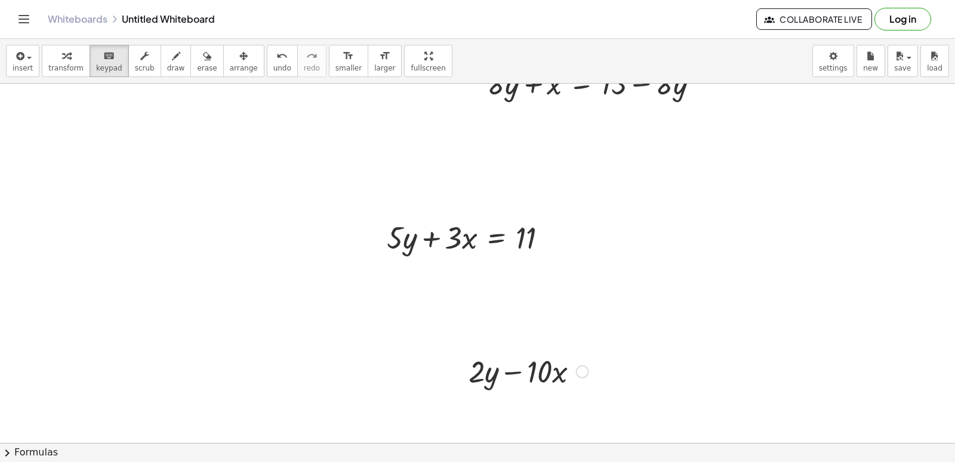
drag, startPoint x: 499, startPoint y: 375, endPoint x: 553, endPoint y: 394, distance: 57.4
drag, startPoint x: 580, startPoint y: 373, endPoint x: 681, endPoint y: 216, distance: 186.4
click at [681, 216] on div "+ · 7 · x + 90 + · 7 · x · 1 − 1 = 13 + · 7 · x + y = 10 + · 8 · y + x = + 15 −…" at bounding box center [498, 74] width 997 height 1436
click at [523, 242] on div at bounding box center [472, 236] width 183 height 41
drag, startPoint x: 550, startPoint y: 237, endPoint x: 592, endPoint y: 243, distance: 42.2
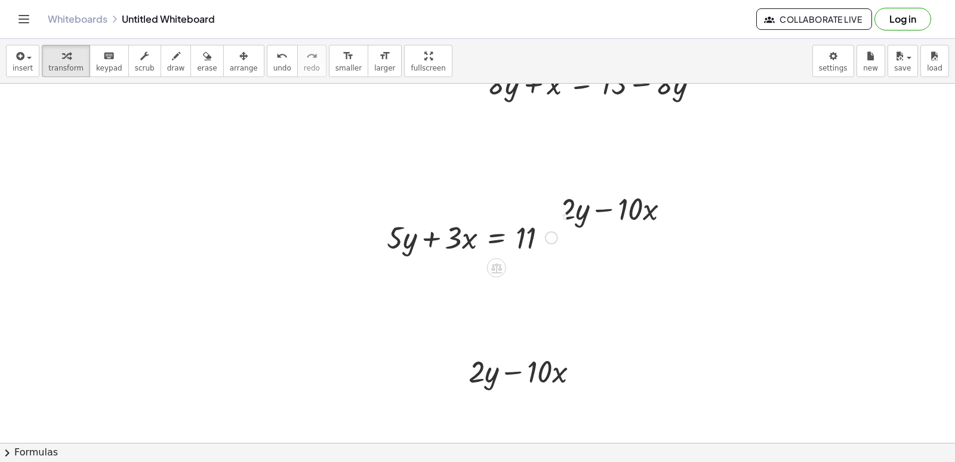
click at [497, 238] on div "+ · 5 · y + · 3 · x = 11" at bounding box center [497, 238] width 0 height 0
drag, startPoint x: 646, startPoint y: 242, endPoint x: 652, endPoint y: 239, distance: 6.1
click at [652, 239] on div at bounding box center [498, 74] width 997 height 1436
click at [445, 249] on div at bounding box center [472, 236] width 183 height 41
drag, startPoint x: 545, startPoint y: 235, endPoint x: 647, endPoint y: 235, distance: 101.5
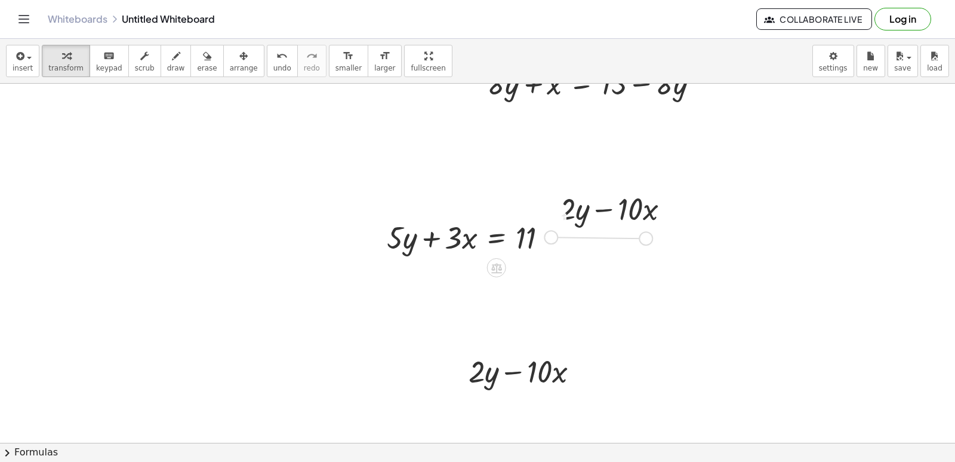
click at [647, 235] on div "+ · 7 · x + 90 + · 7 · x · 1 − 1 = 13 + · 7 · x + y = 10 + · 8 · y + x = + 15 −…" at bounding box center [498, 74] width 997 height 1436
click at [554, 238] on div at bounding box center [551, 237] width 13 height 13
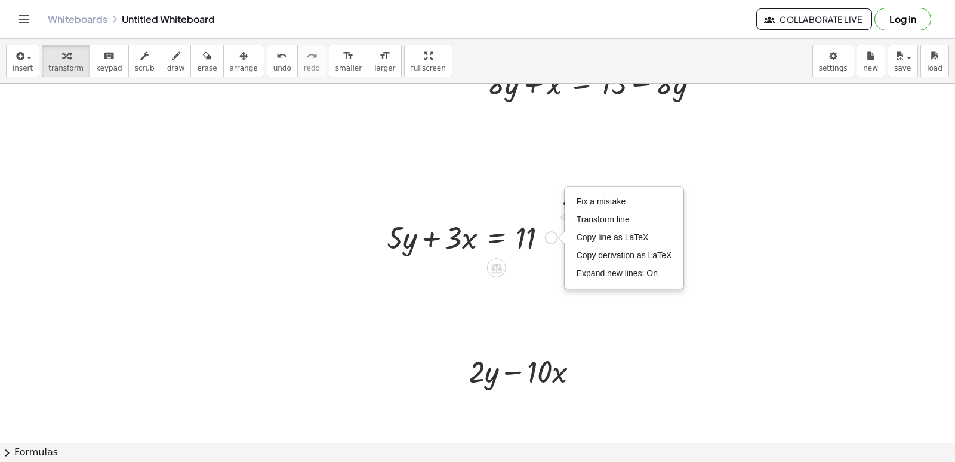
click at [561, 239] on div "+ · 7 · x + 90 + · 7 · x · 1 − 1 = 13 + · 7 · x + y = 10 + · 8 · y + x = + 15 −…" at bounding box center [498, 74] width 997 height 1436
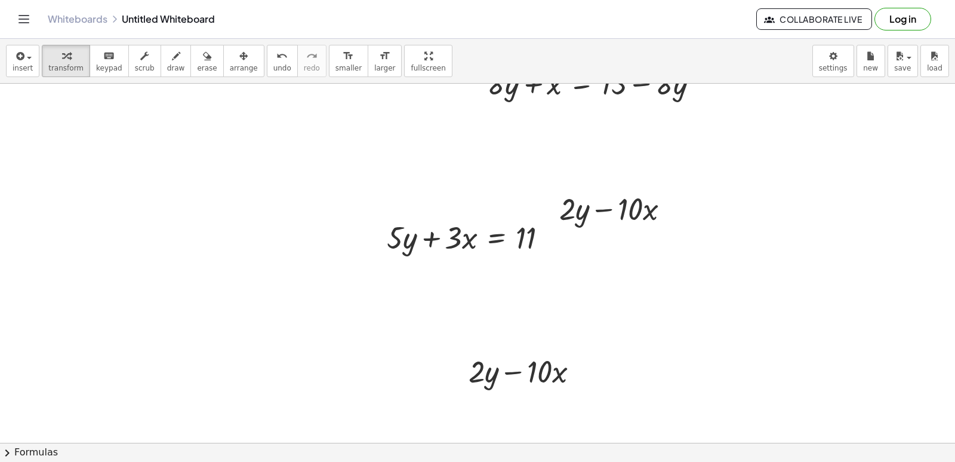
click at [547, 260] on div at bounding box center [498, 74] width 997 height 1436
click at [497, 238] on div "+ · 5 · y + · 3 · x = 11 Fix a mistake Transform line Copy line as LaTeX Copy d…" at bounding box center [497, 238] width 0 height 0
click at [474, 389] on div at bounding box center [529, 370] width 132 height 41
click at [491, 369] on div at bounding box center [529, 370] width 132 height 41
click at [588, 371] on div at bounding box center [582, 371] width 13 height 13
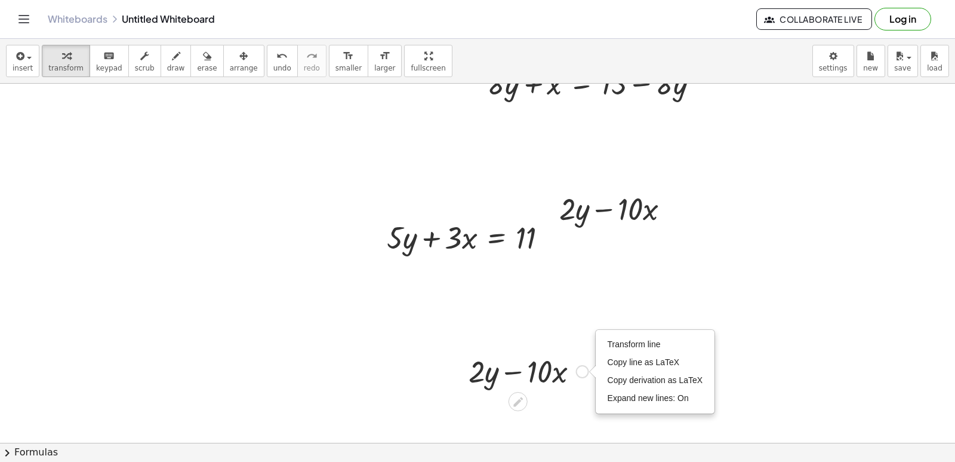
drag, startPoint x: 569, startPoint y: 394, endPoint x: 506, endPoint y: 389, distance: 63.4
click at [530, 389] on div "+ · 7 · x + 90 + · 7 · x · 1 − 1 = 13 + · 7 · x + y = 10 + · 8 · y + x = + 15 −…" at bounding box center [498, 74] width 997 height 1436
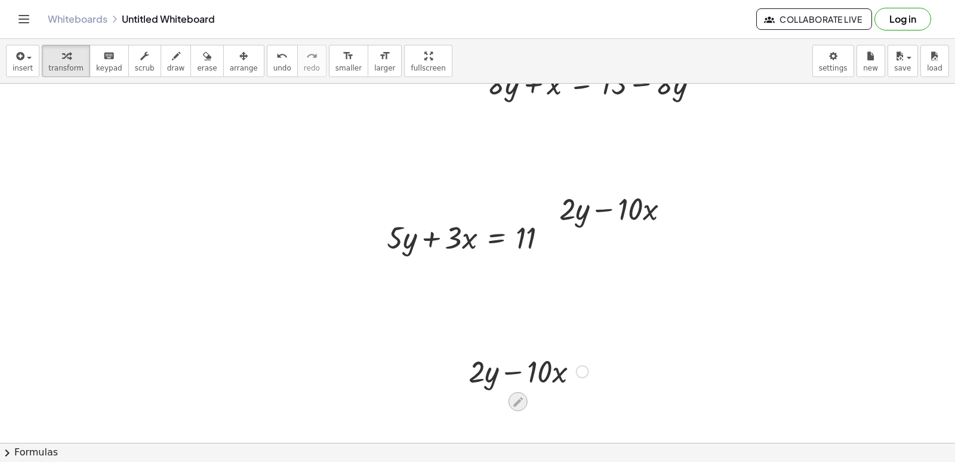
drag, startPoint x: 506, startPoint y: 389, endPoint x: 526, endPoint y: 401, distance: 22.7
click at [526, 401] on div at bounding box center [518, 401] width 19 height 19
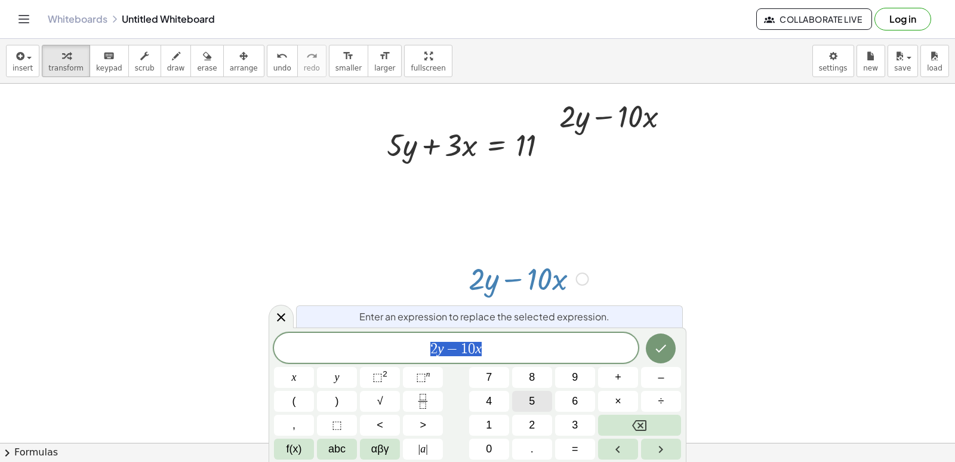
scroll to position [824, 0]
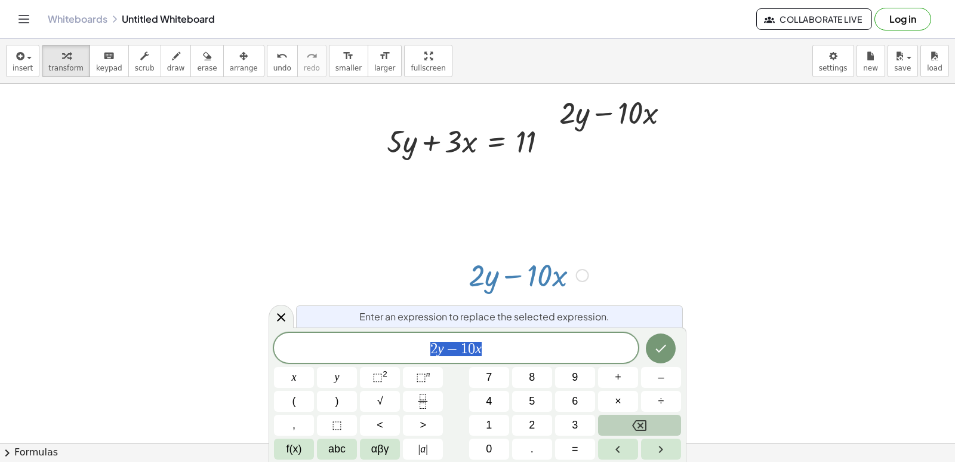
click at [628, 417] on button "Backspace" at bounding box center [639, 424] width 83 height 21
click at [629, 419] on button "Backspace" at bounding box center [639, 424] width 83 height 21
click at [627, 419] on button "Backspace" at bounding box center [639, 424] width 83 height 21
click at [570, 376] on button "9" at bounding box center [575, 377] width 40 height 21
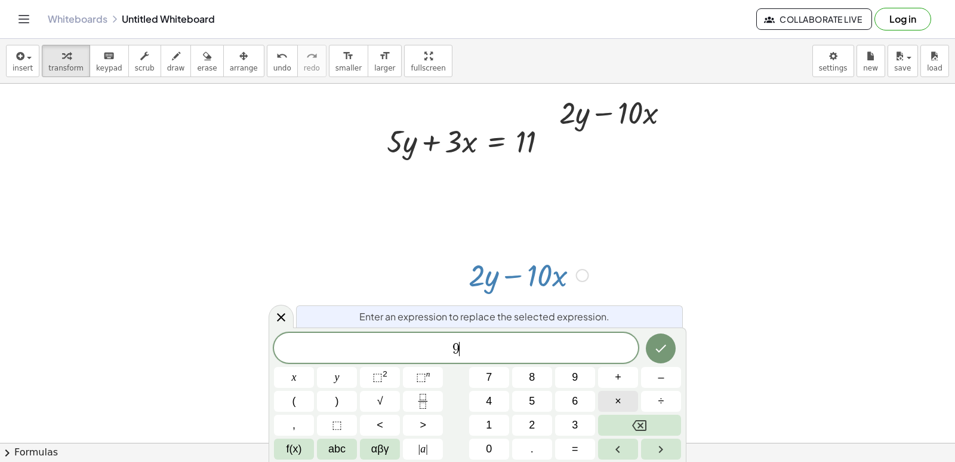
click at [630, 392] on button "×" at bounding box center [618, 401] width 40 height 21
click at [643, 382] on button "–" at bounding box center [661, 377] width 40 height 21
click at [533, 390] on div "9 · − x y ⬚ 2 ⬚ n 7 8 9 + – ( ) √ 4 5 6 × ÷ , ⬚ < > 1 2 3 f(x) abc αβγ | a | 0 …" at bounding box center [477, 396] width 407 height 127
click at [540, 403] on button "5" at bounding box center [532, 401] width 40 height 21
click at [653, 421] on button "Backspace" at bounding box center [639, 424] width 83 height 21
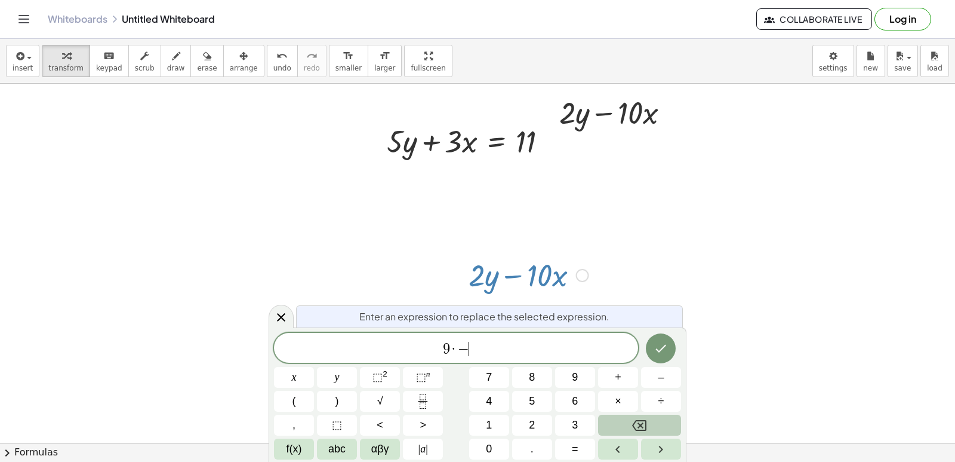
click at [653, 421] on button "Backspace" at bounding box center [639, 424] width 83 height 21
click at [652, 420] on button "Backspace" at bounding box center [639, 424] width 83 height 21
click at [562, 377] on button "9" at bounding box center [575, 377] width 40 height 21
click at [622, 392] on button "×" at bounding box center [618, 401] width 40 height 21
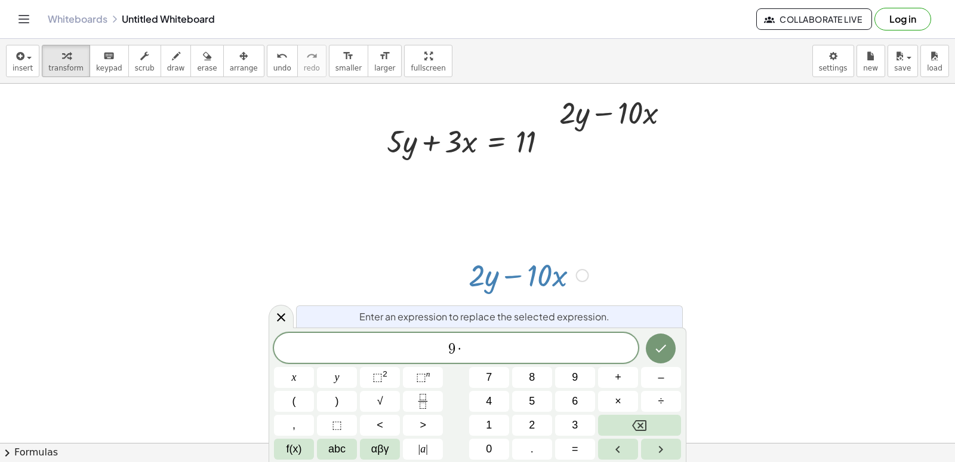
click at [621, 412] on div "9 · x y ⬚ 2 ⬚ n 7 8 9 + – ( ) √ 4 5 6 × ÷ , ⬚ < > 1 2 3 f(x) abc αβγ | a | 0 . =" at bounding box center [477, 396] width 407 height 127
click at [615, 421] on button "Backspace" at bounding box center [639, 424] width 83 height 21
click at [321, 448] on button "abc" at bounding box center [337, 448] width 40 height 21
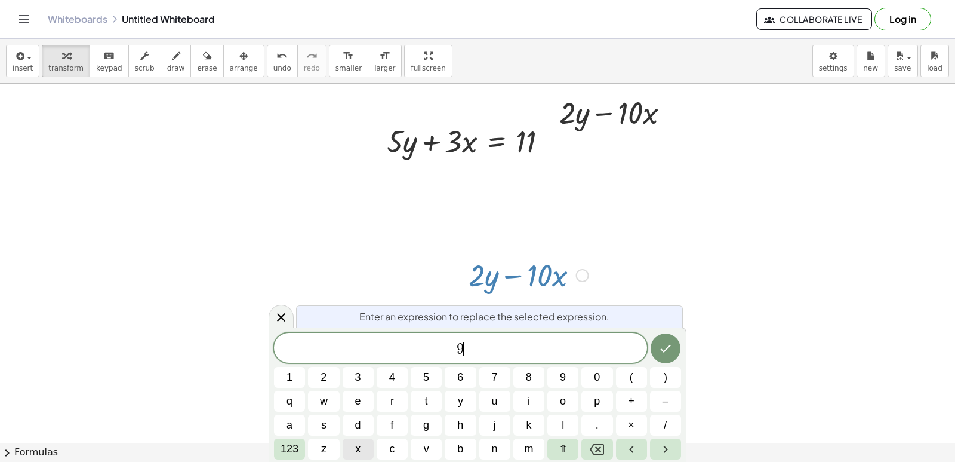
click at [345, 439] on button "x" at bounding box center [358, 448] width 31 height 21
click at [293, 447] on span "123" at bounding box center [290, 449] width 18 height 16
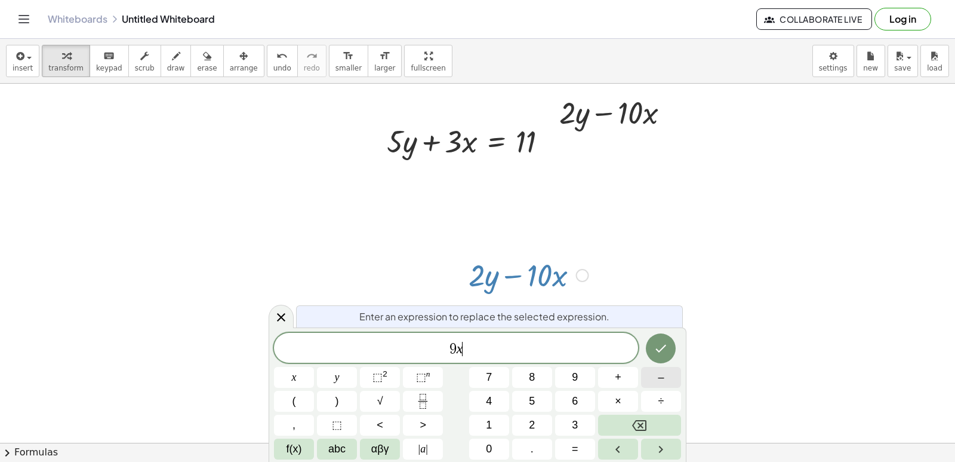
click at [665, 374] on button "–" at bounding box center [661, 377] width 40 height 21
click at [524, 394] on button "5" at bounding box center [532, 401] width 40 height 21
click at [583, 442] on button "=" at bounding box center [575, 448] width 40 height 21
click at [525, 376] on button "8" at bounding box center [532, 377] width 40 height 21
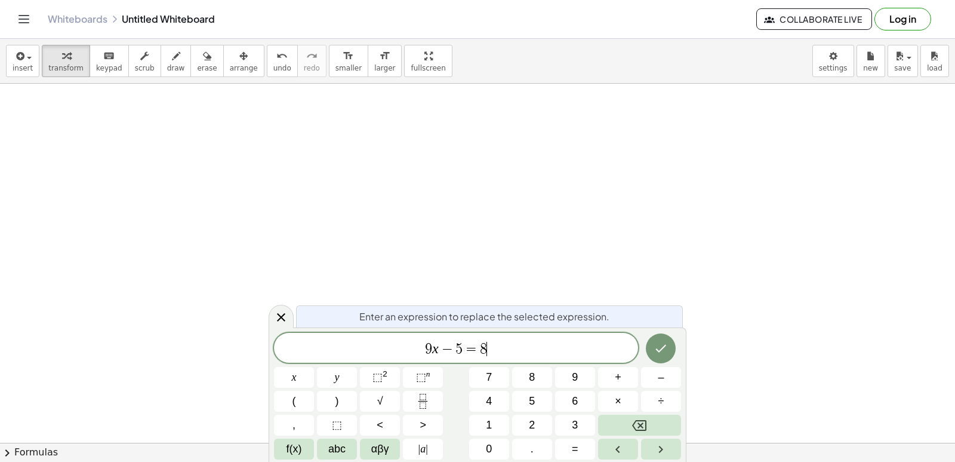
scroll to position [1205, 0]
click at [656, 354] on button "Done" at bounding box center [661, 348] width 30 height 30
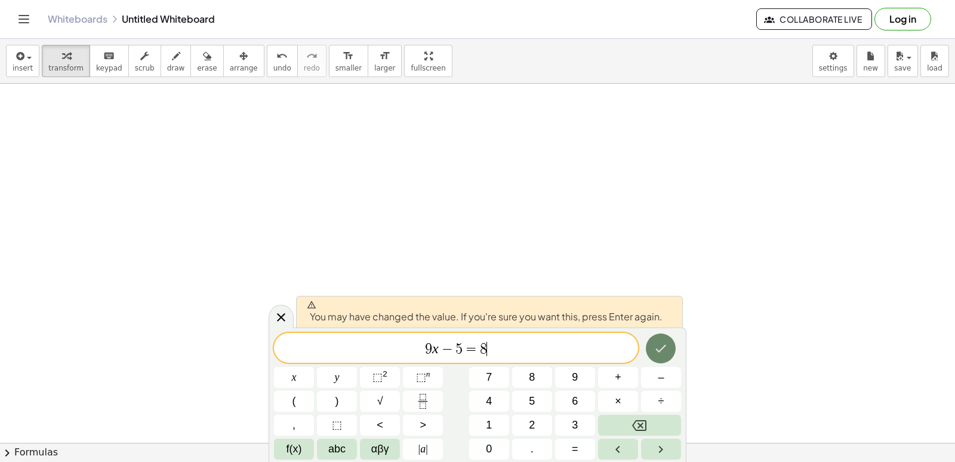
click at [653, 351] on button "Done" at bounding box center [661, 348] width 30 height 30
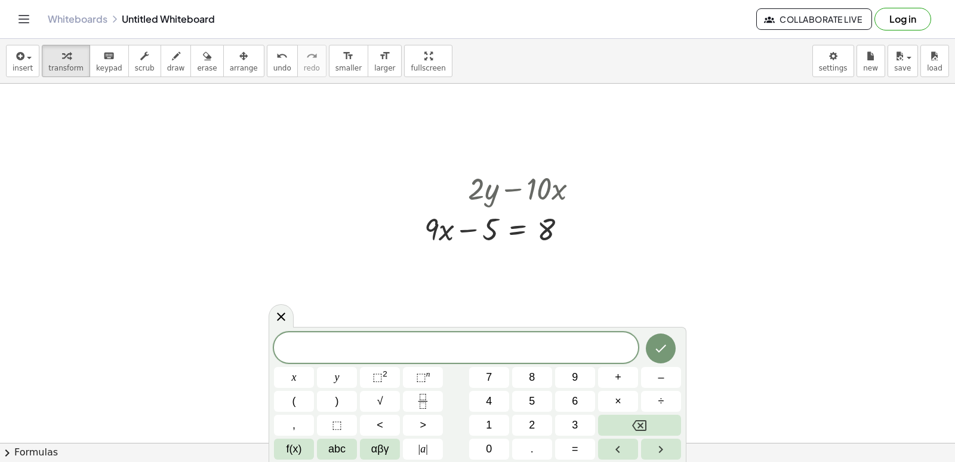
scroll to position [910, 0]
click at [445, 223] on div at bounding box center [507, 228] width 176 height 41
click at [567, 225] on div "Transform line Copy line as LaTeX Copy derivation as LaTeX Expand new lines: On" at bounding box center [570, 229] width 13 height 13
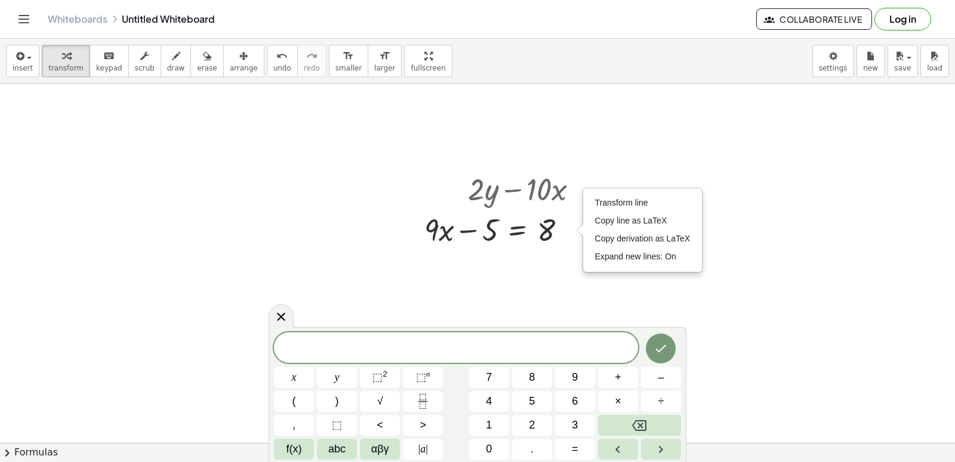
drag, startPoint x: 398, startPoint y: 283, endPoint x: 506, endPoint y: 268, distance: 108.5
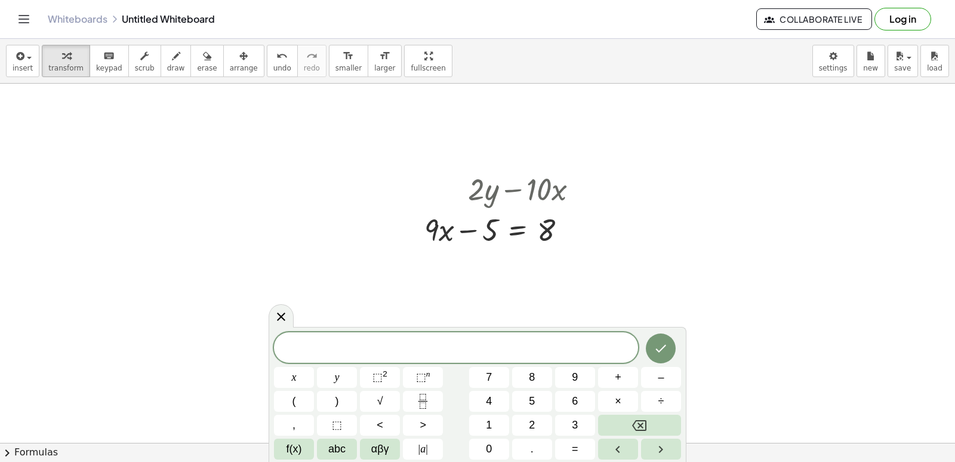
click at [239, 60] on icon "button" at bounding box center [243, 56] width 8 height 14
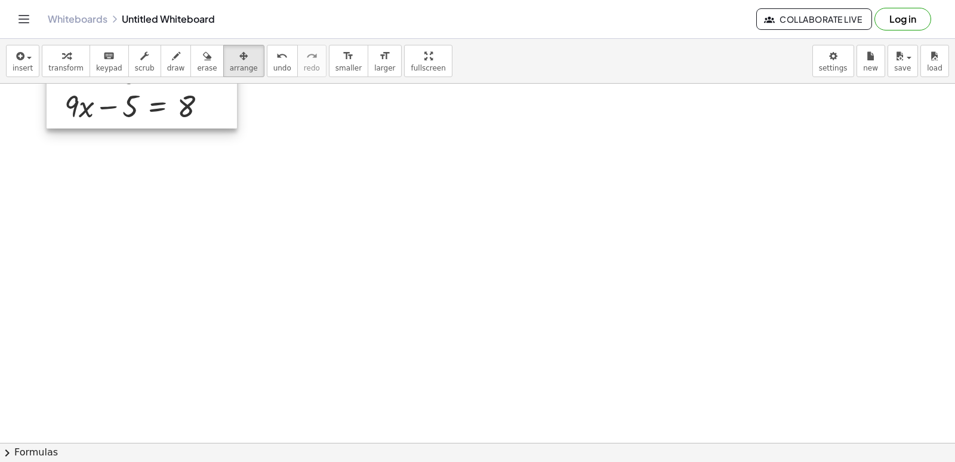
drag, startPoint x: 428, startPoint y: 220, endPoint x: 67, endPoint y: 97, distance: 380.7
click at [67, 97] on div at bounding box center [142, 84] width 191 height 87
click at [146, 103] on div at bounding box center [142, 84] width 191 height 87
click at [127, 109] on div at bounding box center [138, 84] width 191 height 87
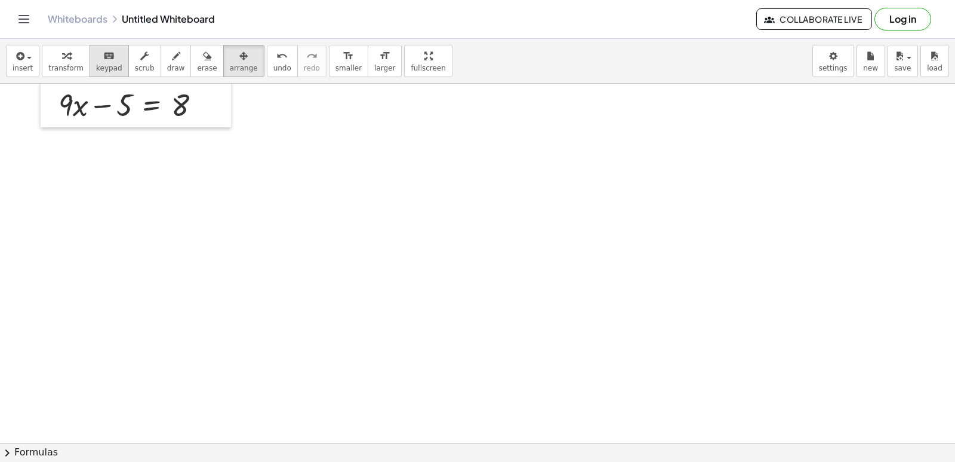
click at [114, 54] on button "keyboard keypad" at bounding box center [109, 61] width 39 height 32
click at [106, 85] on div at bounding box center [141, 104] width 176 height 41
click at [114, 117] on div at bounding box center [110, 106] width 44 height 33
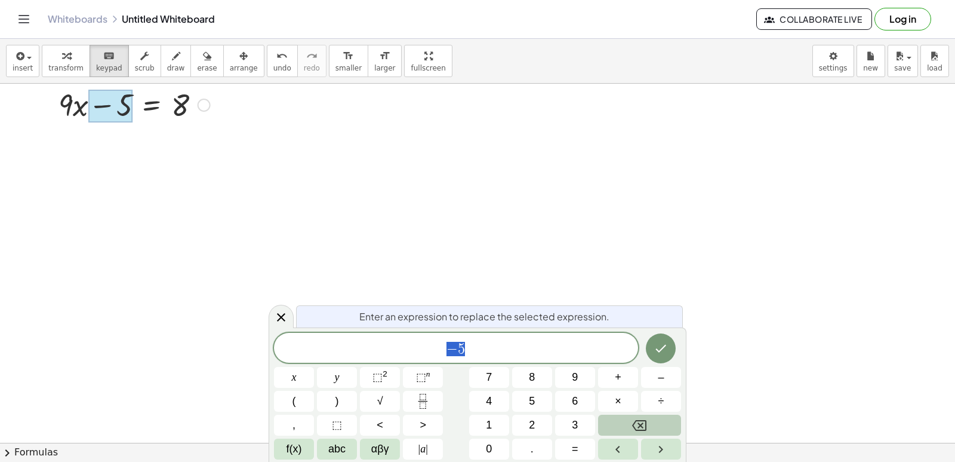
click at [652, 423] on button "Backspace" at bounding box center [639, 424] width 83 height 21
click at [494, 378] on button "7" at bounding box center [489, 377] width 40 height 21
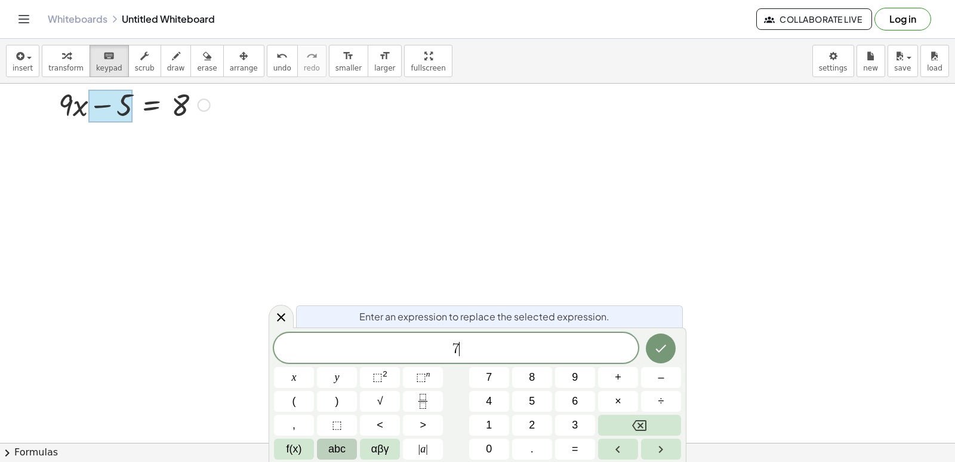
click at [329, 443] on span "abc" at bounding box center [336, 449] width 17 height 16
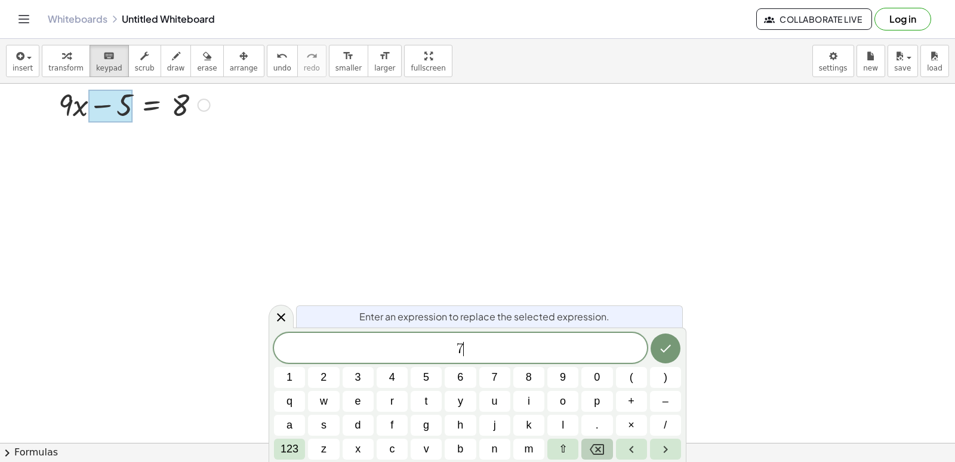
click at [606, 456] on button "Backspace" at bounding box center [597, 448] width 31 height 21
click at [605, 457] on button "Backspace" at bounding box center [597, 448] width 31 height 21
click at [605, 460] on div "Enter an expression to replace the selected expression. 1 2 3 4 5 6 7 8 9 0 ( )…" at bounding box center [478, 394] width 418 height 135
click at [505, 374] on button "7" at bounding box center [495, 377] width 31 height 21
click at [371, 444] on button "x" at bounding box center [358, 448] width 31 height 21
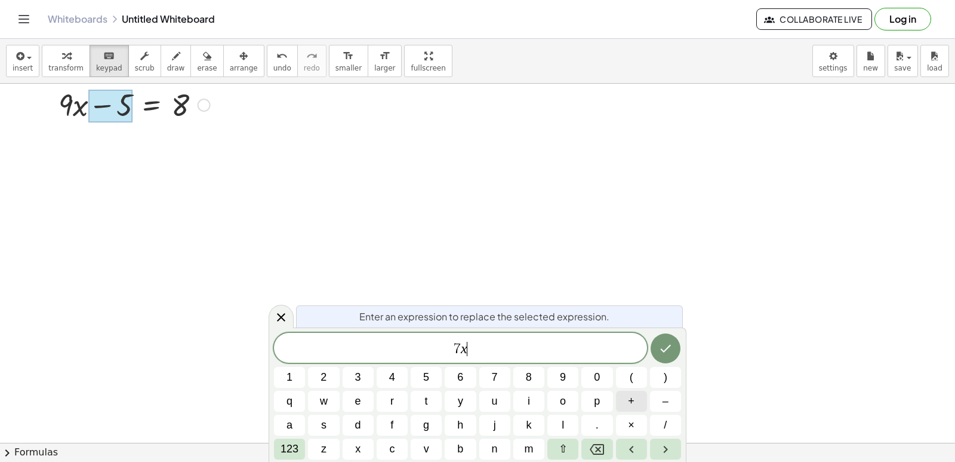
click at [629, 400] on span "+" at bounding box center [631, 401] width 7 height 16
click at [419, 371] on button "5" at bounding box center [426, 377] width 31 height 21
click at [445, 401] on button "y" at bounding box center [460, 401] width 31 height 21
click at [280, 442] on button "123" at bounding box center [289, 448] width 31 height 21
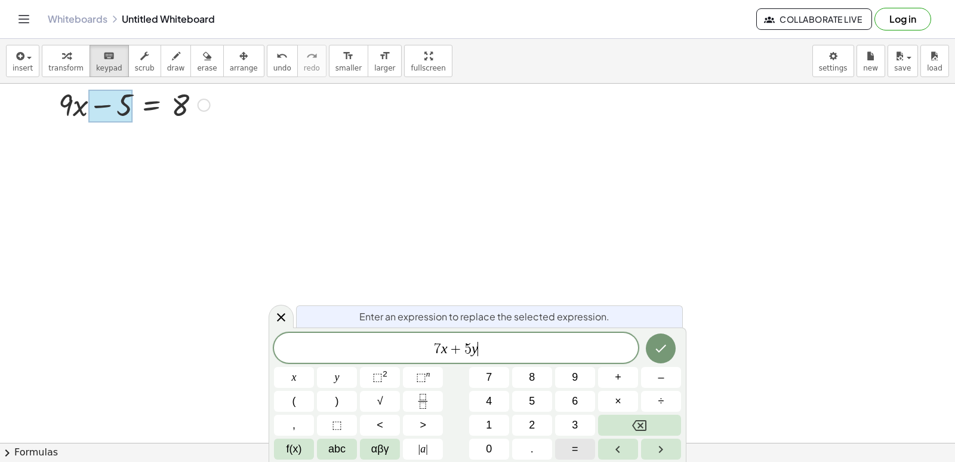
click at [566, 444] on button "=" at bounding box center [575, 448] width 40 height 21
click at [562, 411] on div "7 x + 5 y = x y ⬚ 2 ⬚ n 7 8 9 + – ( ) √ 4 5 6 × ÷ , ⬚ < > 1 2 3 f(x) abc αβγ | …" at bounding box center [477, 396] width 407 height 127
click at [566, 426] on button "3" at bounding box center [575, 424] width 40 height 21
click at [565, 394] on button "6" at bounding box center [575, 401] width 40 height 21
click at [672, 345] on button "Done" at bounding box center [661, 348] width 30 height 30
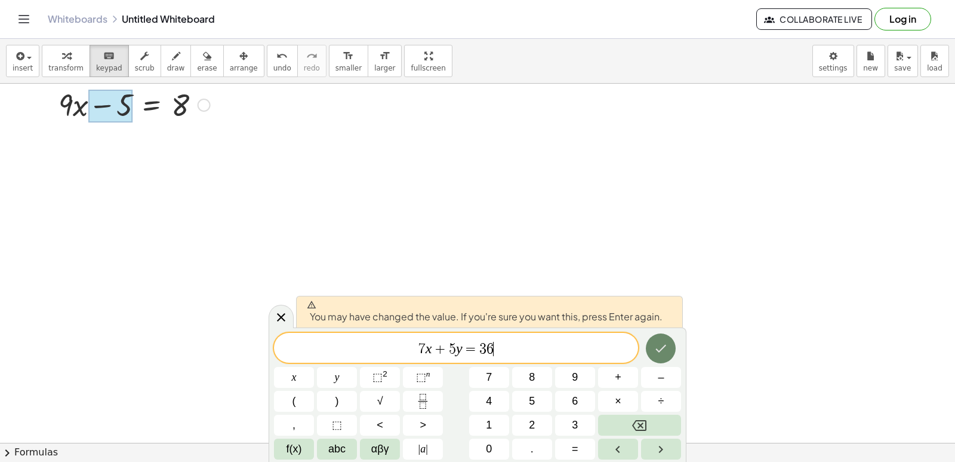
click at [665, 352] on icon "Done" at bounding box center [661, 348] width 14 height 14
click at [660, 351] on icon "Done" at bounding box center [661, 349] width 11 height 8
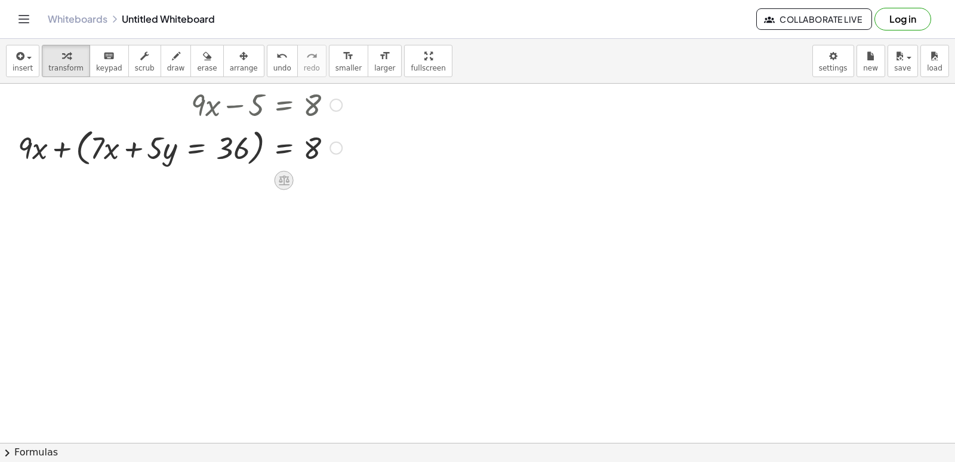
click at [282, 177] on icon at bounding box center [284, 181] width 11 height 10
click at [236, 182] on span "+" at bounding box center [236, 180] width 7 height 17
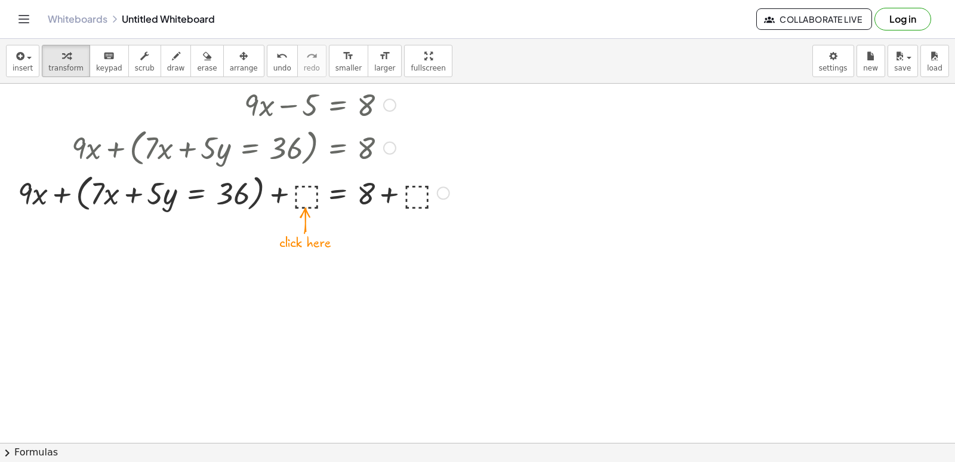
click at [298, 200] on div at bounding box center [234, 192] width 444 height 45
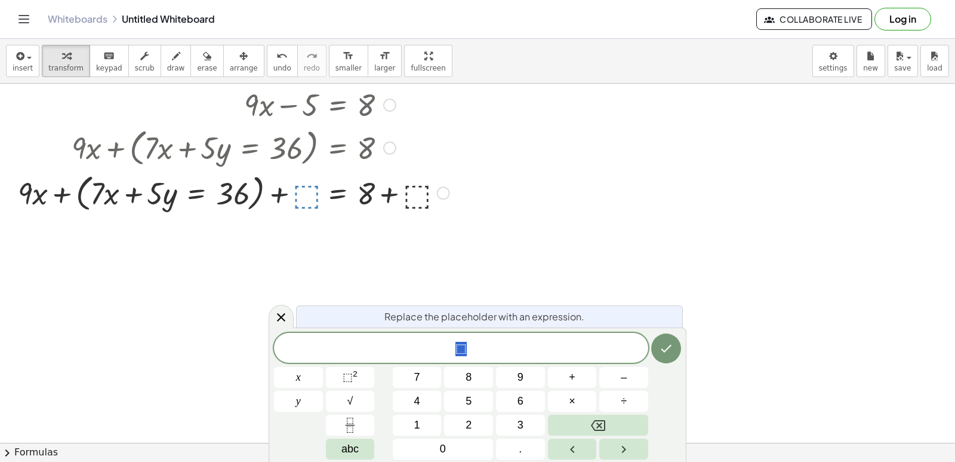
click at [112, 196] on div at bounding box center [234, 192] width 444 height 45
drag, startPoint x: 112, startPoint y: 196, endPoint x: 119, endPoint y: 215, distance: 20.6
click at [119, 215] on div "+ · 2 · y − · 10 · x + · 9 · x − 5 = 8 + · 9 · x + ( + · 7 · x + · 5 · y = 36 )…" at bounding box center [229, 128] width 459 height 177
click at [223, 73] on button "arrange" at bounding box center [243, 61] width 41 height 32
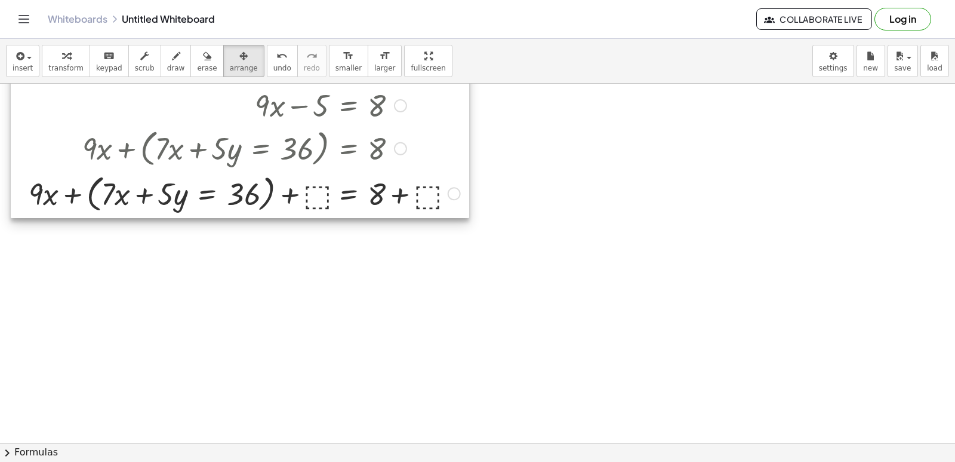
click at [122, 203] on div at bounding box center [240, 129] width 459 height 177
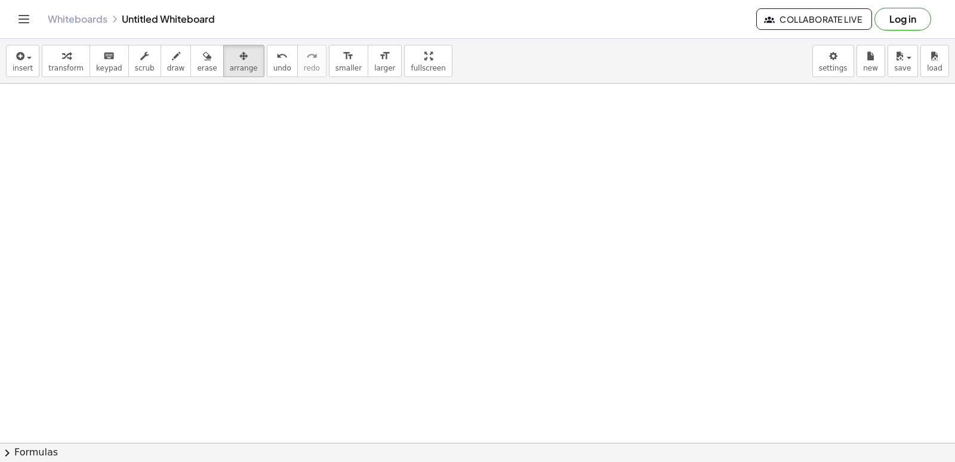
scroll to position [0, 0]
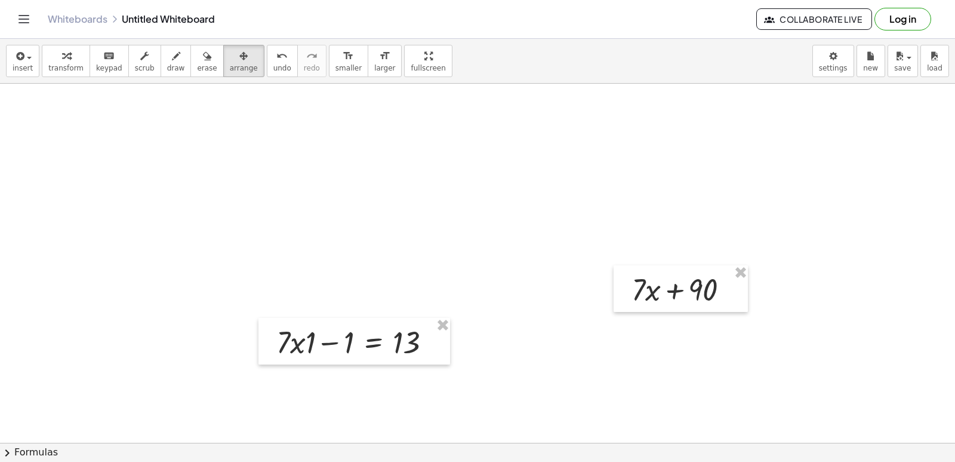
drag, startPoint x: 573, startPoint y: 44, endPoint x: 463, endPoint y: 21, distance: 112.1
drag, startPoint x: 463, startPoint y: 21, endPoint x: 440, endPoint y: 225, distance: 204.4
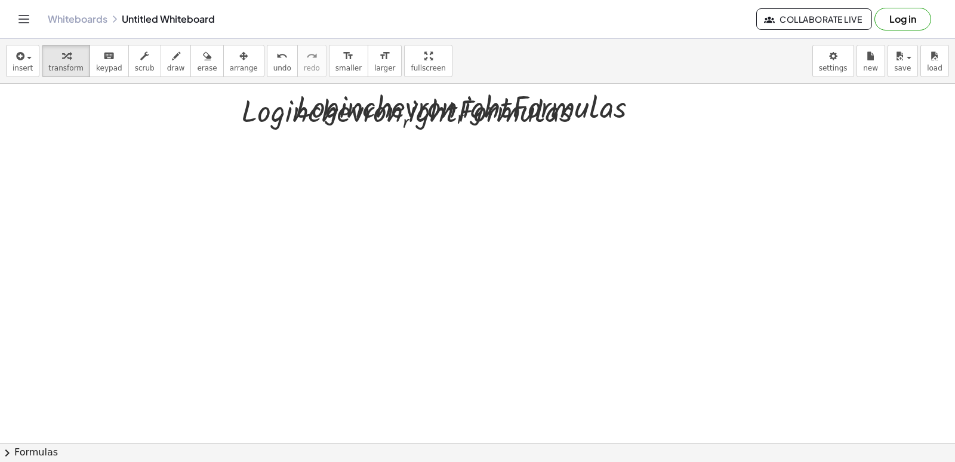
scroll to position [1015, 0]
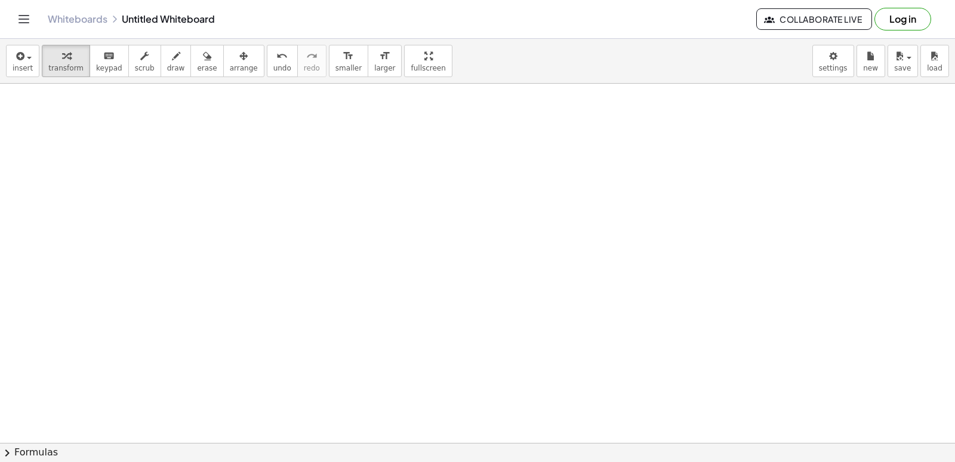
drag, startPoint x: 455, startPoint y: 265, endPoint x: 781, endPoint y: 1, distance: 419.9
